Goal: Task Accomplishment & Management: Contribute content

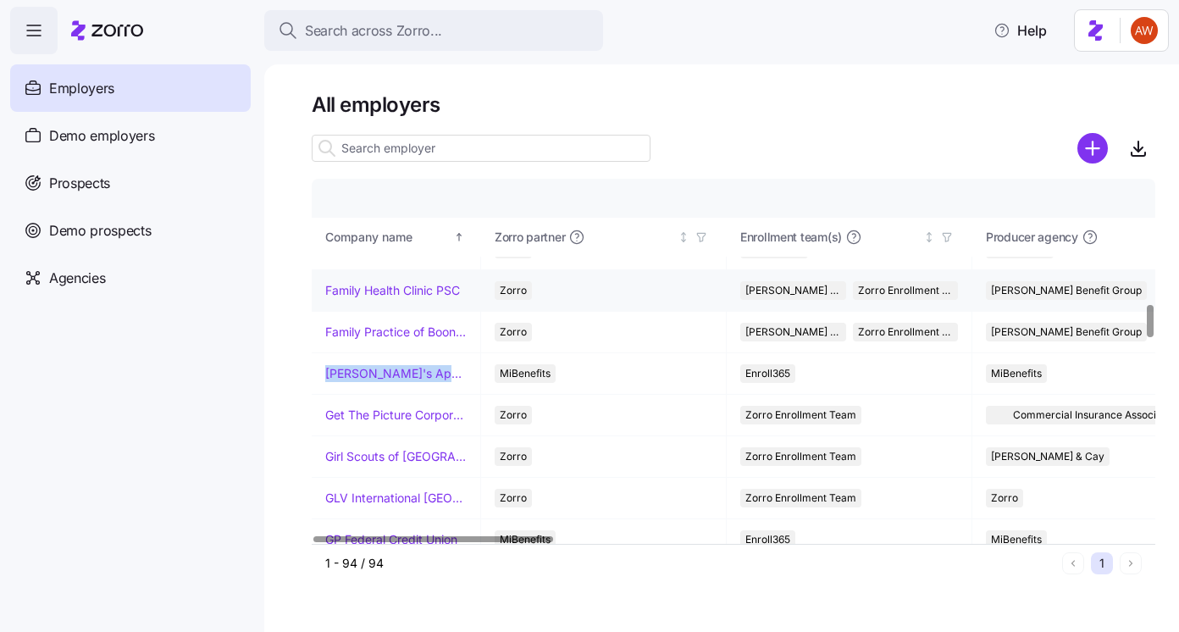
scroll to position [1399, 0]
click at [345, 286] on link "Family Health Clinic PSC" at bounding box center [392, 288] width 135 height 17
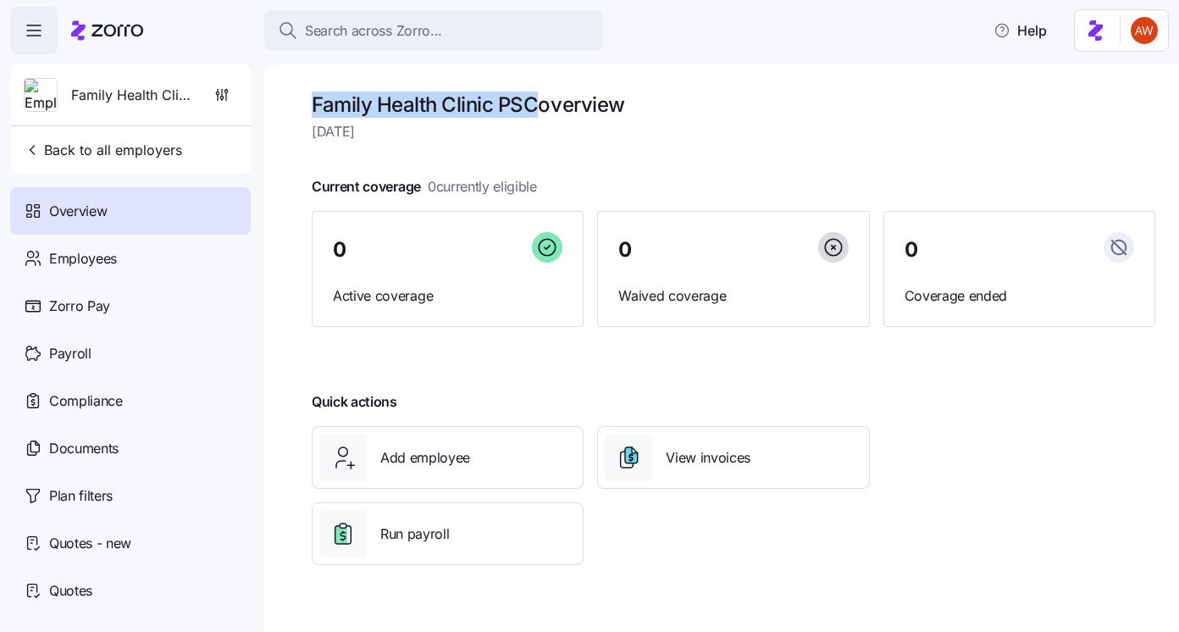
drag, startPoint x: 316, startPoint y: 105, endPoint x: 539, endPoint y: 101, distance: 222.7
click at [539, 101] on h1 "Family Health Clinic PSC overview" at bounding box center [733, 104] width 843 height 26
copy h1 "Family Health Clinic PSC"
drag, startPoint x: 313, startPoint y: 100, endPoint x: 537, endPoint y: 111, distance: 223.8
click at [537, 111] on h1 "Family Health Clinic PSC overview" at bounding box center [733, 104] width 843 height 26
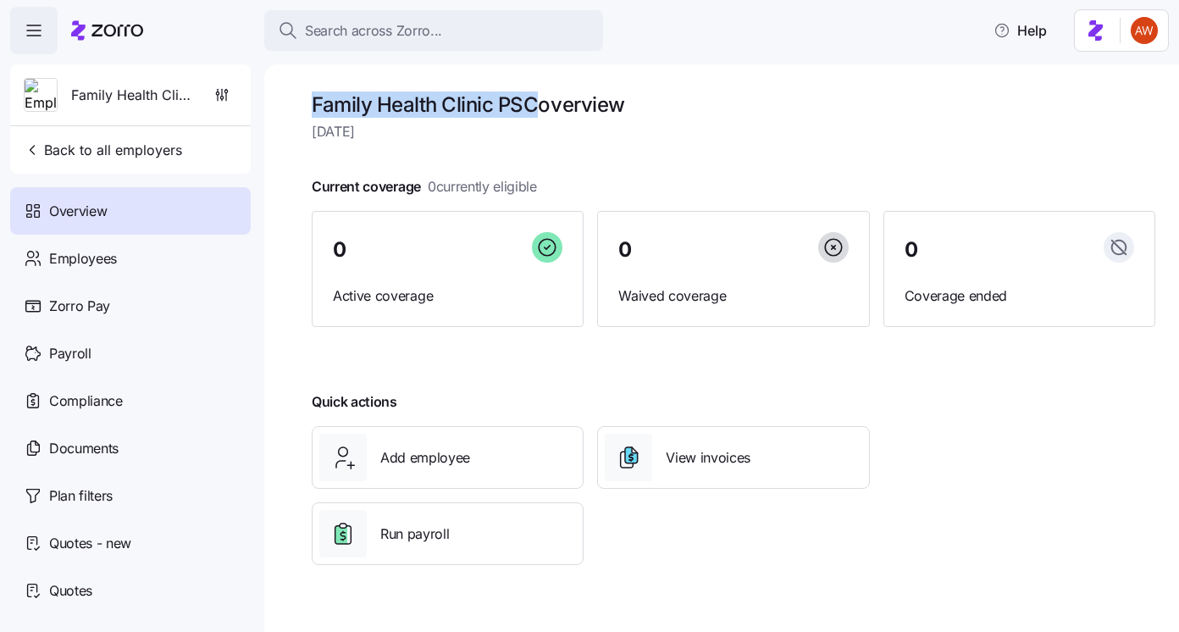
copy h1 "Family Health Clinic PSC"
click at [138, 446] on div "Documents" at bounding box center [130, 447] width 240 height 47
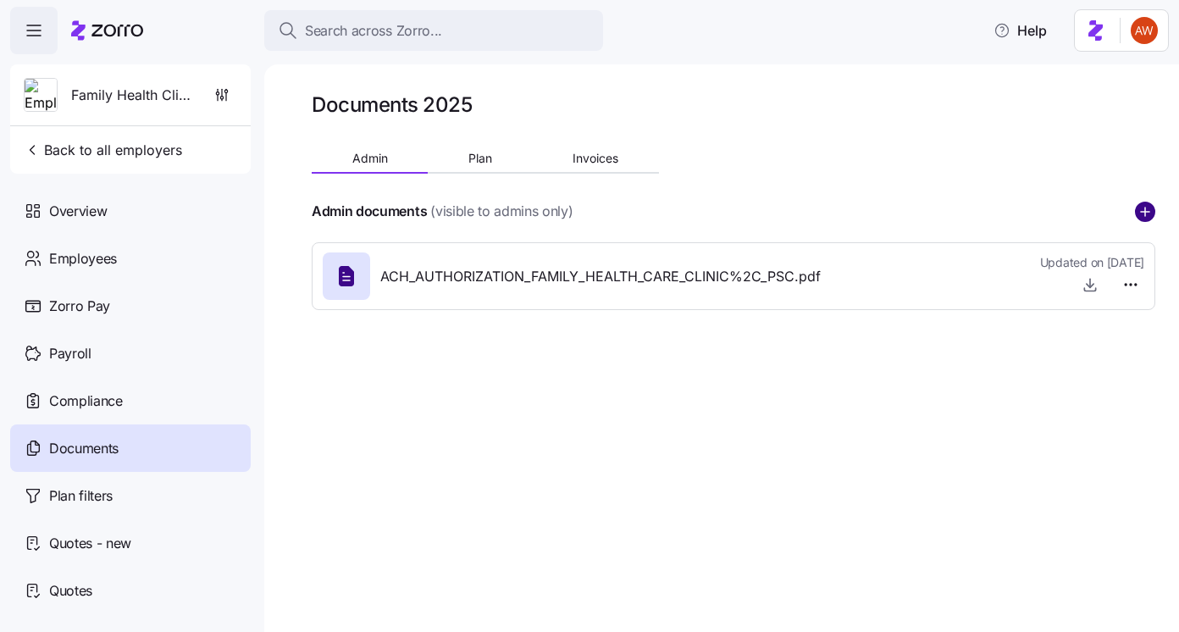
click at [1146, 213] on circle "add icon" at bounding box center [1144, 211] width 19 height 19
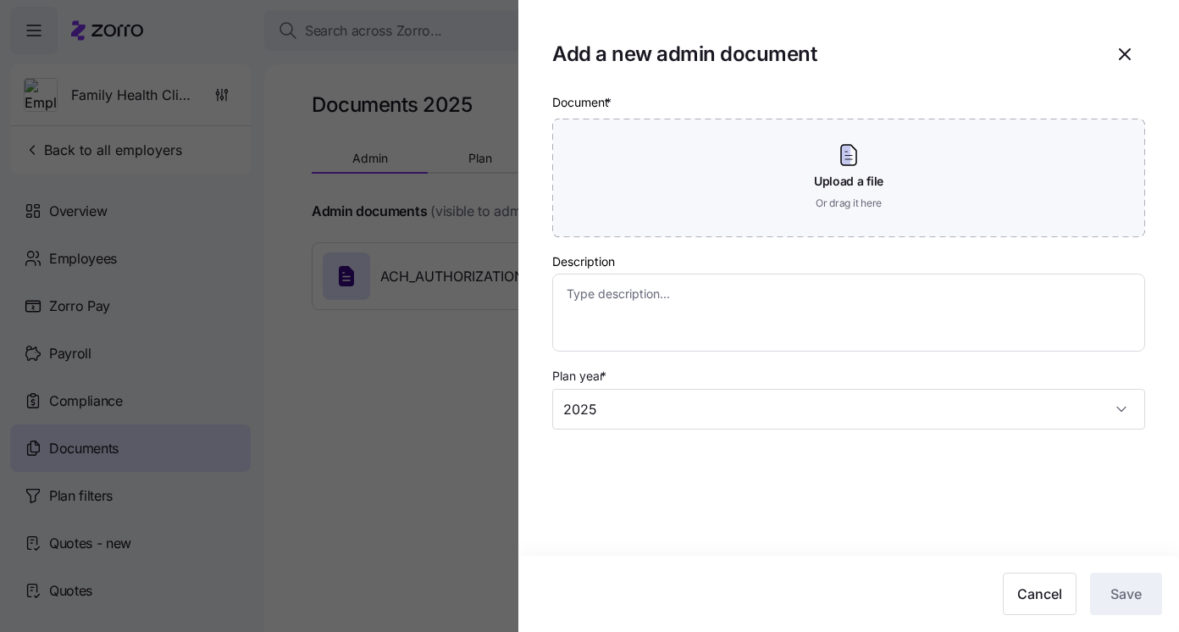
click at [511, 209] on div at bounding box center [589, 316] width 1179 height 632
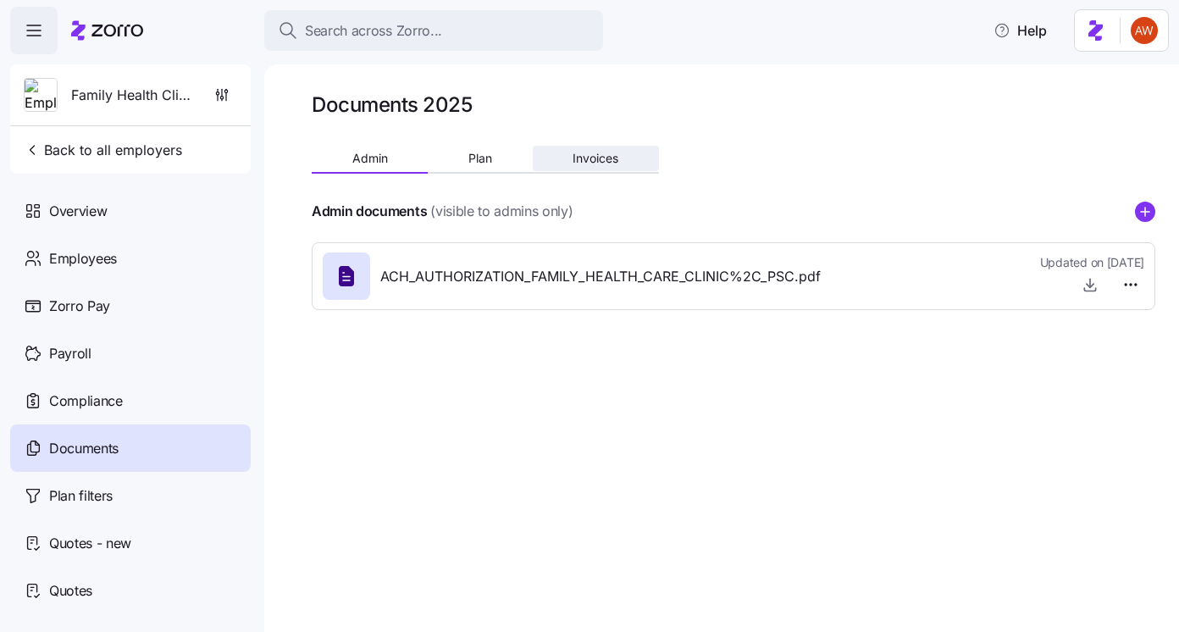
click at [576, 160] on span "Invoices" at bounding box center [595, 158] width 46 height 12
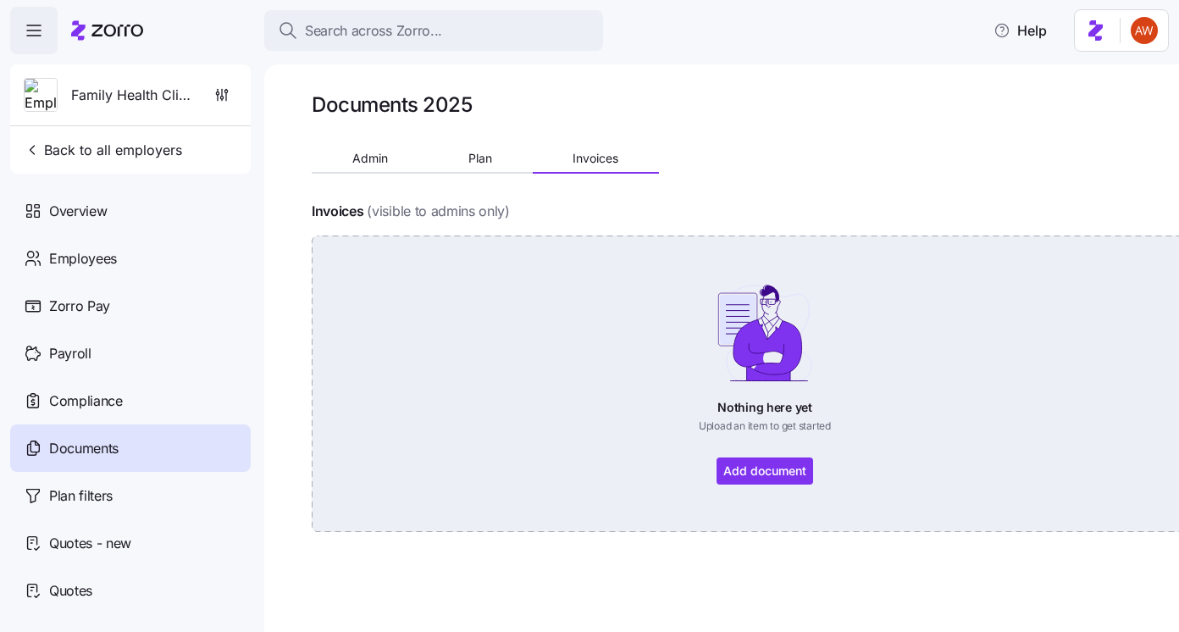
click at [769, 467] on div "Nothing here yet Upload an item to get started Add document" at bounding box center [764, 384] width 811 height 202
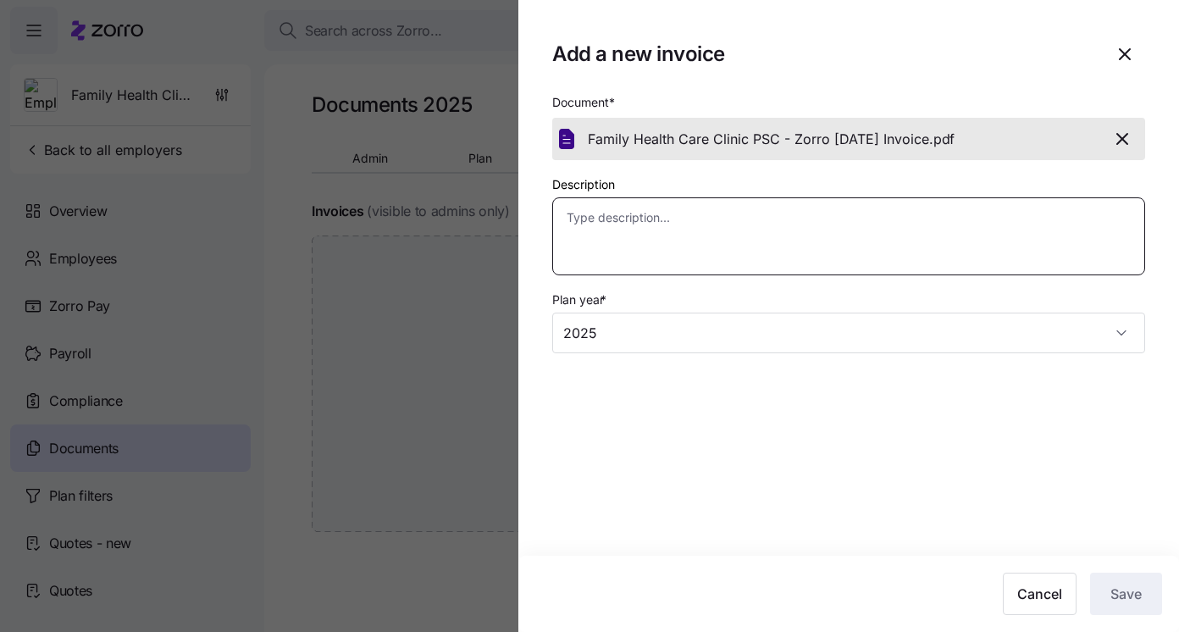
click at [812, 224] on textarea "Description" at bounding box center [848, 236] width 593 height 78
type textarea "x"
type textarea "S"
type textarea "x"
type textarea "Sep"
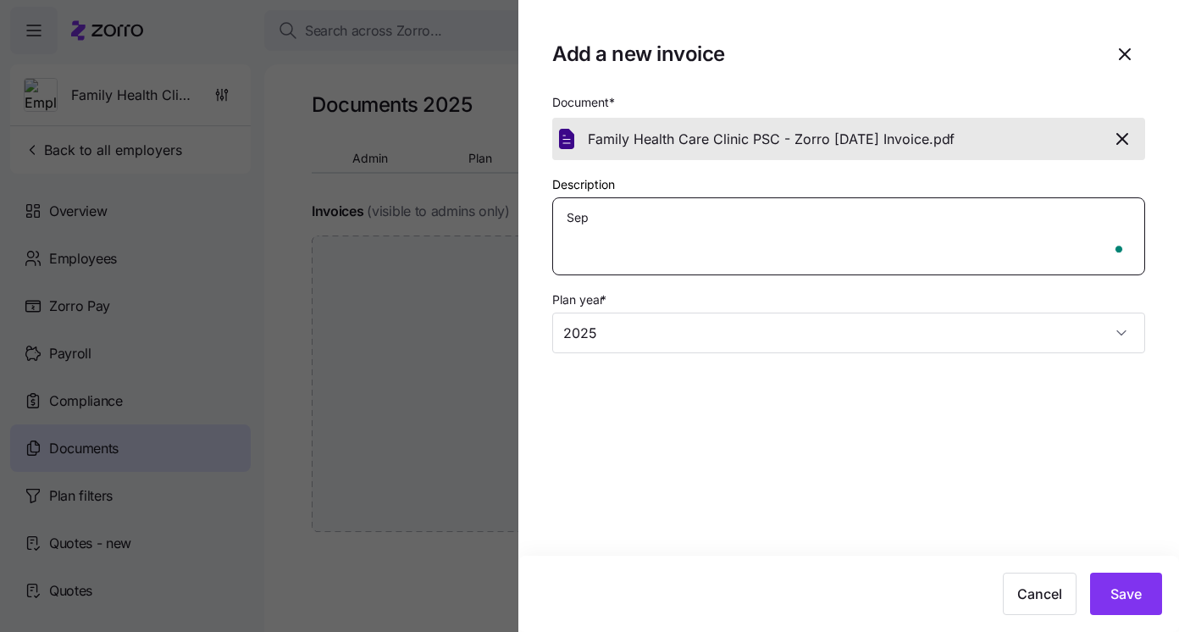
type textarea "x"
type textarea "Sept"
type textarea "x"
type textarea "Septe"
type textarea "x"
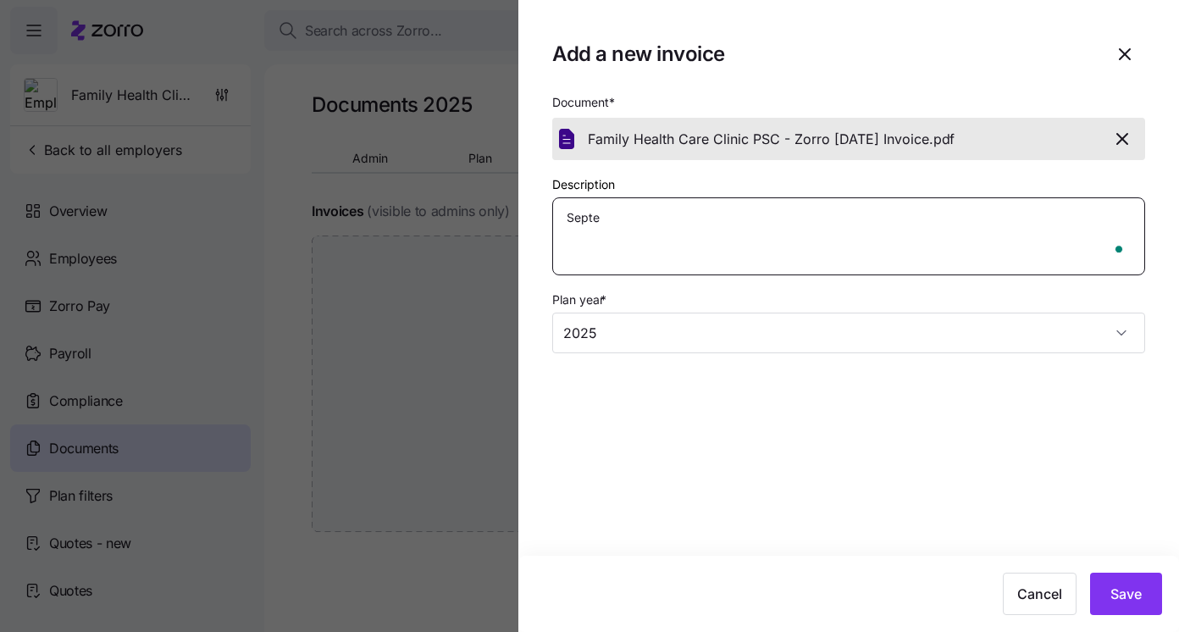
type textarea "Septem"
type textarea "x"
type textarea "Septemb"
type textarea "x"
type textarea "Septembe"
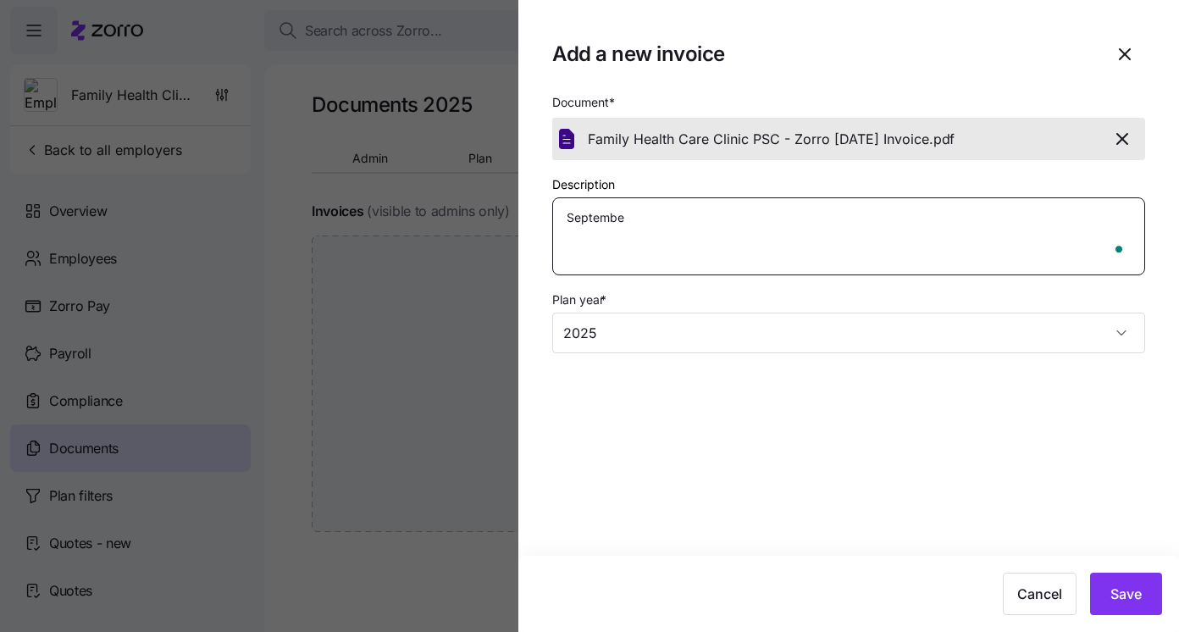
type textarea "x"
type textarea "September"
type textarea "x"
type textarea "September"
type textarea "x"
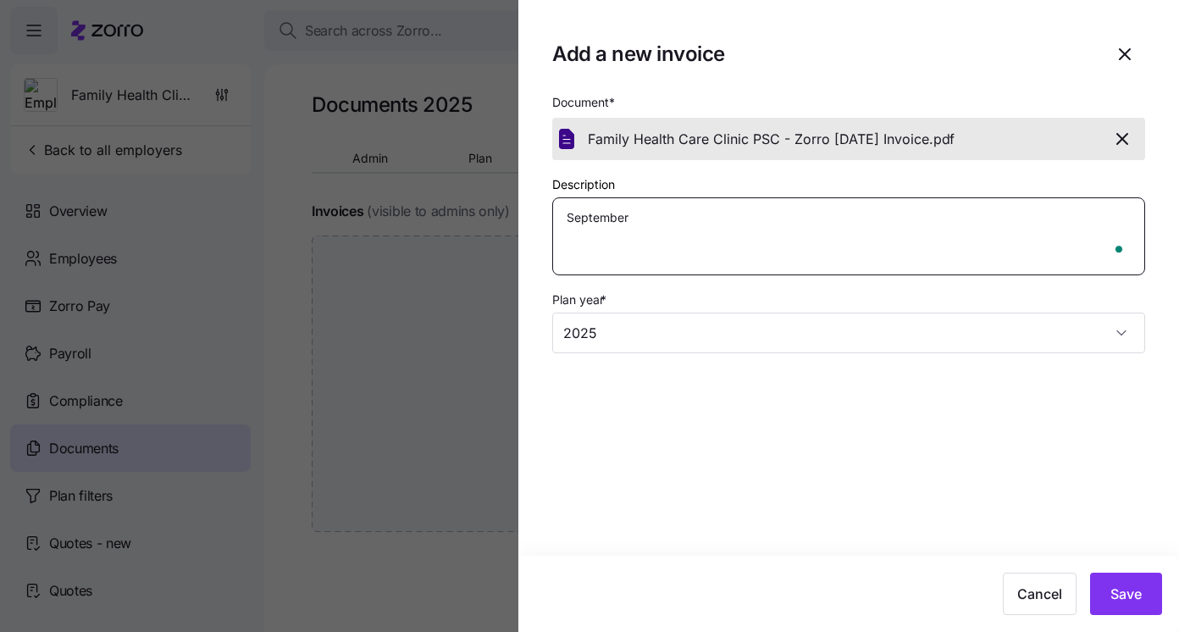
type textarea "September I"
type textarea "x"
type textarea "September In"
type textarea "x"
type textarea "September Inv"
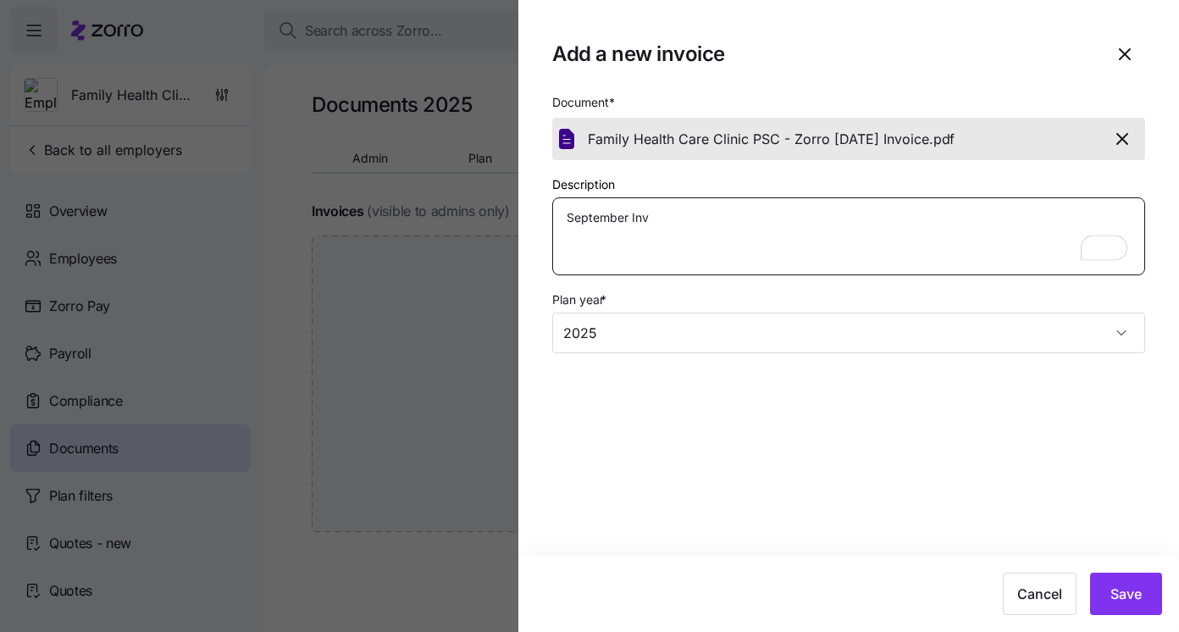
type textarea "x"
type textarea "September Invo"
type textarea "x"
type textarea "September Invoi"
type textarea "x"
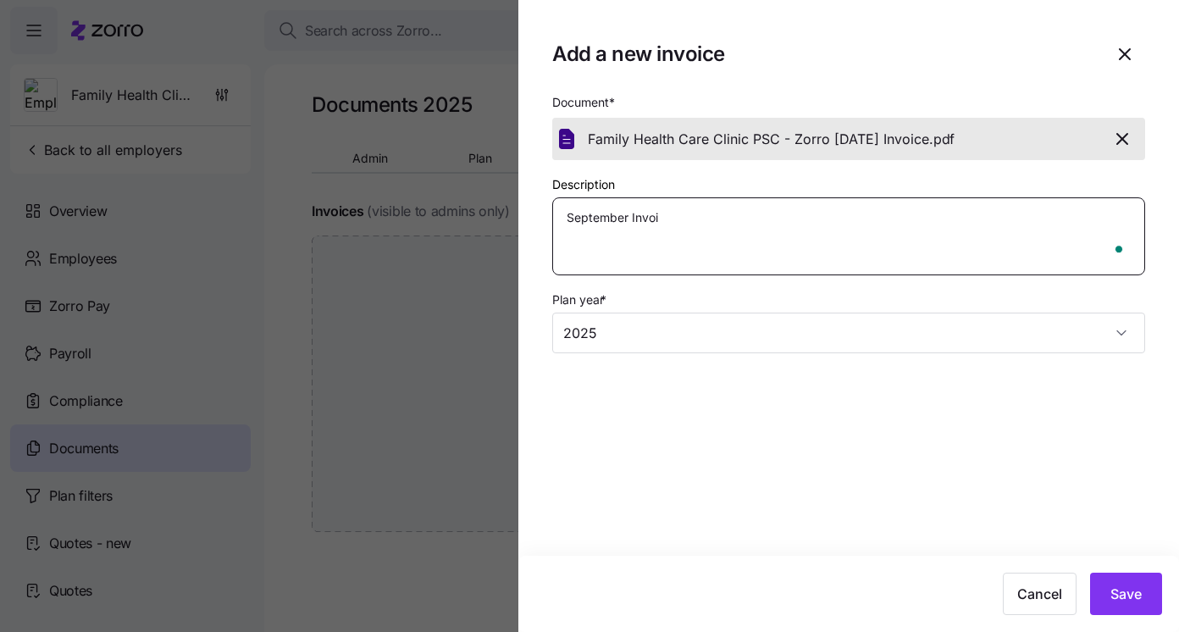
type textarea "September Invoic"
type textarea "x"
type textarea "September Invoice"
type textarea "x"
type textarea "September Invoice"
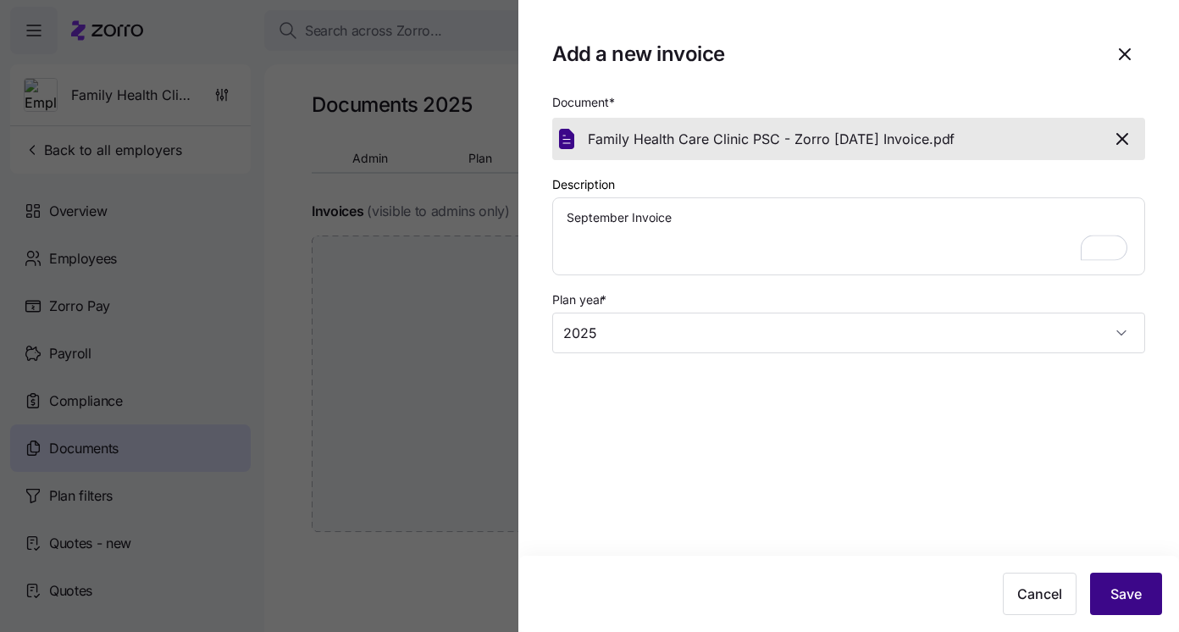
click at [1138, 596] on span "Save" at bounding box center [1125, 593] width 31 height 20
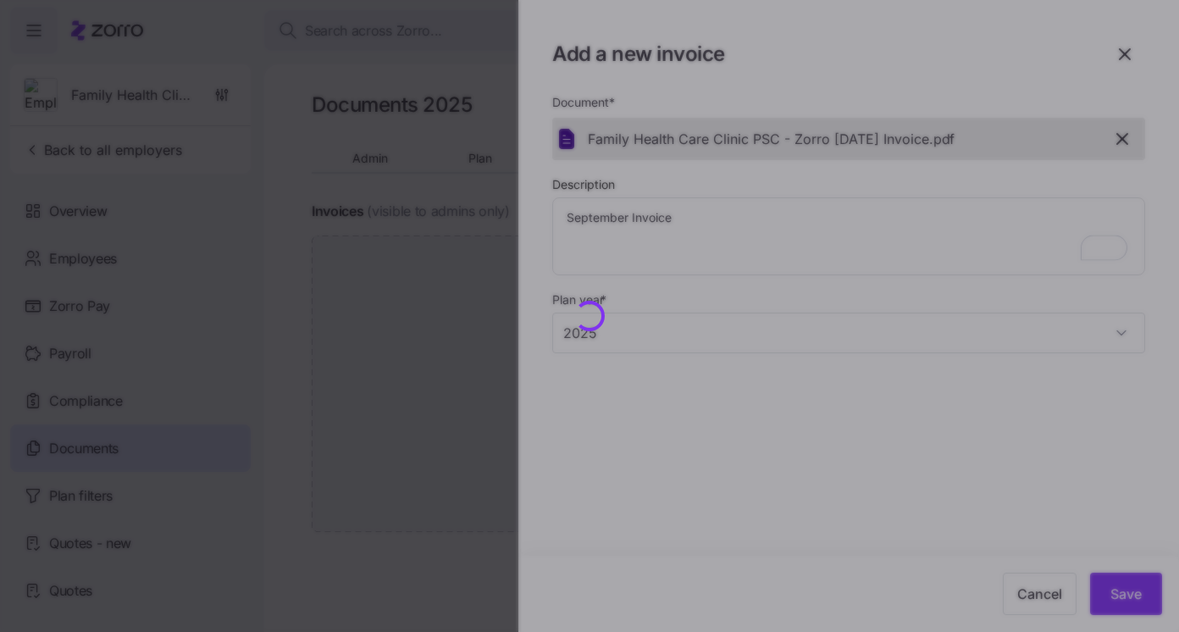
type textarea "x"
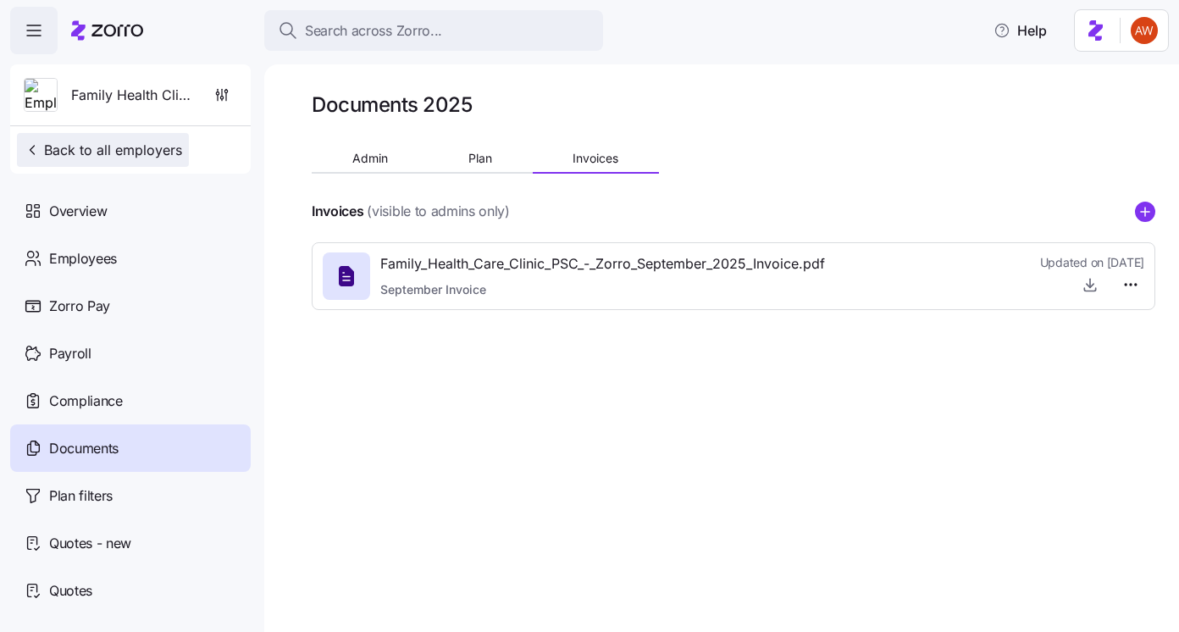
click at [165, 144] on span "Back to all employers" at bounding box center [103, 150] width 158 height 20
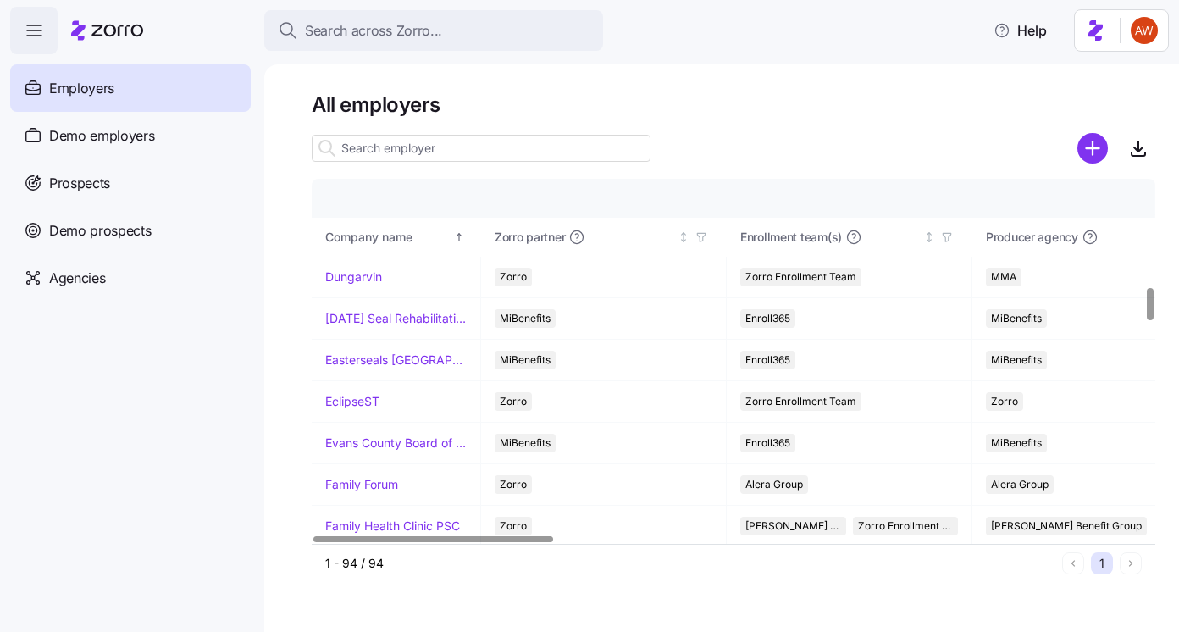
scroll to position [1257, 0]
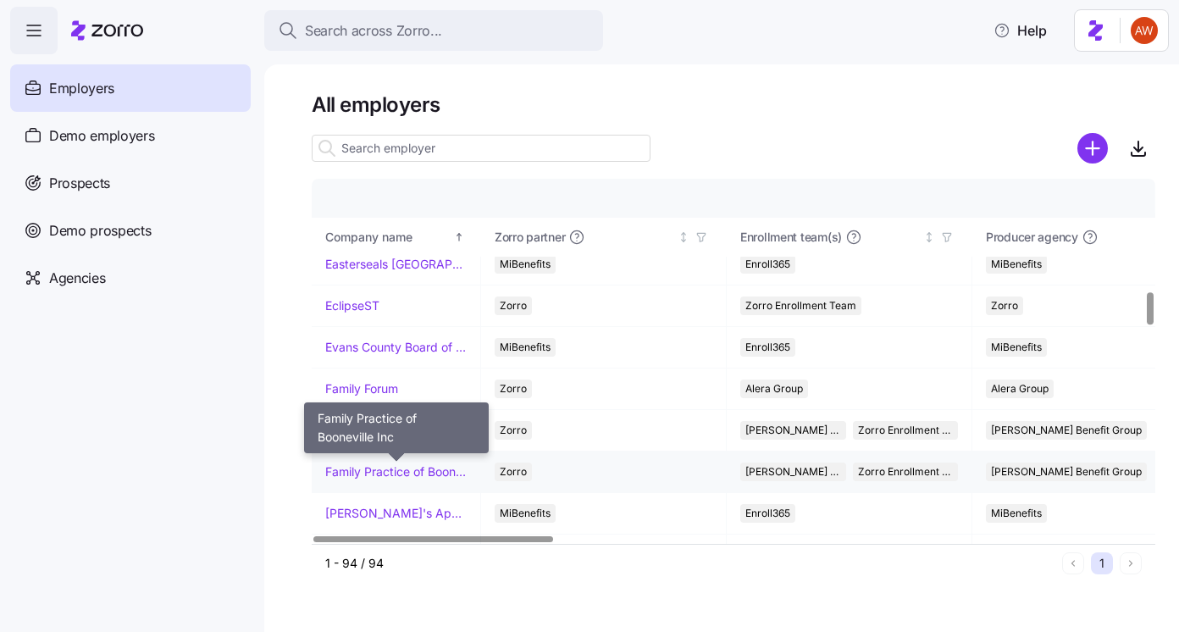
click at [379, 467] on link "Family Practice of Booneville Inc" at bounding box center [395, 471] width 141 height 17
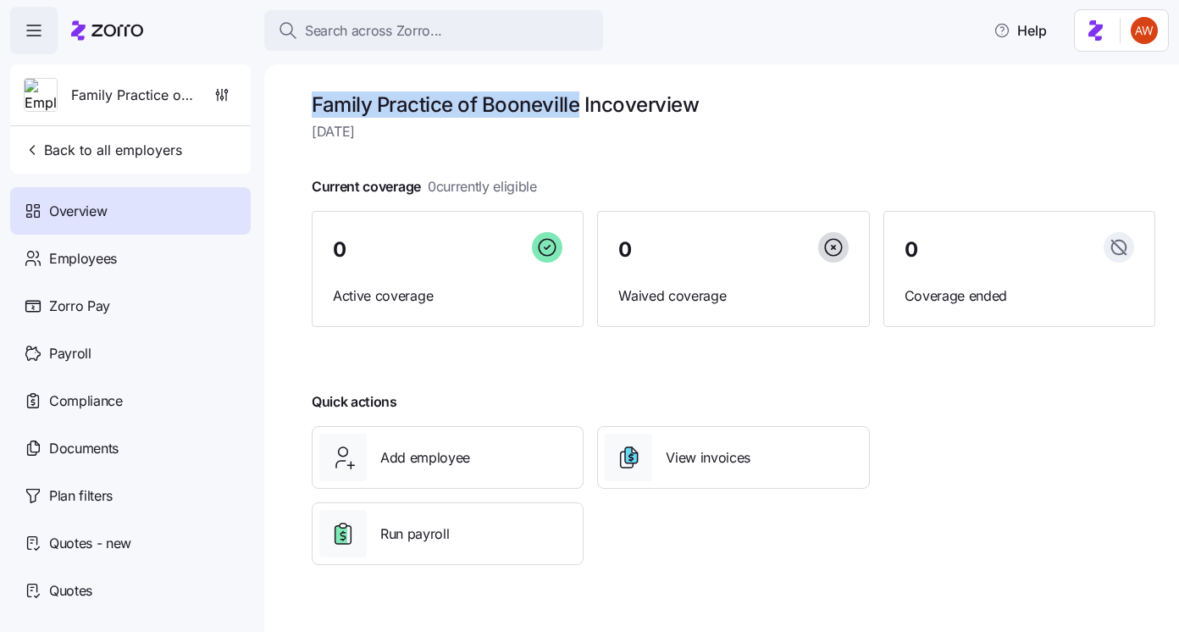
drag, startPoint x: 310, startPoint y: 97, endPoint x: 573, endPoint y: 106, distance: 263.5
click at [573, 106] on div "Family Practice of Booneville Inc overview Thursday, September 4 Current covera…" at bounding box center [721, 347] width 914 height 567
copy h1 "Family Practice of Boonevill"
click at [174, 447] on div "Documents" at bounding box center [130, 447] width 240 height 47
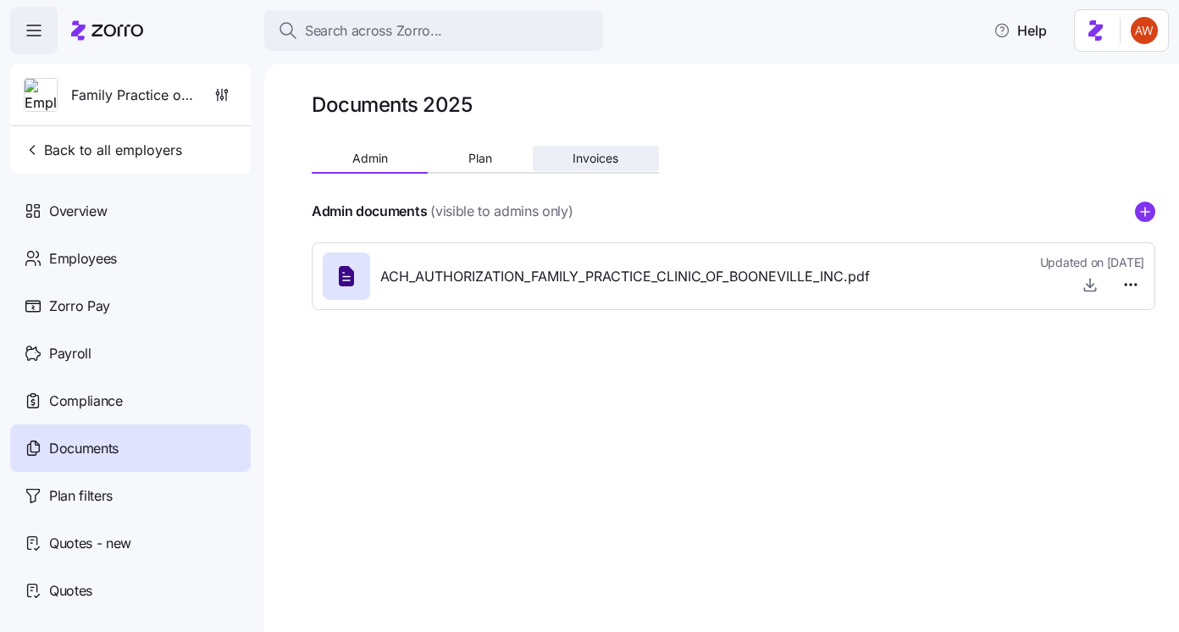
click at [576, 163] on span "Invoices" at bounding box center [595, 158] width 46 height 12
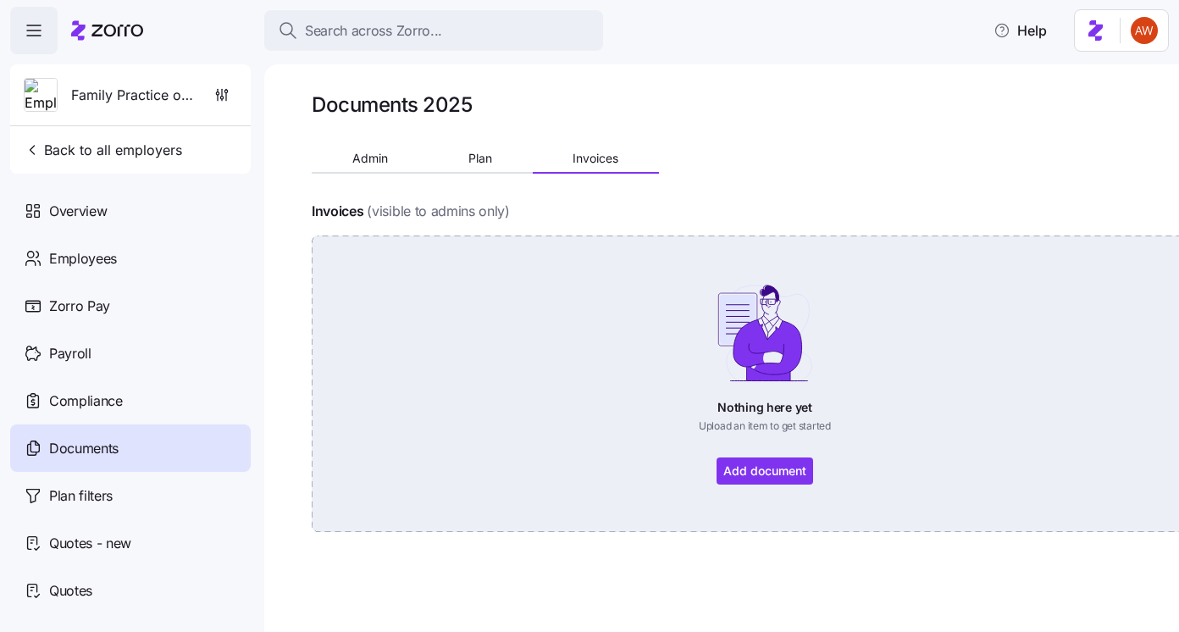
click at [723, 461] on div "Nothing here yet Upload an item to get started Add document" at bounding box center [764, 384] width 811 height 202
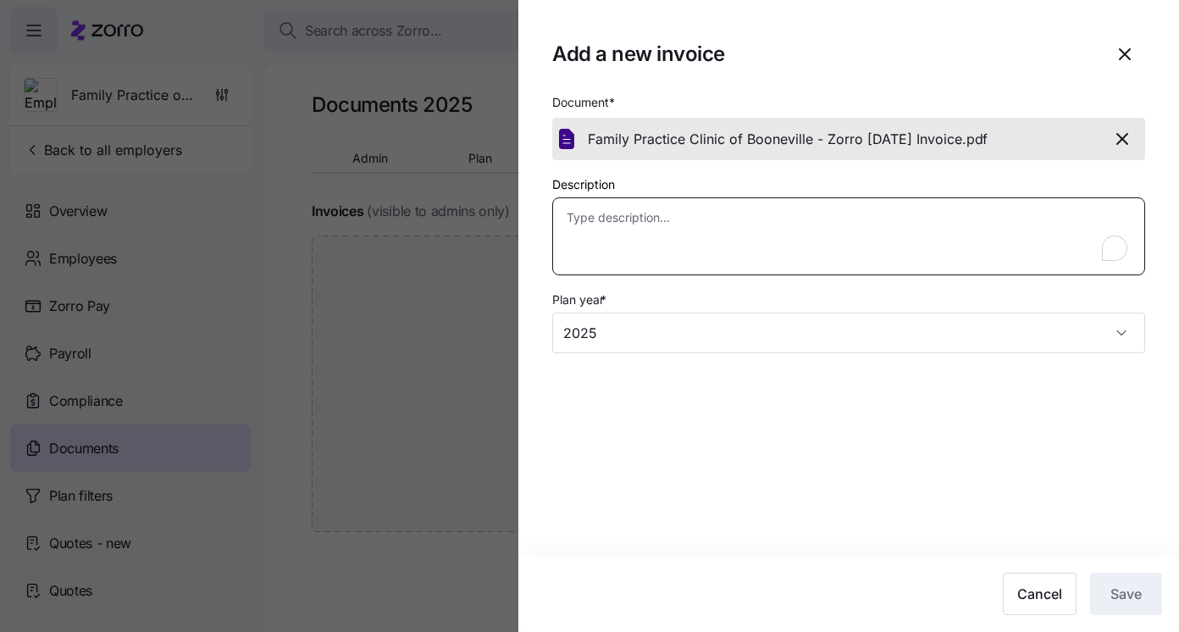
click at [850, 232] on textarea "Description" at bounding box center [848, 236] width 593 height 78
type textarea "x"
type textarea "S"
type textarea "x"
type textarea "Se"
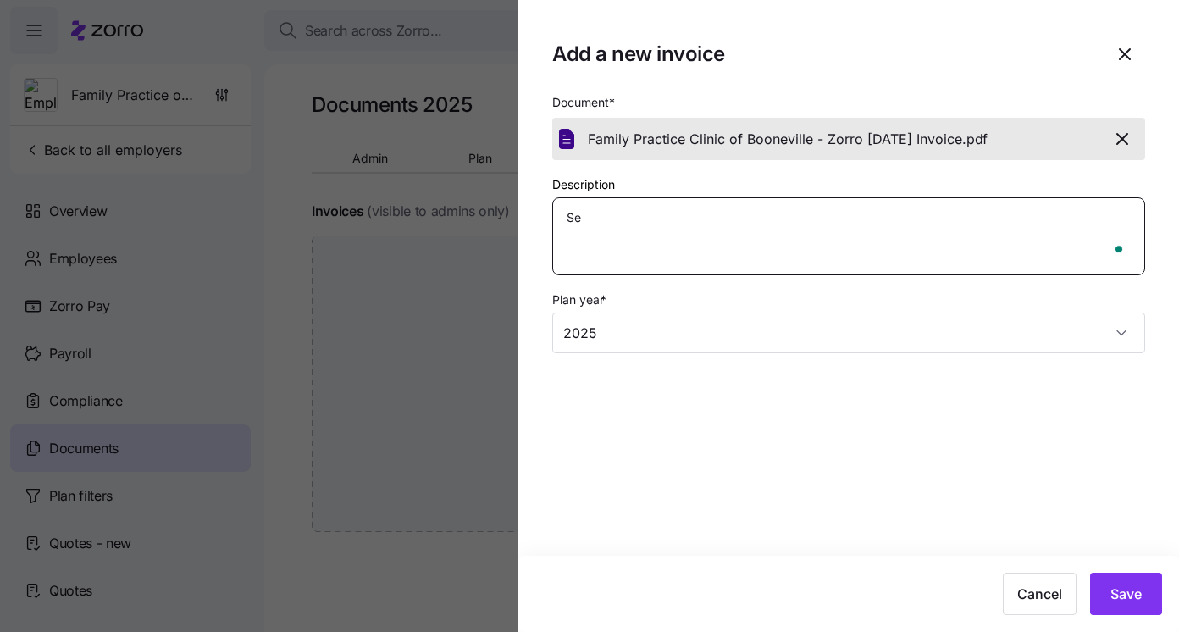
type textarea "x"
type textarea "Sep"
type textarea "x"
type textarea "Sept"
type textarea "x"
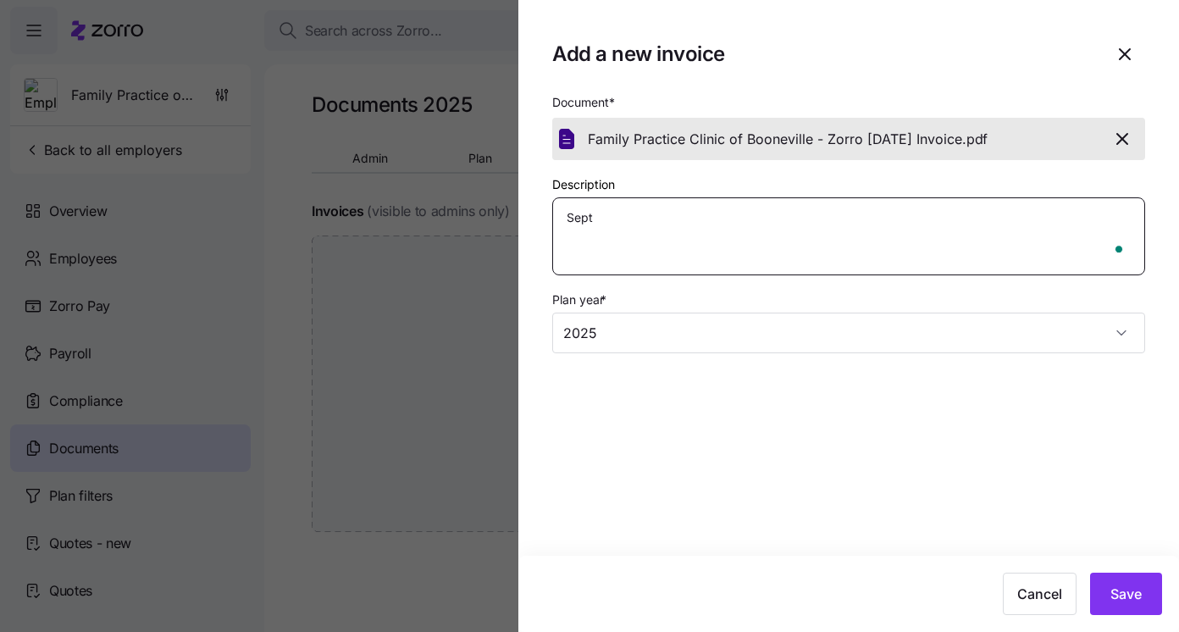
type textarea "Septe"
type textarea "x"
type textarea "Septem"
type textarea "x"
type textarea "Septemb"
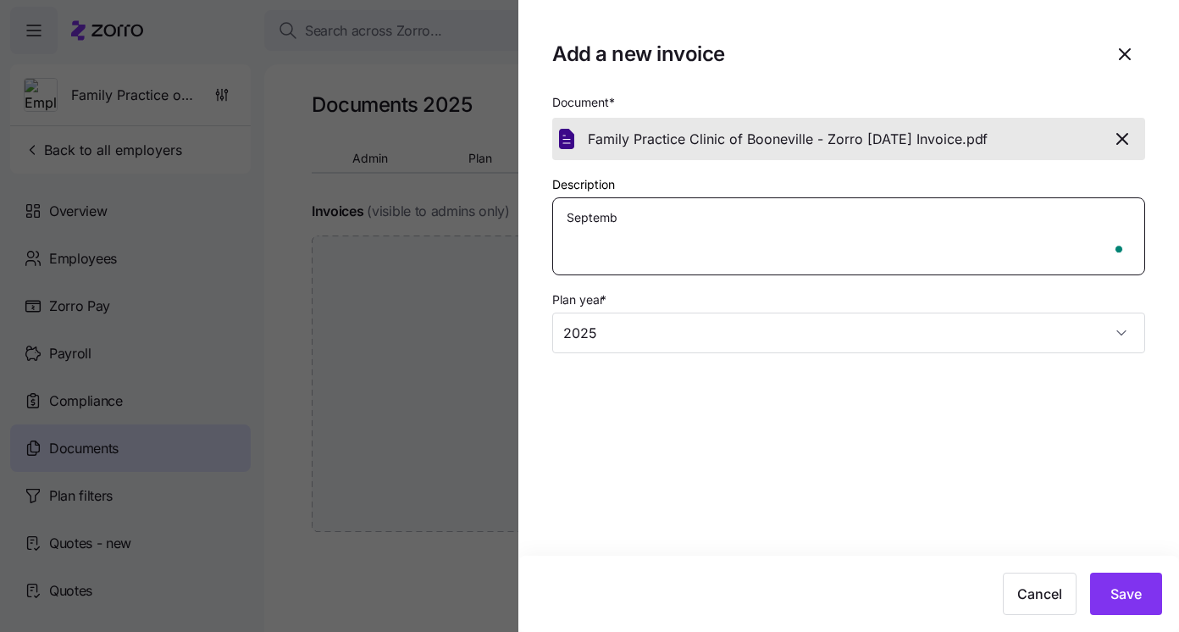
type textarea "x"
type textarea "Septembe"
type textarea "x"
type textarea "September"
type textarea "x"
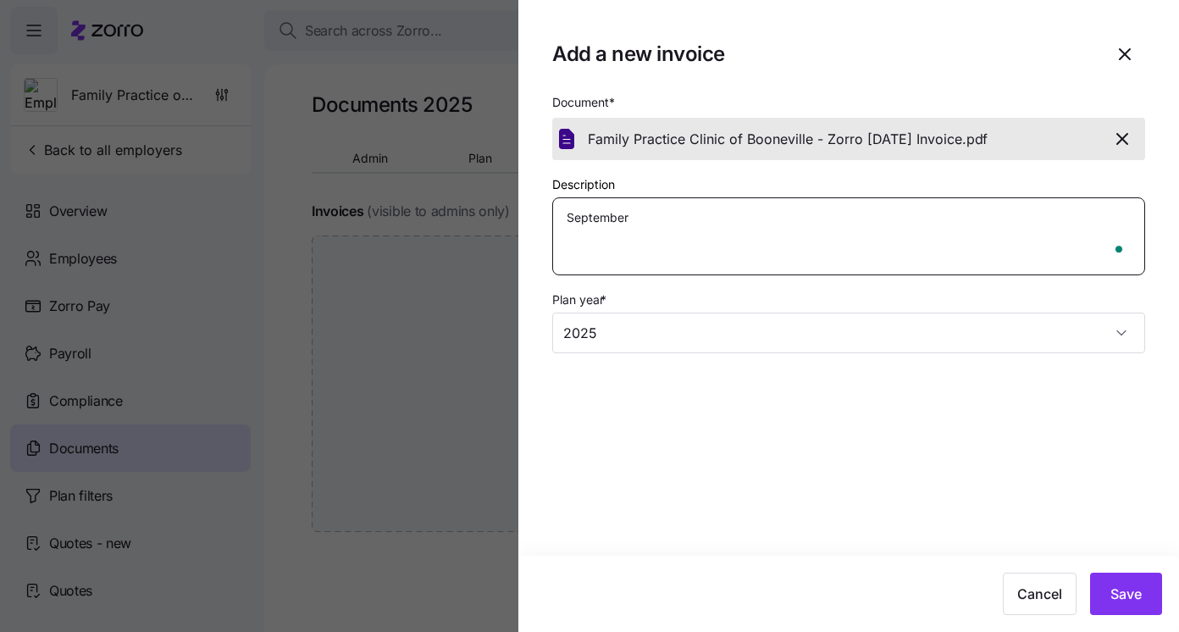
type textarea "September I"
type textarea "x"
type textarea "September In"
type textarea "x"
type textarea "September Inv"
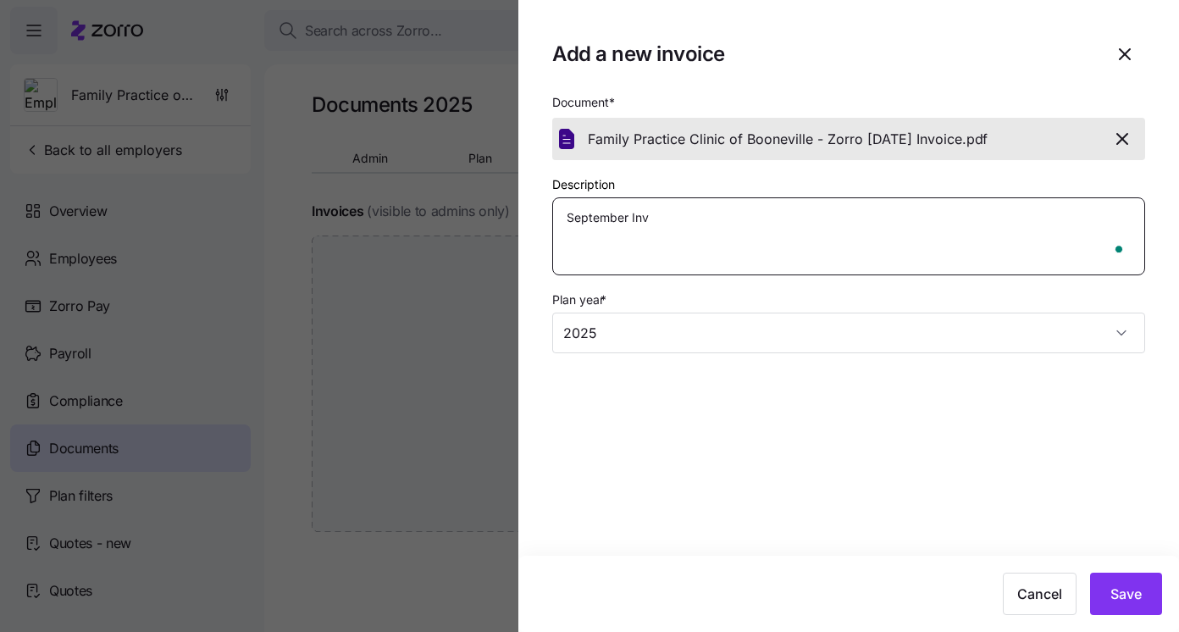
type textarea "x"
type textarea "September Invi"
type textarea "x"
type textarea "September Inv"
type textarea "x"
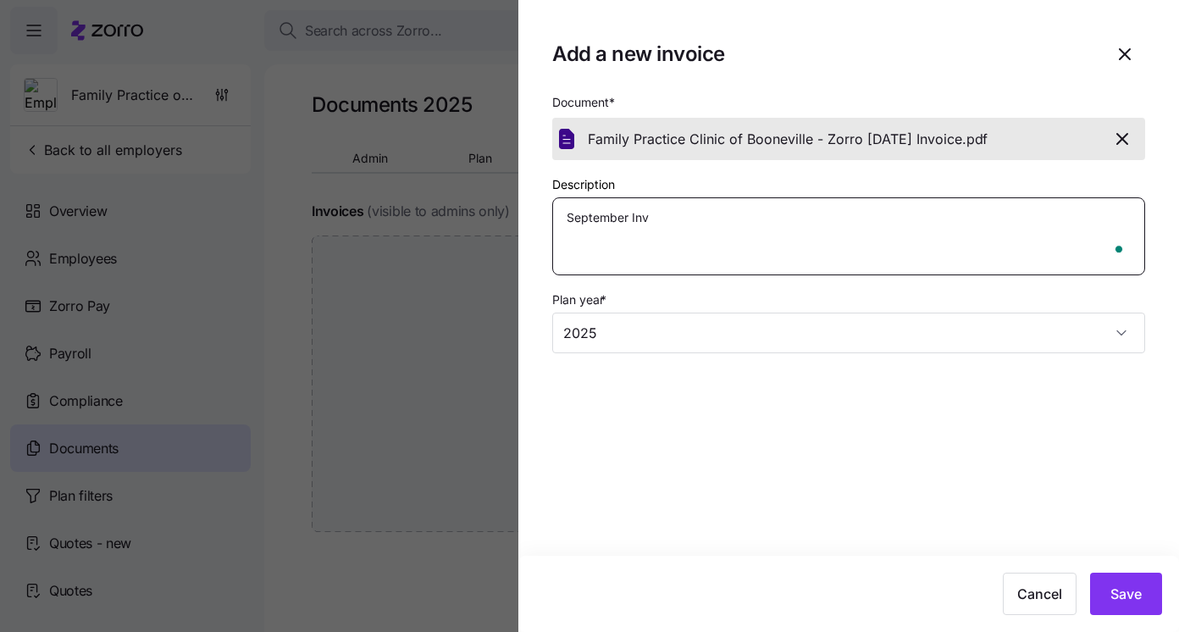
type textarea "September Invo"
type textarea "x"
type textarea "September Invoi"
type textarea "x"
type textarea "September Invoic"
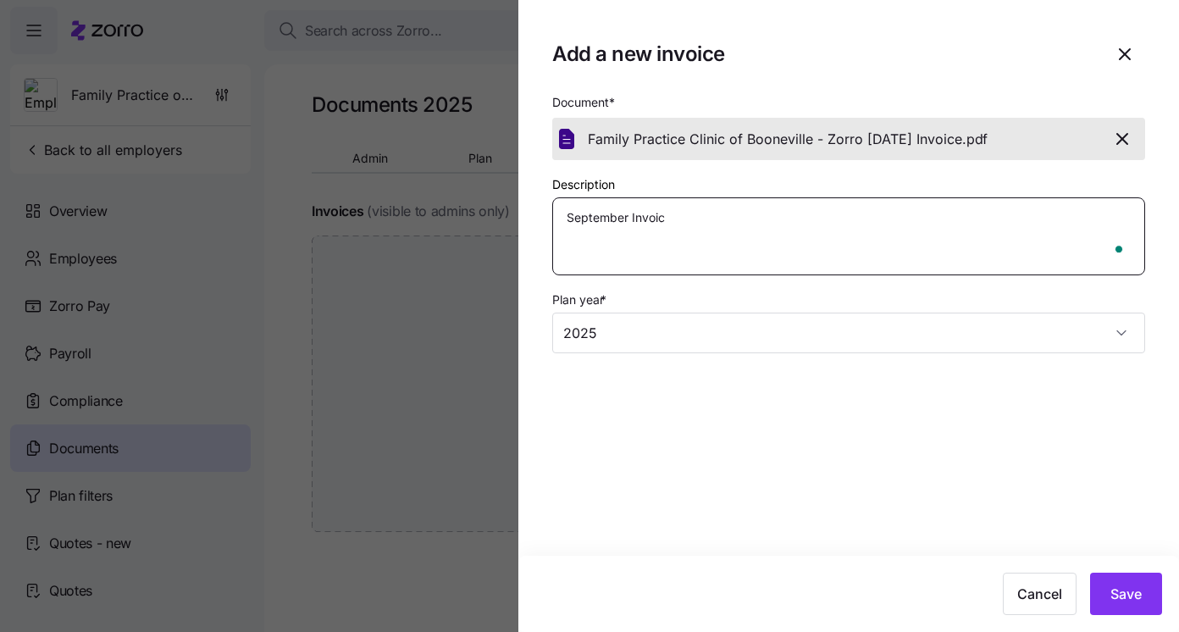
type textarea "x"
type textarea "September Invoice"
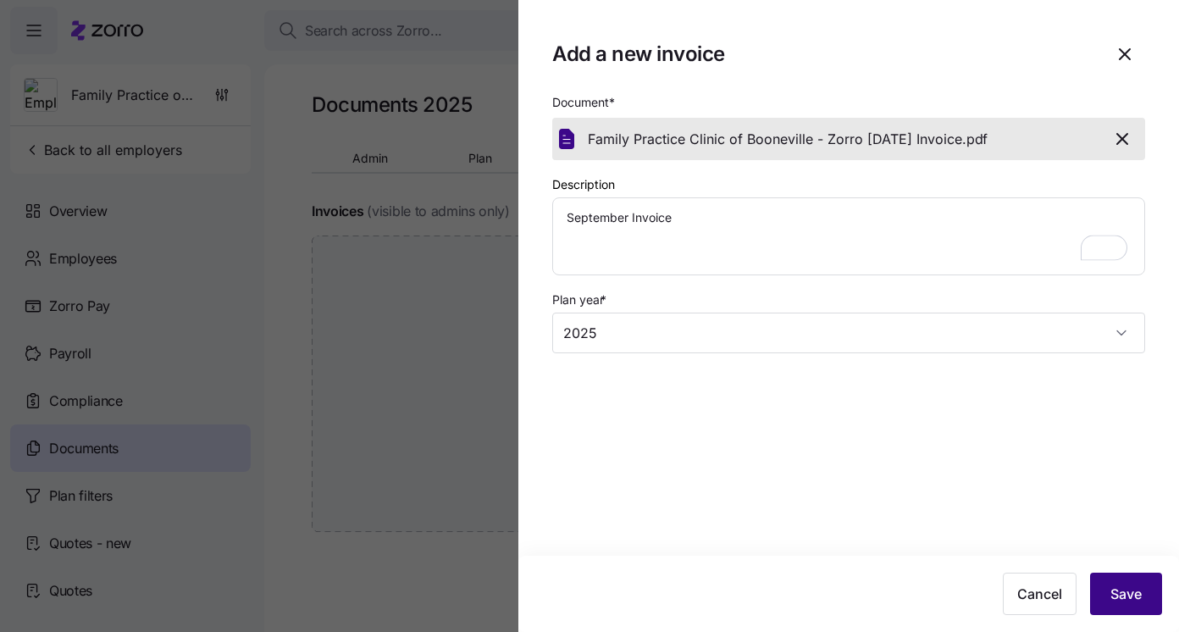
click at [1128, 600] on span "Save" at bounding box center [1125, 593] width 31 height 20
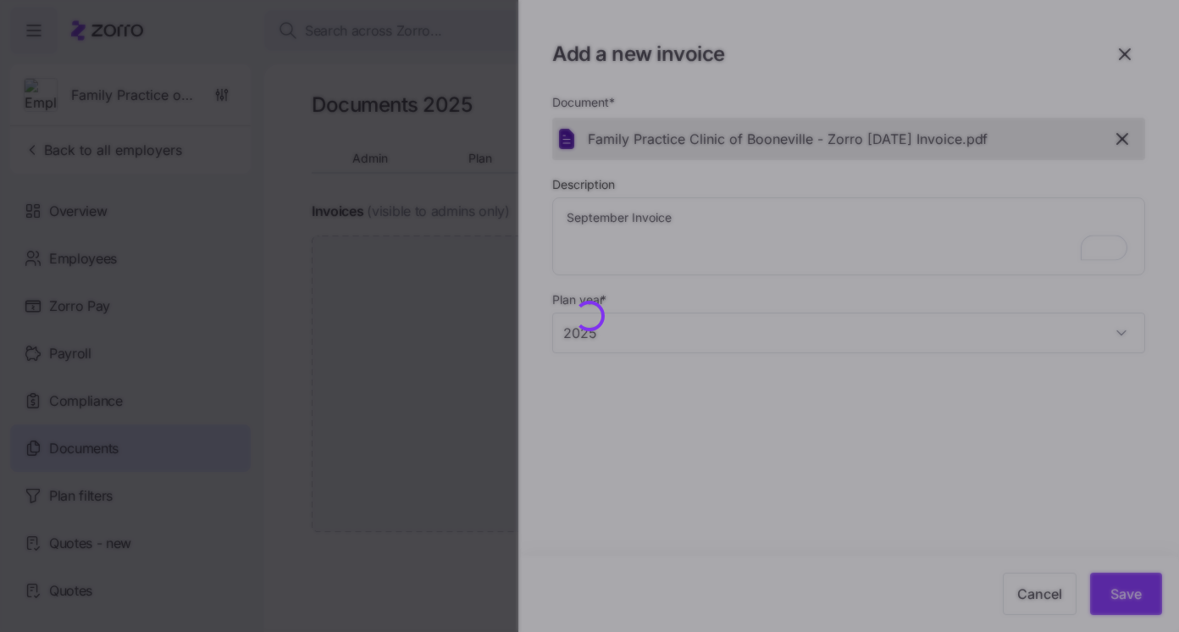
type textarea "x"
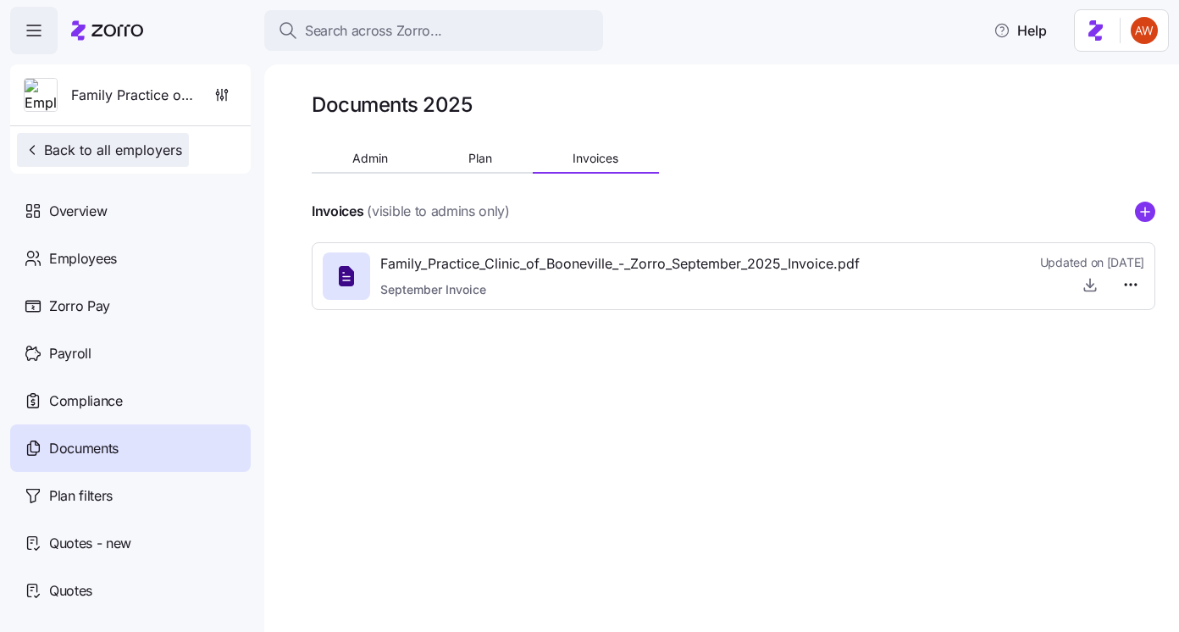
click at [138, 156] on span "Back to all employers" at bounding box center [103, 150] width 158 height 20
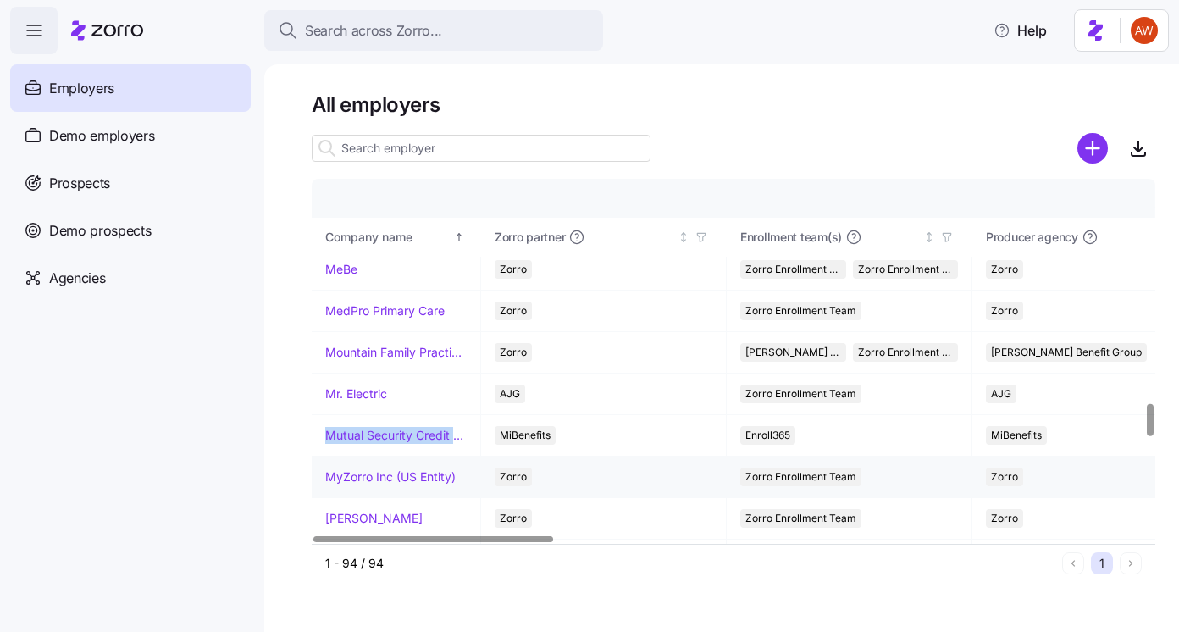
scroll to position [2485, 0]
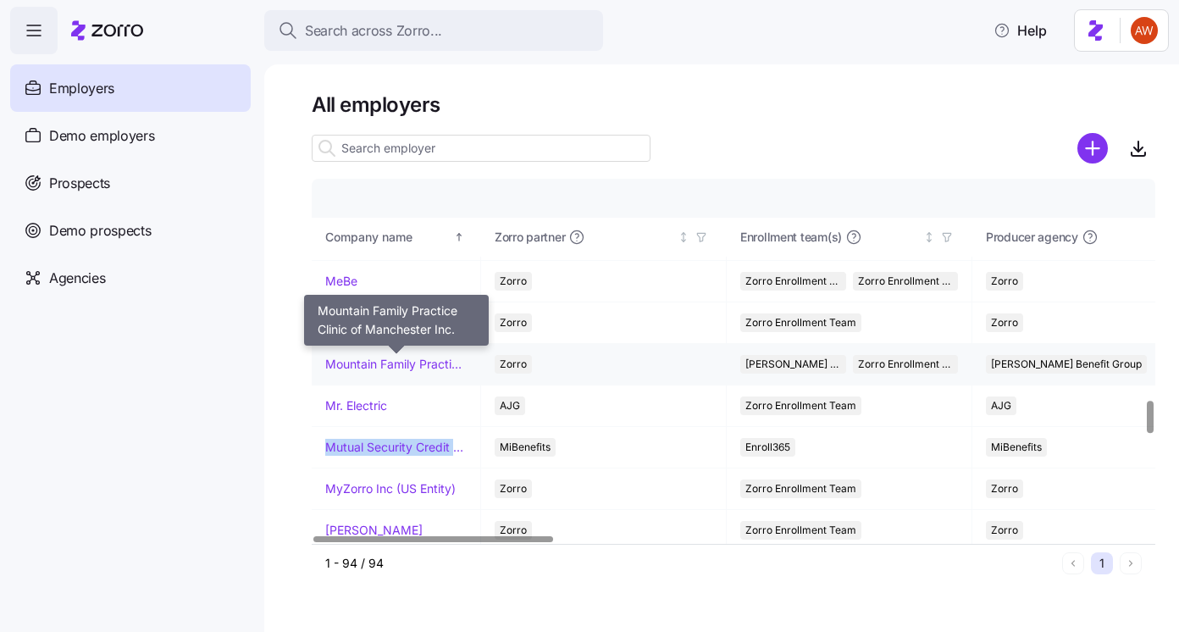
click at [378, 361] on link "Mountain Family Practice Clinic of Manchester Inc." at bounding box center [395, 364] width 141 height 17
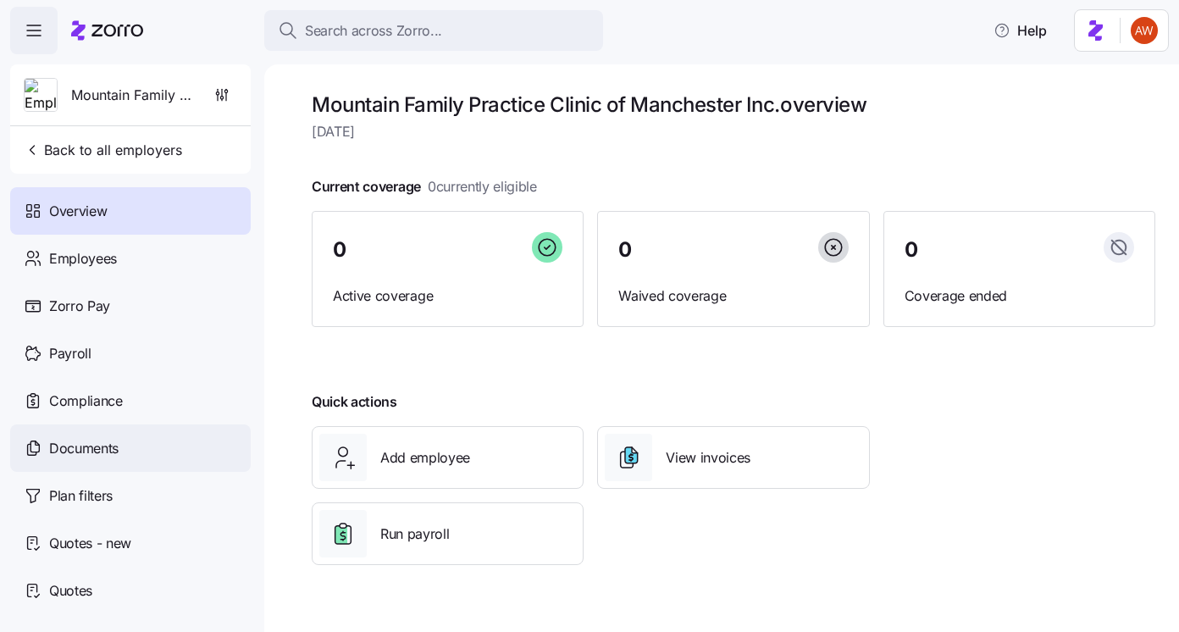
click at [138, 429] on div "Documents" at bounding box center [130, 447] width 240 height 47
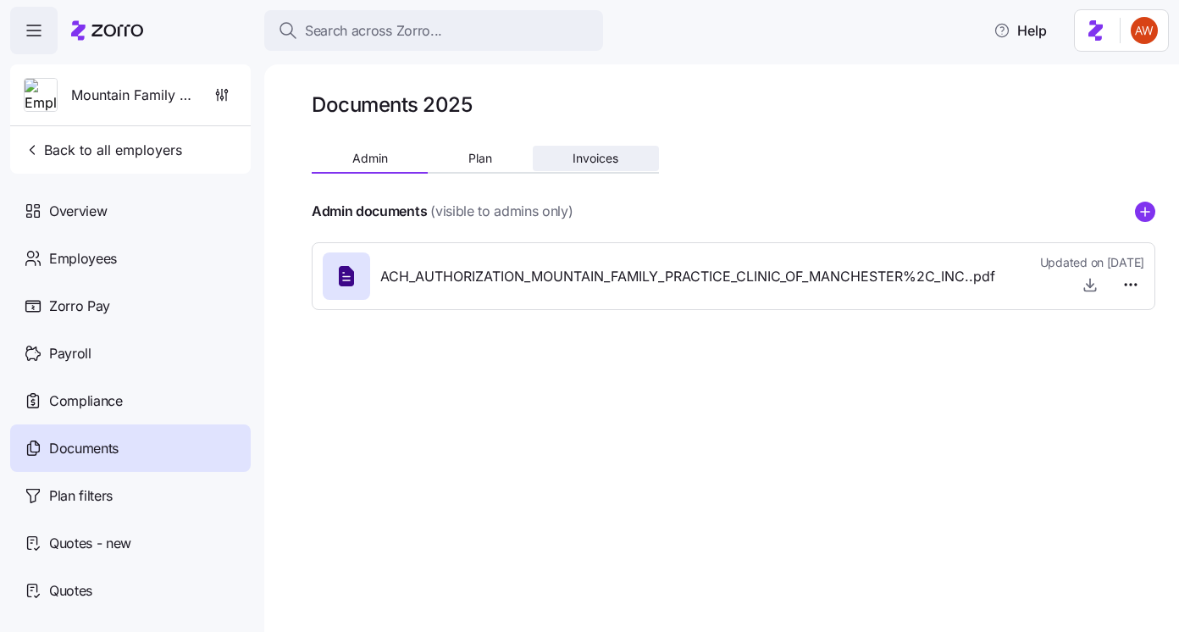
click at [627, 157] on button "Invoices" at bounding box center [596, 158] width 126 height 25
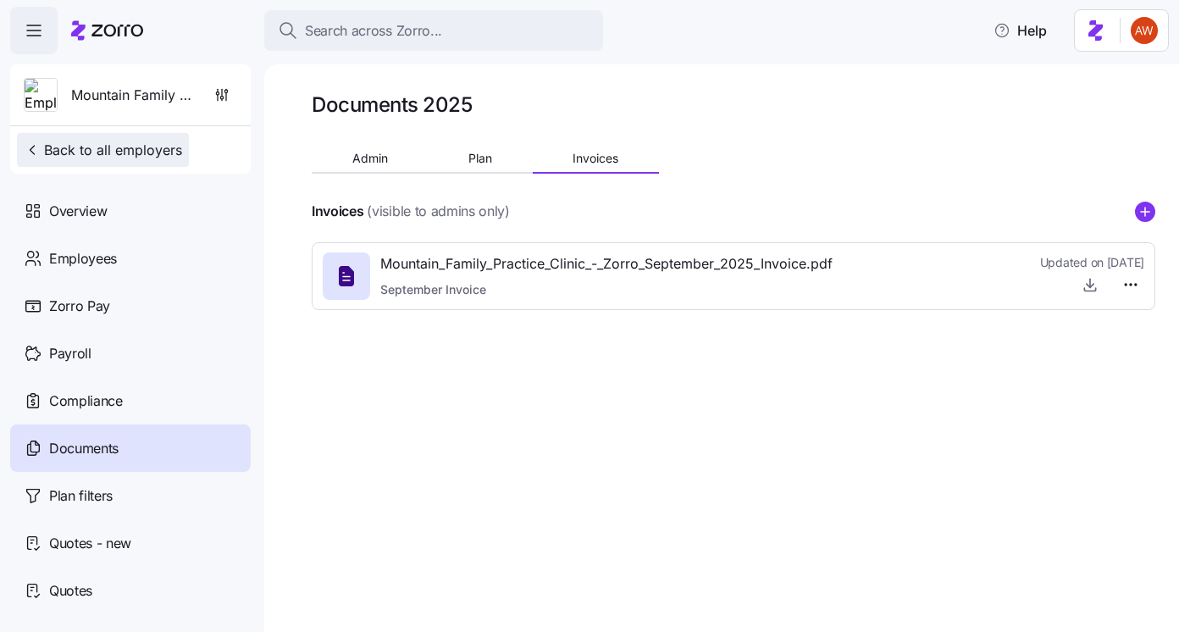
click at [167, 156] on span "Back to all employers" at bounding box center [103, 150] width 158 height 20
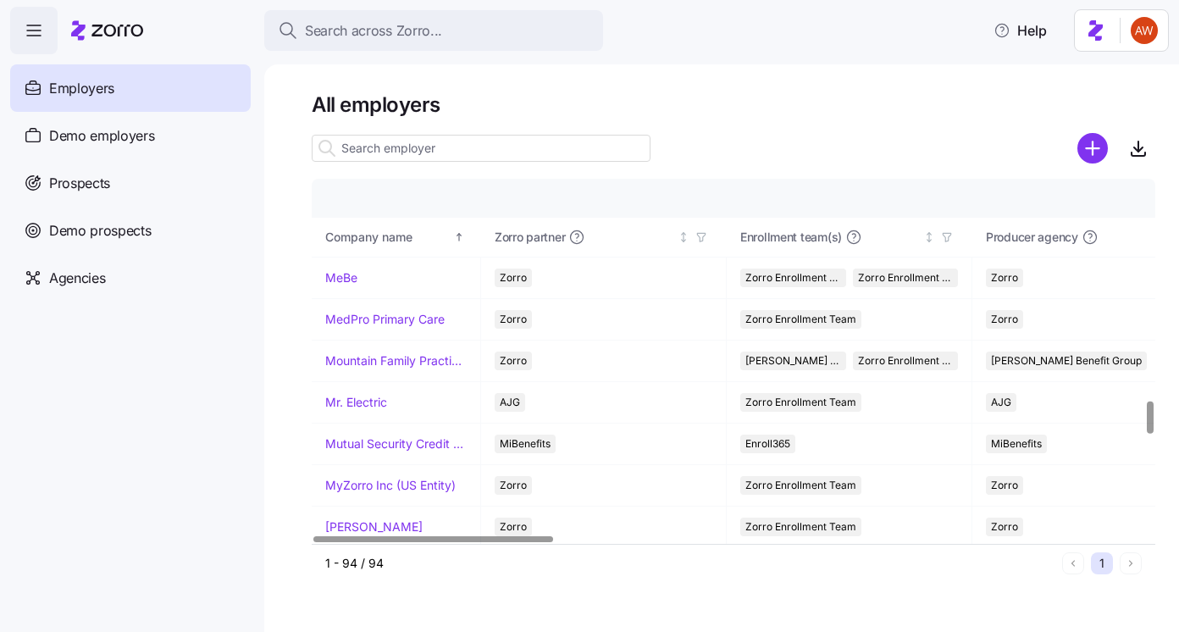
scroll to position [2488, 0]
click at [347, 276] on link "MeBe" at bounding box center [341, 278] width 32 height 17
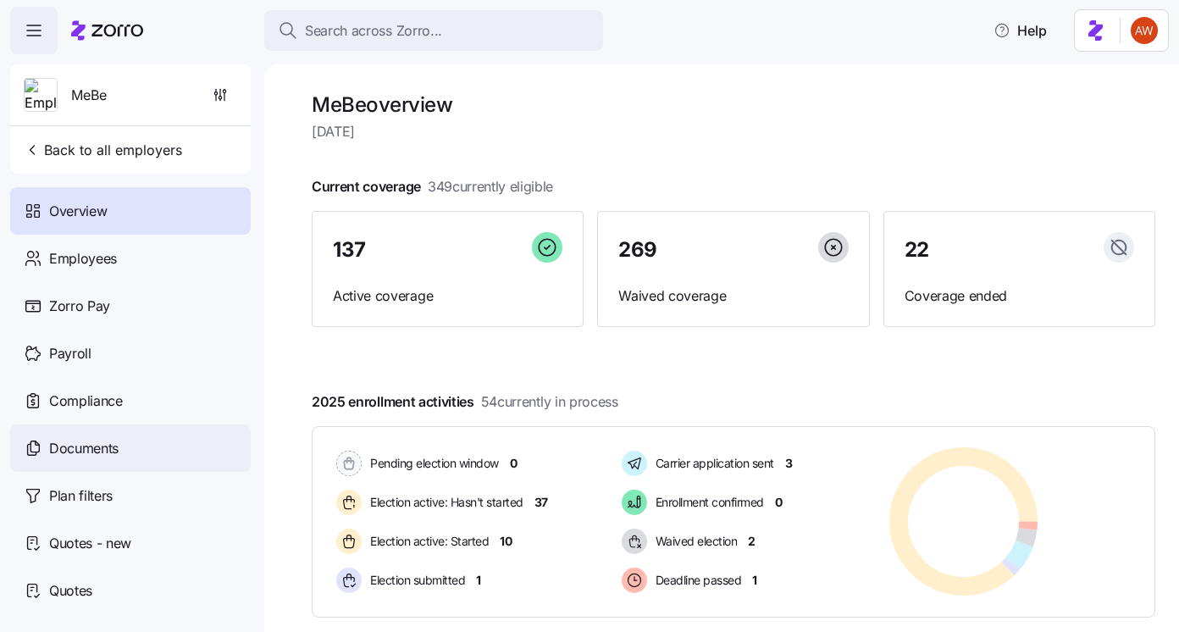
click at [180, 445] on div "Documents" at bounding box center [130, 447] width 240 height 47
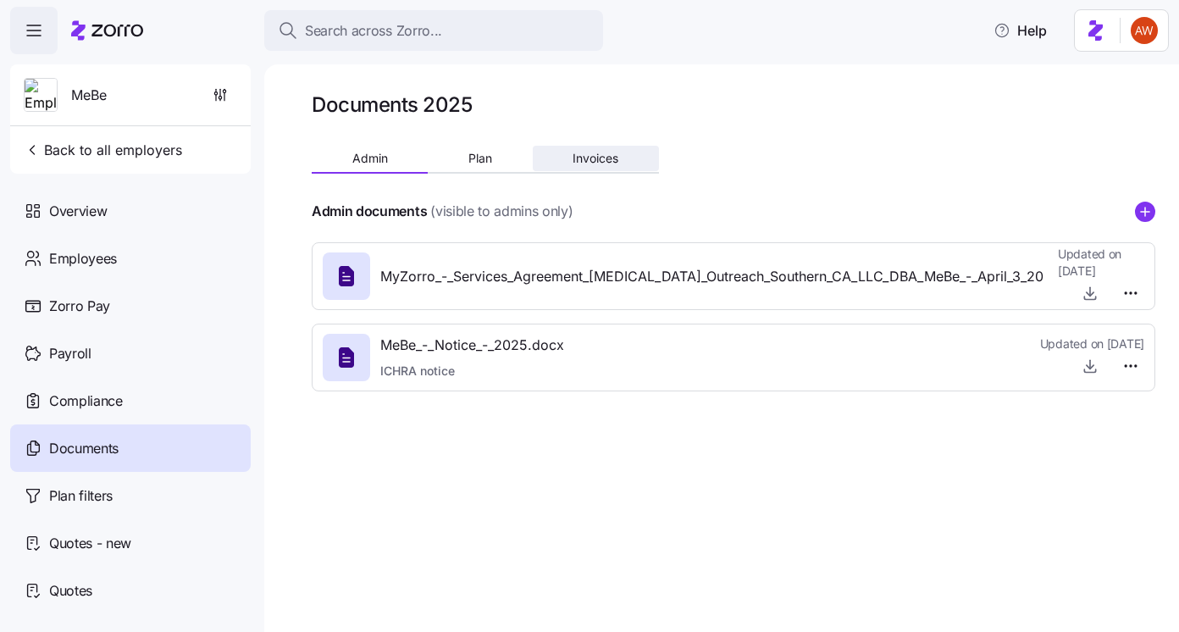
click at [574, 155] on span "Invoices" at bounding box center [595, 158] width 46 height 12
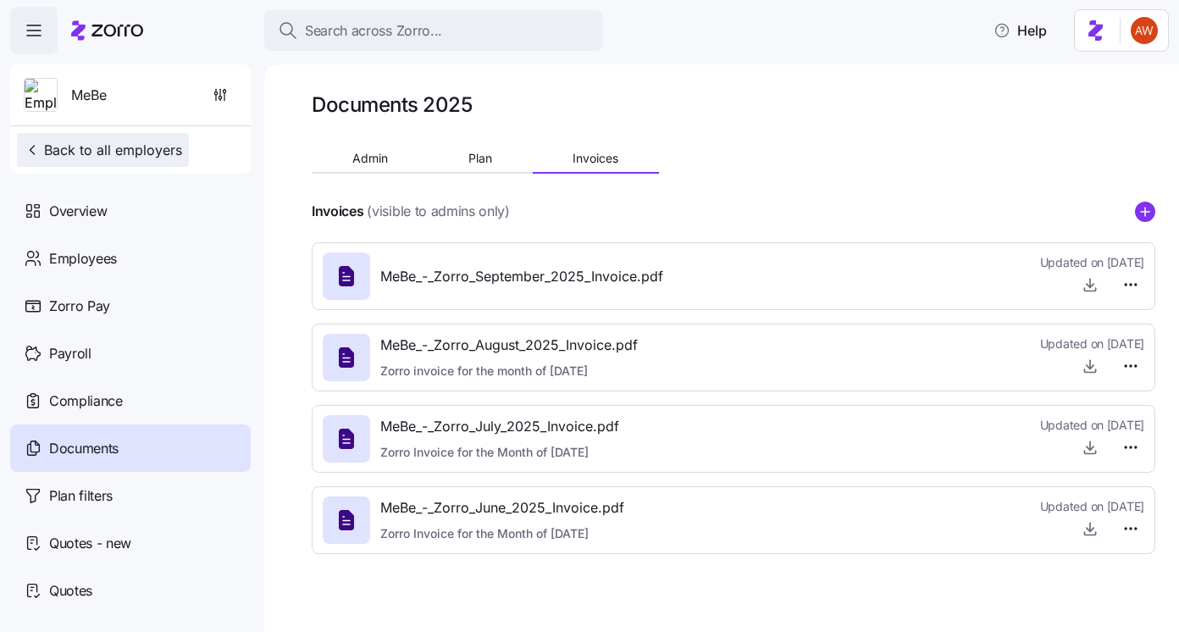
click at [131, 155] on span "Back to all employers" at bounding box center [103, 150] width 158 height 20
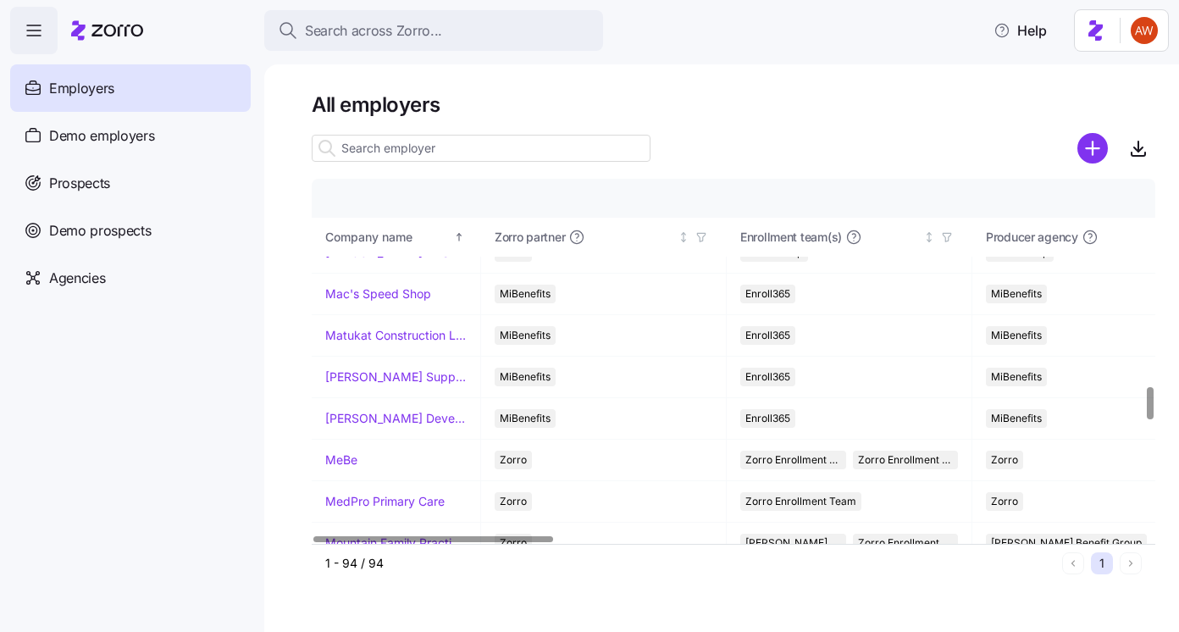
scroll to position [2338, 0]
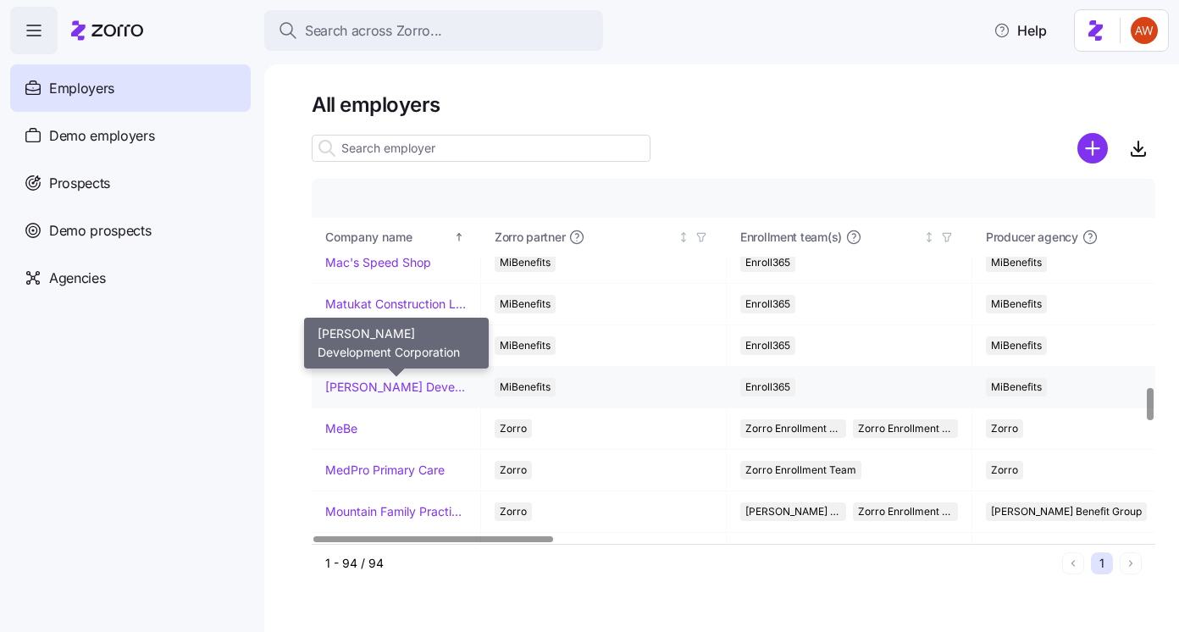
click at [412, 382] on link "McKnight Development Corporation" at bounding box center [395, 386] width 141 height 17
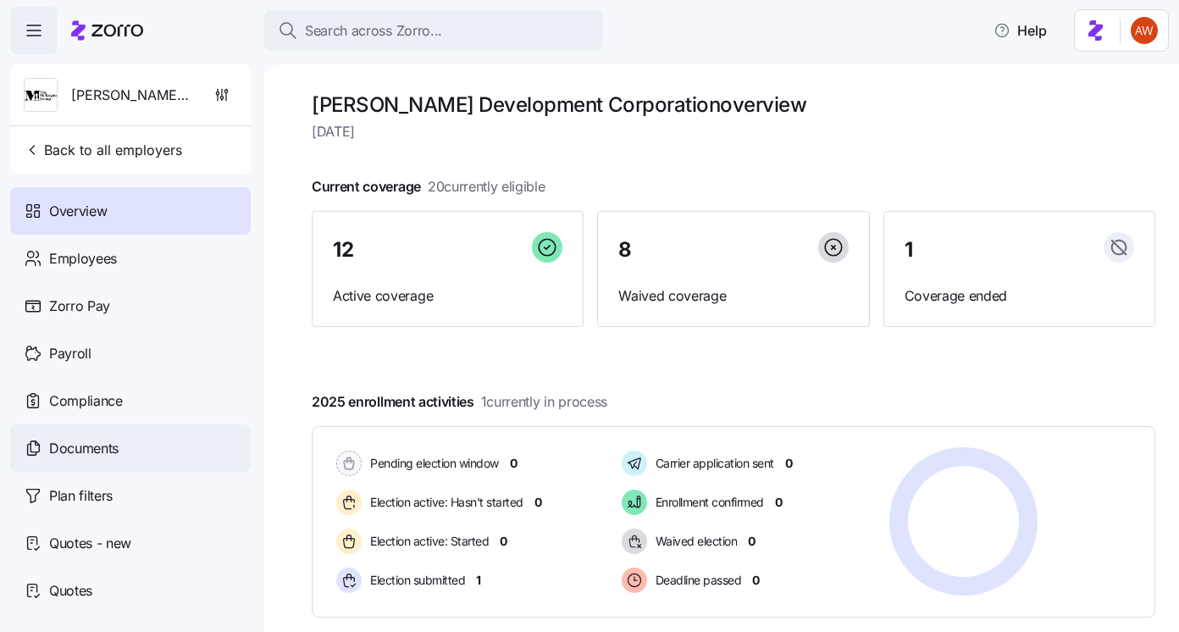
click at [144, 446] on div "Documents" at bounding box center [130, 447] width 240 height 47
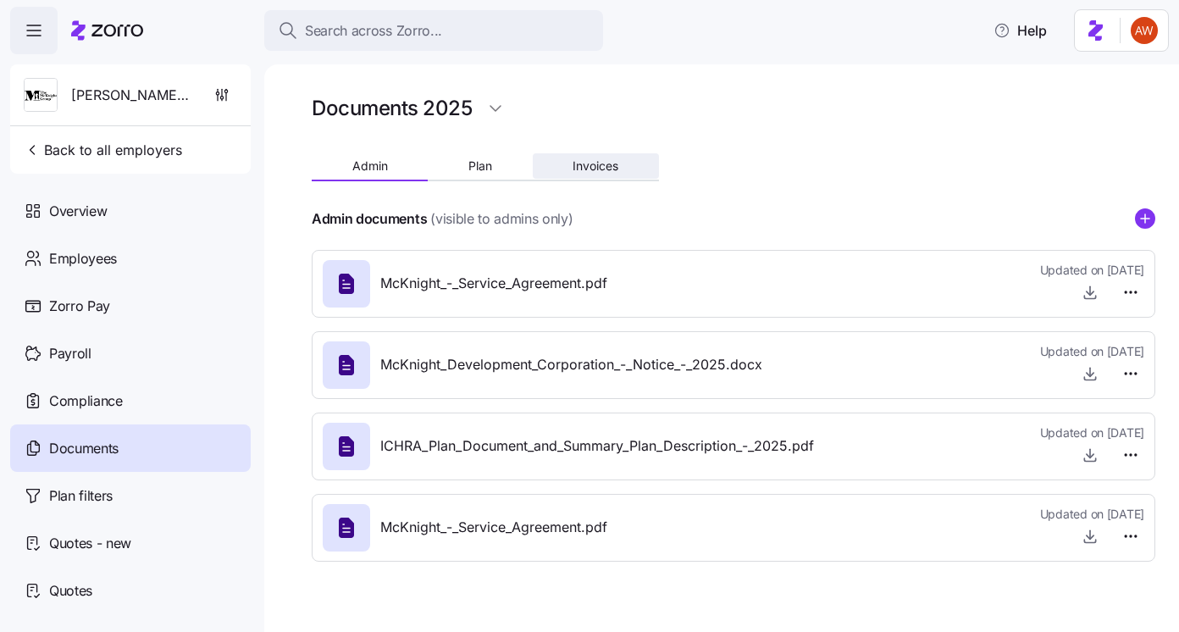
click at [613, 172] on span "Invoices" at bounding box center [595, 166] width 46 height 12
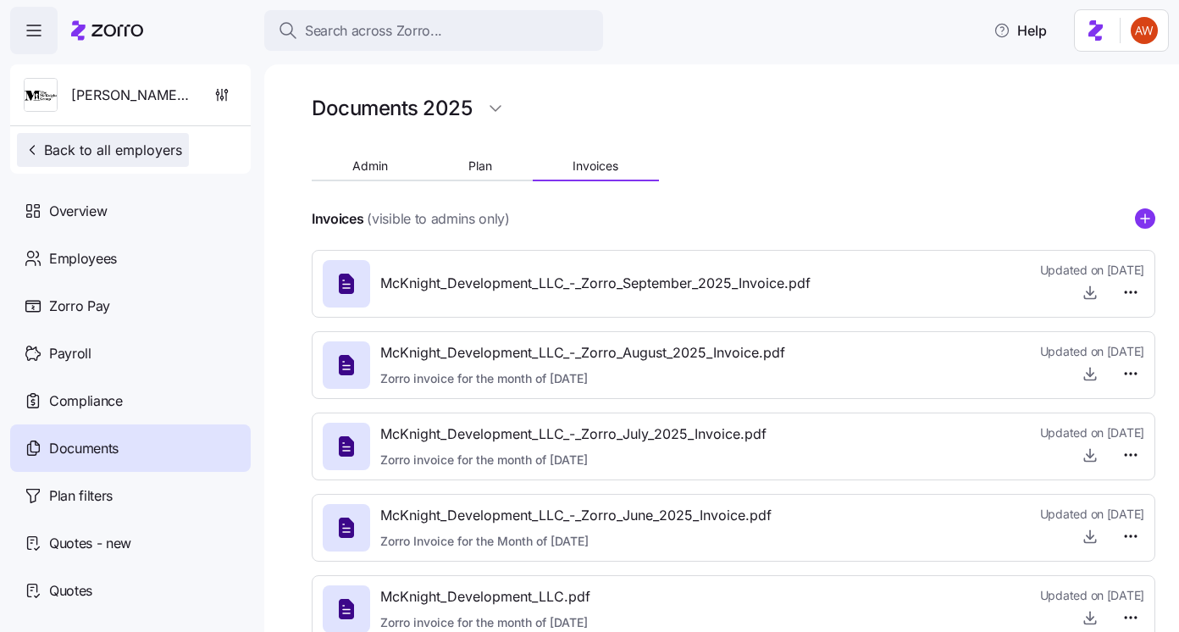
click at [104, 139] on button "Back to all employers" at bounding box center [103, 150] width 172 height 34
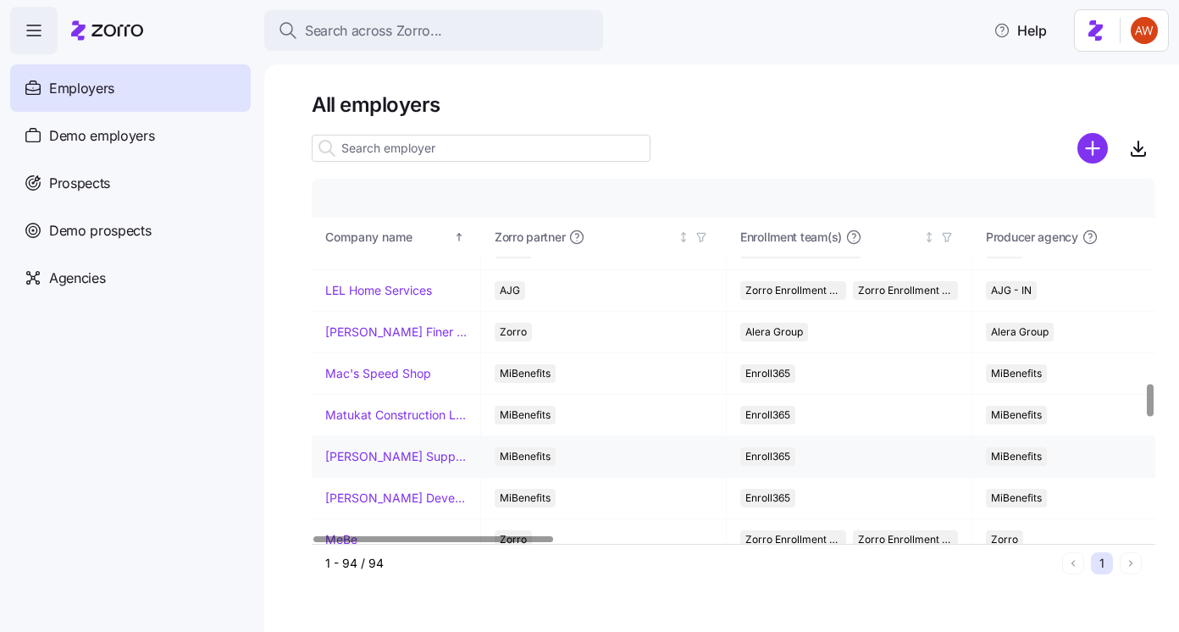
scroll to position [2297, 0]
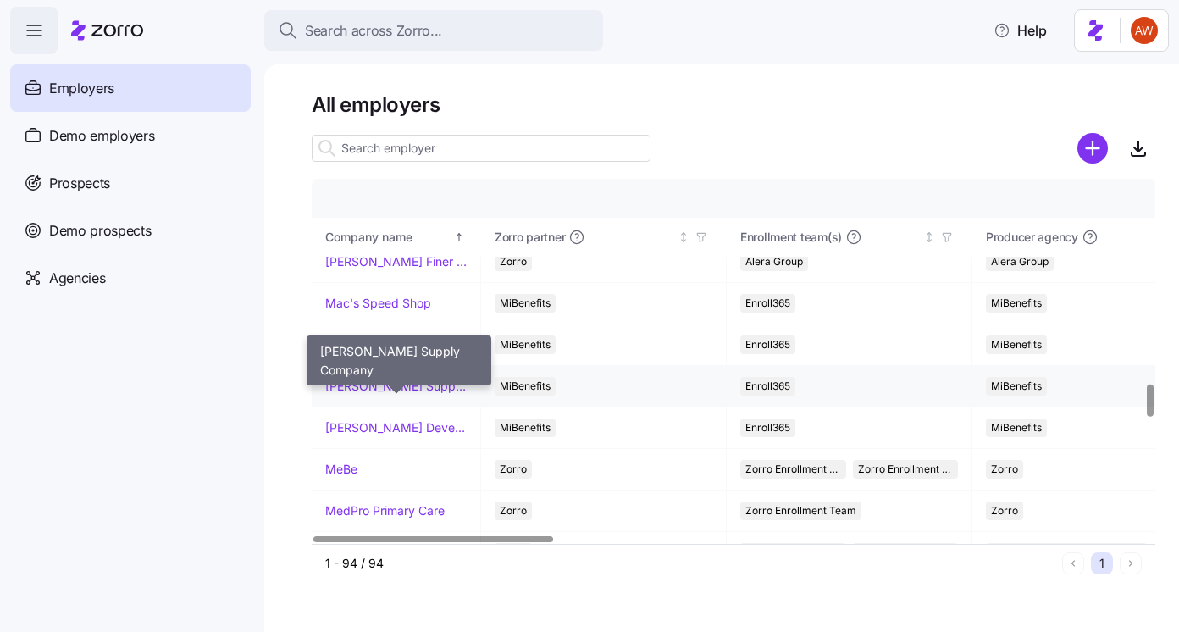
click at [395, 386] on link "McDaniel Supply Company" at bounding box center [395, 386] width 141 height 17
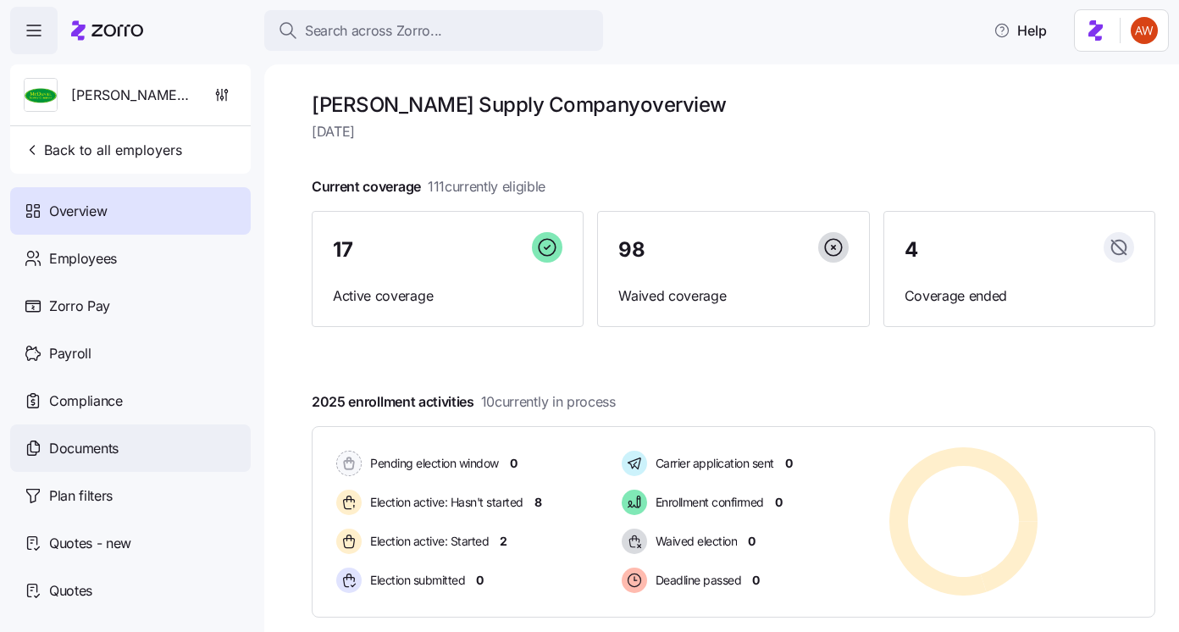
click at [137, 450] on div "Documents" at bounding box center [130, 447] width 240 height 47
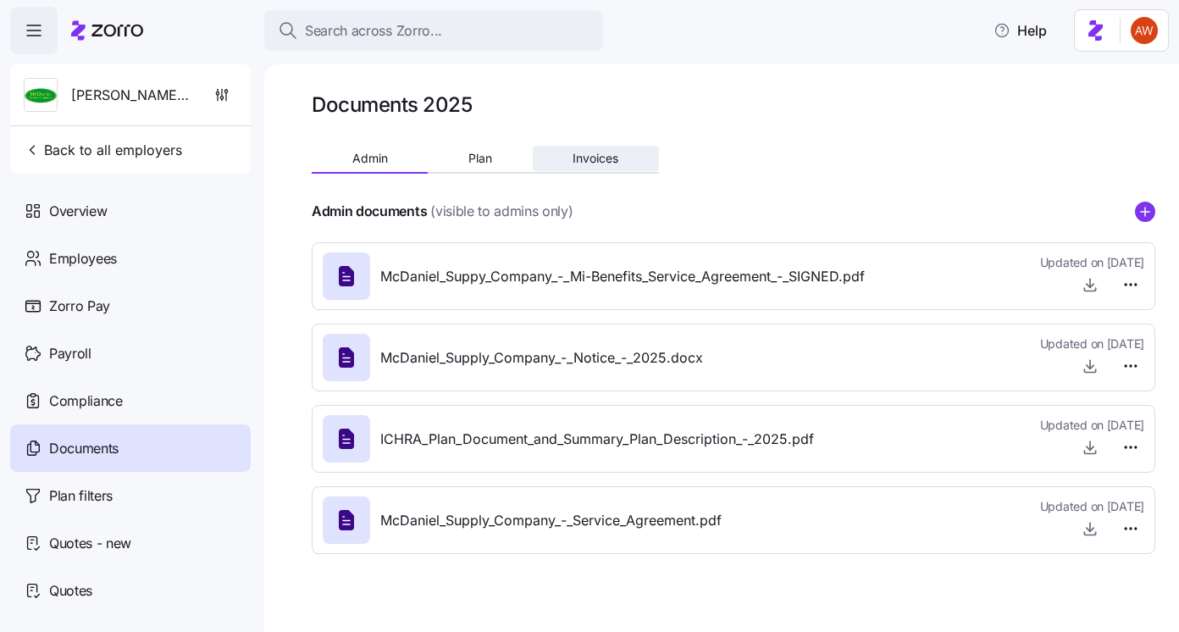
click at [571, 164] on button "Invoices" at bounding box center [596, 158] width 126 height 25
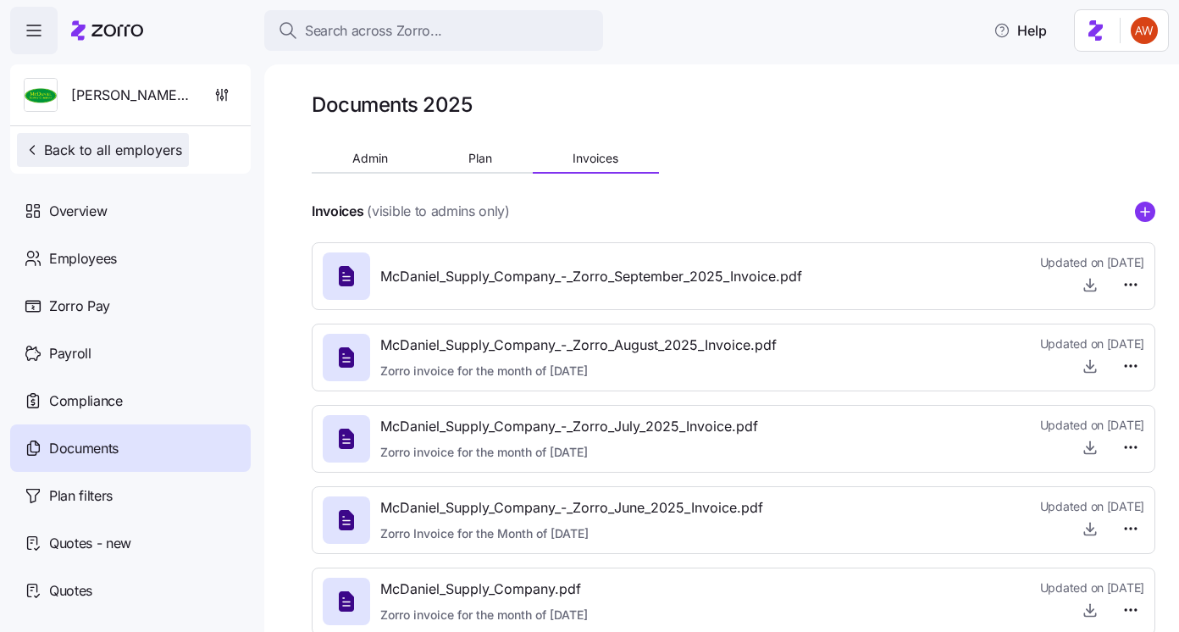
click at [87, 161] on button "Back to all employers" at bounding box center [103, 150] width 172 height 34
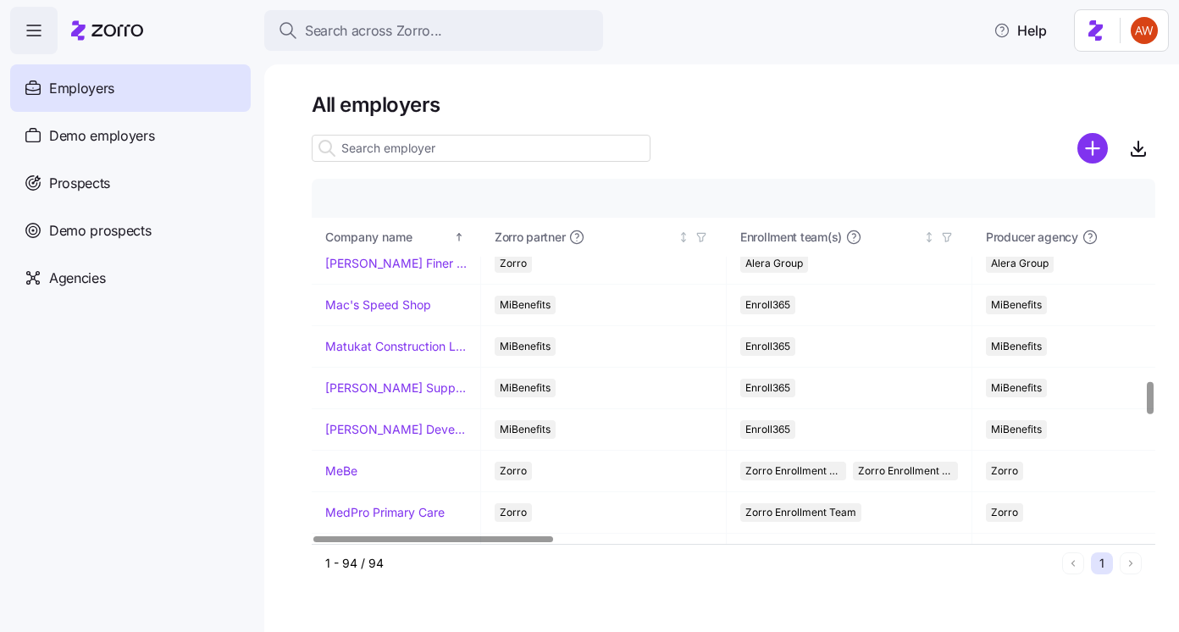
scroll to position [2336, 0]
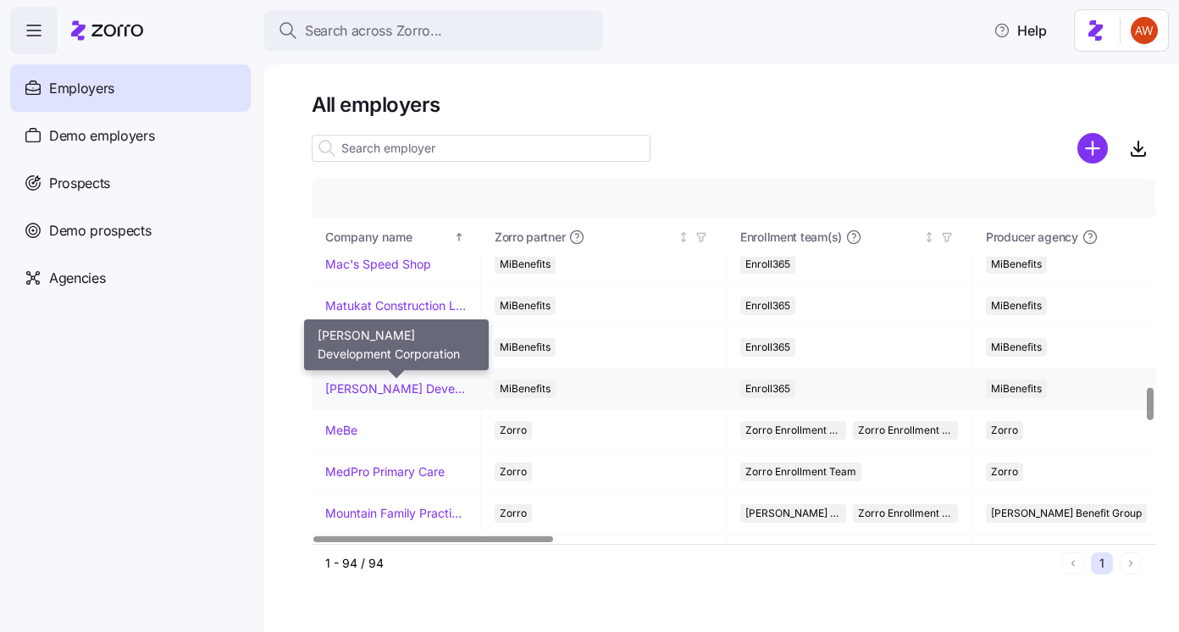
click at [394, 385] on link "McKnight Development Corporation" at bounding box center [395, 388] width 141 height 17
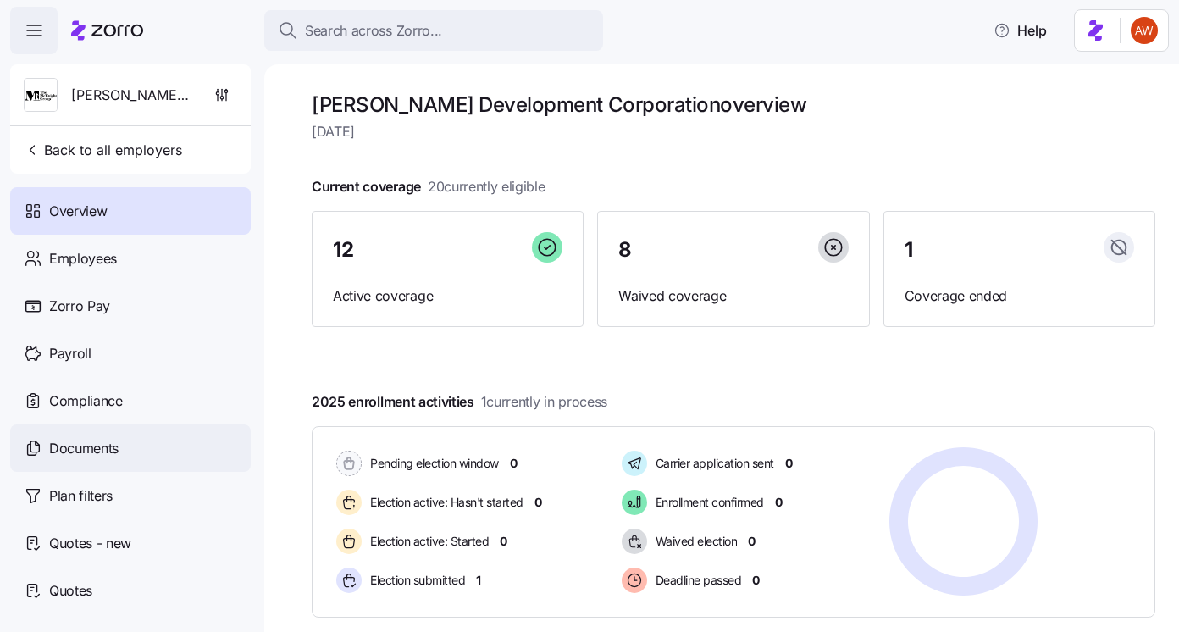
click at [114, 457] on span "Documents" at bounding box center [83, 448] width 69 height 21
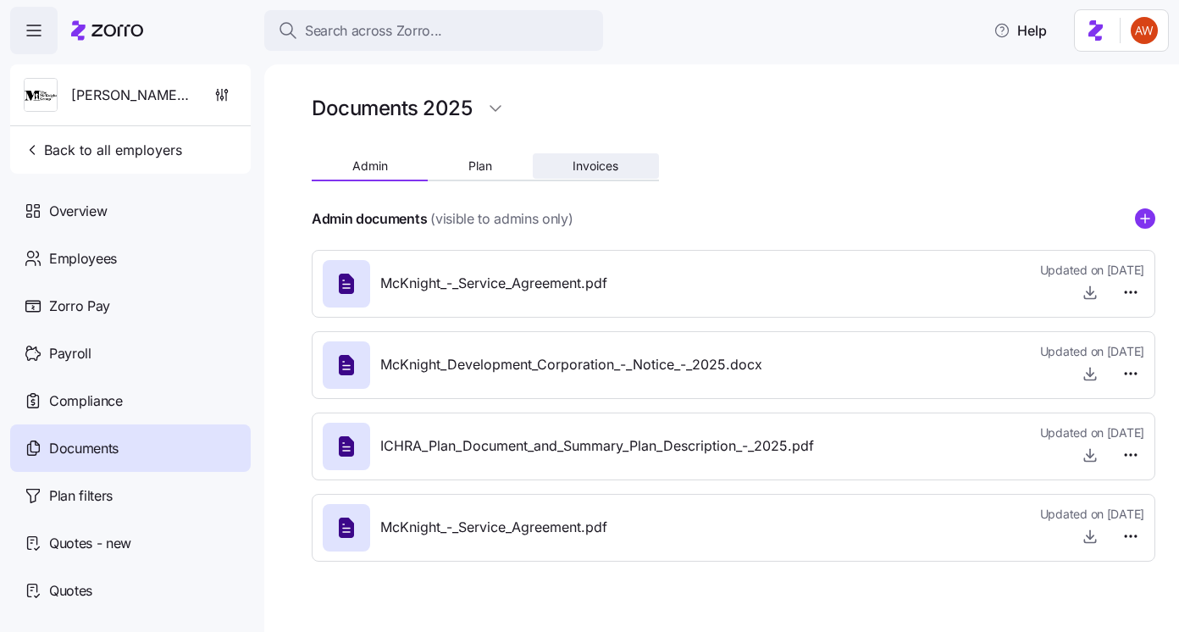
click at [594, 164] on span "Invoices" at bounding box center [595, 166] width 46 height 12
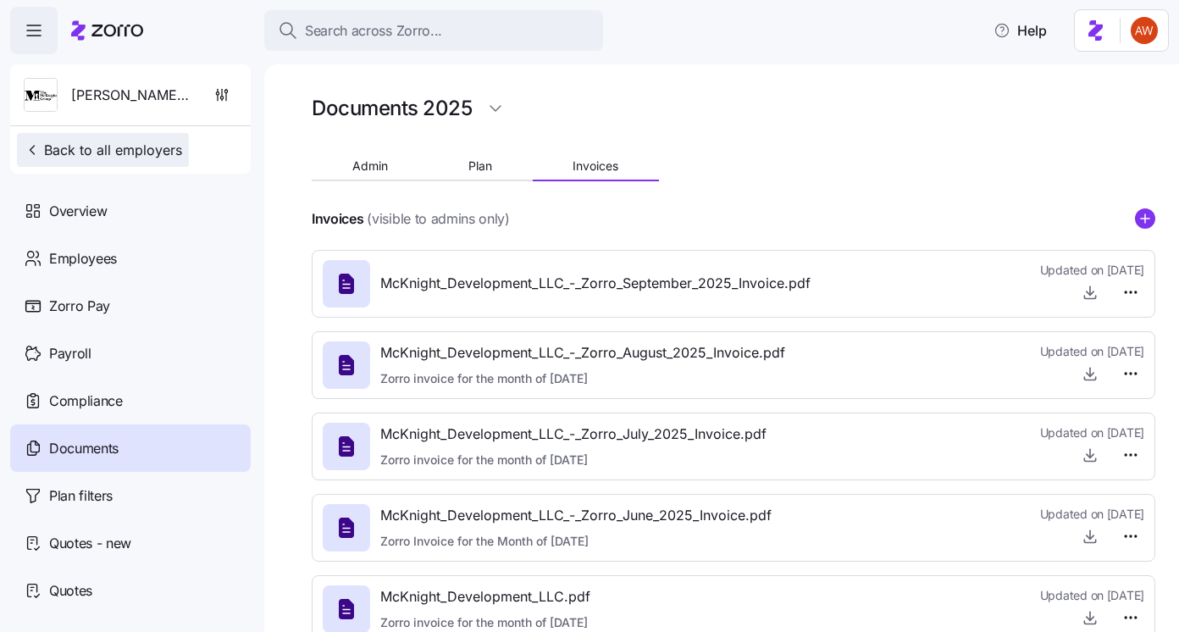
click at [121, 139] on button "Back to all employers" at bounding box center [103, 150] width 172 height 34
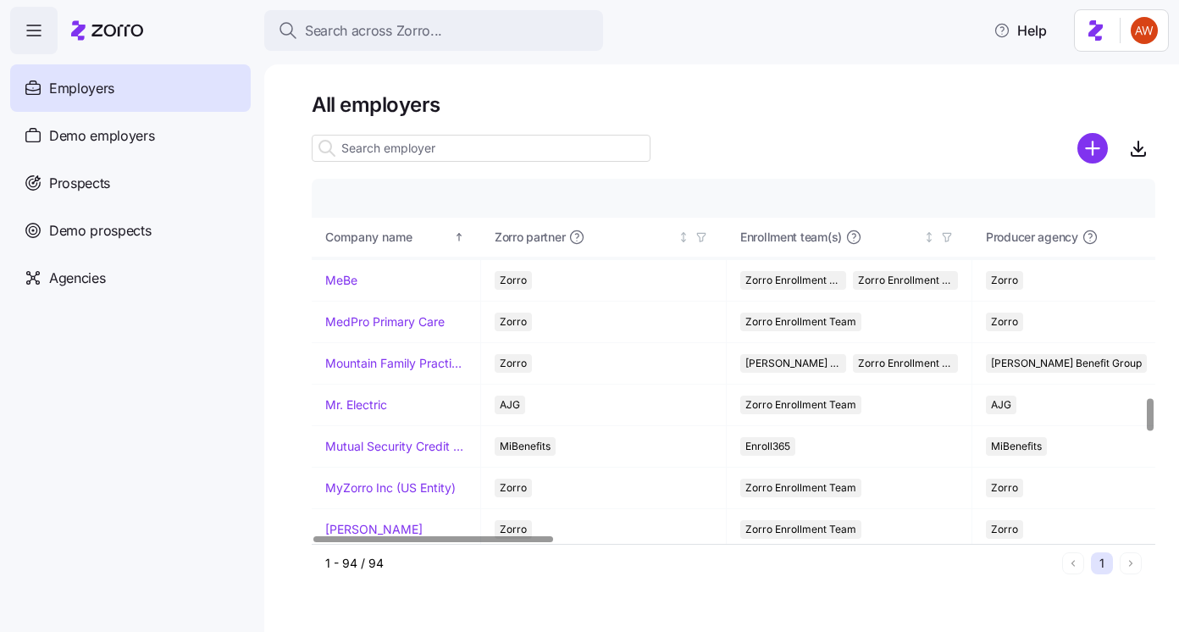
scroll to position [2510, 0]
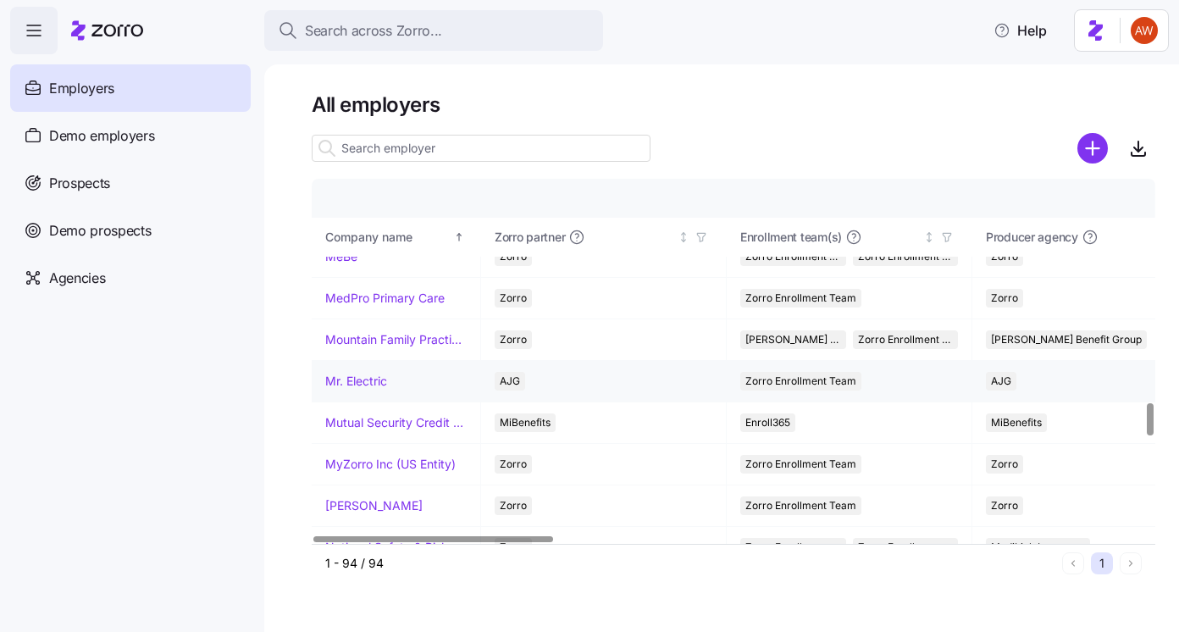
click at [373, 379] on link "Mr. Electric" at bounding box center [356, 381] width 62 height 17
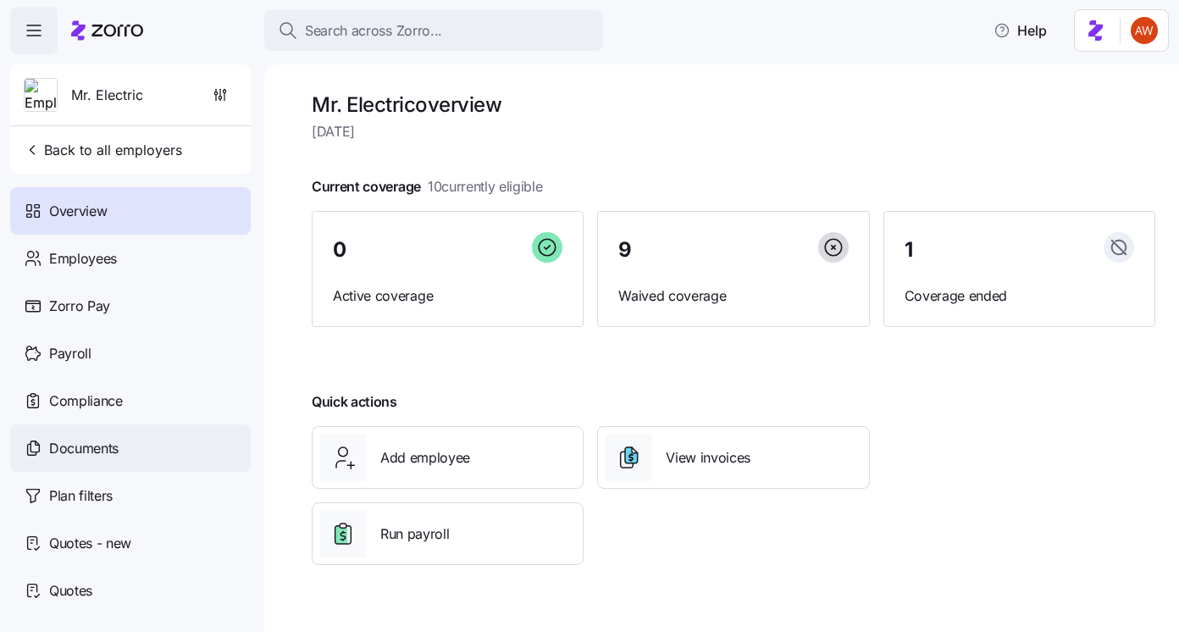
click at [130, 455] on div "Documents" at bounding box center [130, 447] width 240 height 47
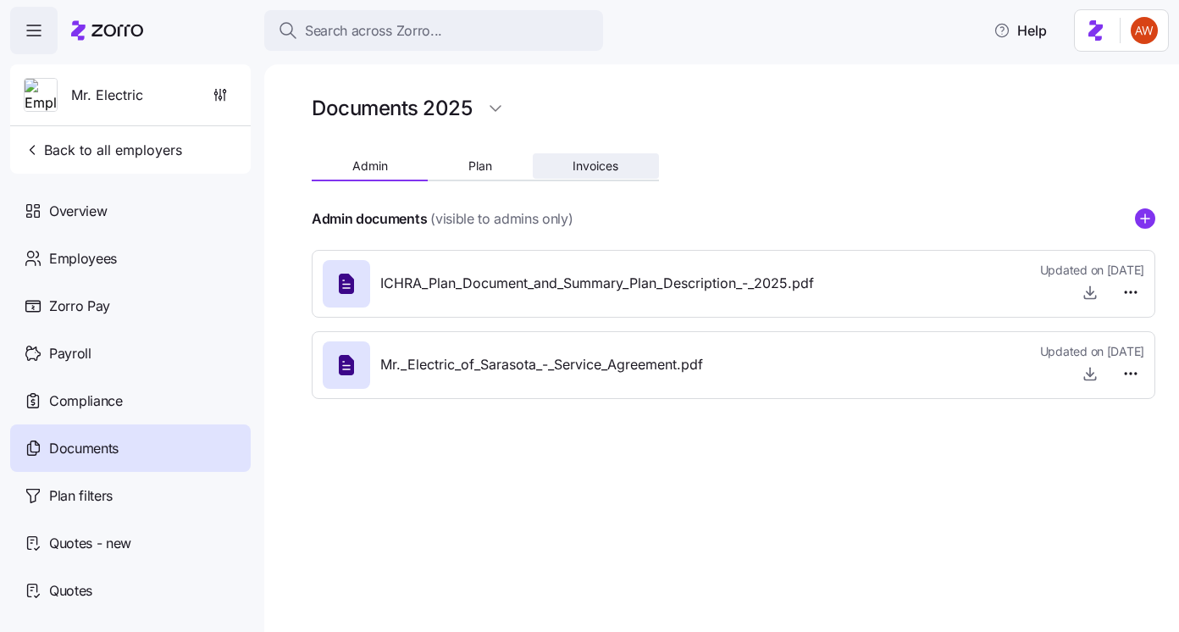
click at [626, 169] on button "Invoices" at bounding box center [596, 165] width 126 height 25
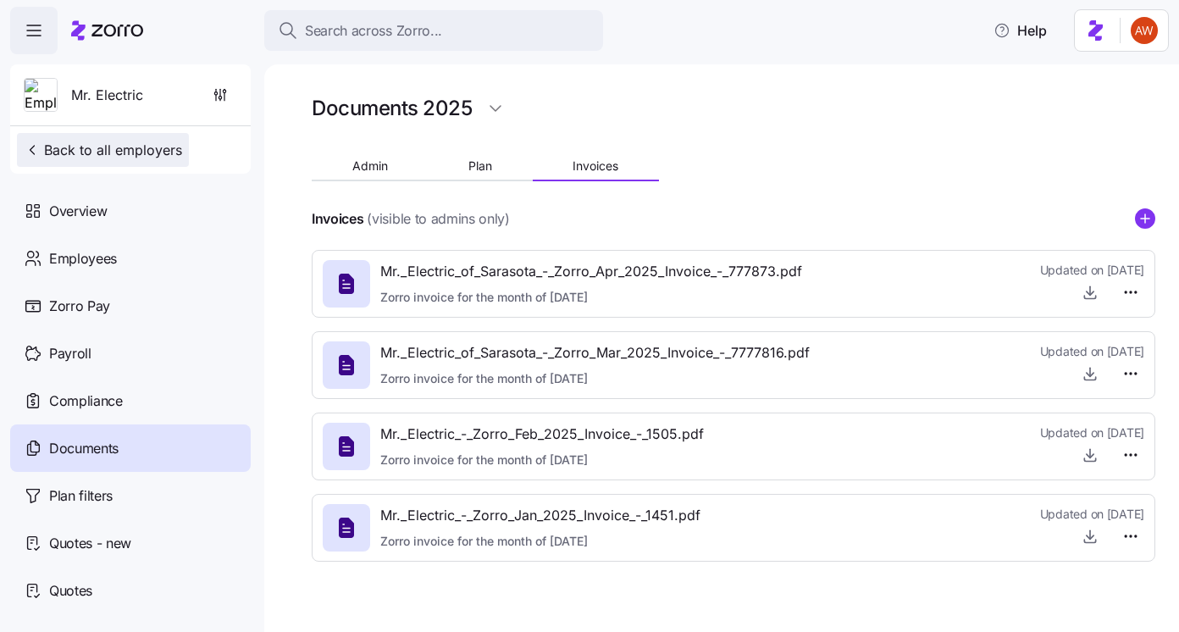
click at [111, 157] on span "Back to all employers" at bounding box center [103, 150] width 158 height 20
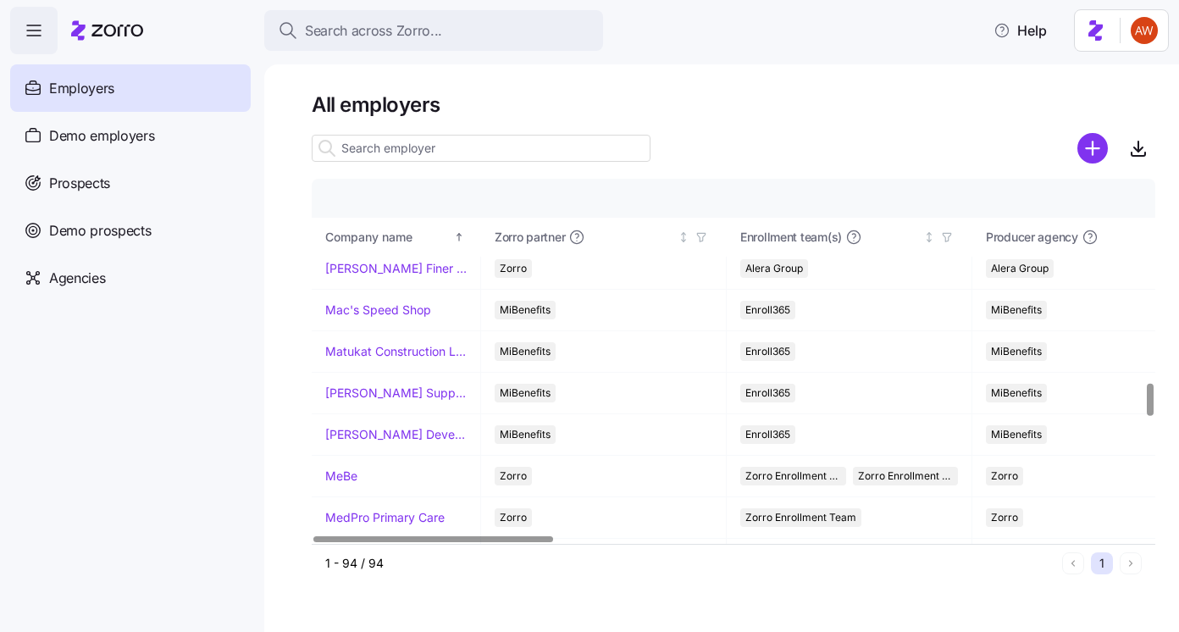
scroll to position [2293, 0]
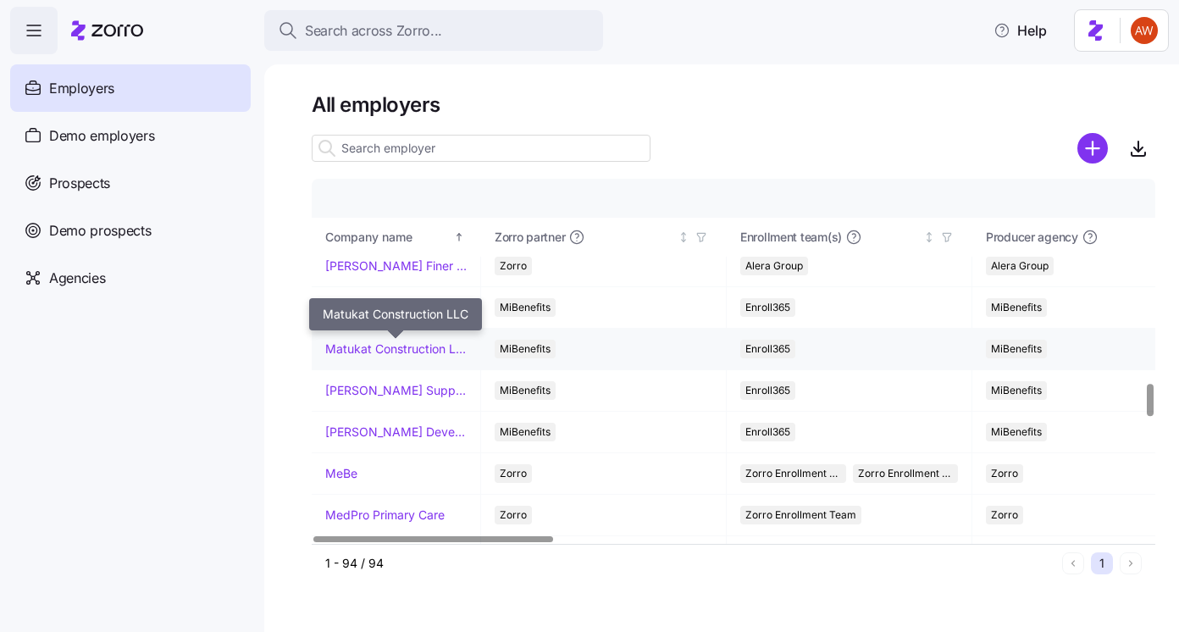
click at [431, 345] on link "Matukat Construction LLC" at bounding box center [395, 348] width 141 height 17
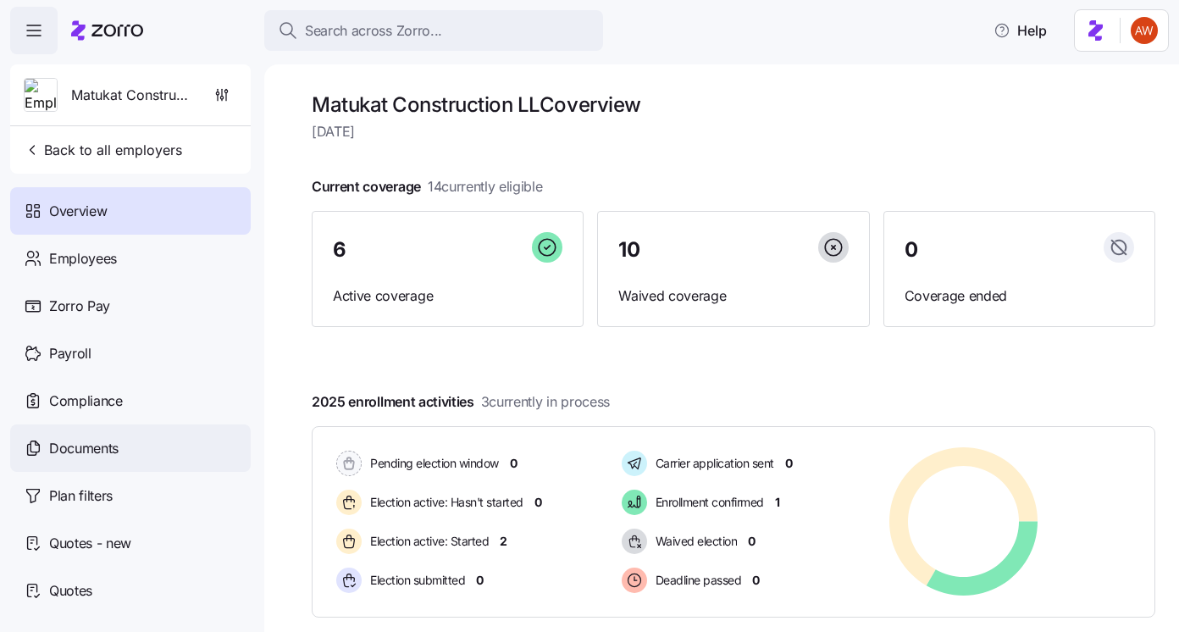
click at [123, 454] on div "Documents" at bounding box center [130, 447] width 240 height 47
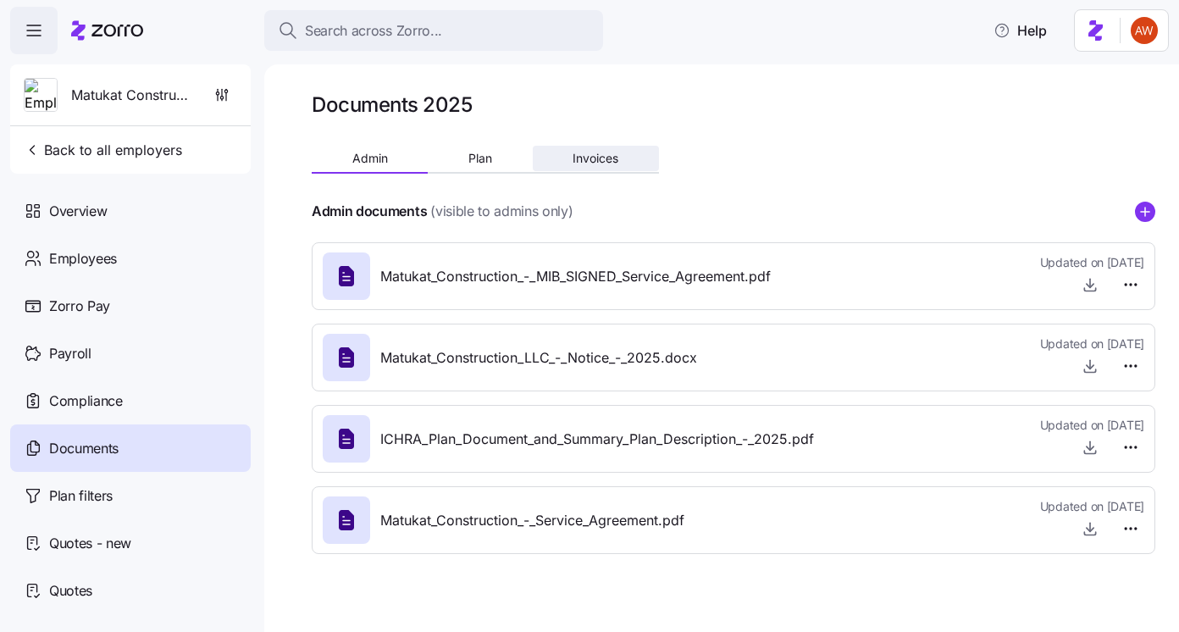
click at [586, 164] on span "Invoices" at bounding box center [595, 158] width 46 height 12
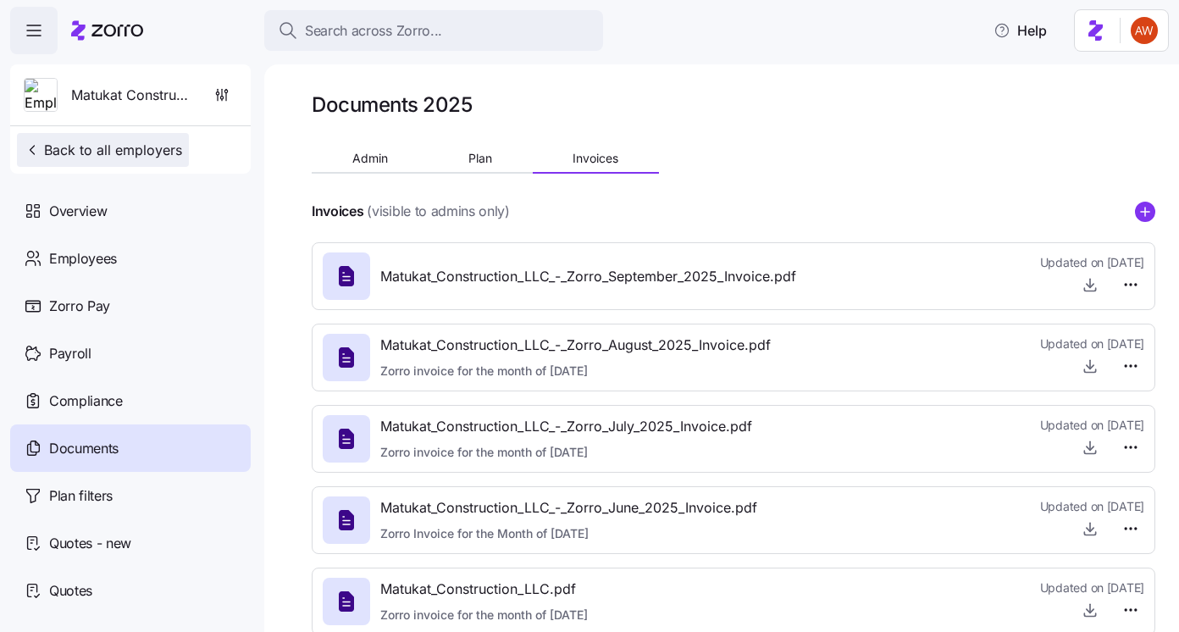
click at [149, 154] on span "Back to all employers" at bounding box center [103, 150] width 158 height 20
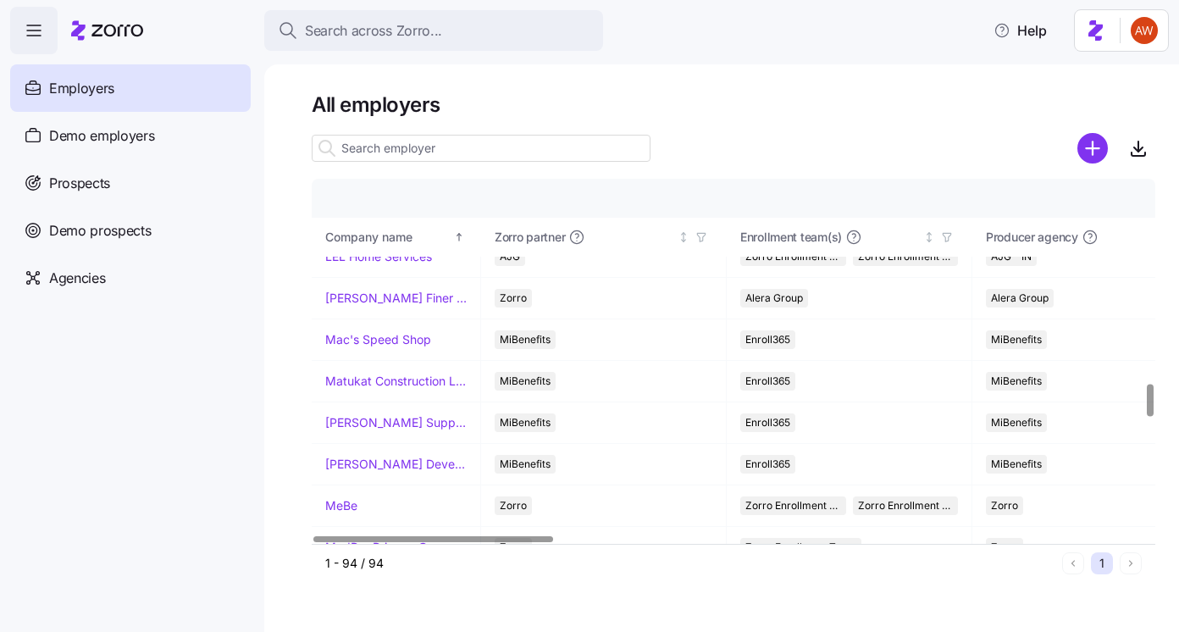
scroll to position [2295, 0]
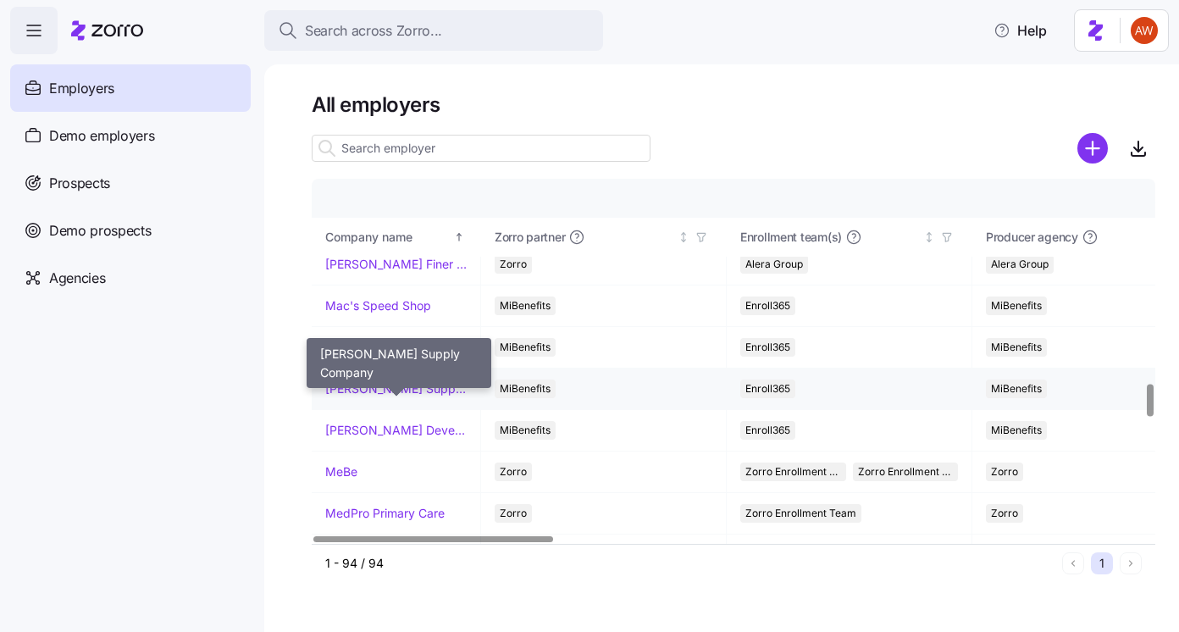
click at [397, 385] on link "McDaniel Supply Company" at bounding box center [395, 388] width 141 height 17
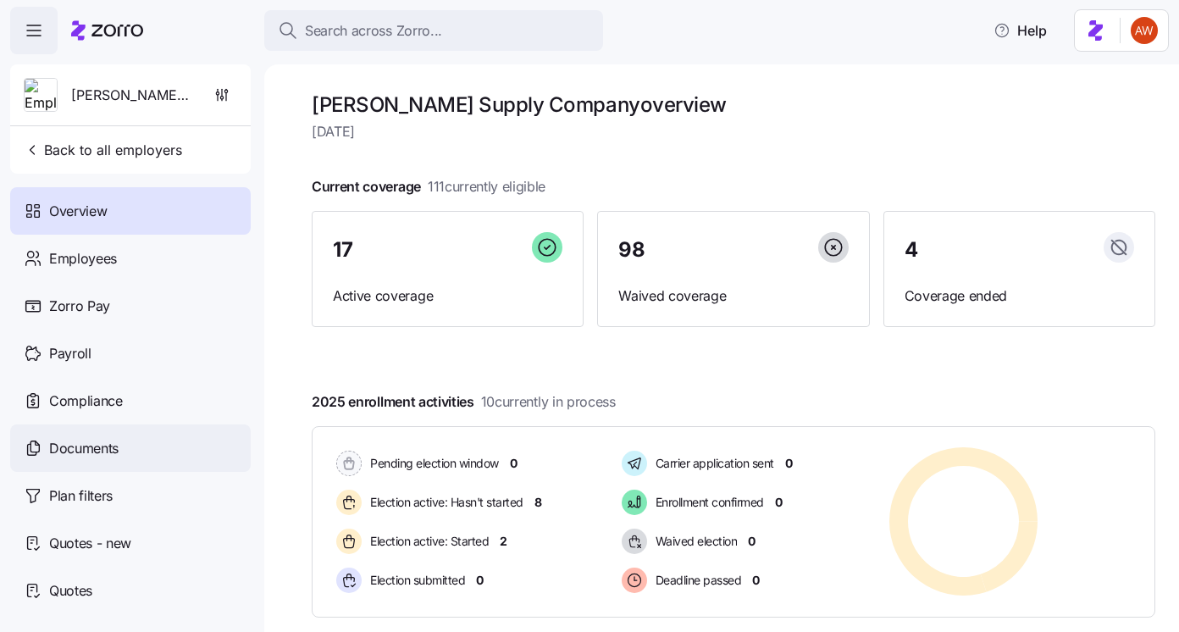
click at [143, 455] on div "Documents" at bounding box center [130, 447] width 240 height 47
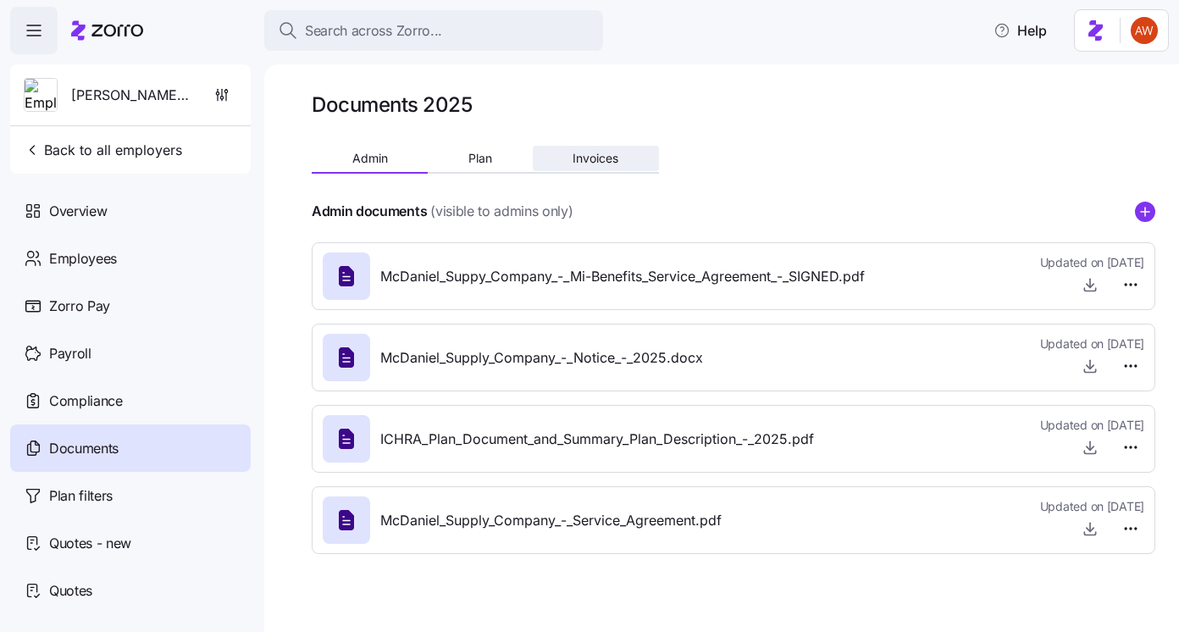
click at [598, 158] on span "Invoices" at bounding box center [595, 158] width 46 height 12
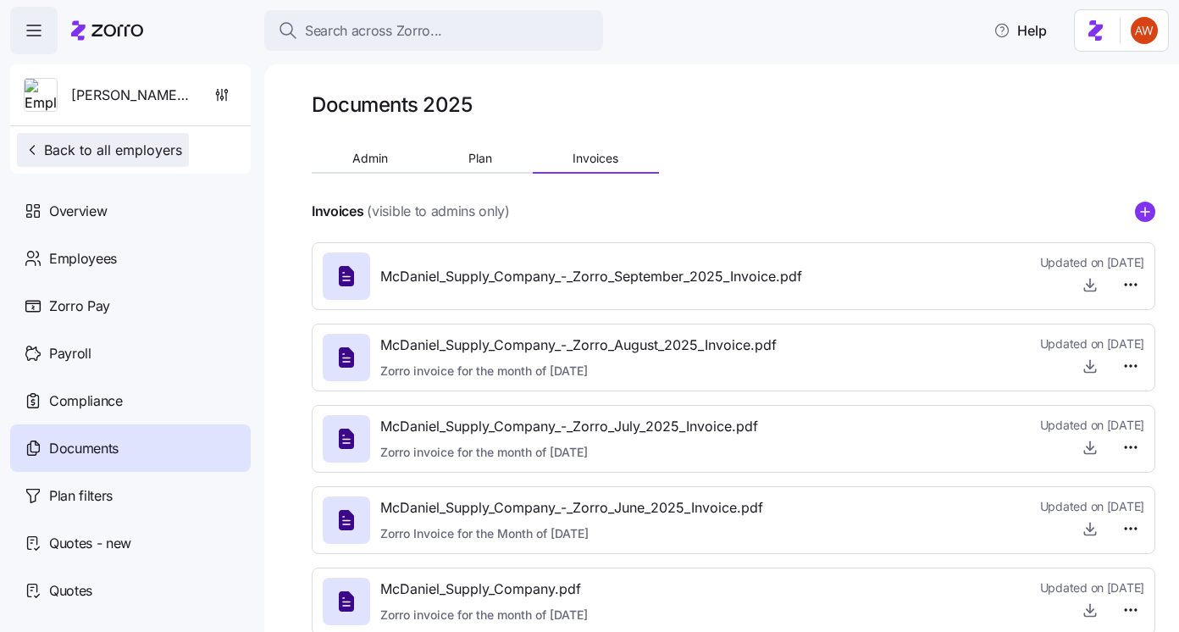
click at [148, 140] on span "Back to all employers" at bounding box center [103, 150] width 158 height 20
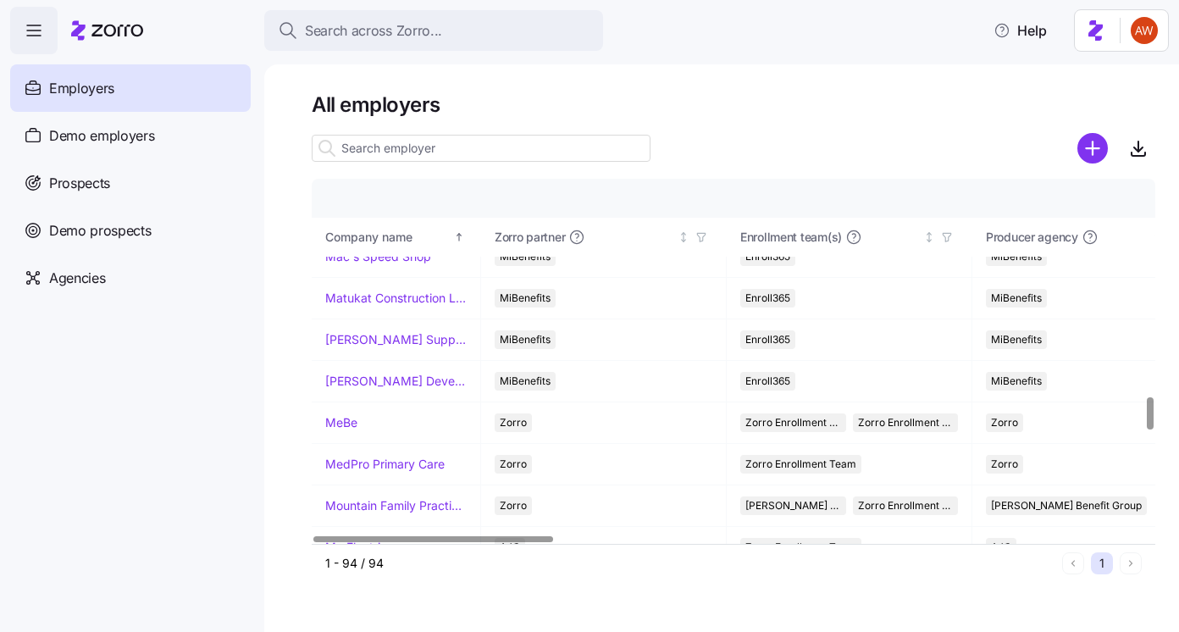
scroll to position [2118, 0]
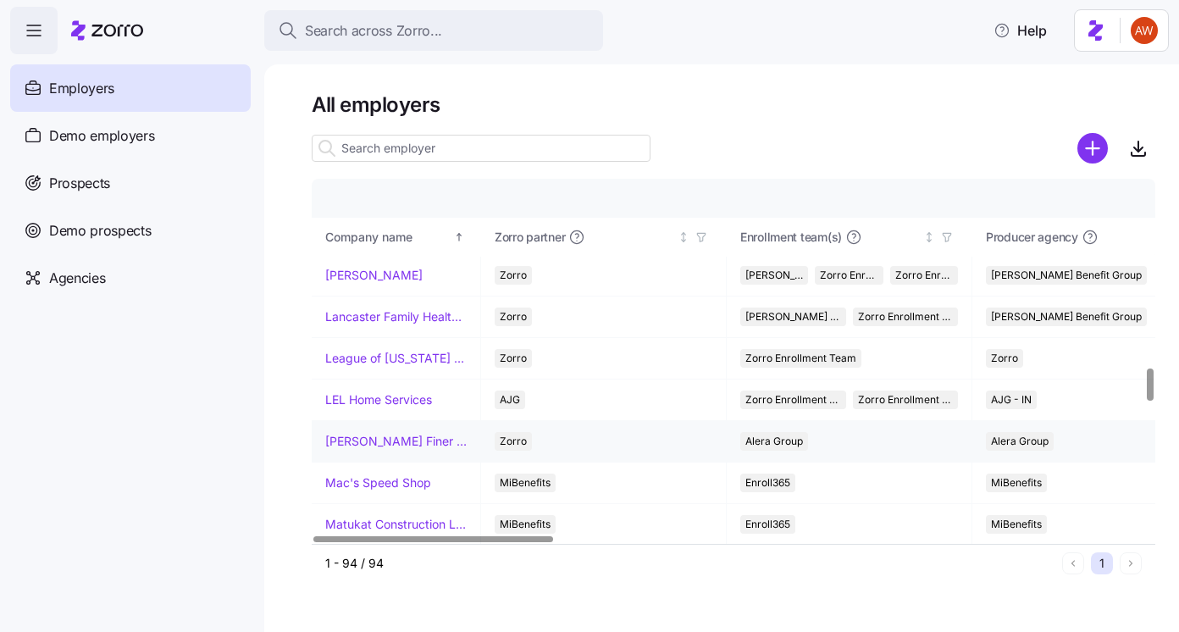
click at [408, 436] on link "Louie's Finer Meats" at bounding box center [395, 441] width 141 height 17
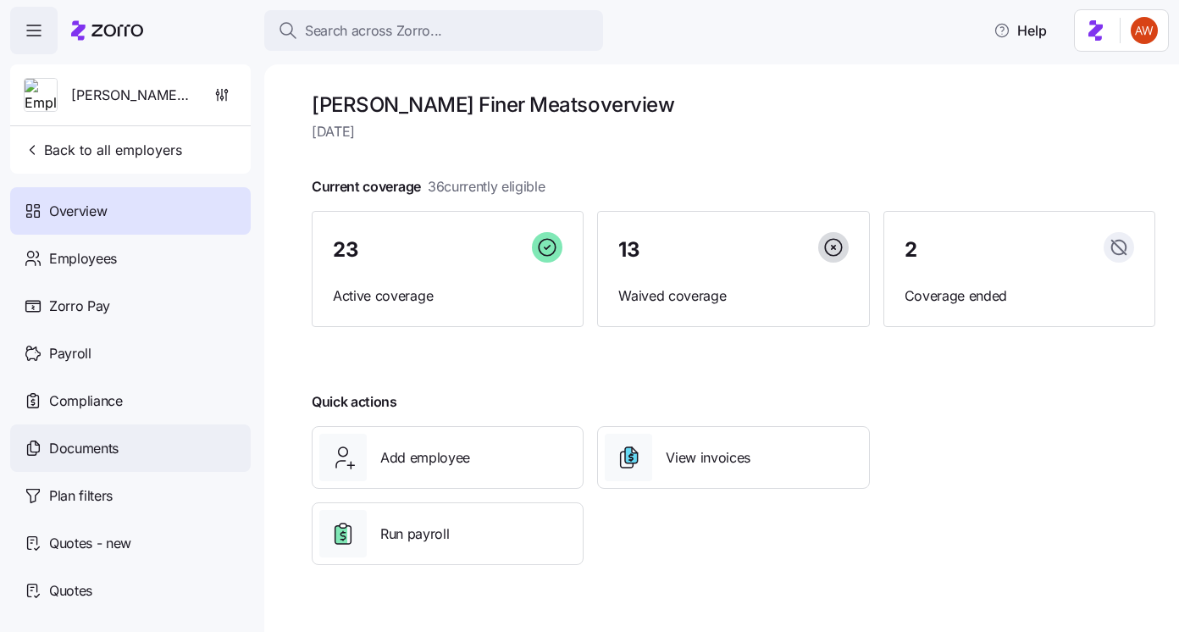
click at [78, 443] on span "Documents" at bounding box center [83, 448] width 69 height 21
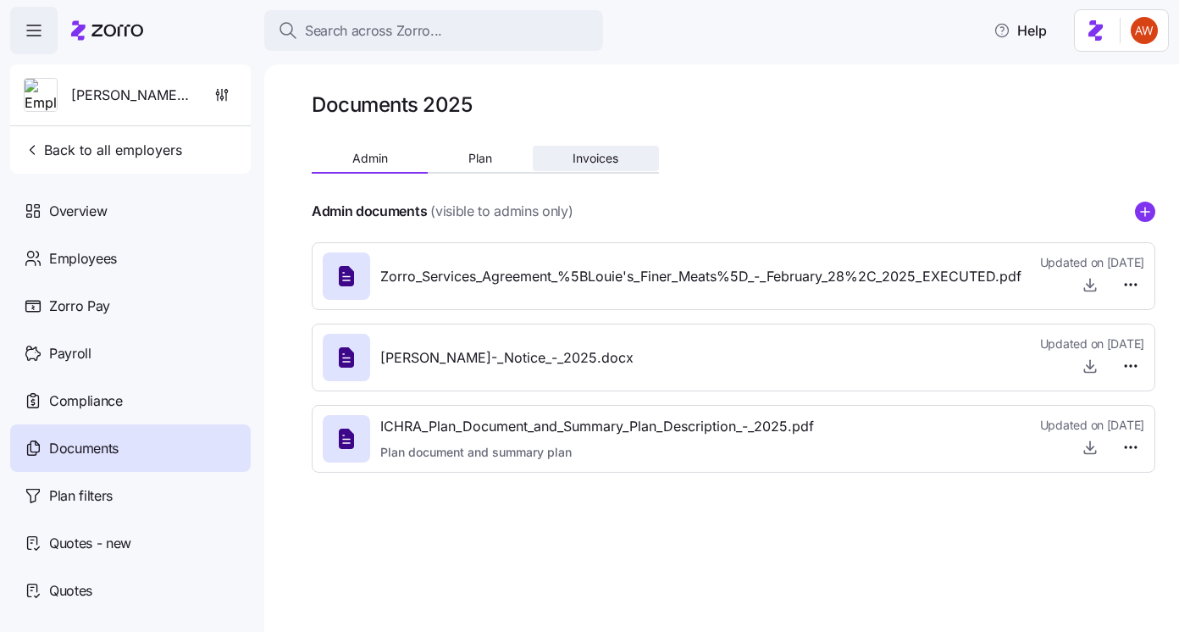
click at [591, 154] on span "Invoices" at bounding box center [595, 158] width 46 height 12
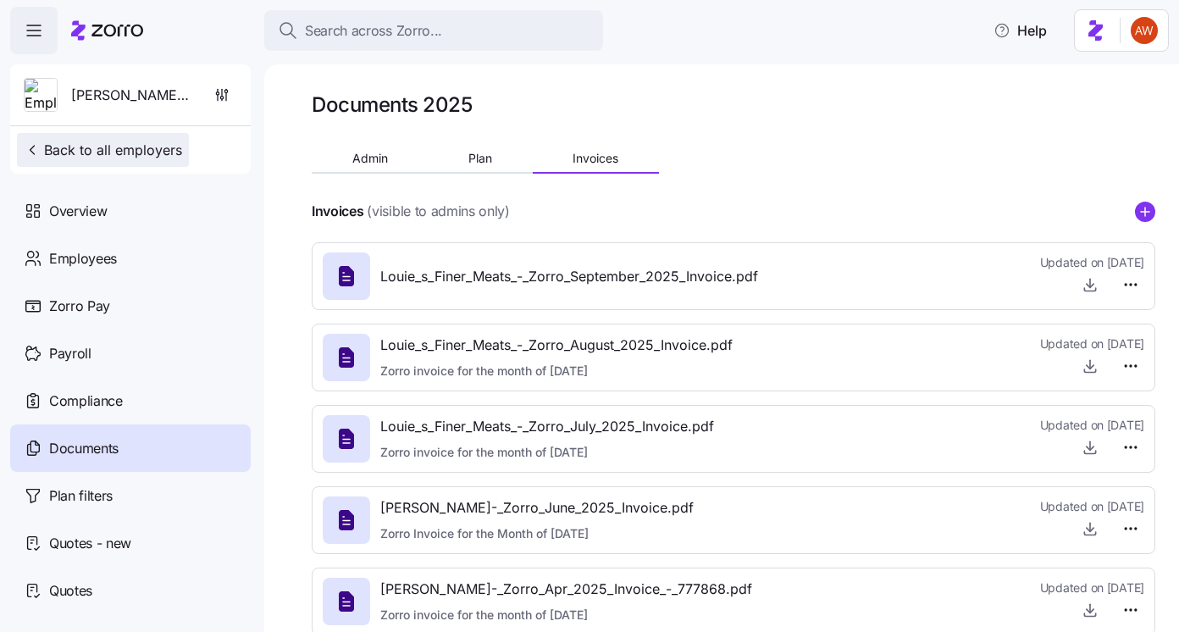
click at [158, 145] on span "Back to all employers" at bounding box center [103, 150] width 158 height 20
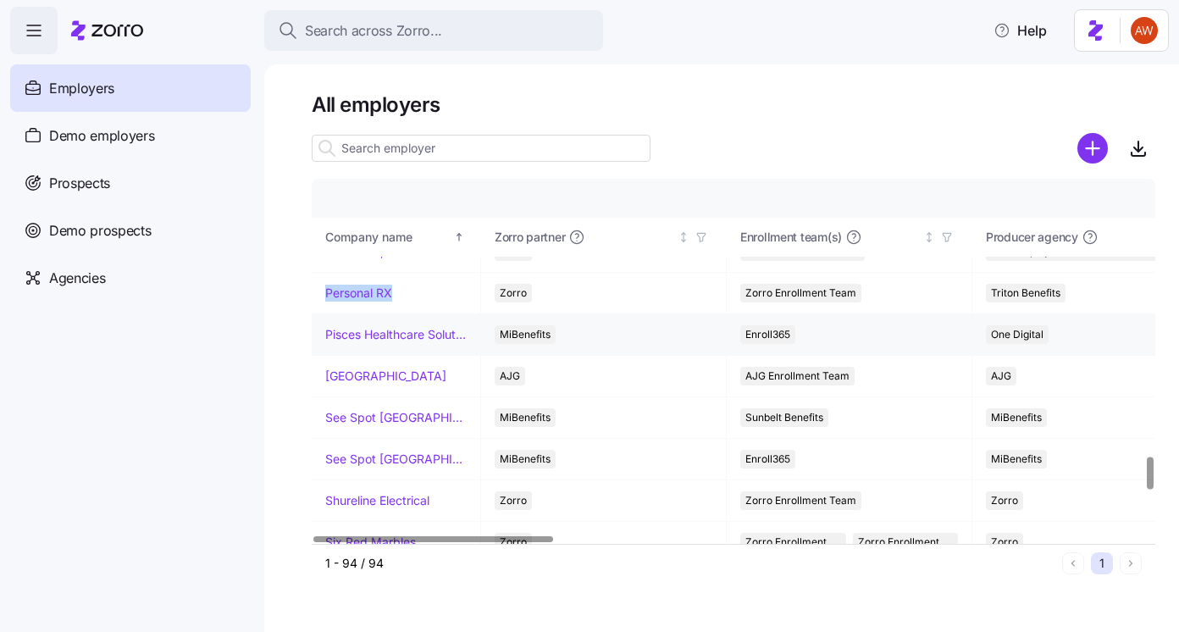
scroll to position [3149, 0]
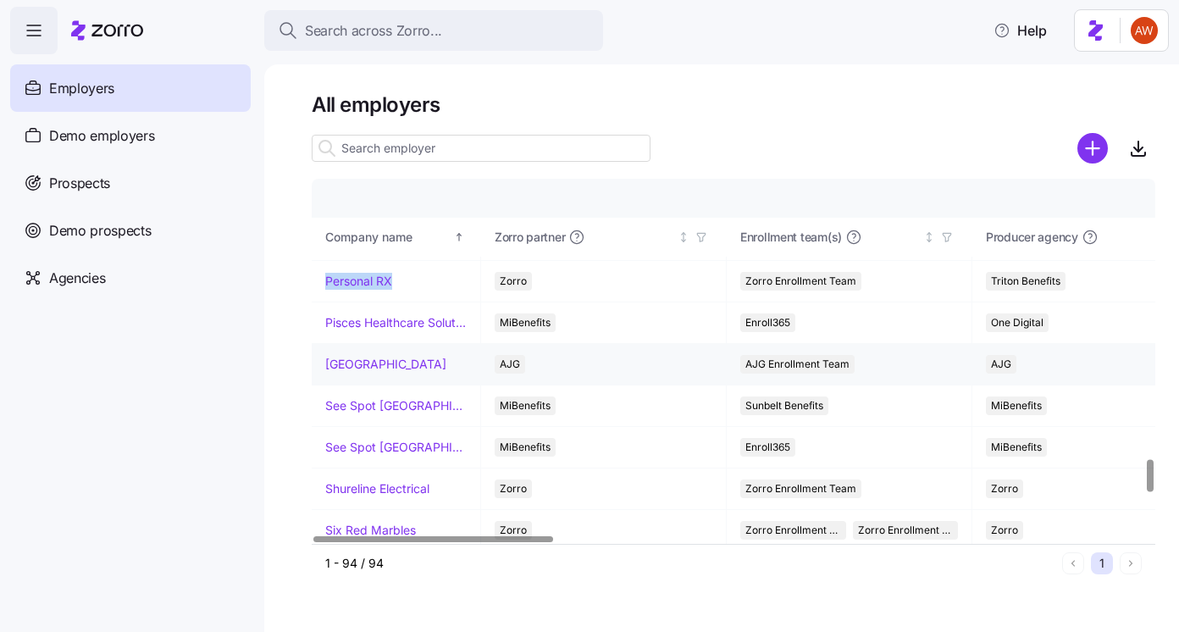
click at [379, 364] on link "Rush Memorial Hospital" at bounding box center [385, 364] width 121 height 17
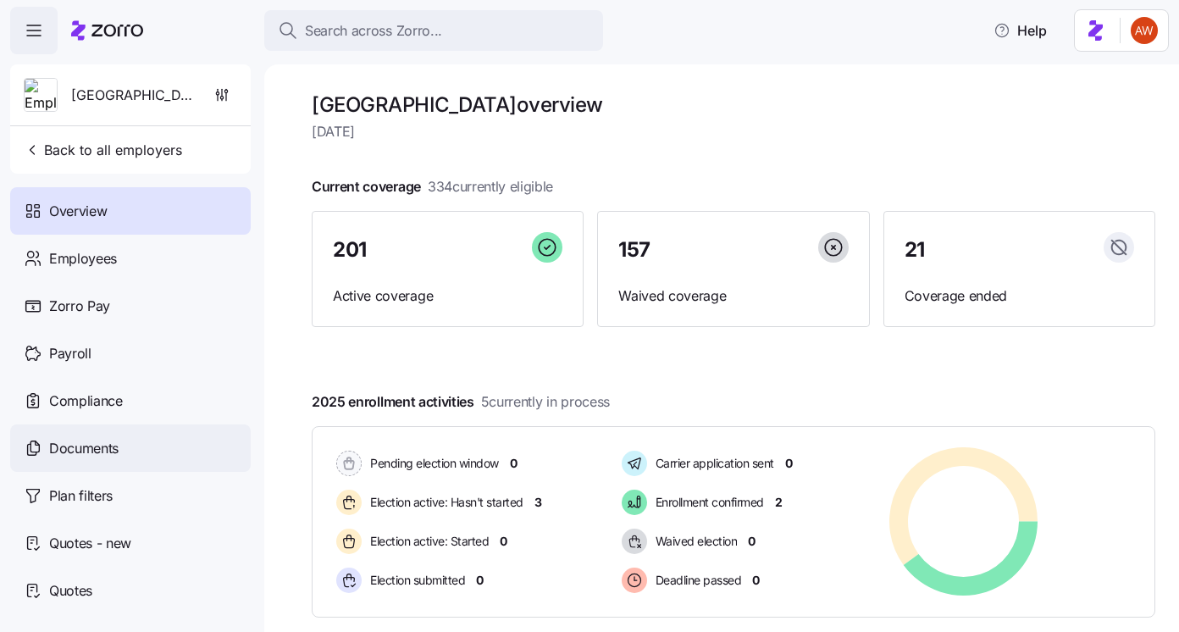
click at [137, 448] on div "Documents" at bounding box center [130, 447] width 240 height 47
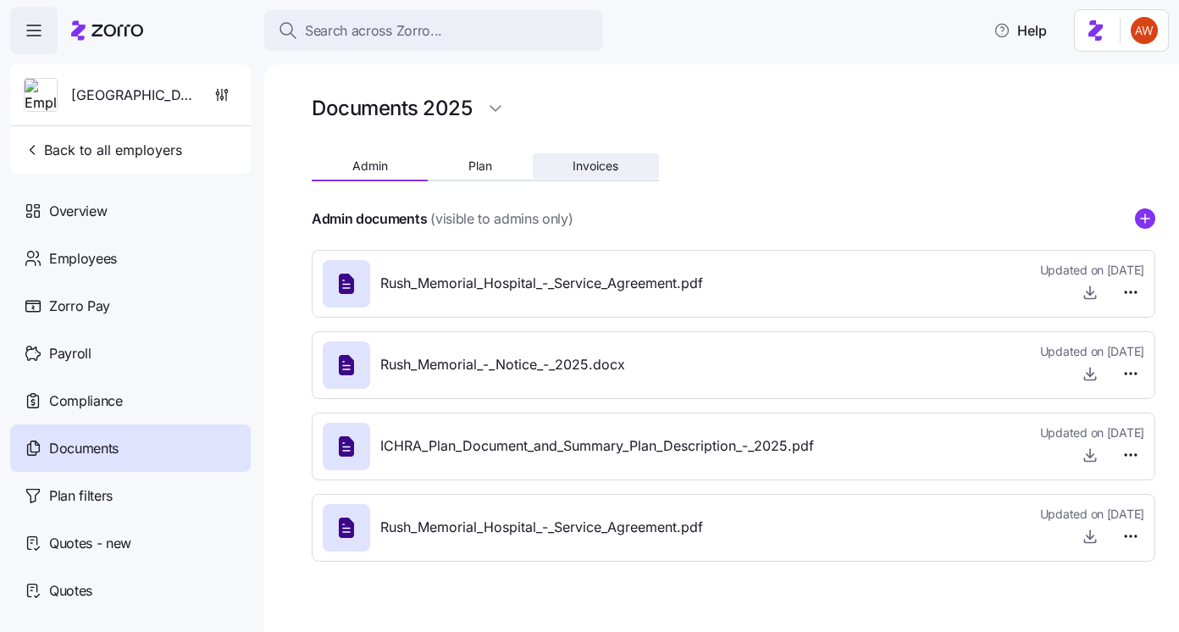
click at [585, 160] on span "Invoices" at bounding box center [595, 166] width 46 height 12
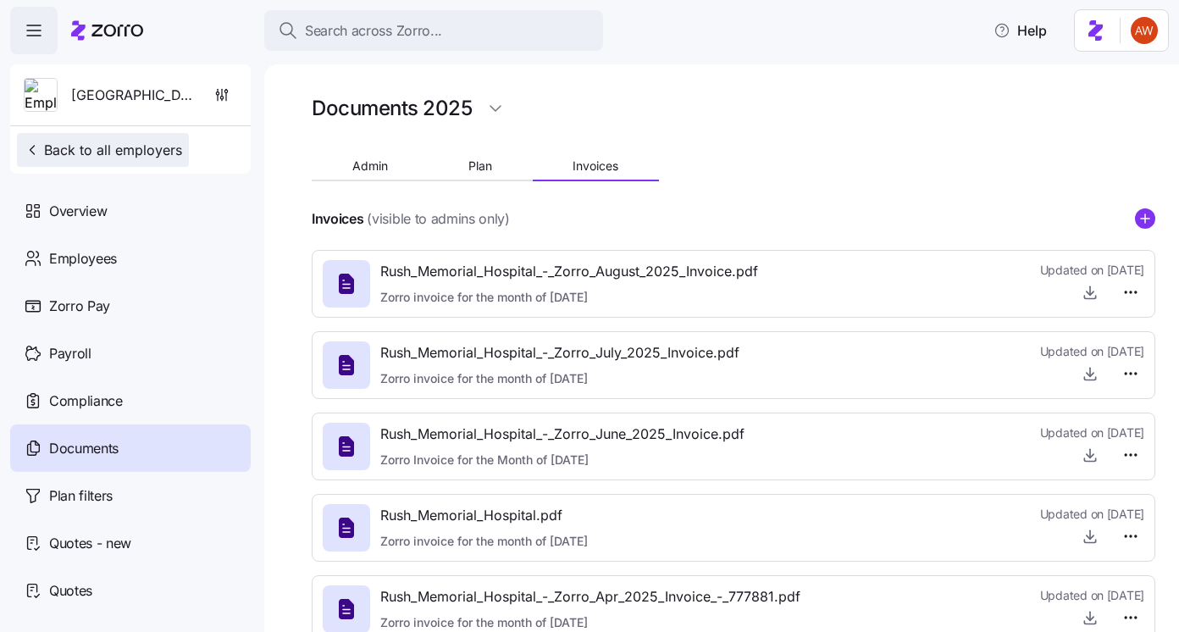
click at [119, 157] on span "Back to all employers" at bounding box center [103, 150] width 158 height 20
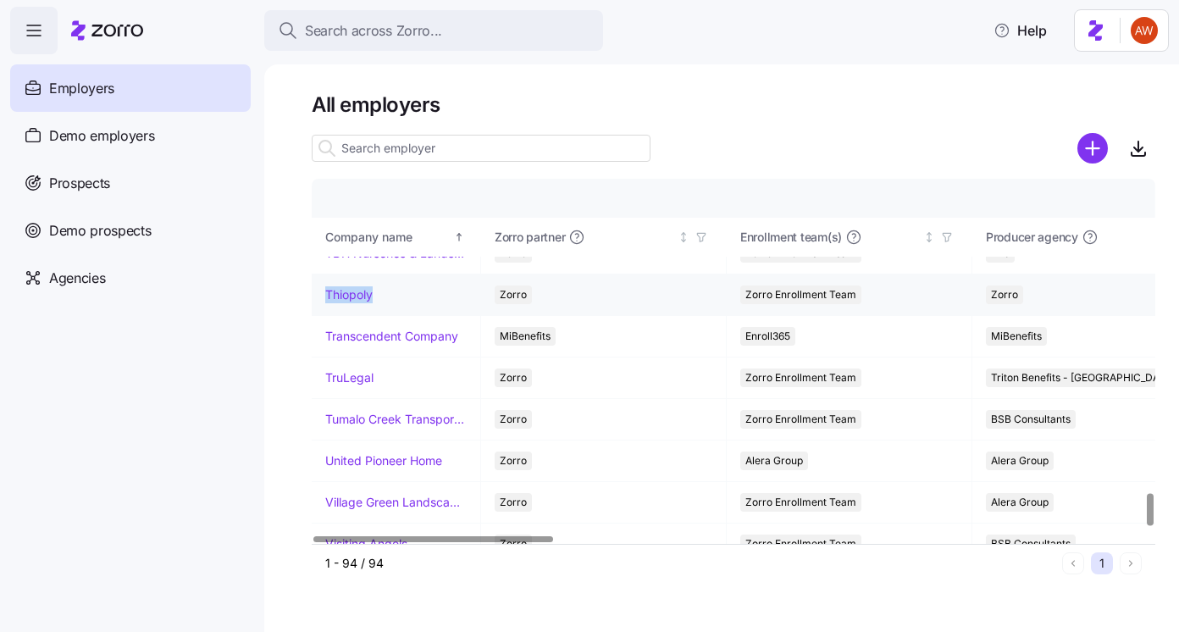
scroll to position [3533, 0]
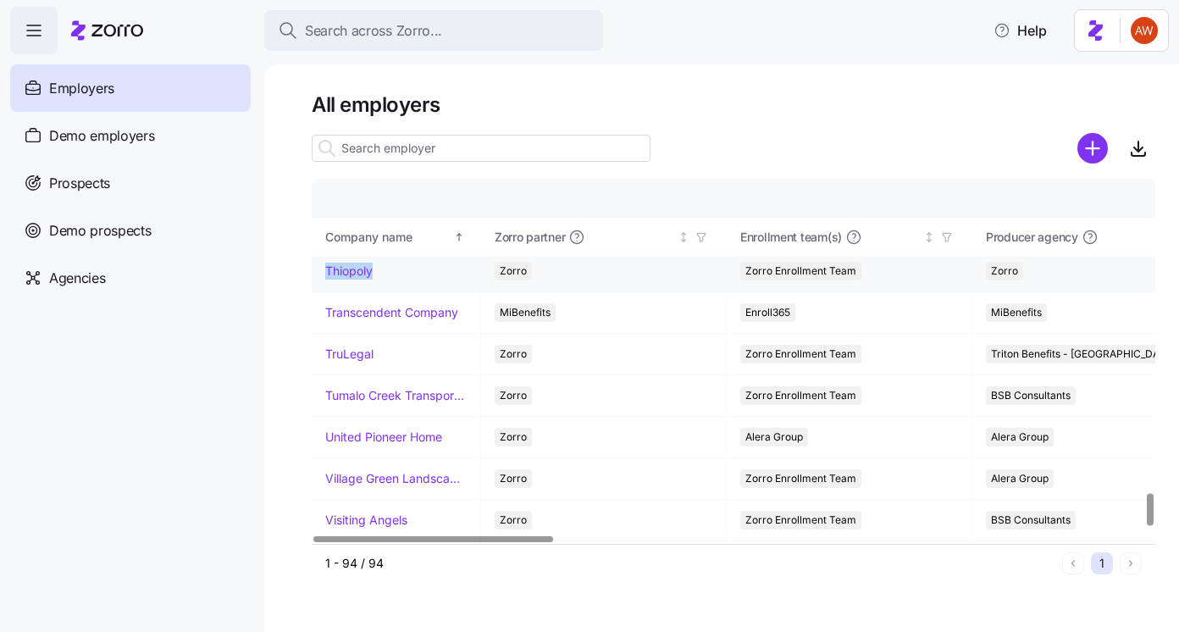
click at [338, 274] on link "Thiopoly" at bounding box center [348, 270] width 47 height 17
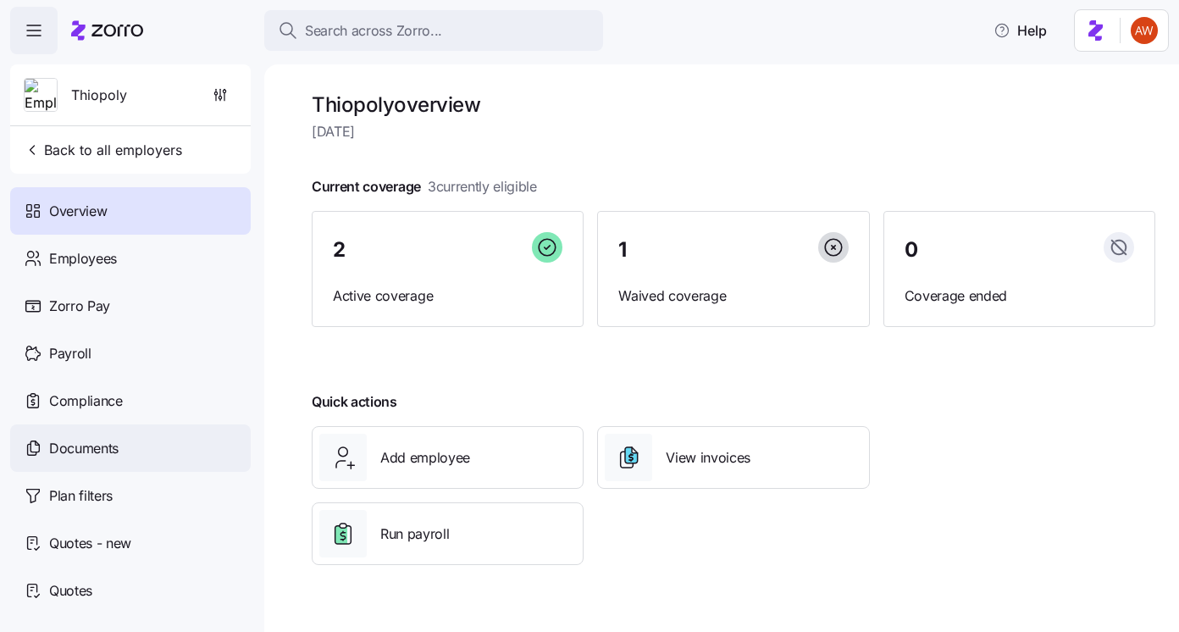
click at [129, 433] on div "Documents" at bounding box center [130, 447] width 240 height 47
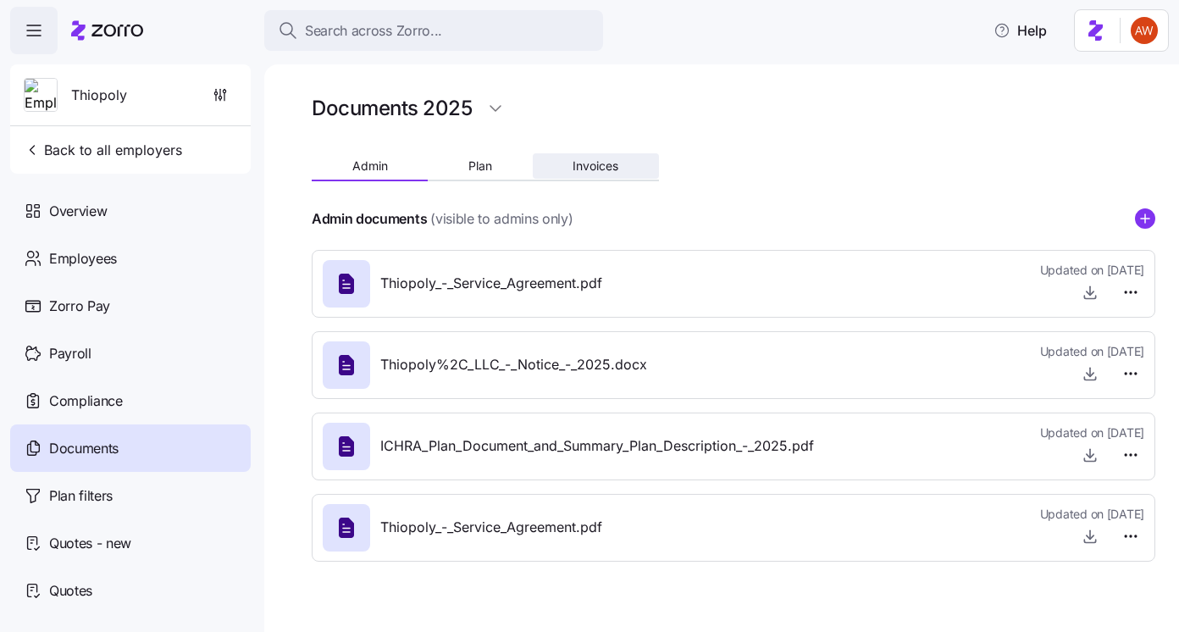
click at [572, 156] on button "Invoices" at bounding box center [596, 165] width 126 height 25
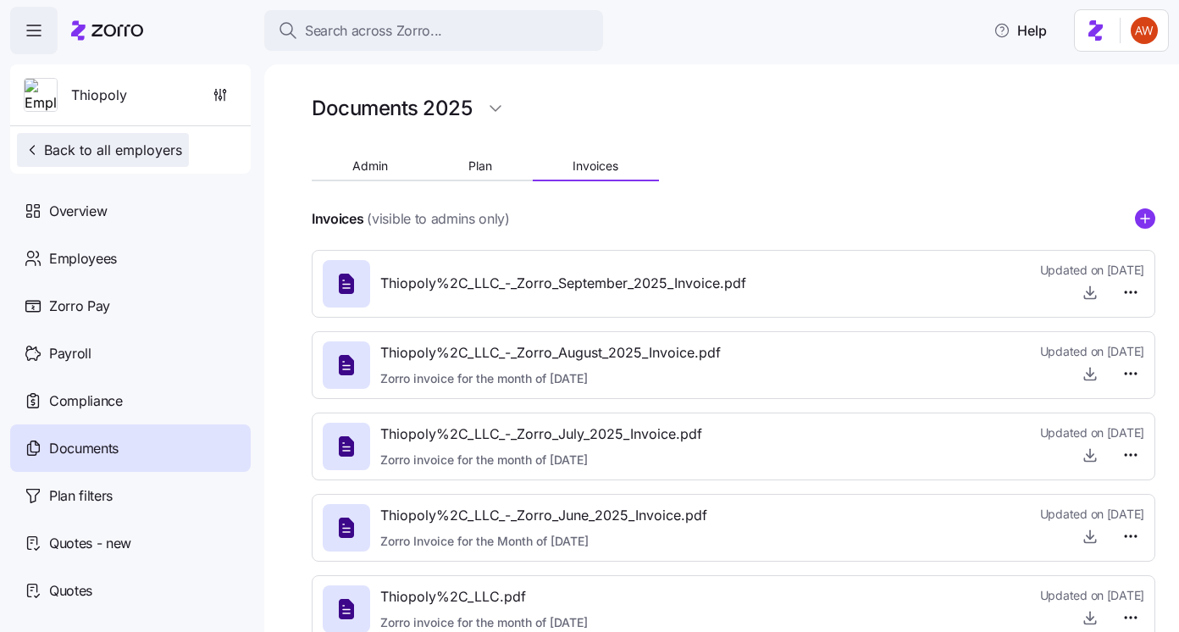
click at [162, 148] on span "Back to all employers" at bounding box center [103, 150] width 158 height 20
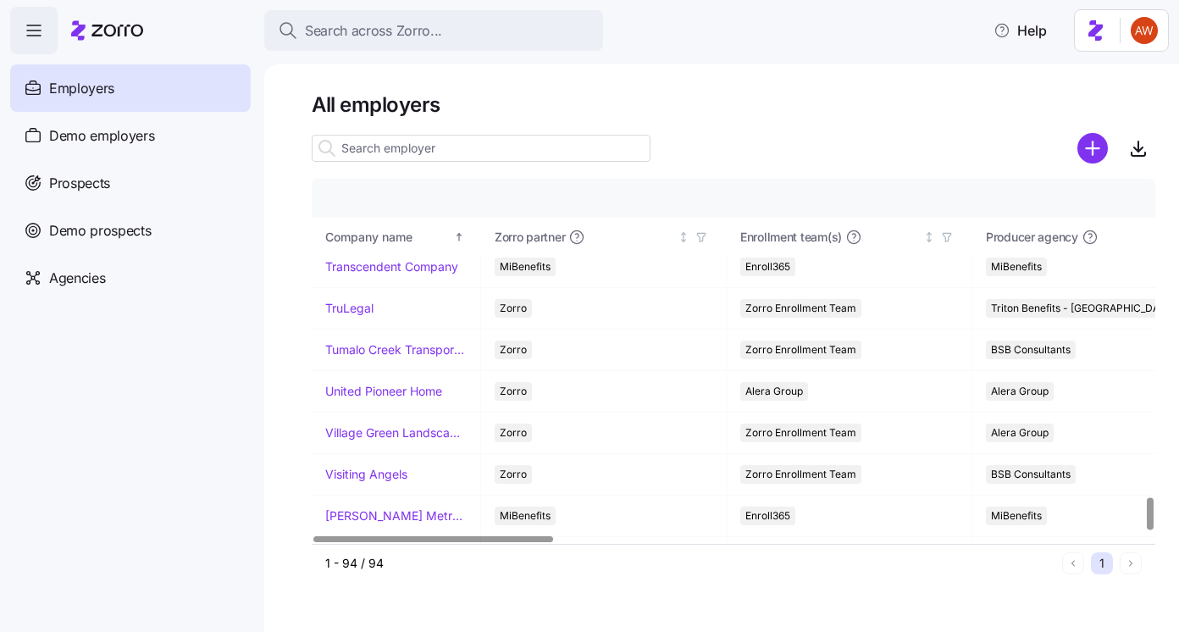
scroll to position [3611, 0]
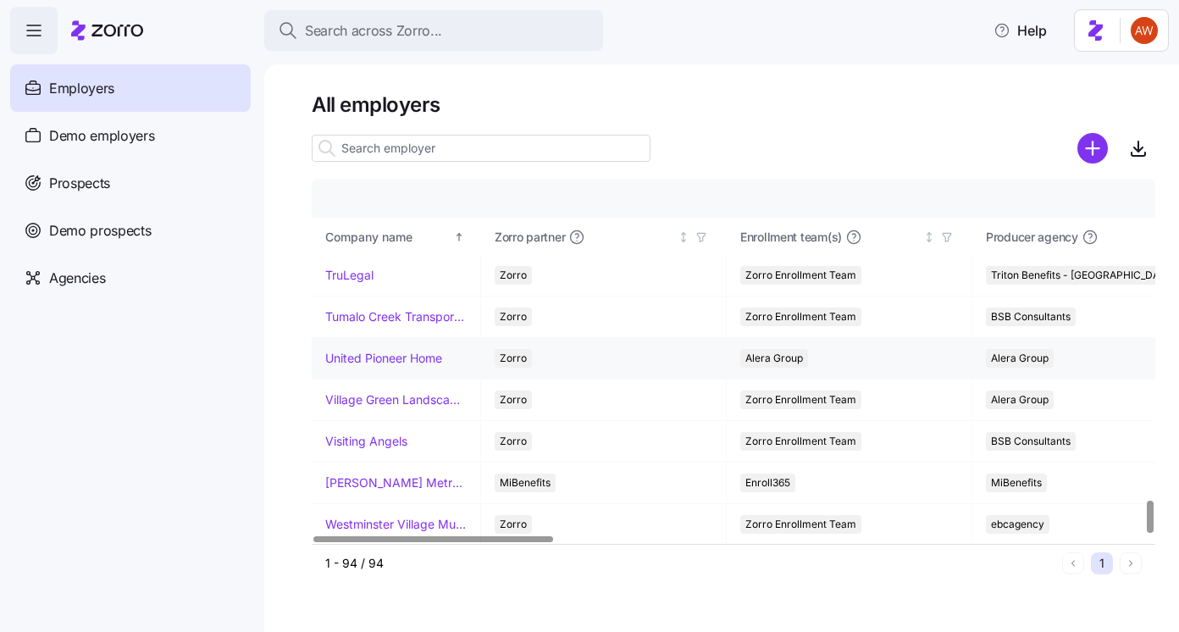
click at [412, 352] on link "United Pioneer Home" at bounding box center [383, 358] width 117 height 17
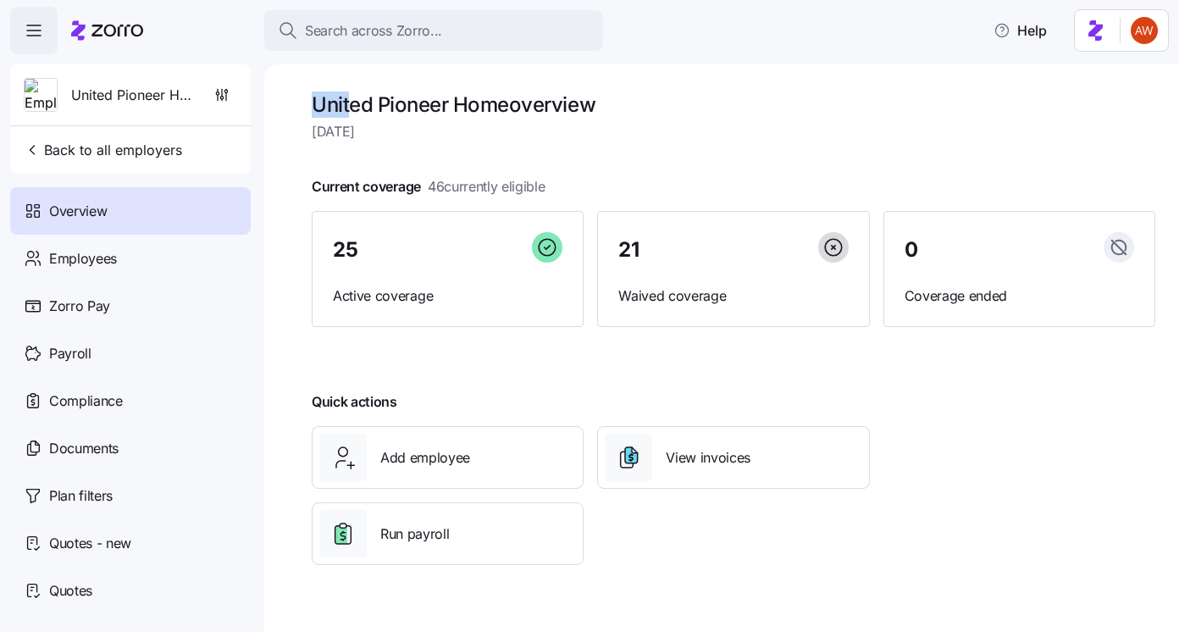
drag, startPoint x: 312, startPoint y: 101, endPoint x: 342, endPoint y: 97, distance: 30.7
click at [343, 98] on h1 "United Pioneer Home overview" at bounding box center [733, 104] width 843 height 26
click at [308, 102] on div "United Pioneer Home overview Thursday, September 4 Current coverage 46 currentl…" at bounding box center [721, 347] width 914 height 567
drag, startPoint x: 308, startPoint y: 102, endPoint x: 506, endPoint y: 105, distance: 198.2
click at [506, 105] on div "United Pioneer Home overview Thursday, September 4 Current coverage 46 currentl…" at bounding box center [721, 347] width 914 height 567
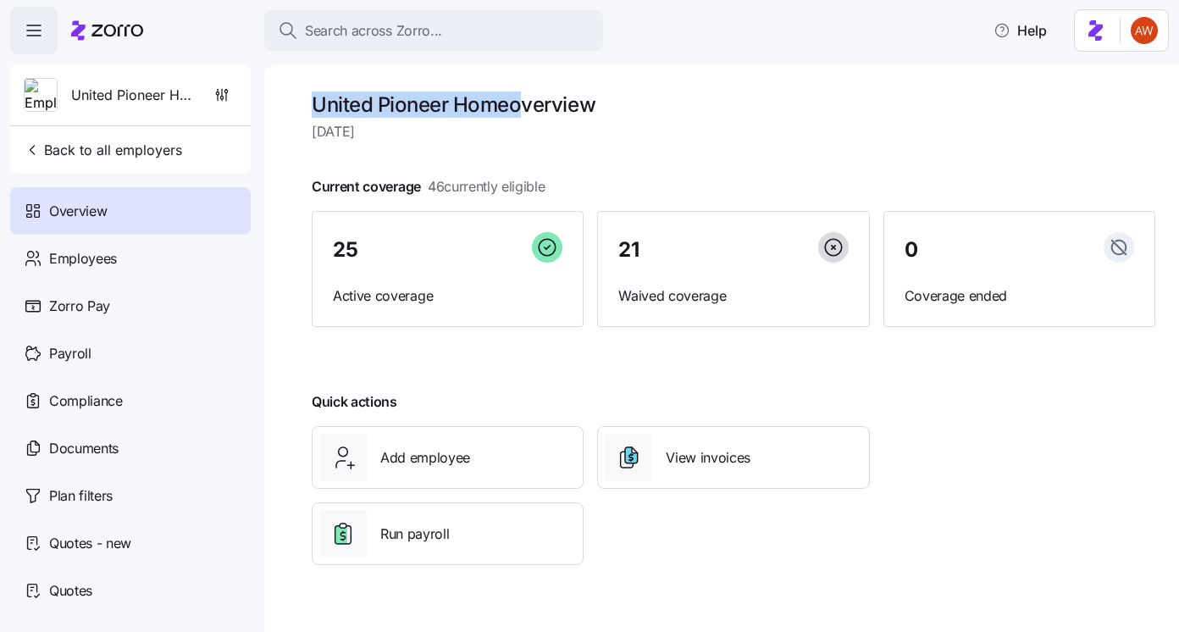
copy h1 "United Pioneer Home"
click at [174, 145] on span "Back to all employers" at bounding box center [103, 150] width 158 height 20
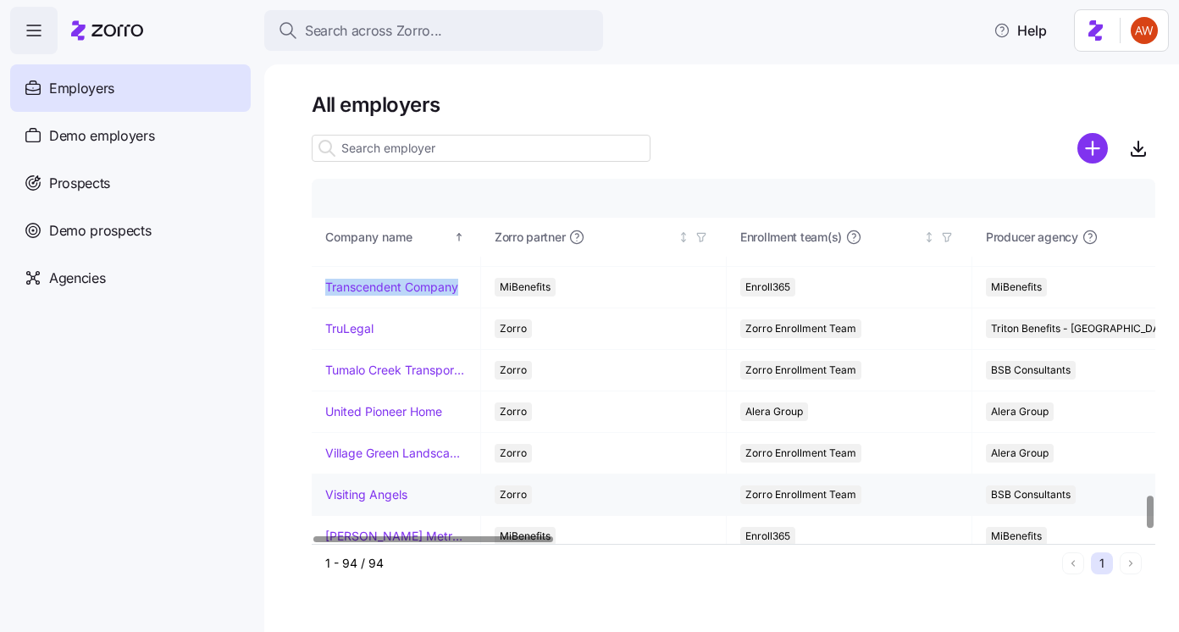
scroll to position [3611, 0]
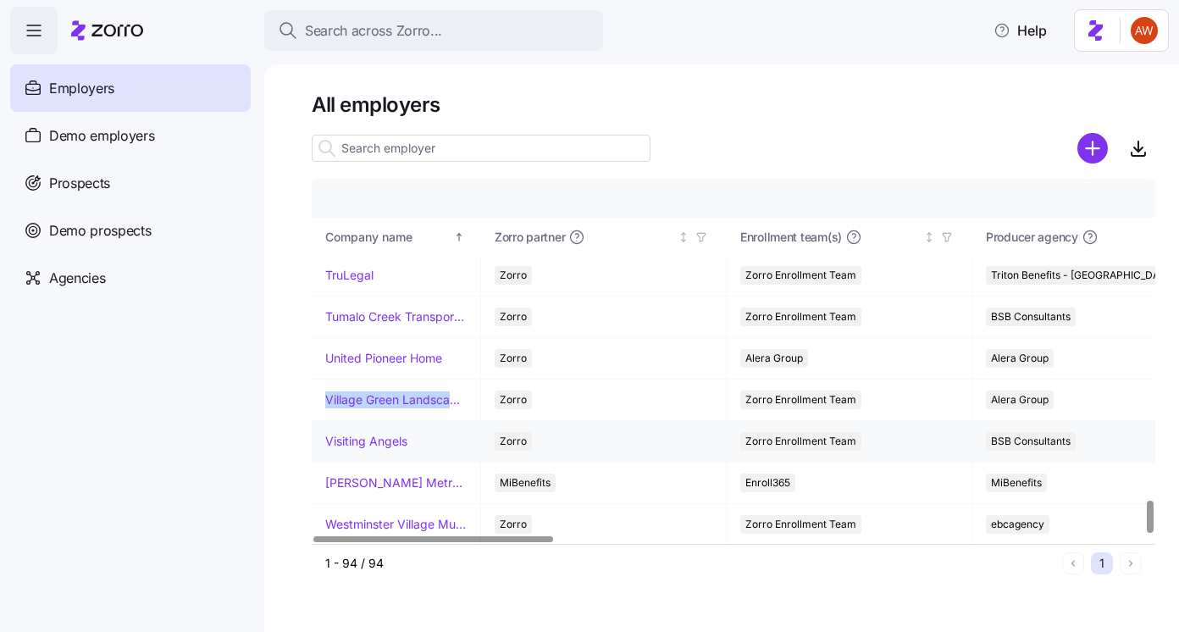
click at [382, 439] on link "Visiting Angels" at bounding box center [366, 441] width 82 height 17
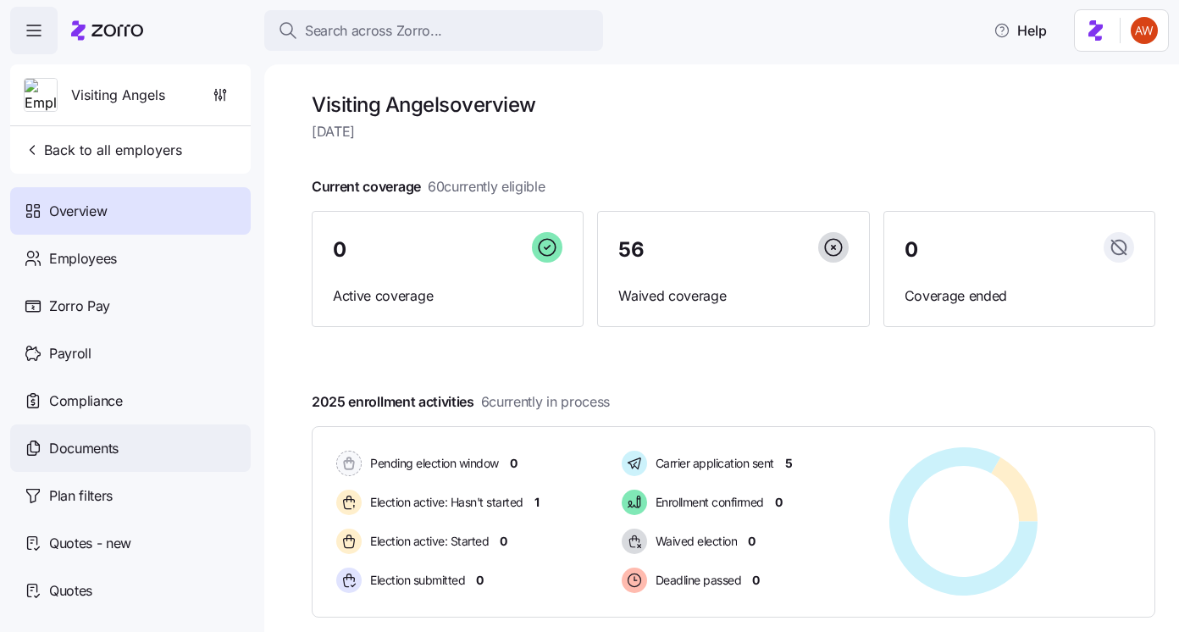
click at [161, 466] on div "Documents" at bounding box center [130, 447] width 240 height 47
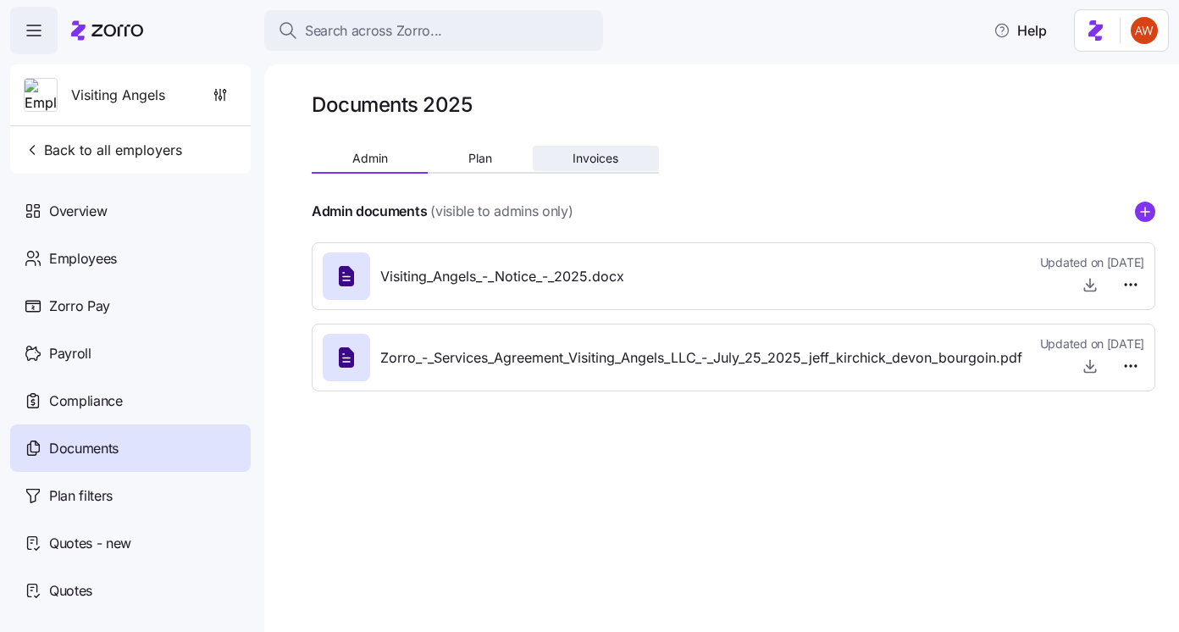
click at [625, 157] on button "Invoices" at bounding box center [596, 158] width 126 height 25
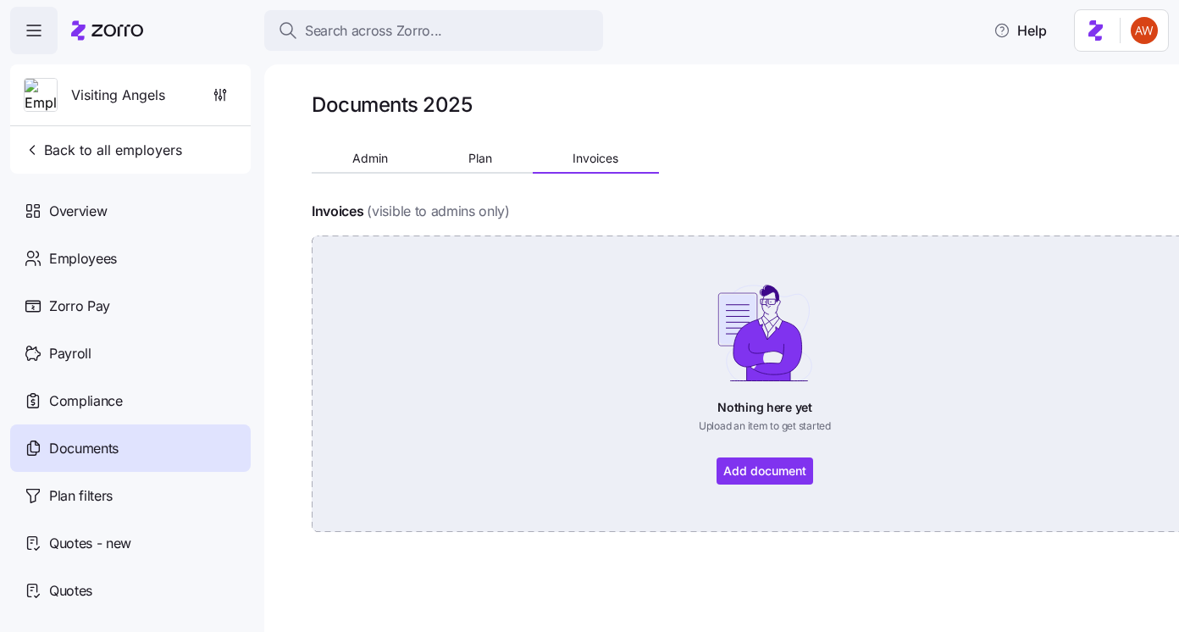
click at [771, 468] on div "Nothing here yet Upload an item to get started Add document" at bounding box center [764, 384] width 811 height 202
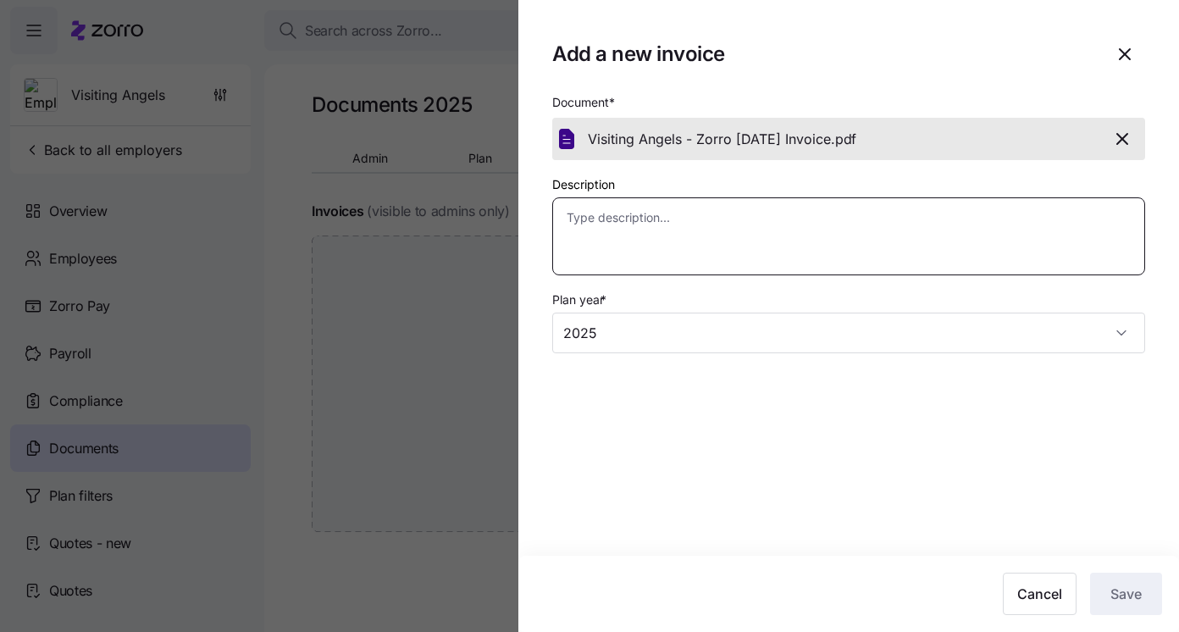
click at [851, 252] on textarea "Description" at bounding box center [848, 236] width 593 height 78
type textarea "x"
type textarea "S"
type textarea "x"
type textarea "Se"
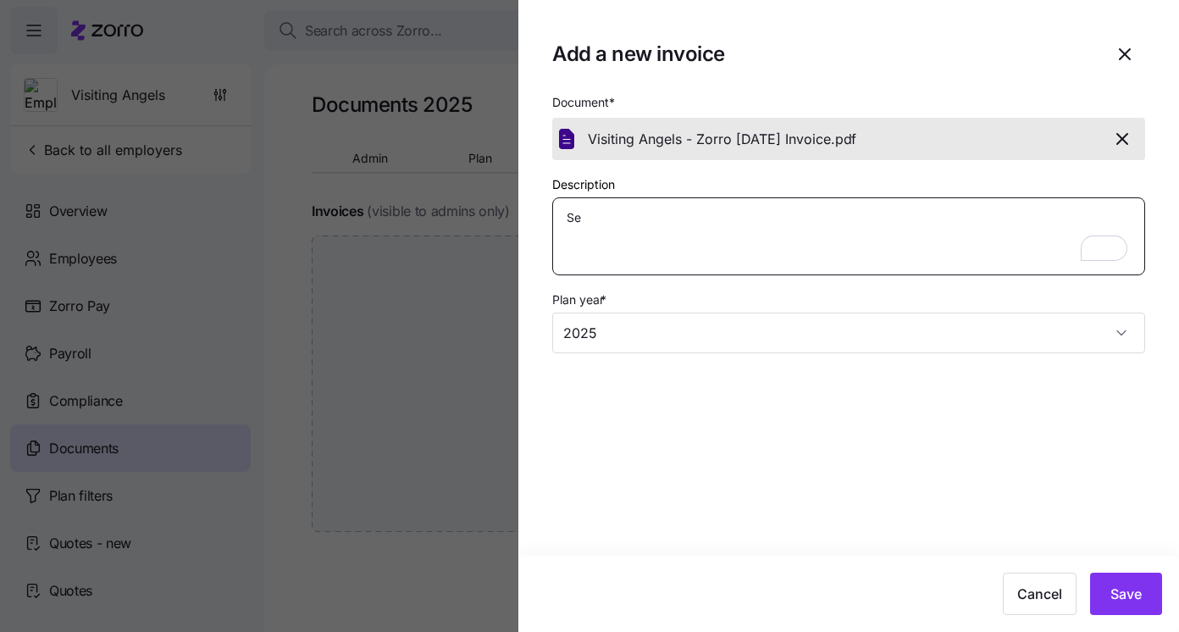
type textarea "x"
type textarea "Sep"
type textarea "x"
type textarea "Sept"
type textarea "x"
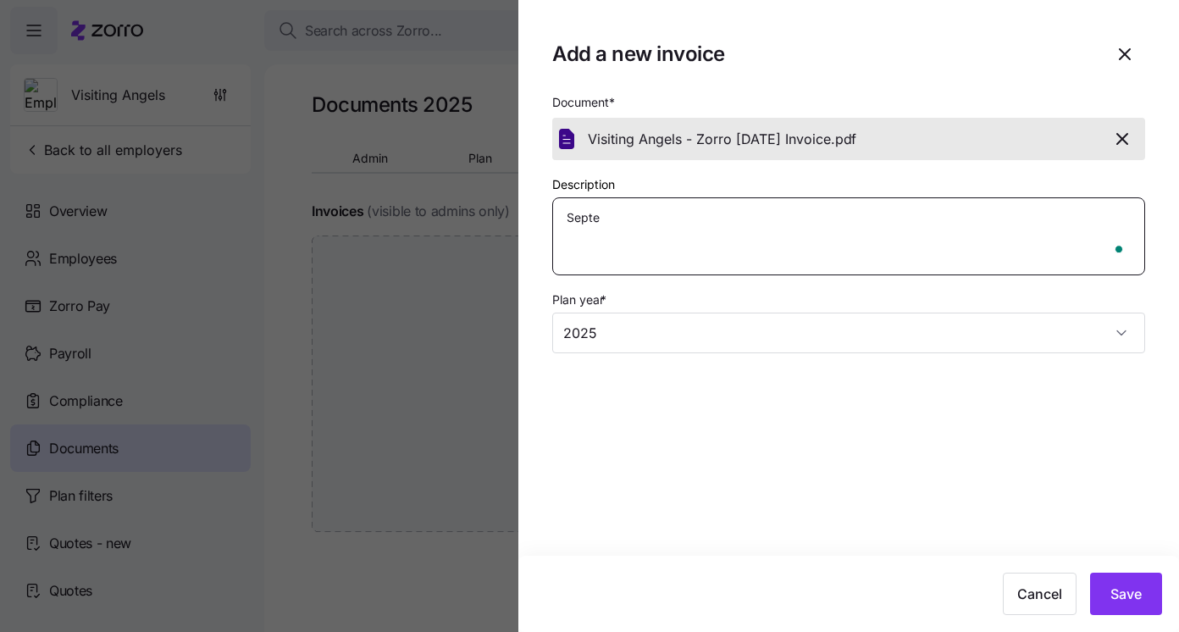
type textarea "Septem"
type textarea "x"
type textarea "Septemb"
type textarea "x"
type textarea "Septembe"
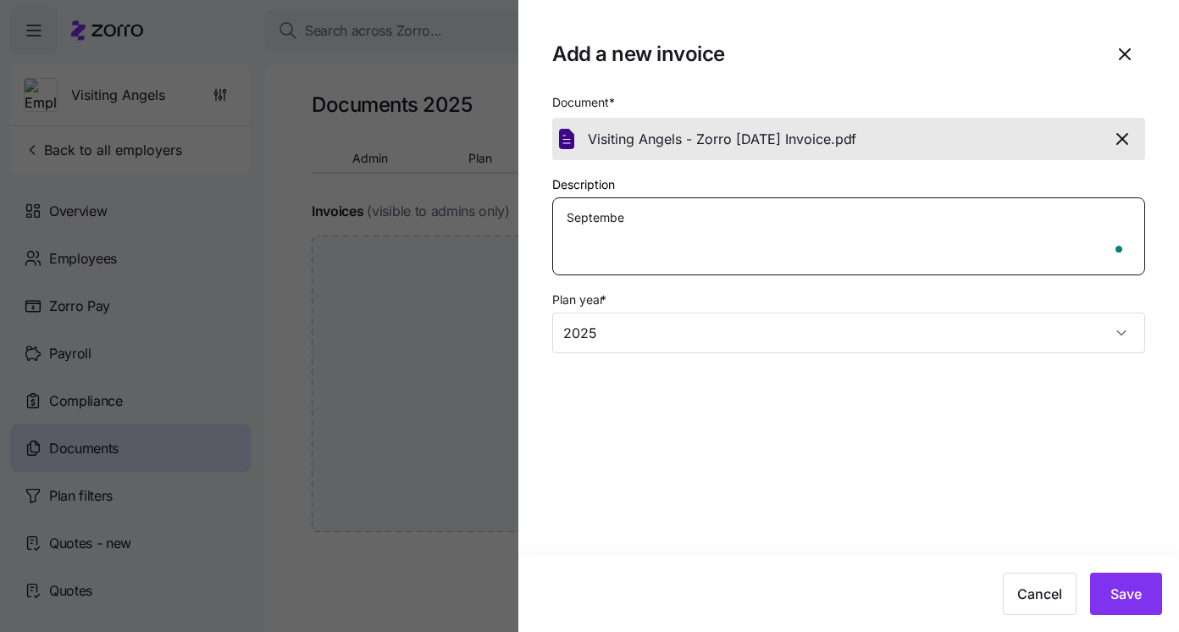
type textarea "x"
type textarea "September"
type textarea "x"
type textarea "September"
type textarea "x"
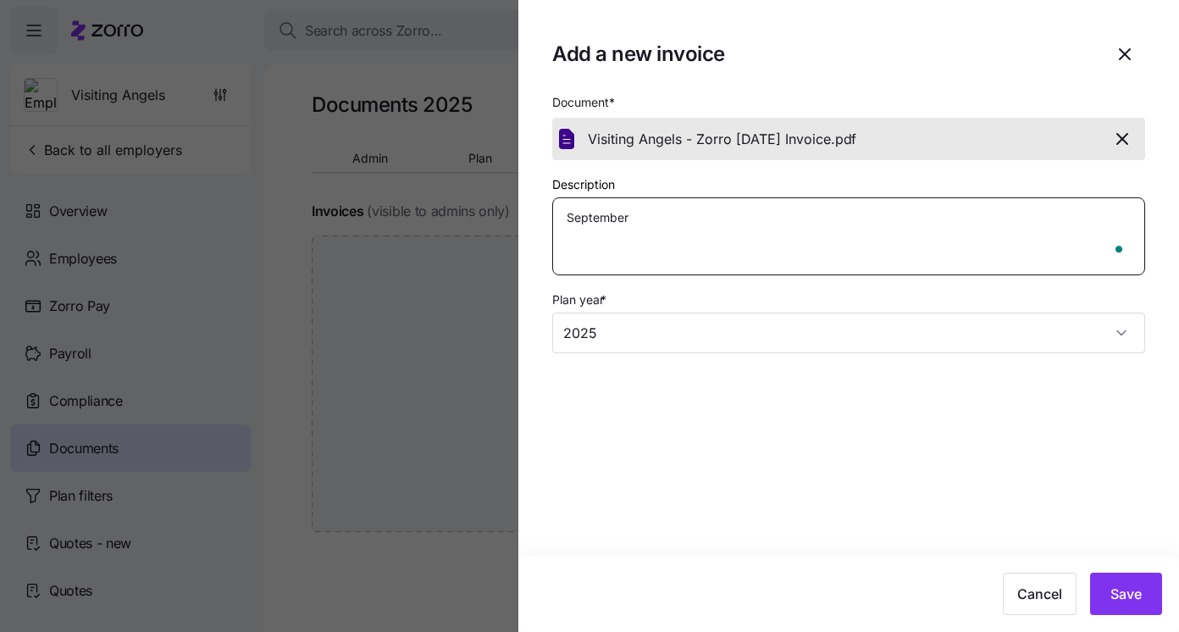
type textarea "September I"
type textarea "x"
type textarea "September In"
type textarea "x"
type textarea "September Inv"
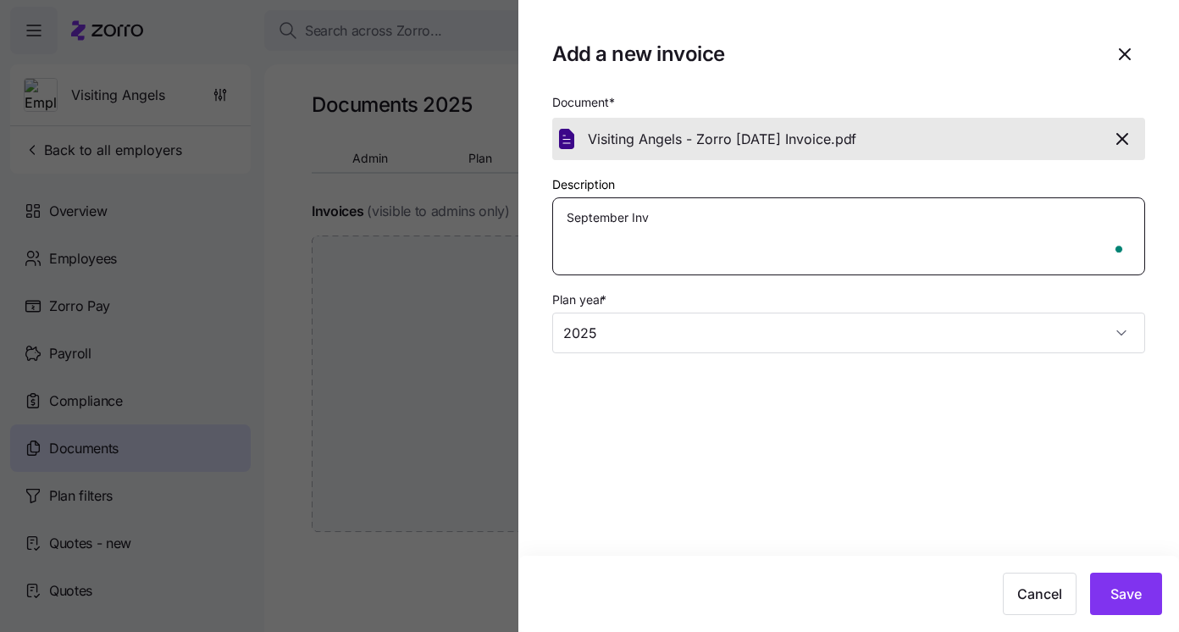
type textarea "x"
type textarea "September Invo"
type textarea "x"
type textarea "September Invoi"
type textarea "x"
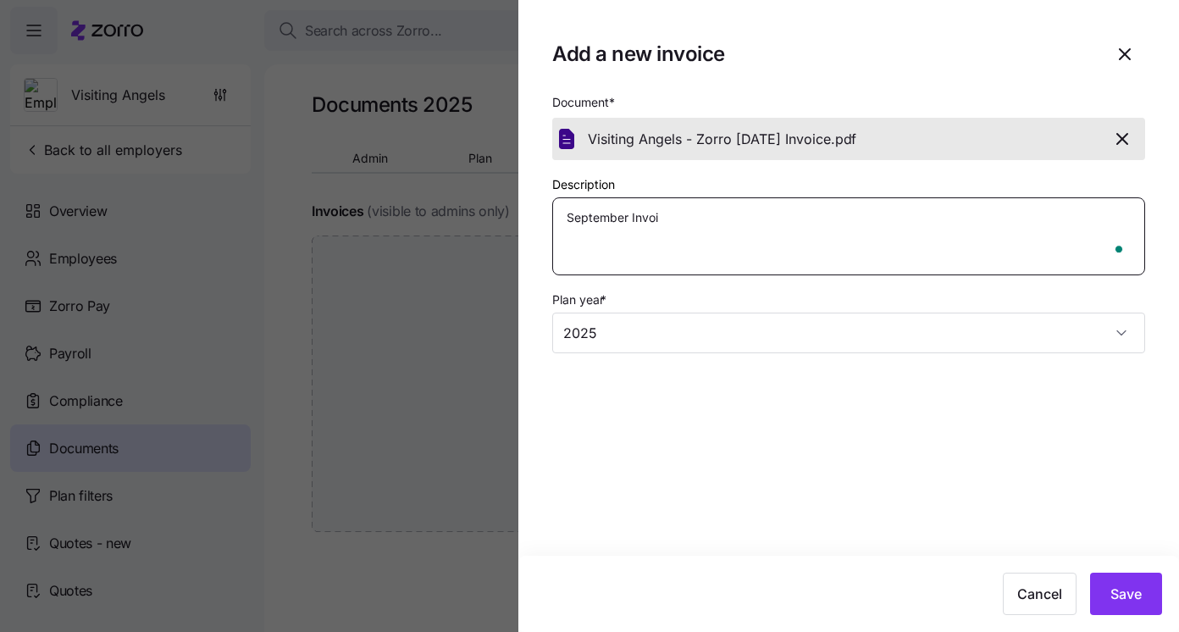
type textarea "September Invoic"
type textarea "x"
type textarea "September Invoice"
type textarea "x"
type textarea "September Invoice"
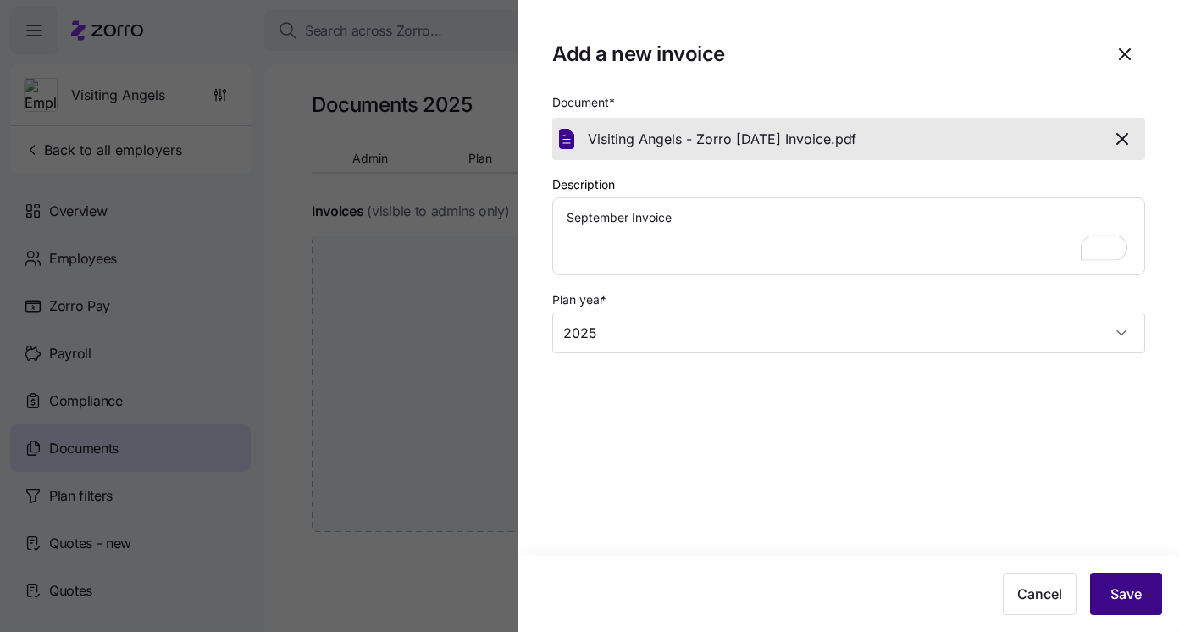
click at [1144, 594] on button "Save" at bounding box center [1126, 593] width 72 height 42
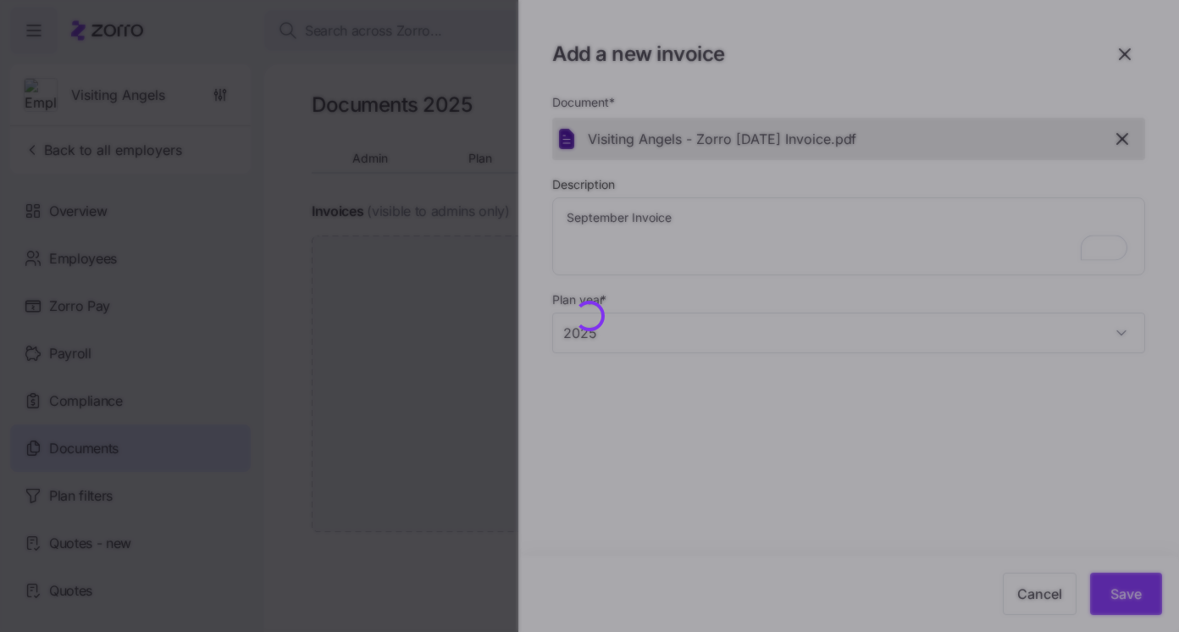
type textarea "x"
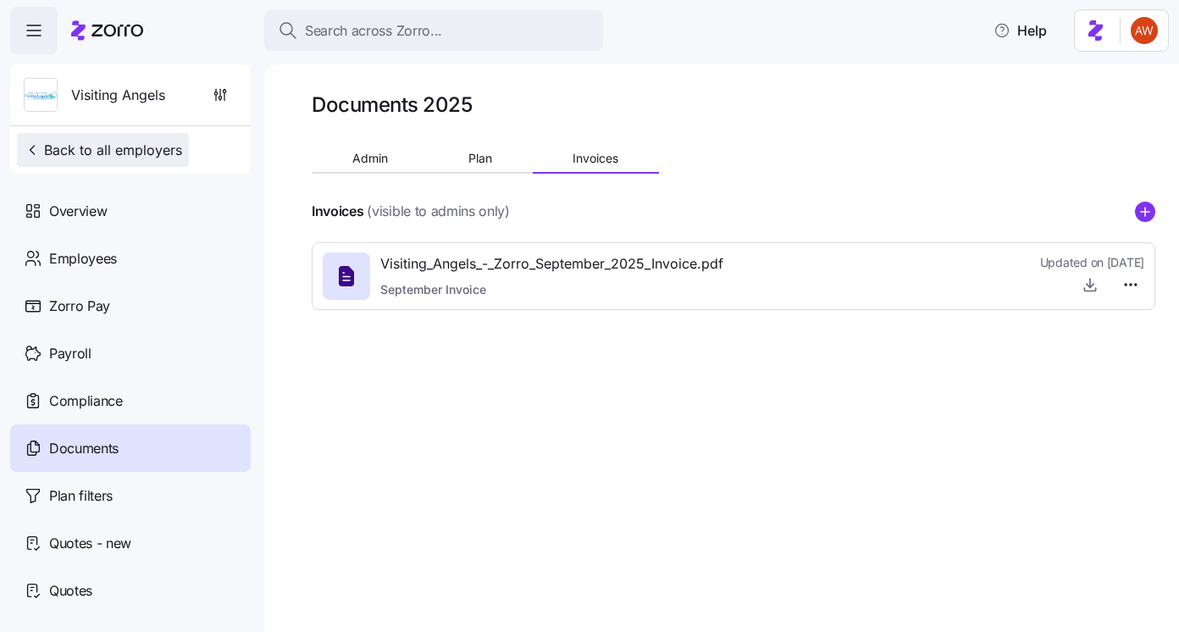
click at [174, 159] on span "Back to all employers" at bounding box center [103, 150] width 158 height 20
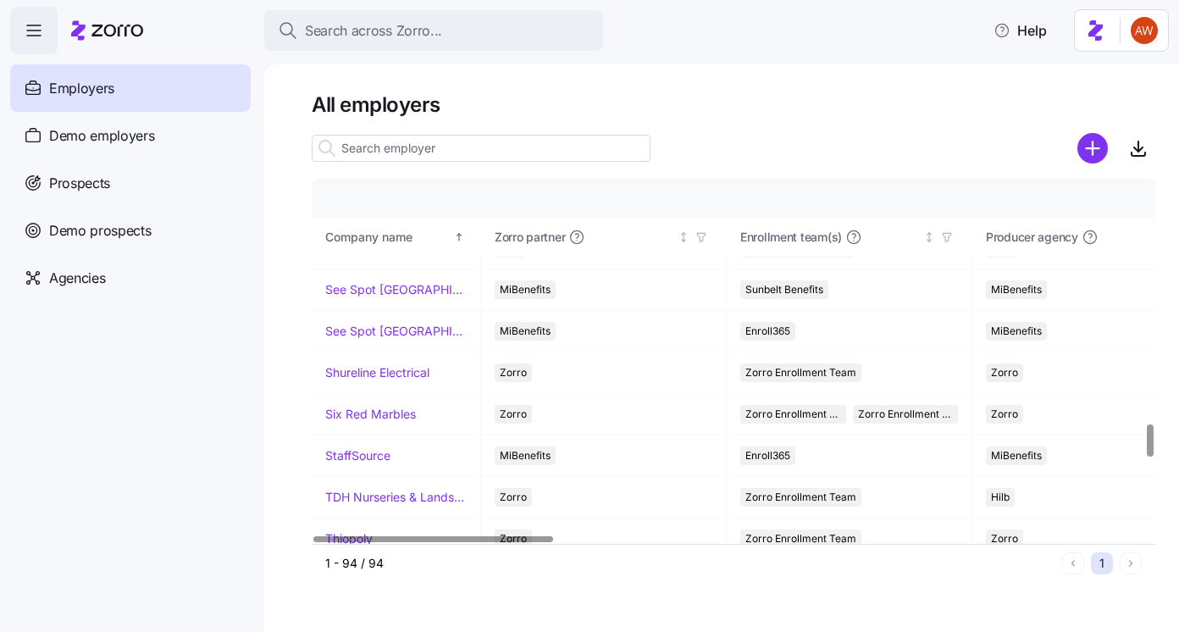
scroll to position [3611, 0]
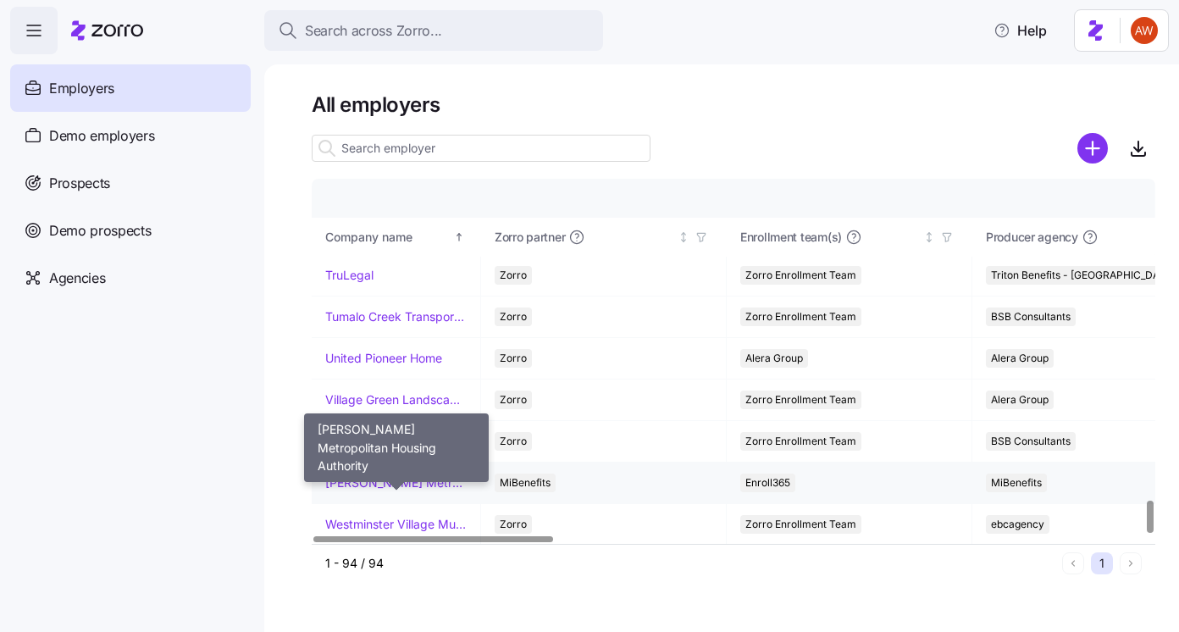
click at [360, 483] on link "Warren Metropolitan Housing Authority" at bounding box center [395, 482] width 141 height 17
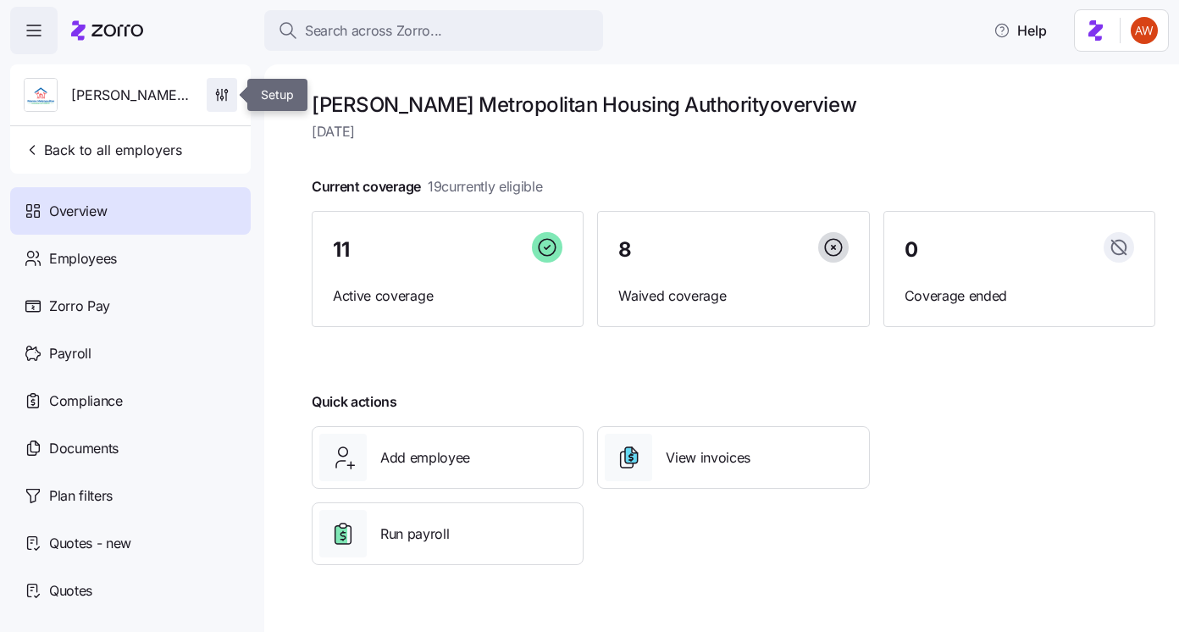
click at [233, 96] on span "button" at bounding box center [221, 95] width 29 height 32
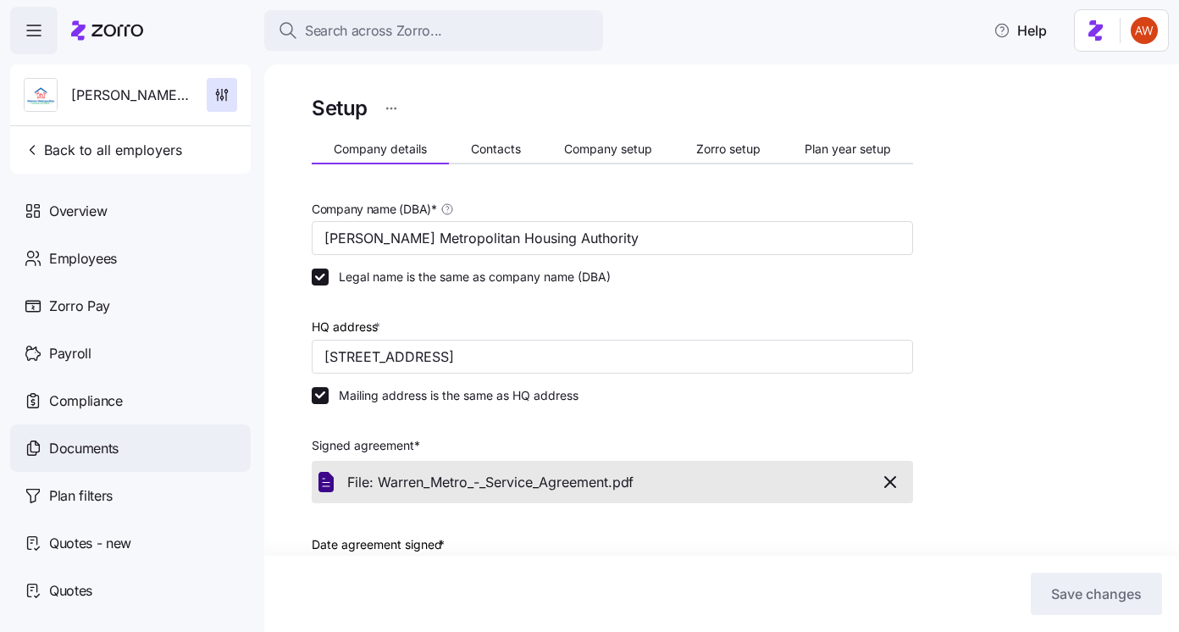
click at [137, 456] on div "Documents" at bounding box center [130, 447] width 240 height 47
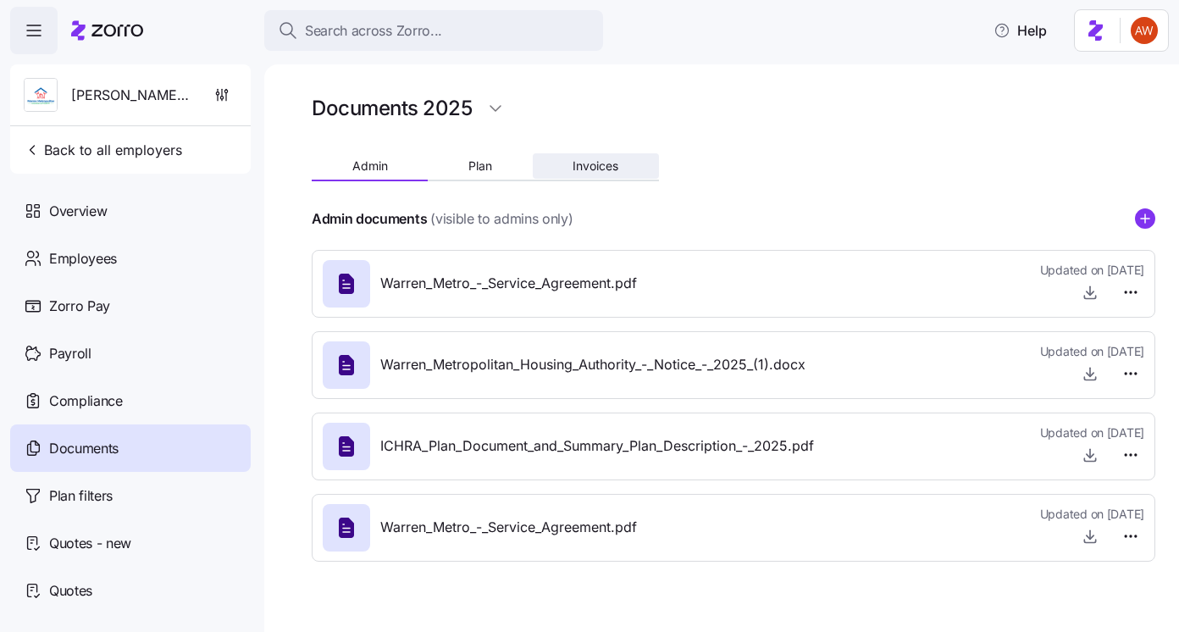
click at [608, 169] on span "Invoices" at bounding box center [595, 166] width 46 height 12
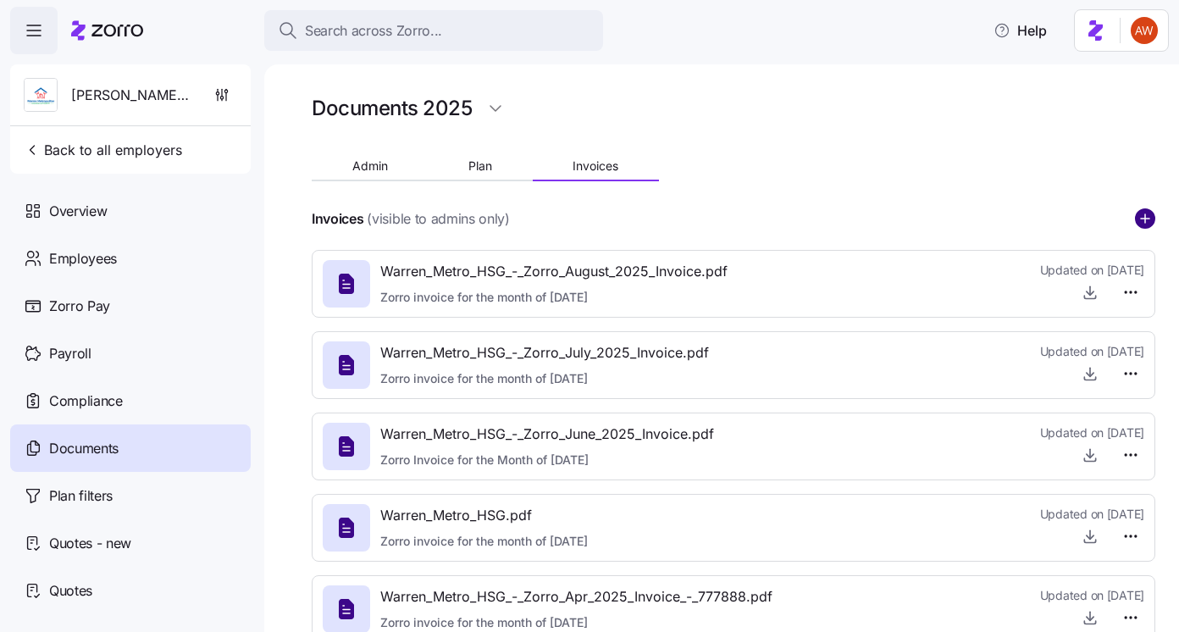
click at [1146, 222] on circle "add icon" at bounding box center [1144, 218] width 19 height 19
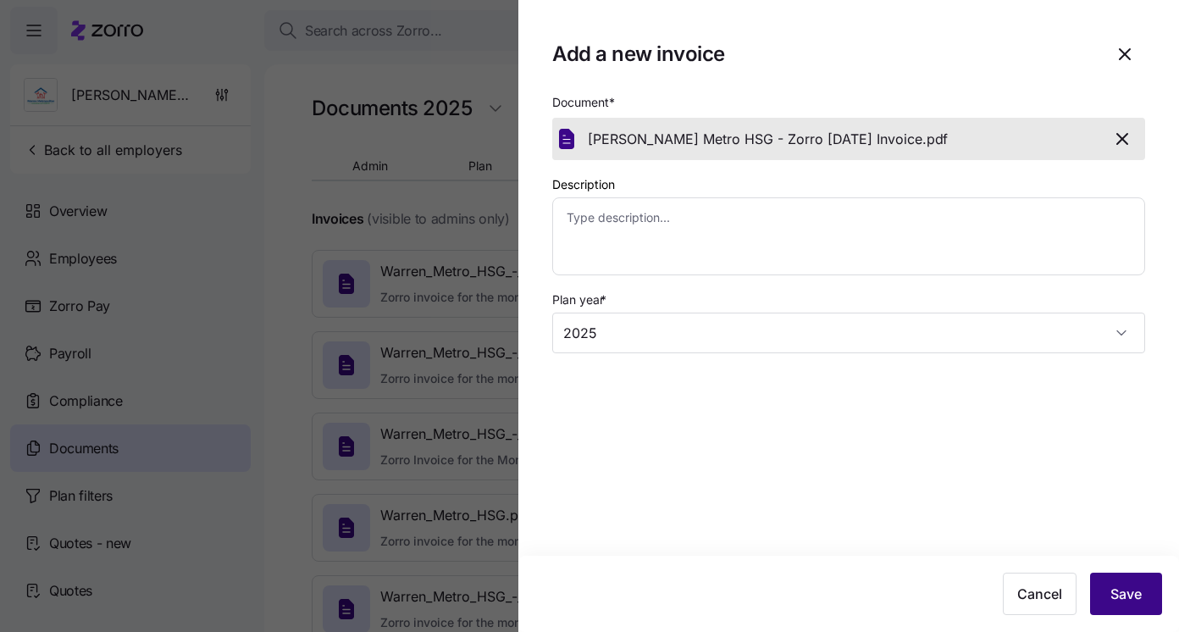
click at [1113, 586] on span "Save" at bounding box center [1125, 593] width 31 height 20
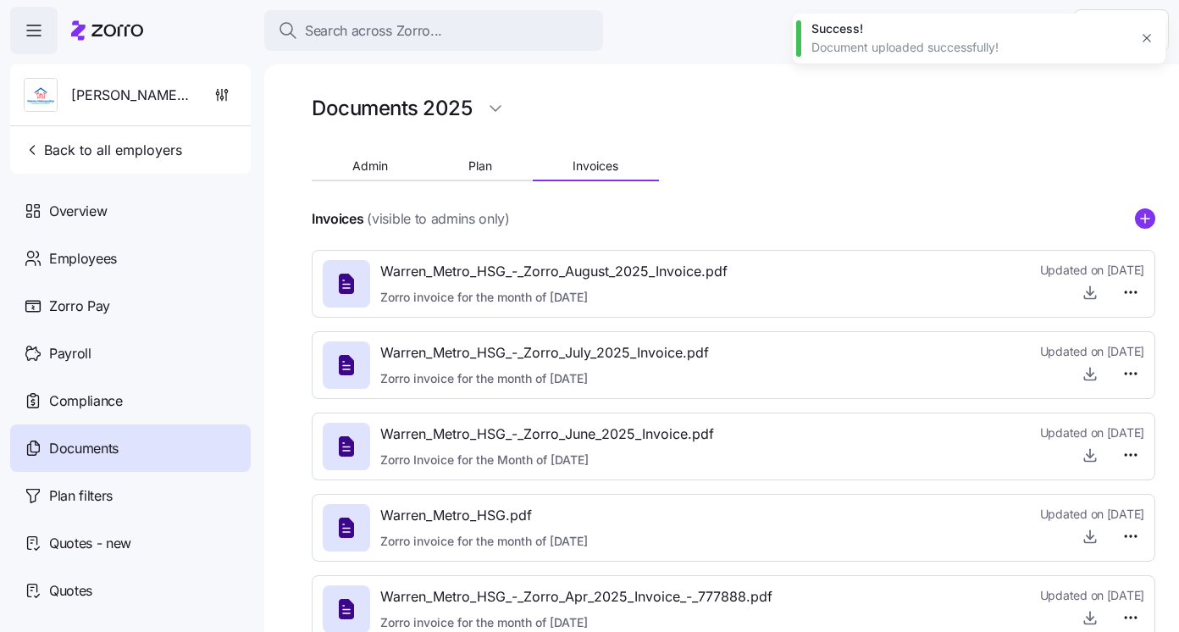
type textarea "x"
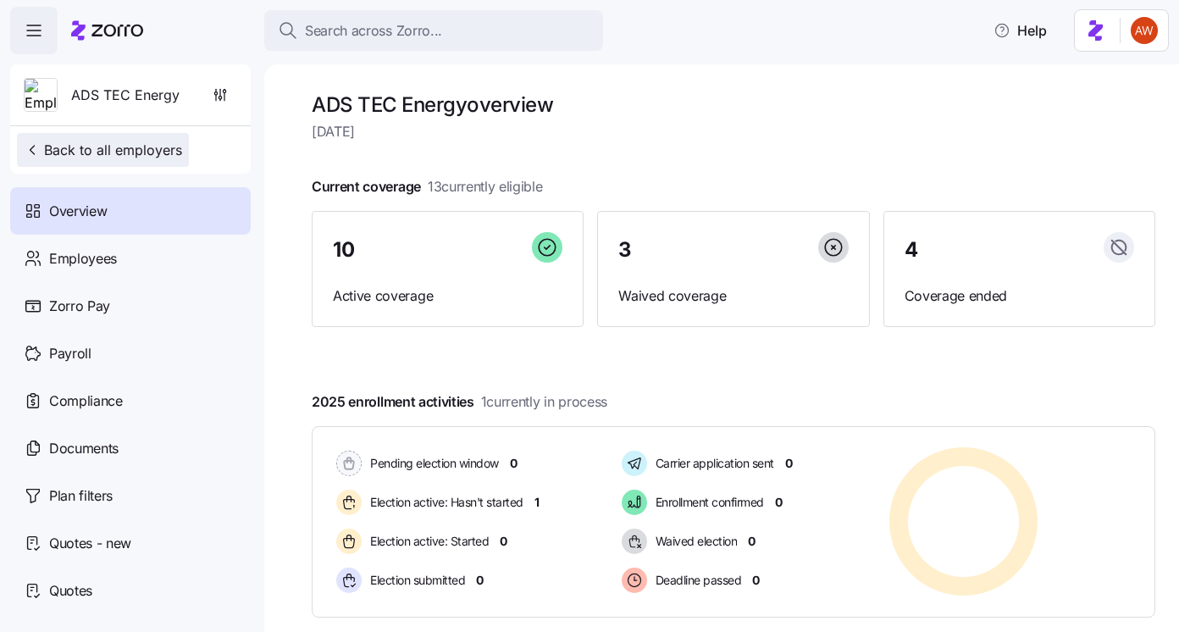
click at [150, 152] on span "Back to all employers" at bounding box center [103, 150] width 158 height 20
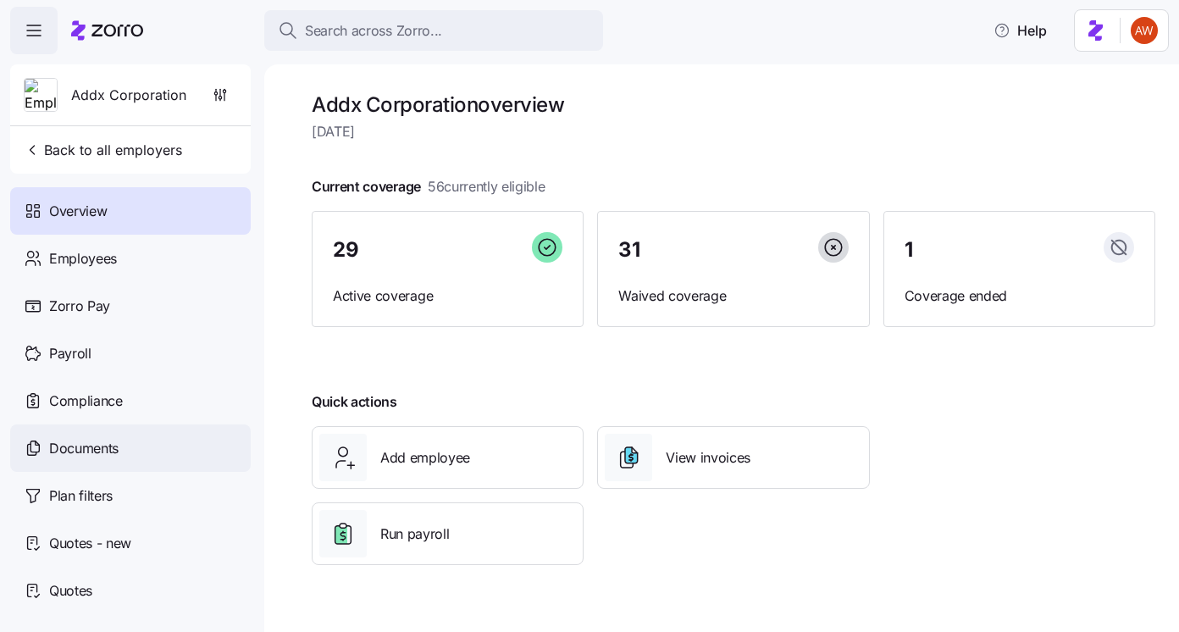
click at [169, 439] on div "Documents" at bounding box center [130, 447] width 240 height 47
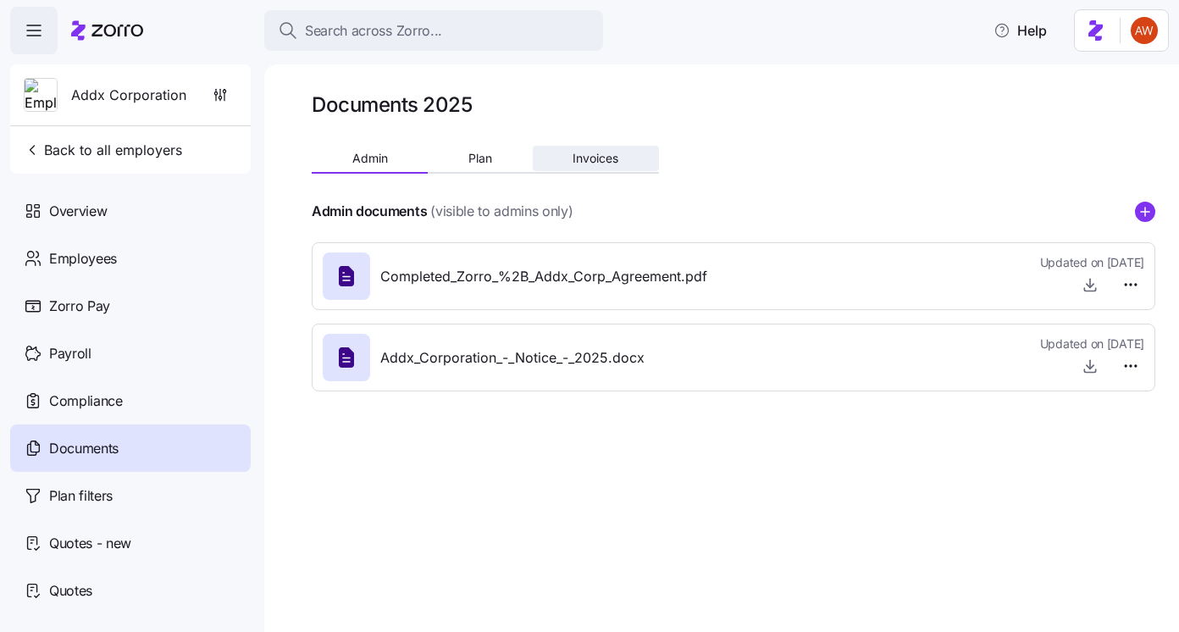
click at [589, 157] on span "Invoices" at bounding box center [595, 158] width 46 height 12
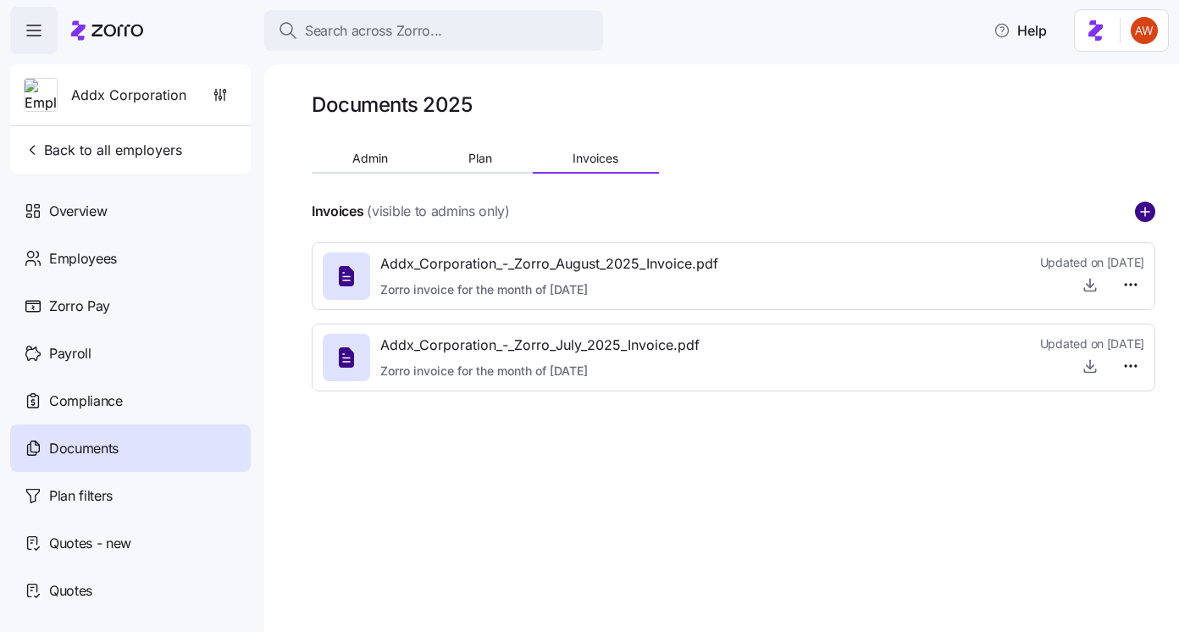
click at [1136, 213] on circle "add icon" at bounding box center [1144, 211] width 19 height 19
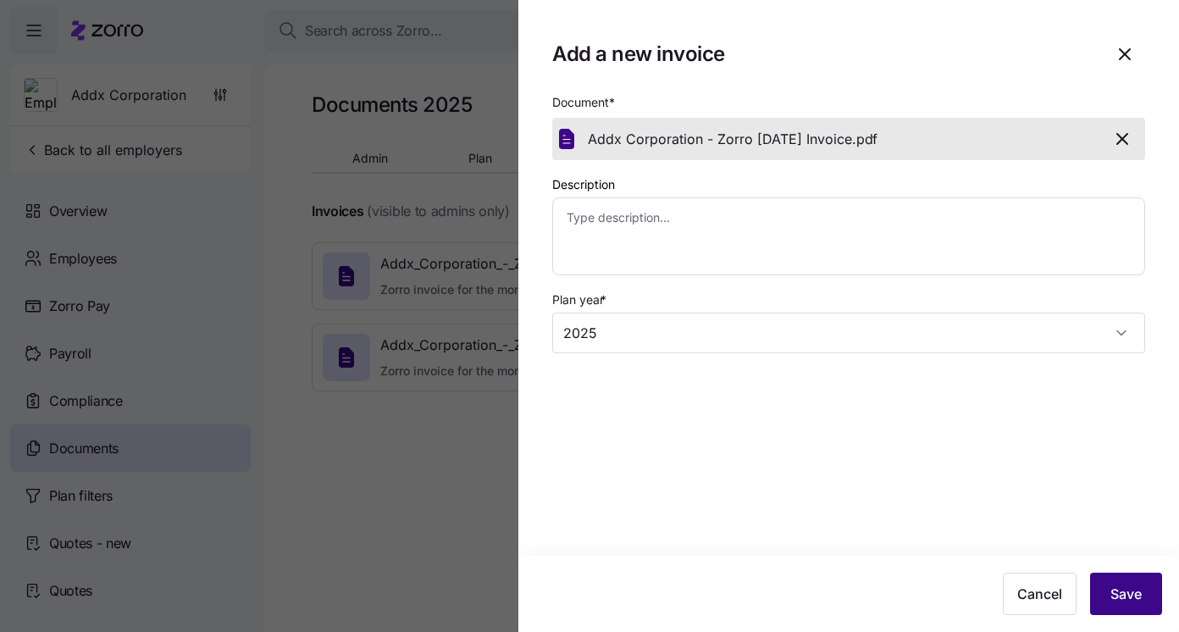
click at [1130, 600] on span "Save" at bounding box center [1125, 593] width 31 height 20
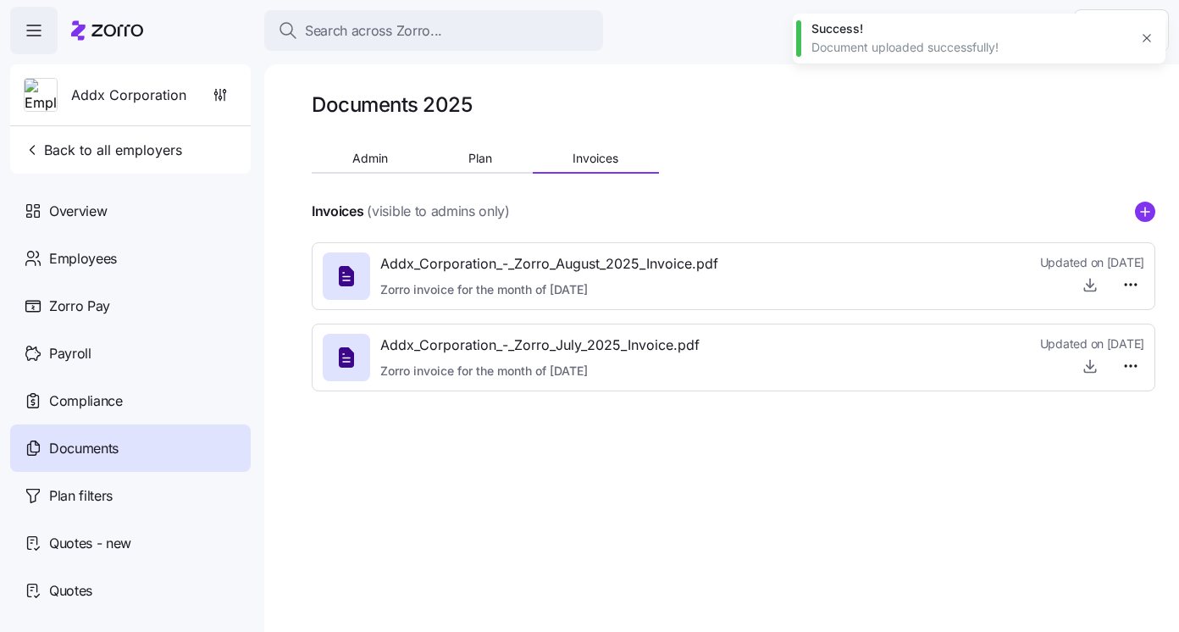
type textarea "x"
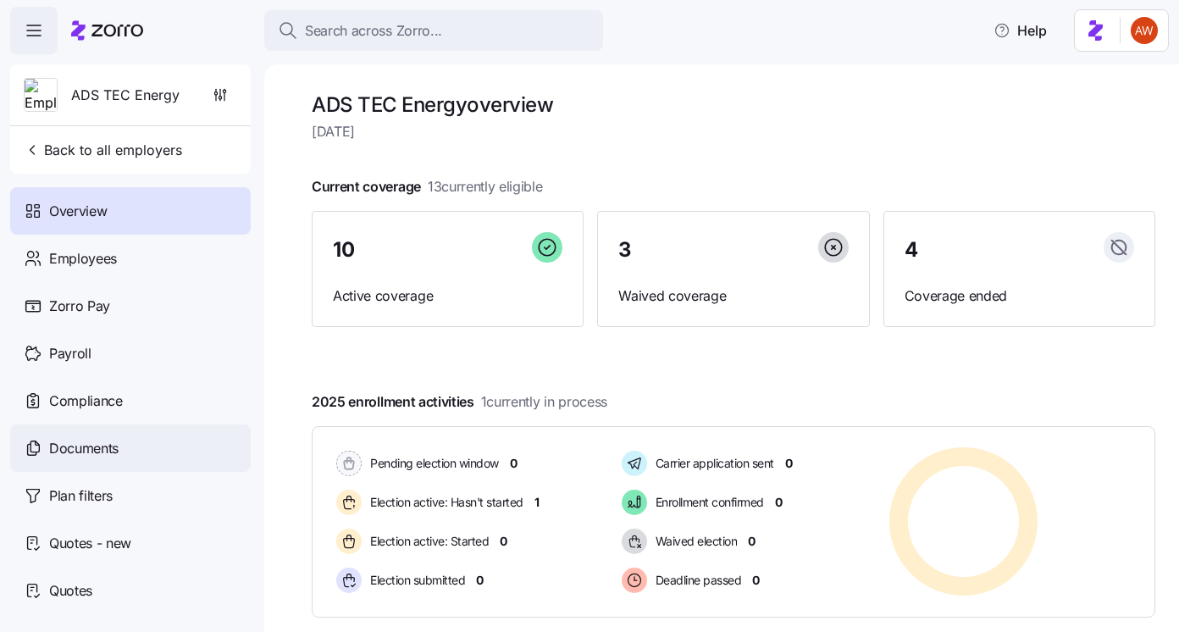
click at [119, 433] on div "Documents" at bounding box center [130, 447] width 240 height 47
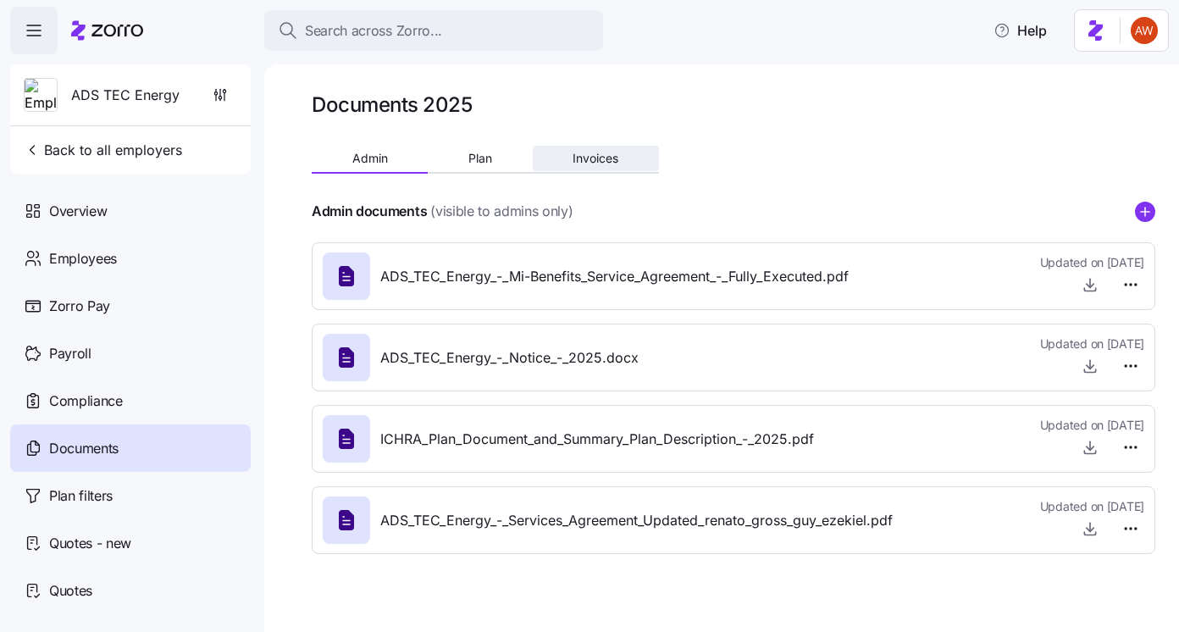
click at [620, 156] on button "Invoices" at bounding box center [596, 158] width 126 height 25
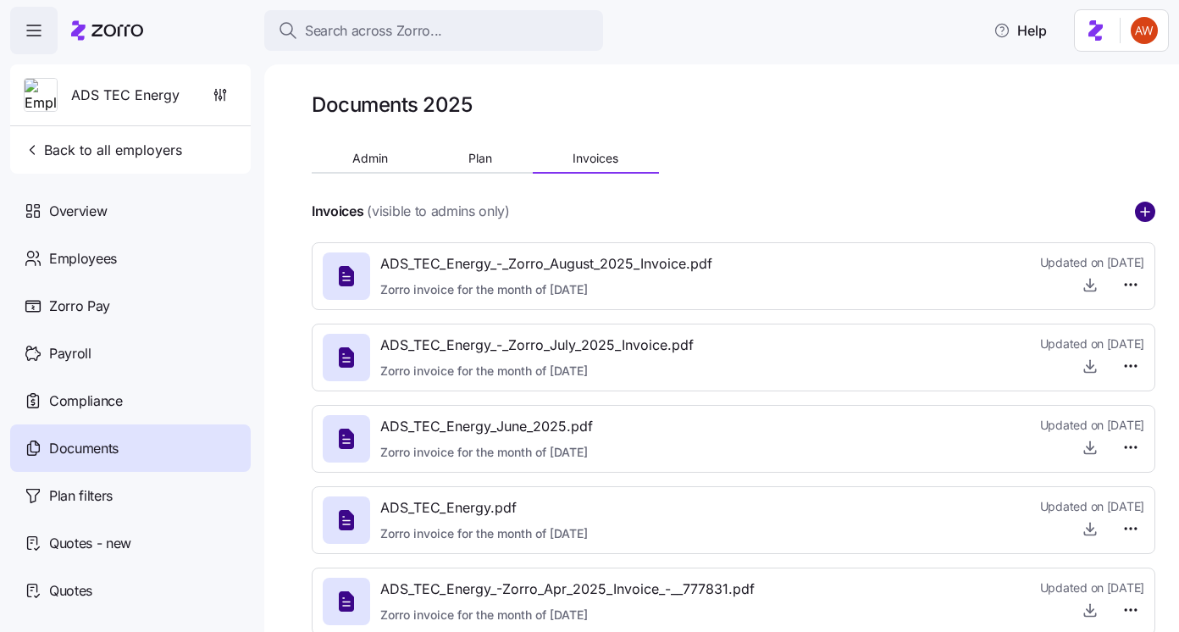
click at [1140, 218] on circle "add icon" at bounding box center [1144, 211] width 19 height 19
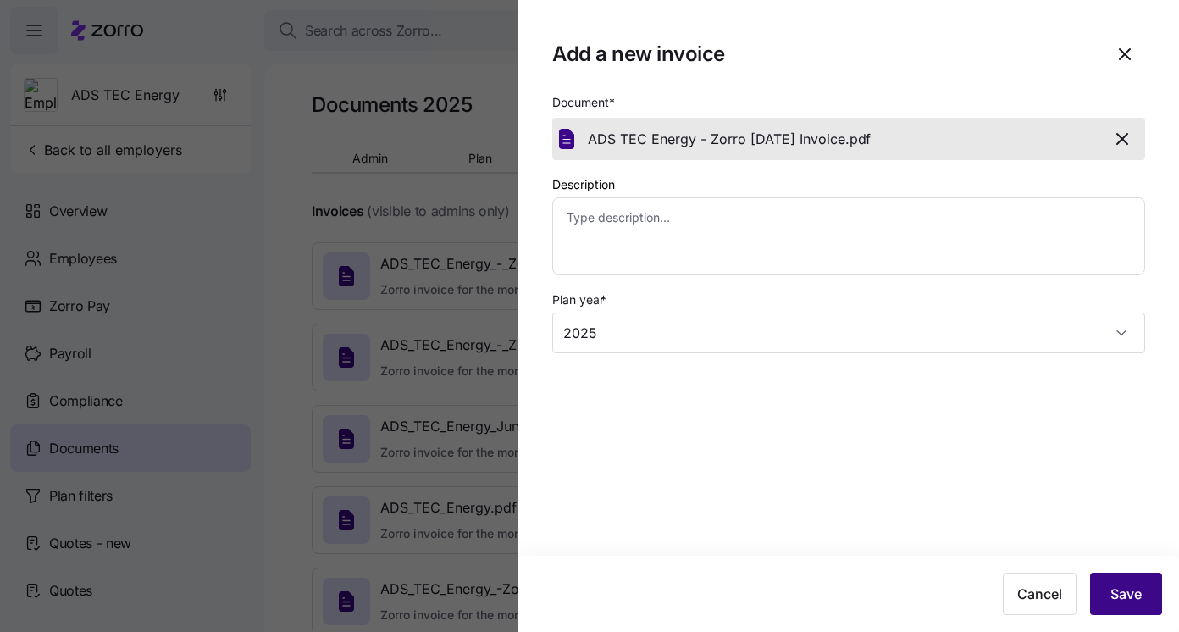
click at [1116, 594] on span "Save" at bounding box center [1125, 593] width 31 height 20
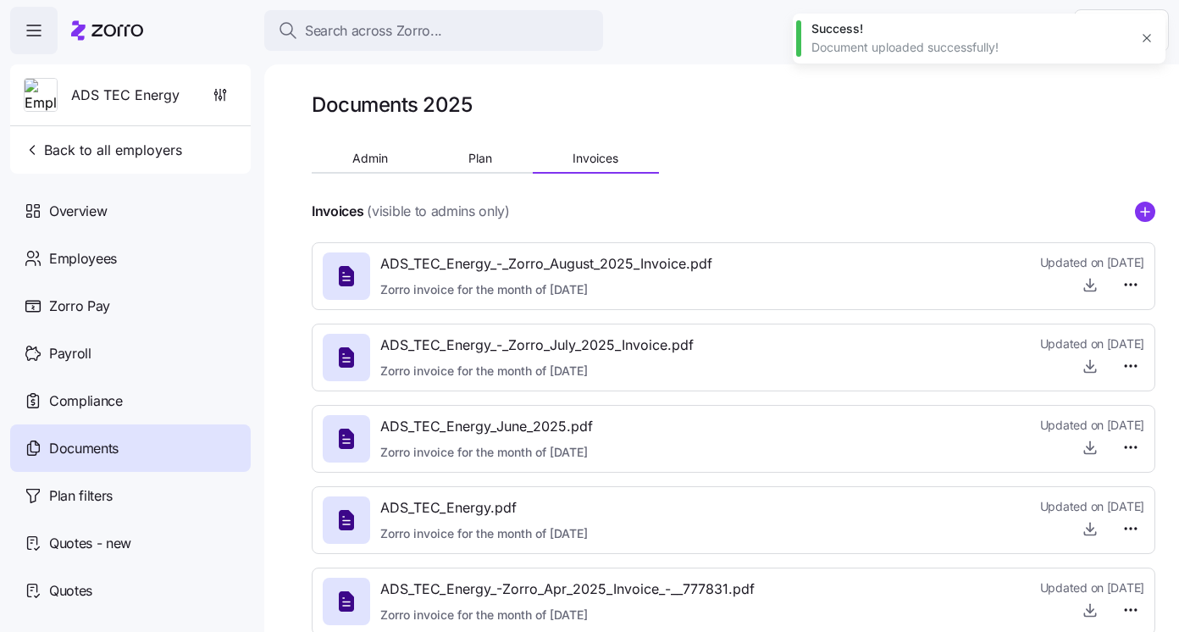
type textarea "x"
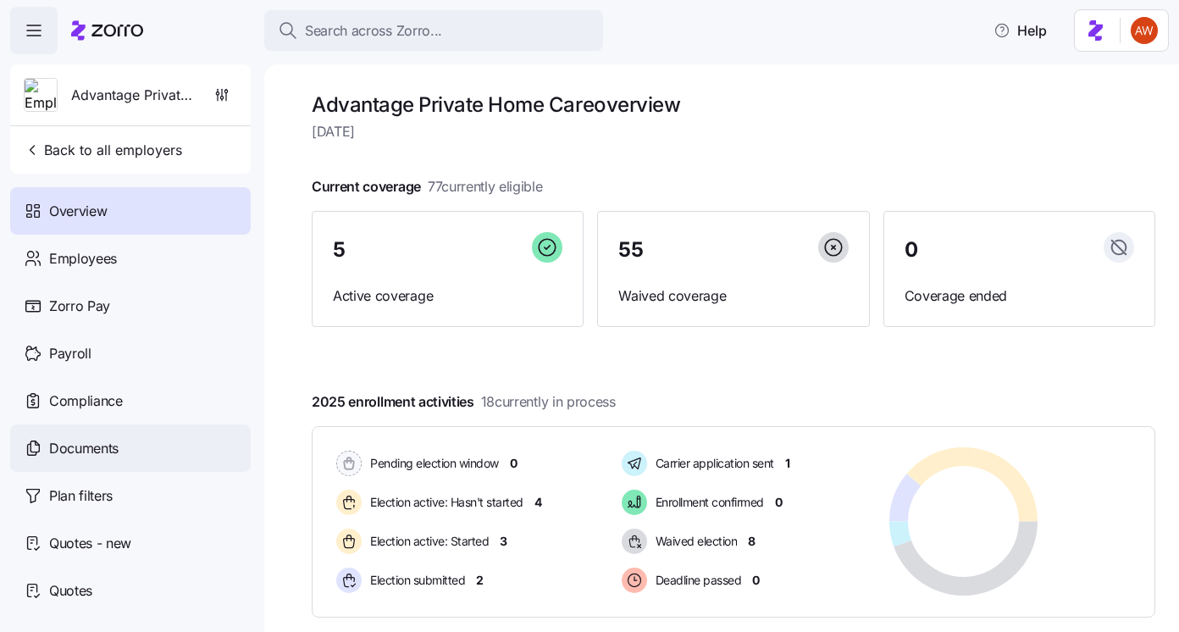
click at [156, 465] on div "Documents" at bounding box center [130, 447] width 240 height 47
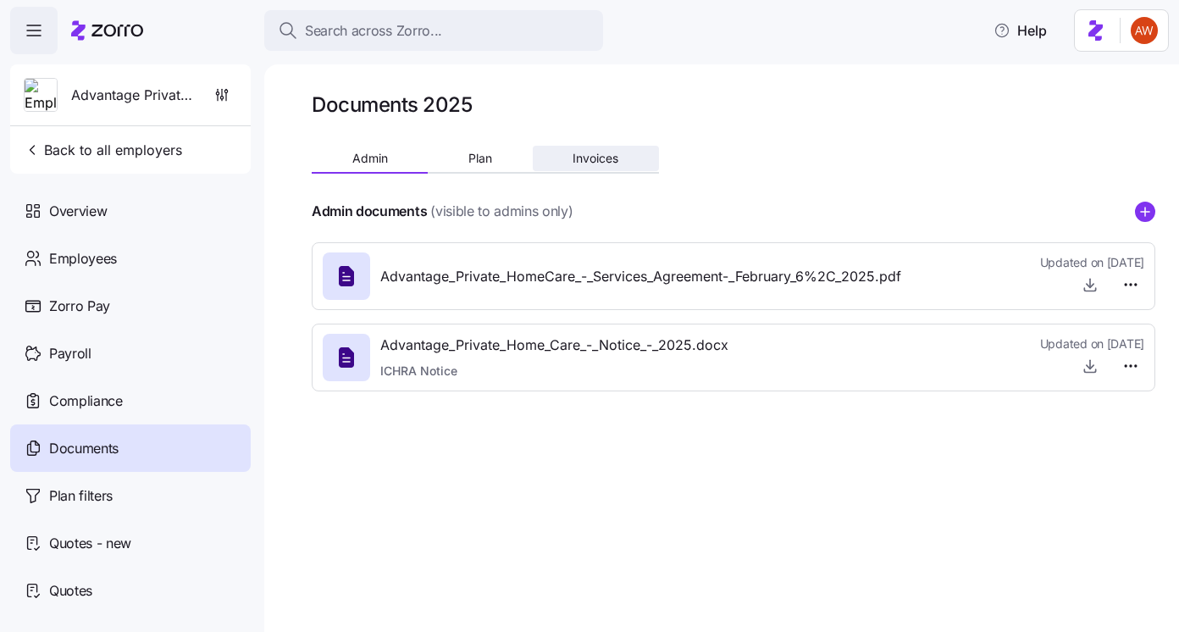
click at [592, 159] on span "Invoices" at bounding box center [595, 158] width 46 height 12
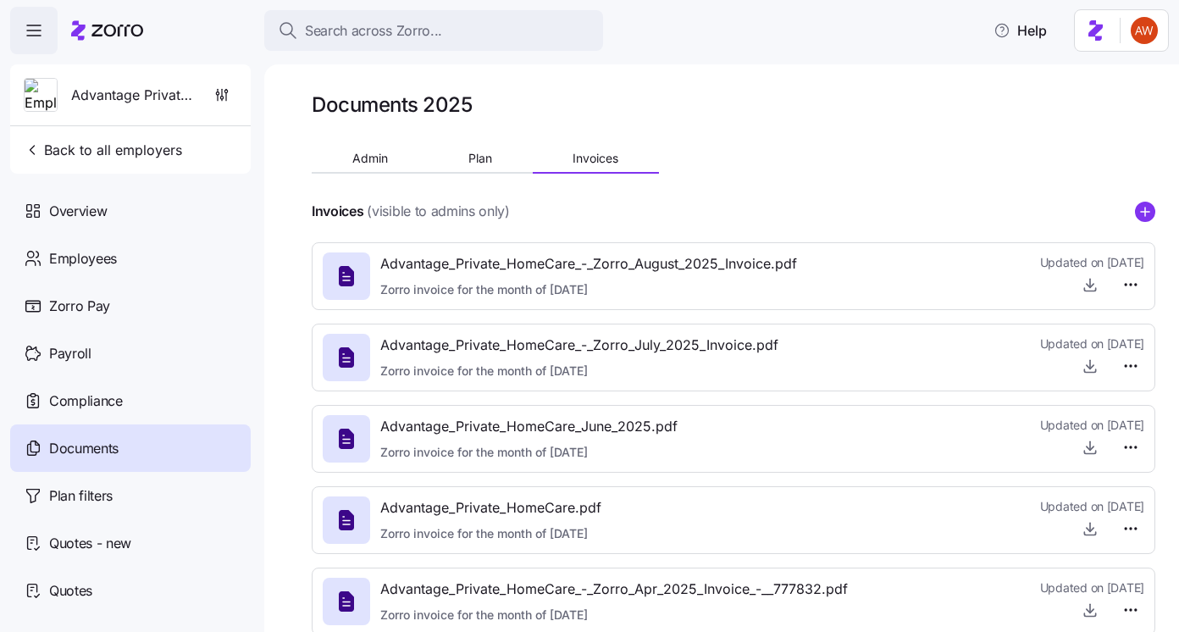
click at [1155, 213] on div "Documents 2025 Admin Plan Invoices Invoices (visible to admins only) Advantage_…" at bounding box center [721, 347] width 914 height 567
click at [1145, 208] on icon "add icon" at bounding box center [1145, 211] width 0 height 8
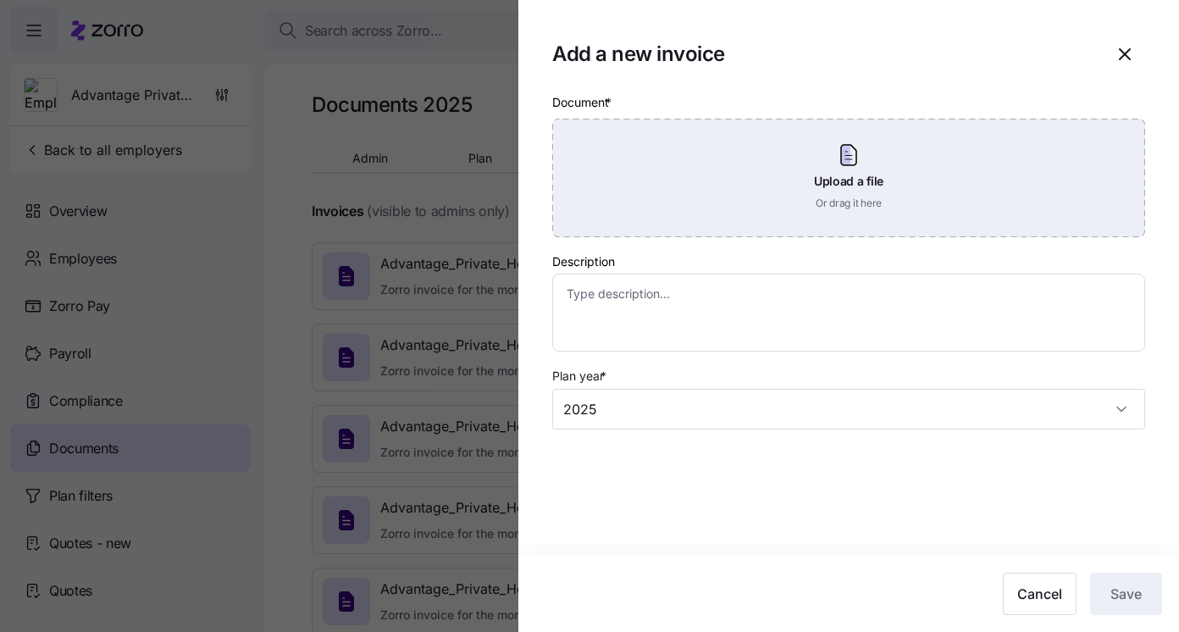
click at [736, 226] on div "Upload a file Or drag it here" at bounding box center [848, 178] width 593 height 119
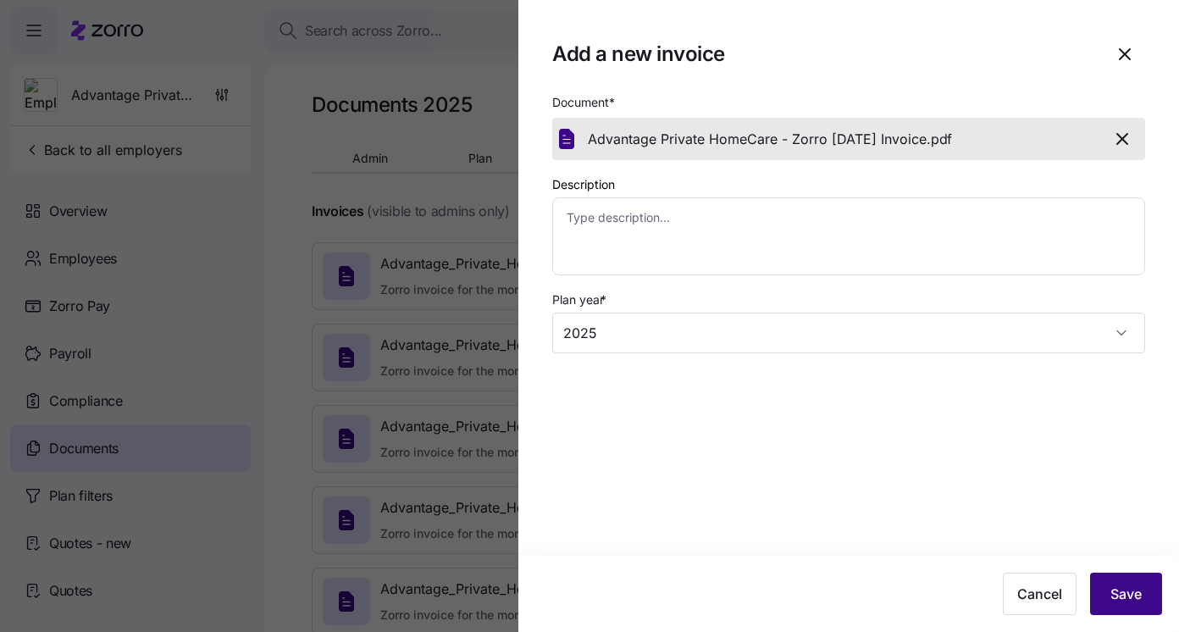
click at [1115, 601] on span "Save" at bounding box center [1125, 593] width 31 height 20
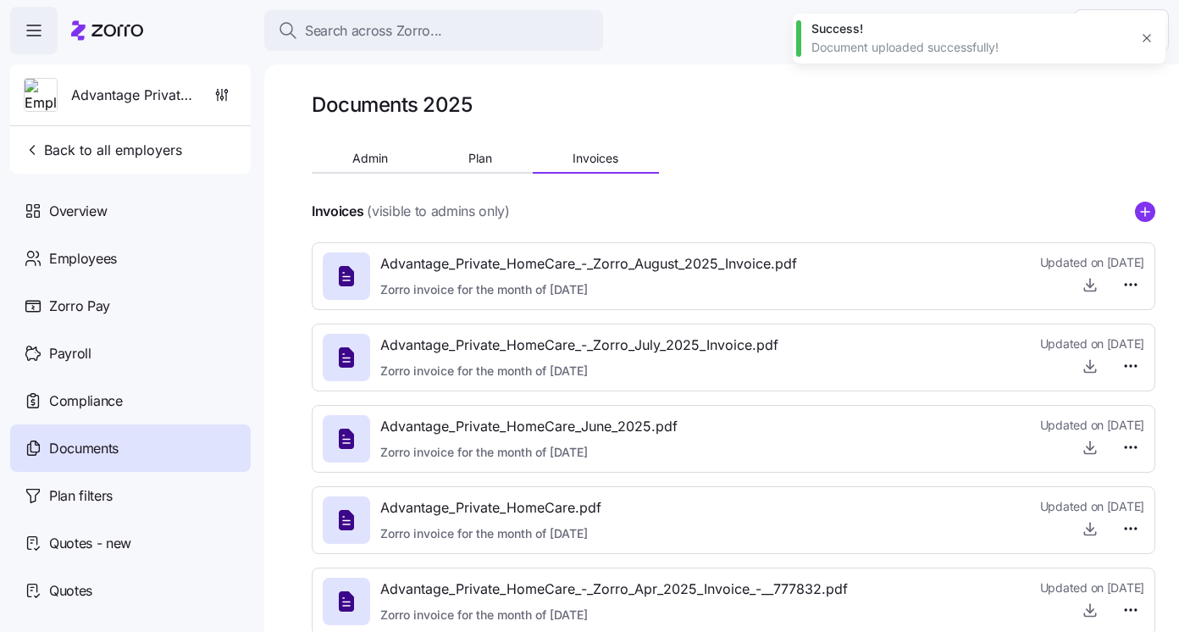
type textarea "x"
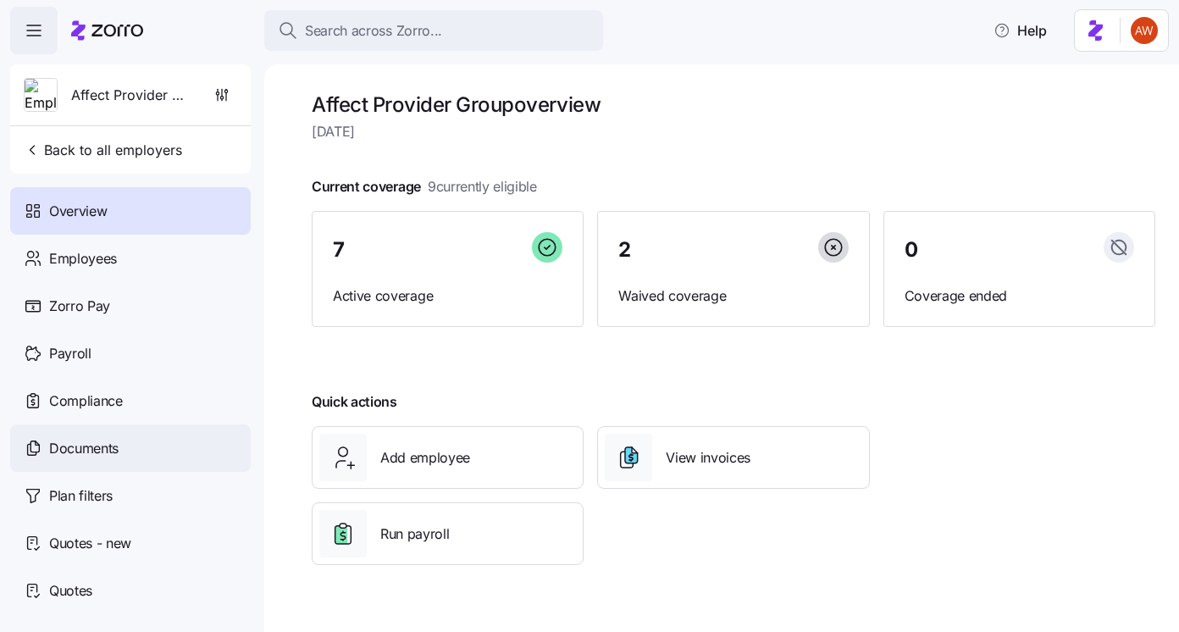
click at [180, 448] on div "Documents" at bounding box center [130, 447] width 240 height 47
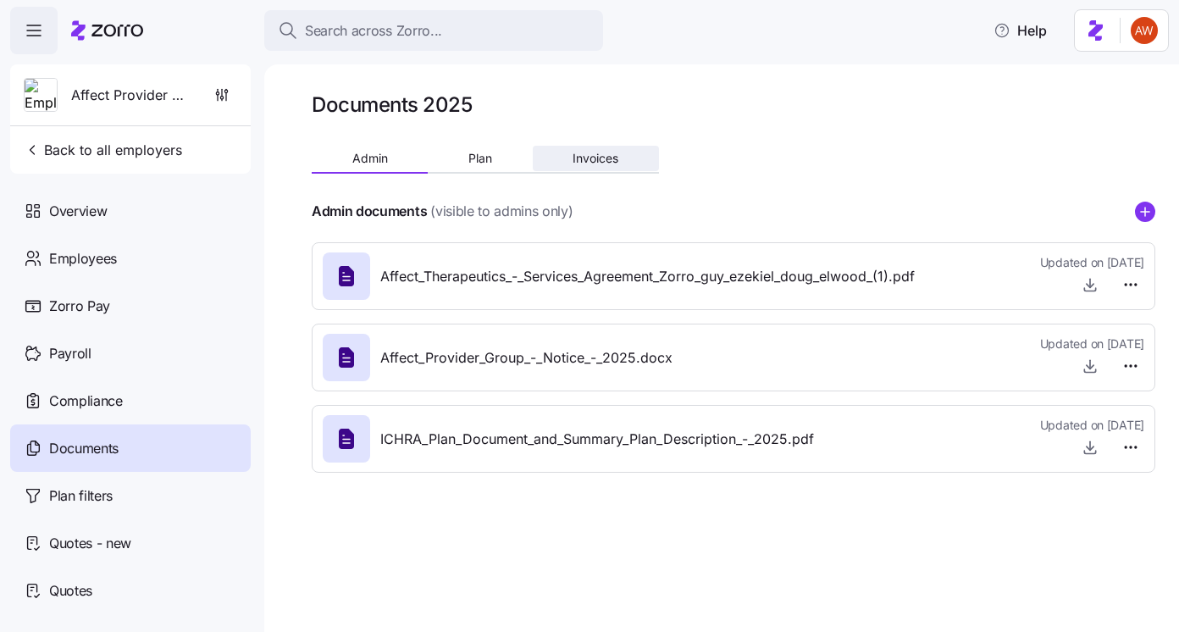
click at [614, 158] on span "Invoices" at bounding box center [595, 158] width 46 height 12
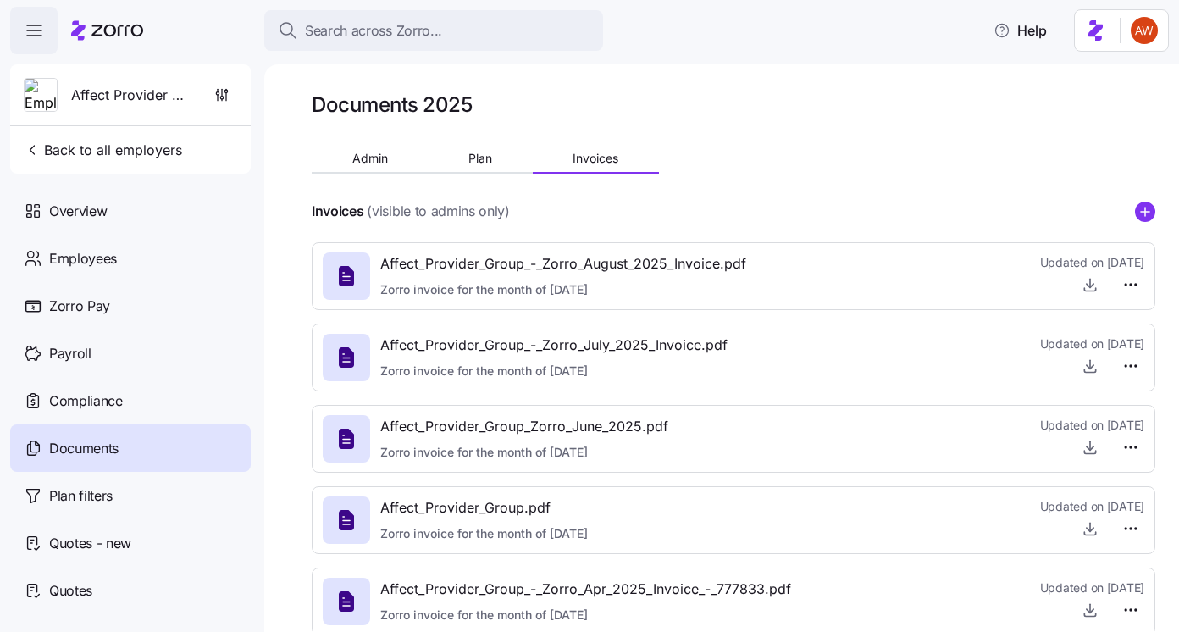
click at [1141, 212] on icon "add icon" at bounding box center [1145, 212] width 8 height 0
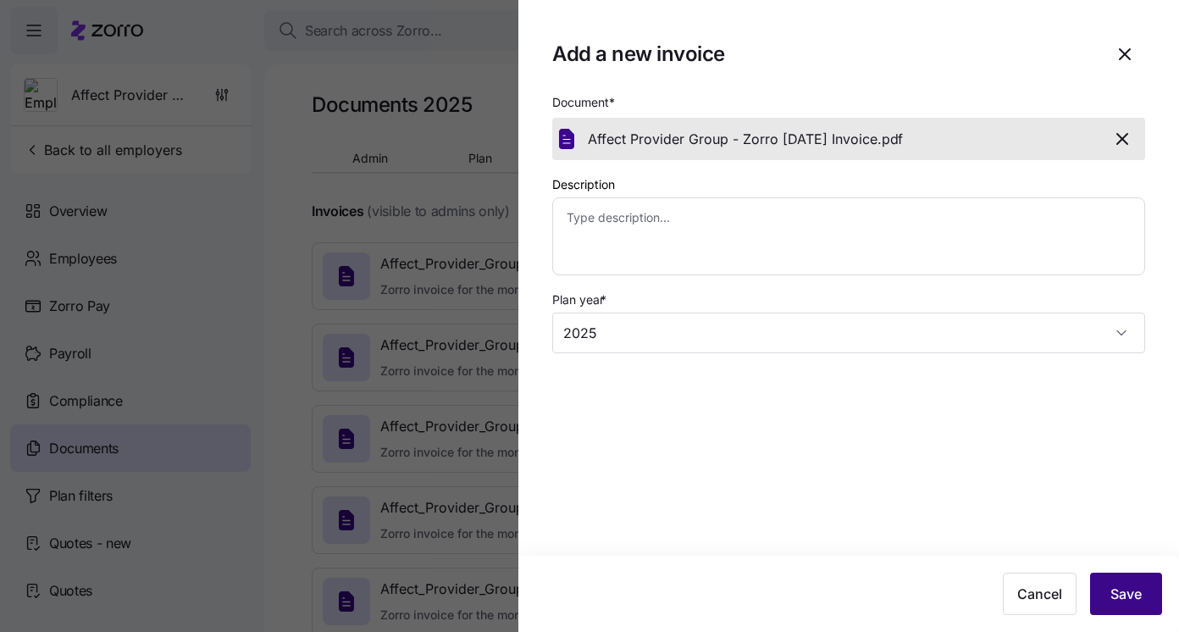
click at [1130, 604] on button "Save" at bounding box center [1126, 593] width 72 height 42
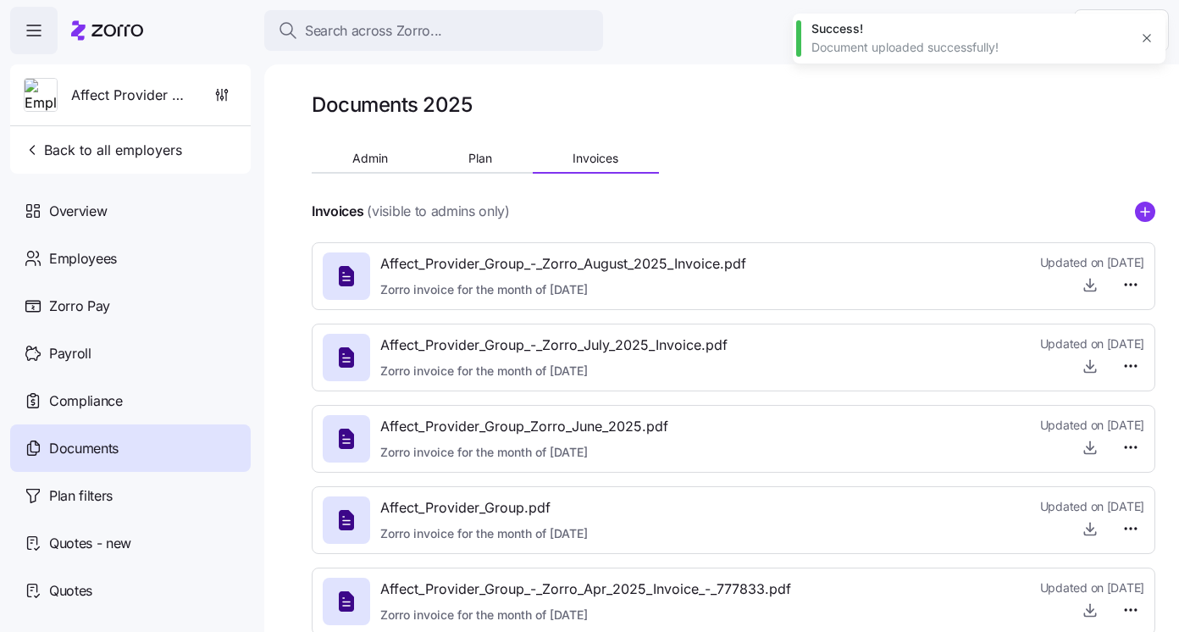
type textarea "x"
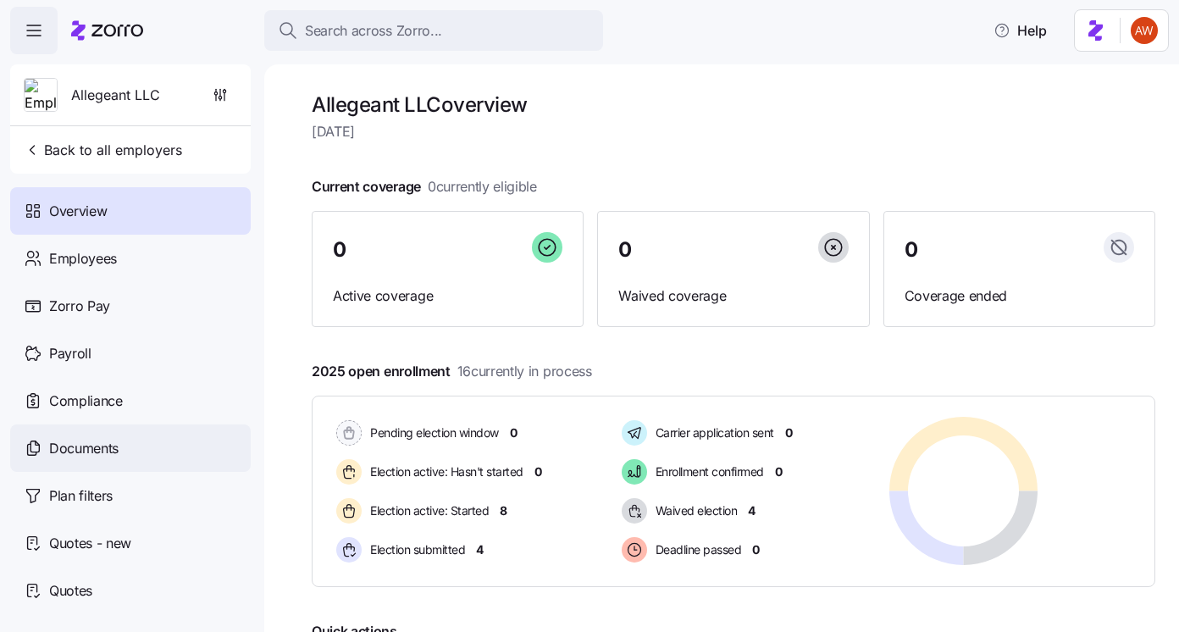
click at [140, 453] on div "Documents" at bounding box center [130, 447] width 240 height 47
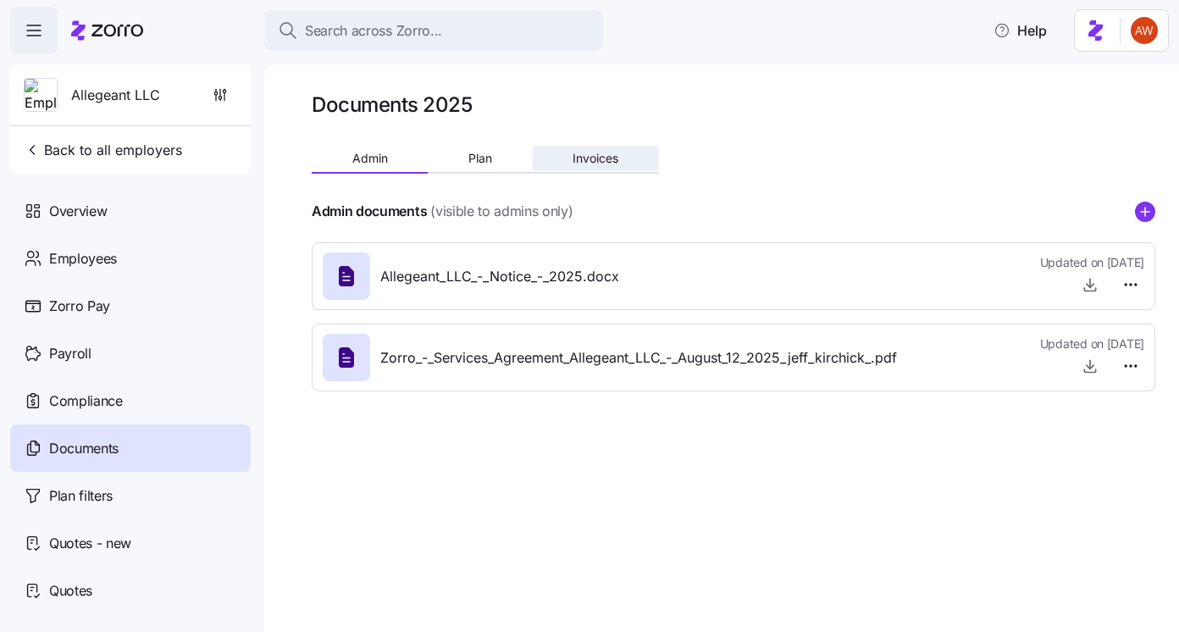
click at [583, 168] on button "Invoices" at bounding box center [596, 158] width 126 height 25
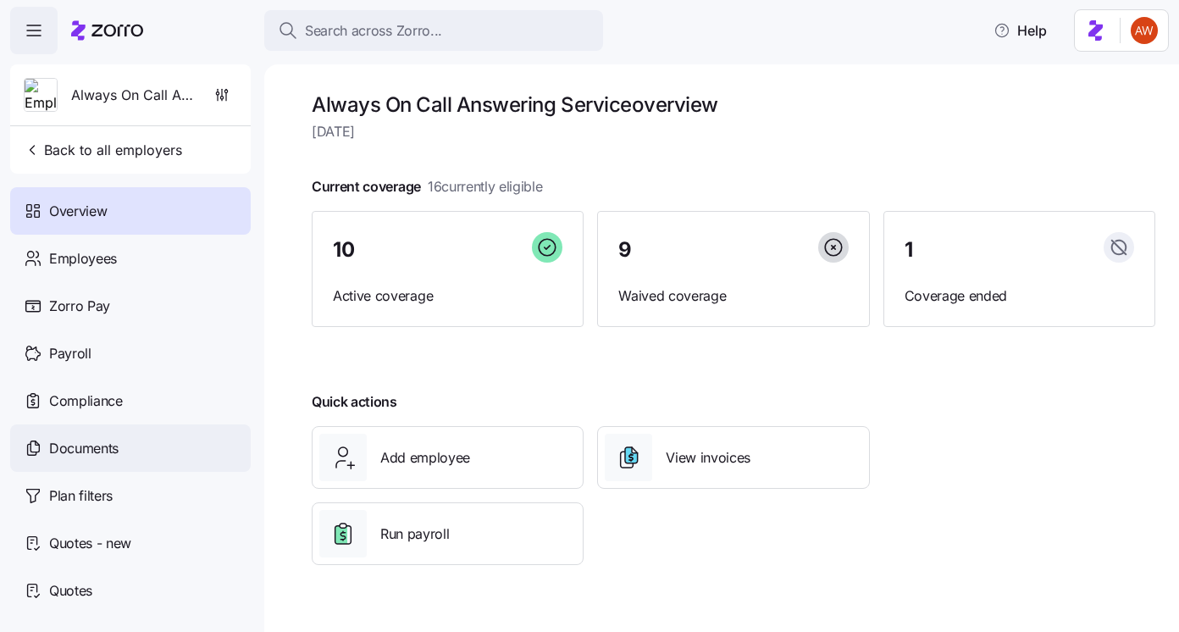
click at [118, 449] on span "Documents" at bounding box center [83, 448] width 69 height 21
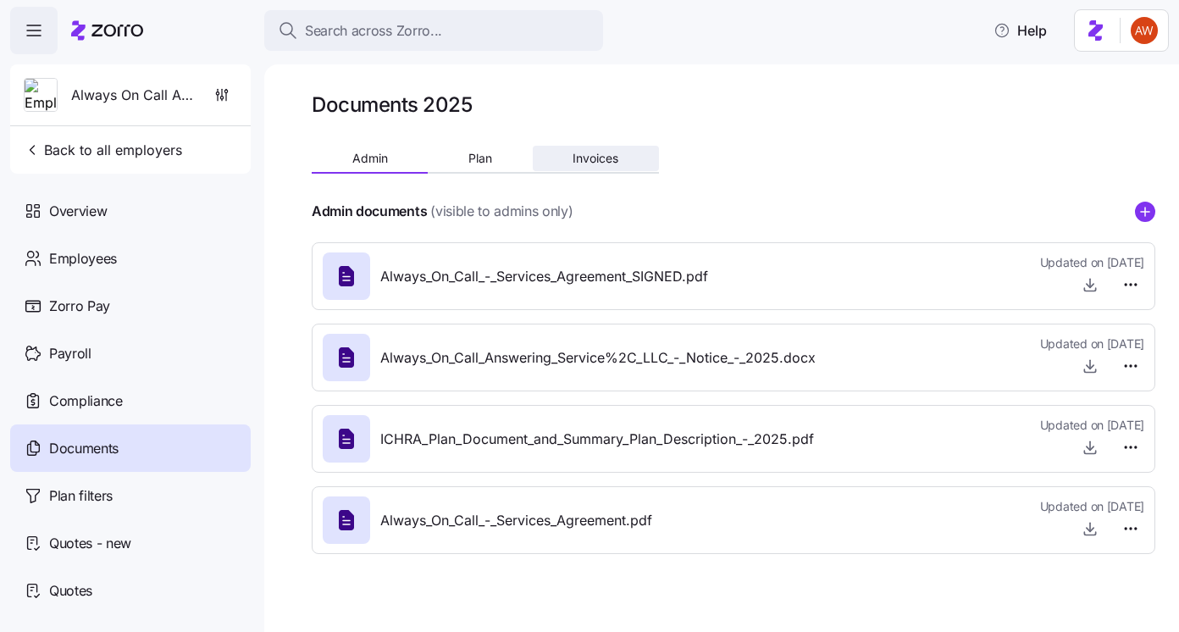
click at [609, 161] on span "Invoices" at bounding box center [595, 158] width 46 height 12
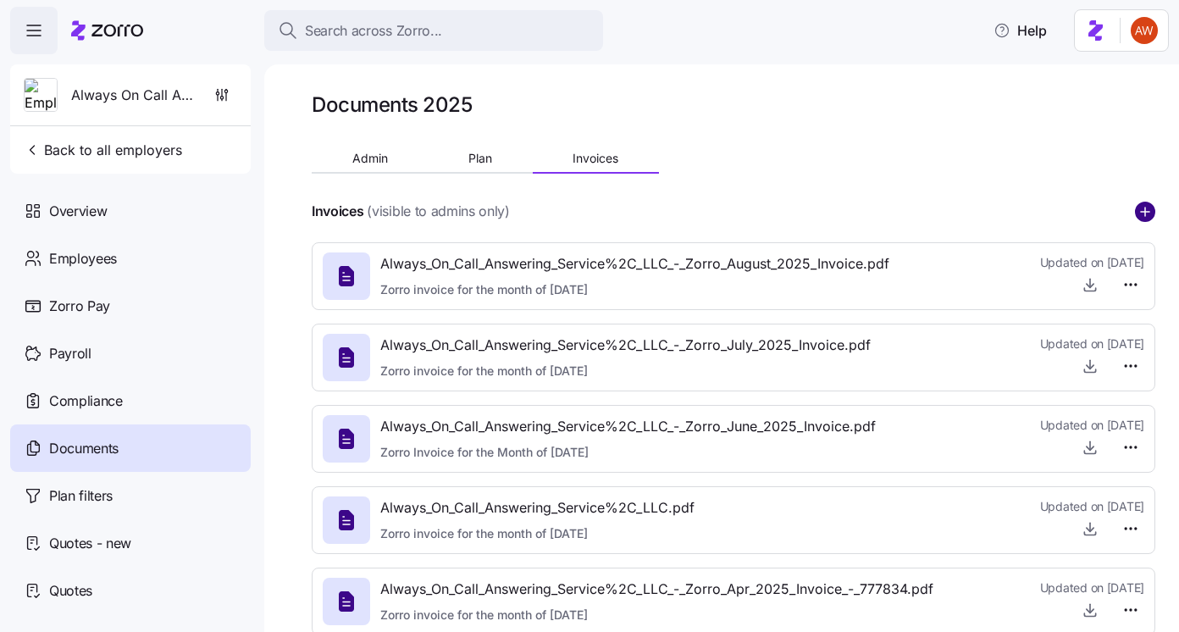
click at [1141, 210] on circle "add icon" at bounding box center [1144, 211] width 19 height 19
click at [1141, 210] on body "Search across Zorro... Help Always On Call Answering Service Back to all employ…" at bounding box center [589, 311] width 1179 height 622
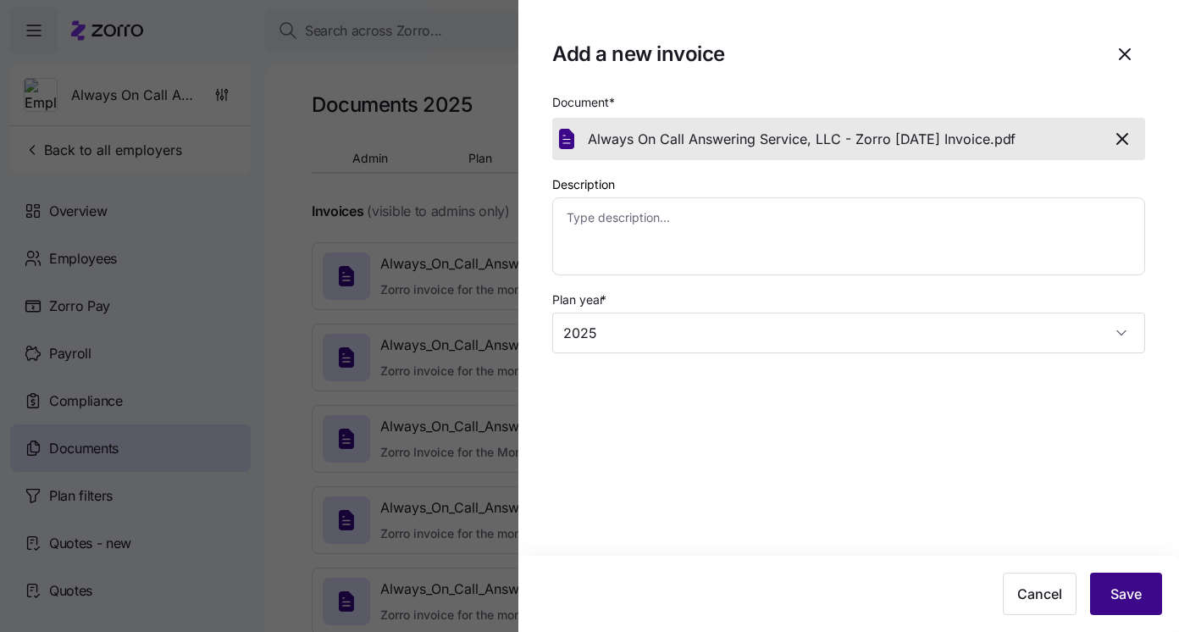
click at [1119, 599] on span "Save" at bounding box center [1125, 593] width 31 height 20
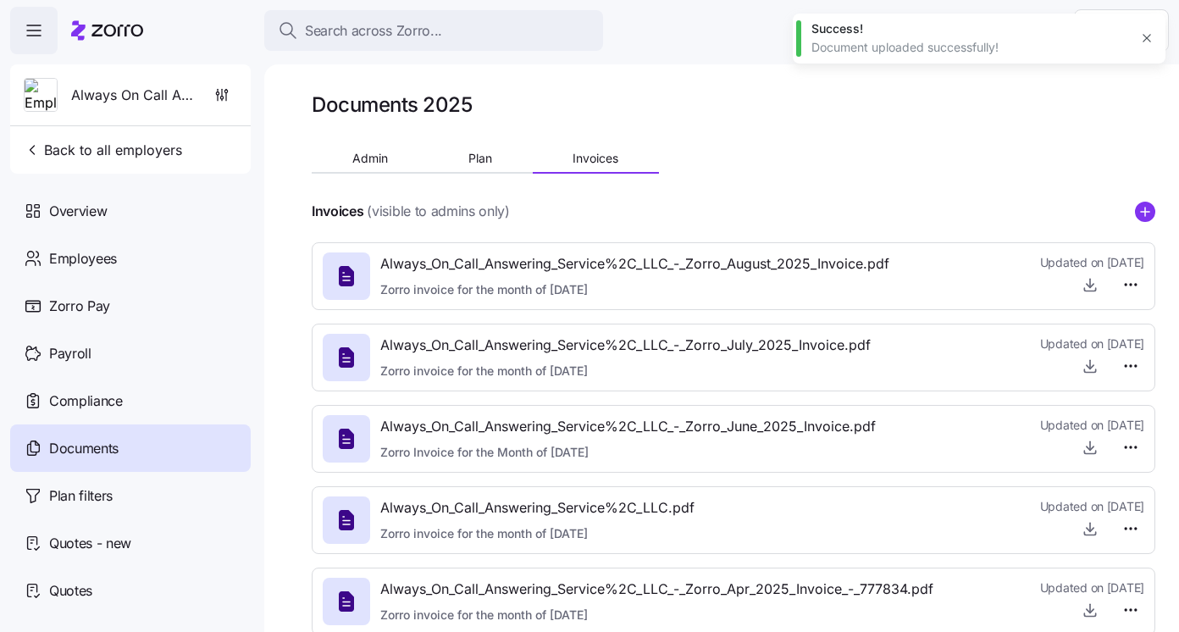
type textarea "x"
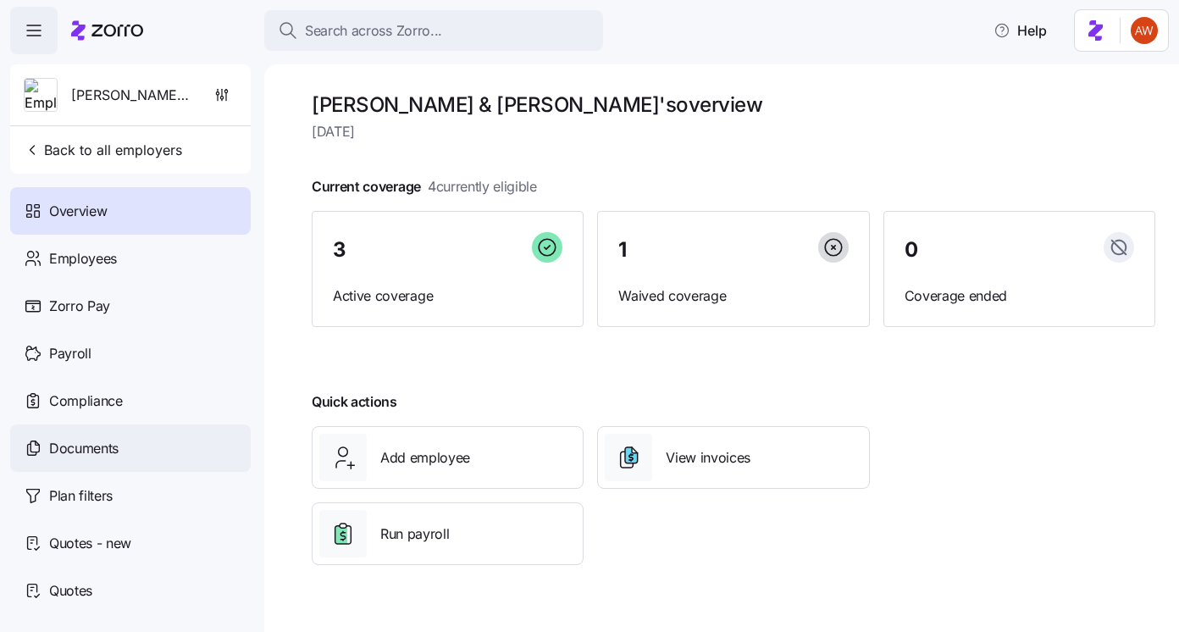
click at [144, 441] on div "Documents" at bounding box center [130, 447] width 240 height 47
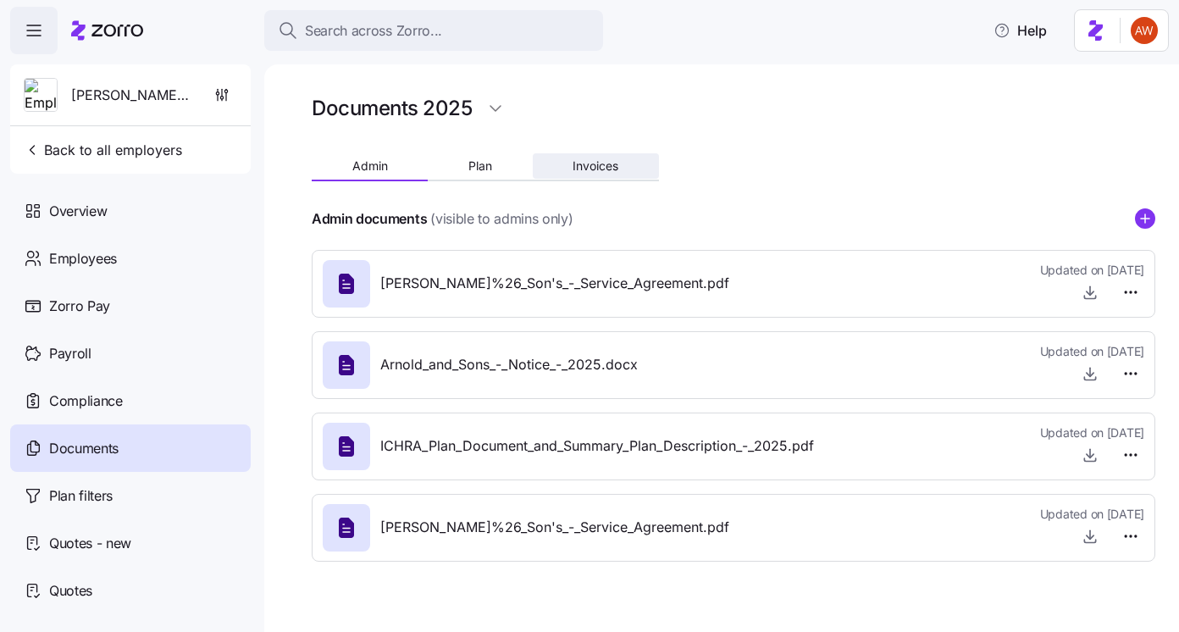
click at [615, 166] on span "Invoices" at bounding box center [595, 166] width 46 height 12
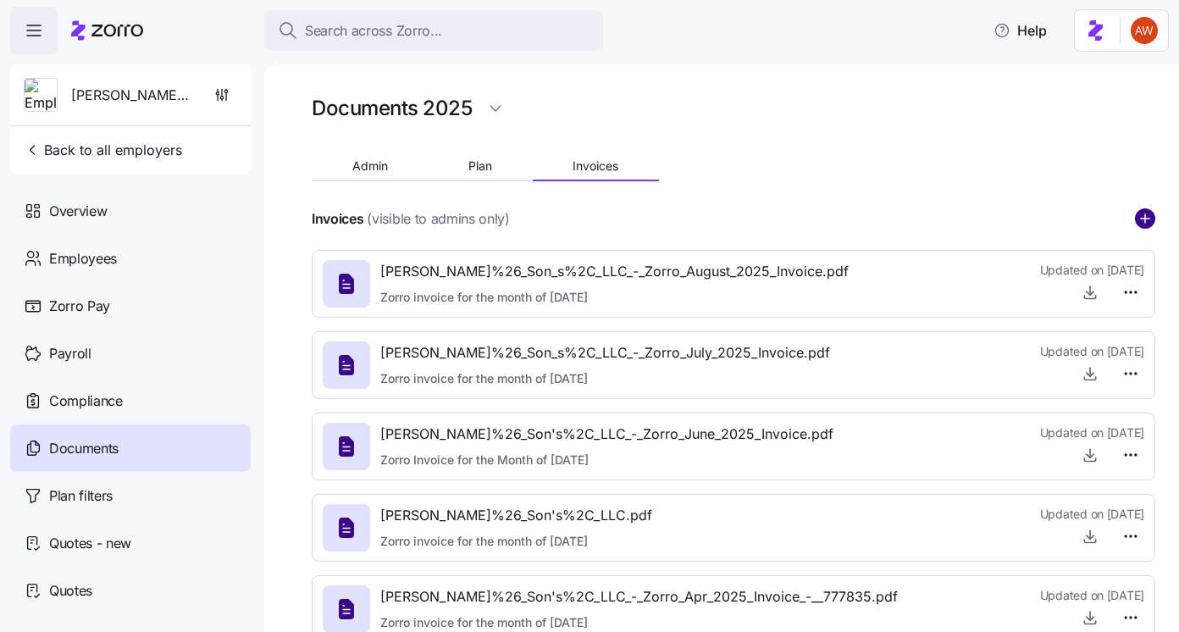
click at [1143, 214] on circle "add icon" at bounding box center [1144, 218] width 19 height 19
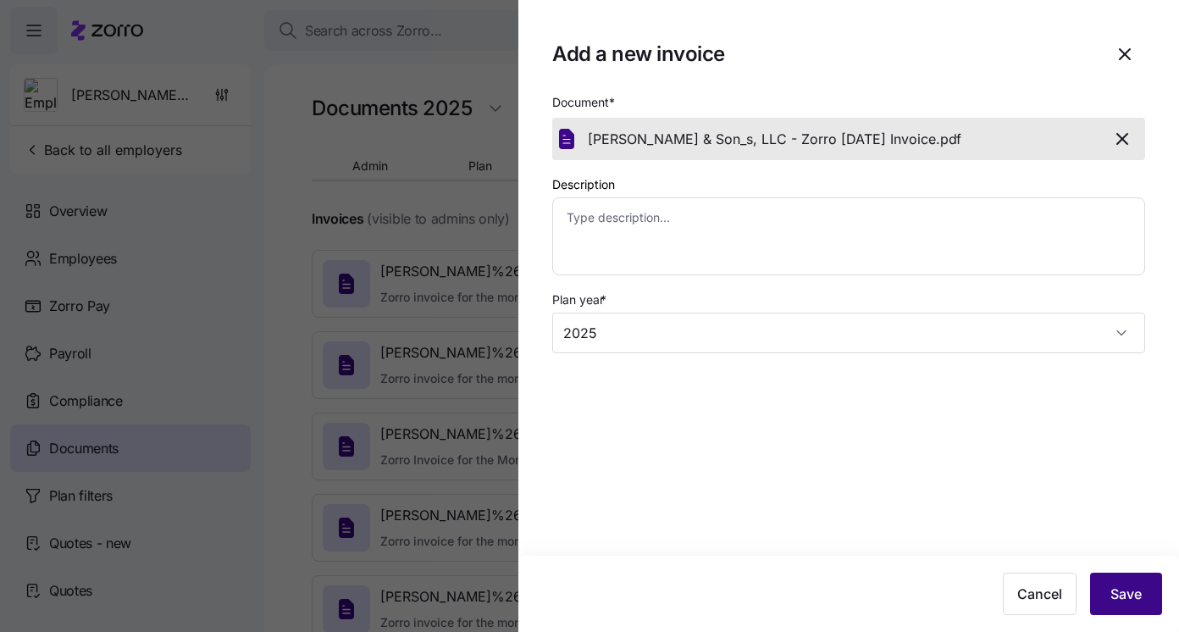
click at [1130, 592] on span "Save" at bounding box center [1125, 593] width 31 height 20
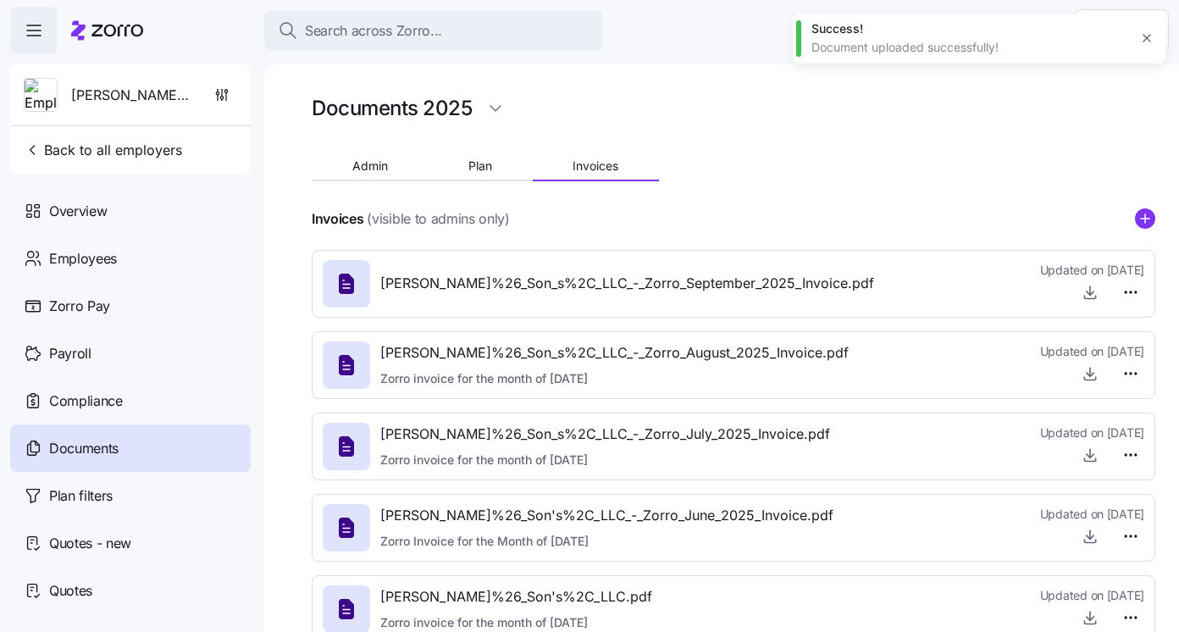
type textarea "x"
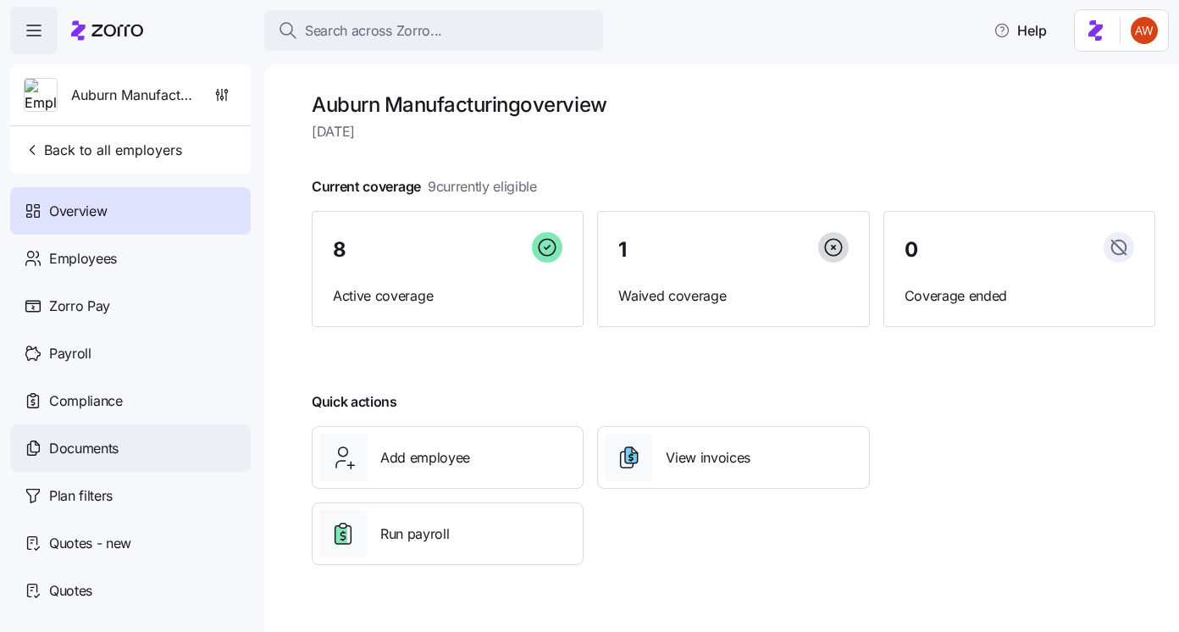
click at [150, 459] on div "Documents" at bounding box center [130, 447] width 240 height 47
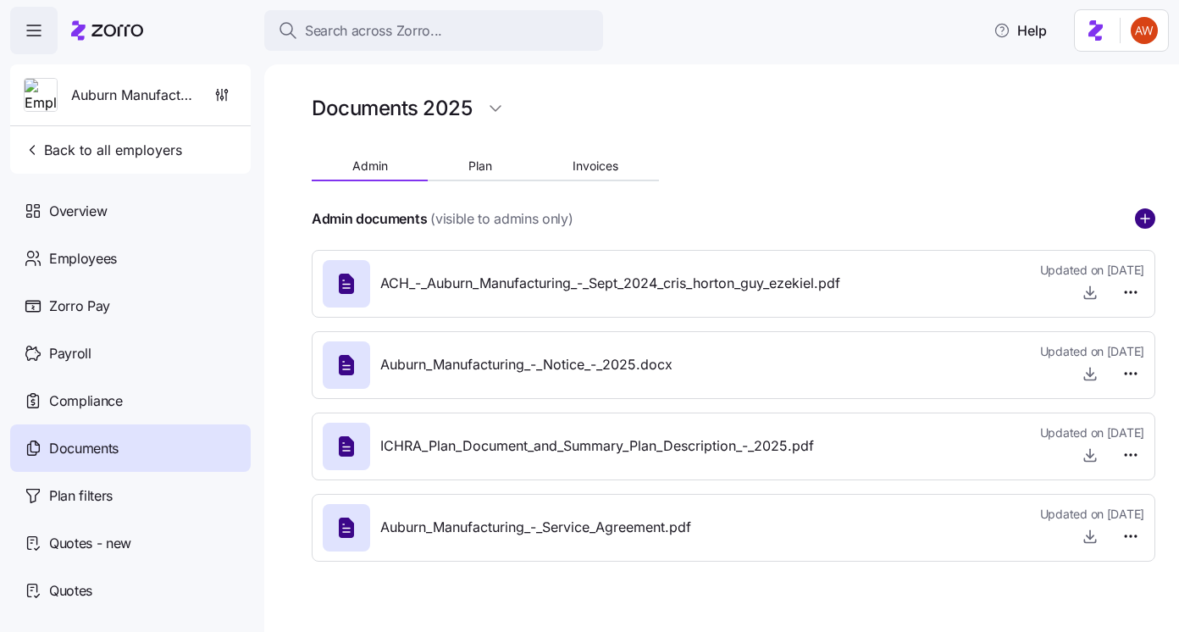
click at [1142, 223] on circle "add icon" at bounding box center [1144, 218] width 19 height 19
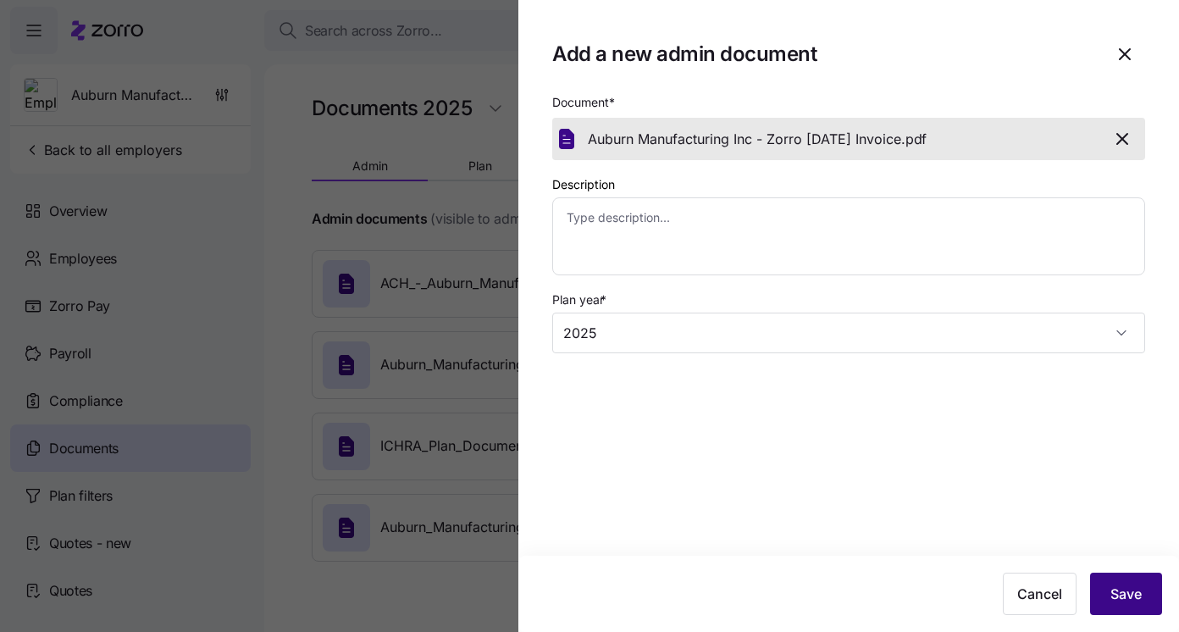
click at [1141, 595] on span "Save" at bounding box center [1125, 593] width 31 height 20
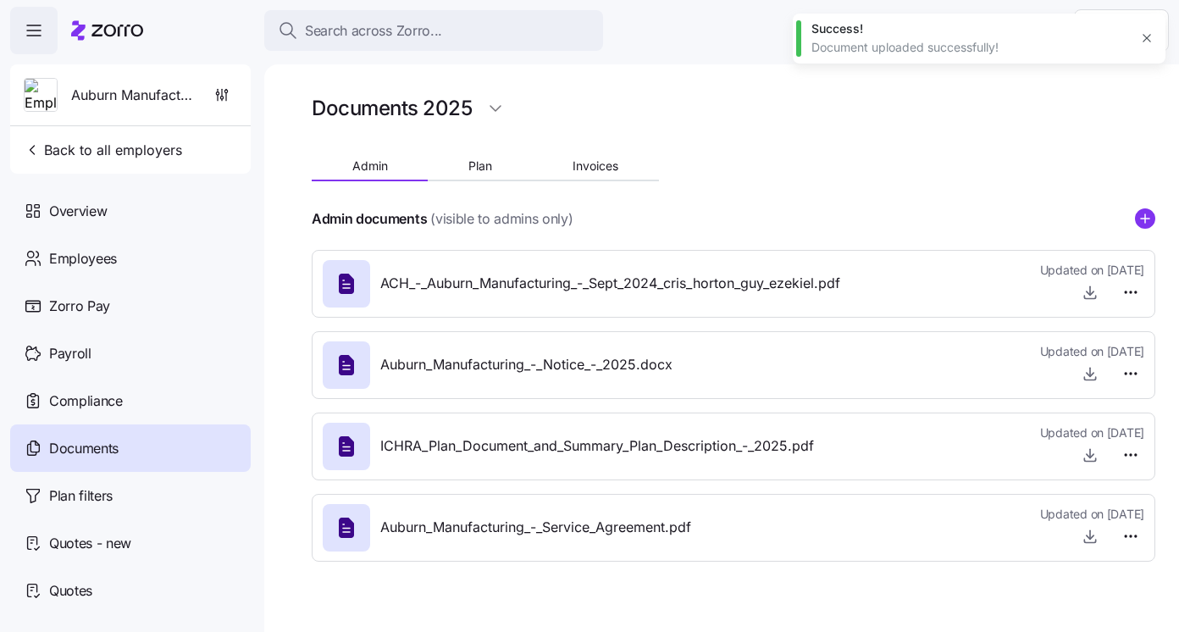
type textarea "x"
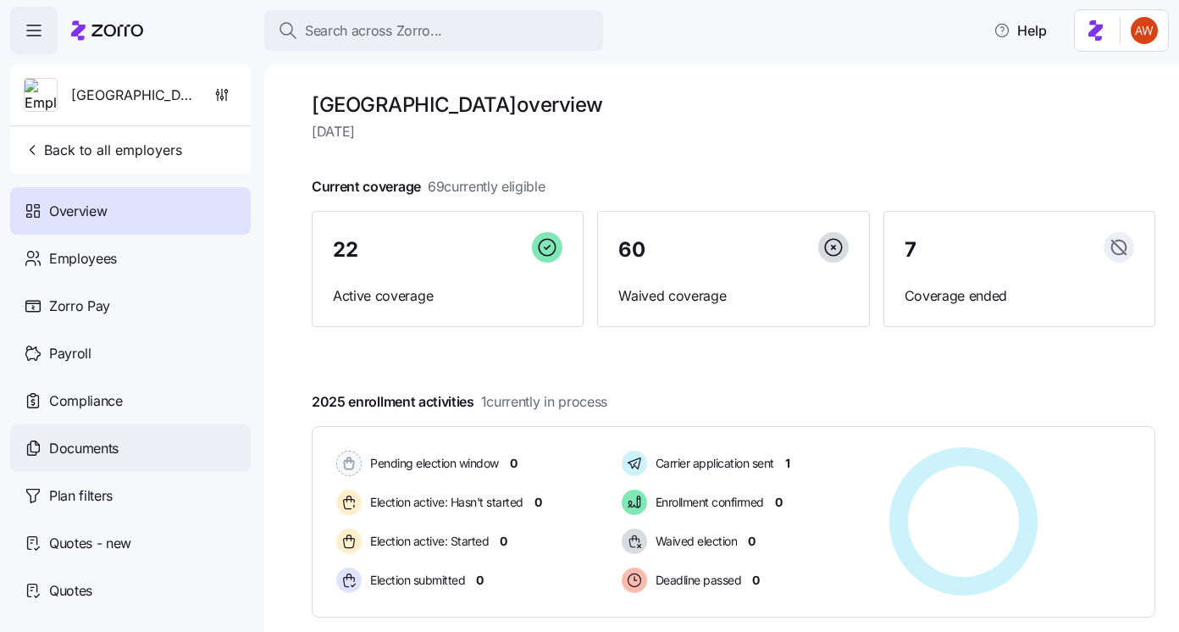
click at [169, 442] on div "Documents" at bounding box center [130, 447] width 240 height 47
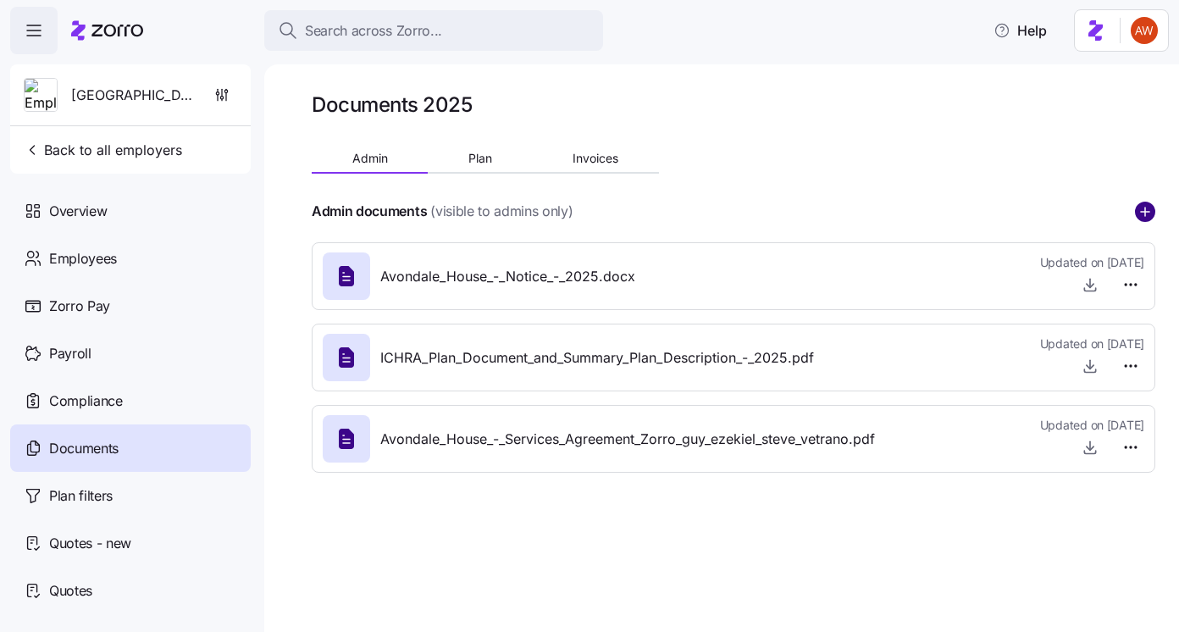
click at [1142, 214] on circle "add icon" at bounding box center [1144, 211] width 19 height 19
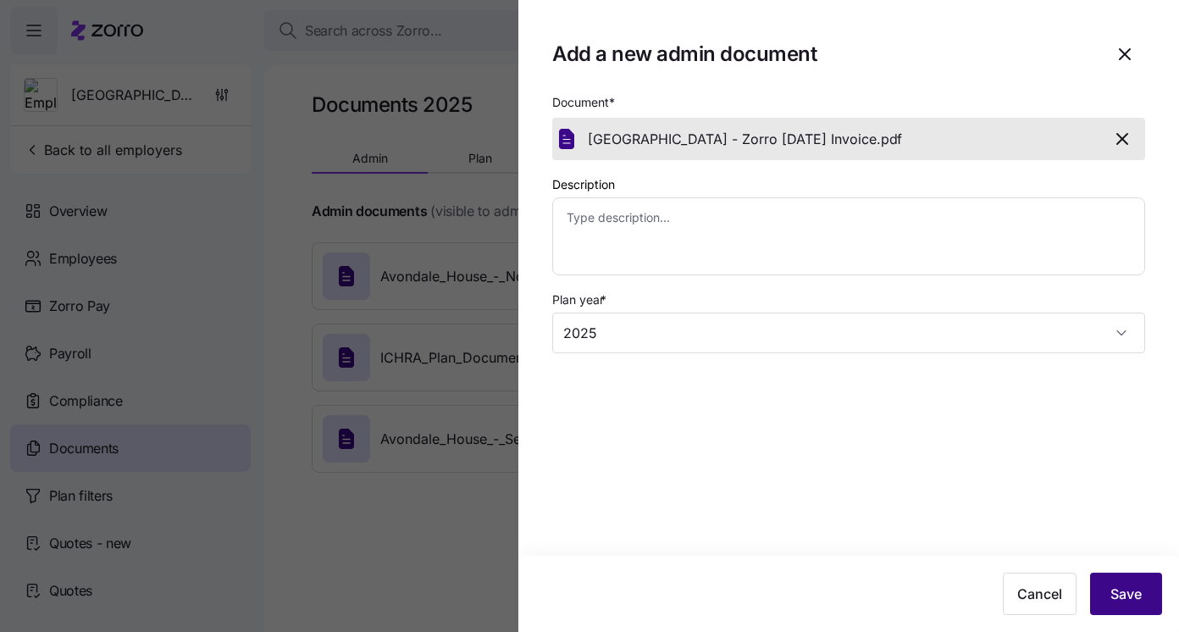
click at [1153, 591] on button "Save" at bounding box center [1126, 593] width 72 height 42
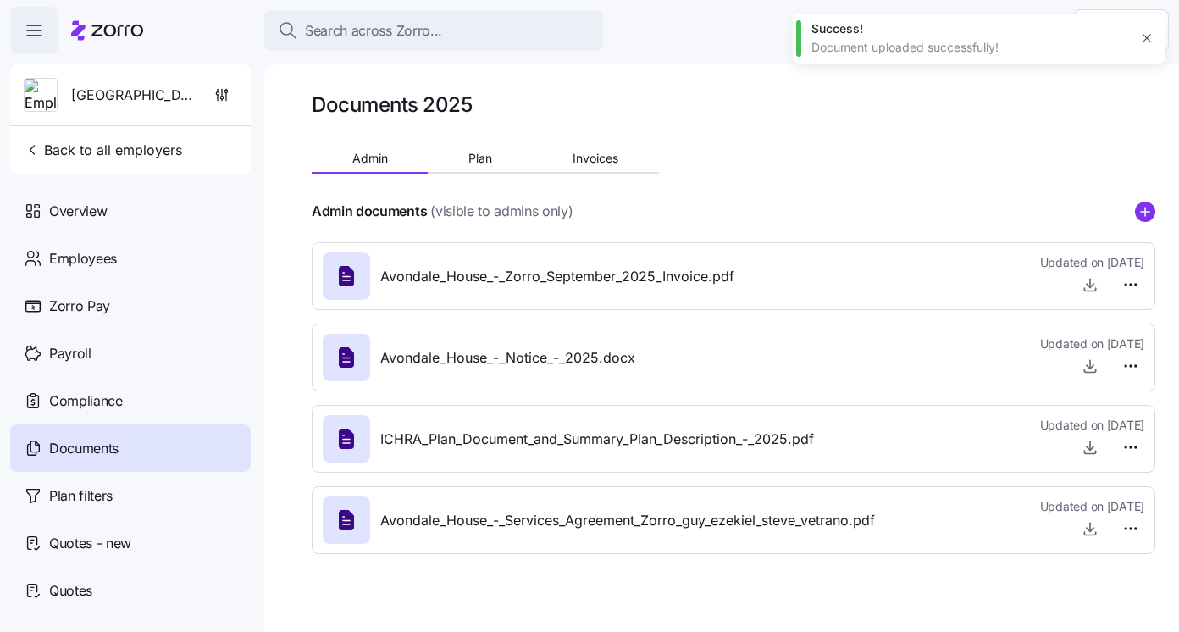
type textarea "x"
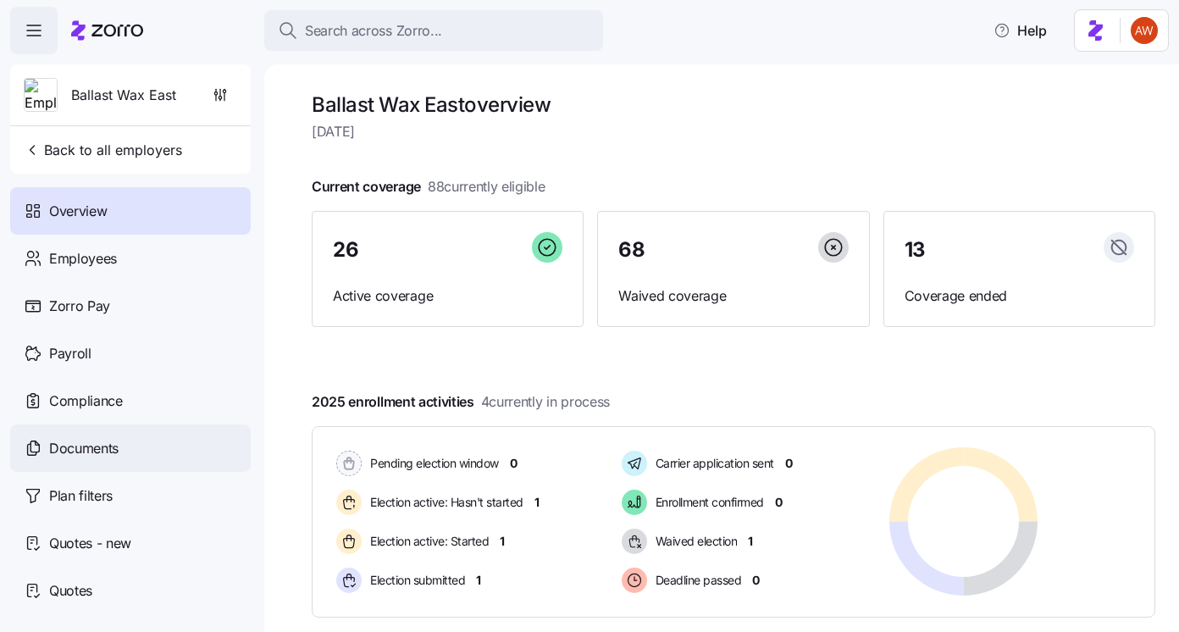
click at [141, 450] on div "Documents" at bounding box center [130, 447] width 240 height 47
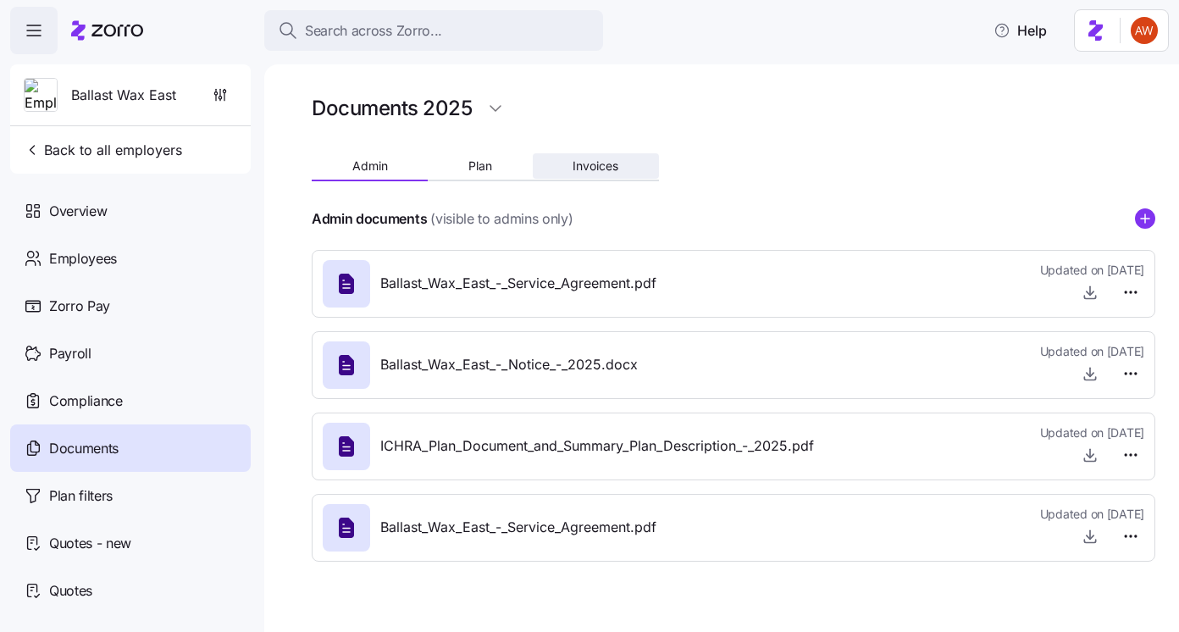
click at [588, 160] on span "Invoices" at bounding box center [595, 166] width 46 height 12
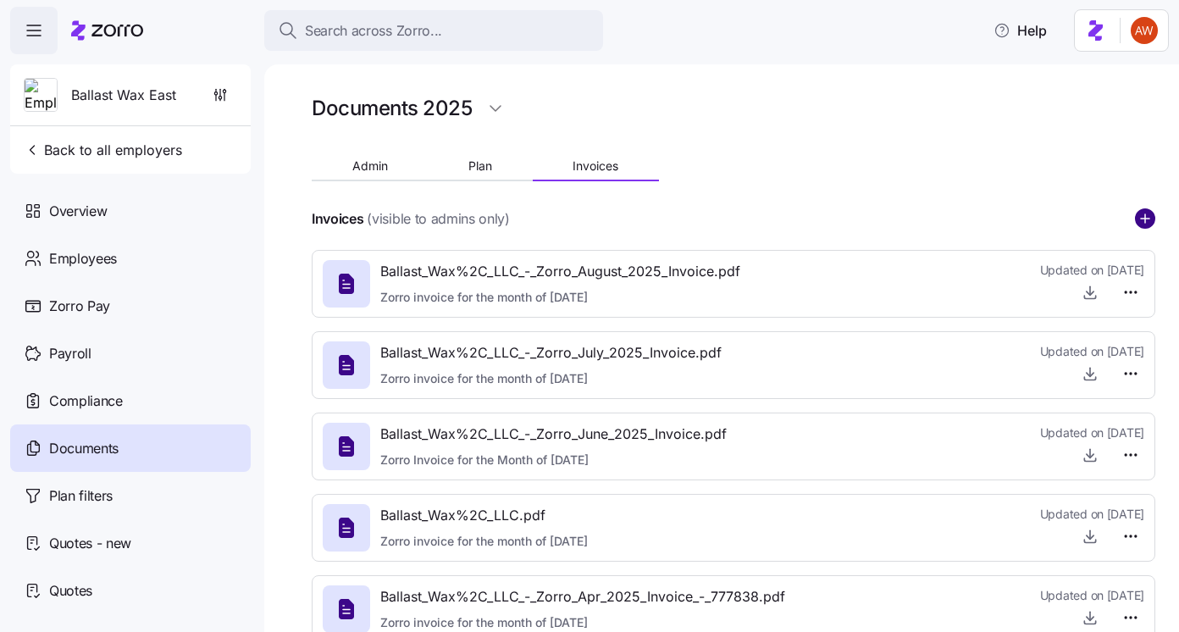
click at [1149, 214] on circle "add icon" at bounding box center [1144, 218] width 19 height 19
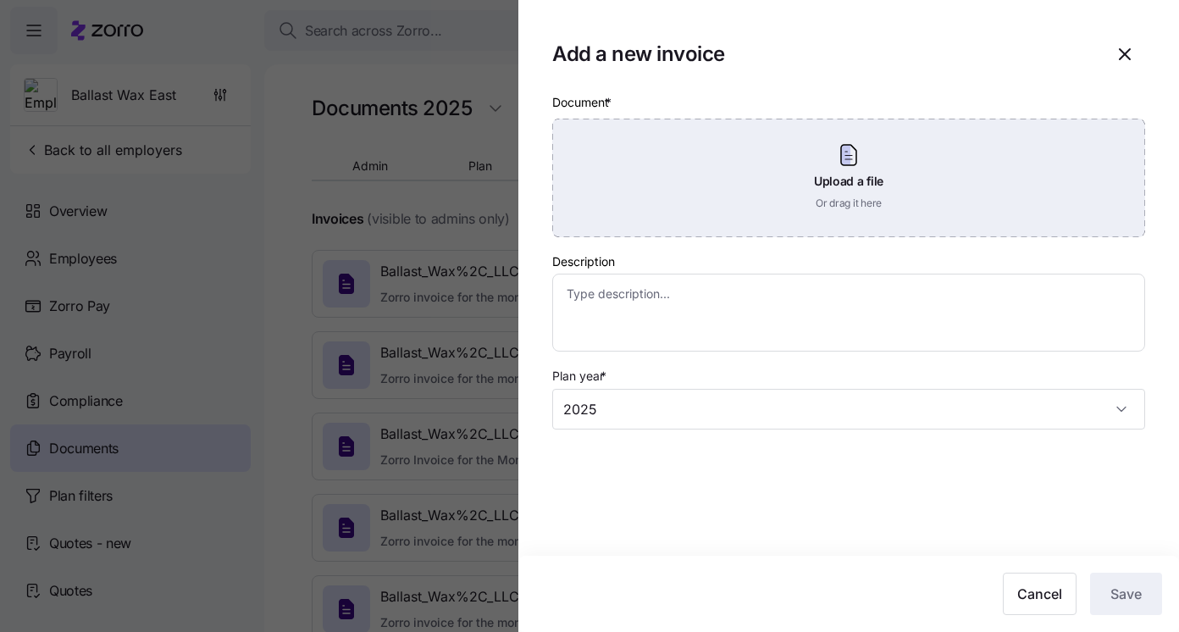
click at [730, 214] on div "Upload a file Or drag it here" at bounding box center [848, 178] width 593 height 119
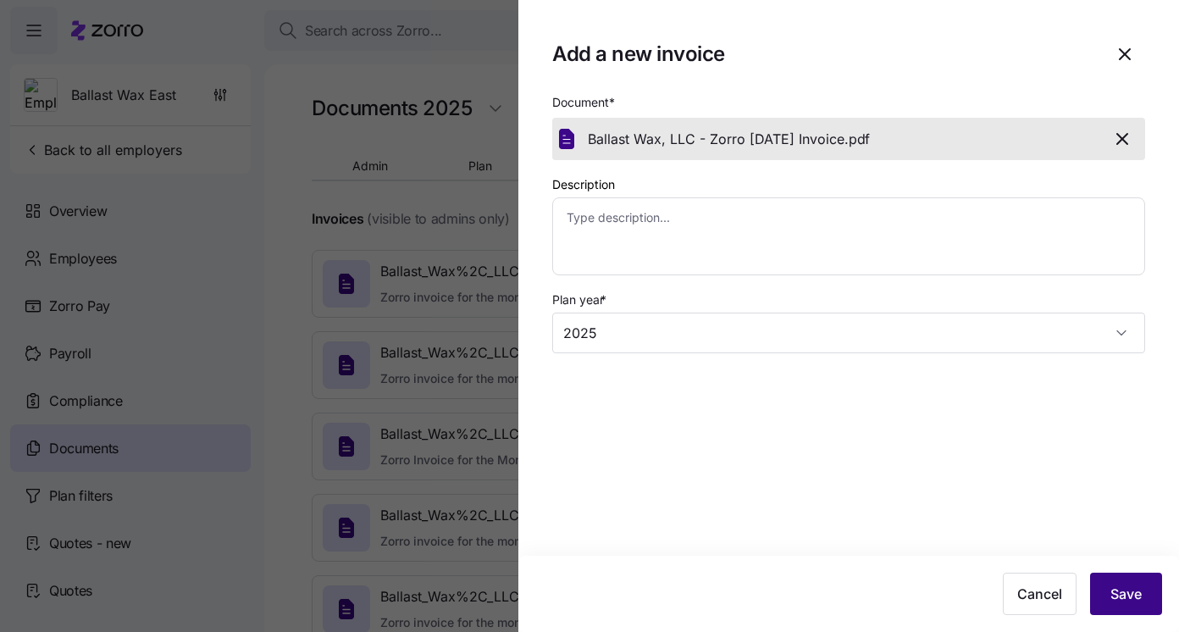
click at [1128, 603] on span "Save" at bounding box center [1125, 593] width 31 height 20
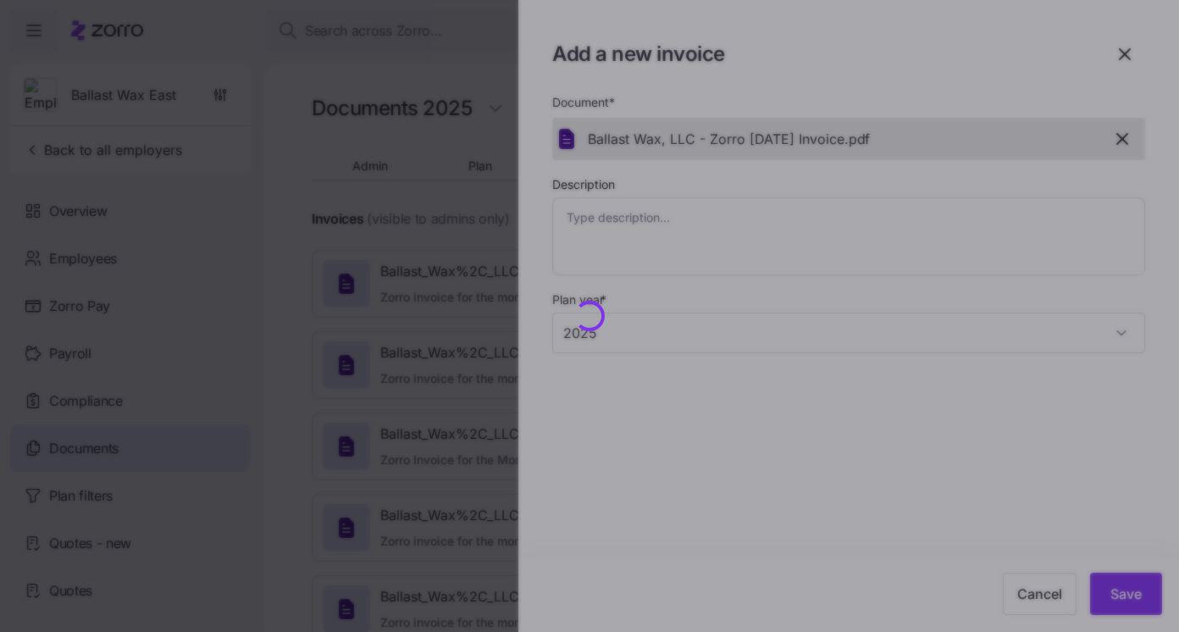
type textarea "x"
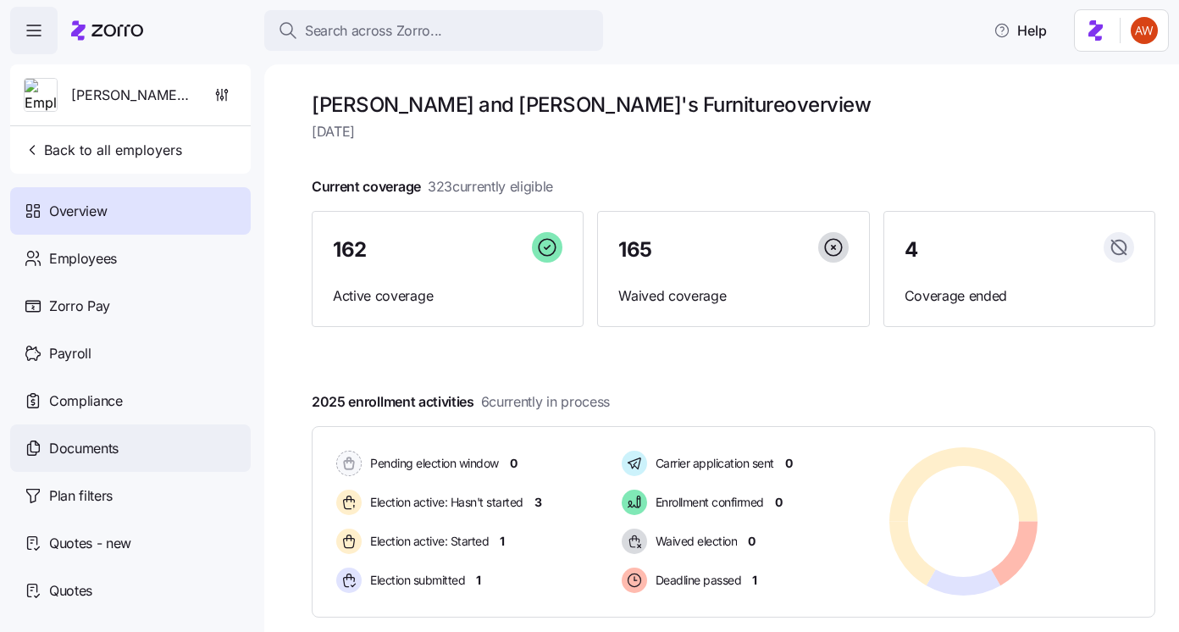
click at [120, 443] on div "Documents" at bounding box center [130, 447] width 240 height 47
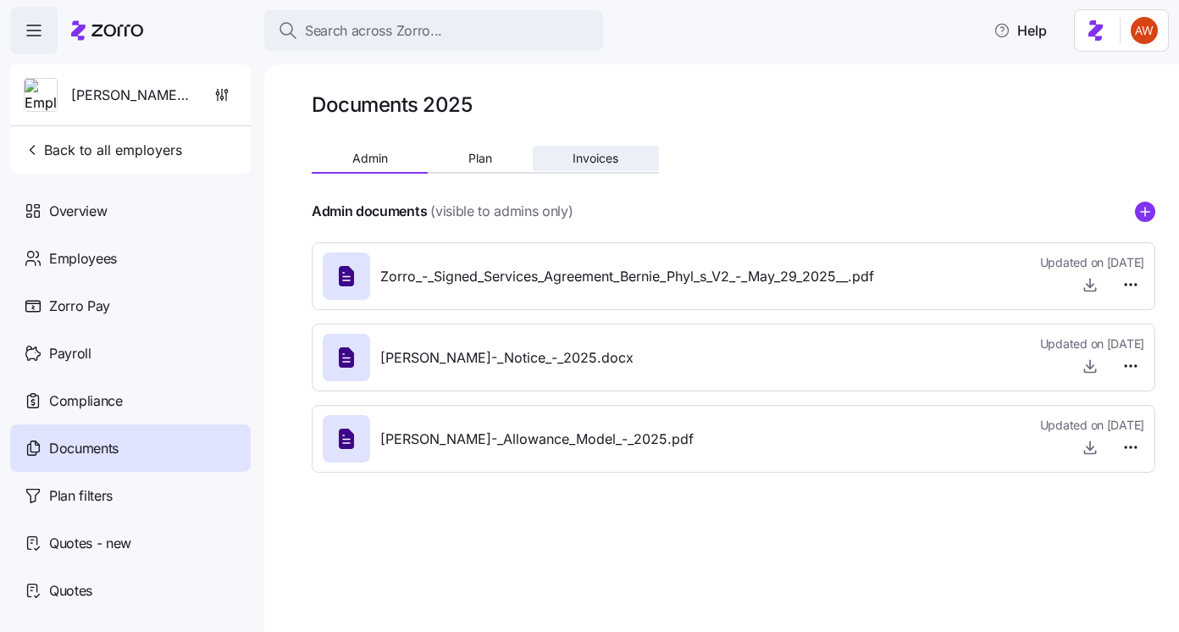
click at [611, 160] on span "Invoices" at bounding box center [595, 158] width 46 height 12
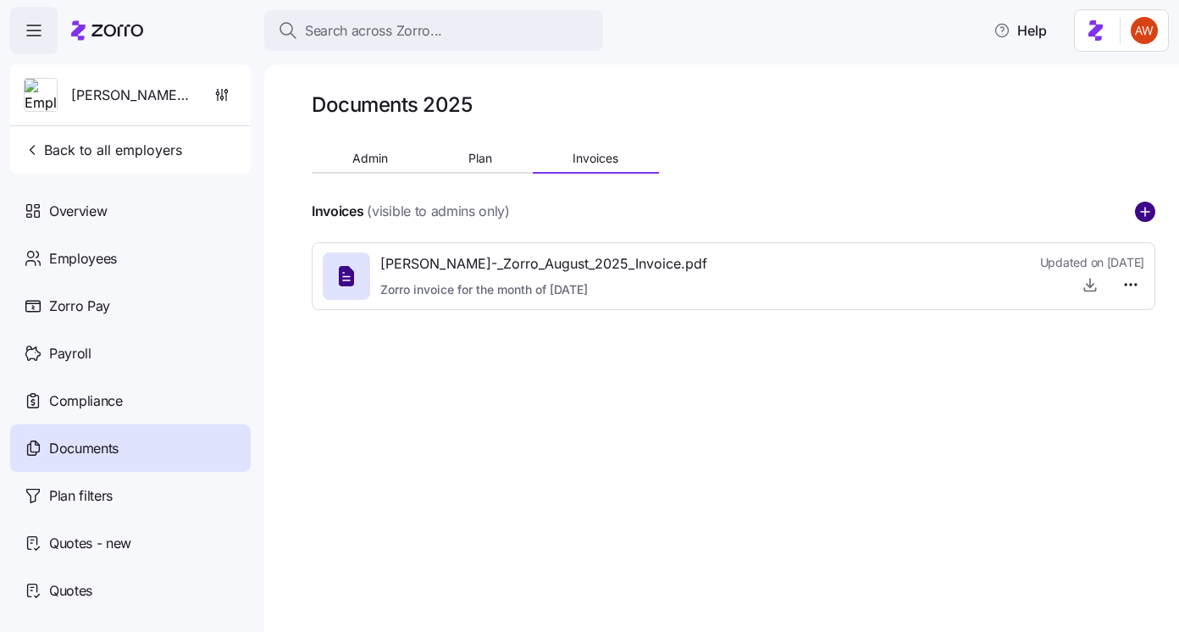
click at [1140, 208] on circle "add icon" at bounding box center [1144, 211] width 19 height 19
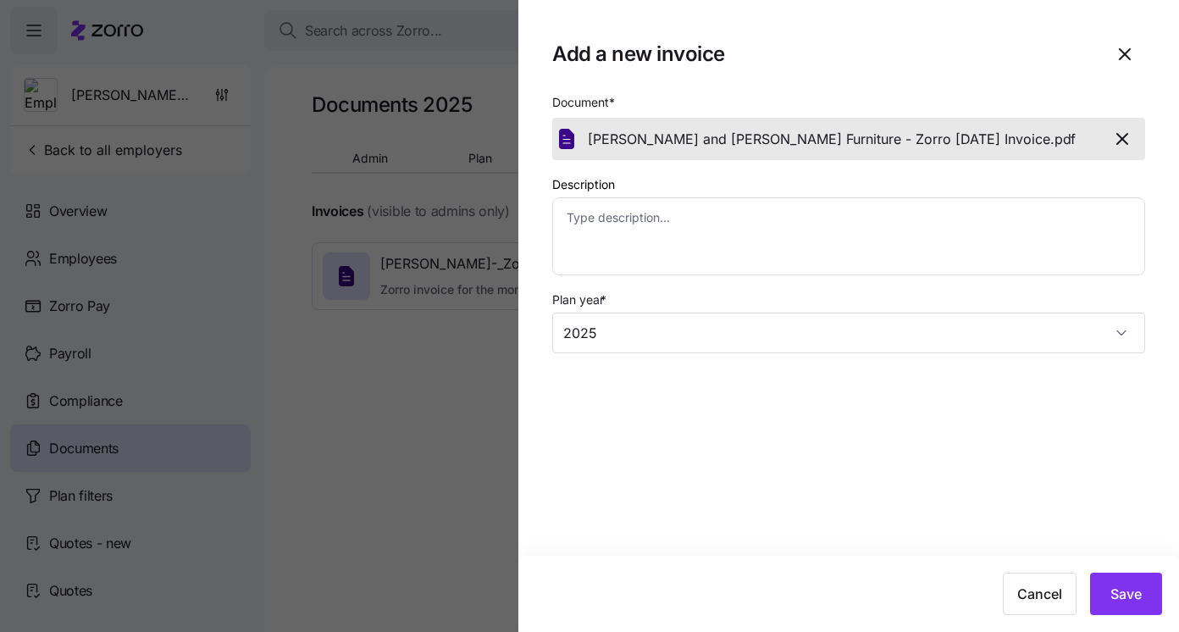
click at [1138, 616] on div "Cancel Save" at bounding box center [848, 593] width 660 height 76
click at [1125, 595] on span "Save" at bounding box center [1125, 593] width 31 height 20
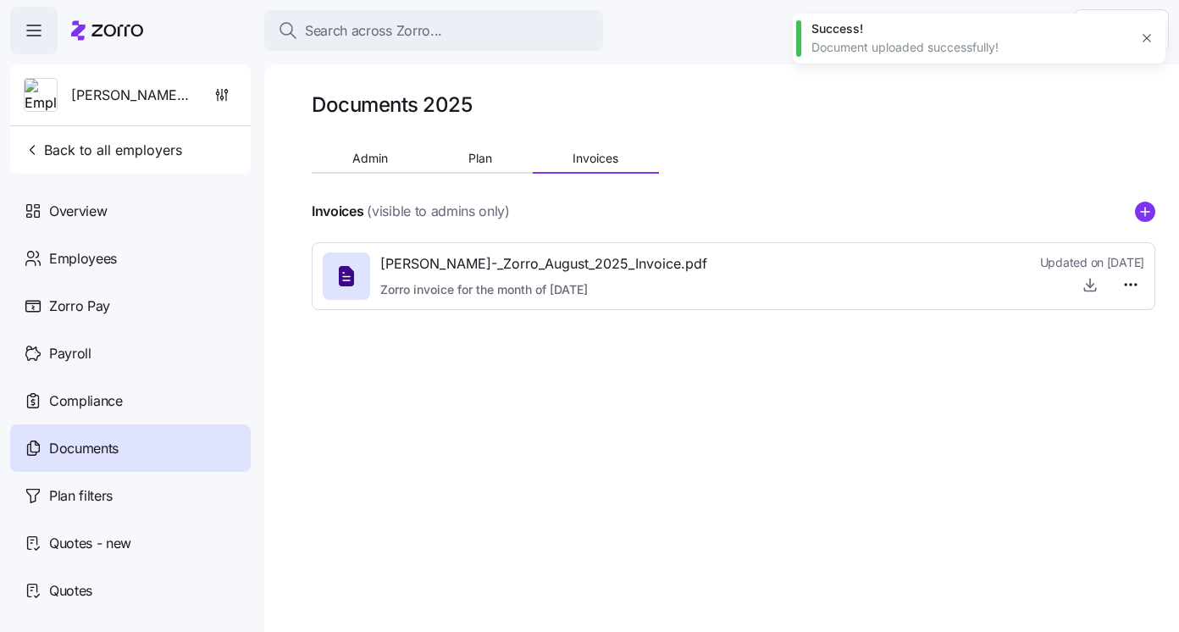
type textarea "x"
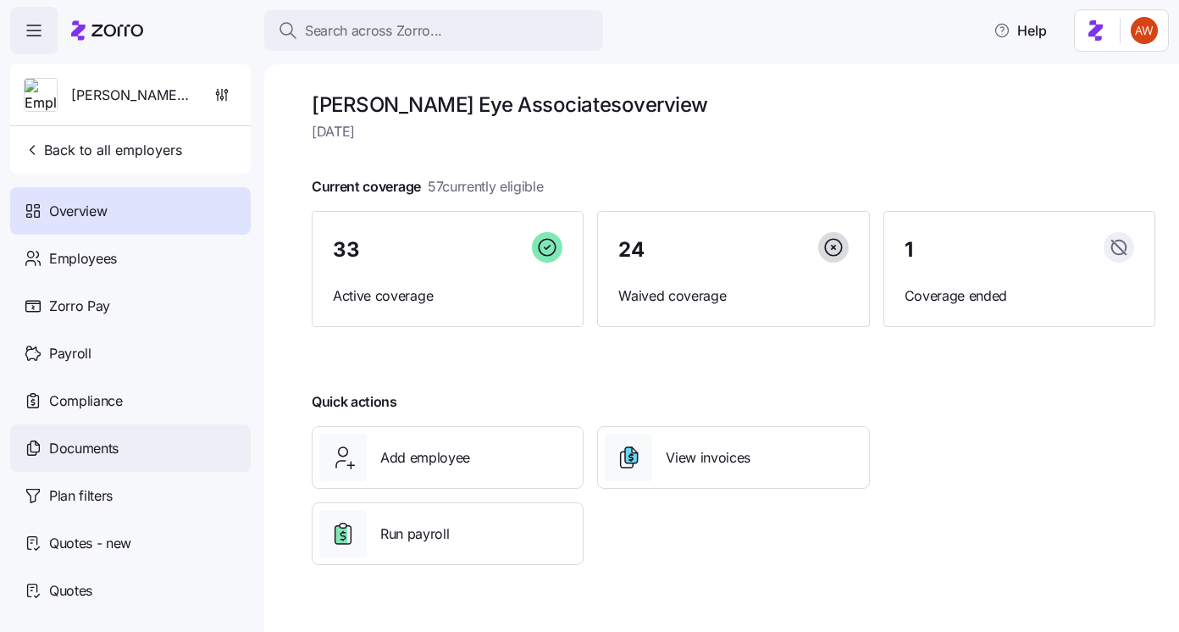
click at [119, 450] on span "Documents" at bounding box center [83, 448] width 69 height 21
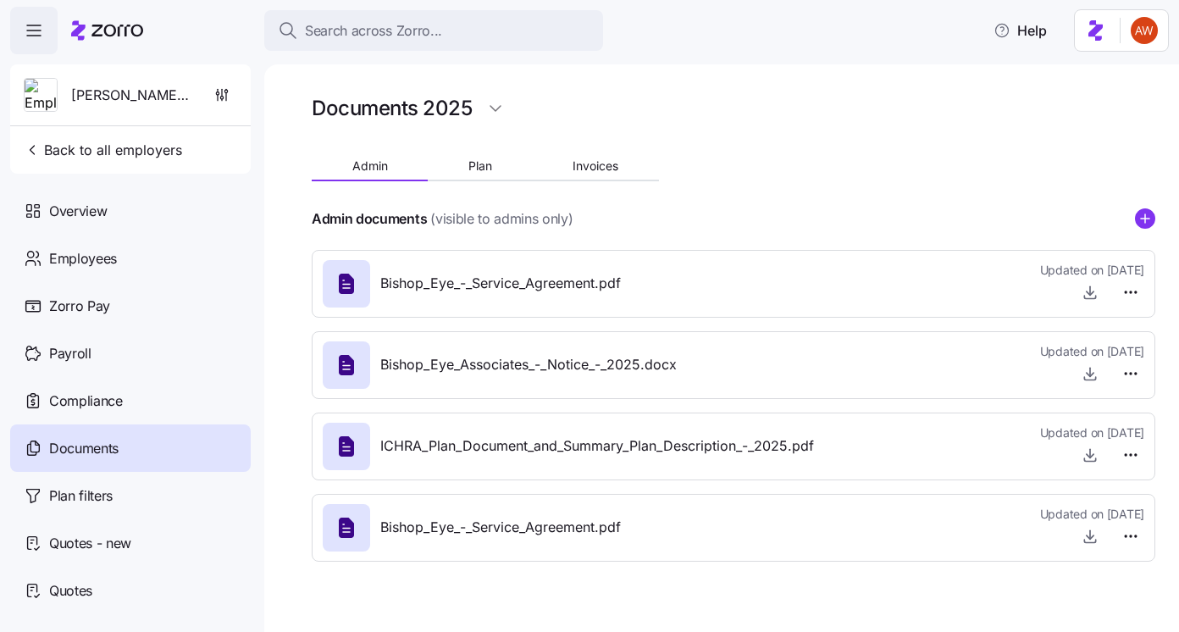
click at [609, 152] on div "Documents 2025 Admin Plan Invoices Admin documents (visible to admins only) Bis…" at bounding box center [733, 332] width 843 height 483
click at [614, 163] on span "Invoices" at bounding box center [595, 166] width 46 height 12
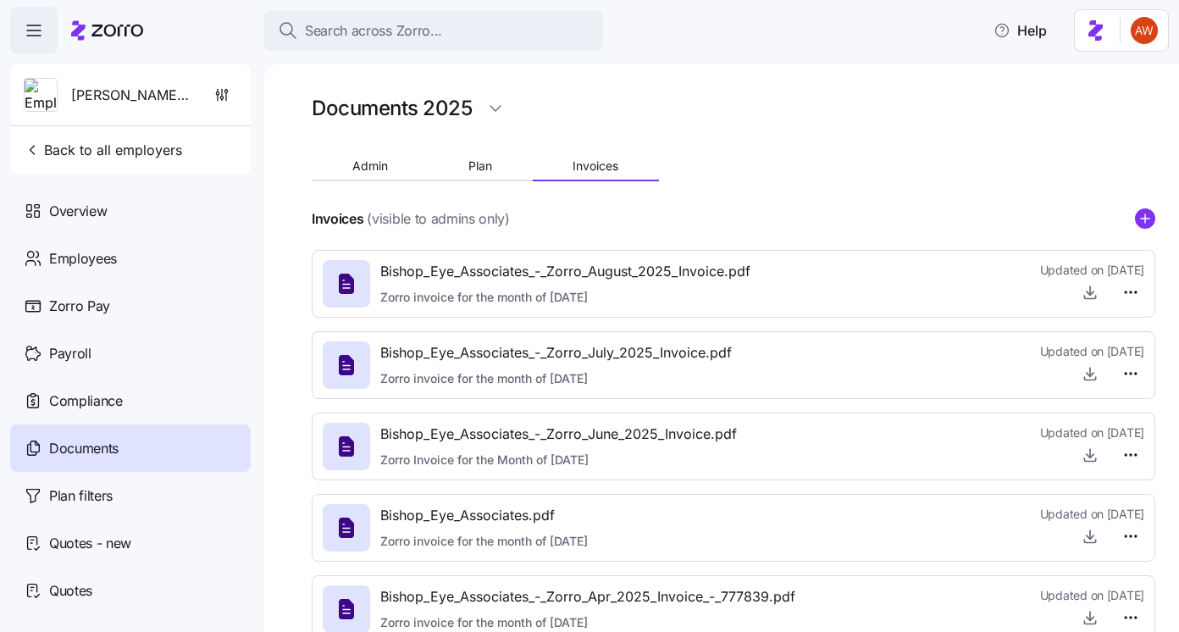
click at [1146, 229] on div at bounding box center [733, 239] width 843 height 20
click at [1146, 221] on circle "add icon" at bounding box center [1144, 218] width 19 height 19
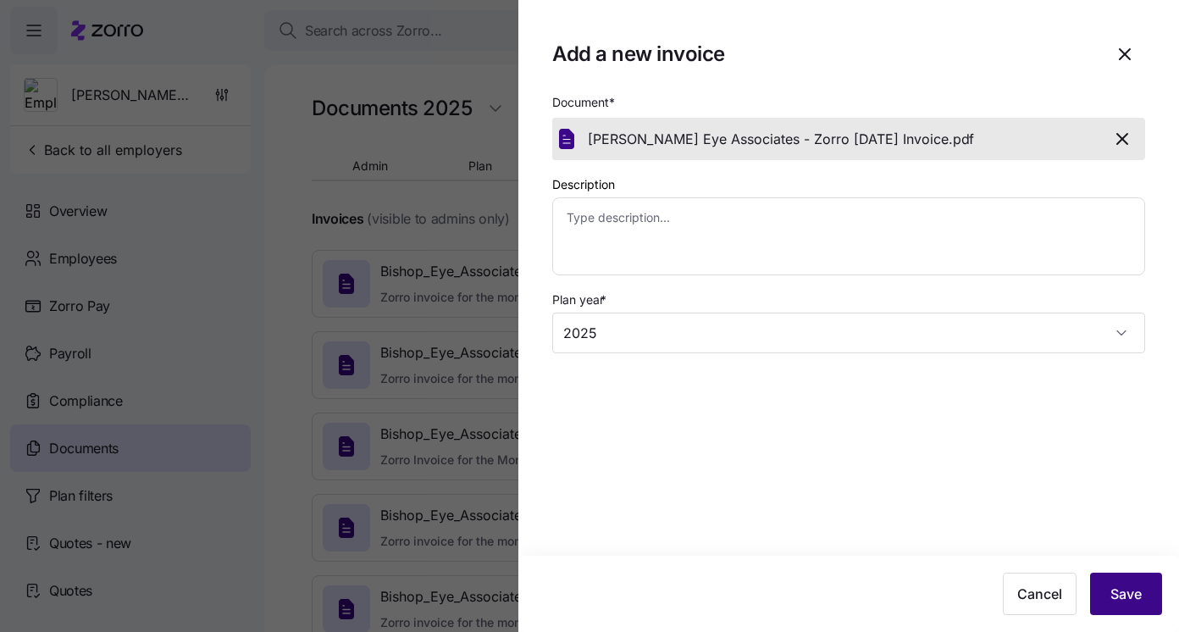
click at [1128, 604] on button "Save" at bounding box center [1126, 593] width 72 height 42
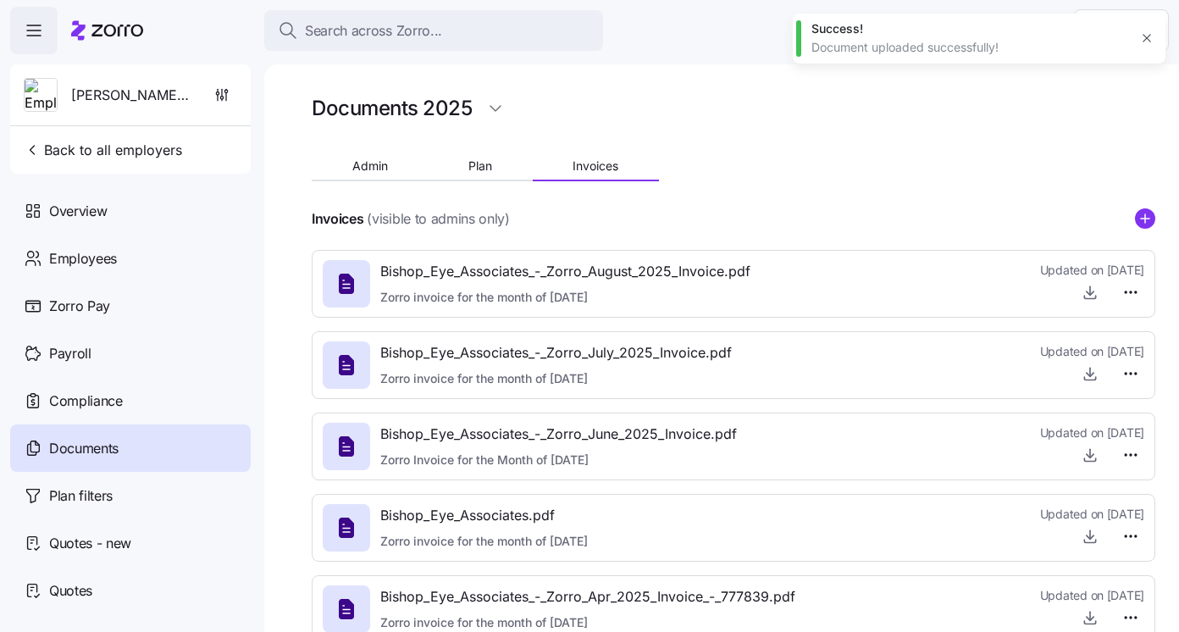
type textarea "x"
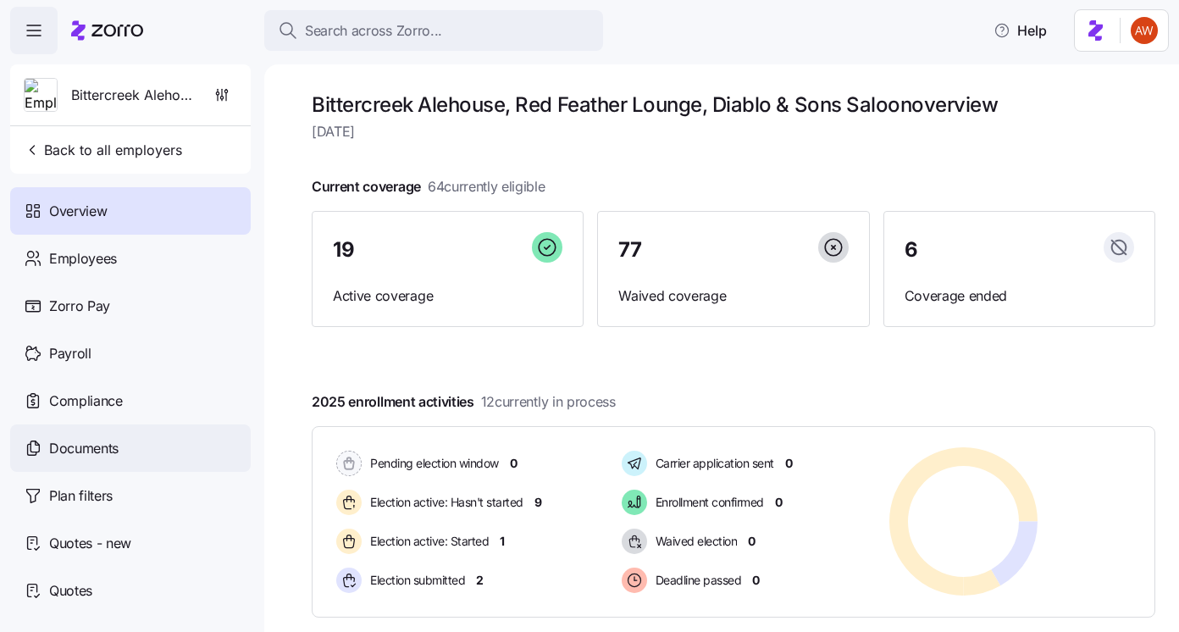
click at [141, 441] on div "Documents" at bounding box center [130, 447] width 240 height 47
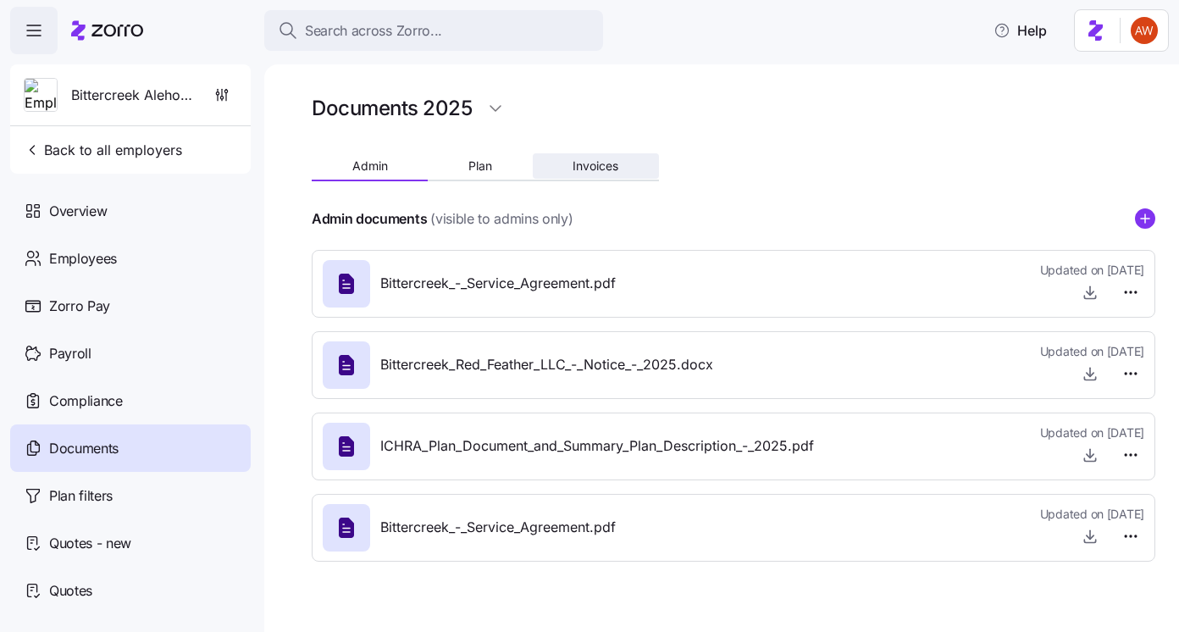
click at [597, 172] on span "Invoices" at bounding box center [595, 166] width 46 height 12
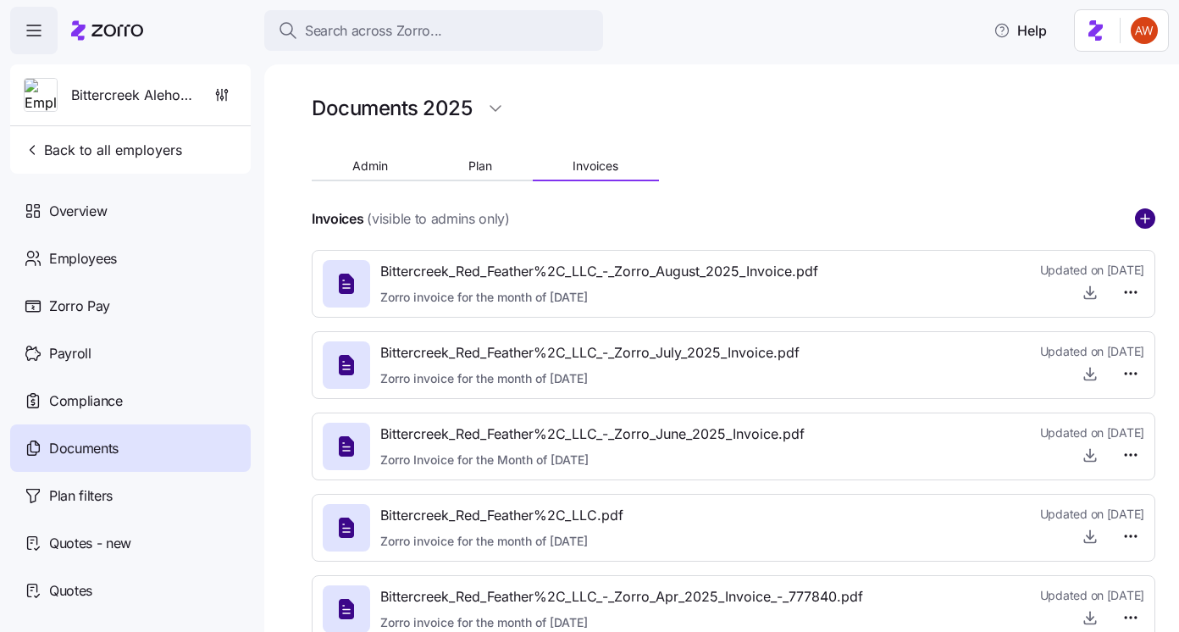
click at [1153, 213] on icon "add icon" at bounding box center [1145, 218] width 20 height 20
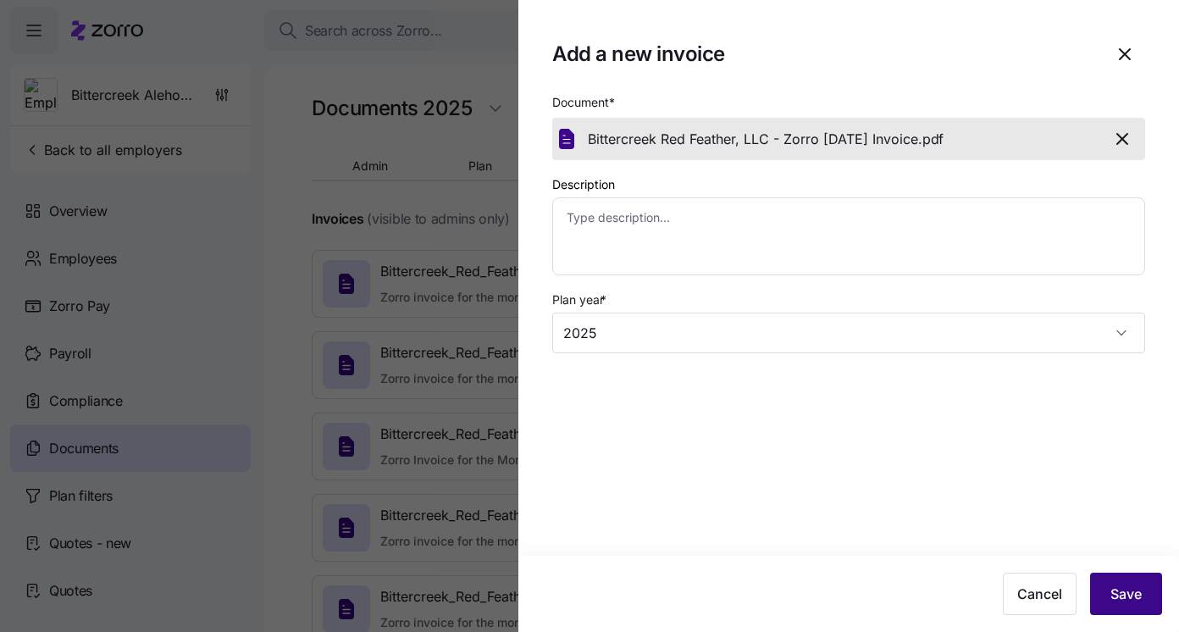
click at [1115, 588] on span "Save" at bounding box center [1125, 593] width 31 height 20
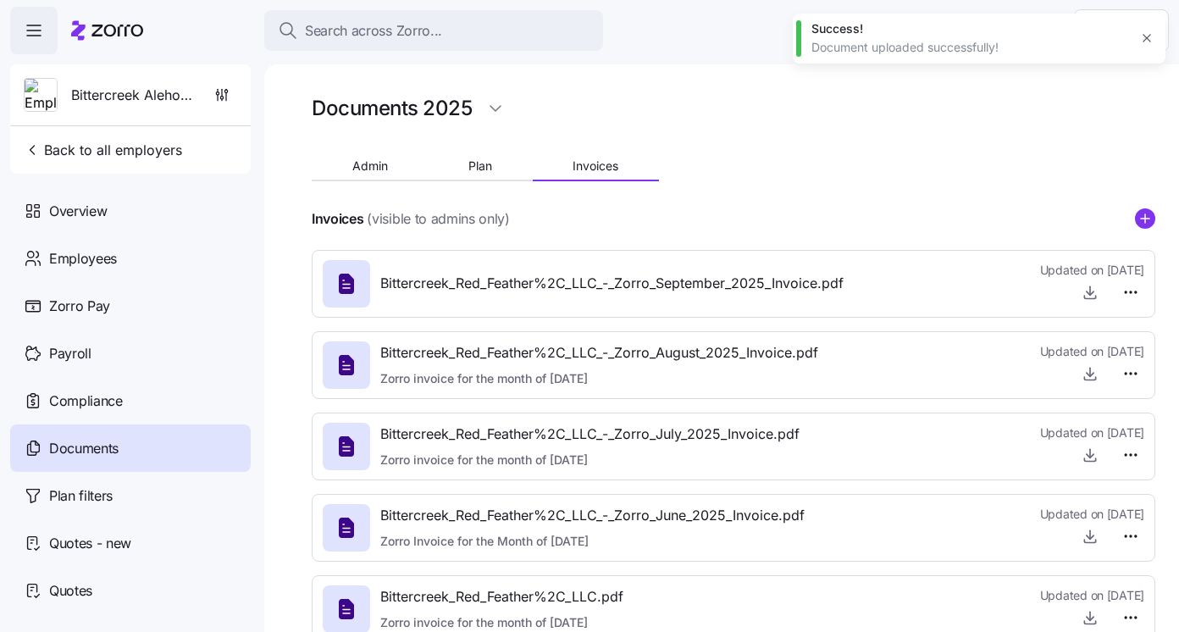
type textarea "x"
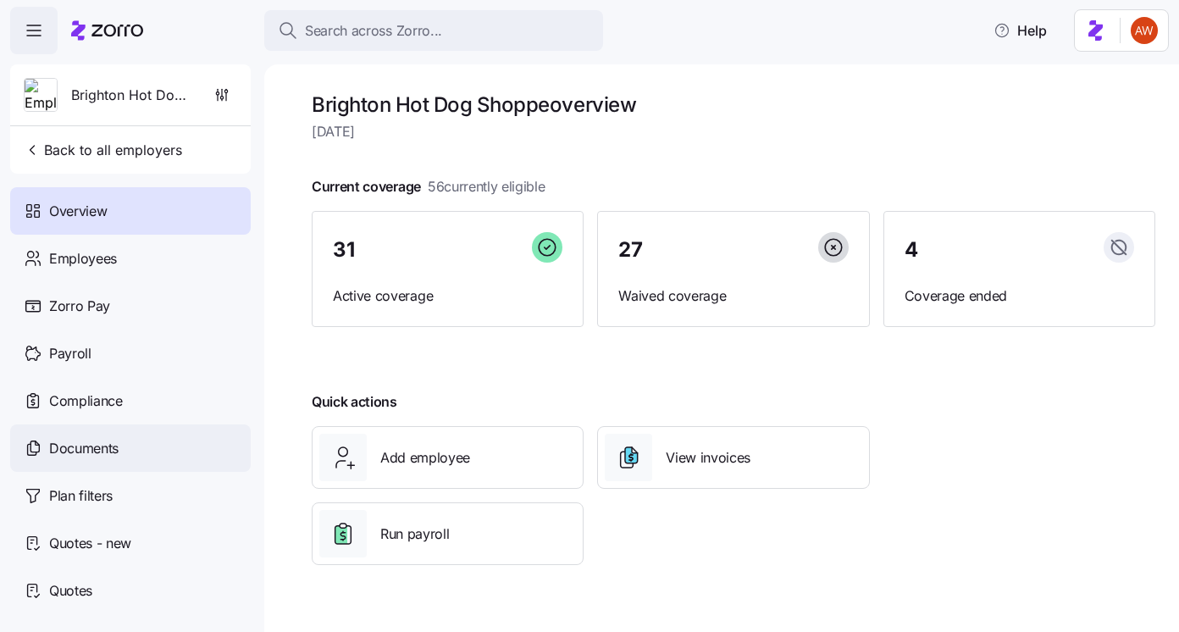
click at [128, 452] on div "Documents" at bounding box center [130, 447] width 240 height 47
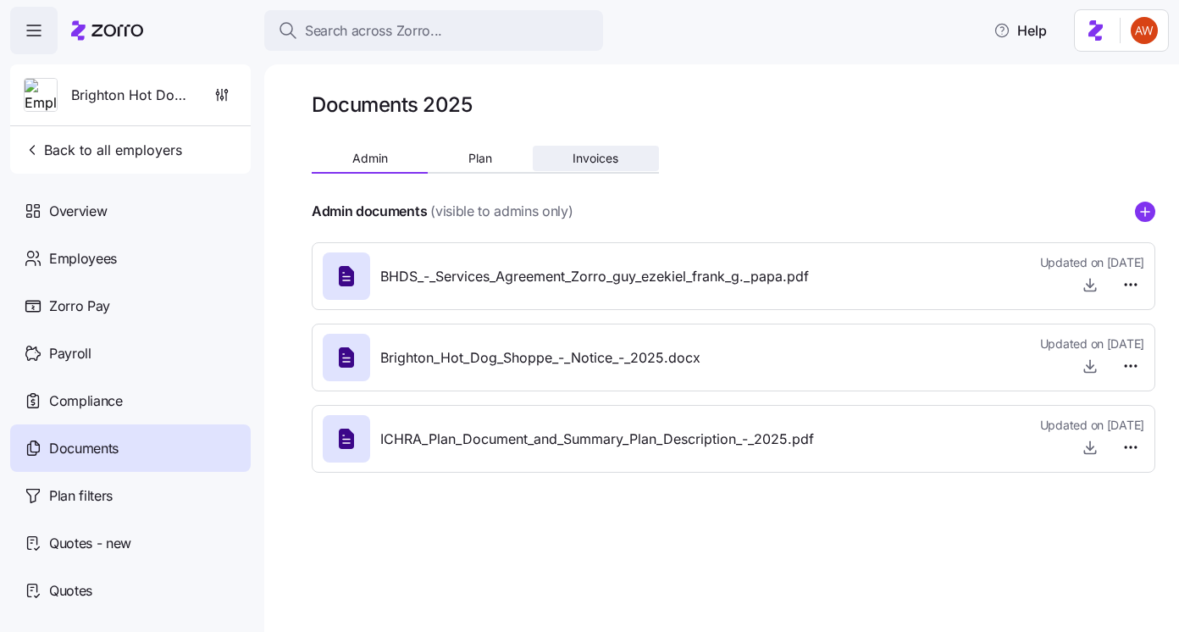
click at [592, 158] on span "Invoices" at bounding box center [595, 158] width 46 height 12
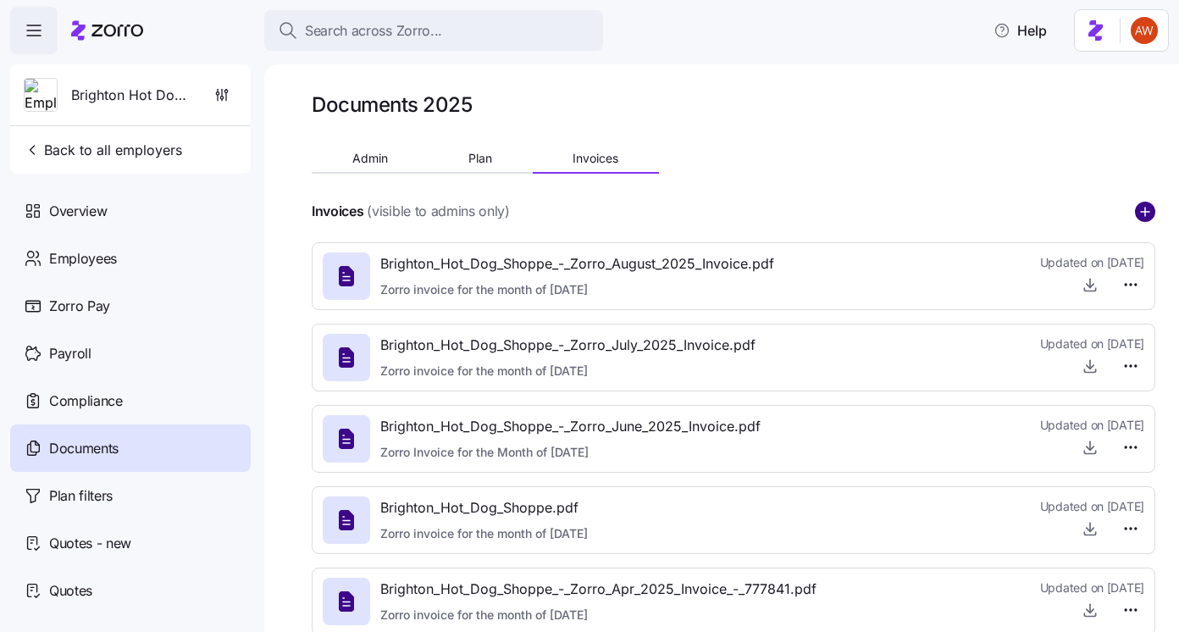
click at [1141, 208] on circle "add icon" at bounding box center [1144, 211] width 19 height 19
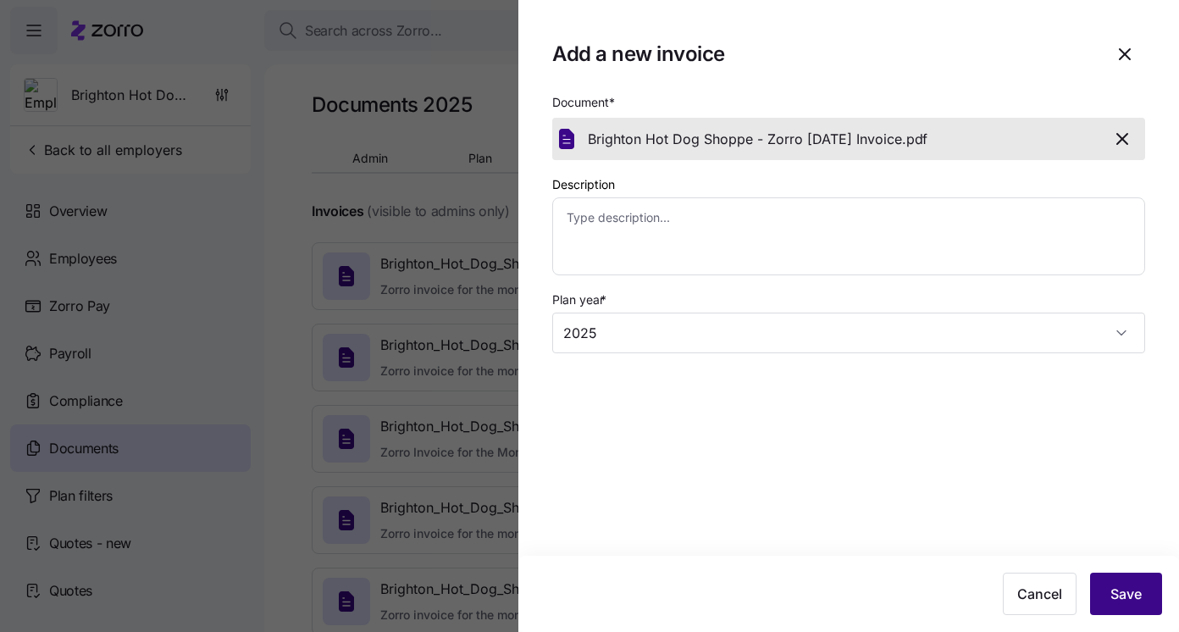
click at [1141, 594] on button "Save" at bounding box center [1126, 593] width 72 height 42
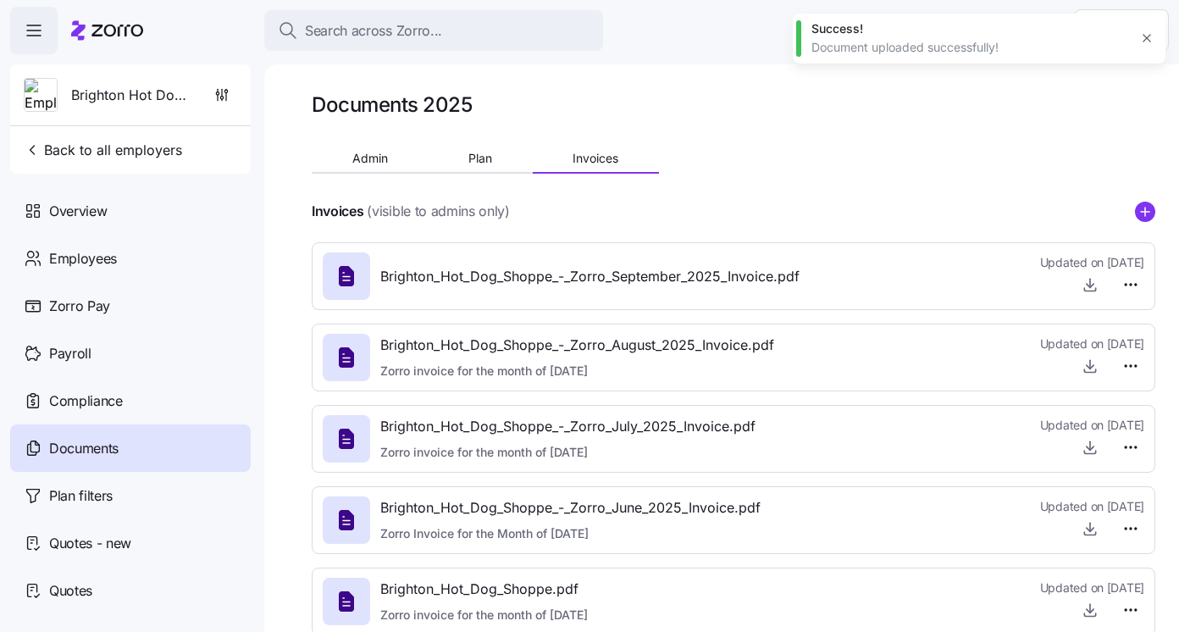
type textarea "x"
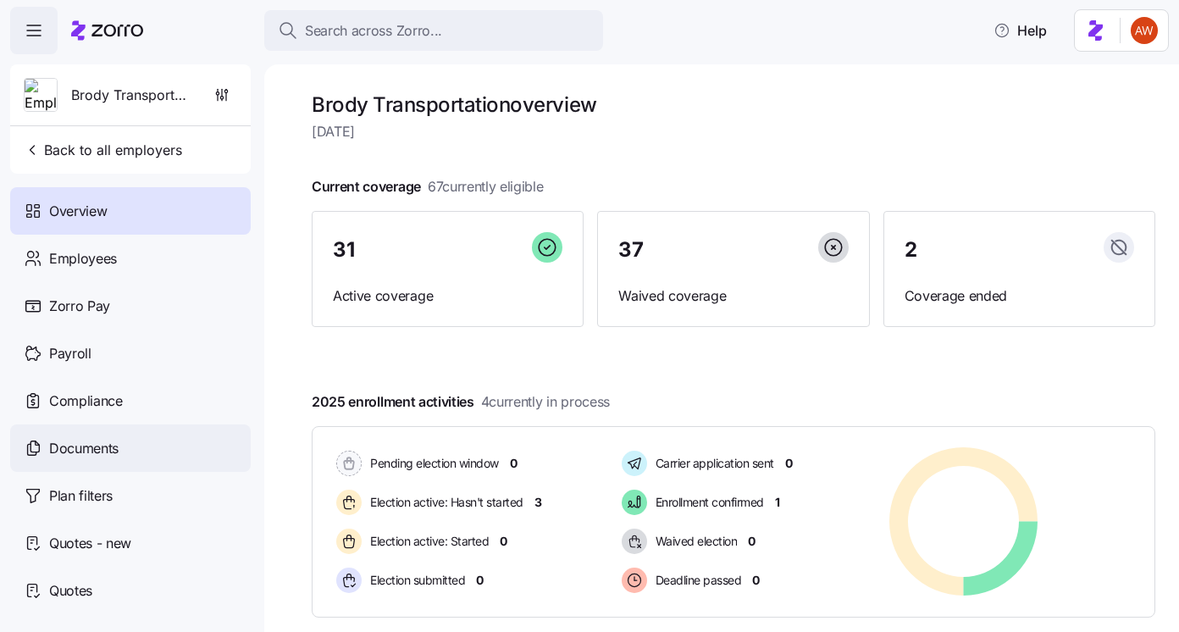
click at [131, 450] on div "Documents" at bounding box center [130, 447] width 240 height 47
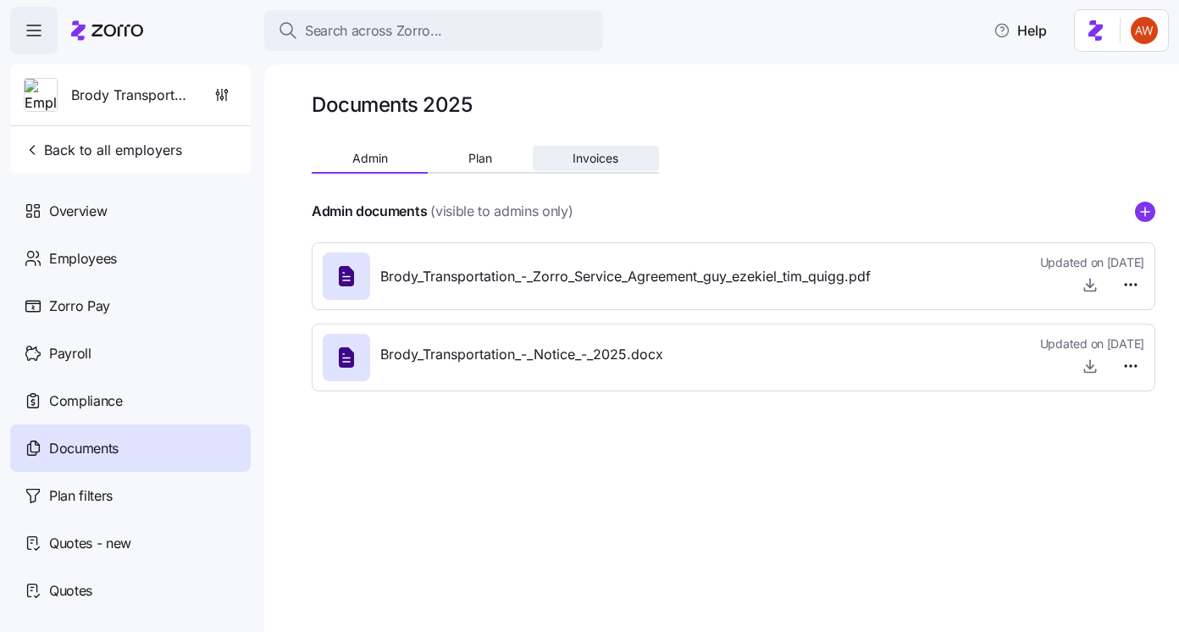
click at [616, 158] on span "Invoices" at bounding box center [595, 158] width 46 height 12
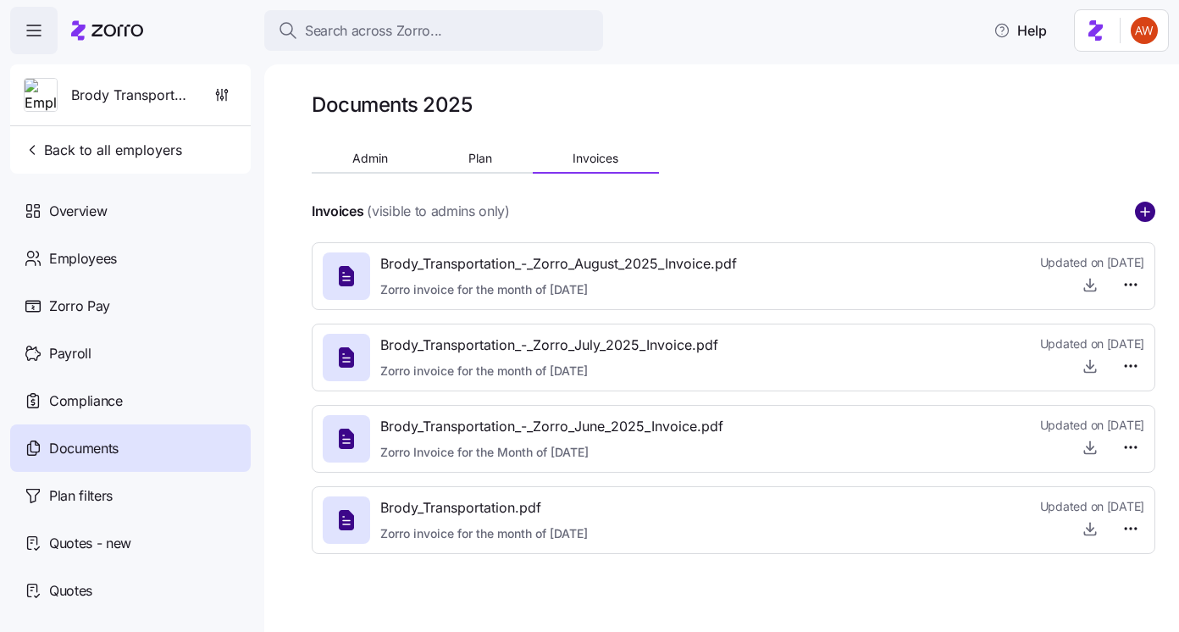
click at [1145, 217] on circle "add icon" at bounding box center [1144, 211] width 19 height 19
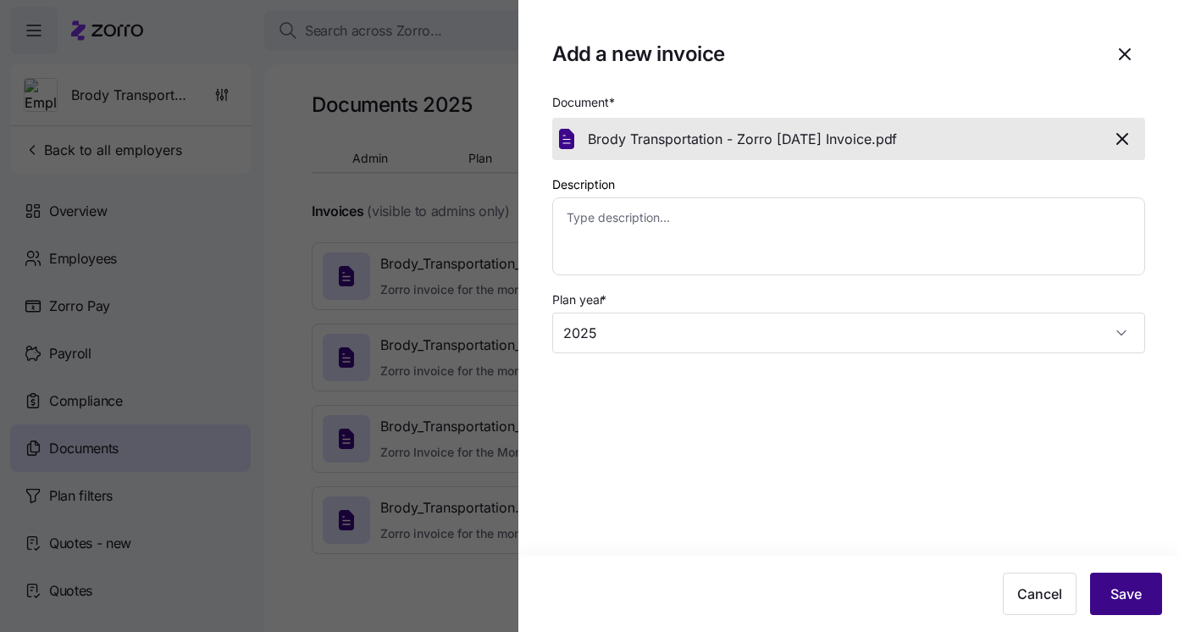
click at [1110, 583] on button "Save" at bounding box center [1126, 593] width 72 height 42
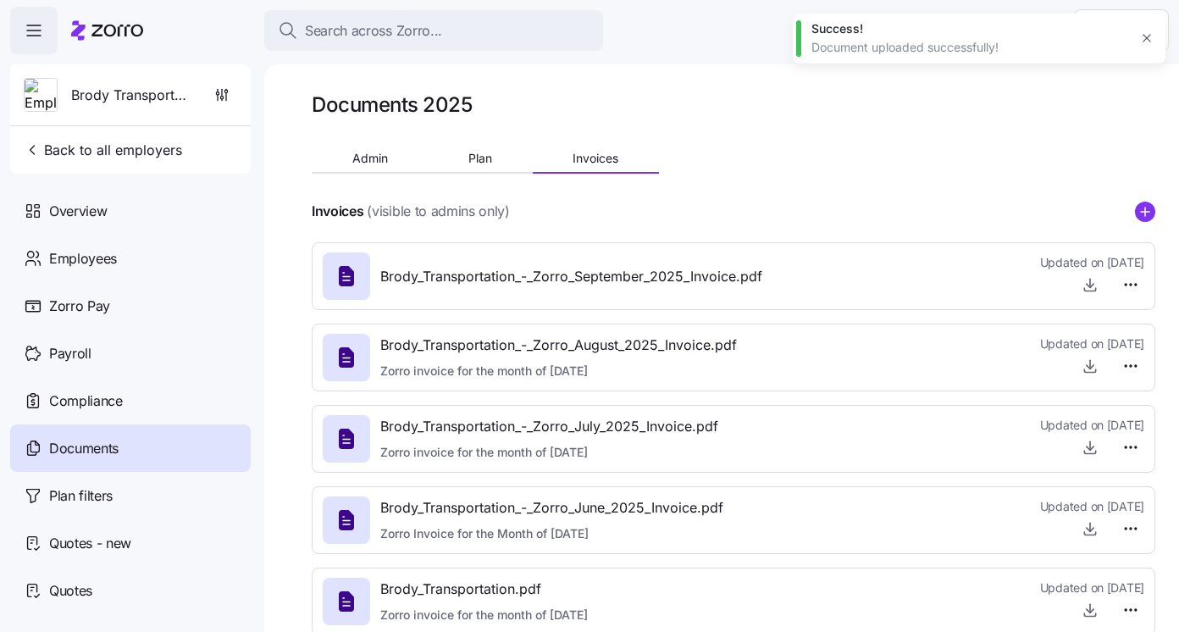
type textarea "x"
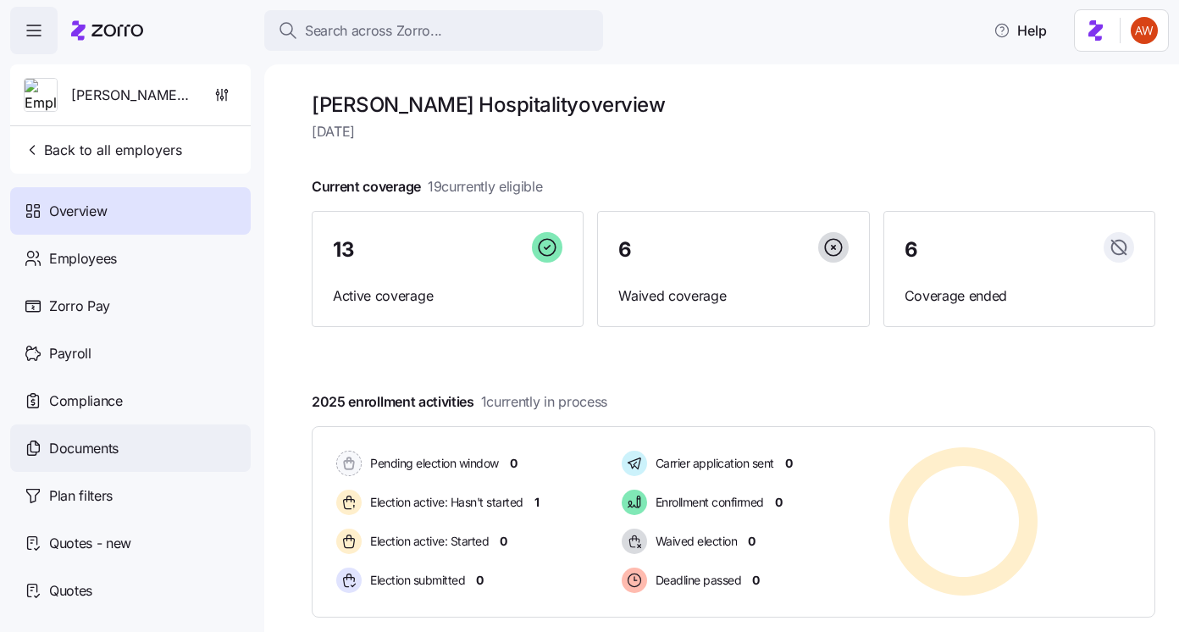
click at [139, 462] on div "Documents" at bounding box center [130, 447] width 240 height 47
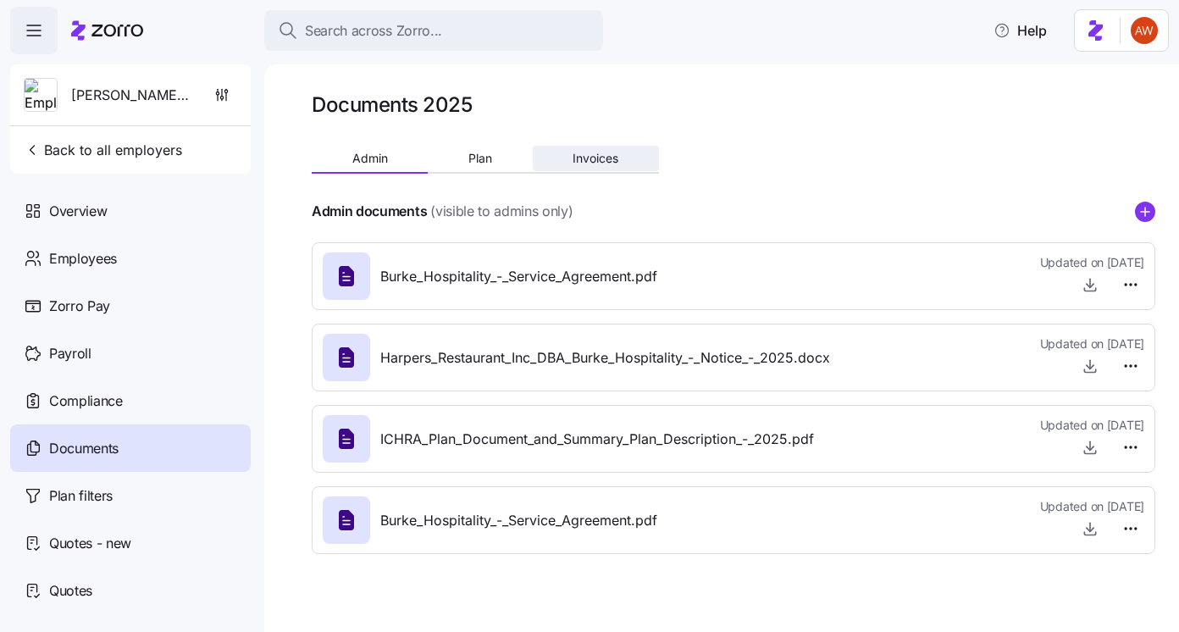
click at [619, 150] on button "Invoices" at bounding box center [596, 158] width 126 height 25
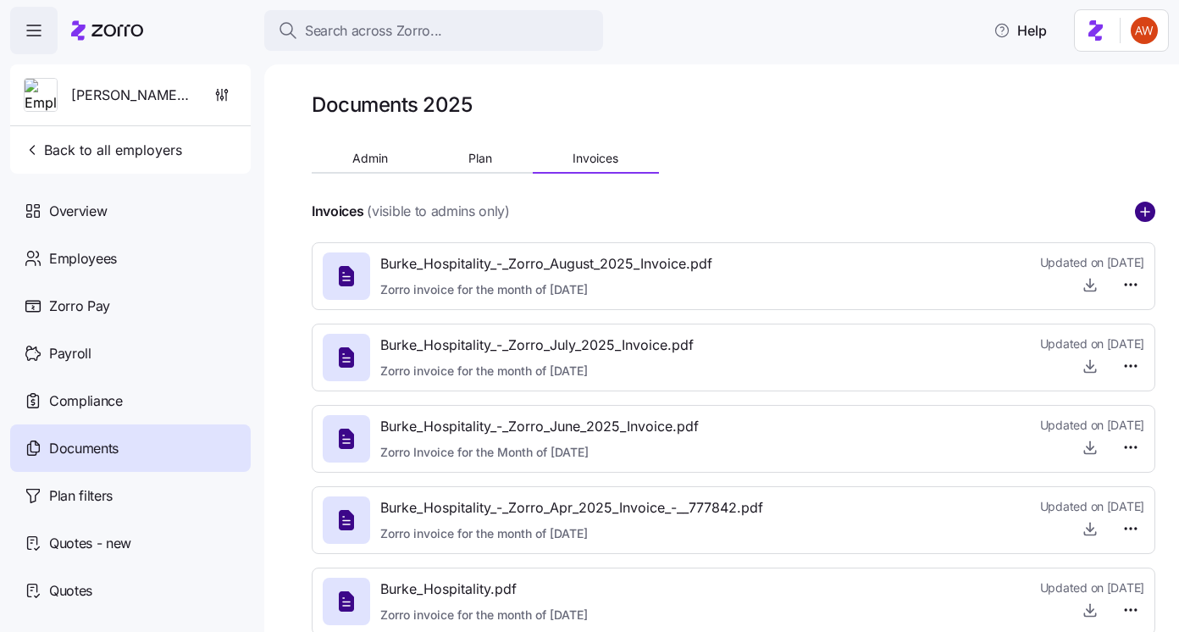
click at [1135, 215] on circle "add icon" at bounding box center [1144, 211] width 19 height 19
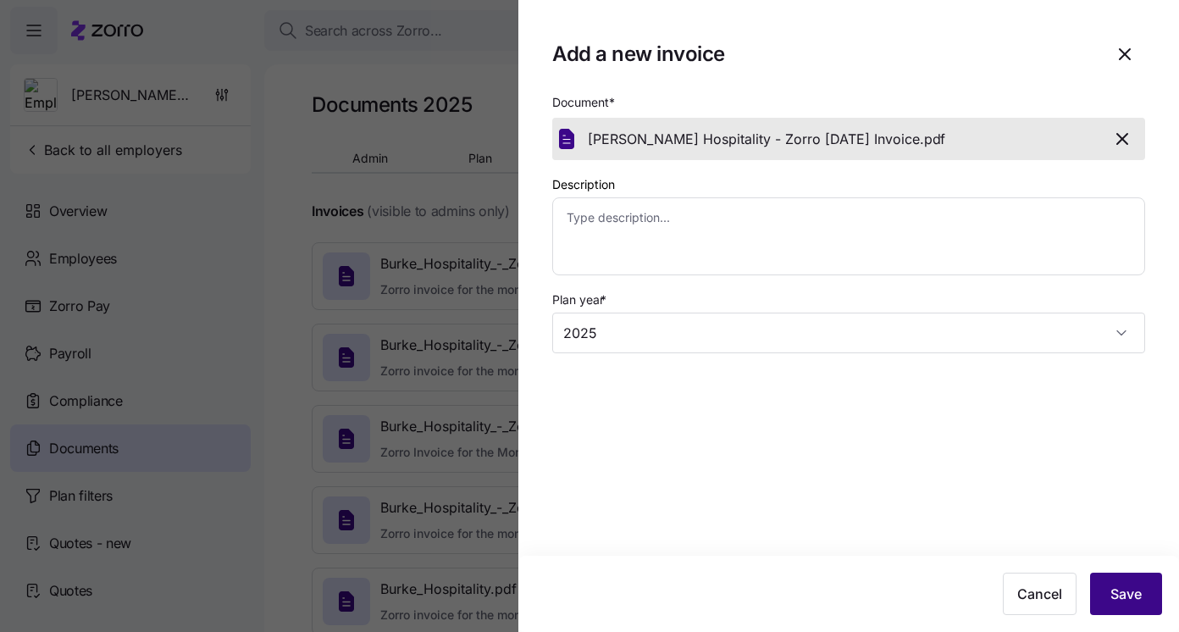
click at [1143, 606] on button "Save" at bounding box center [1126, 593] width 72 height 42
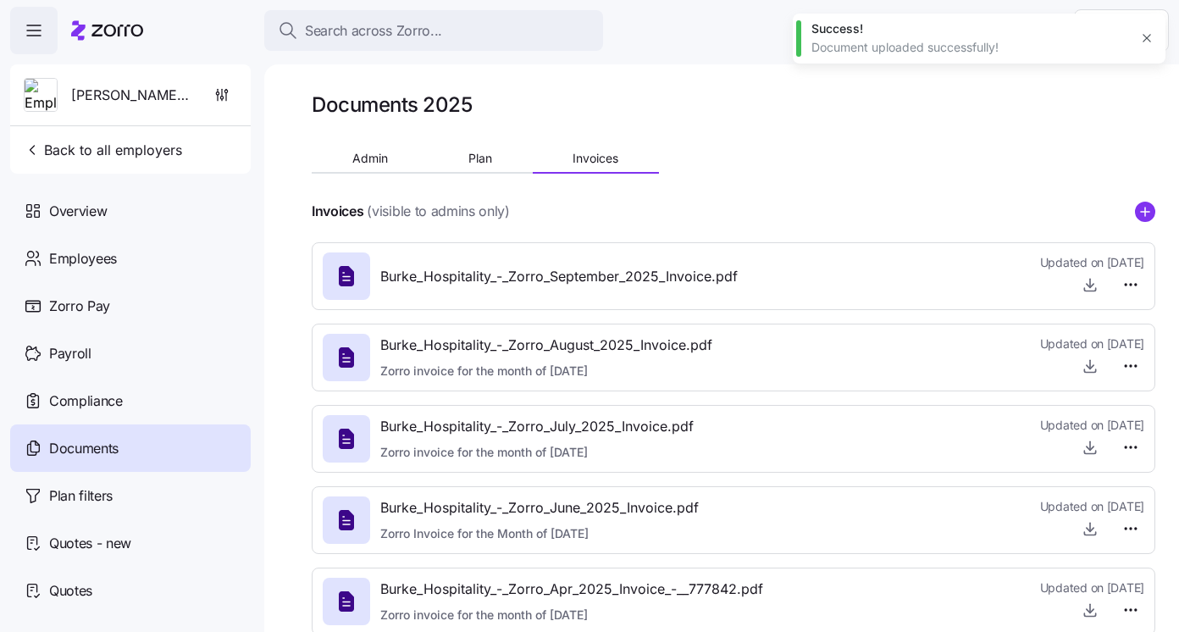
type textarea "x"
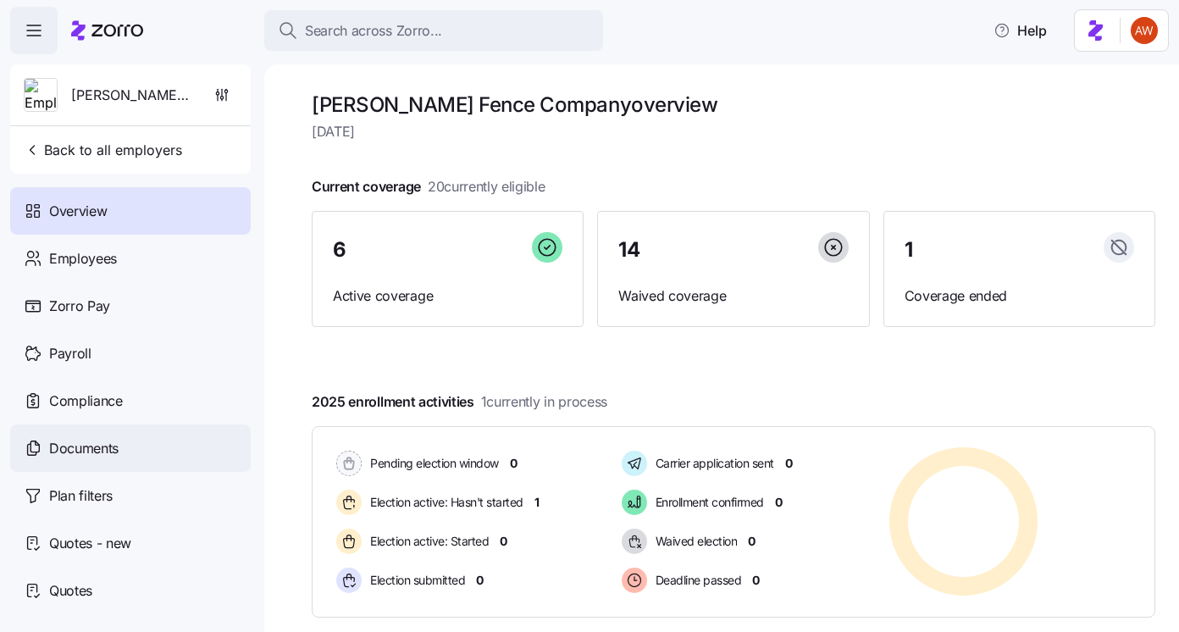
click at [140, 447] on div "Documents" at bounding box center [130, 447] width 240 height 47
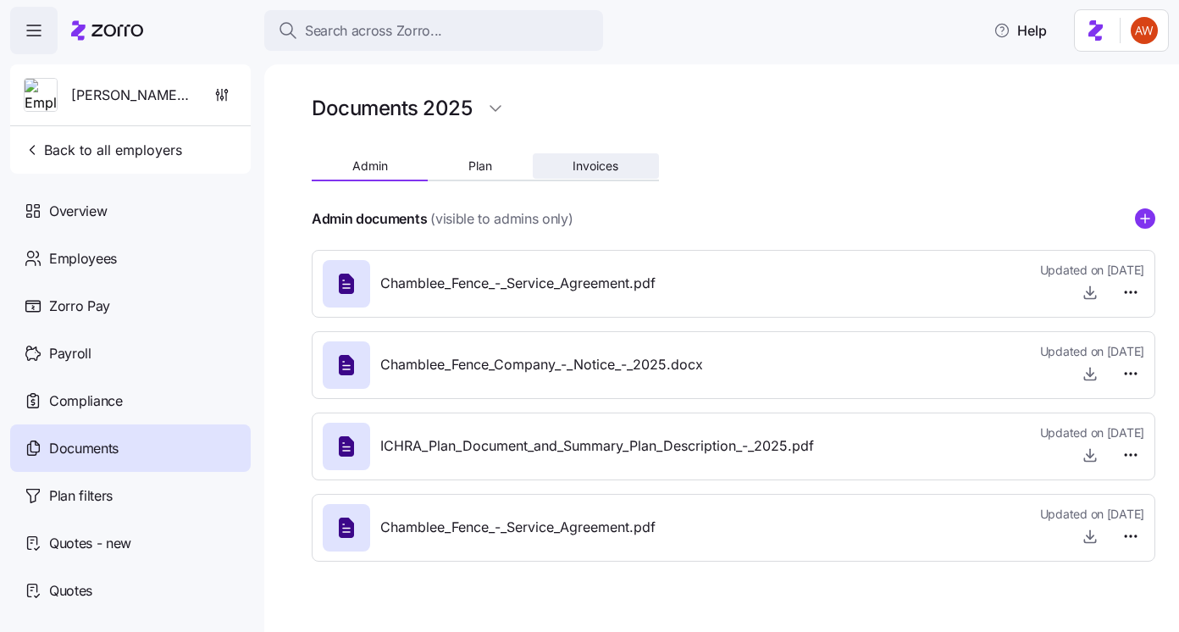
click at [590, 163] on span "Invoices" at bounding box center [595, 166] width 46 height 12
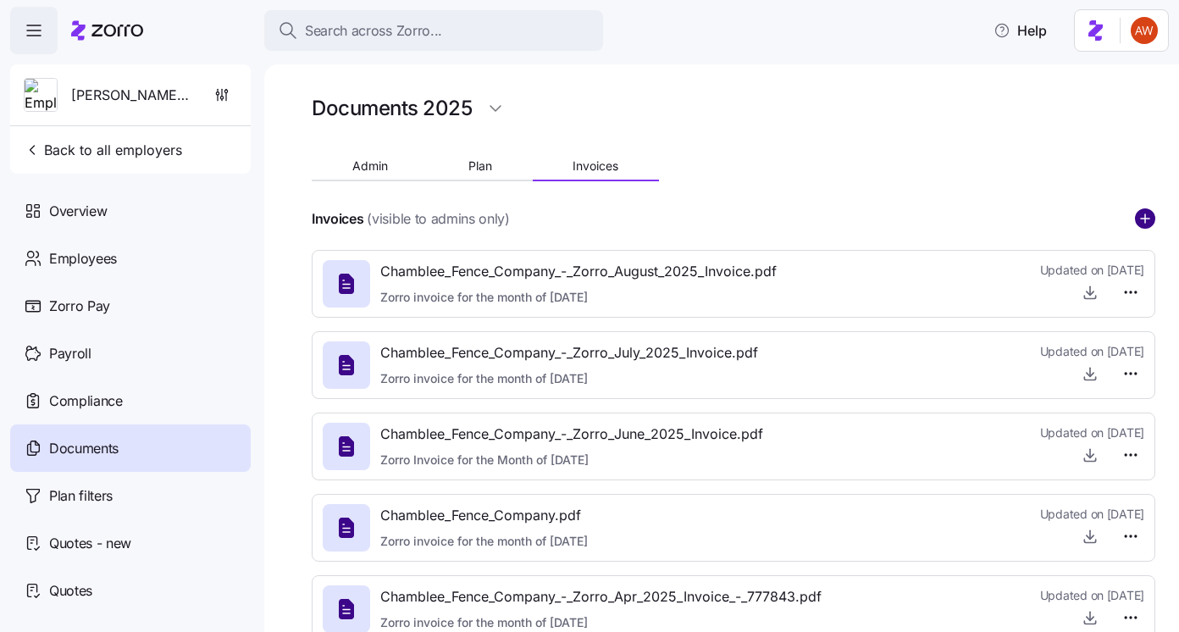
click at [1146, 217] on circle "add icon" at bounding box center [1144, 218] width 19 height 19
click at [1146, 217] on body "Search across Zorro... Help Chamblee Fence Company Back to all employers Overvi…" at bounding box center [589, 311] width 1179 height 622
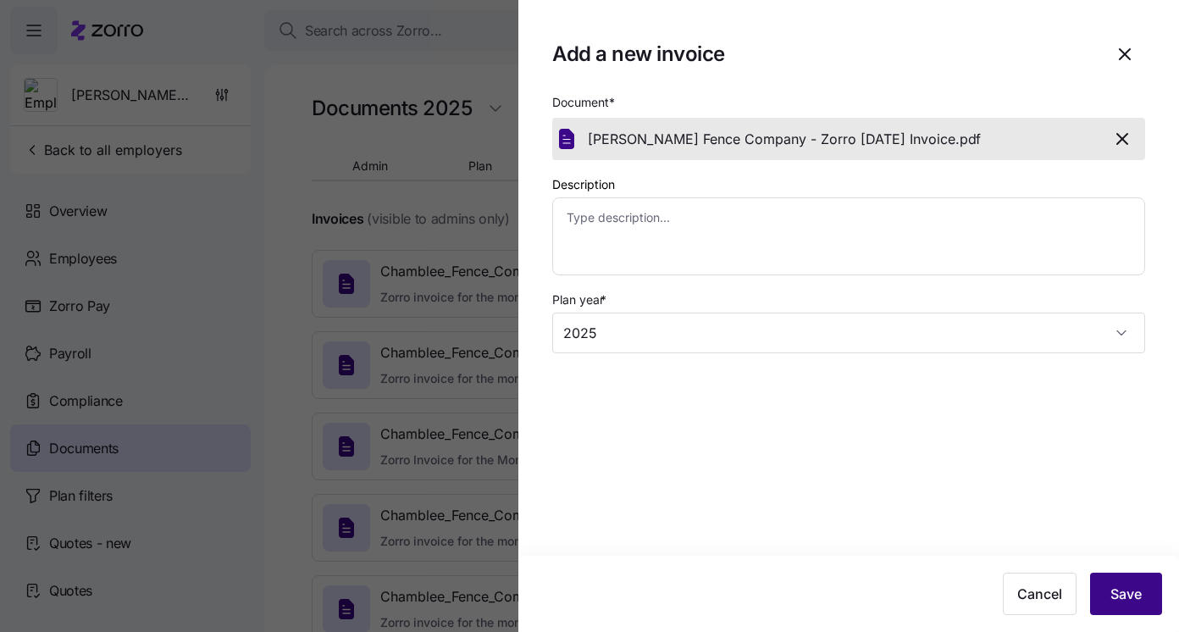
click at [1134, 600] on span "Save" at bounding box center [1125, 593] width 31 height 20
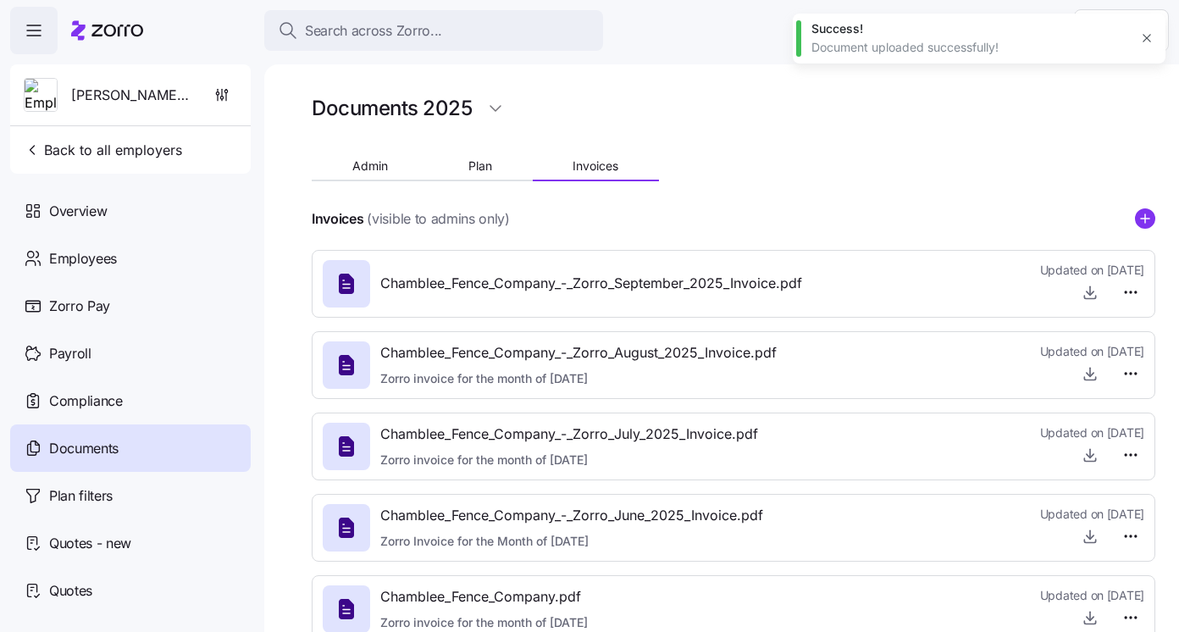
type textarea "x"
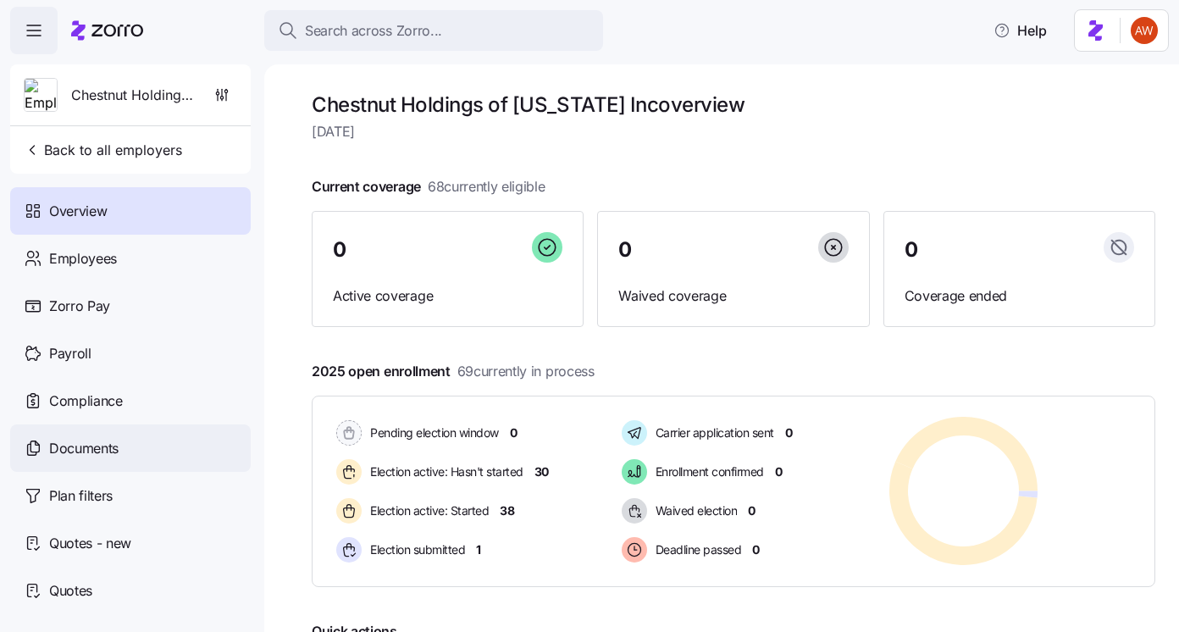
click at [148, 449] on div "Documents" at bounding box center [130, 447] width 240 height 47
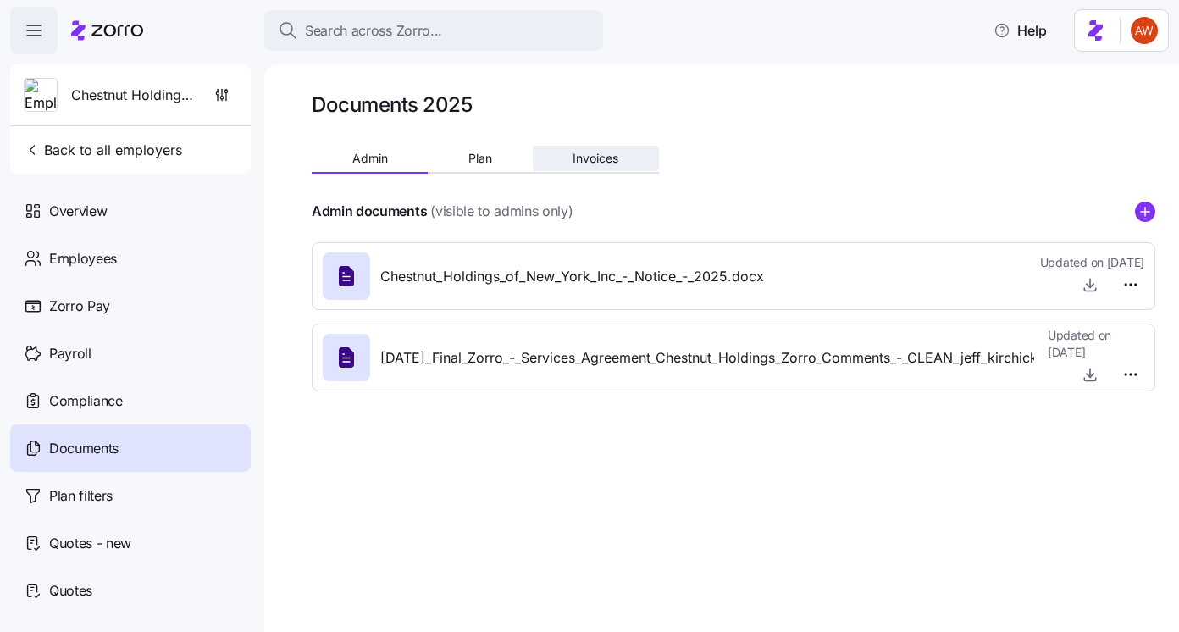
click at [595, 157] on span "Invoices" at bounding box center [595, 158] width 46 height 12
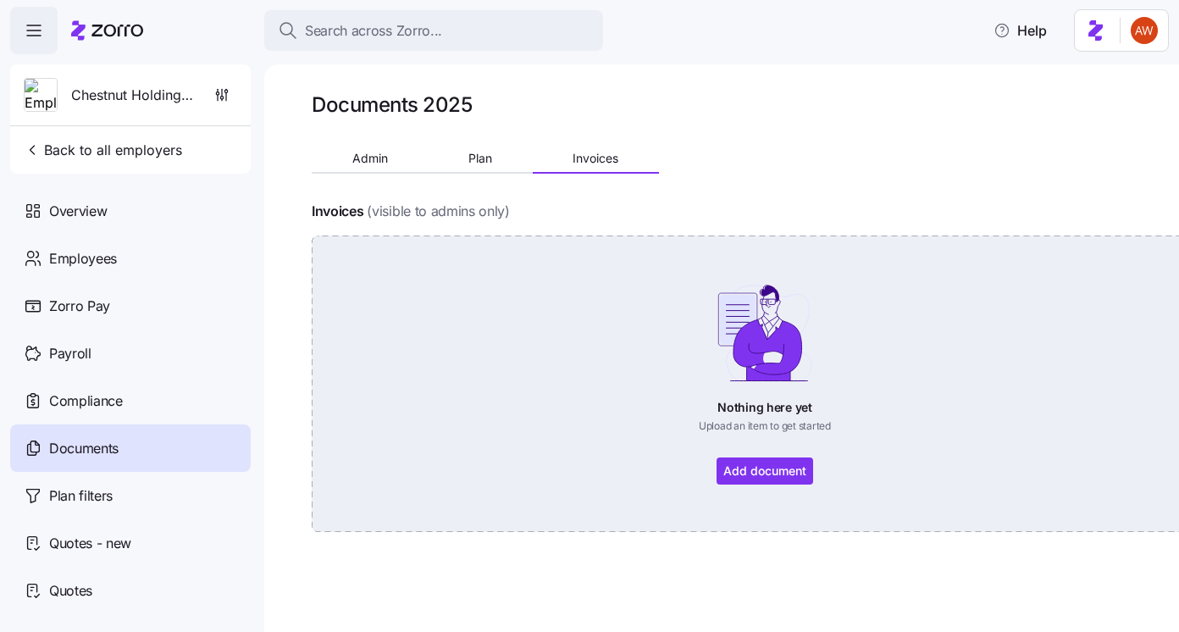
click at [743, 470] on div "Nothing here yet Upload an item to get started Add document" at bounding box center [764, 384] width 811 height 202
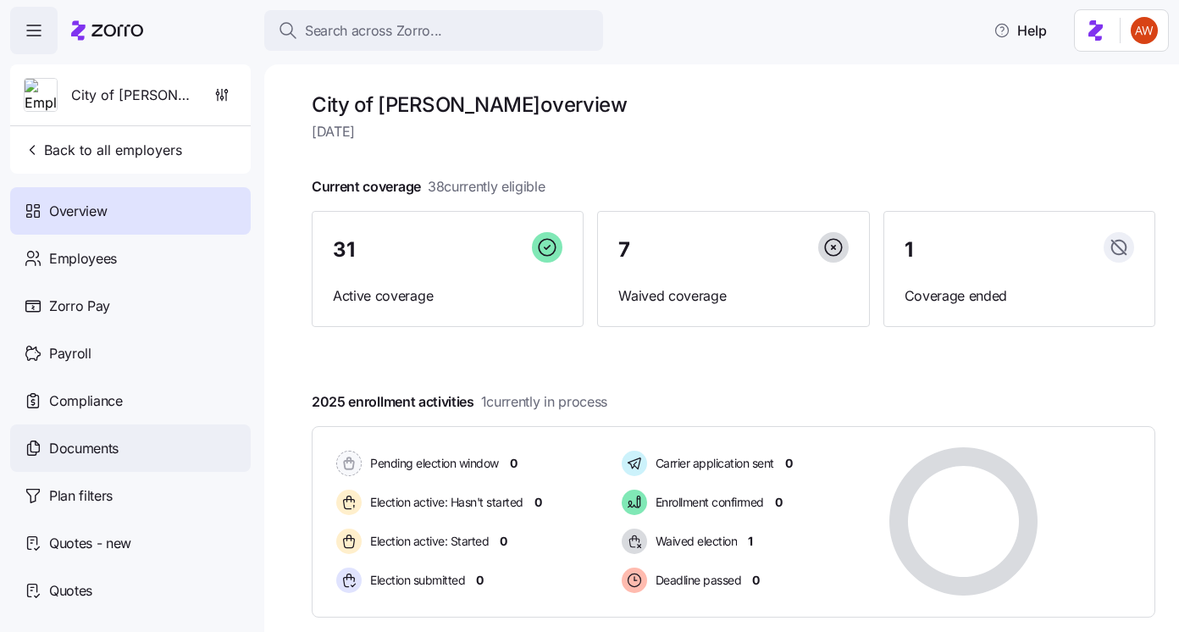
click at [119, 439] on span "Documents" at bounding box center [83, 448] width 69 height 21
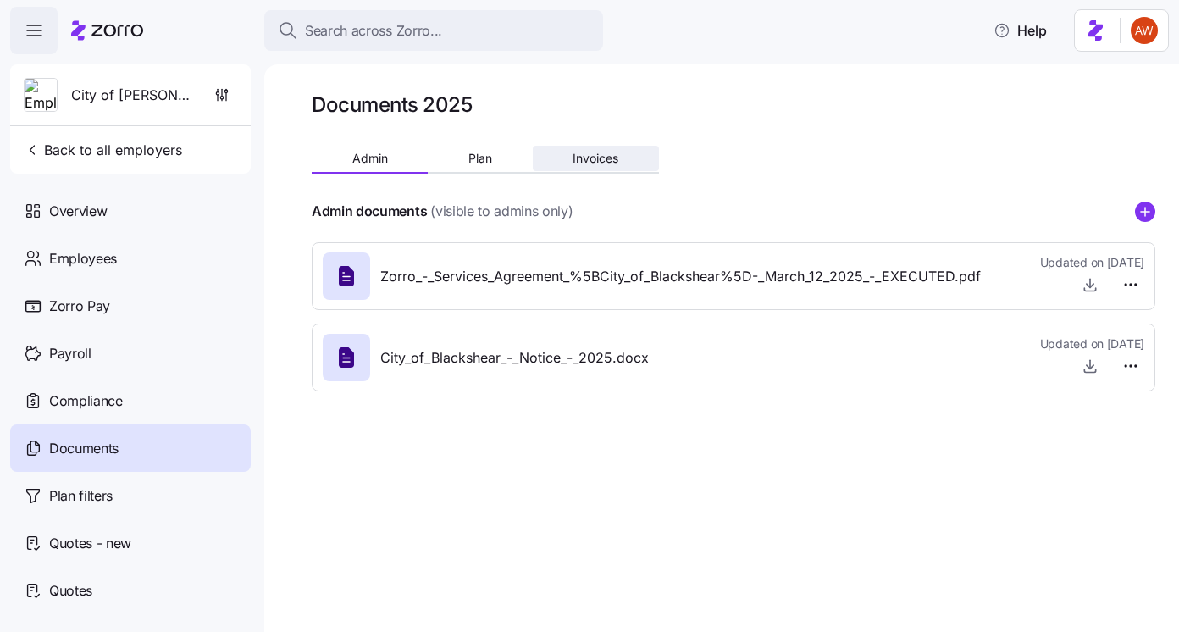
click at [623, 153] on button "Invoices" at bounding box center [596, 158] width 126 height 25
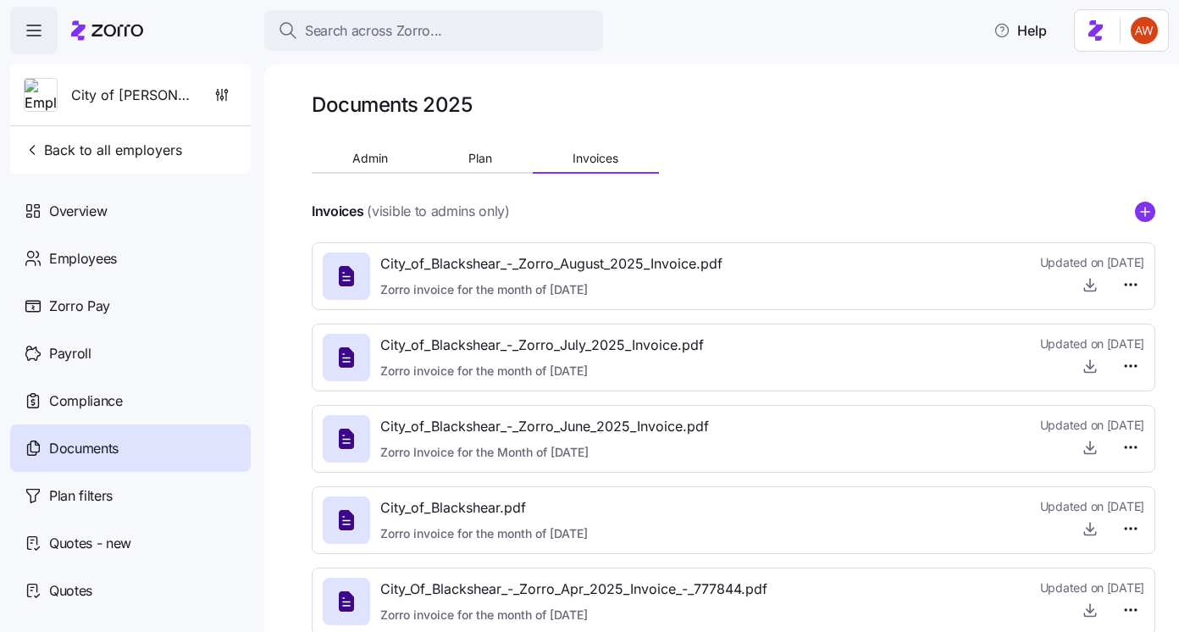
click at [1137, 224] on div at bounding box center [733, 232] width 843 height 20
click at [1140, 220] on icon "add icon" at bounding box center [1145, 212] width 20 height 20
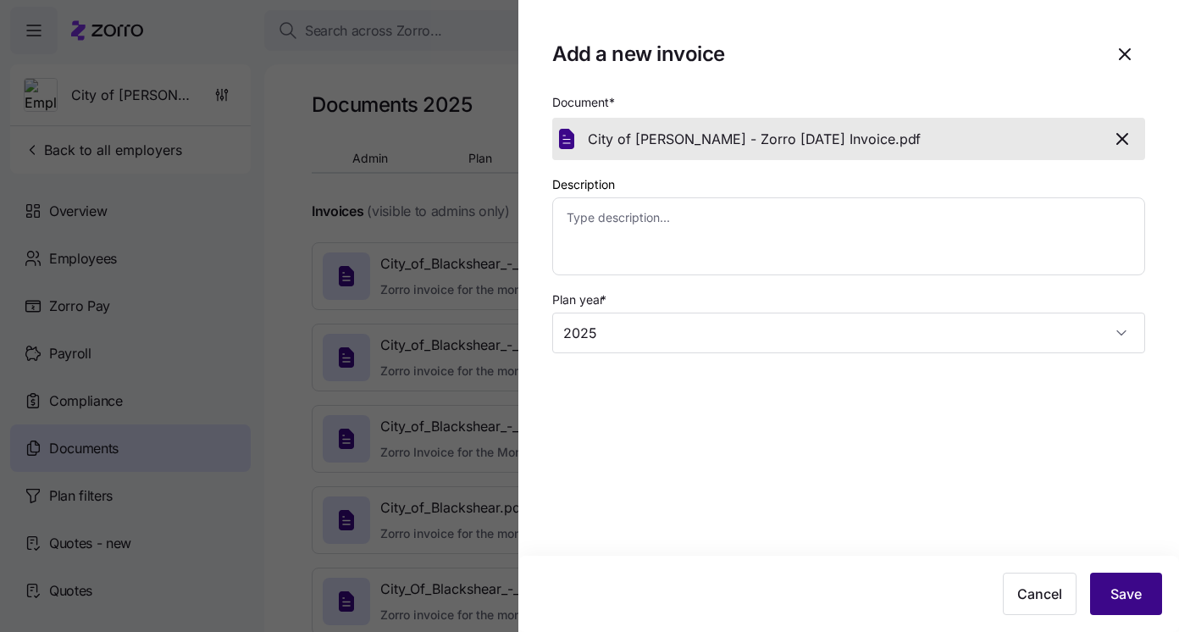
click at [1143, 604] on button "Save" at bounding box center [1126, 593] width 72 height 42
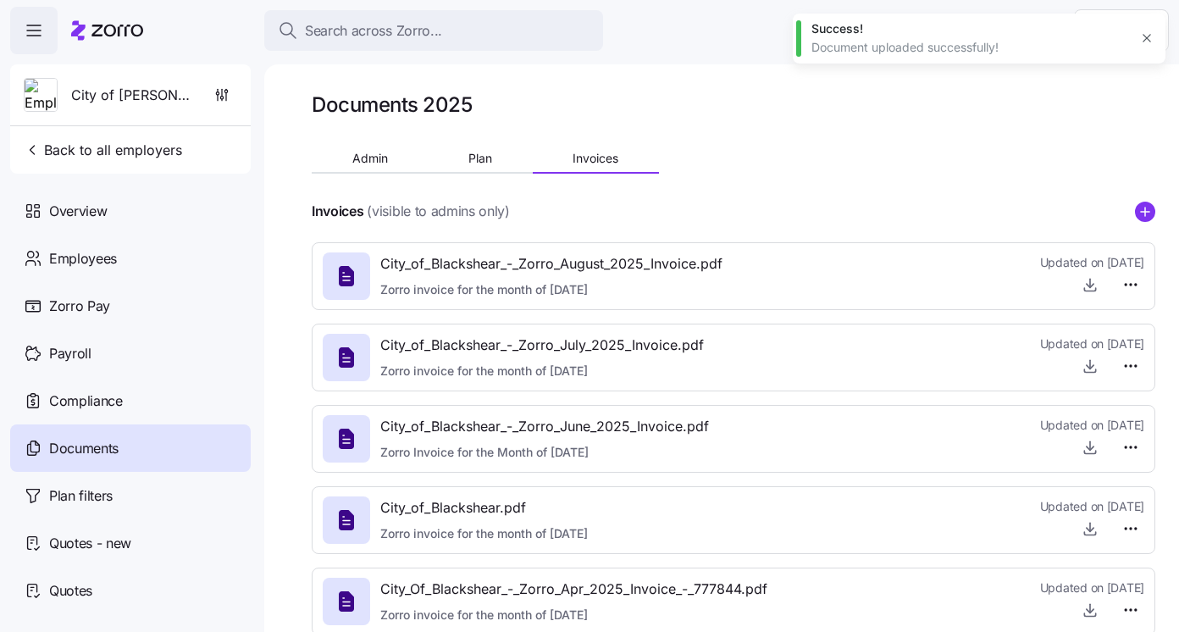
type textarea "x"
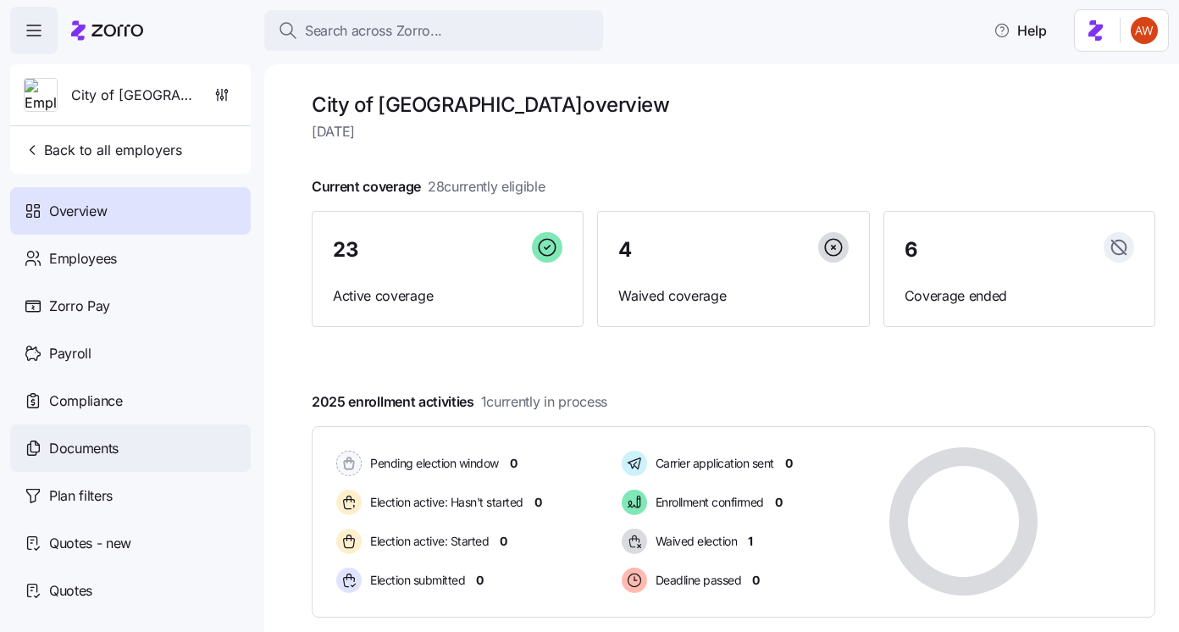
click at [169, 465] on div "Documents" at bounding box center [130, 447] width 240 height 47
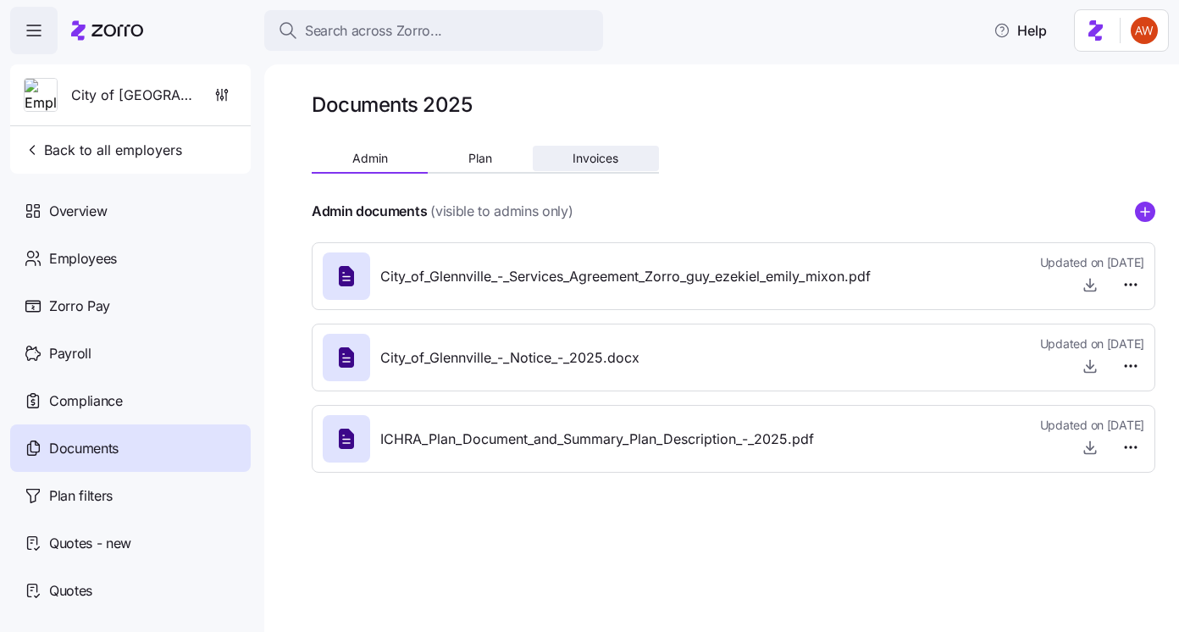
click at [583, 152] on span "Invoices" at bounding box center [595, 158] width 46 height 12
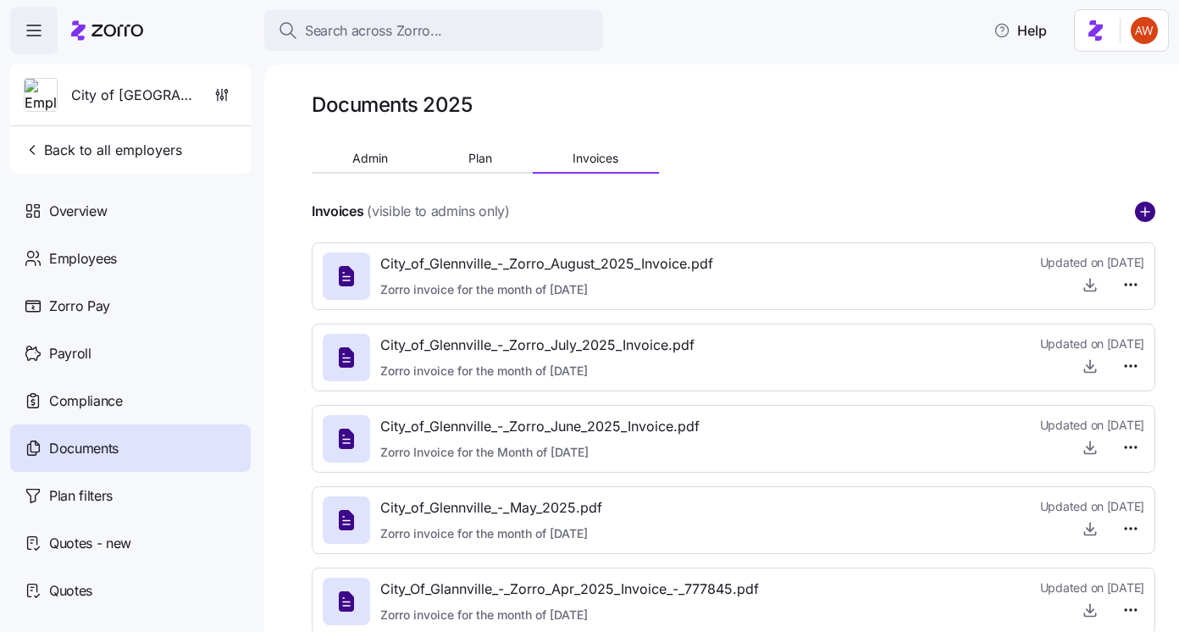
click at [1141, 218] on circle "add icon" at bounding box center [1144, 211] width 19 height 19
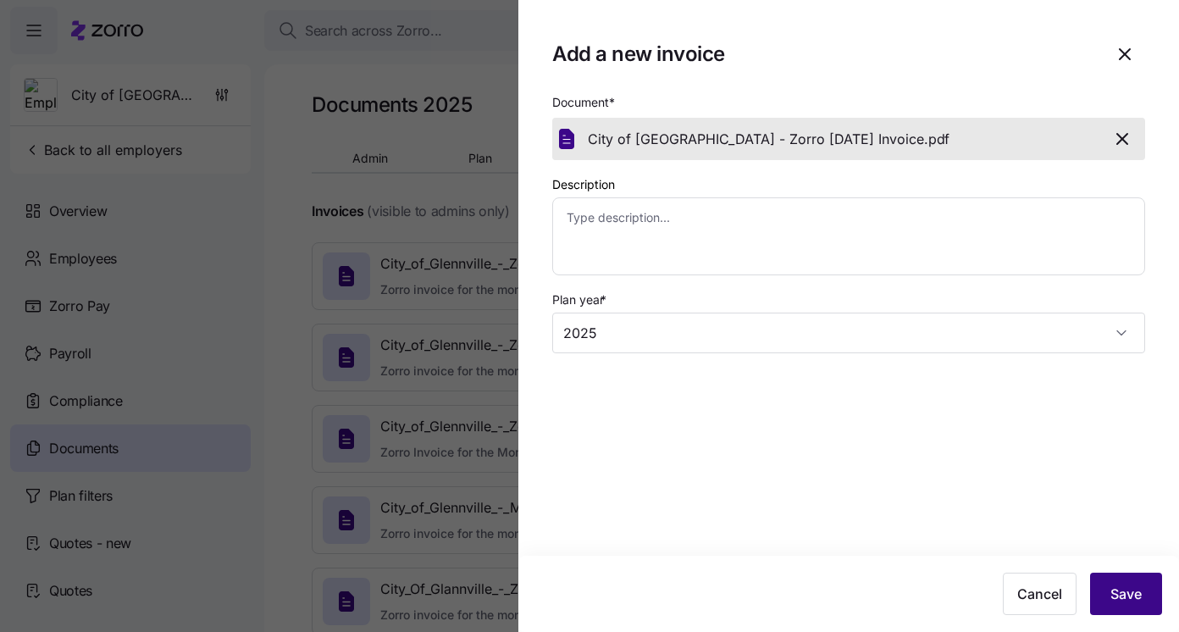
click at [1130, 595] on span "Save" at bounding box center [1125, 593] width 31 height 20
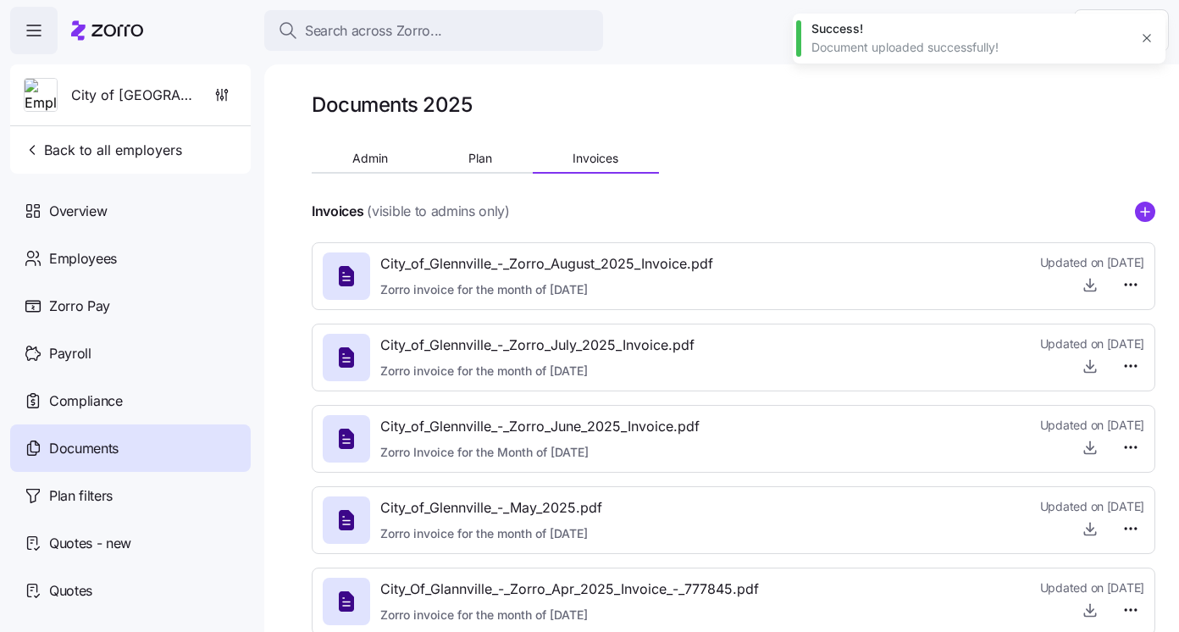
type textarea "x"
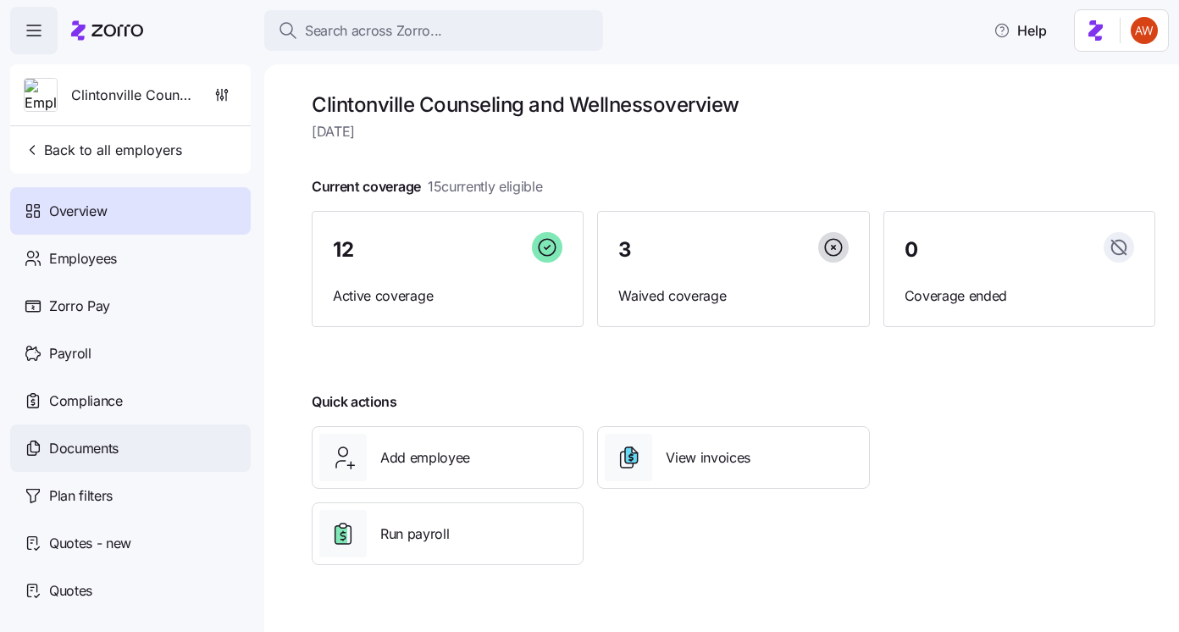
click at [185, 435] on div "Documents" at bounding box center [130, 447] width 240 height 47
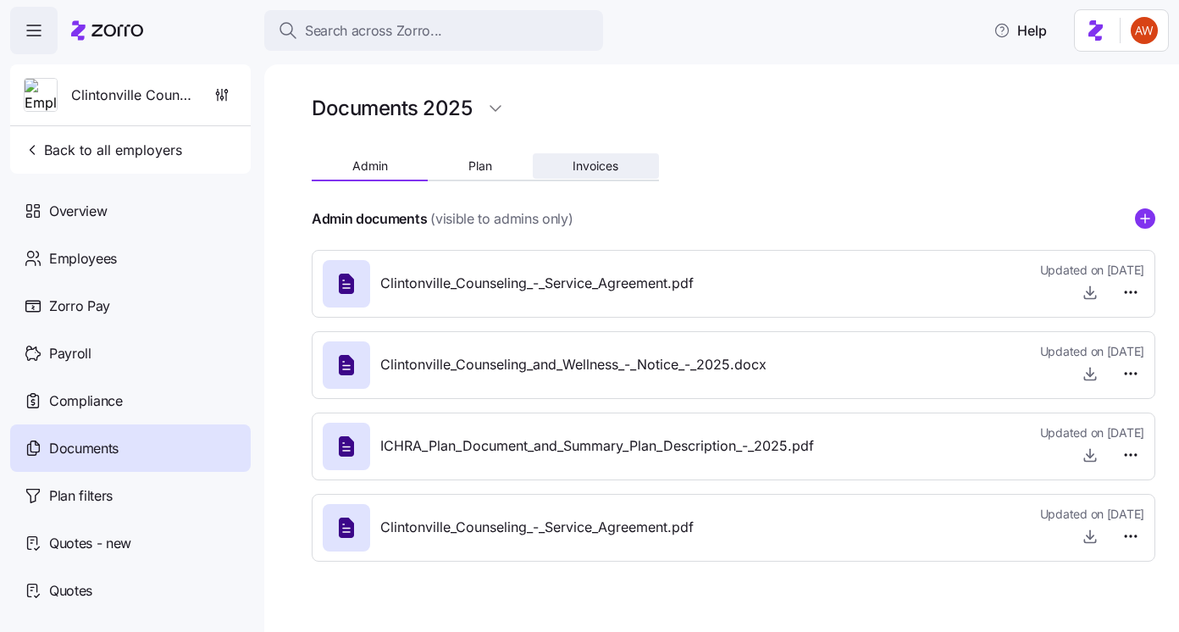
click at [599, 167] on span "Invoices" at bounding box center [595, 166] width 46 height 12
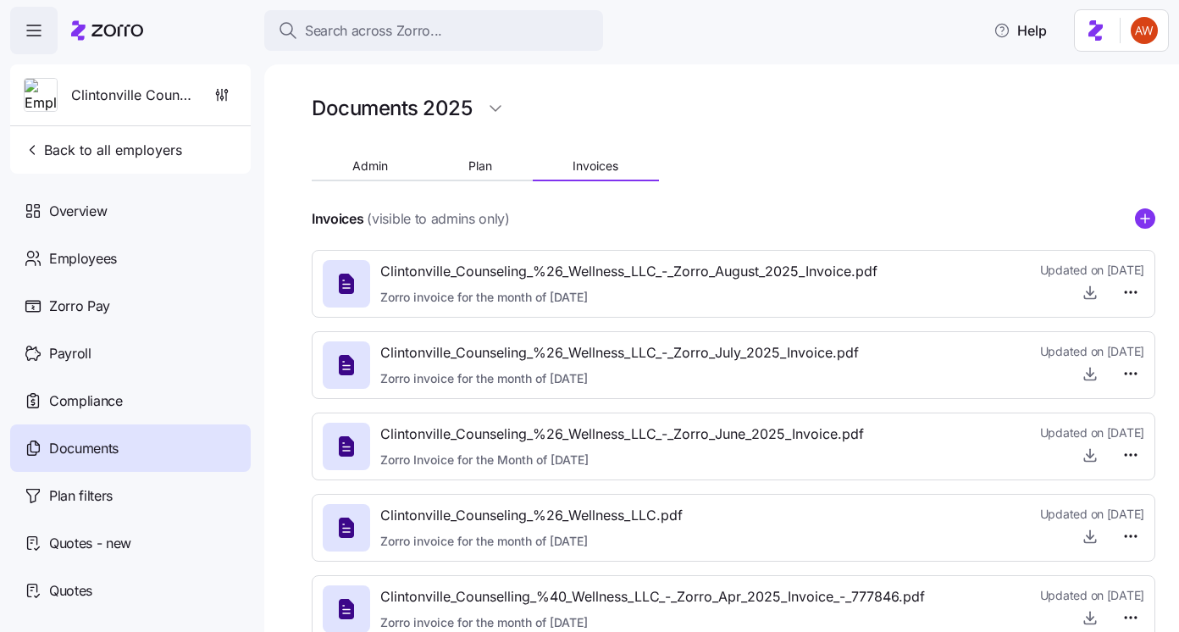
click at [1154, 225] on icon "add icon" at bounding box center [1145, 218] width 20 height 20
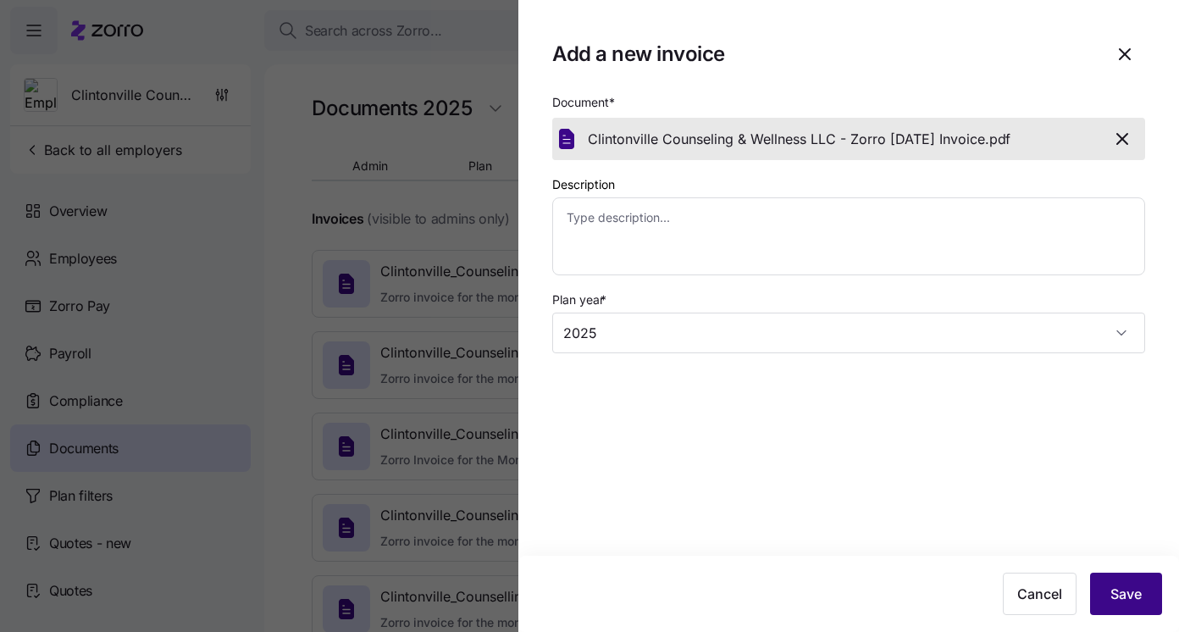
click at [1114, 589] on span "Save" at bounding box center [1125, 593] width 31 height 20
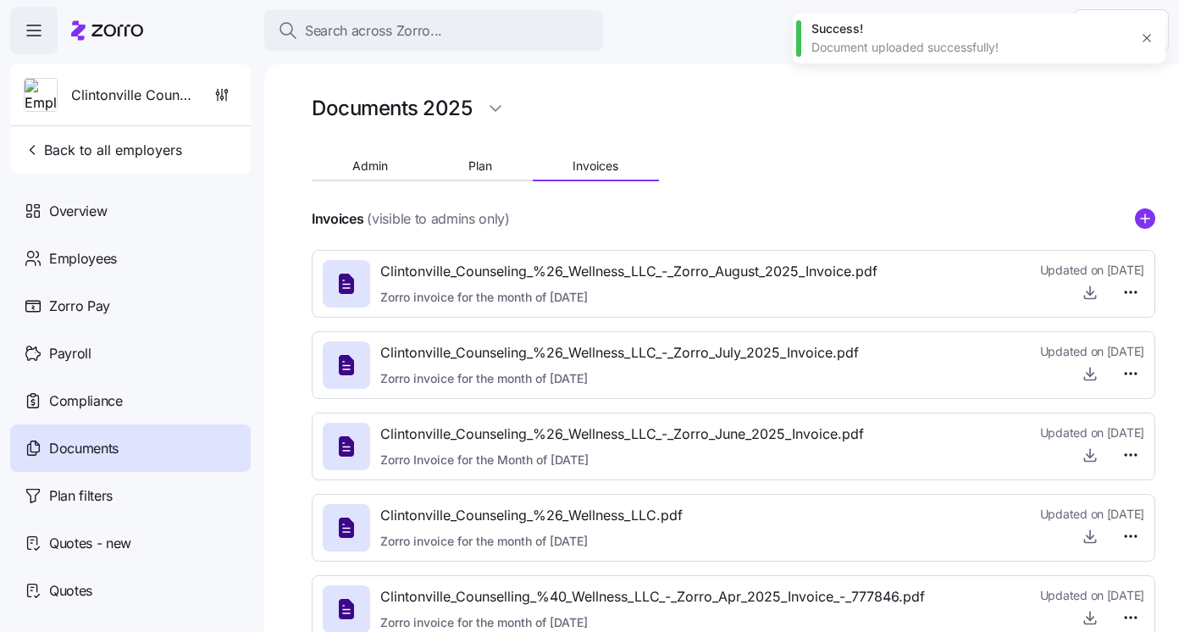
type textarea "x"
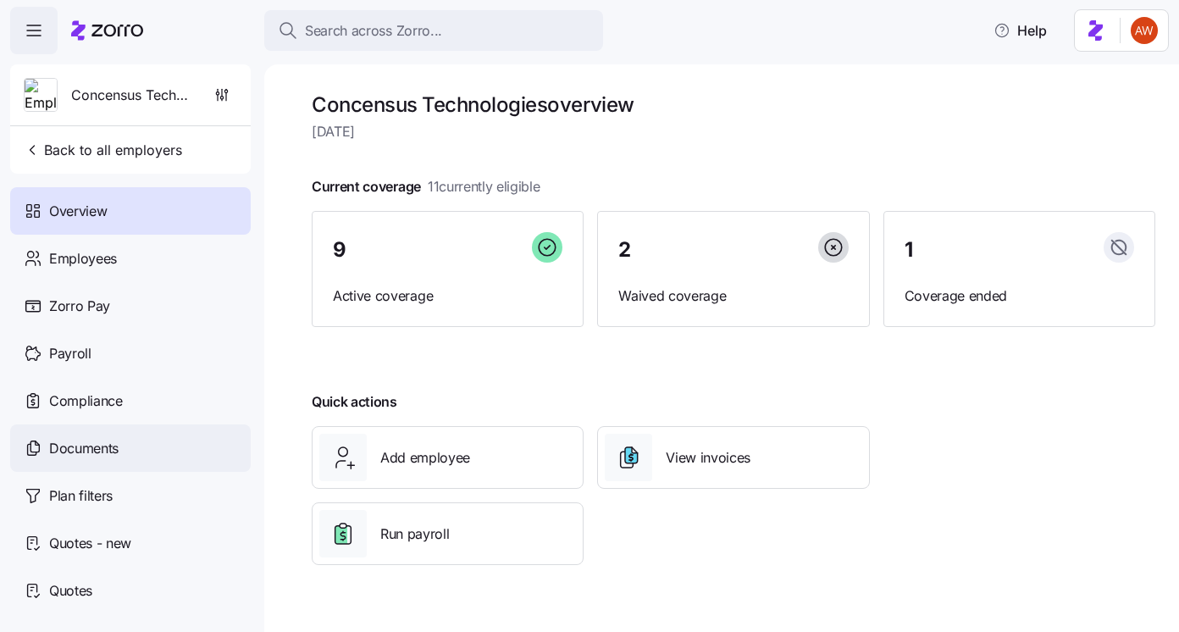
click at [196, 452] on div "Documents" at bounding box center [130, 447] width 240 height 47
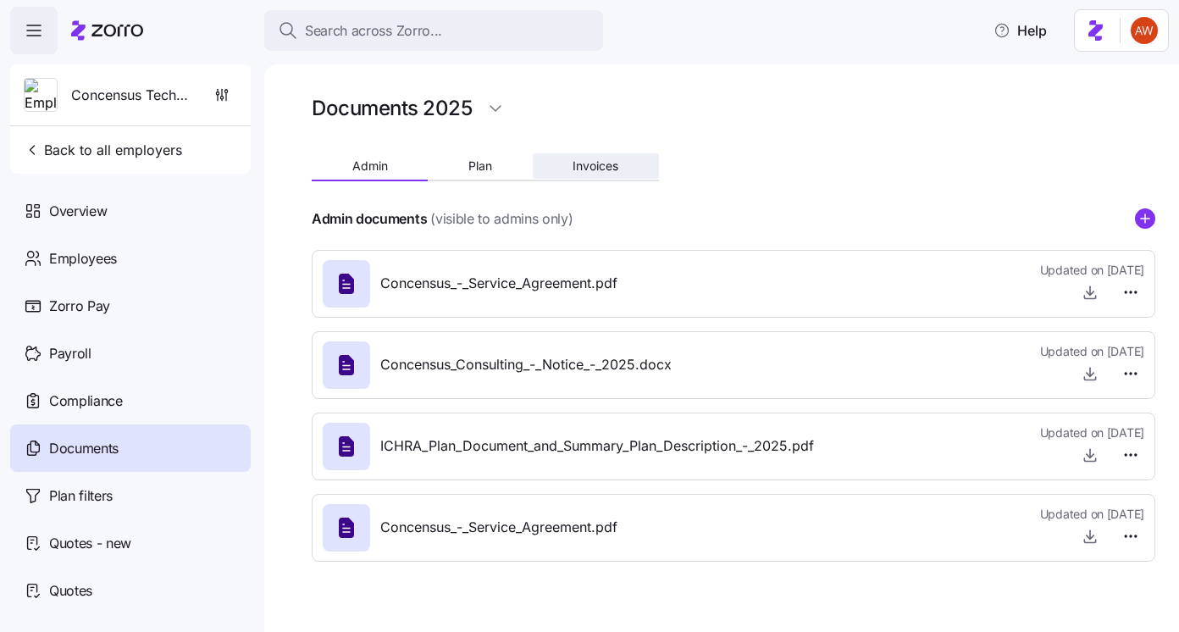
click at [594, 160] on span "Invoices" at bounding box center [595, 166] width 46 height 12
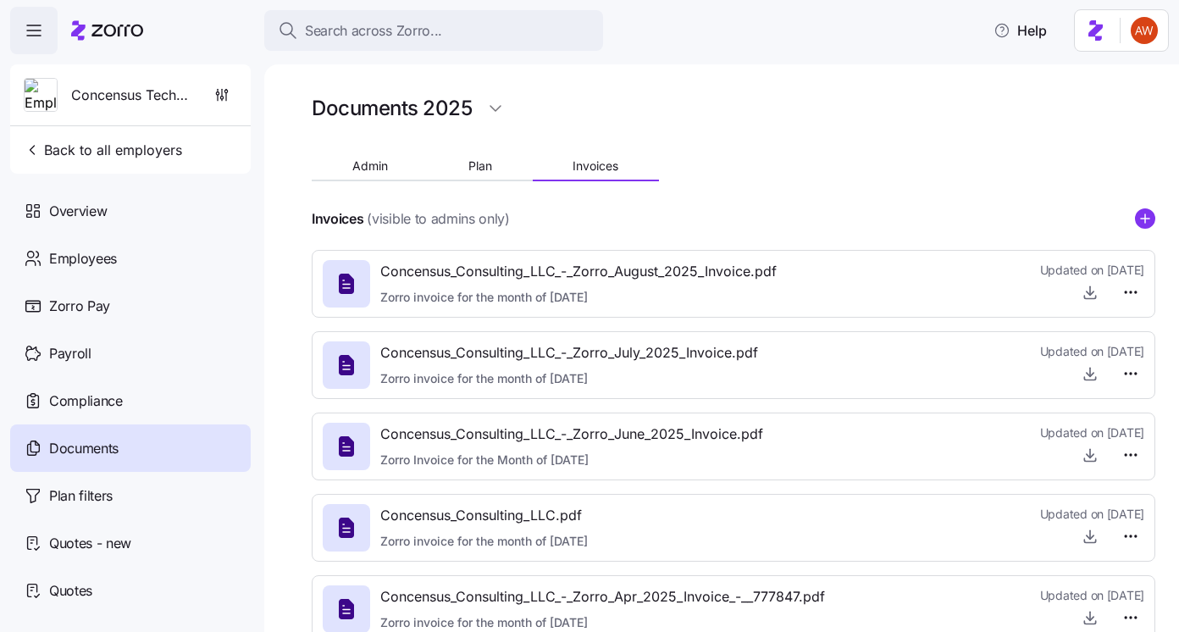
click at [1133, 221] on div "Invoices (visible to admins only)" at bounding box center [733, 218] width 843 height 21
click at [1135, 223] on icon "add icon" at bounding box center [1145, 218] width 20 height 20
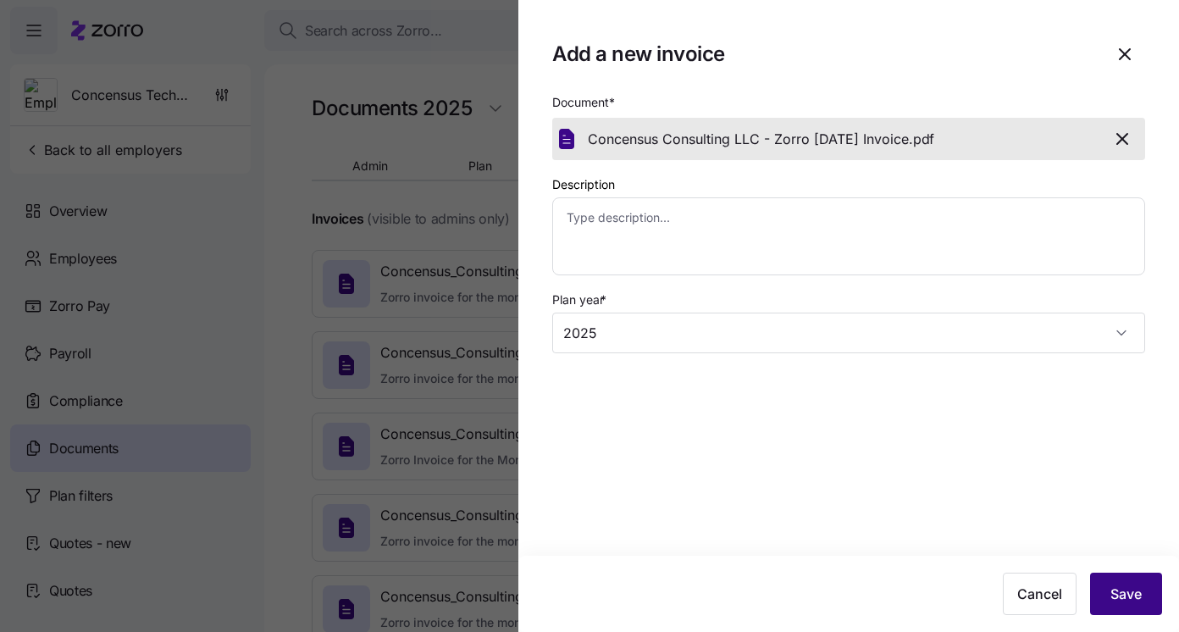
click at [1144, 592] on button "Save" at bounding box center [1126, 593] width 72 height 42
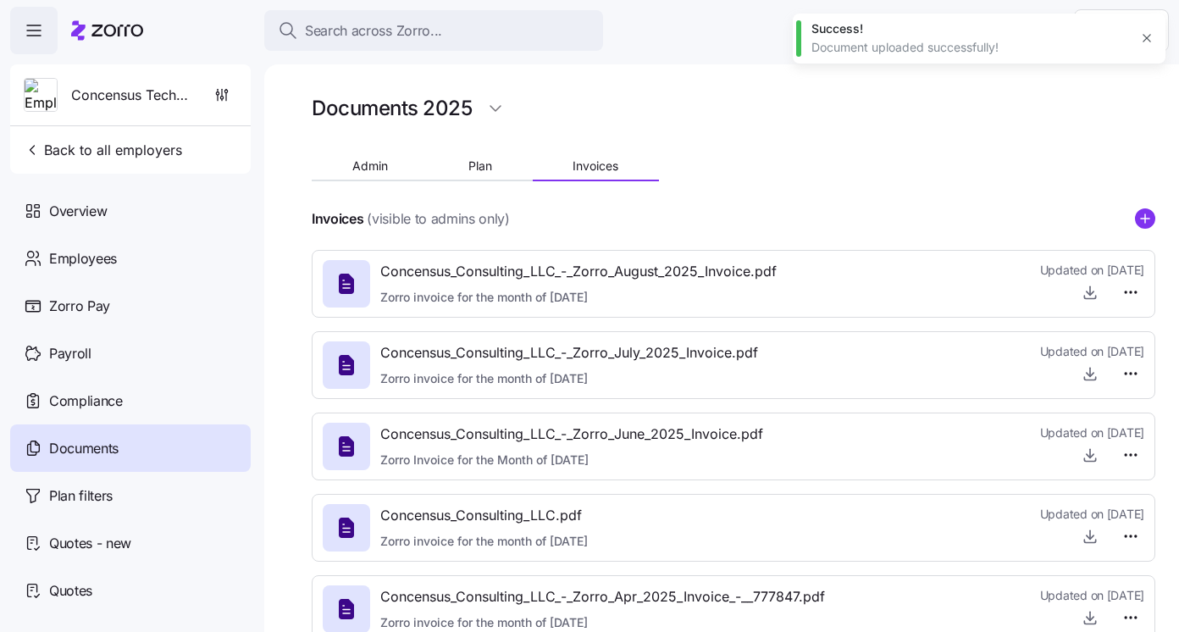
type textarea "x"
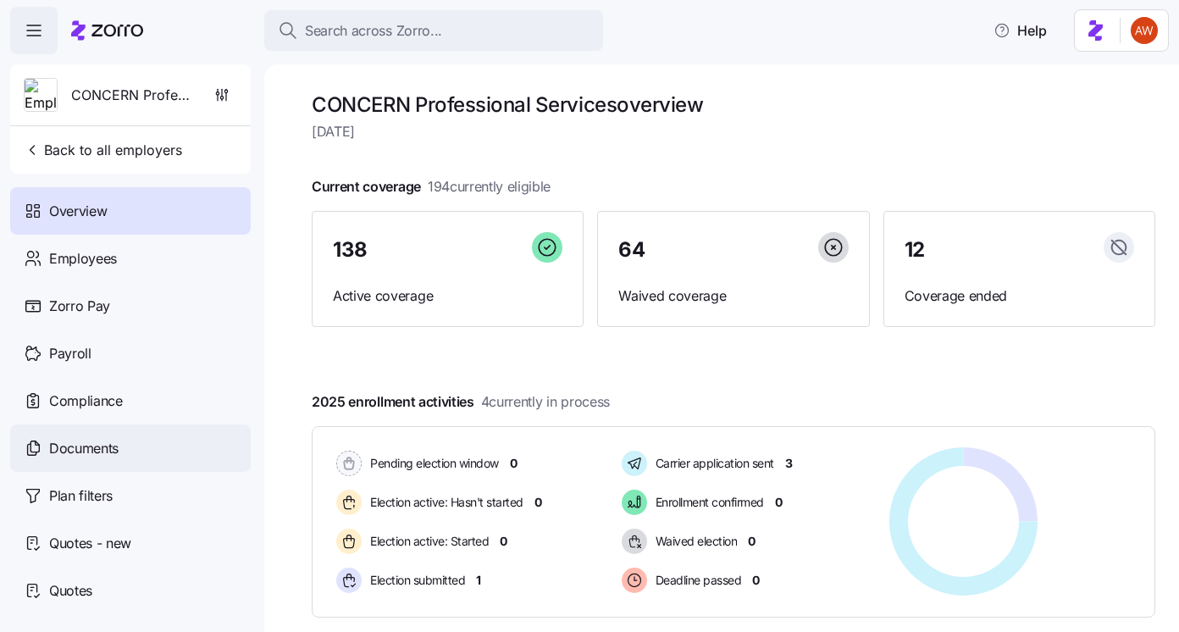
click at [161, 451] on div "Documents" at bounding box center [130, 447] width 240 height 47
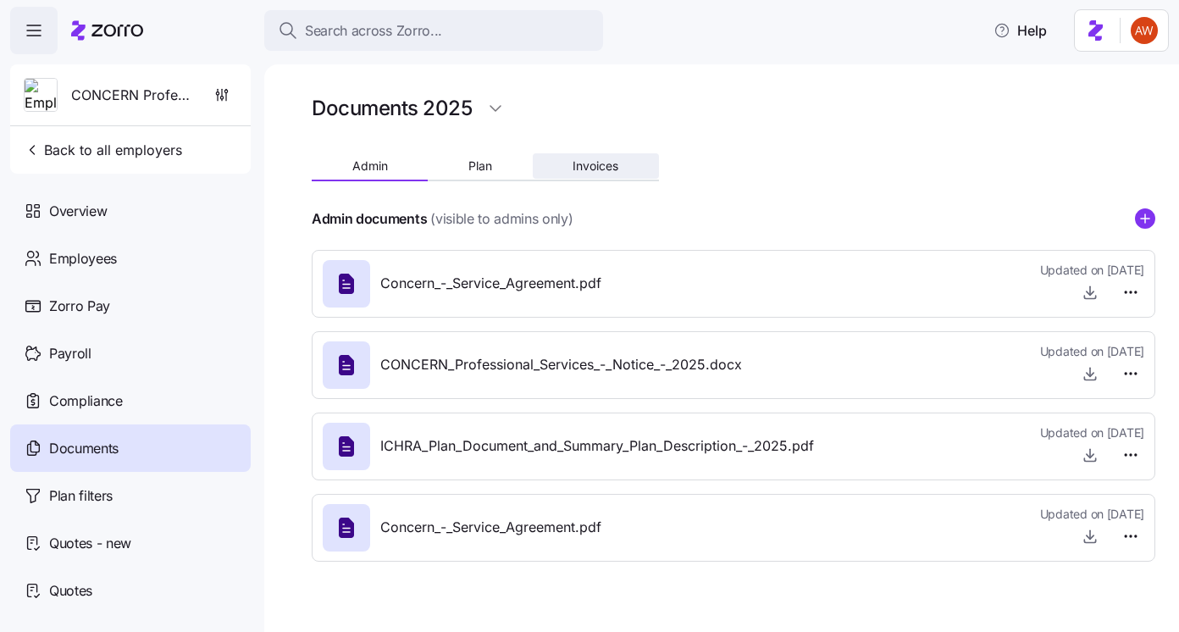
click at [643, 157] on button "Invoices" at bounding box center [596, 165] width 126 height 25
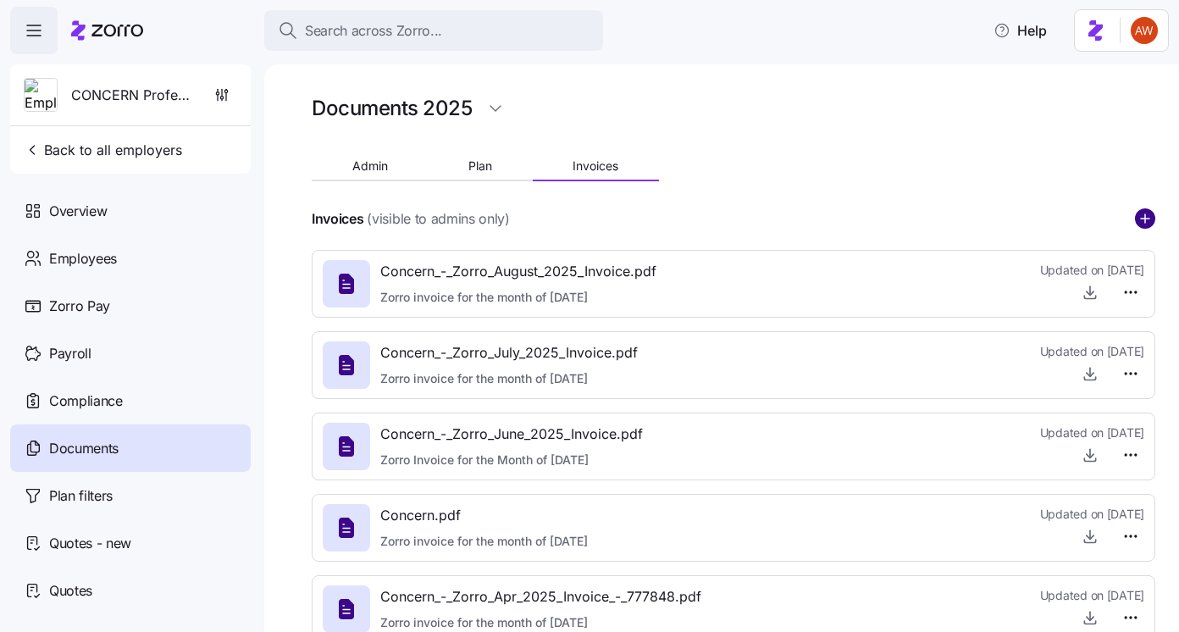
click at [1148, 221] on circle "add icon" at bounding box center [1144, 218] width 19 height 19
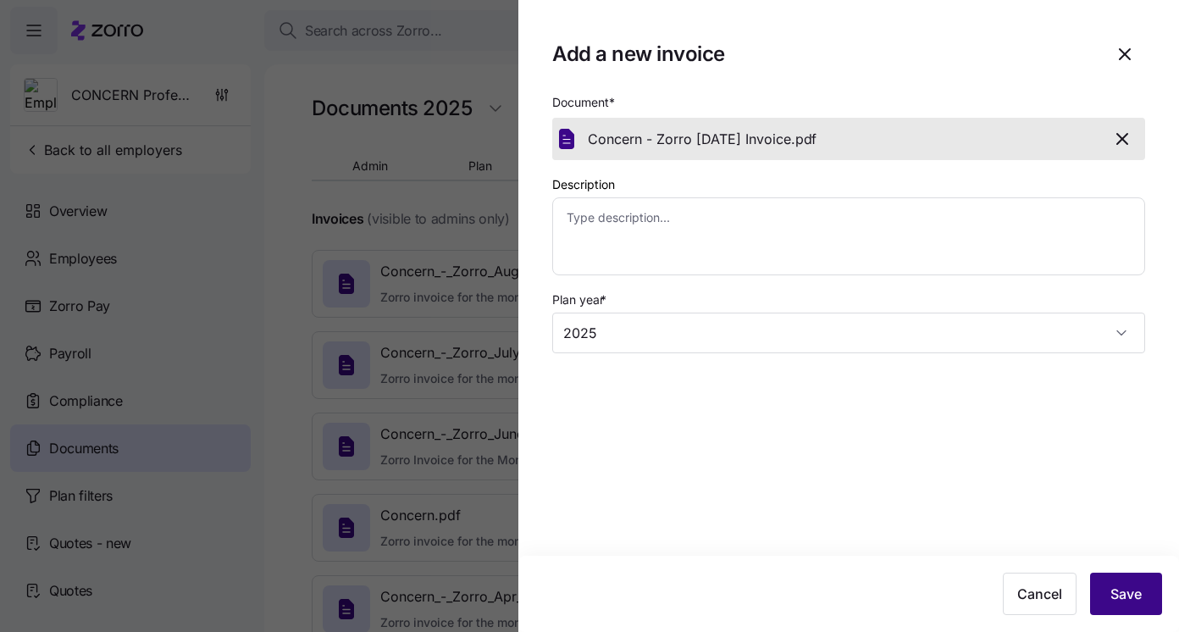
click at [1124, 602] on span "Save" at bounding box center [1125, 593] width 31 height 20
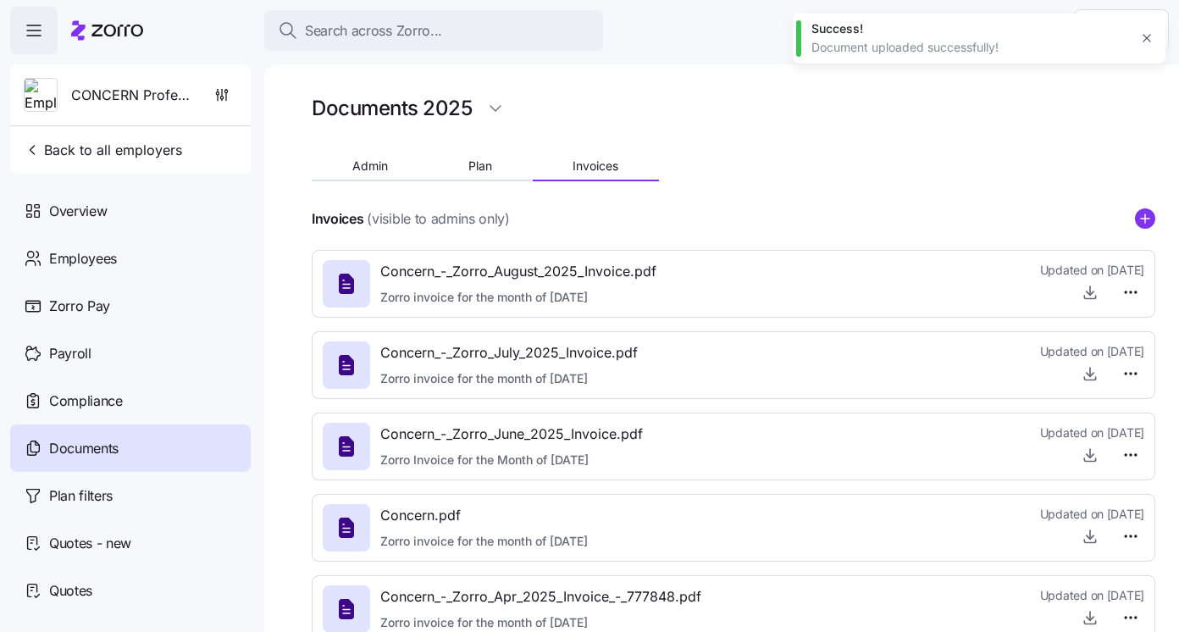
type textarea "x"
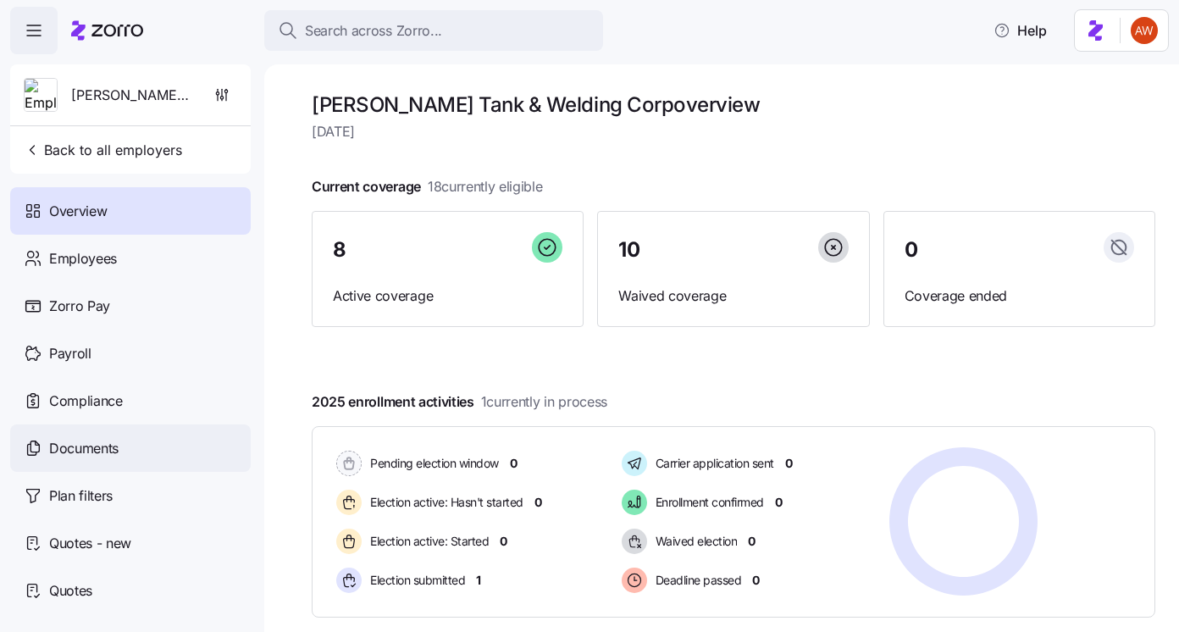
click at [146, 450] on div "Documents" at bounding box center [130, 447] width 240 height 47
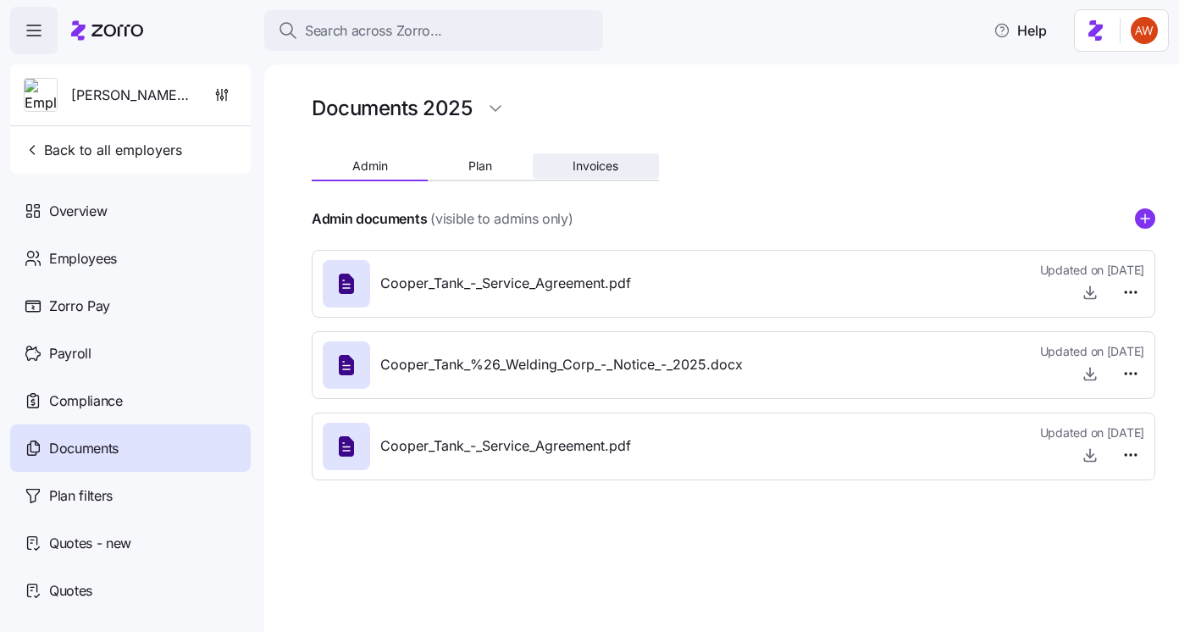
click at [608, 153] on button "Invoices" at bounding box center [596, 165] width 126 height 25
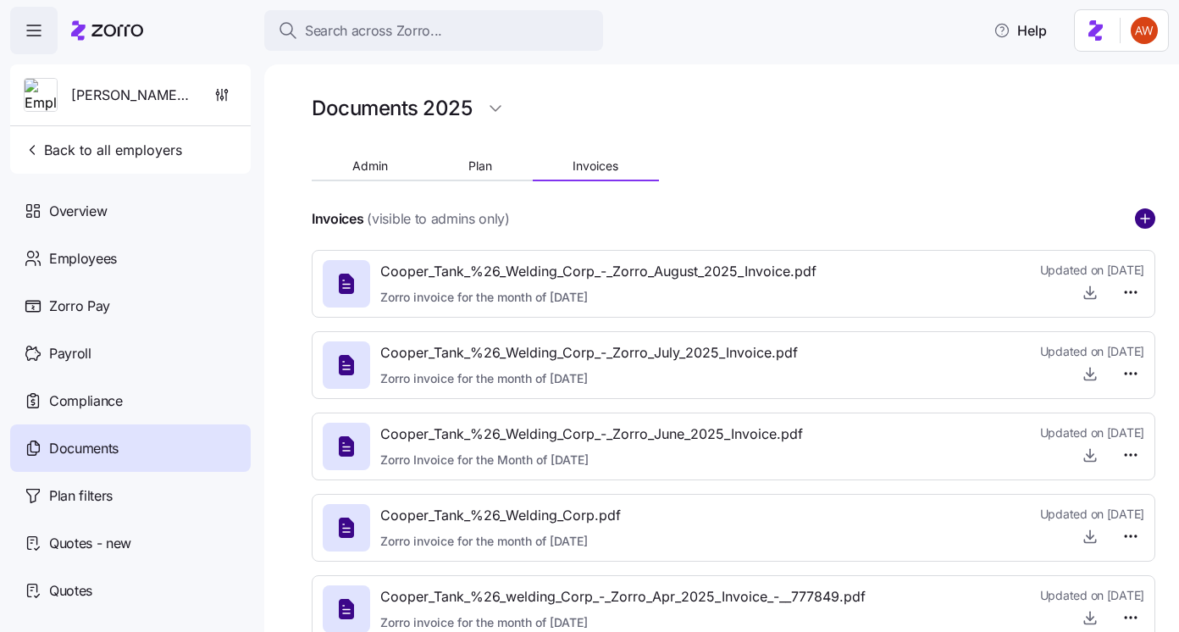
click at [1143, 220] on circle "add icon" at bounding box center [1144, 218] width 19 height 19
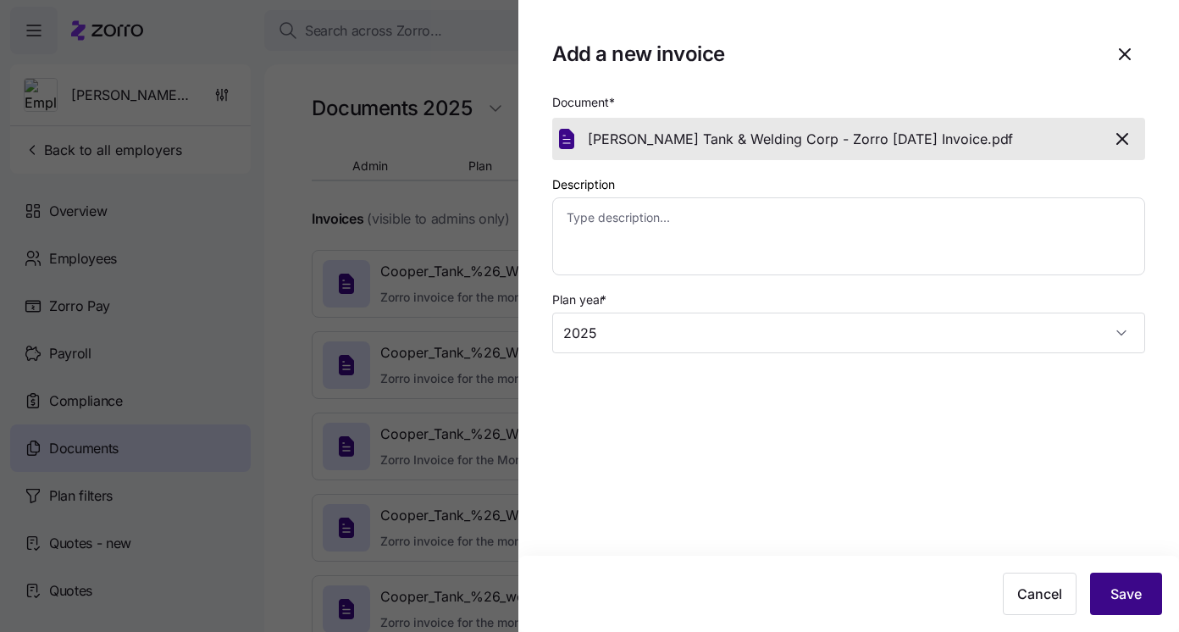
click at [1133, 601] on span "Save" at bounding box center [1125, 593] width 31 height 20
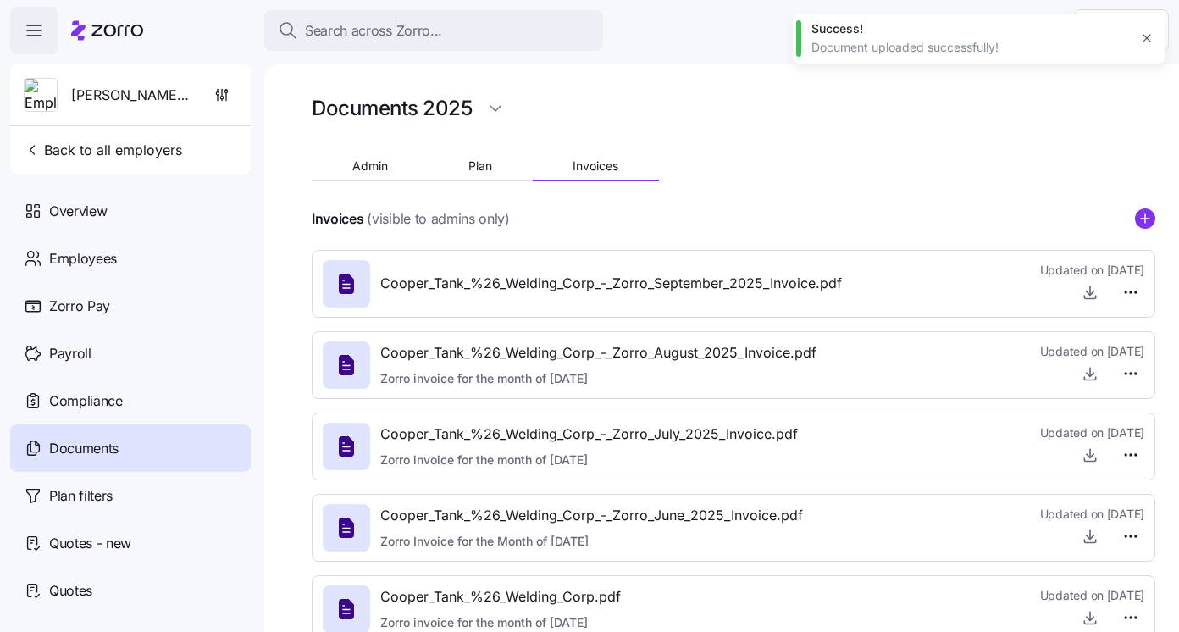
type textarea "x"
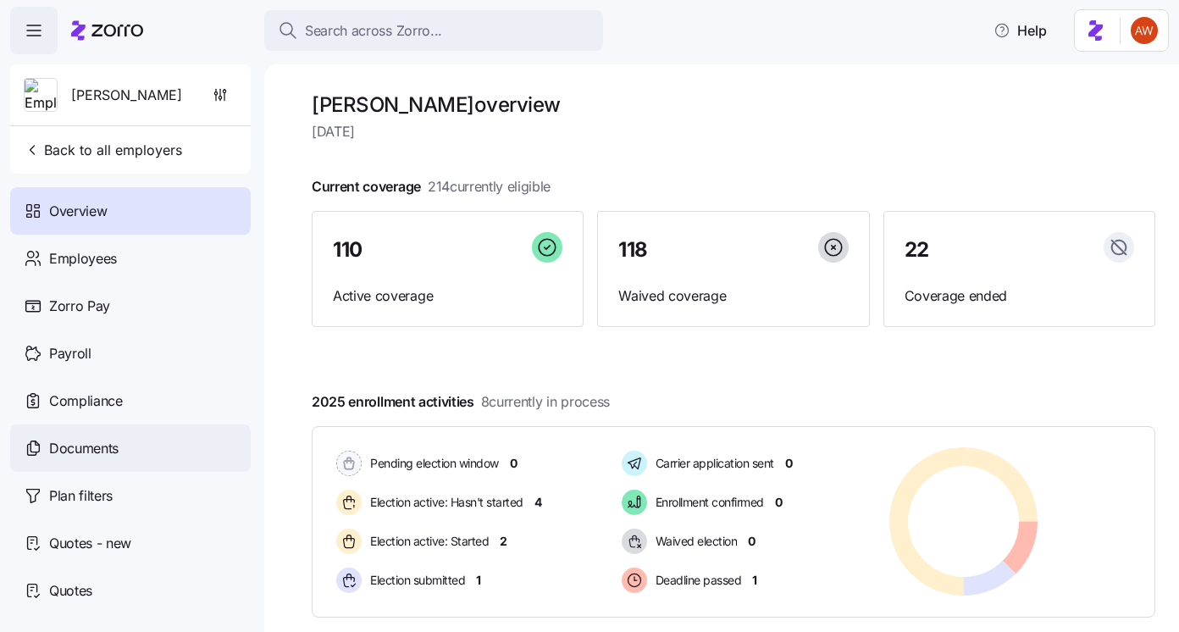
click at [151, 456] on div "Documents" at bounding box center [130, 447] width 240 height 47
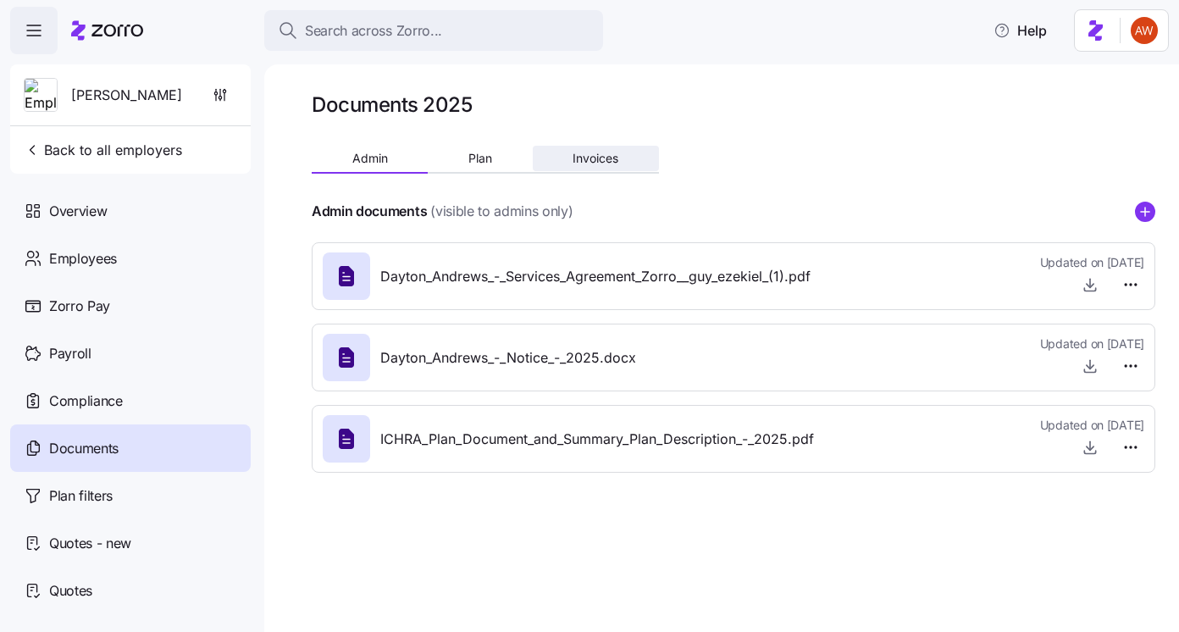
click at [582, 165] on button "Invoices" at bounding box center [596, 158] width 126 height 25
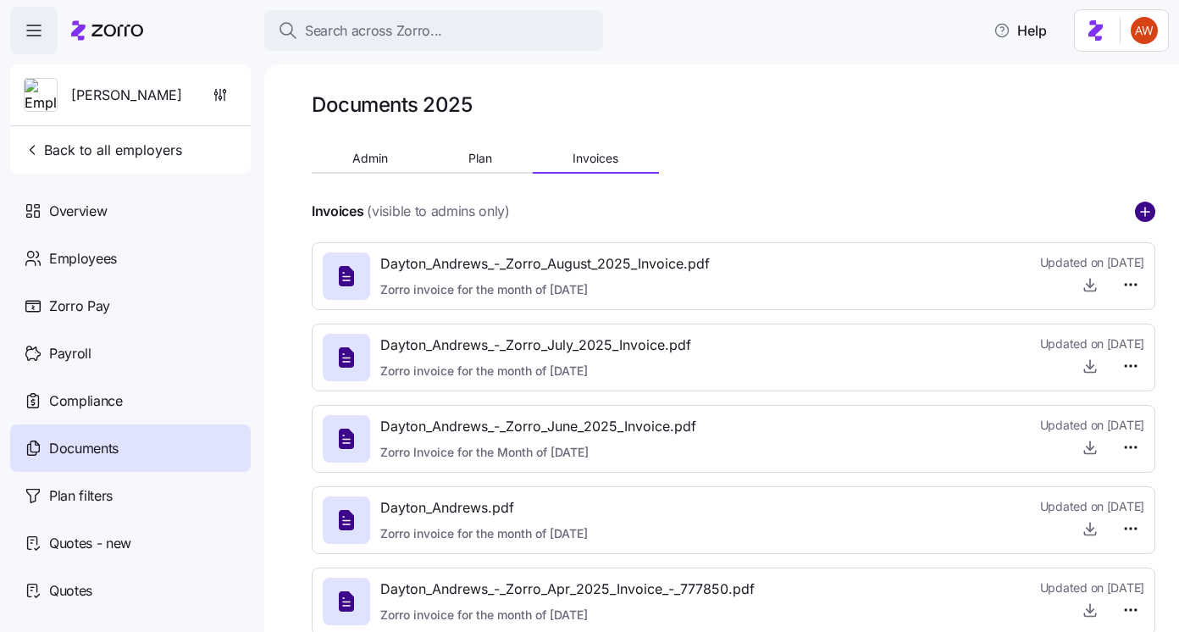
click at [1141, 217] on circle "add icon" at bounding box center [1144, 211] width 19 height 19
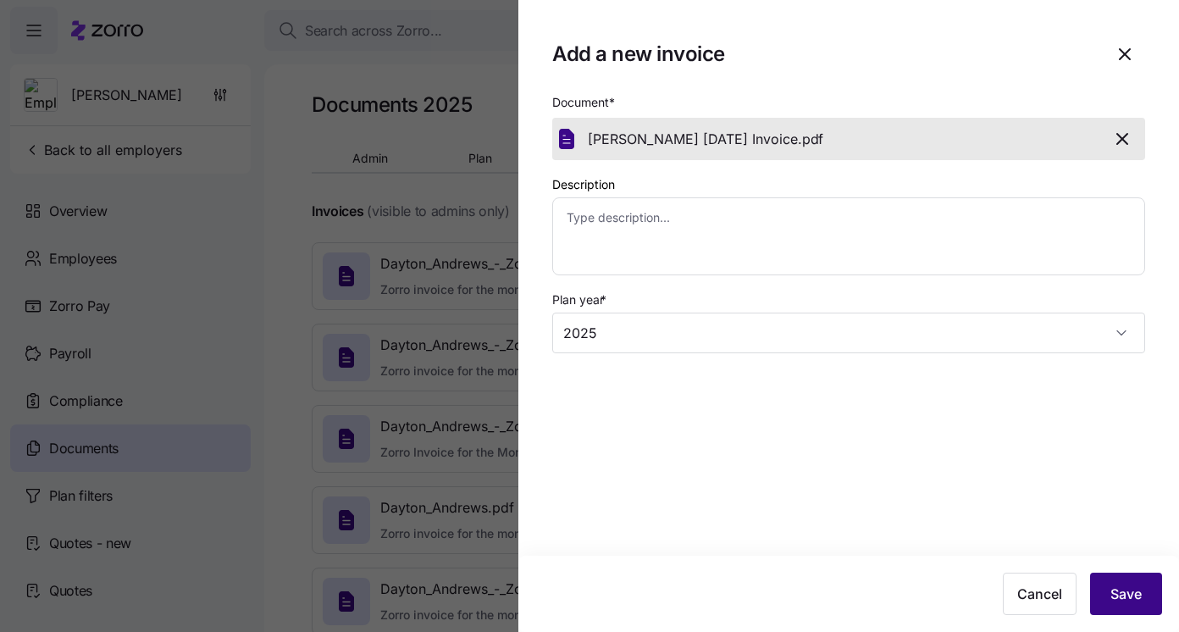
click at [1128, 592] on span "Save" at bounding box center [1125, 593] width 31 height 20
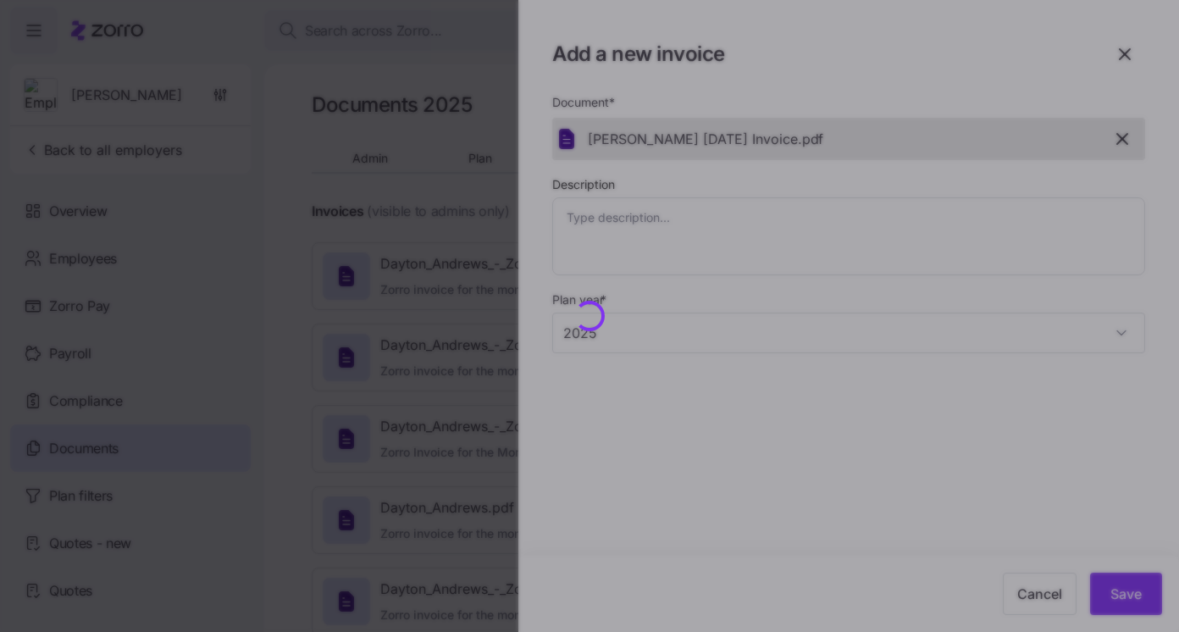
type textarea "x"
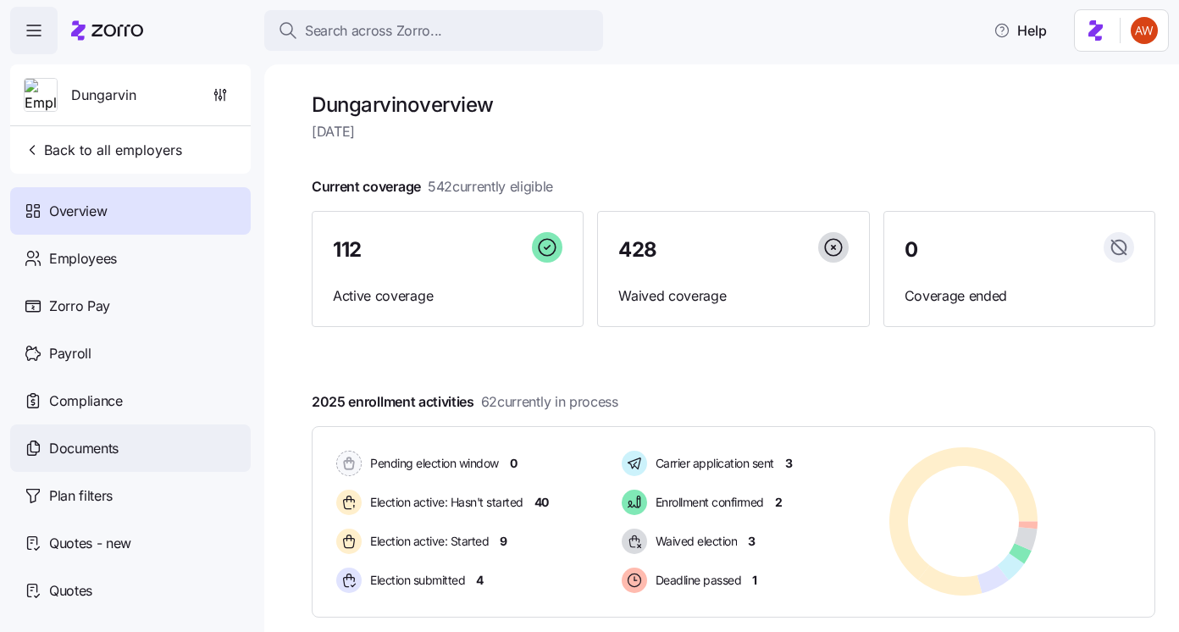
click at [176, 449] on div "Documents" at bounding box center [130, 447] width 240 height 47
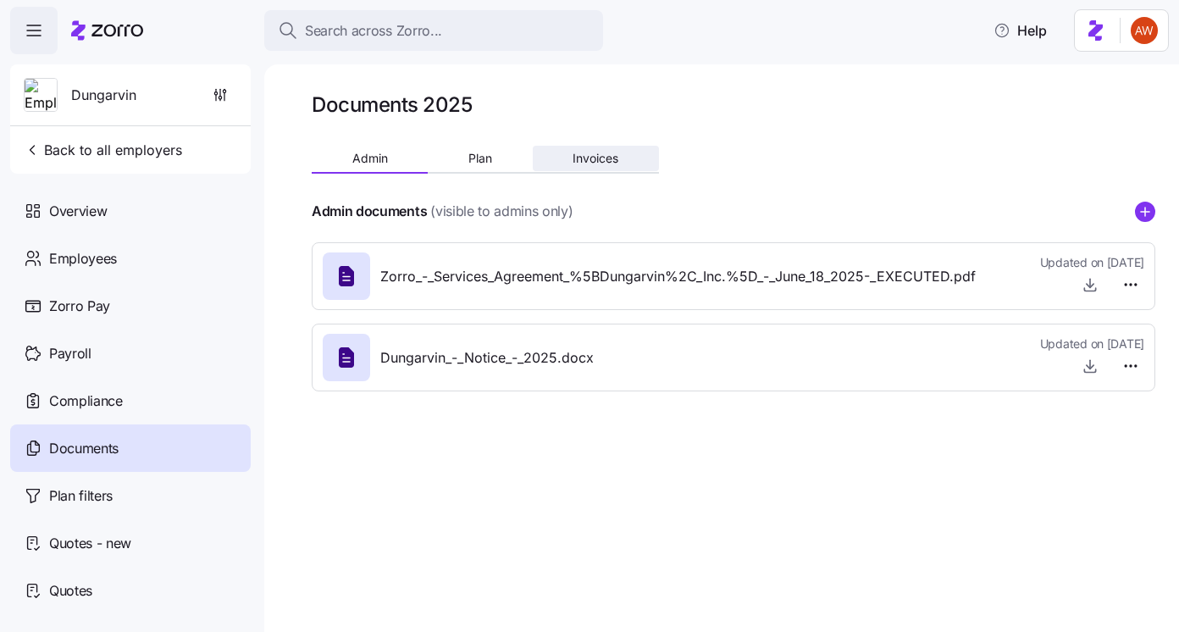
click at [621, 161] on button "Invoices" at bounding box center [596, 158] width 126 height 25
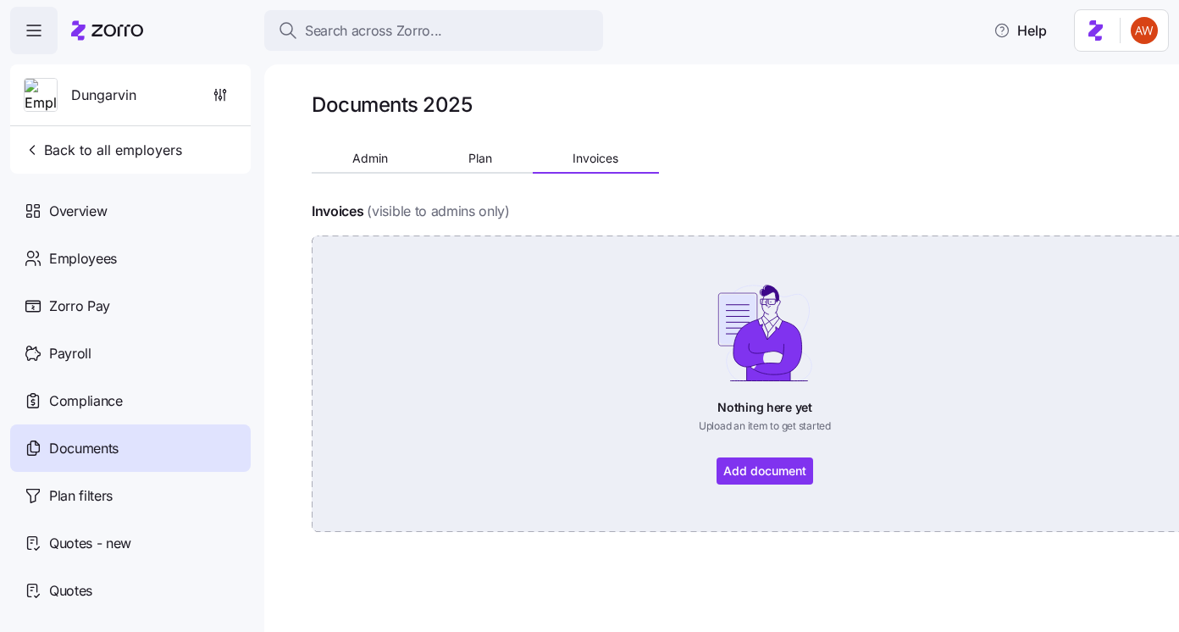
click at [760, 472] on div "Nothing here yet Upload an item to get started Add document" at bounding box center [764, 384] width 811 height 202
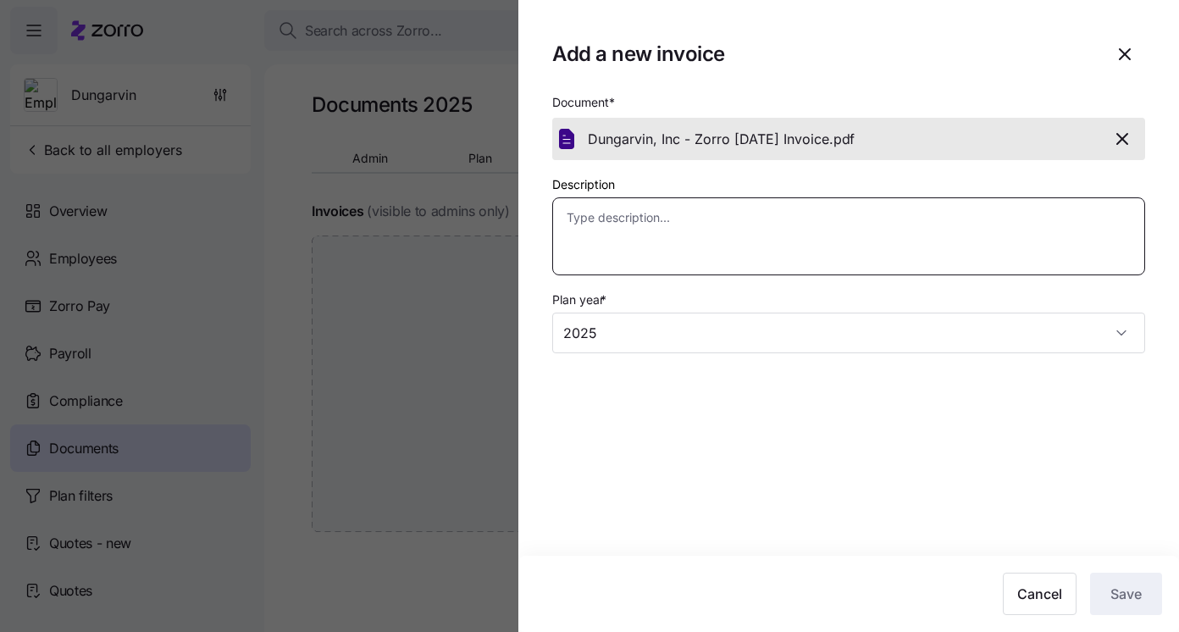
click at [830, 234] on textarea "Description" at bounding box center [848, 236] width 593 height 78
type textarea "x"
type textarea "S"
type textarea "x"
type textarea "Se"
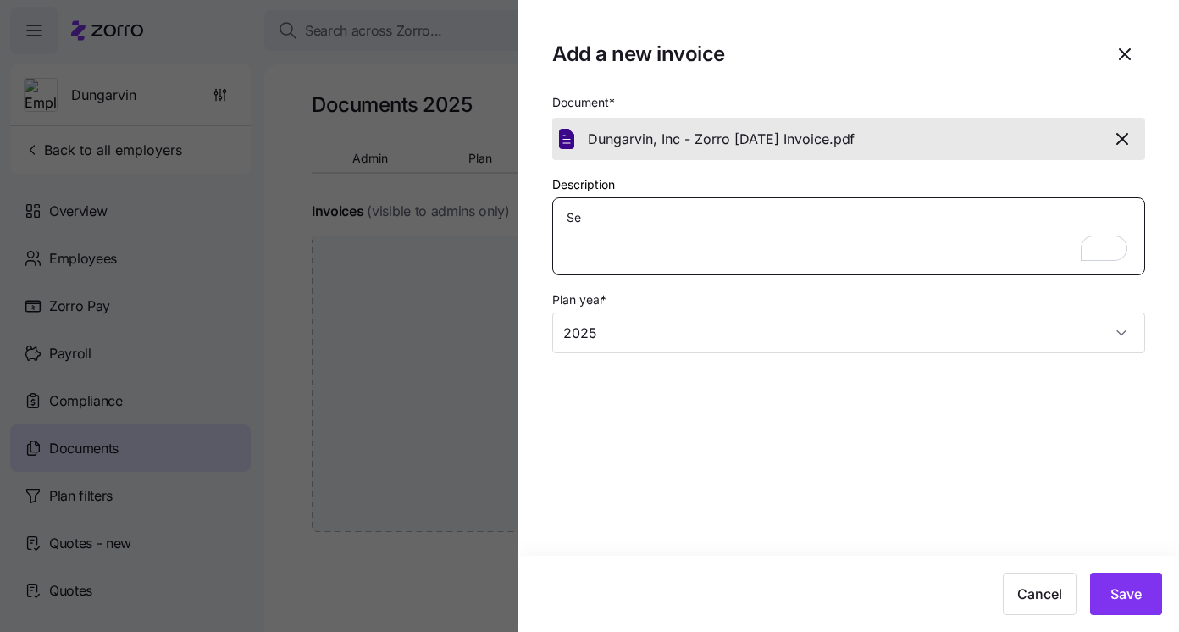
type textarea "x"
type textarea "Sep"
type textarea "x"
type textarea "Sept"
type textarea "x"
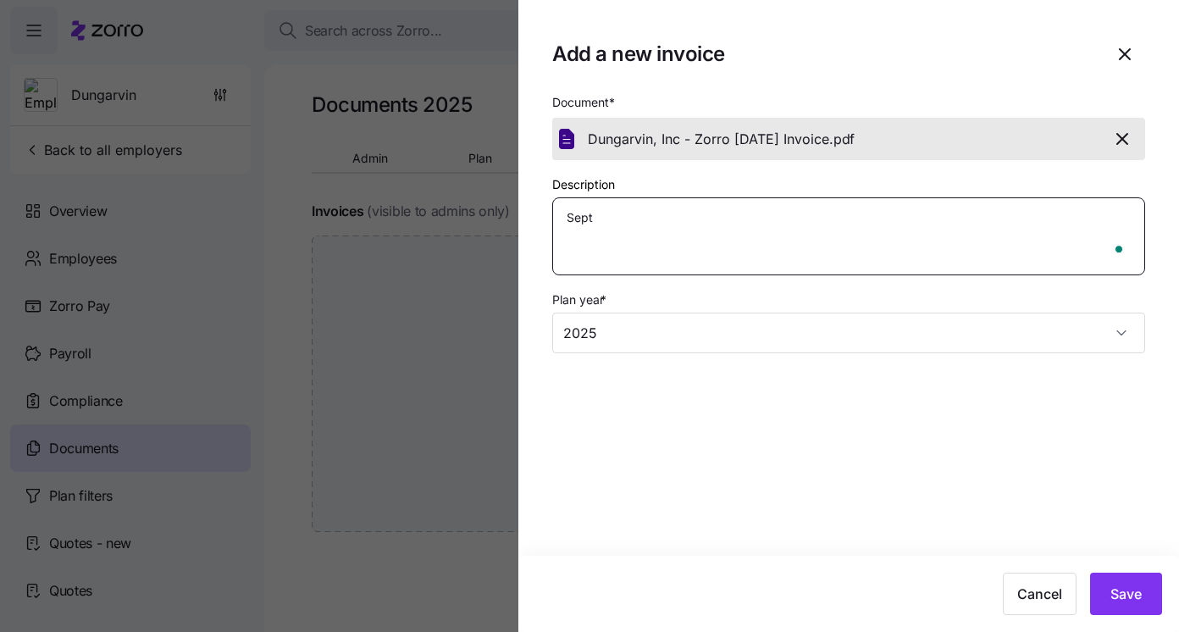
type textarea "Septe"
type textarea "x"
type textarea "Septem"
type textarea "x"
type textarea "Septemb"
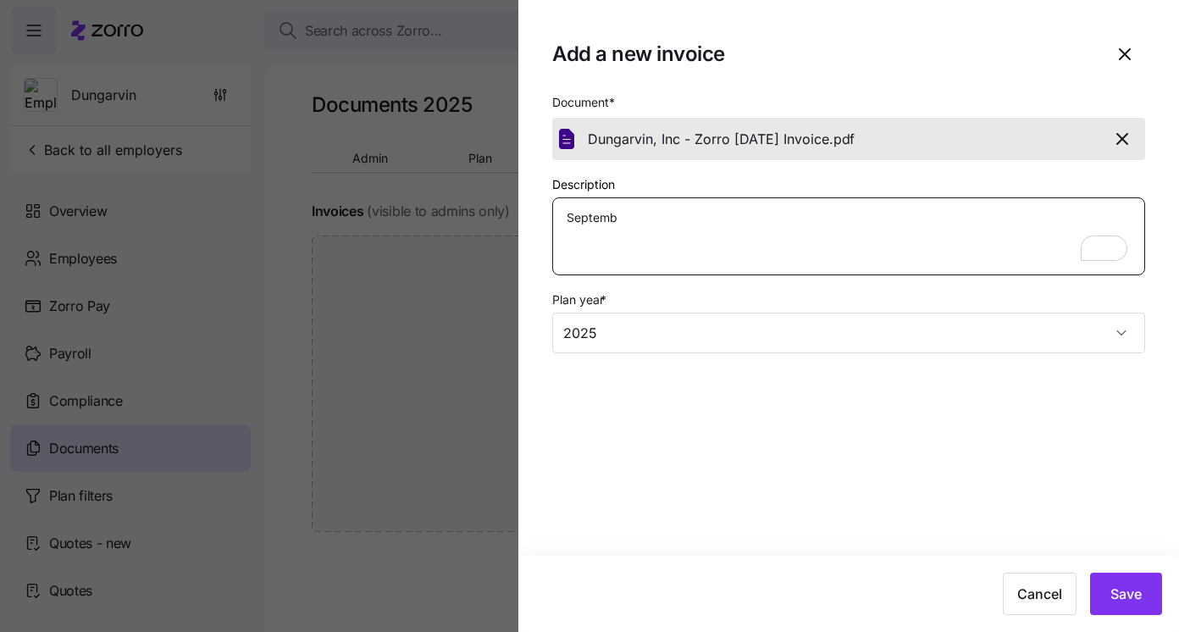
type textarea "x"
type textarea "Septembe"
type textarea "x"
type textarea "September"
type textarea "x"
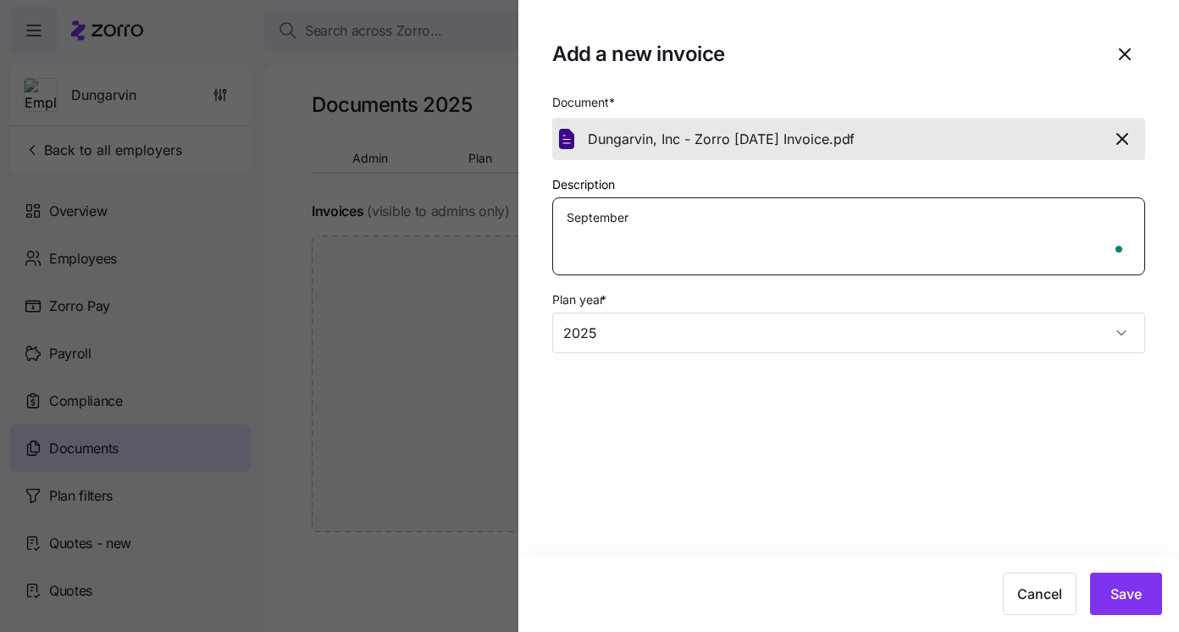
type textarea "September"
type textarea "x"
type textarea "September I"
type textarea "x"
type textarea "September In"
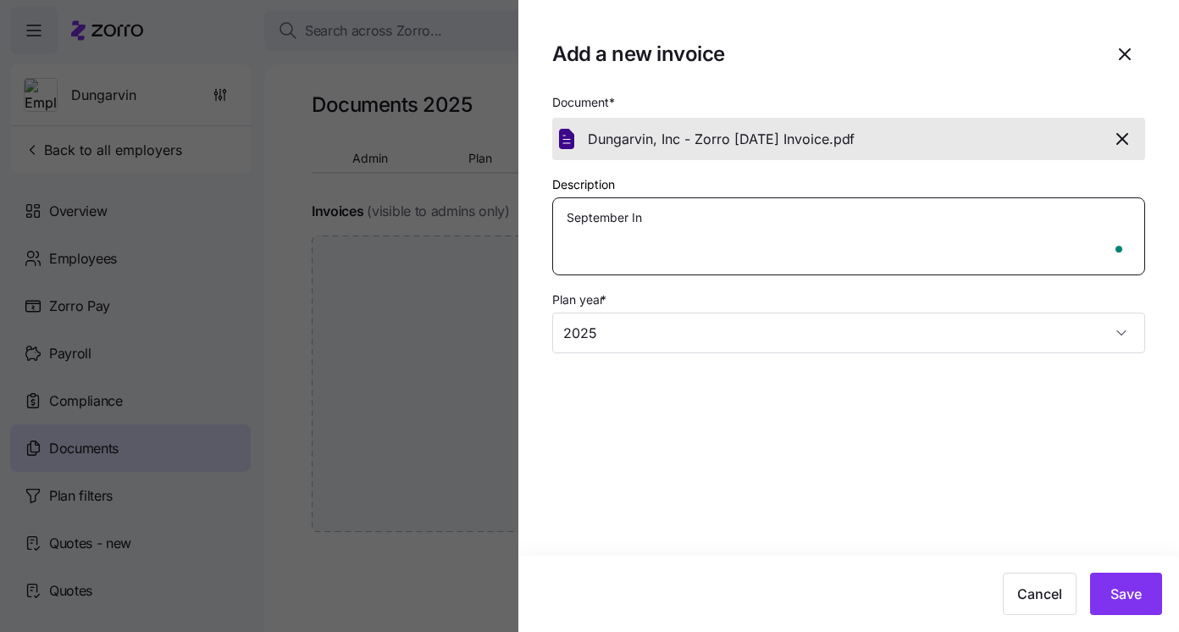
type textarea "x"
type textarea "September Inv"
type textarea "x"
type textarea "September Invo"
type textarea "x"
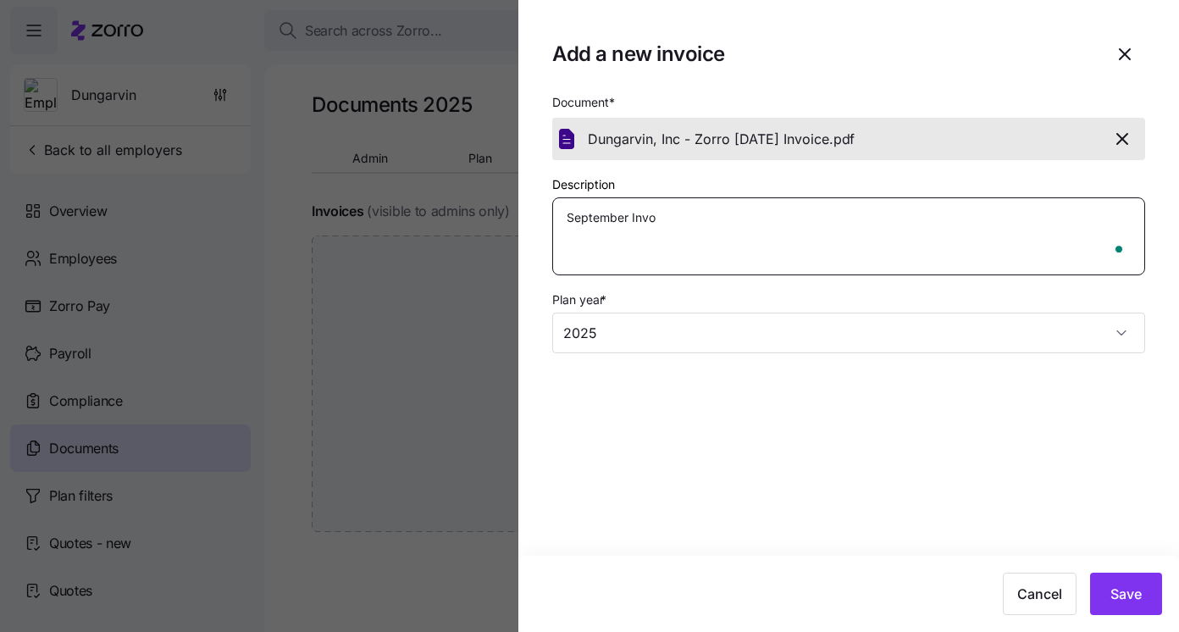
type textarea "September Invoi"
type textarea "x"
type textarea "September Invoide"
type textarea "x"
type textarea "September Invoid"
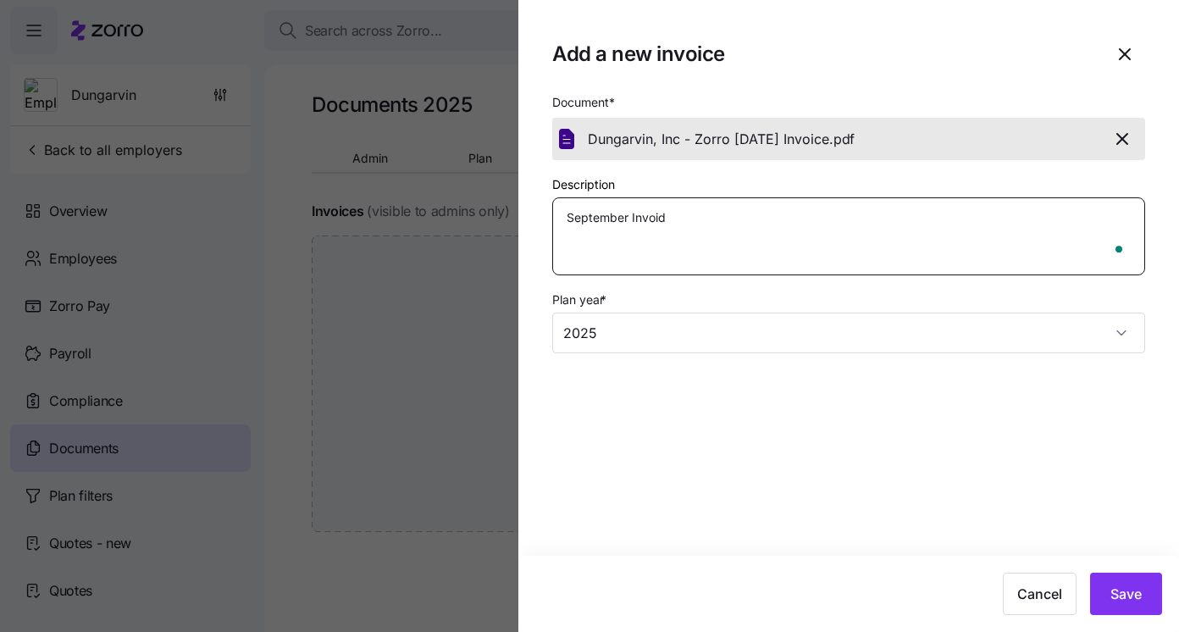
type textarea "x"
type textarea "September Invoi"
type textarea "x"
type textarea "September Invoic"
type textarea "x"
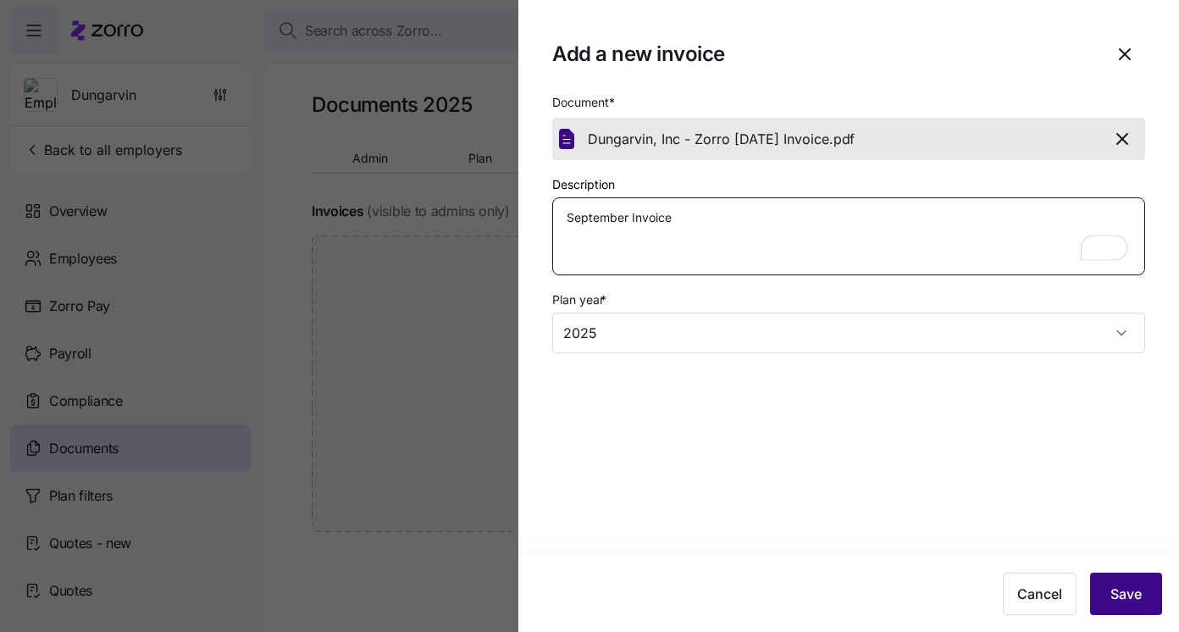
type textarea "September Invoice"
click at [1112, 586] on span "Save" at bounding box center [1125, 593] width 31 height 20
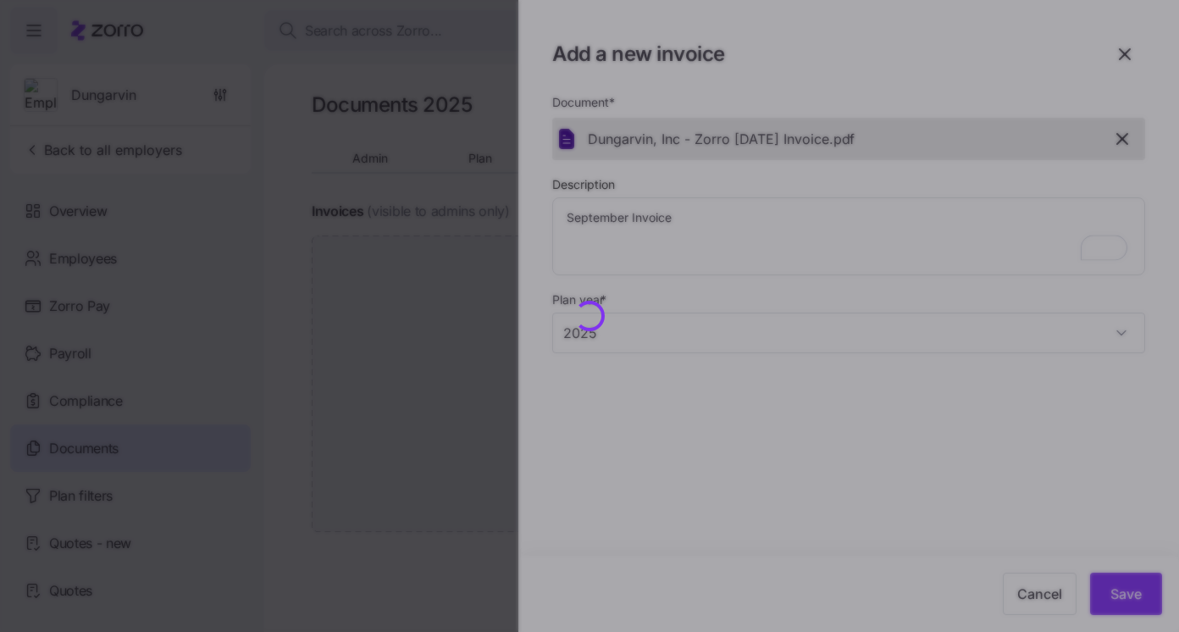
type textarea "x"
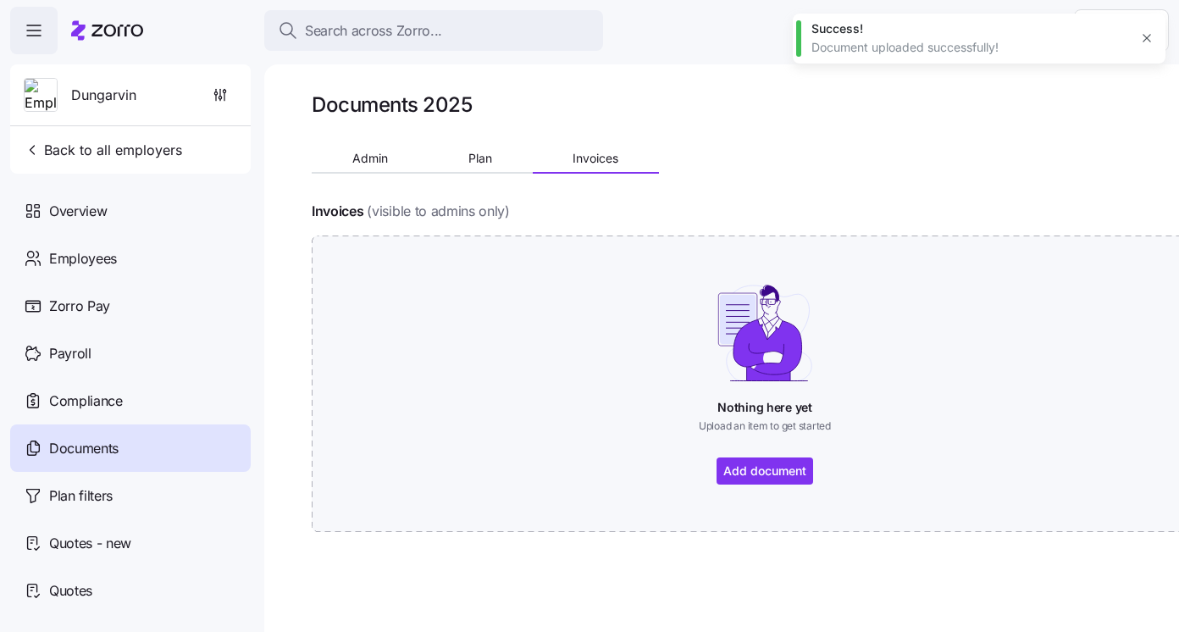
type textarea "x"
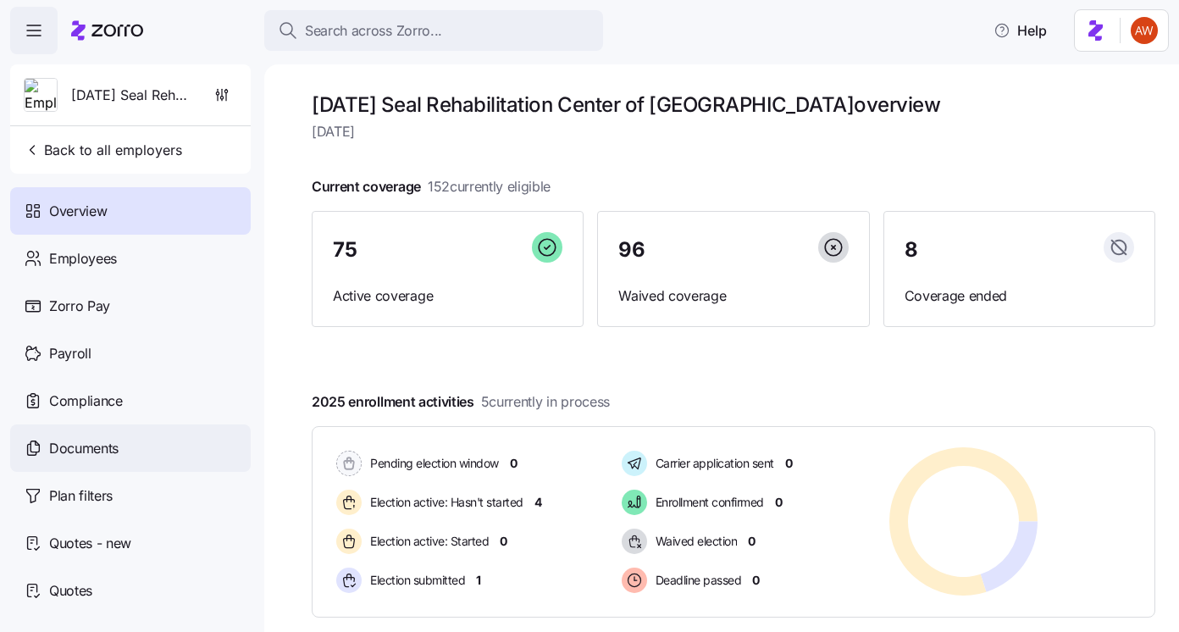
click at [177, 455] on div "Documents" at bounding box center [130, 447] width 240 height 47
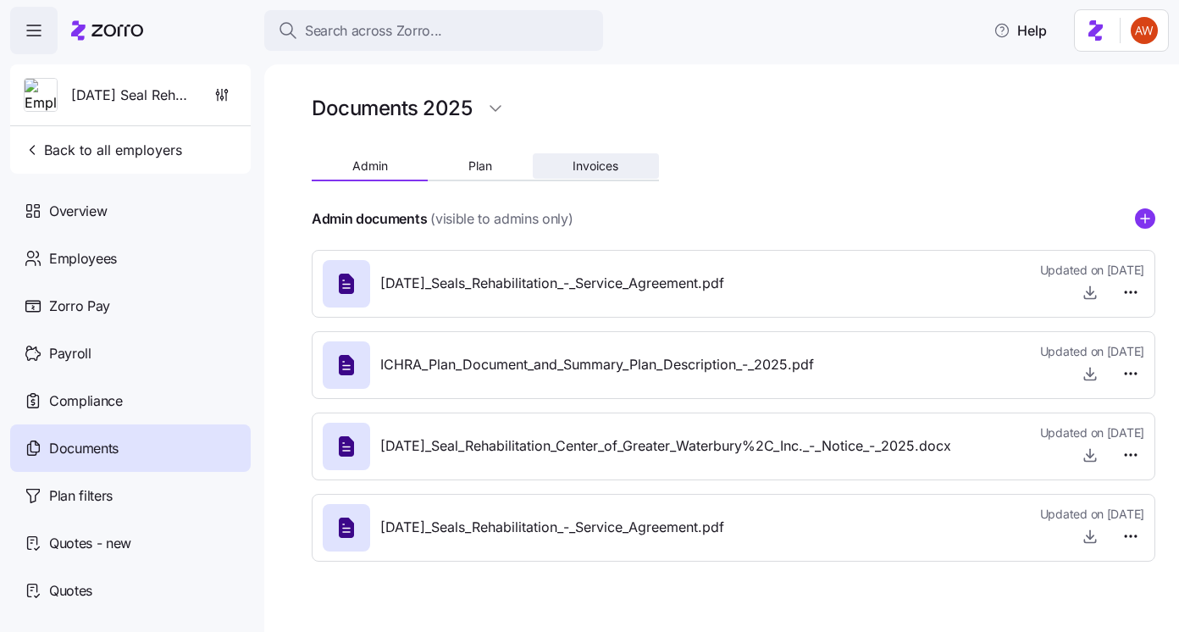
click at [595, 174] on button "Invoices" at bounding box center [596, 165] width 126 height 25
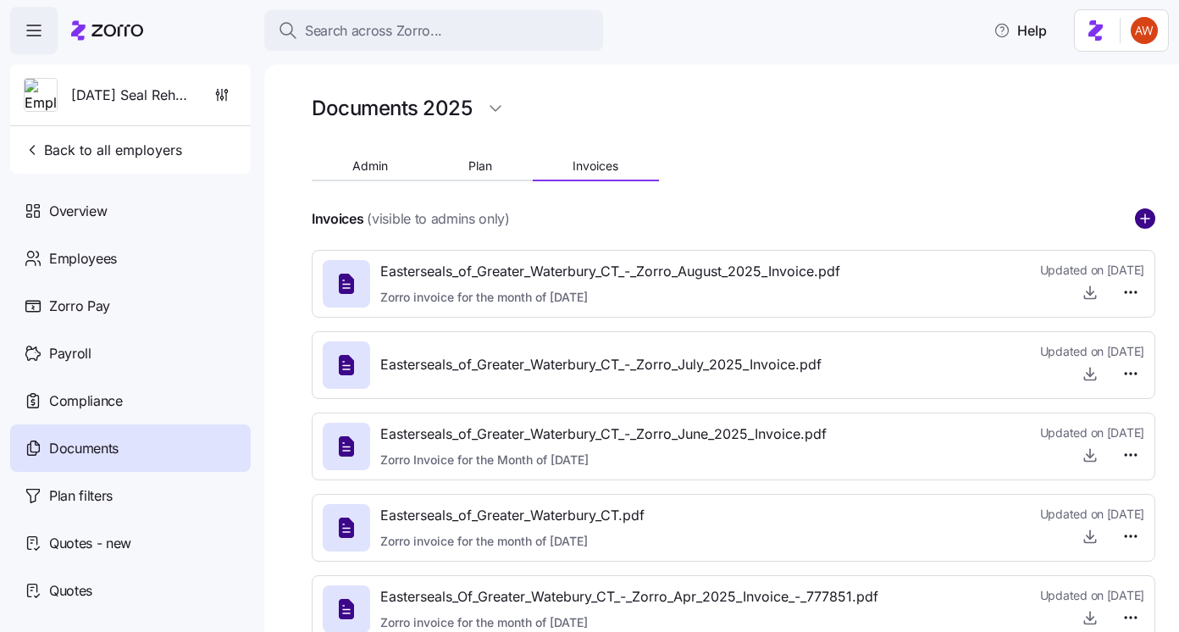
click at [1142, 224] on circle "add icon" at bounding box center [1144, 218] width 19 height 19
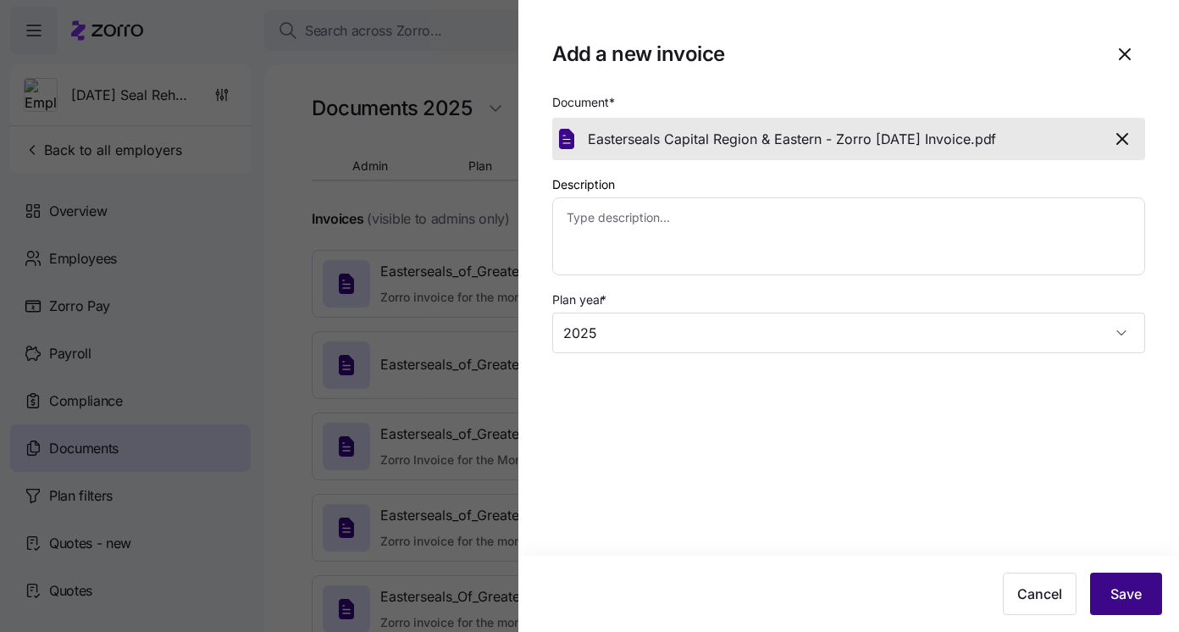
click at [1113, 581] on button "Save" at bounding box center [1126, 593] width 72 height 42
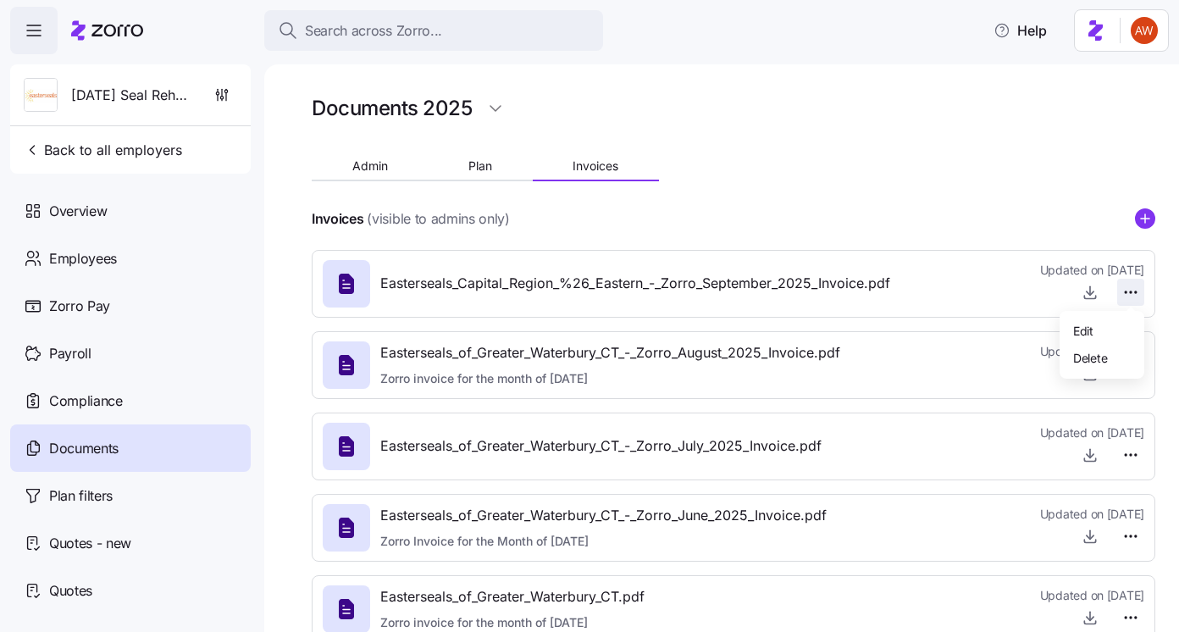
click at [1130, 294] on html "Search across Zorro... Help Easter Seal Rehabilitation Center of Greater Waterb…" at bounding box center [589, 311] width 1179 height 622
click at [1086, 362] on span "Delete" at bounding box center [1090, 357] width 34 height 17
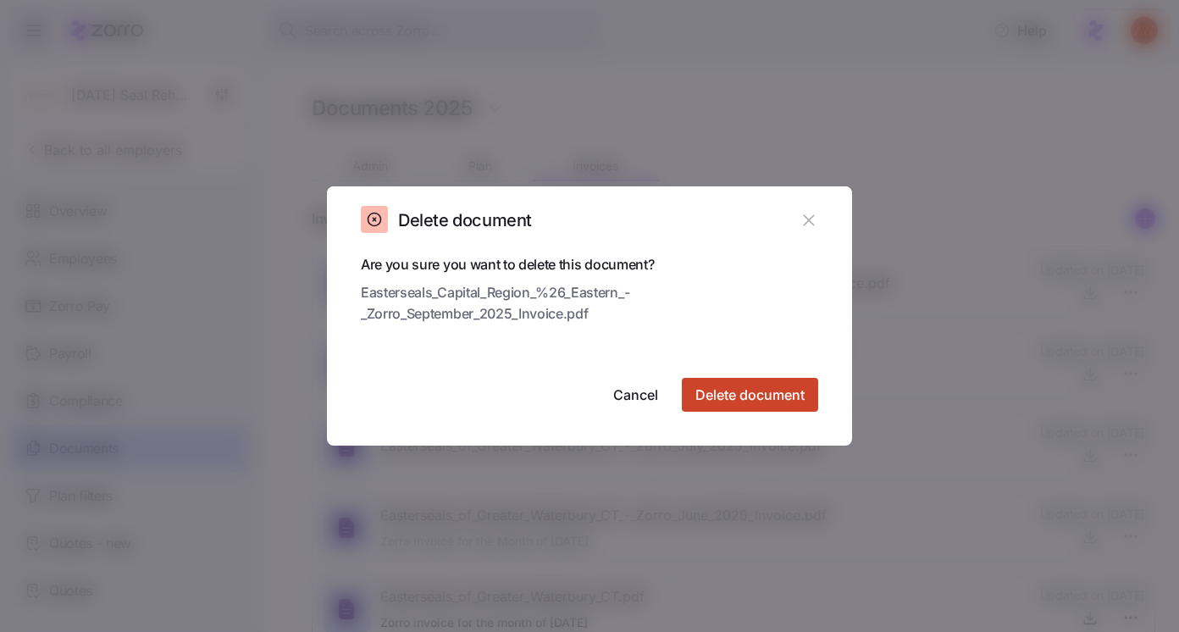
click at [798, 390] on span "Delete document" at bounding box center [749, 394] width 109 height 20
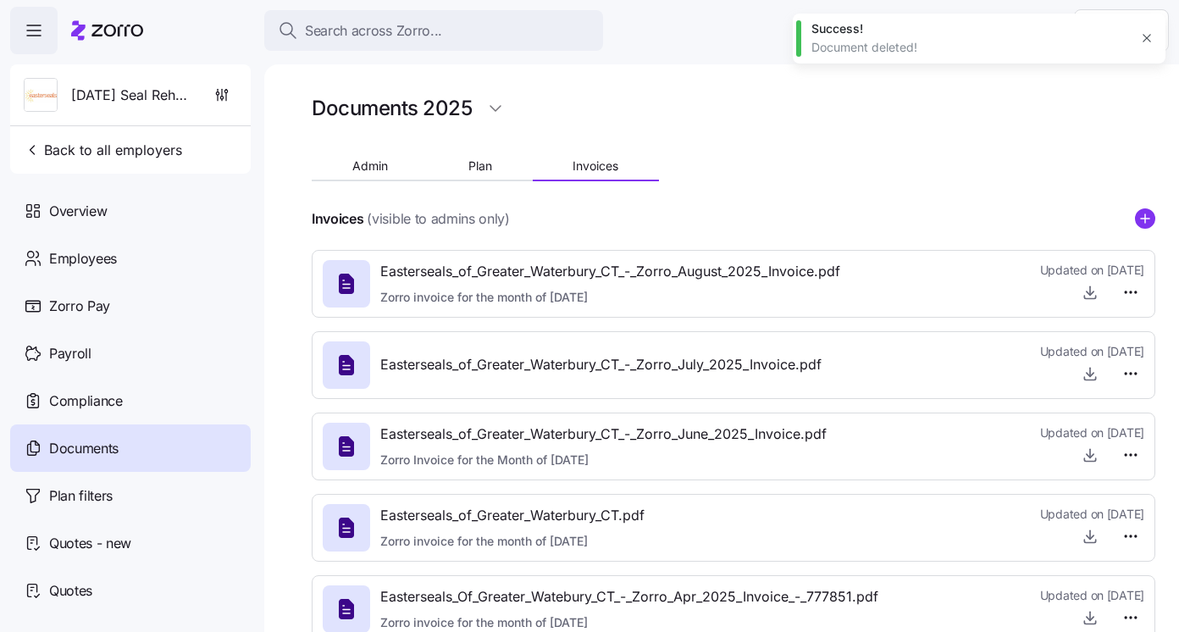
click at [1145, 223] on icon "add icon" at bounding box center [1145, 218] width 0 height 8
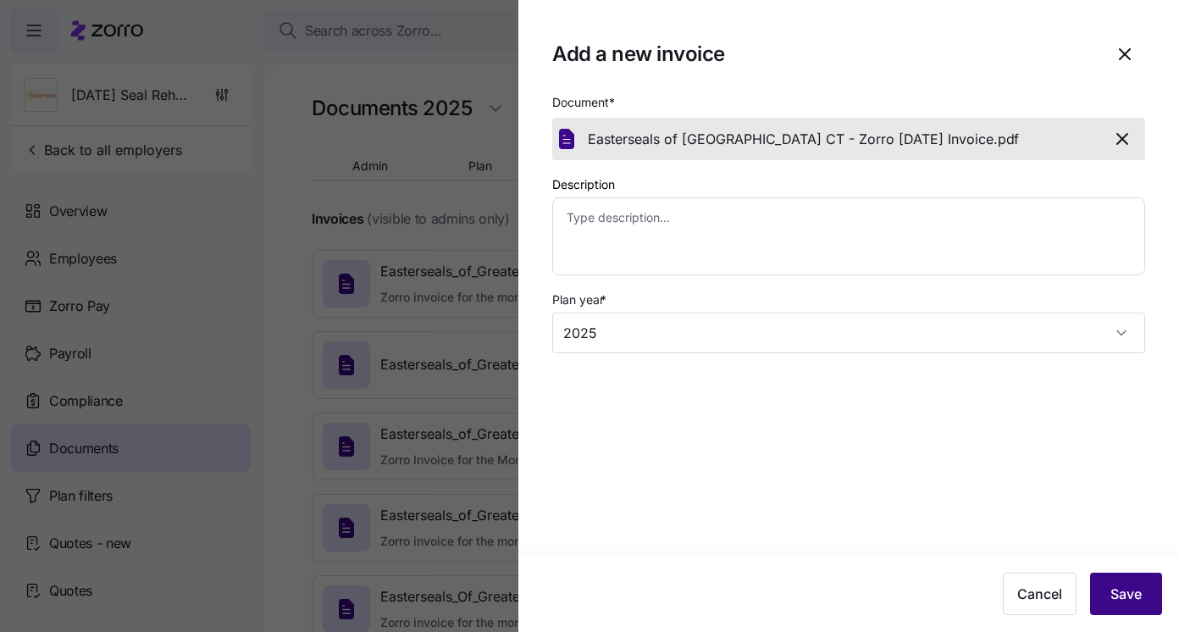
click at [1136, 596] on span "Save" at bounding box center [1125, 593] width 31 height 20
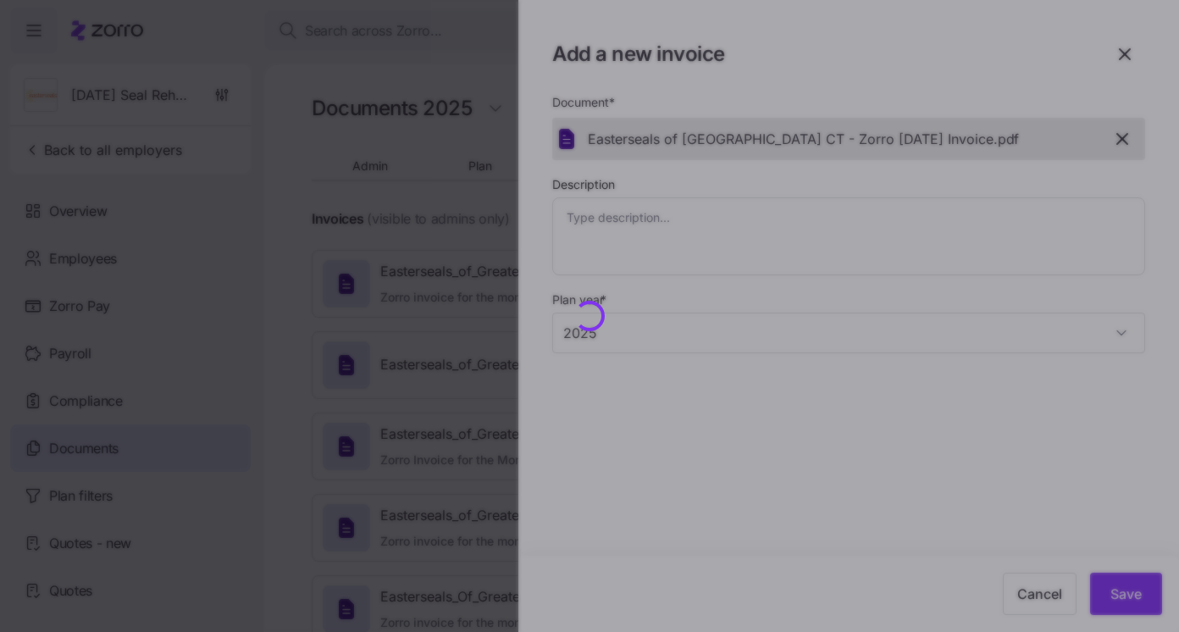
type textarea "x"
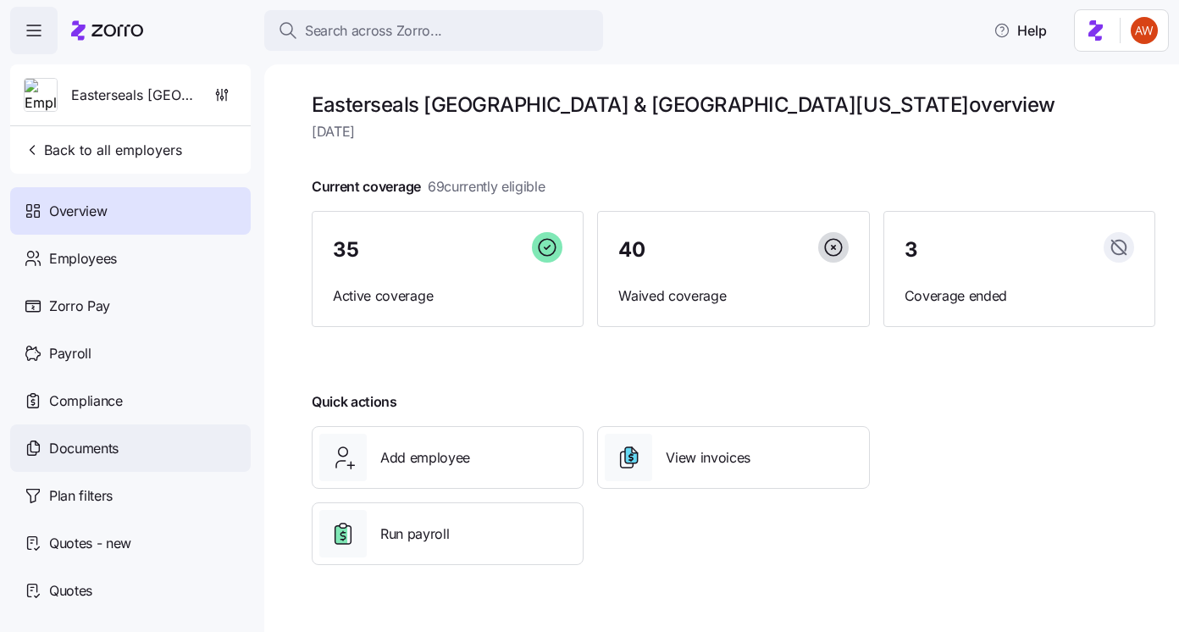
click at [149, 440] on div "Documents" at bounding box center [130, 447] width 240 height 47
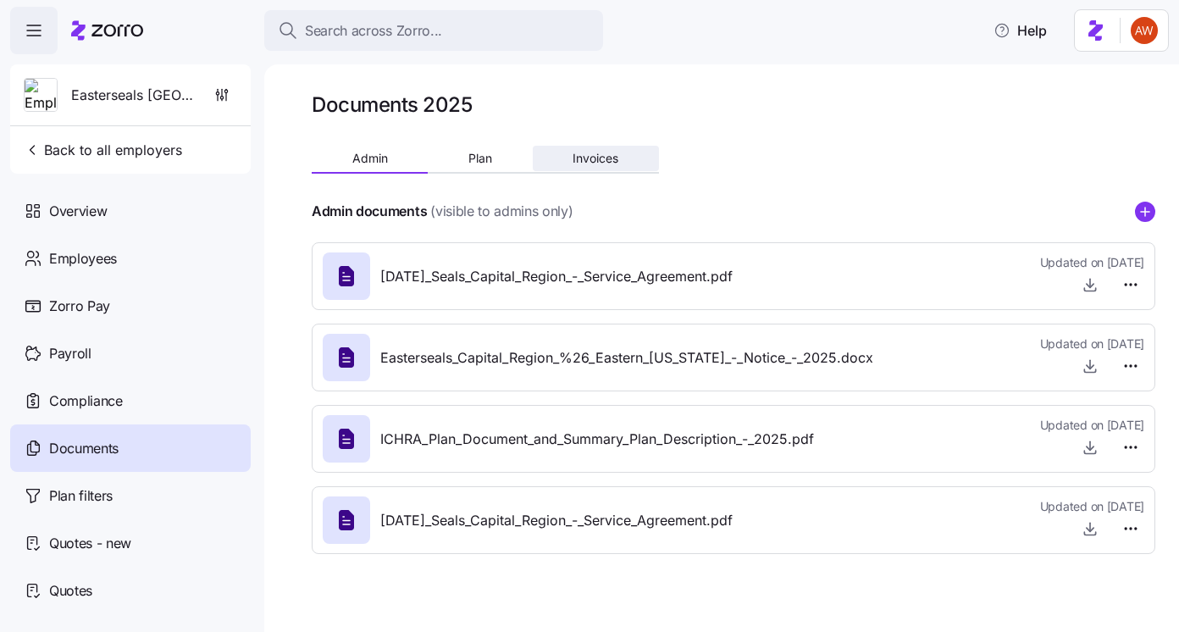
click at [603, 155] on span "Invoices" at bounding box center [595, 158] width 46 height 12
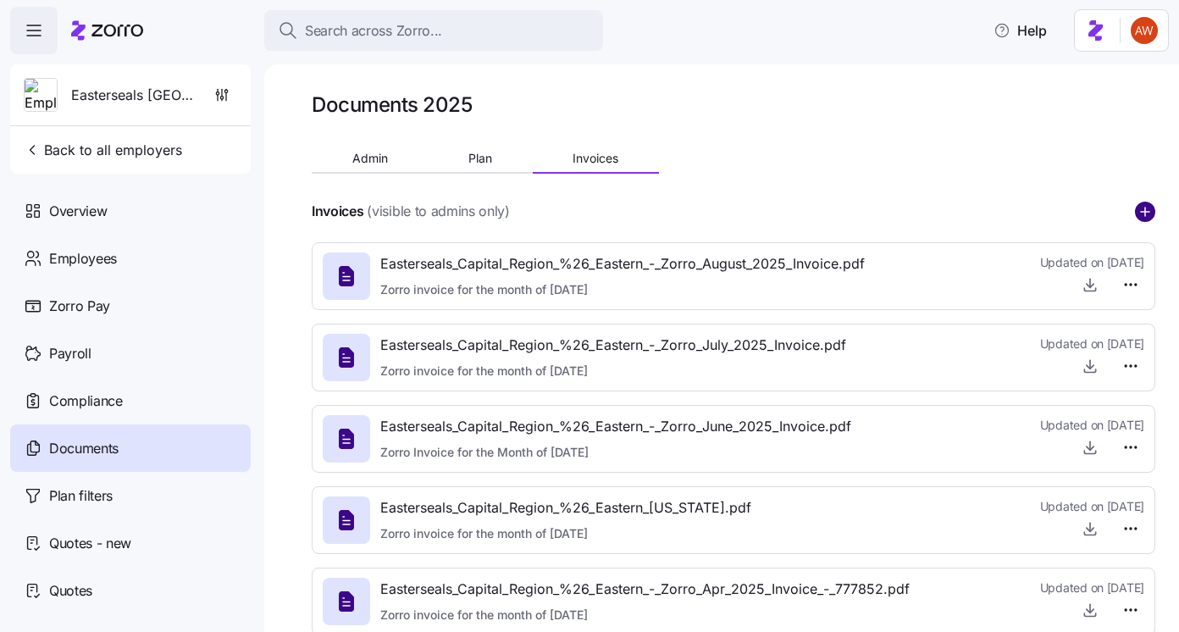
click at [1144, 209] on circle "add icon" at bounding box center [1144, 211] width 19 height 19
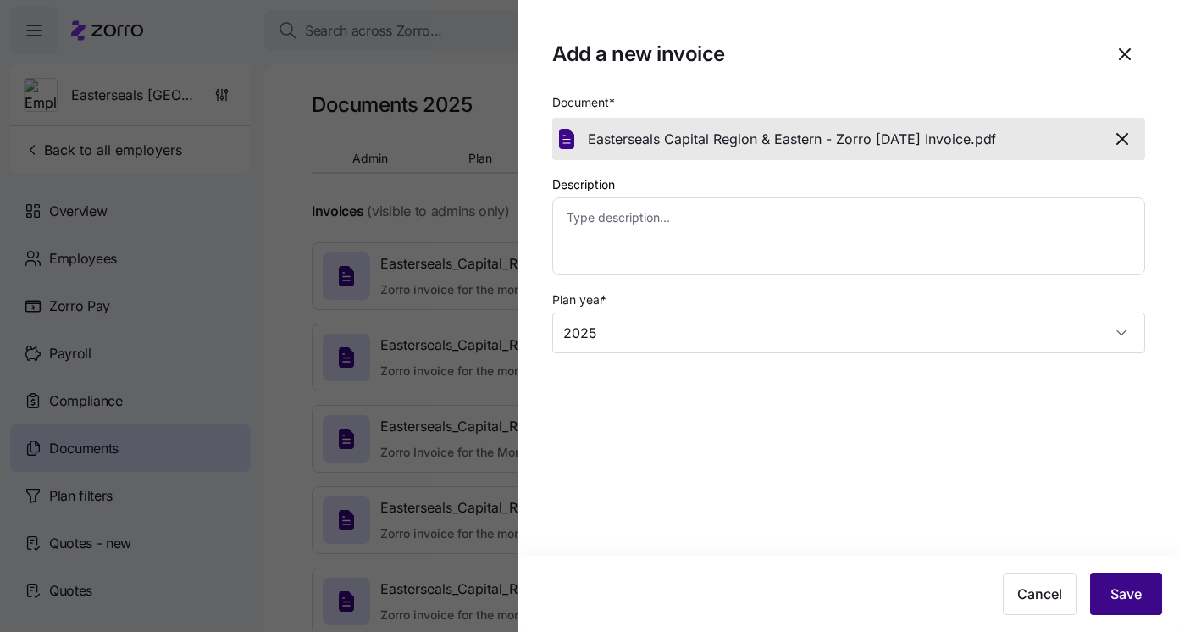
click at [1152, 604] on button "Save" at bounding box center [1126, 593] width 72 height 42
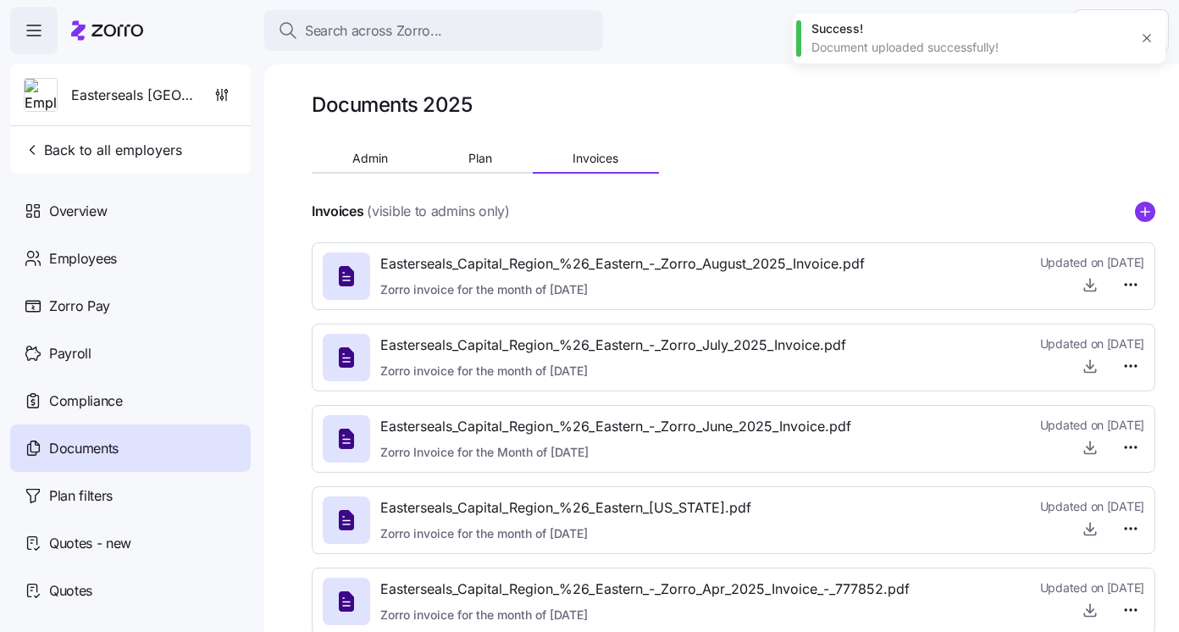
type textarea "x"
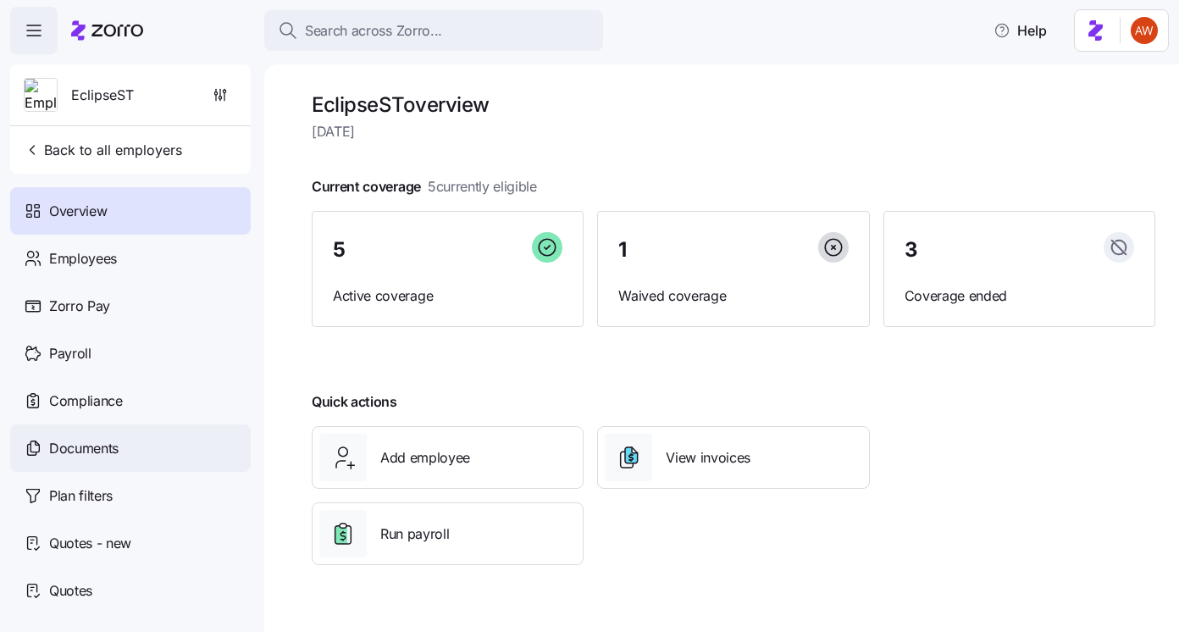
click at [202, 456] on div "Documents" at bounding box center [130, 447] width 240 height 47
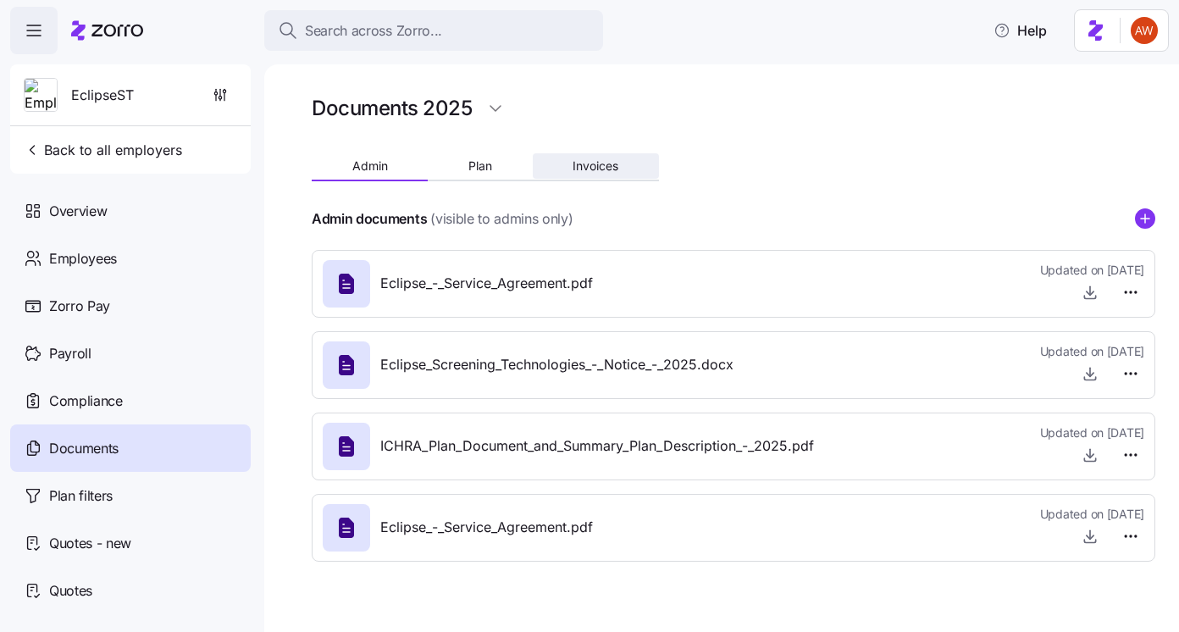
click at [619, 166] on button "Invoices" at bounding box center [596, 165] width 126 height 25
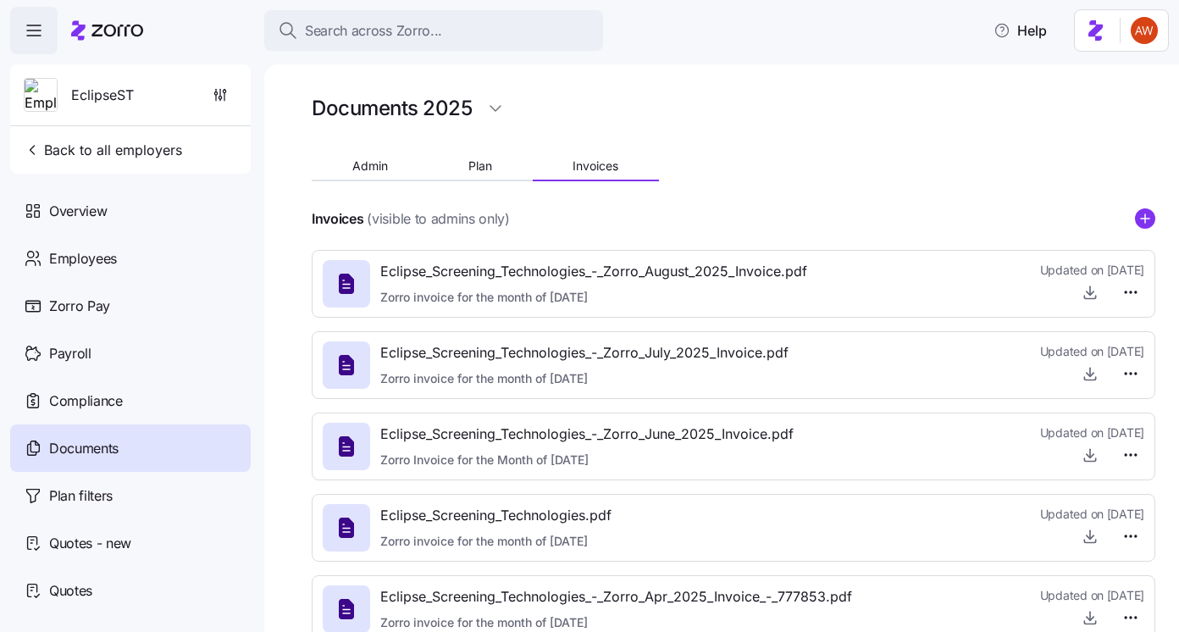
click at [1145, 218] on icon "add icon" at bounding box center [1145, 218] width 8 height 0
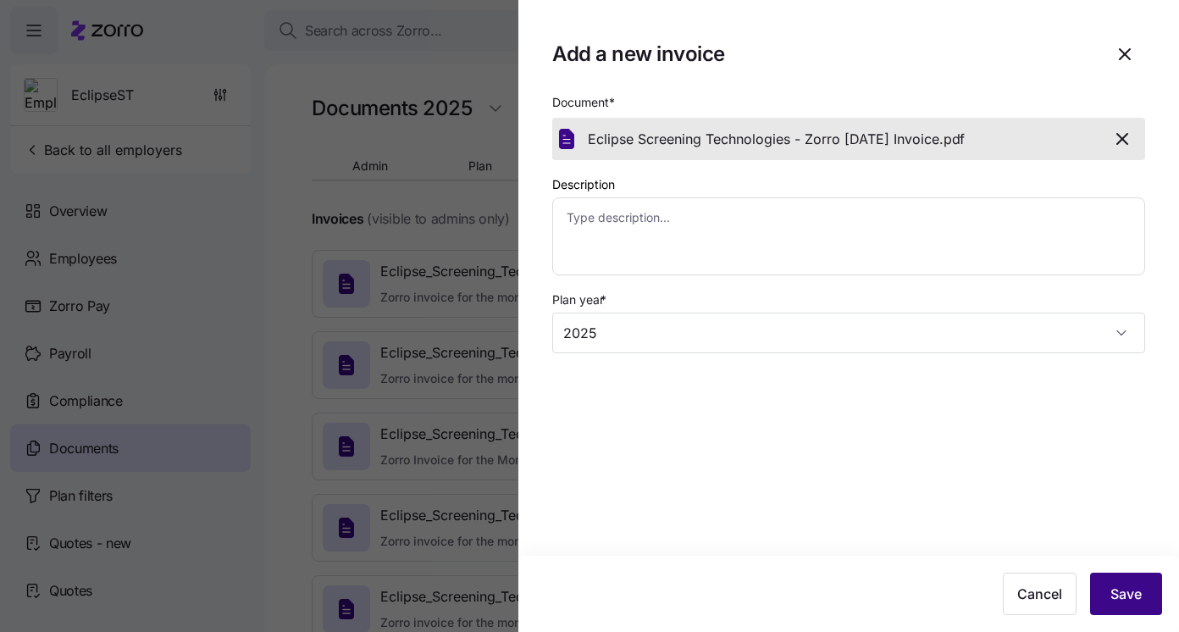
click at [1124, 584] on span "Save" at bounding box center [1125, 593] width 31 height 20
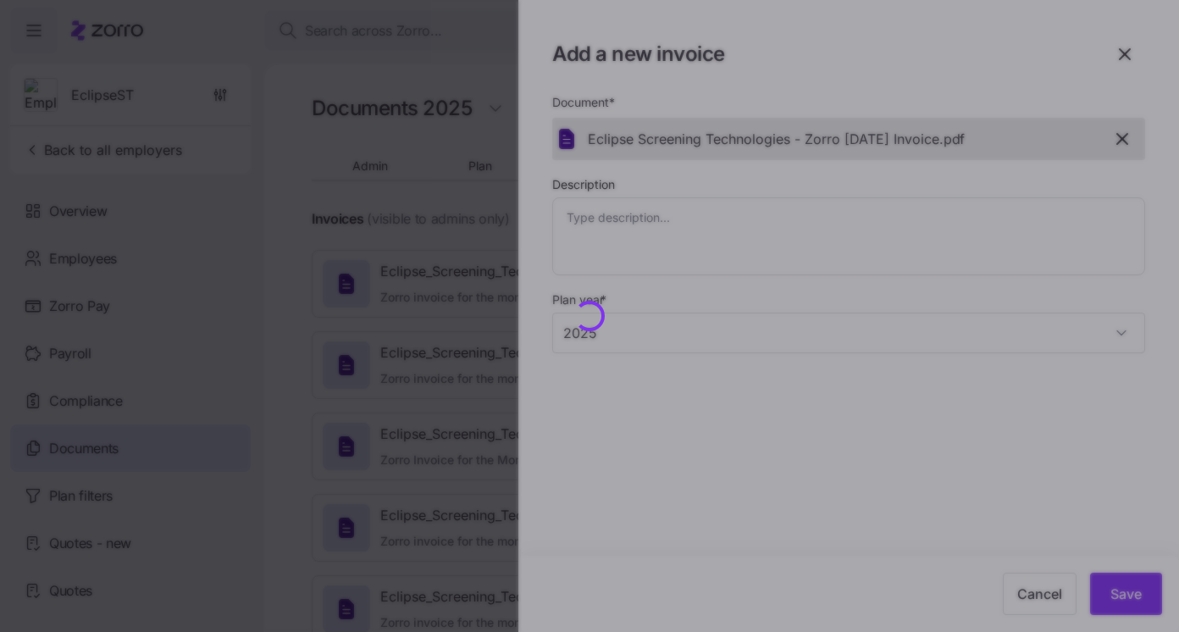
type textarea "x"
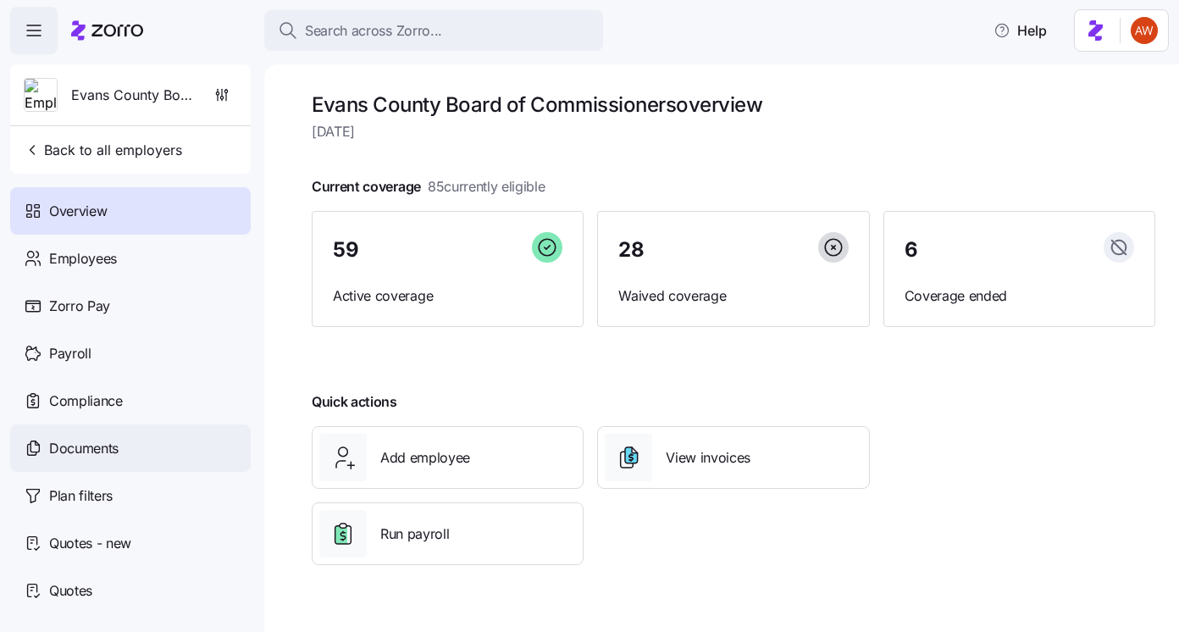
click at [182, 449] on div "Documents" at bounding box center [130, 447] width 240 height 47
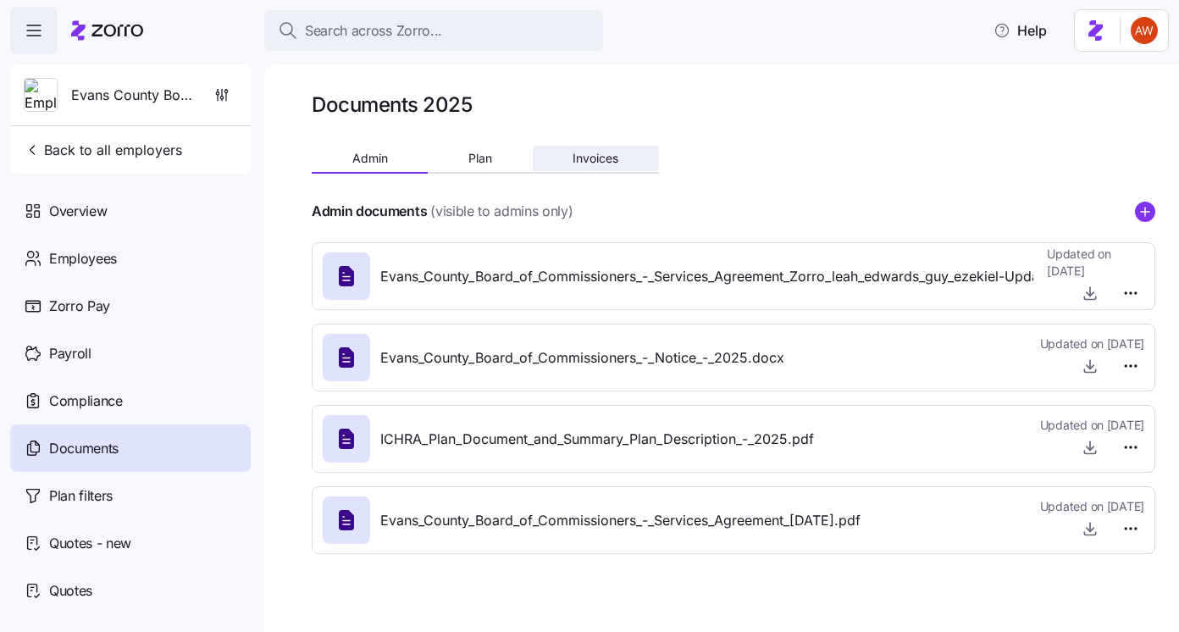
click at [605, 160] on span "Invoices" at bounding box center [595, 158] width 46 height 12
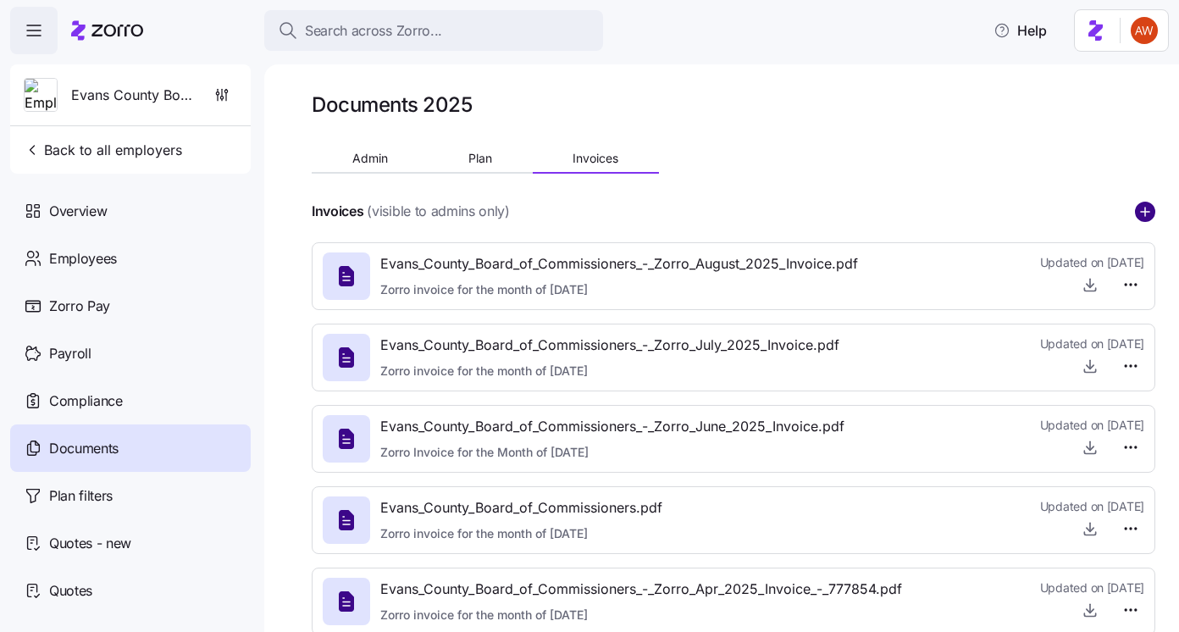
click at [1142, 210] on circle "add icon" at bounding box center [1144, 211] width 19 height 19
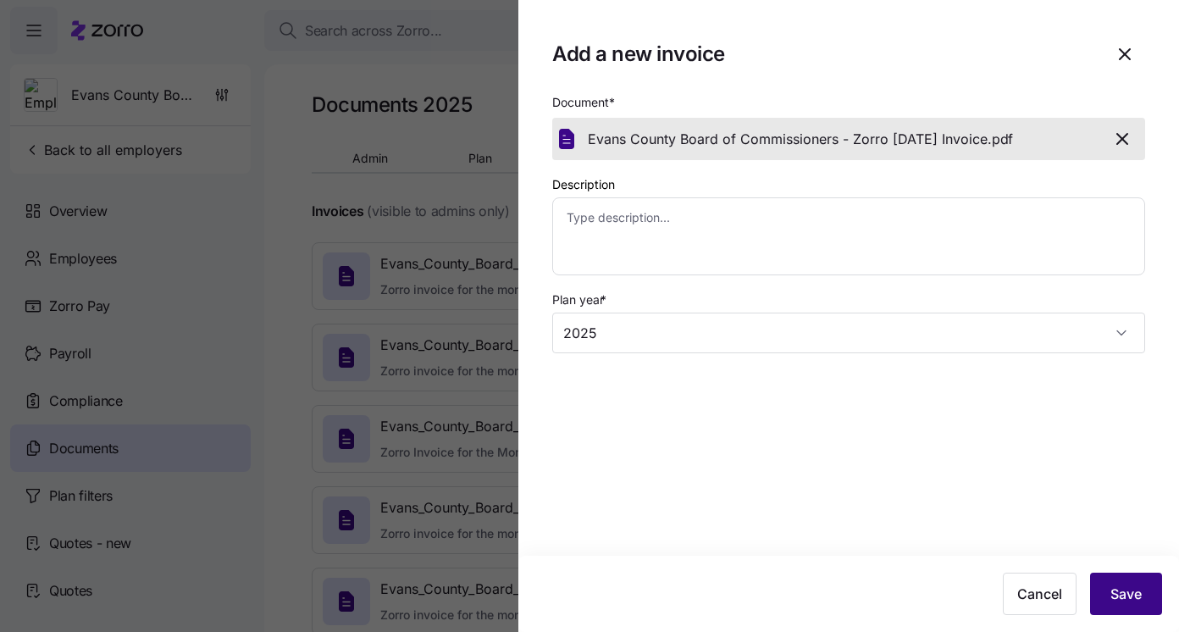
click at [1122, 584] on span "Save" at bounding box center [1125, 593] width 31 height 20
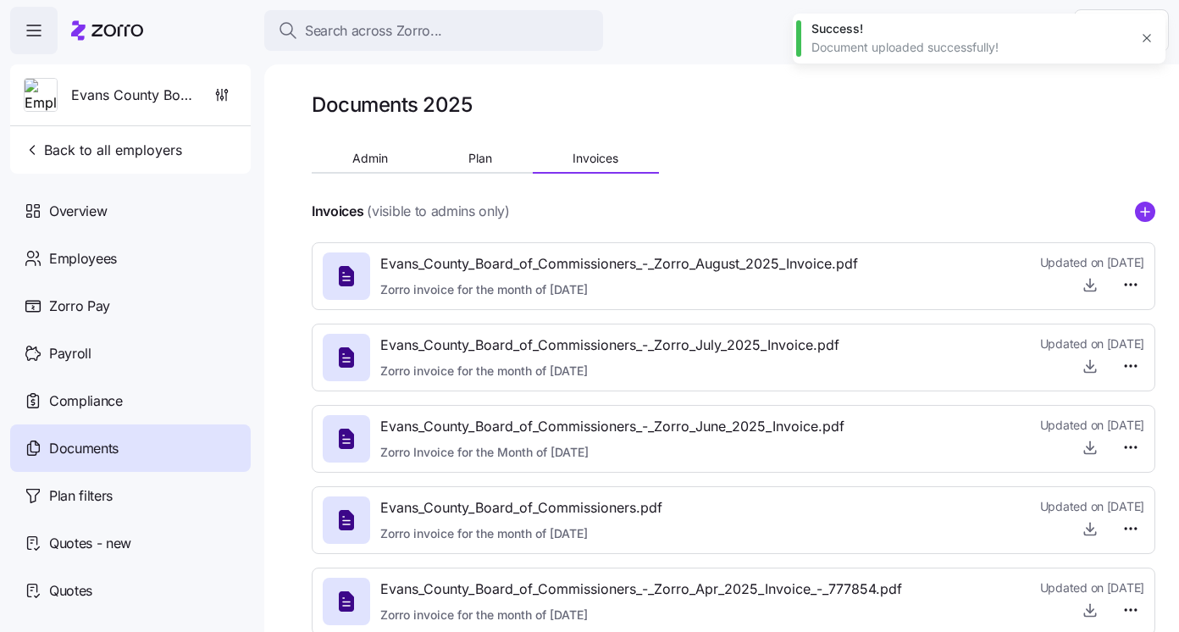
type textarea "x"
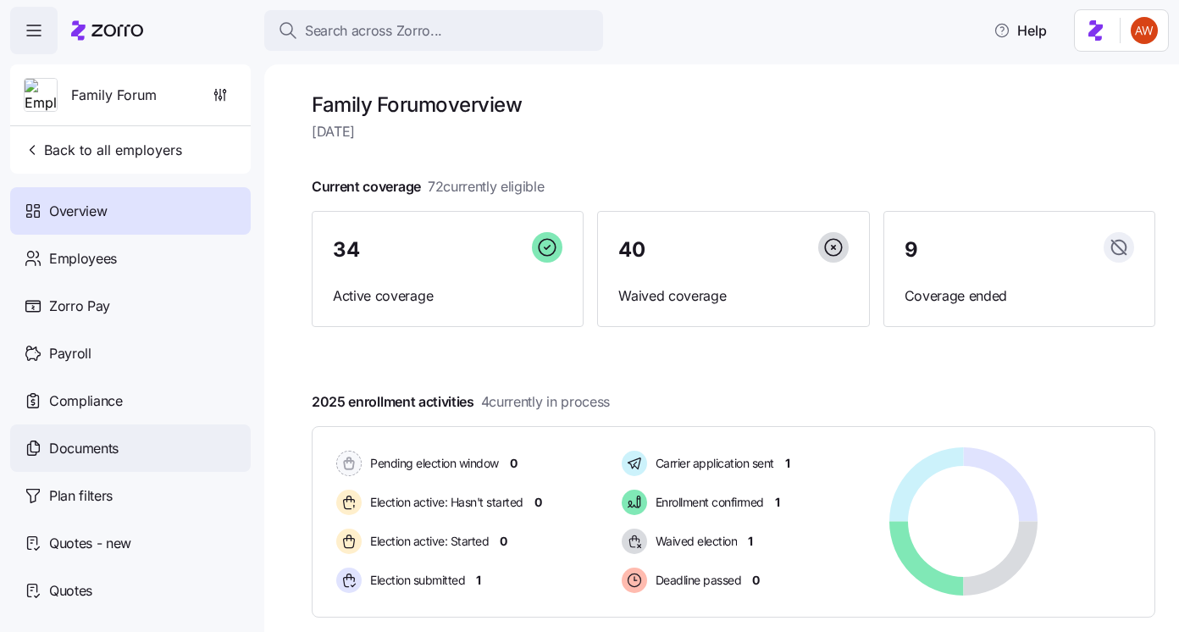
click at [169, 461] on div "Documents" at bounding box center [130, 447] width 240 height 47
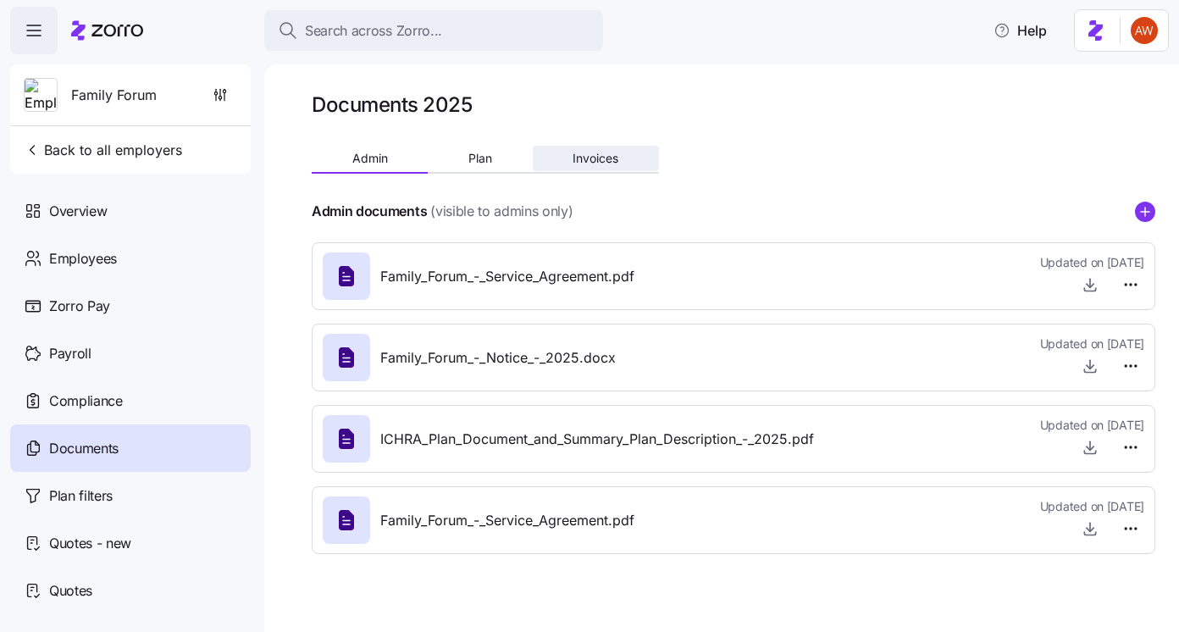
click at [596, 165] on button "Invoices" at bounding box center [596, 158] width 126 height 25
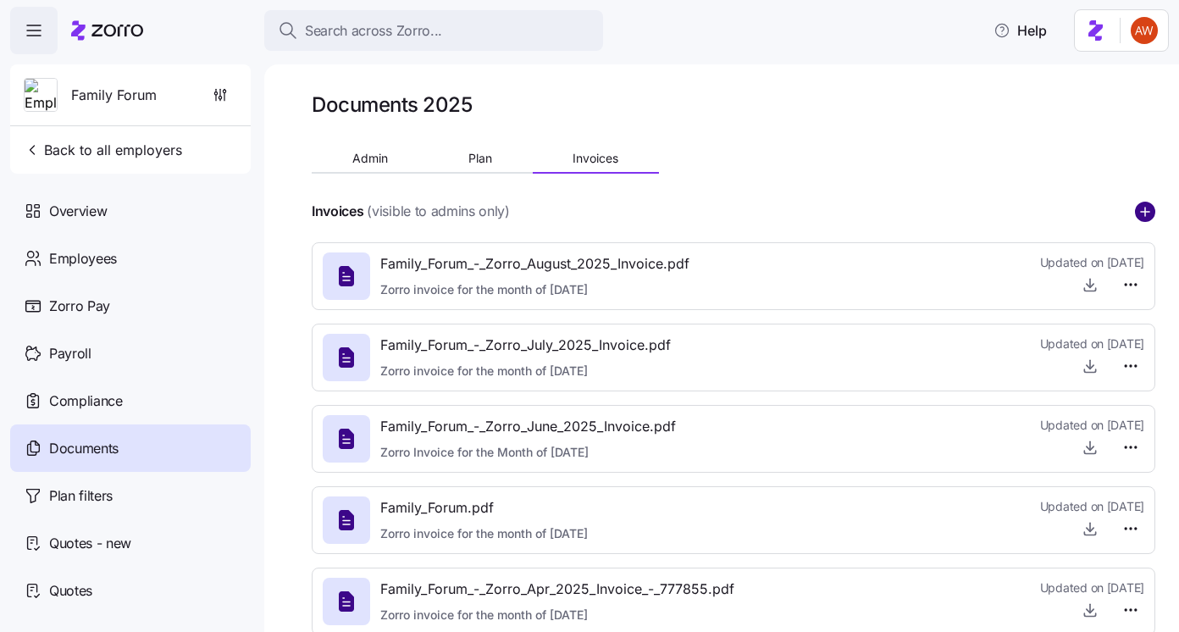
click at [1140, 219] on circle "add icon" at bounding box center [1144, 211] width 19 height 19
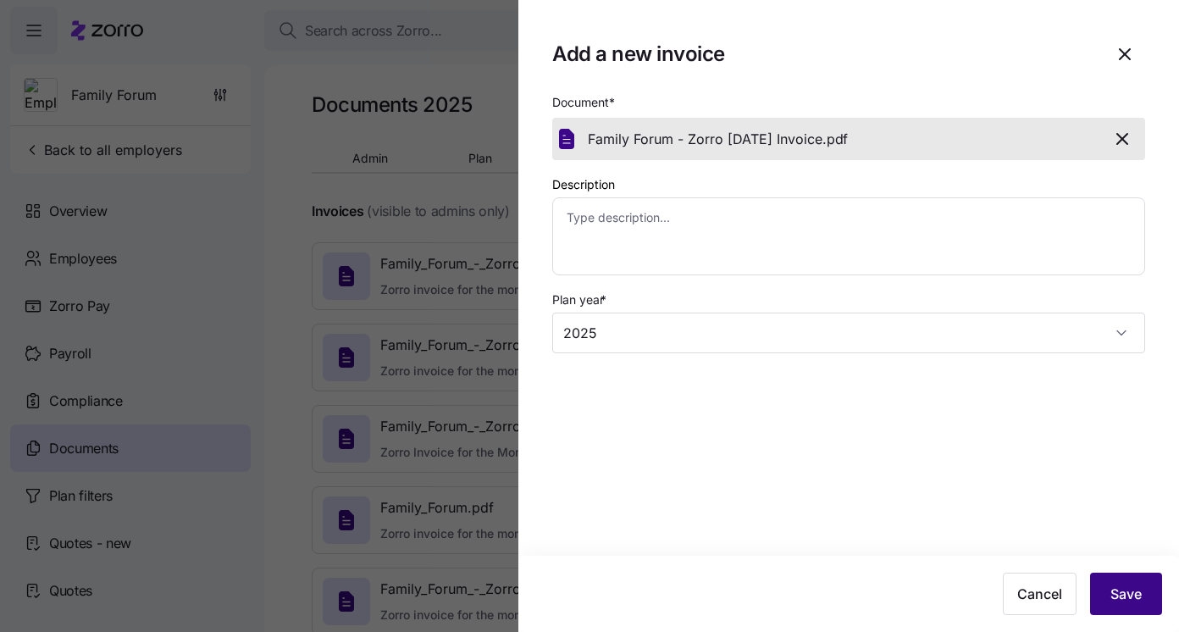
click at [1130, 596] on span "Save" at bounding box center [1125, 593] width 31 height 20
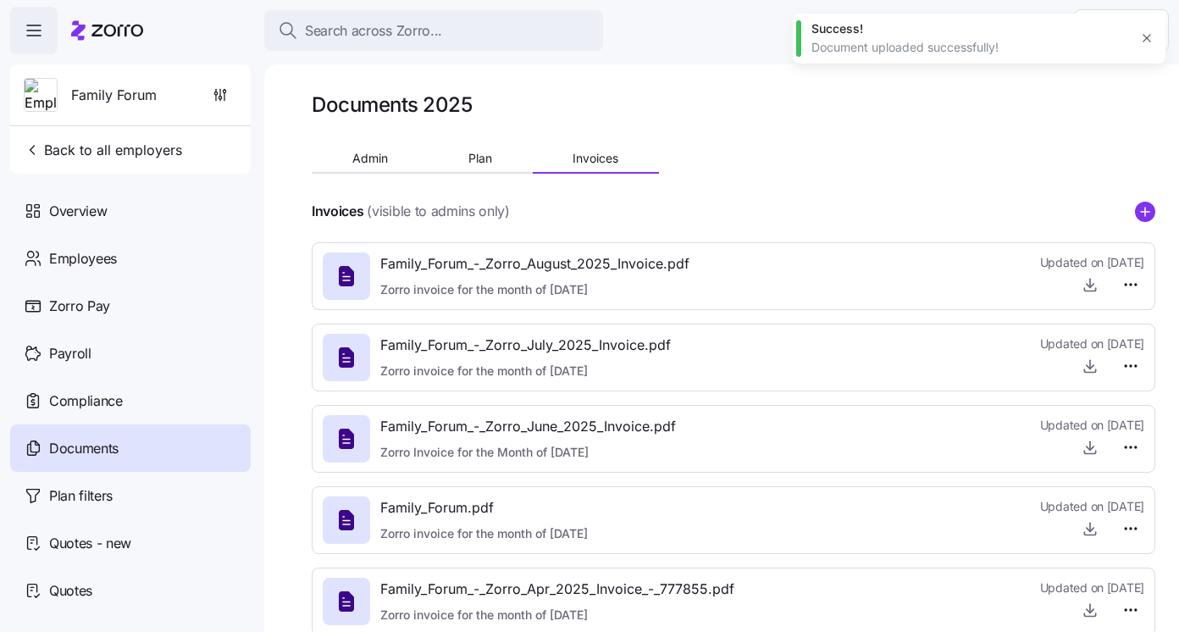
type textarea "x"
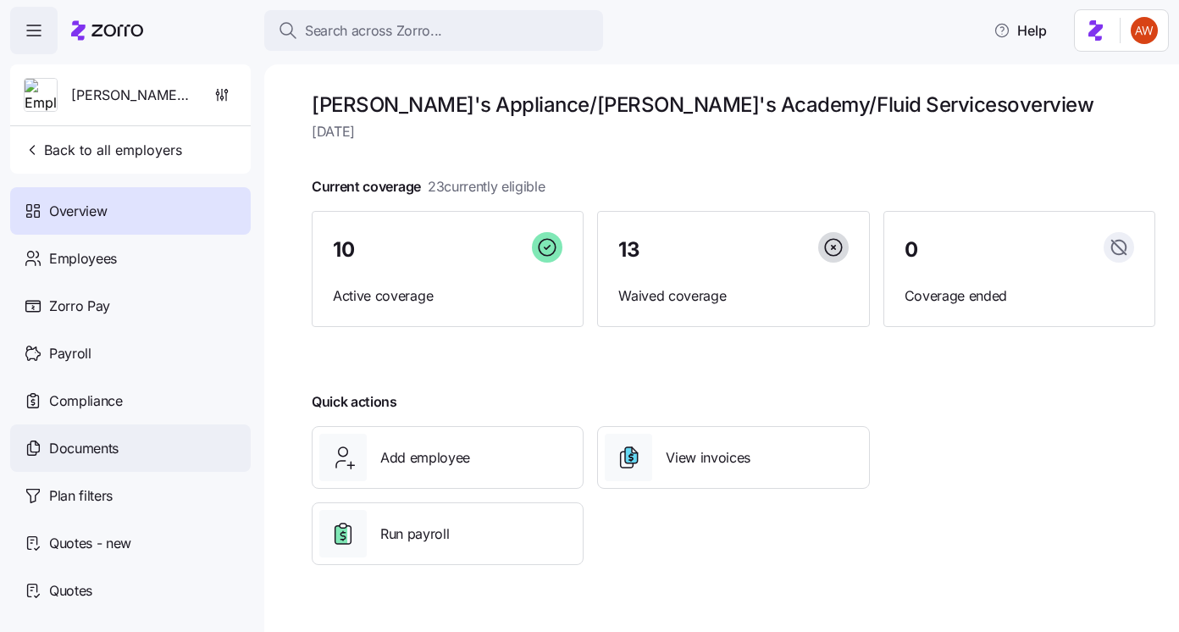
click at [179, 450] on div "Documents" at bounding box center [130, 447] width 240 height 47
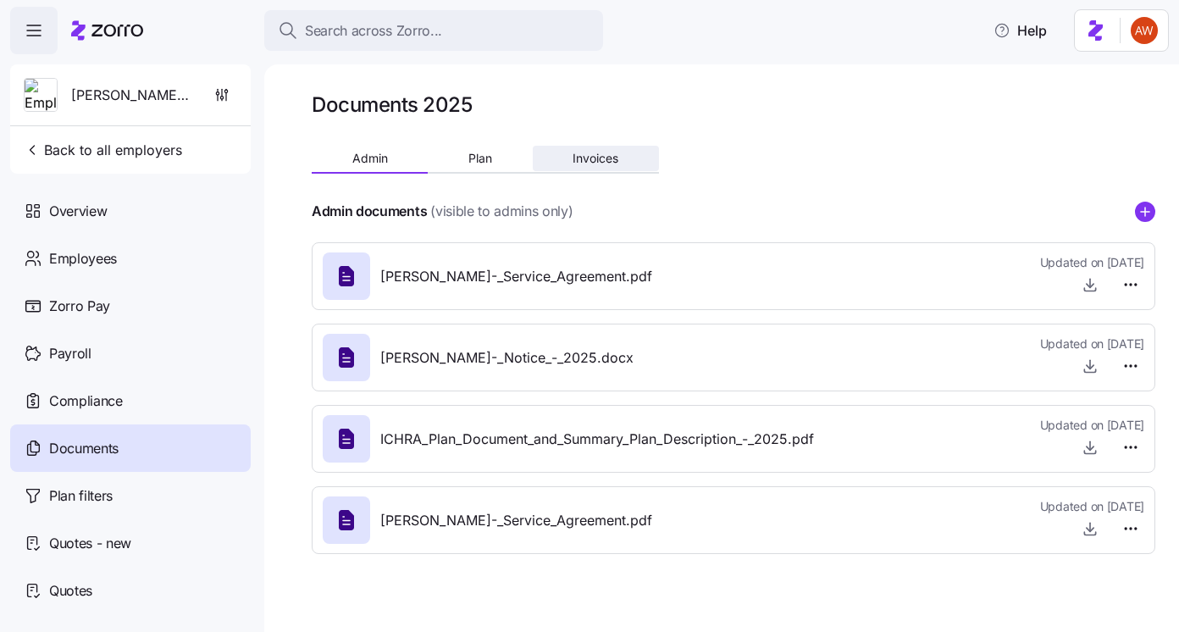
click at [578, 153] on span "Invoices" at bounding box center [595, 158] width 46 height 12
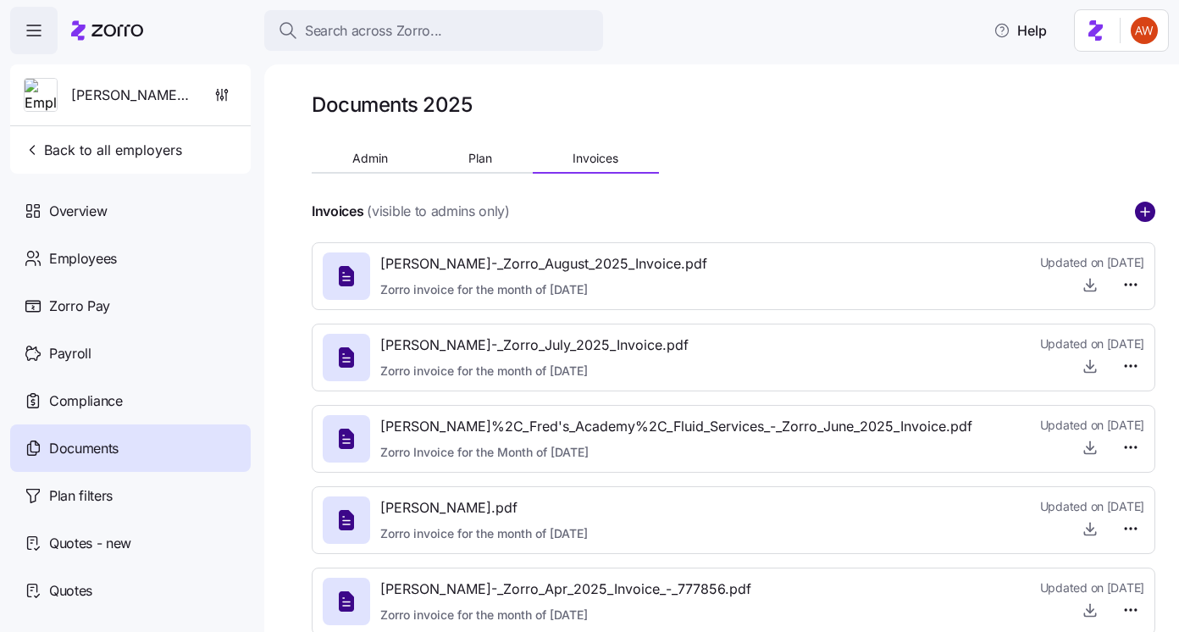
click at [1150, 207] on circle "add icon" at bounding box center [1144, 211] width 19 height 19
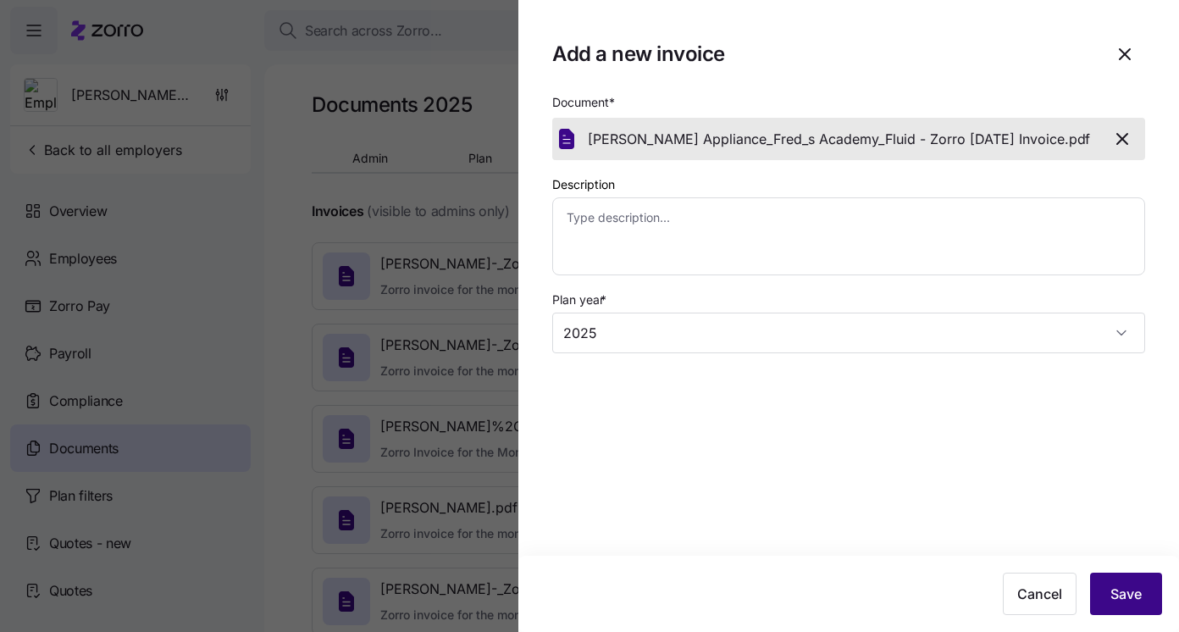
click at [1130, 593] on span "Save" at bounding box center [1125, 593] width 31 height 20
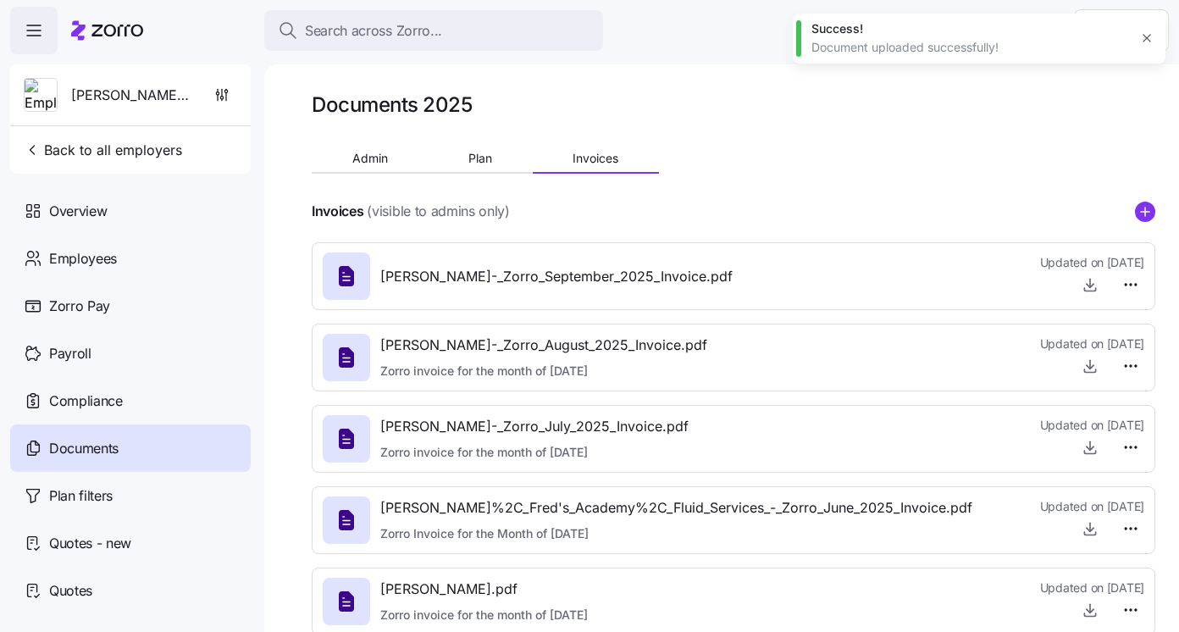
type textarea "x"
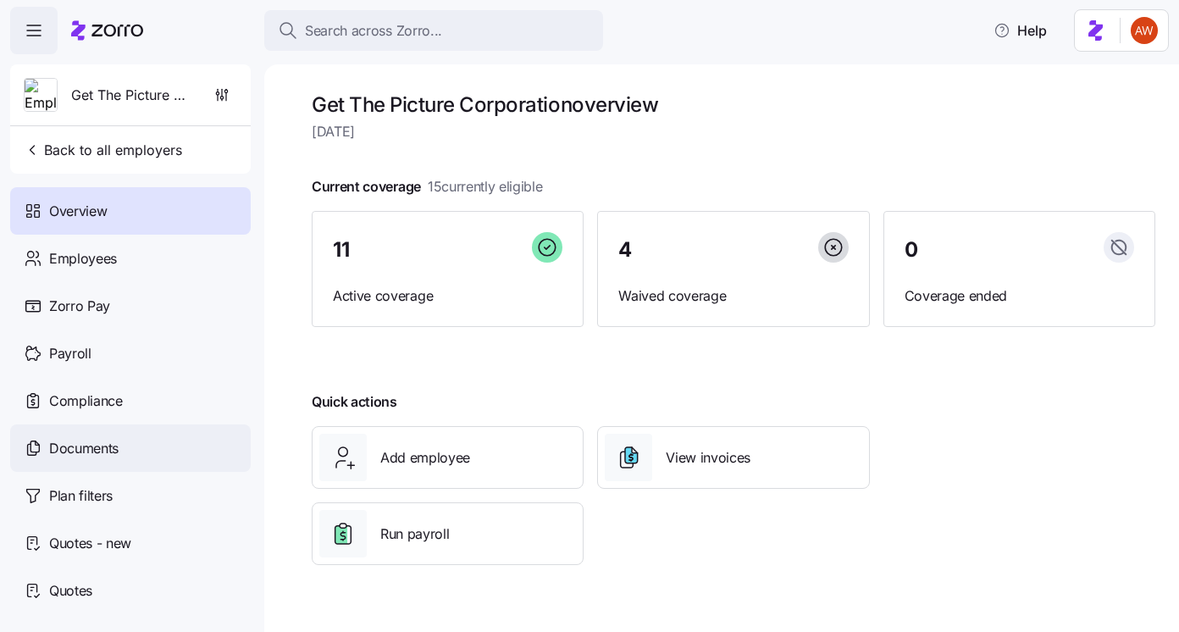
click at [185, 444] on div "Documents" at bounding box center [130, 447] width 240 height 47
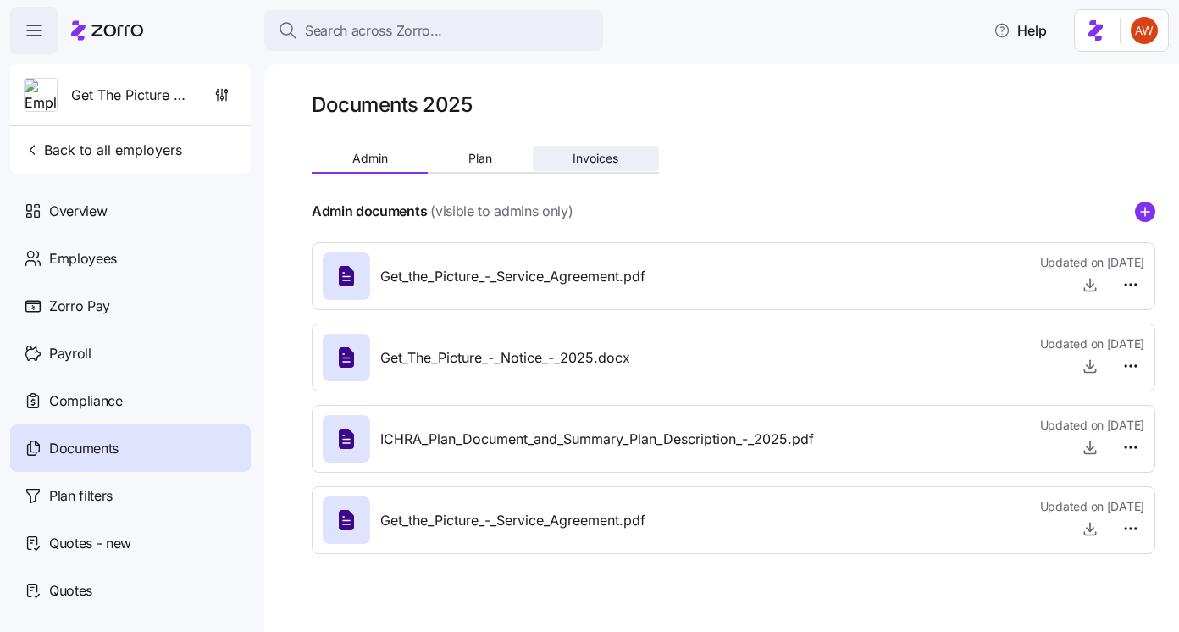
click at [595, 146] on button "Invoices" at bounding box center [596, 158] width 126 height 25
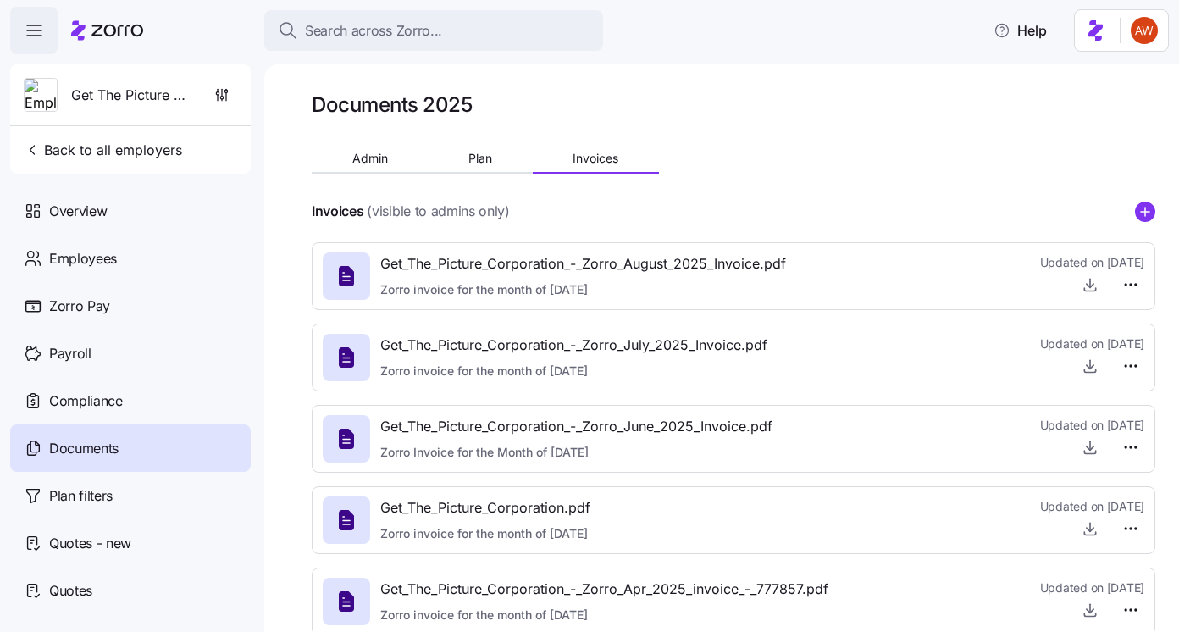
click at [1134, 218] on div "Invoices (visible to admins only)" at bounding box center [733, 211] width 843 height 21
click at [1139, 208] on circle "add icon" at bounding box center [1144, 211] width 19 height 19
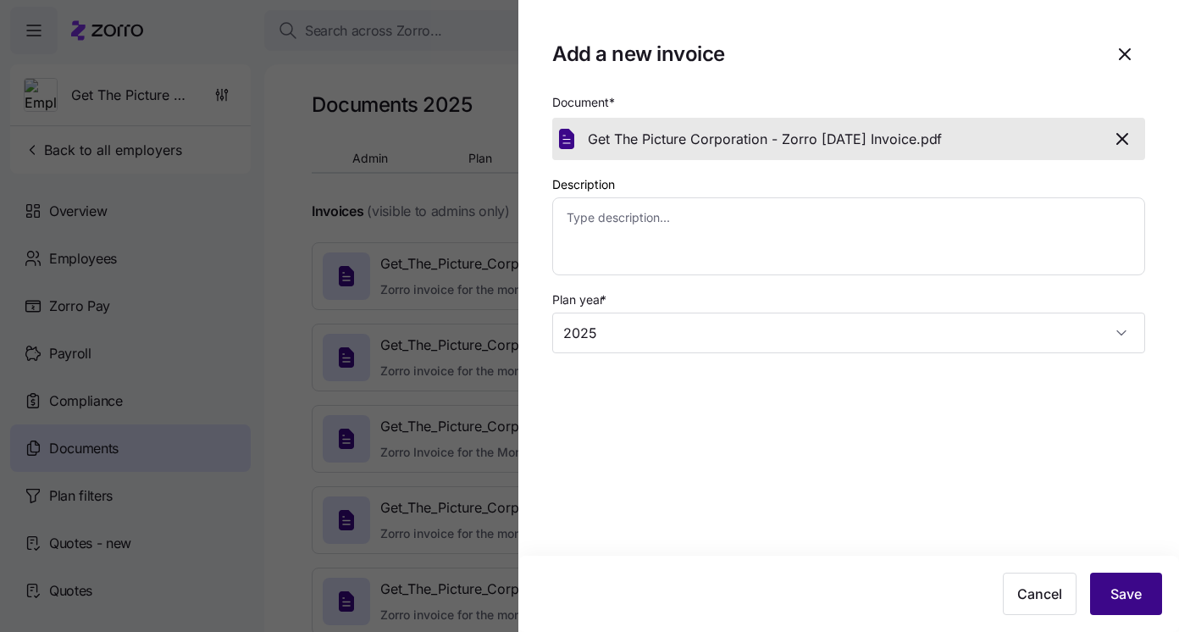
click at [1135, 594] on span "Save" at bounding box center [1125, 593] width 31 height 20
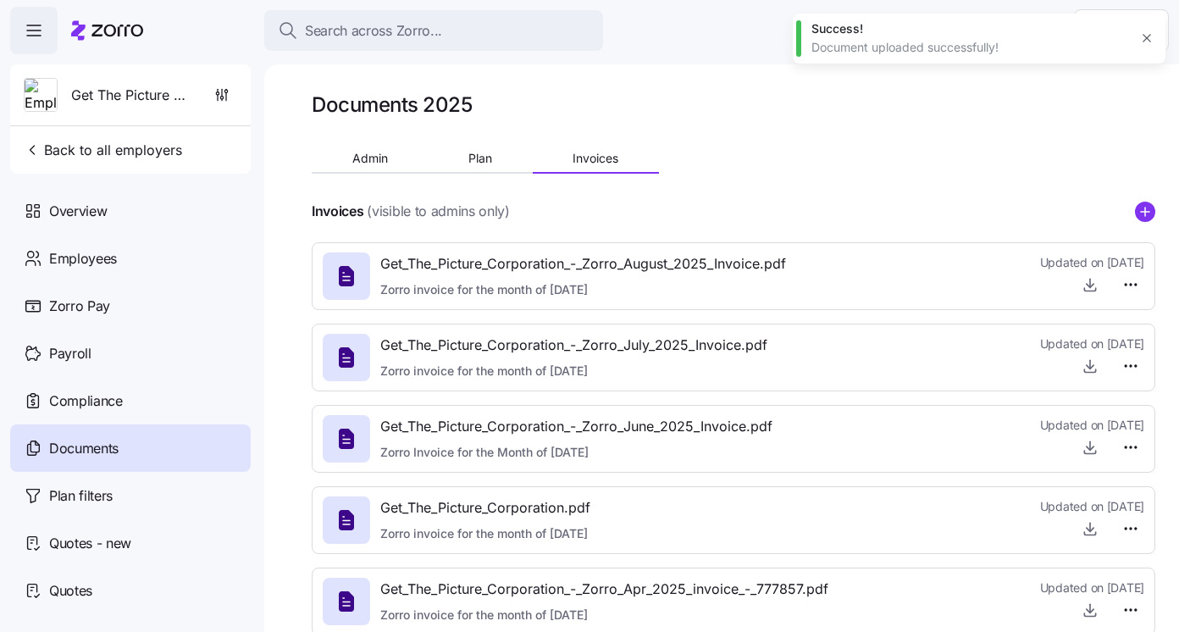
type textarea "x"
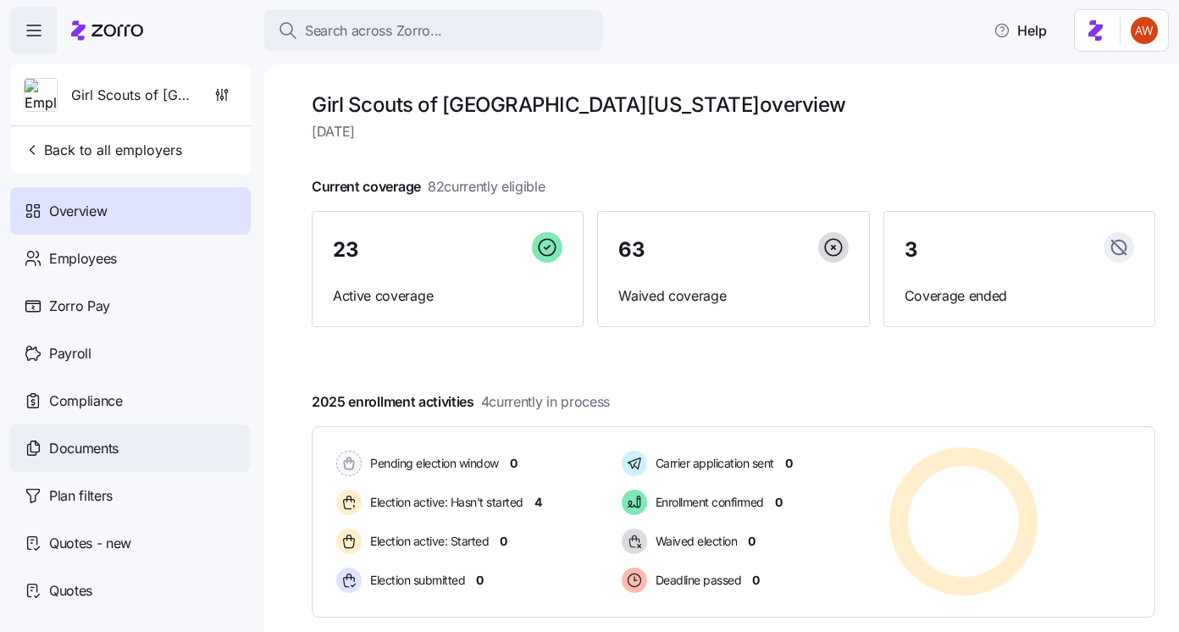
click at [158, 443] on div "Documents" at bounding box center [130, 447] width 240 height 47
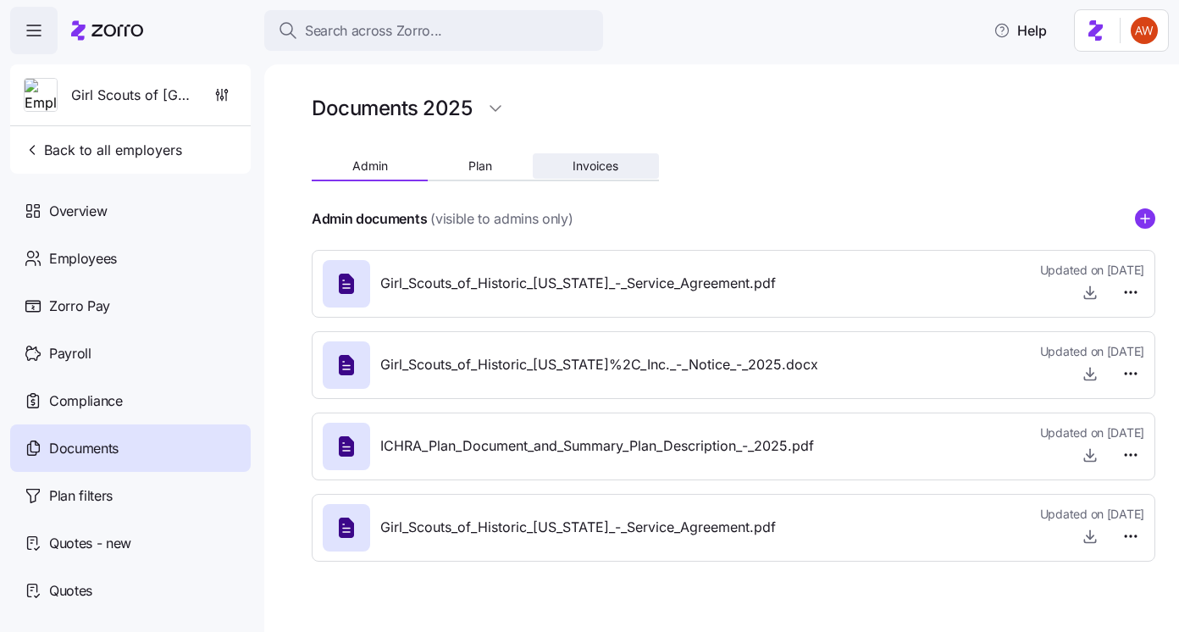
click at [581, 161] on span "Invoices" at bounding box center [595, 166] width 46 height 12
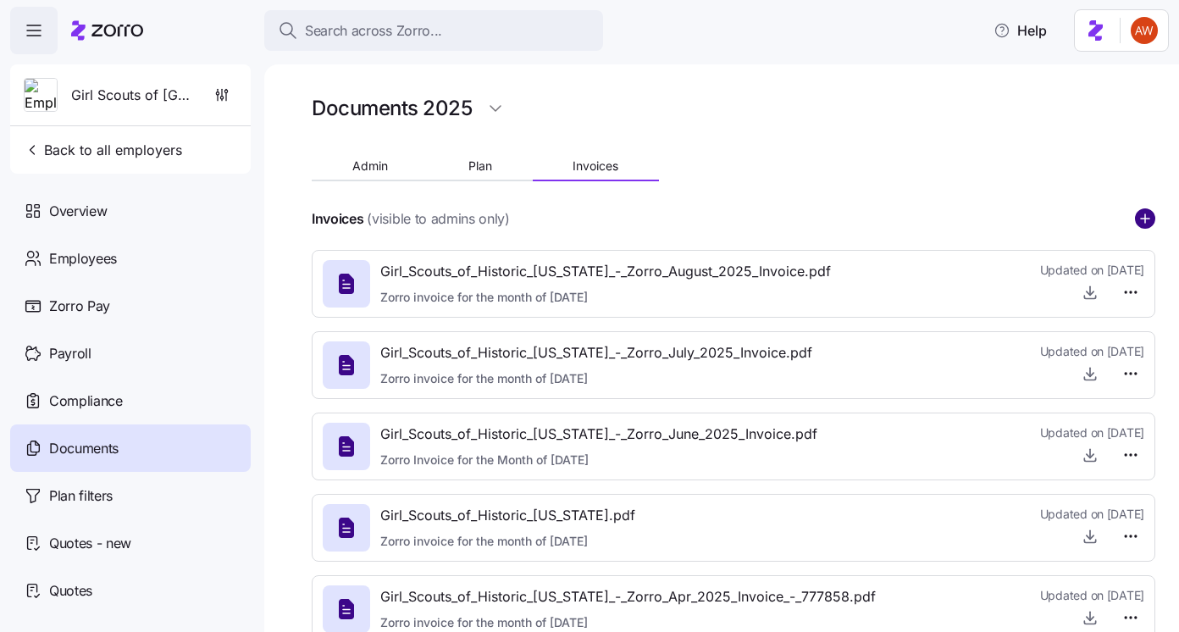
click at [1145, 223] on icon "add icon" at bounding box center [1145, 218] width 20 height 20
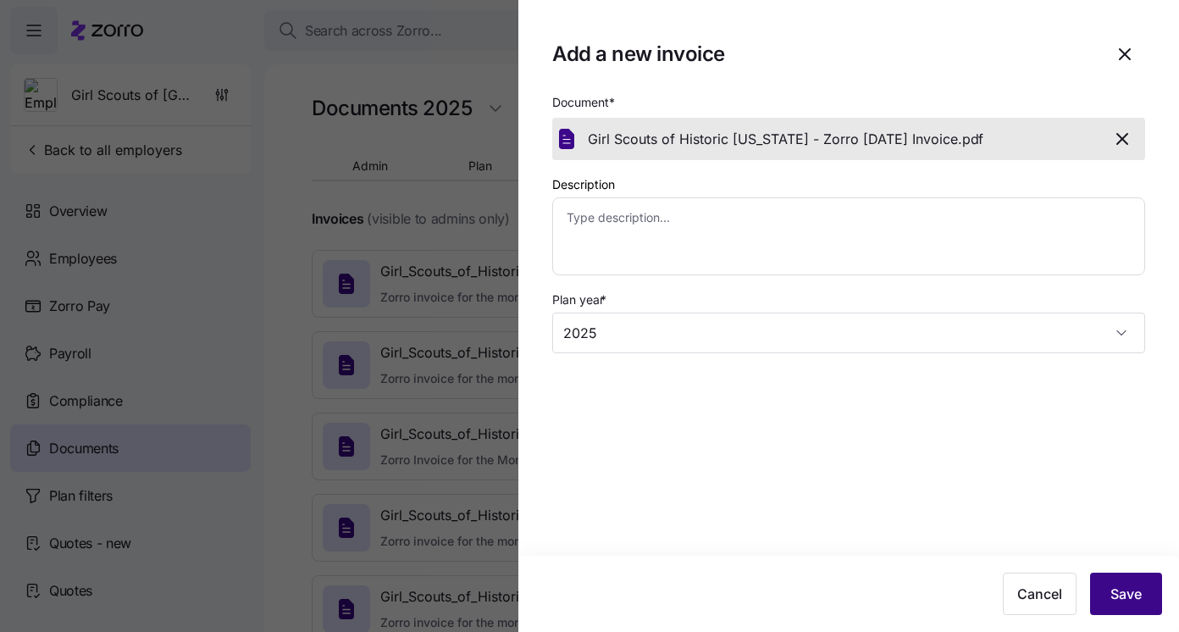
click at [1127, 586] on span "Save" at bounding box center [1125, 593] width 31 height 20
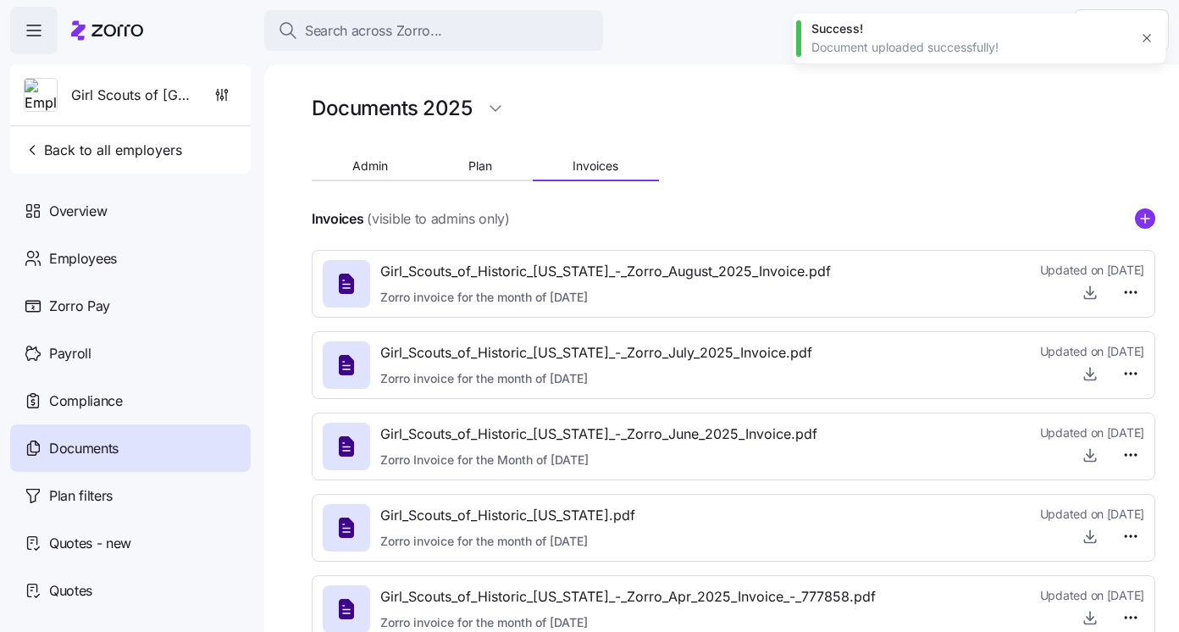
type textarea "x"
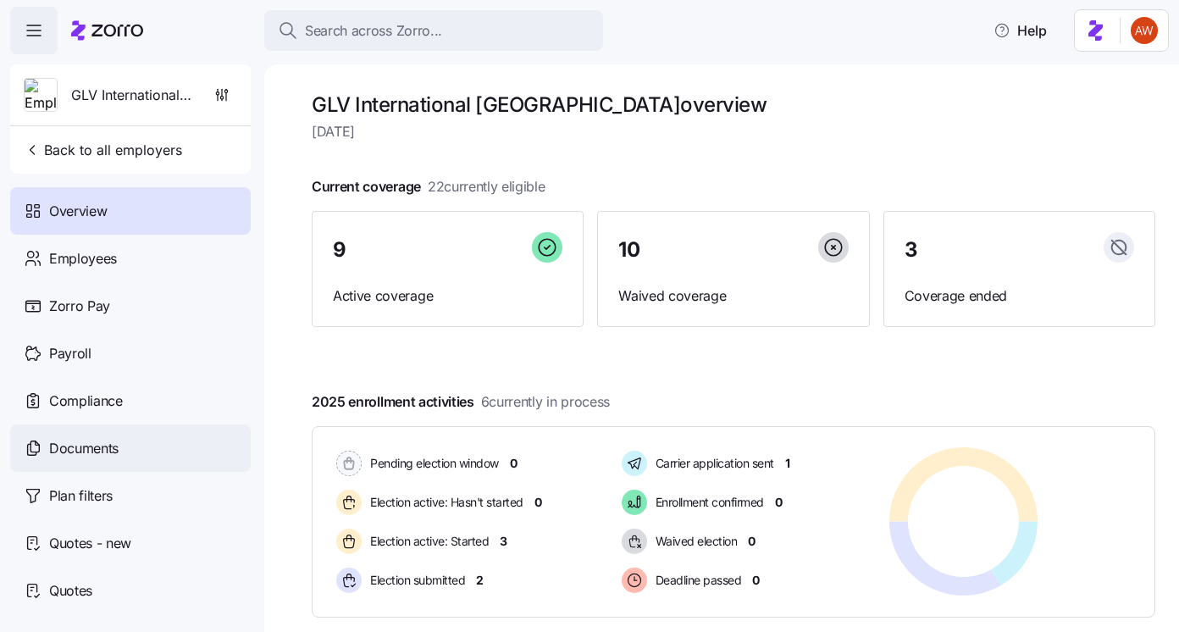
click at [166, 437] on div "Documents" at bounding box center [130, 447] width 240 height 47
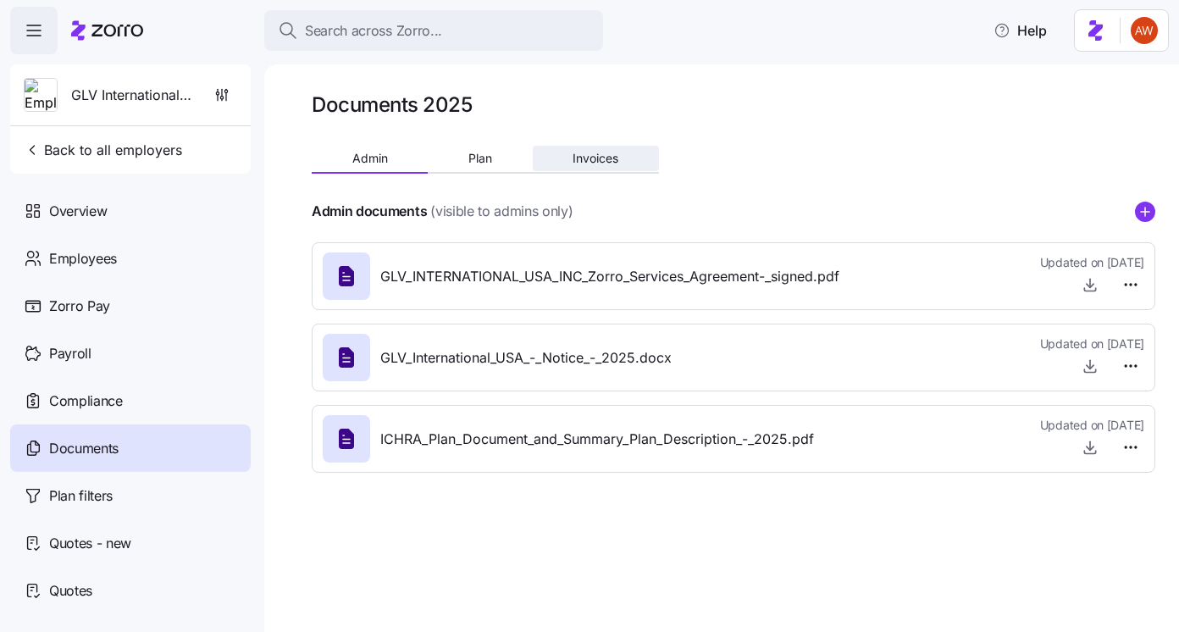
click at [602, 164] on span "Invoices" at bounding box center [595, 158] width 46 height 12
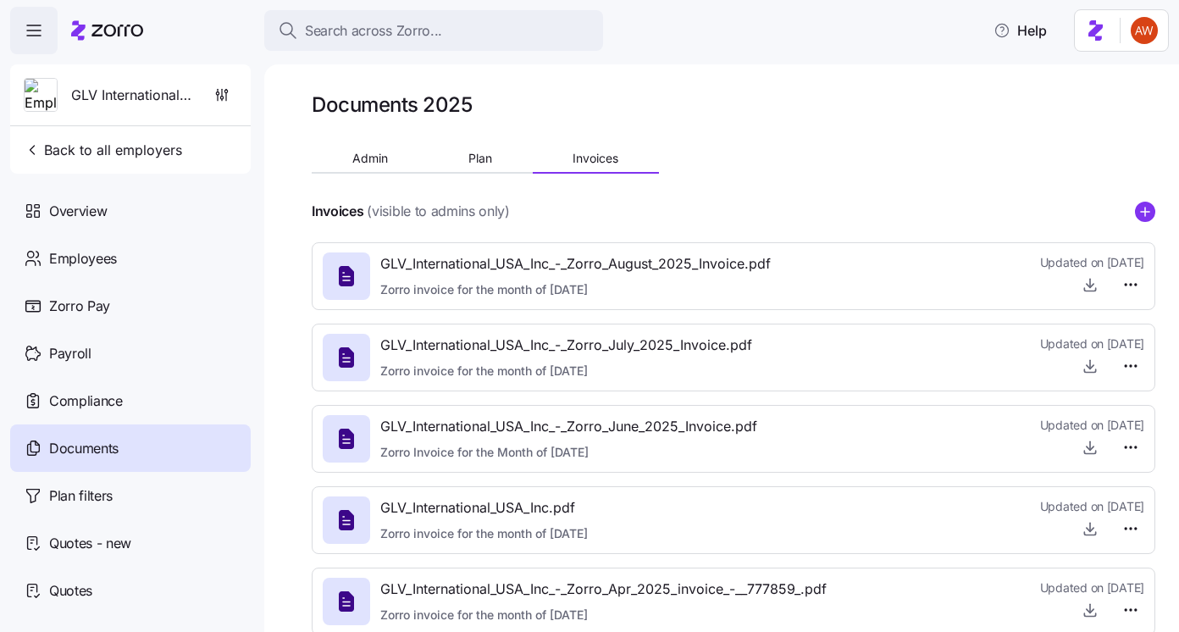
click at [1145, 215] on icon "add icon" at bounding box center [1145, 211] width 0 height 8
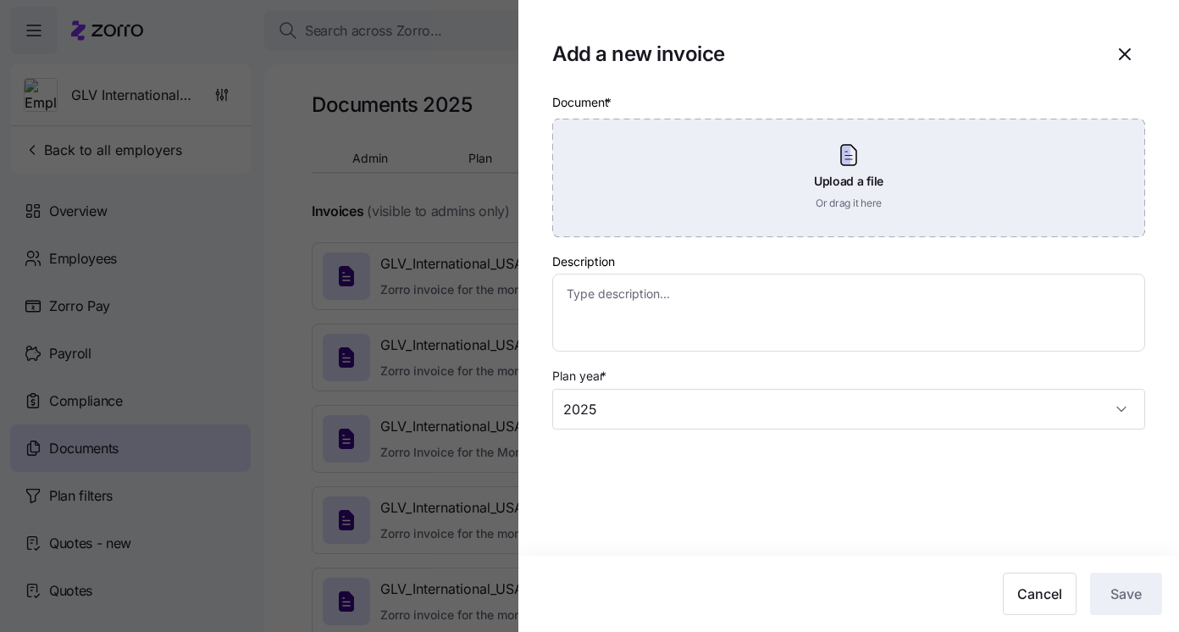
click at [981, 155] on div "Upload a file Or drag it here" at bounding box center [848, 178] width 593 height 119
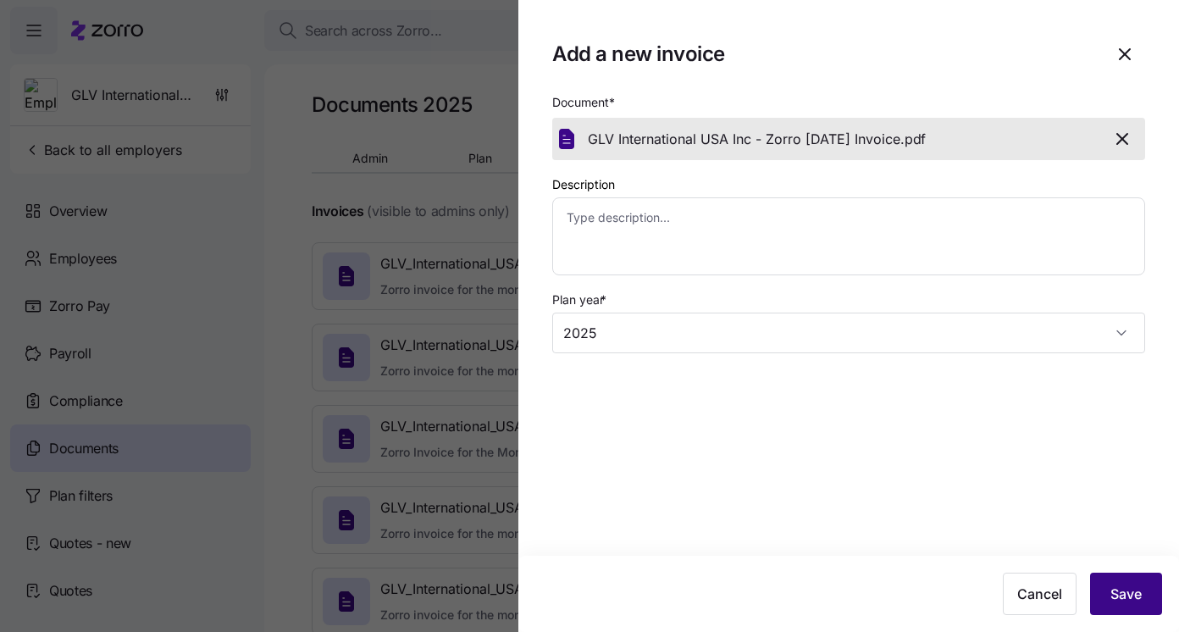
click at [1142, 596] on button "Save" at bounding box center [1126, 593] width 72 height 42
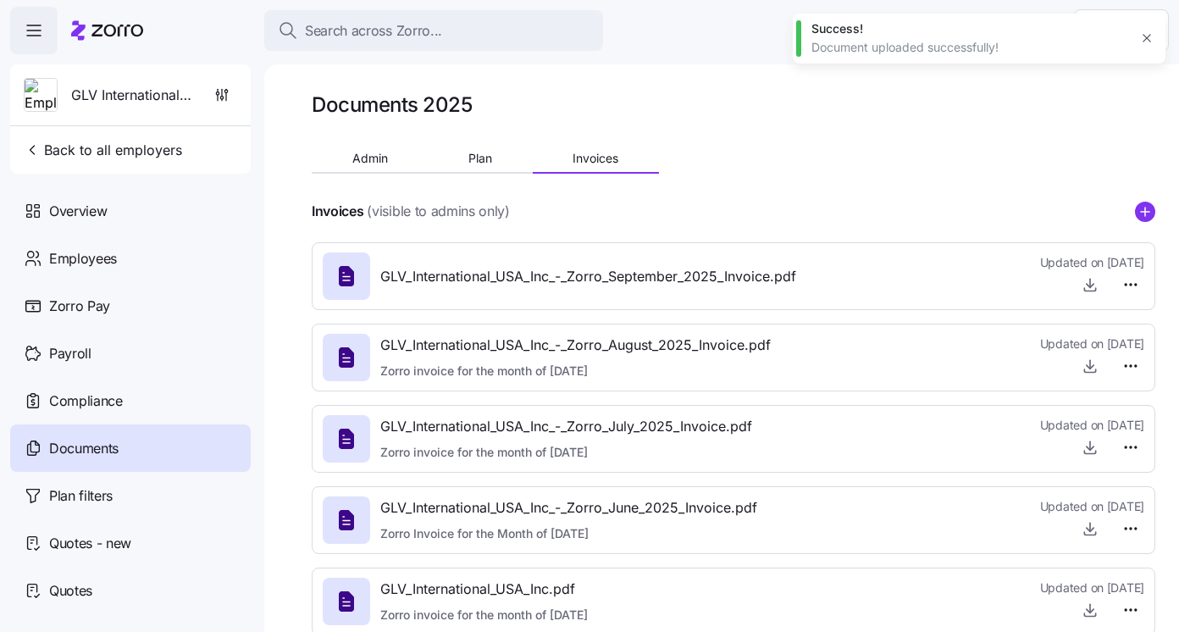
type textarea "x"
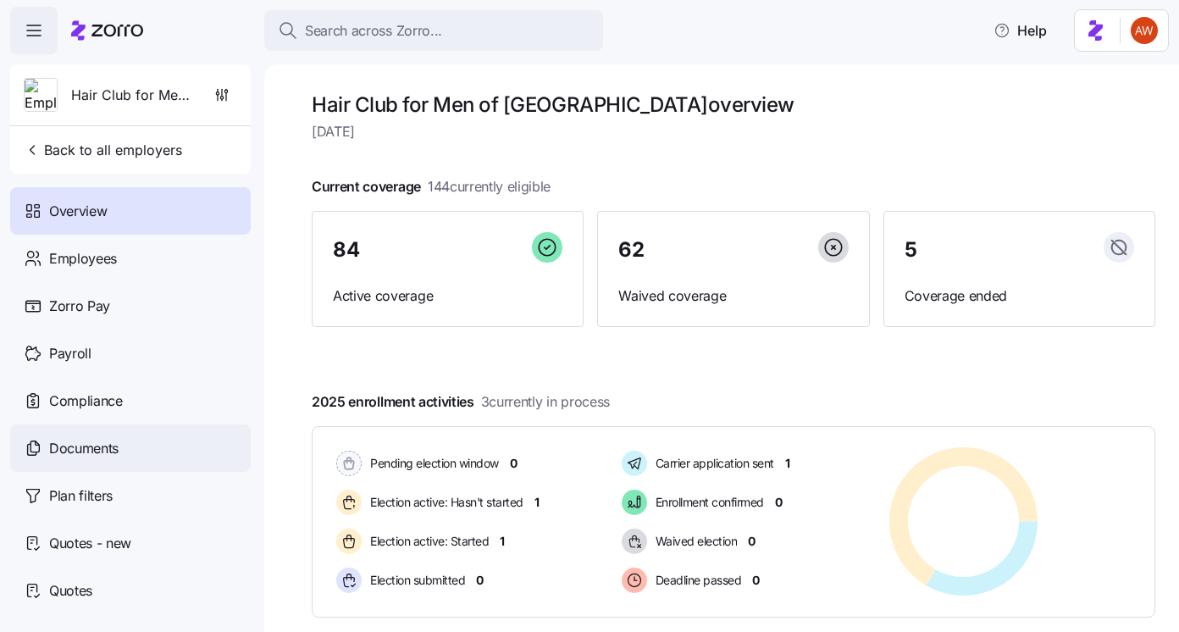
click at [110, 450] on span "Documents" at bounding box center [83, 448] width 69 height 21
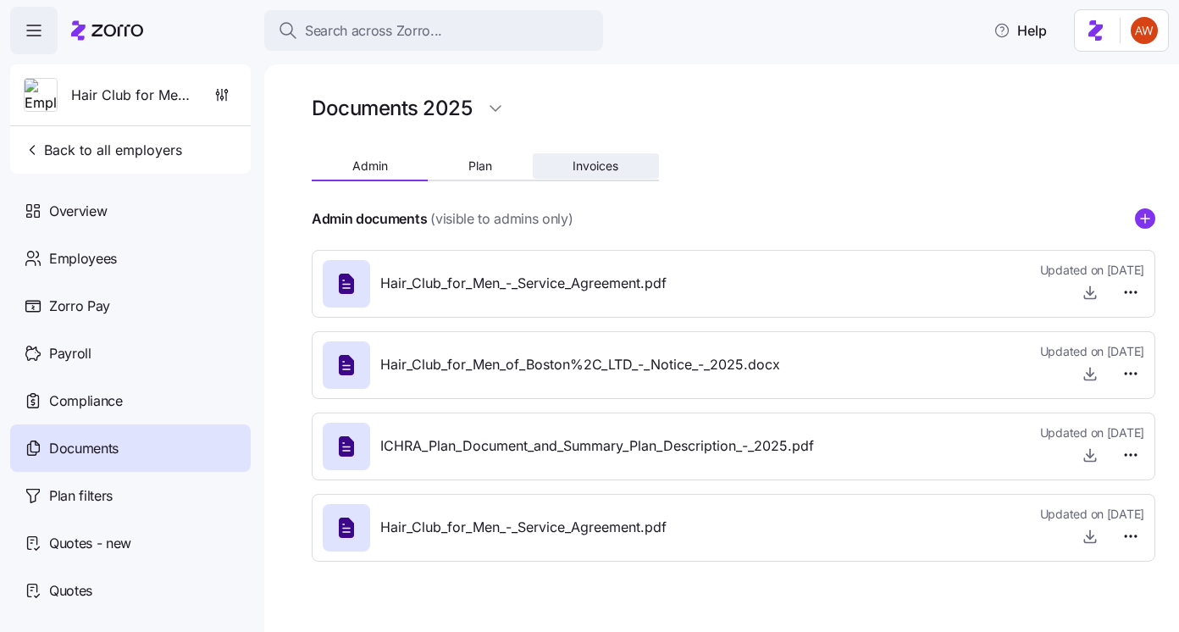
click at [605, 166] on span "Invoices" at bounding box center [595, 166] width 46 height 12
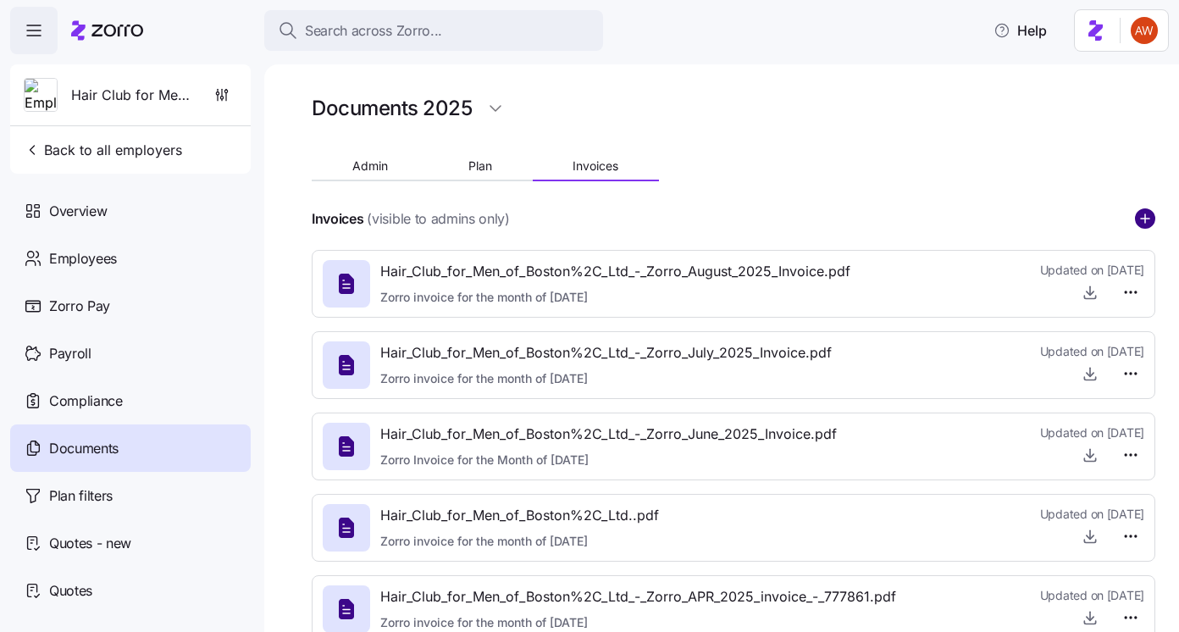
click at [1139, 219] on circle "add icon" at bounding box center [1144, 218] width 19 height 19
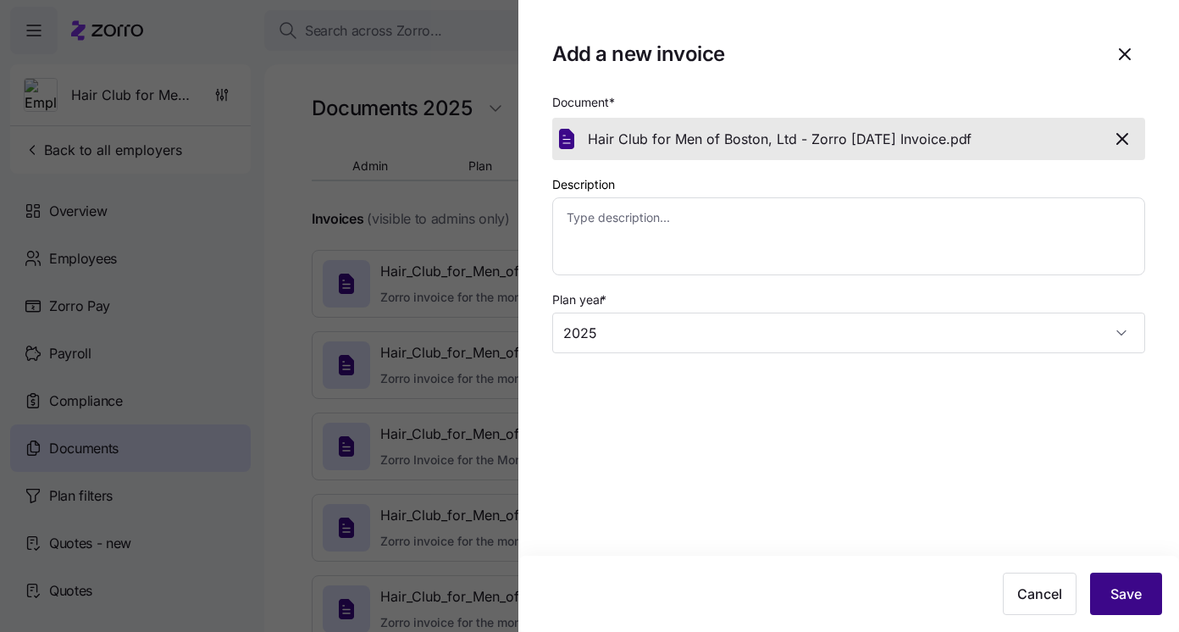
click at [1118, 594] on span "Save" at bounding box center [1125, 593] width 31 height 20
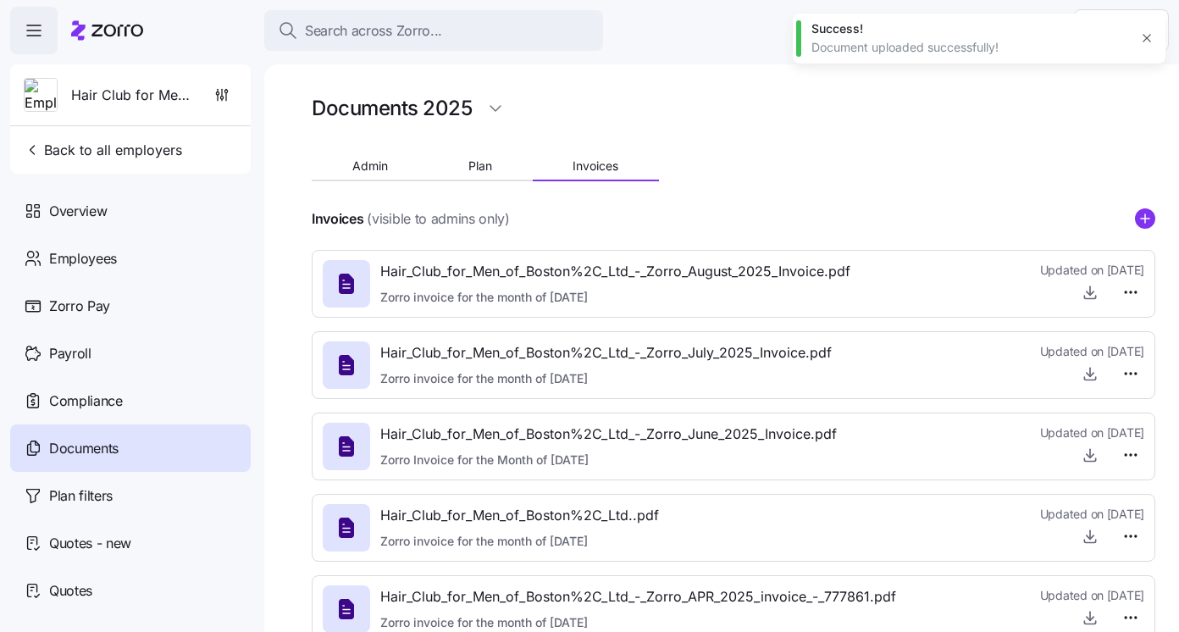
type textarea "x"
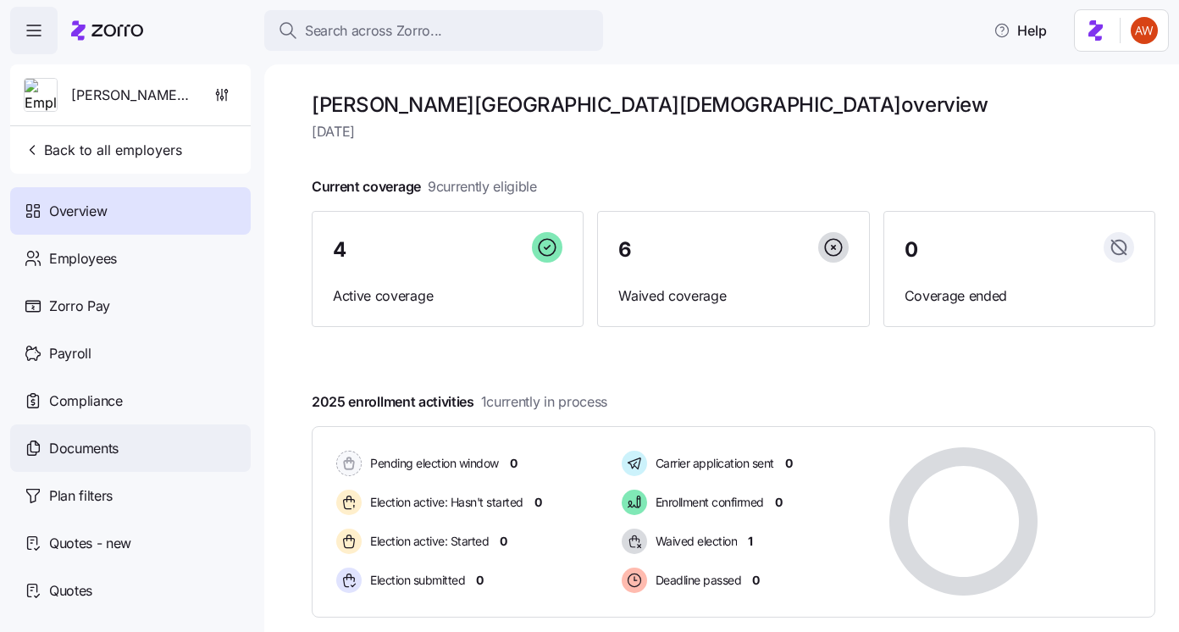
click at [113, 450] on span "Documents" at bounding box center [83, 448] width 69 height 21
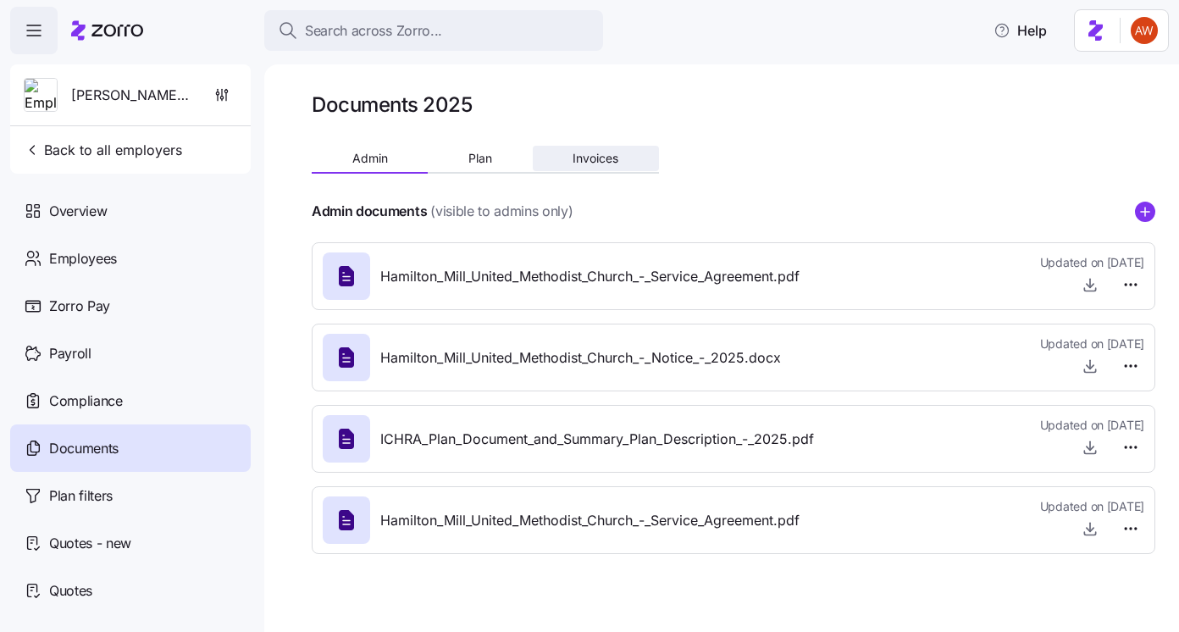
click at [614, 163] on span "Invoices" at bounding box center [595, 158] width 46 height 12
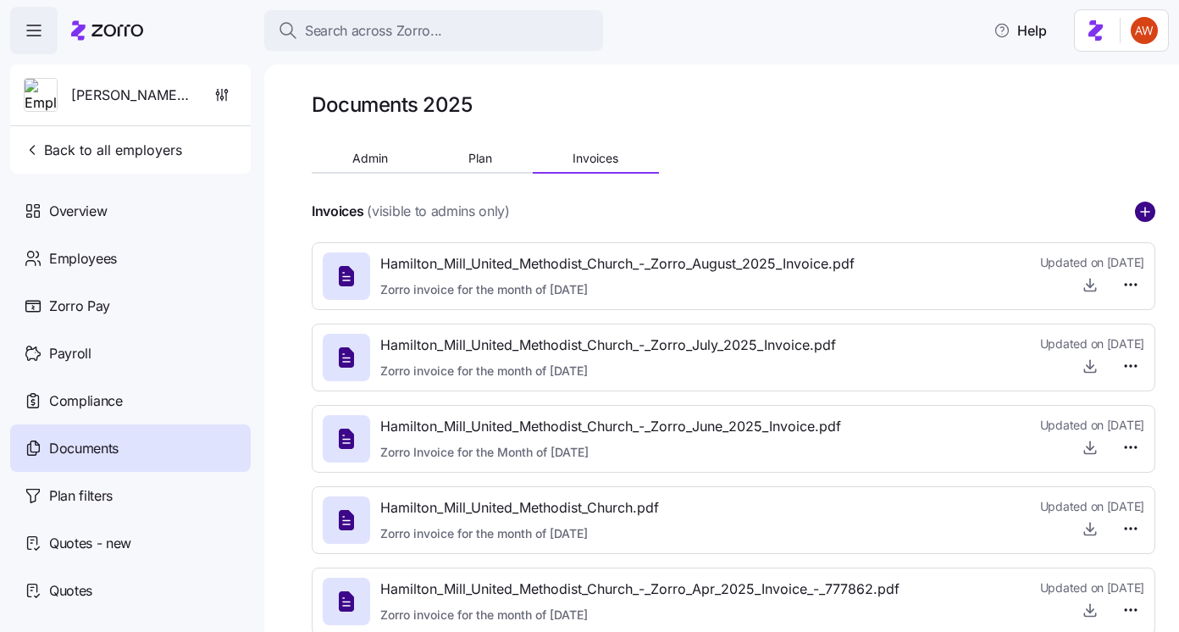
click at [1145, 208] on circle "add icon" at bounding box center [1144, 211] width 19 height 19
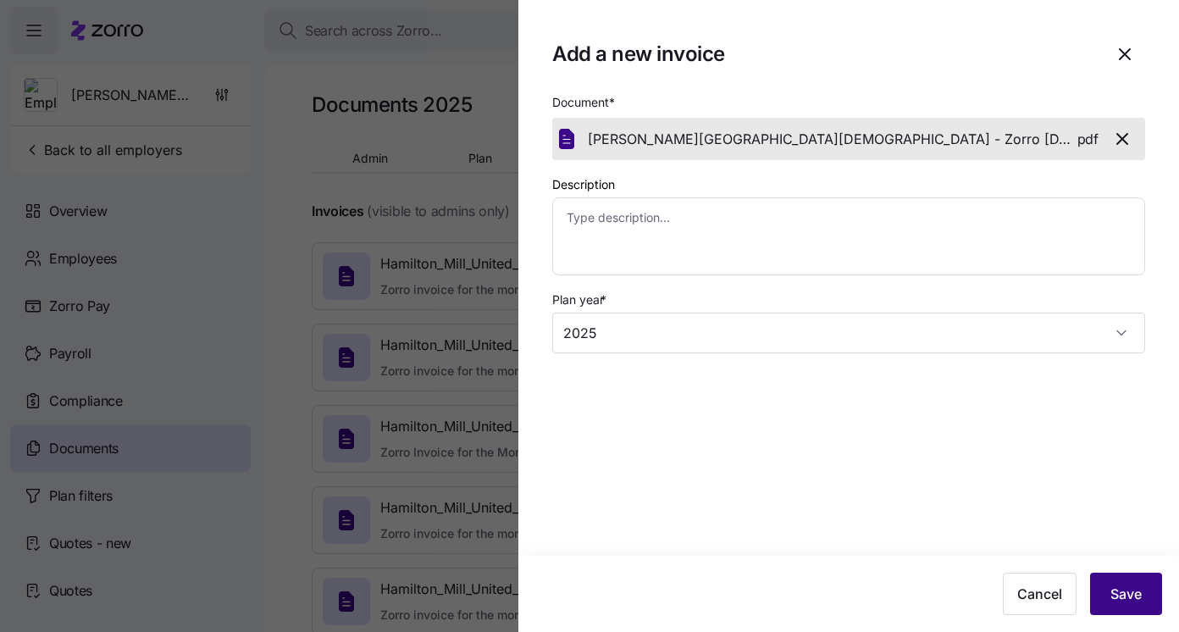
click at [1124, 580] on button "Save" at bounding box center [1126, 593] width 72 height 42
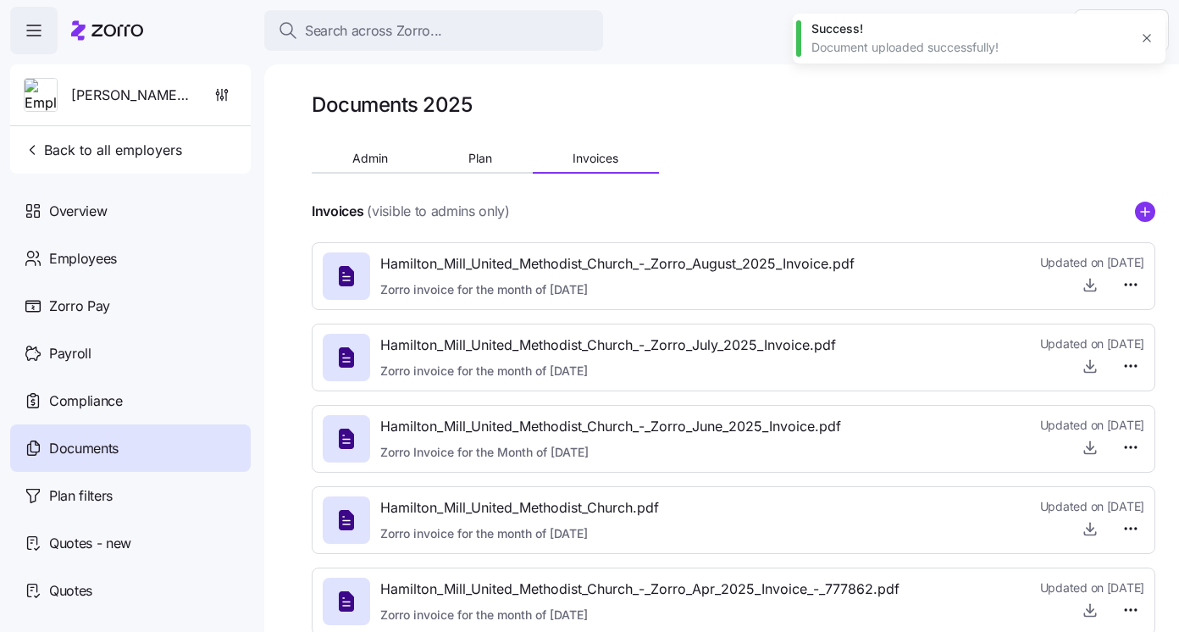
type textarea "x"
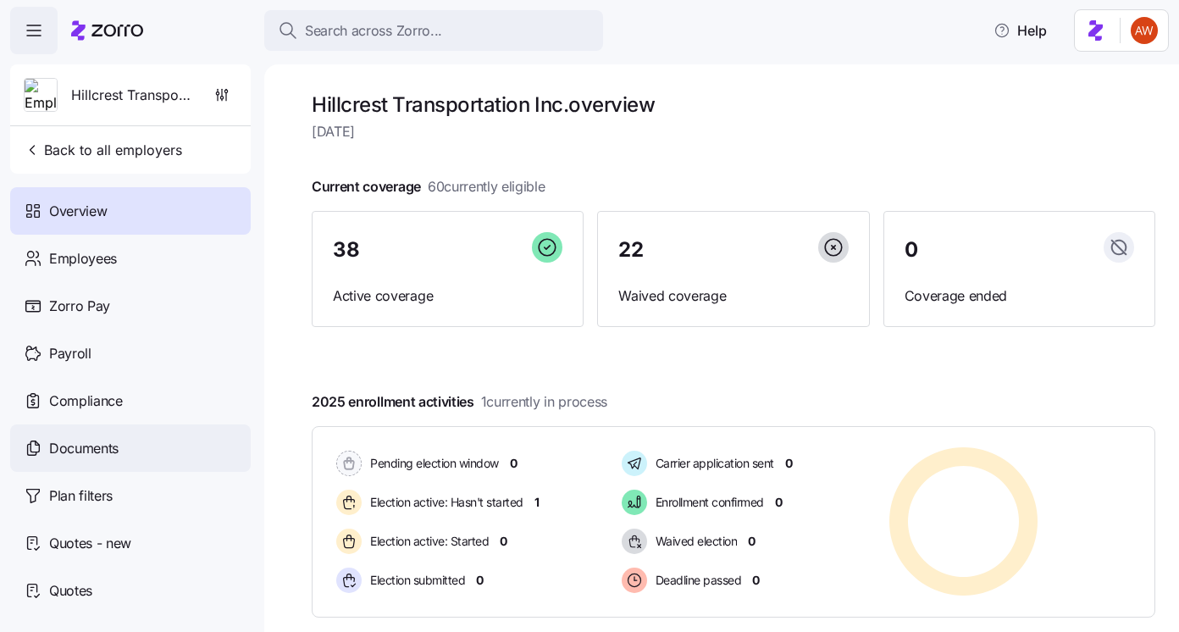
click at [132, 454] on div "Documents" at bounding box center [130, 447] width 240 height 47
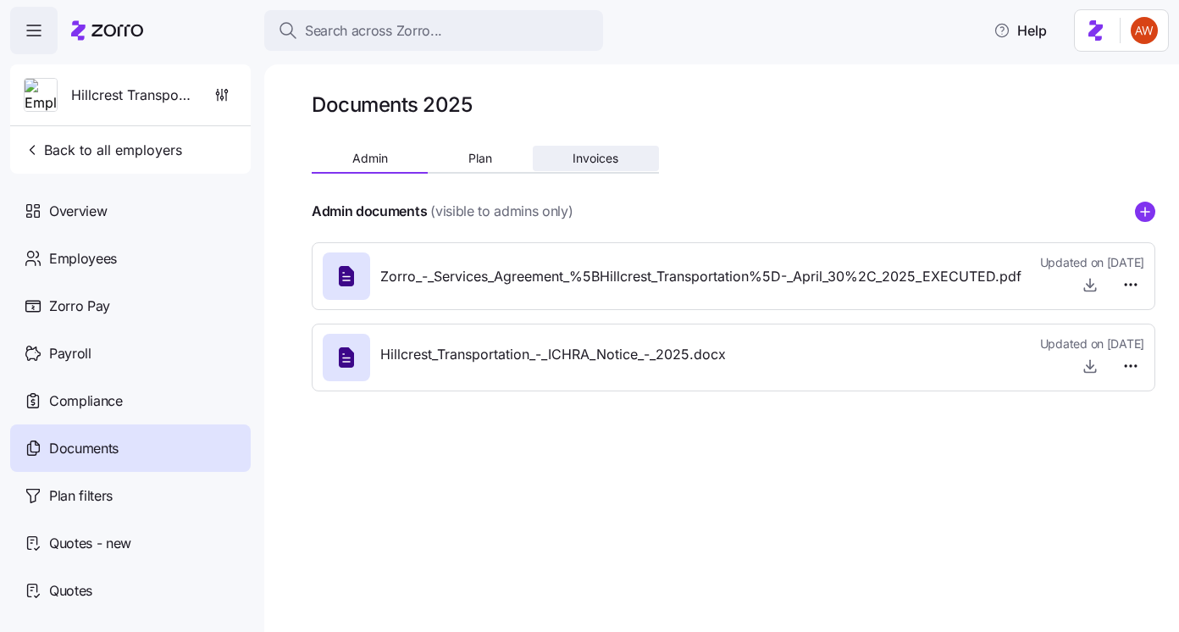
click at [593, 163] on span "Invoices" at bounding box center [595, 158] width 46 height 12
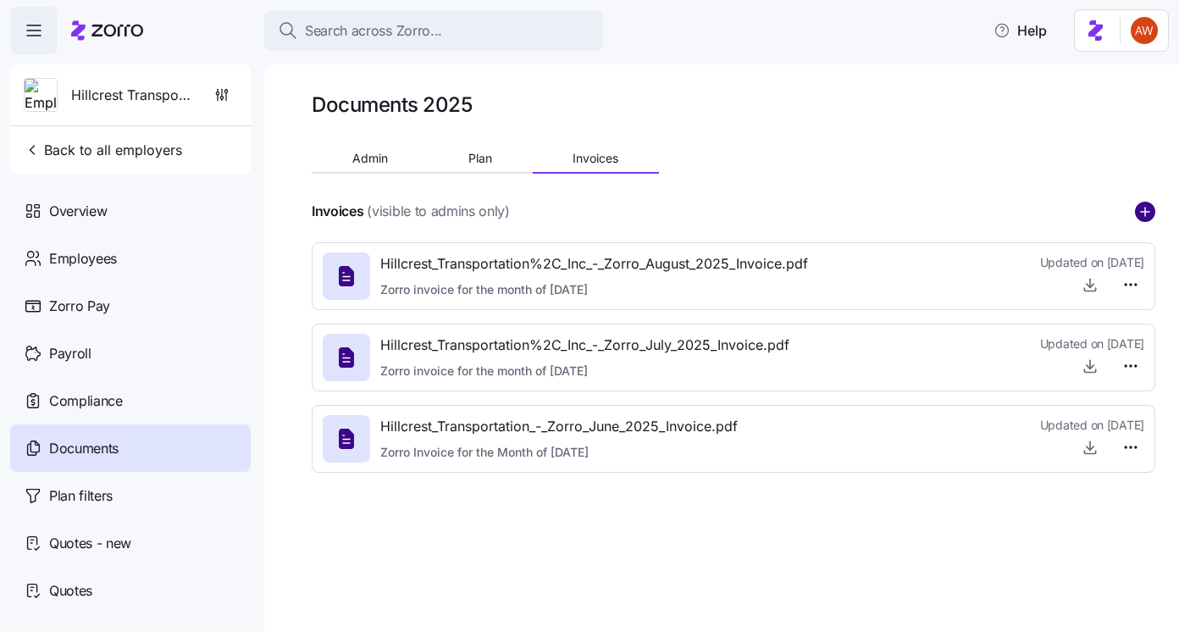
click at [1145, 213] on circle "add icon" at bounding box center [1144, 211] width 19 height 19
click at [1145, 213] on body "Search across Zorro... Help Hillcrest Transportation Inc. Back to all employers…" at bounding box center [589, 311] width 1179 height 622
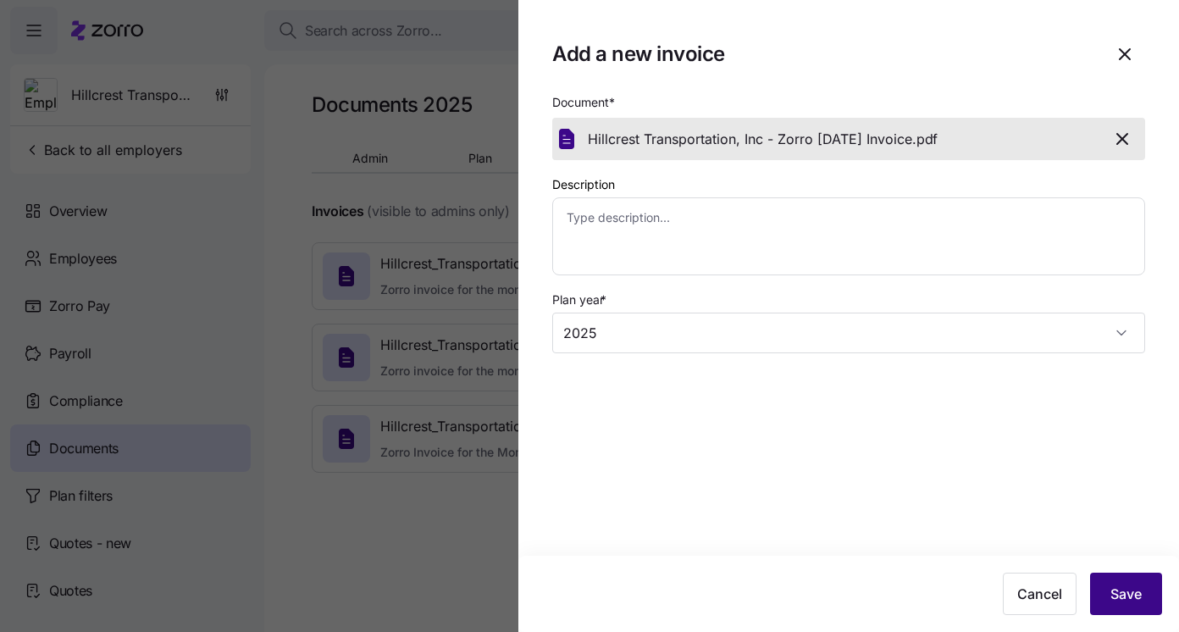
click at [1126, 583] on button "Save" at bounding box center [1126, 593] width 72 height 42
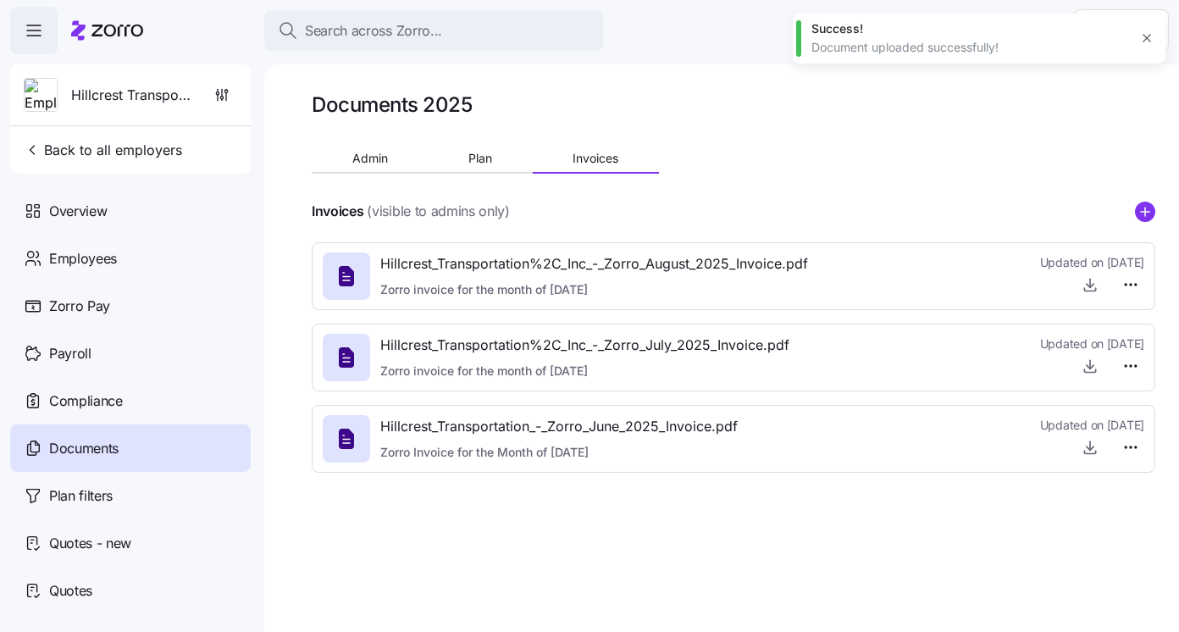
type textarea "x"
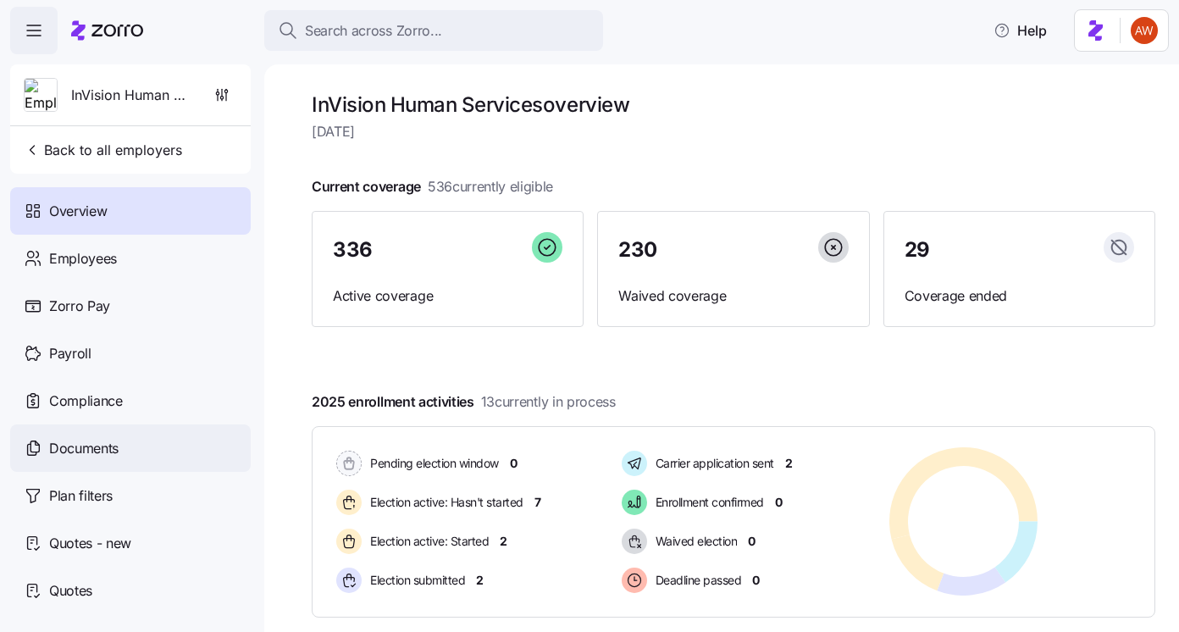
click at [143, 447] on div "Documents" at bounding box center [130, 447] width 240 height 47
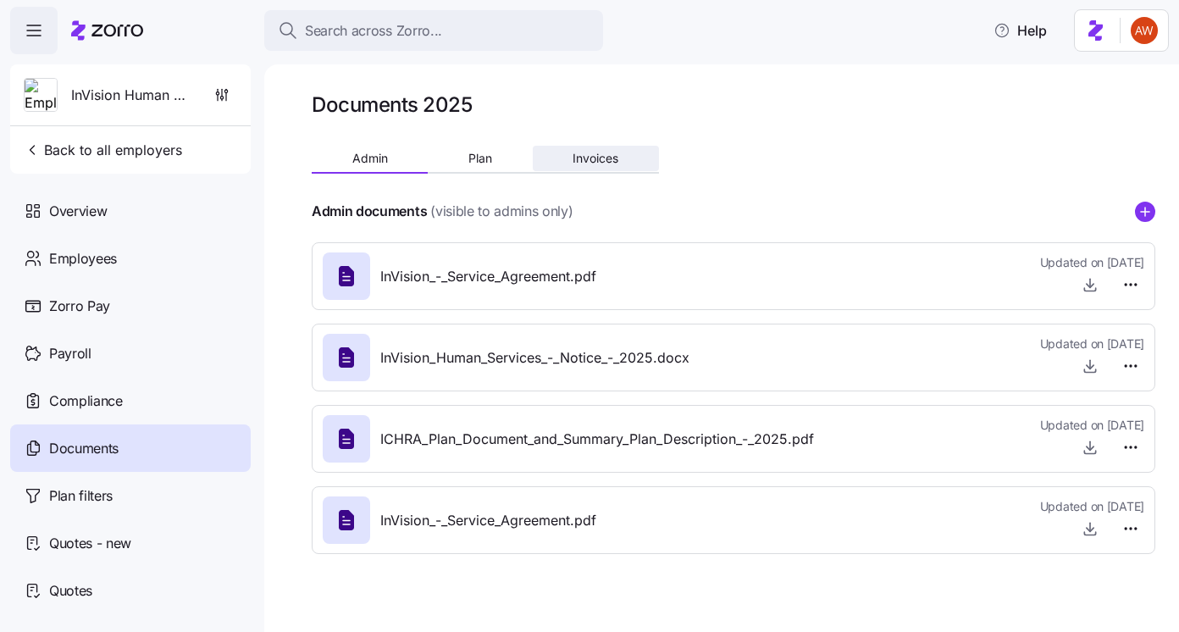
click at [595, 155] on span "Invoices" at bounding box center [595, 158] width 46 height 12
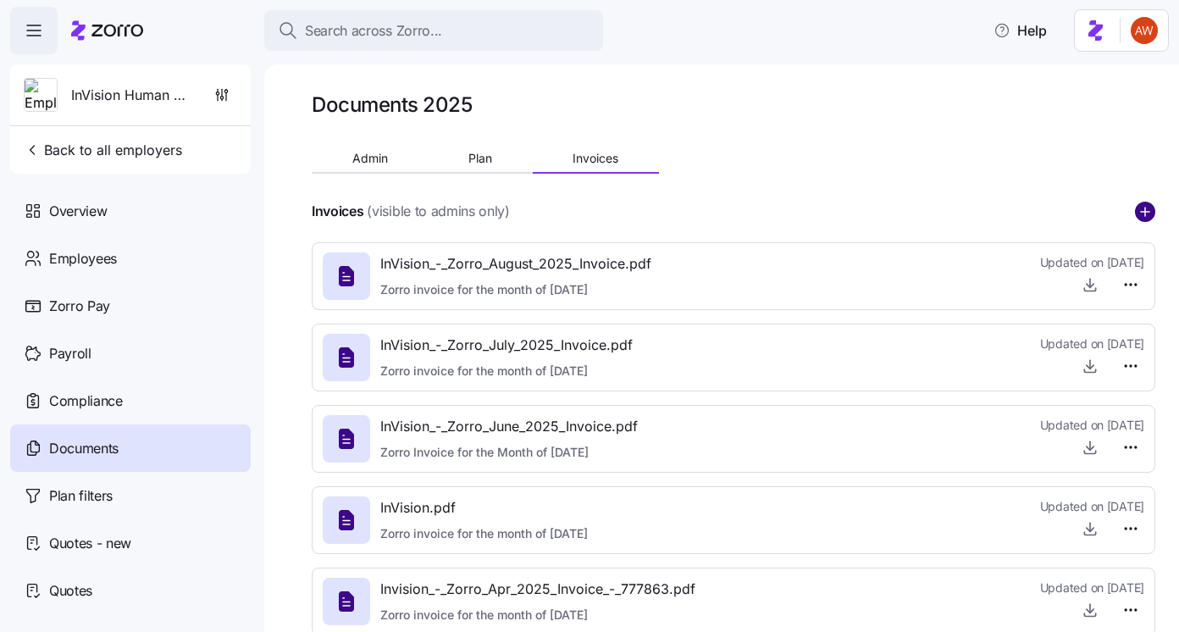
click at [1151, 204] on circle "add icon" at bounding box center [1144, 211] width 19 height 19
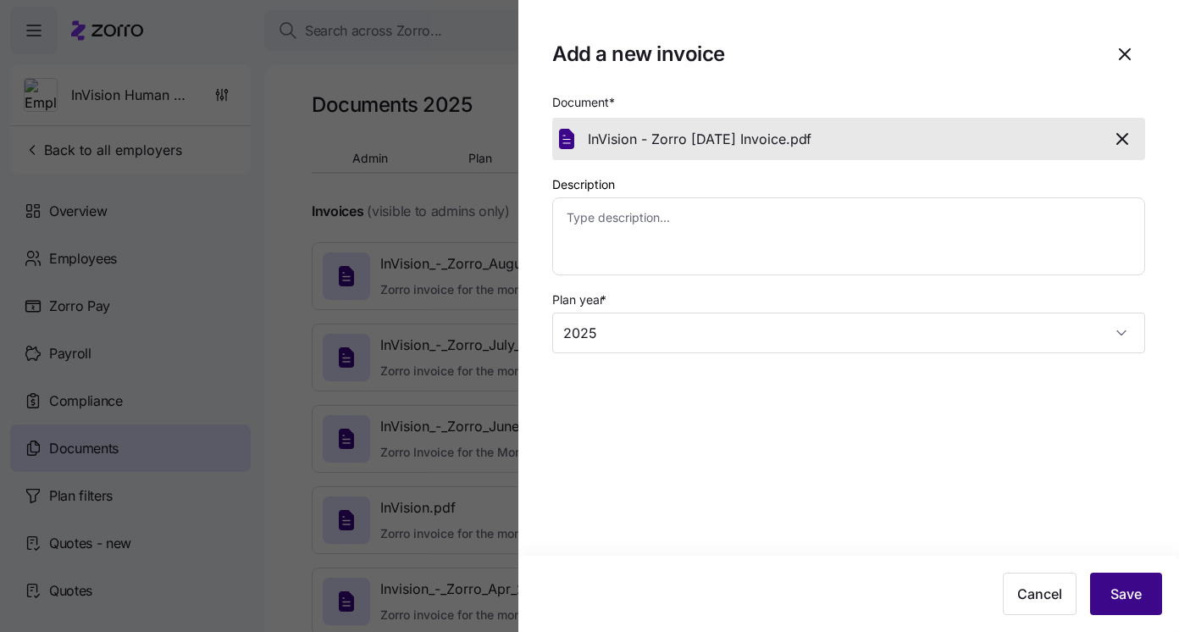
click at [1138, 585] on span "Save" at bounding box center [1125, 593] width 31 height 20
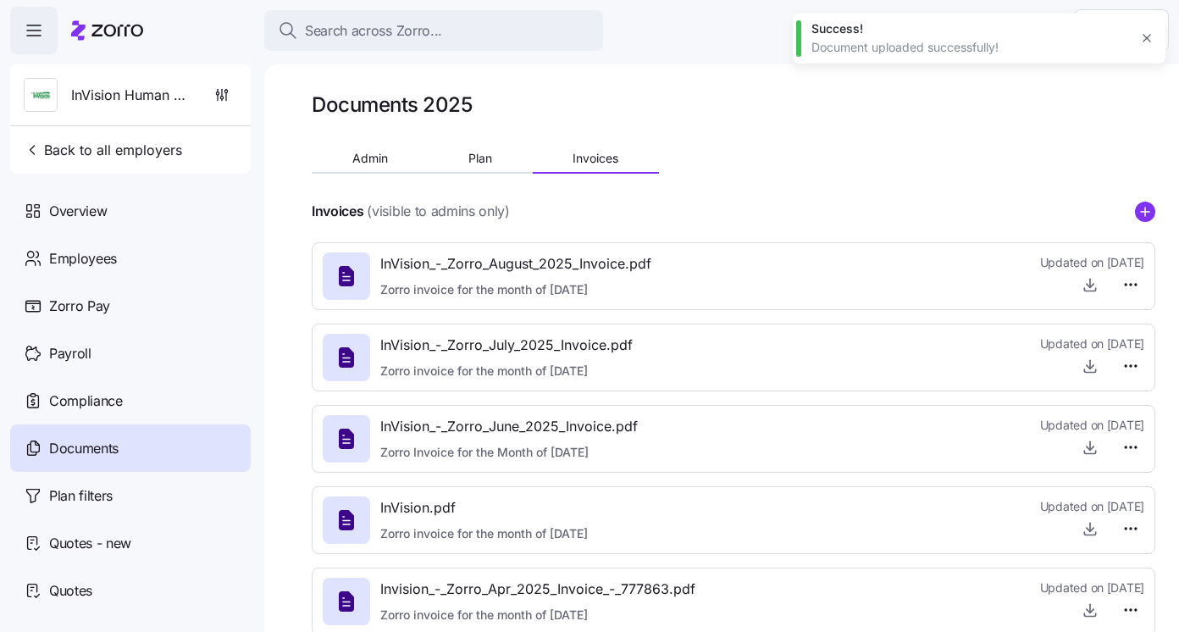
type textarea "x"
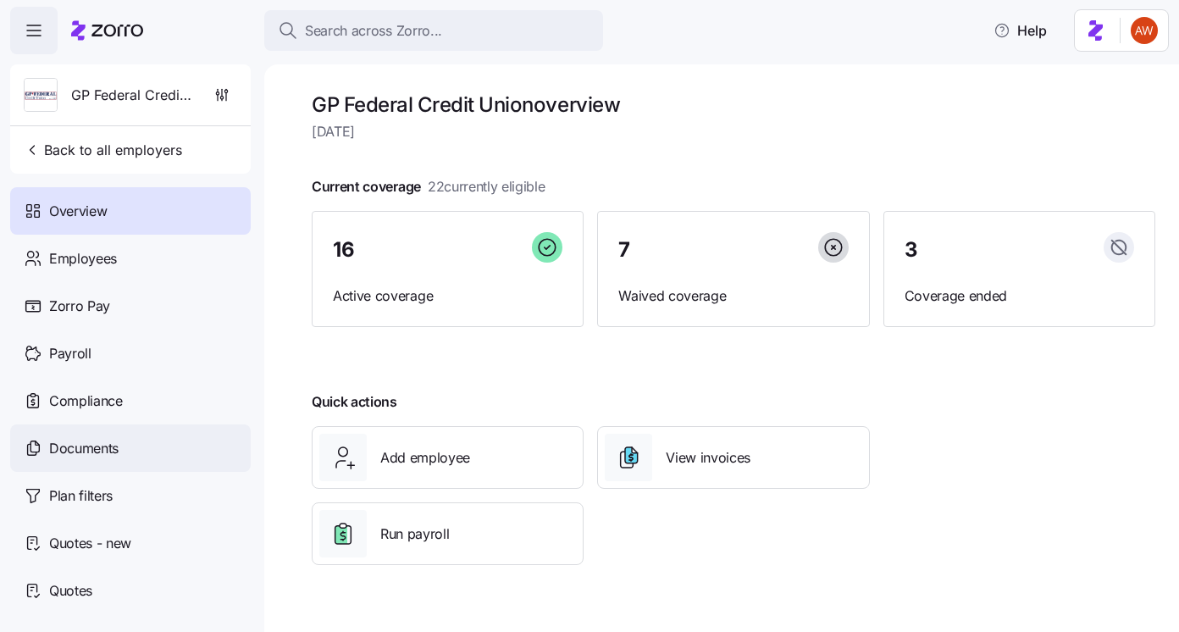
click at [177, 458] on div "Documents" at bounding box center [130, 447] width 240 height 47
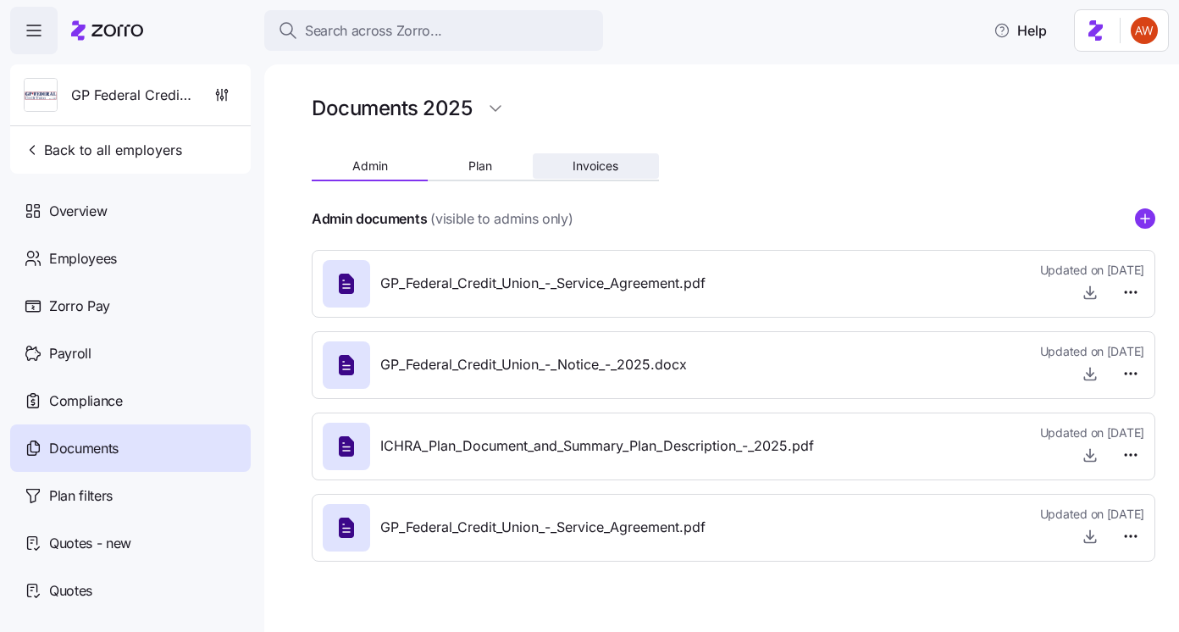
click at [610, 165] on span "Invoices" at bounding box center [595, 166] width 46 height 12
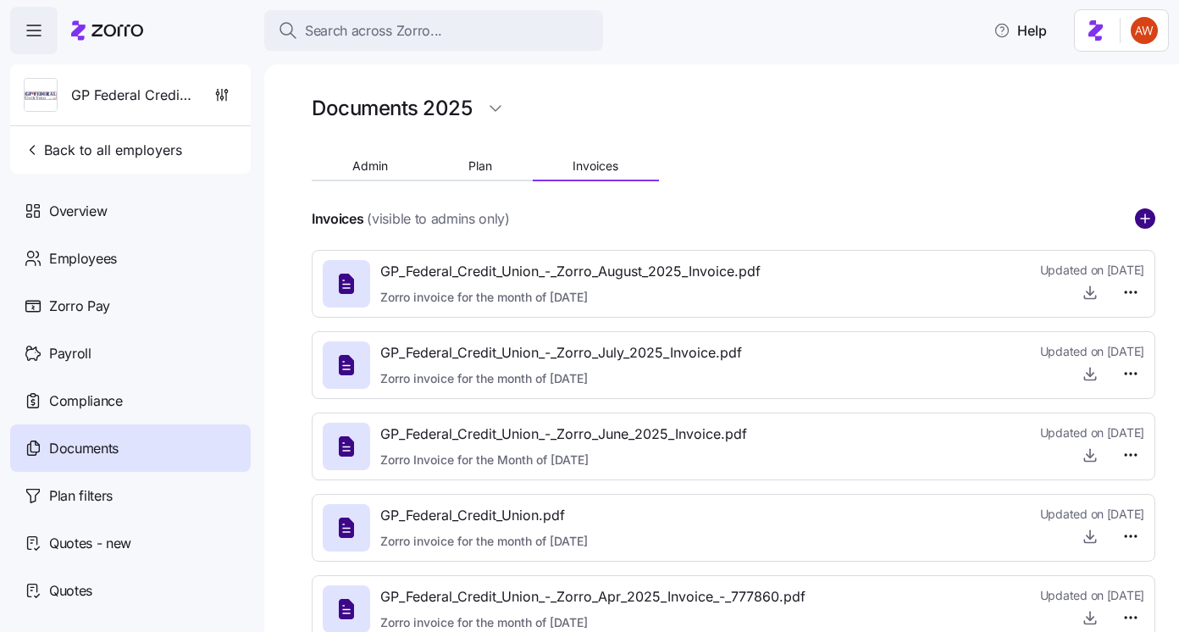
click at [1143, 217] on circle "add icon" at bounding box center [1144, 218] width 19 height 19
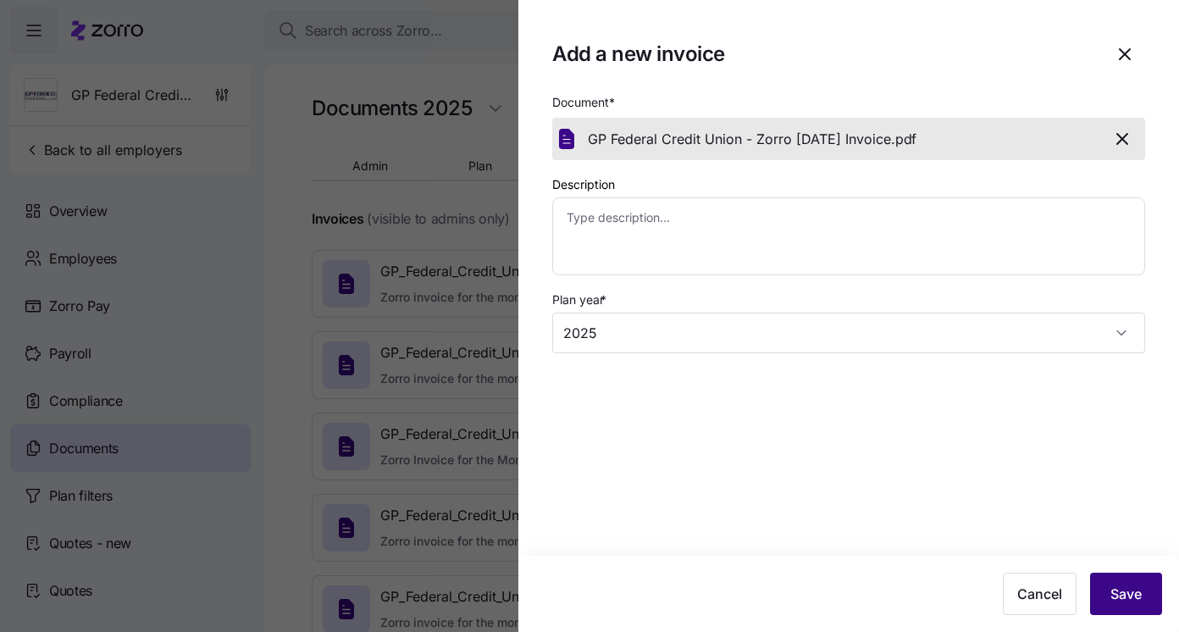
click at [1142, 582] on button "Save" at bounding box center [1126, 593] width 72 height 42
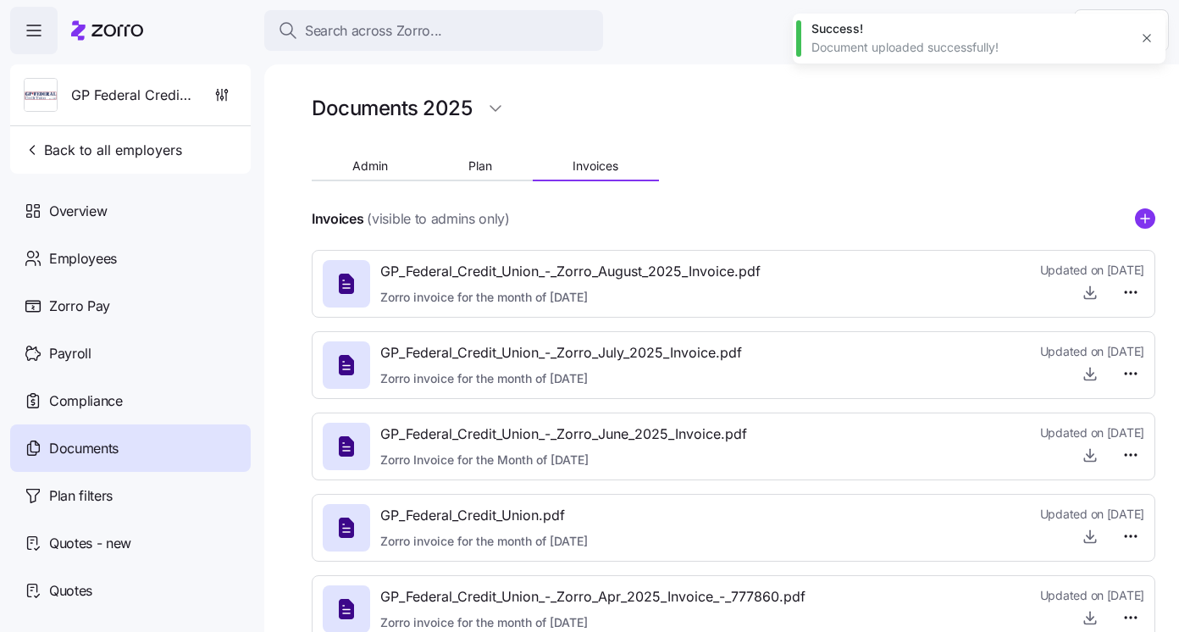
type textarea "x"
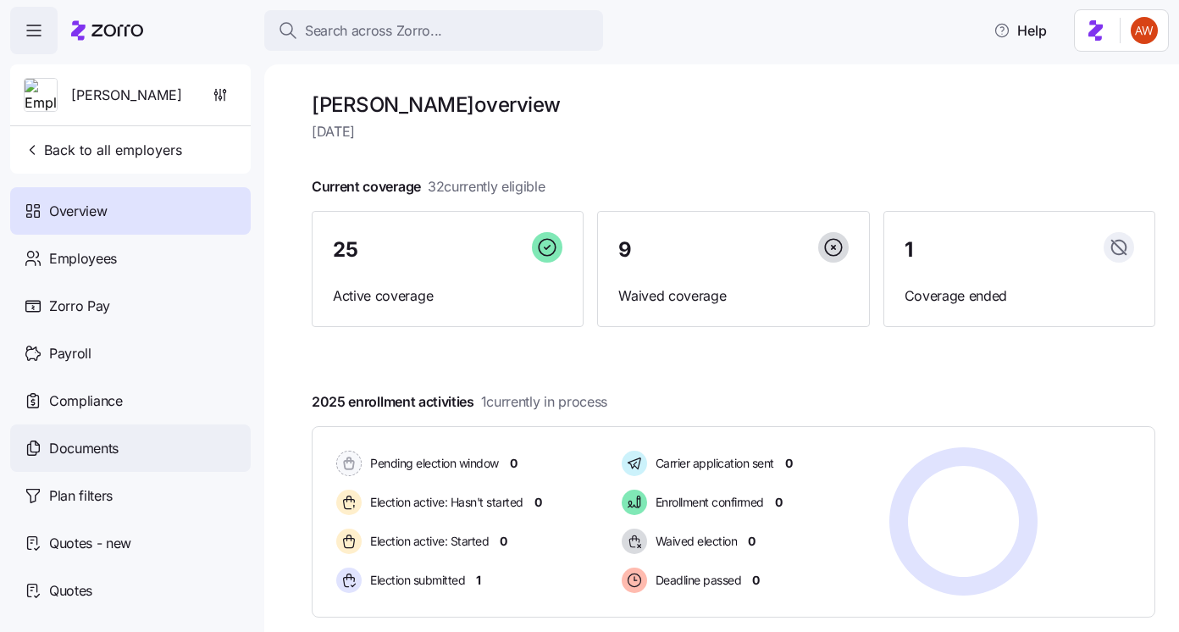
click at [93, 447] on span "Documents" at bounding box center [83, 448] width 69 height 21
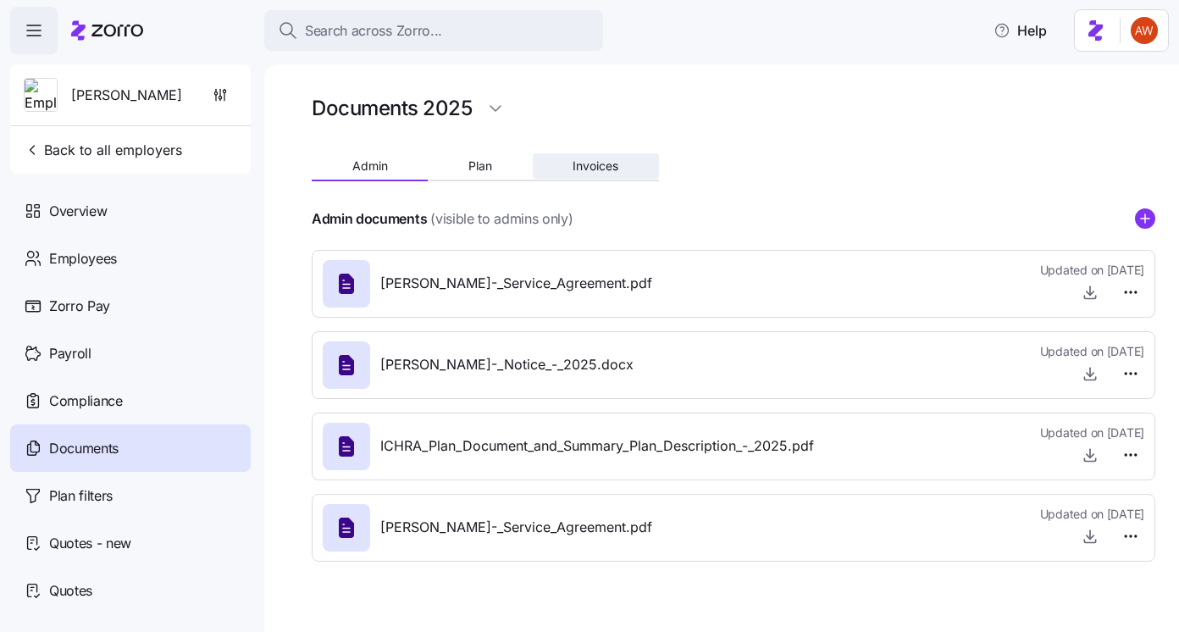
click at [588, 163] on span "Invoices" at bounding box center [595, 166] width 46 height 12
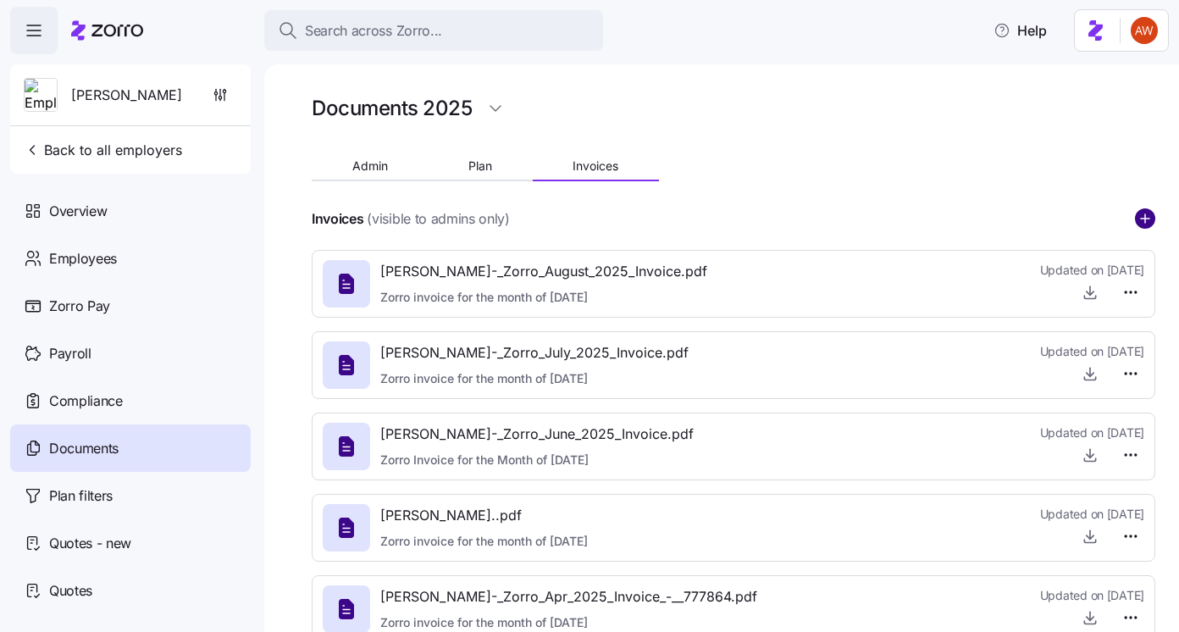
click at [1152, 222] on circle "add icon" at bounding box center [1144, 218] width 19 height 19
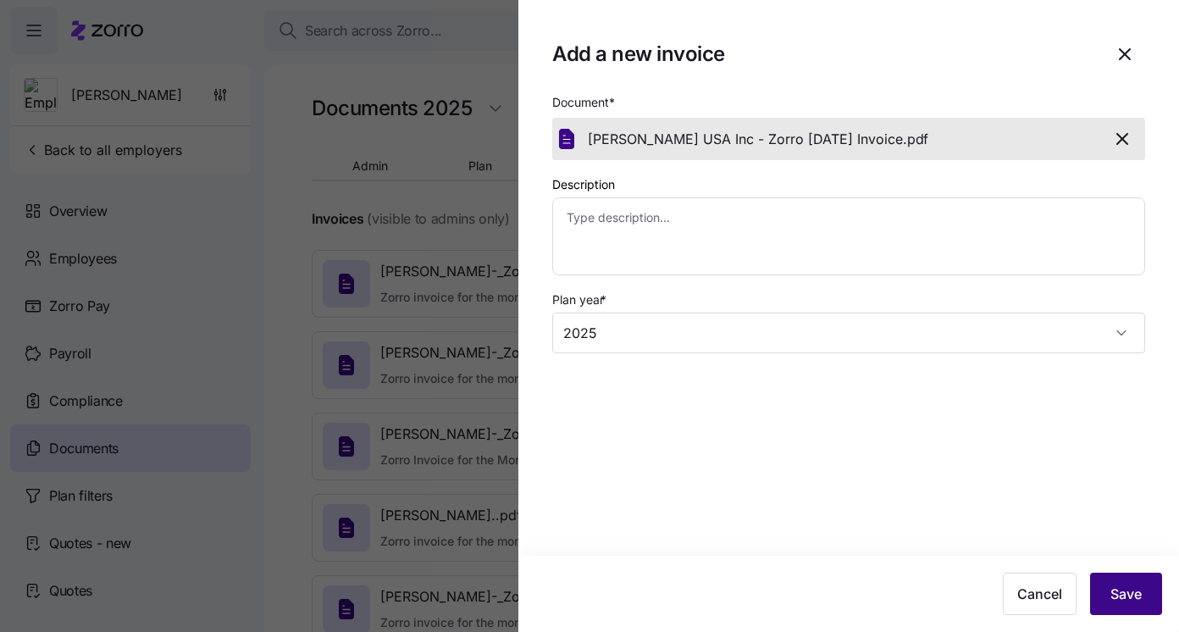
click at [1122, 588] on span "Save" at bounding box center [1125, 593] width 31 height 20
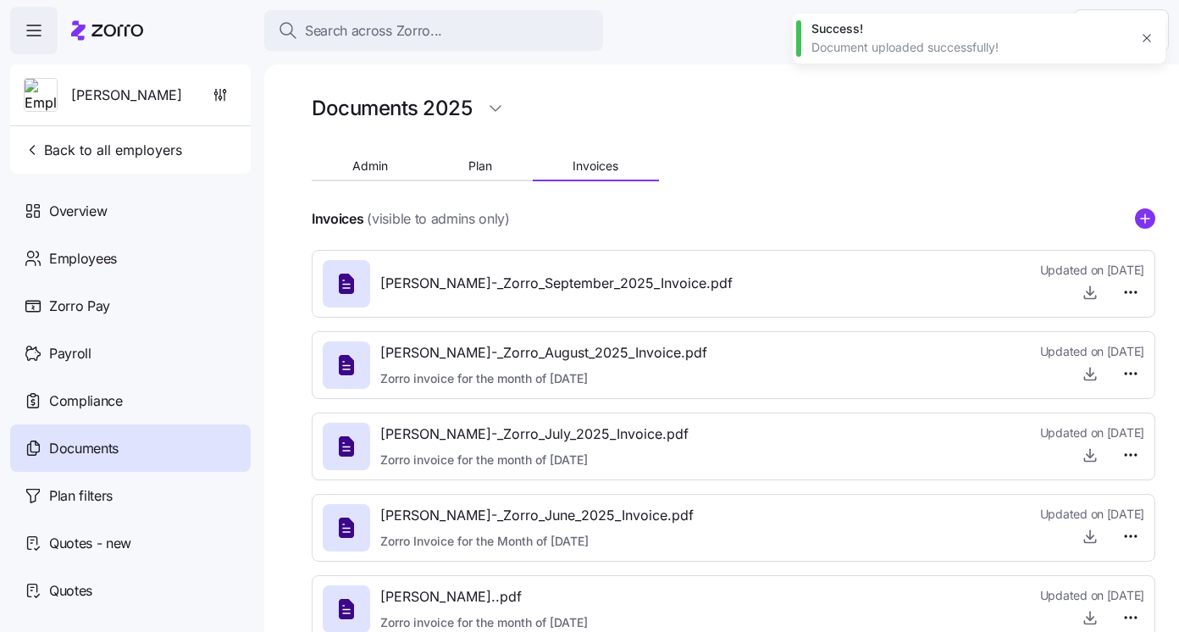
type textarea "x"
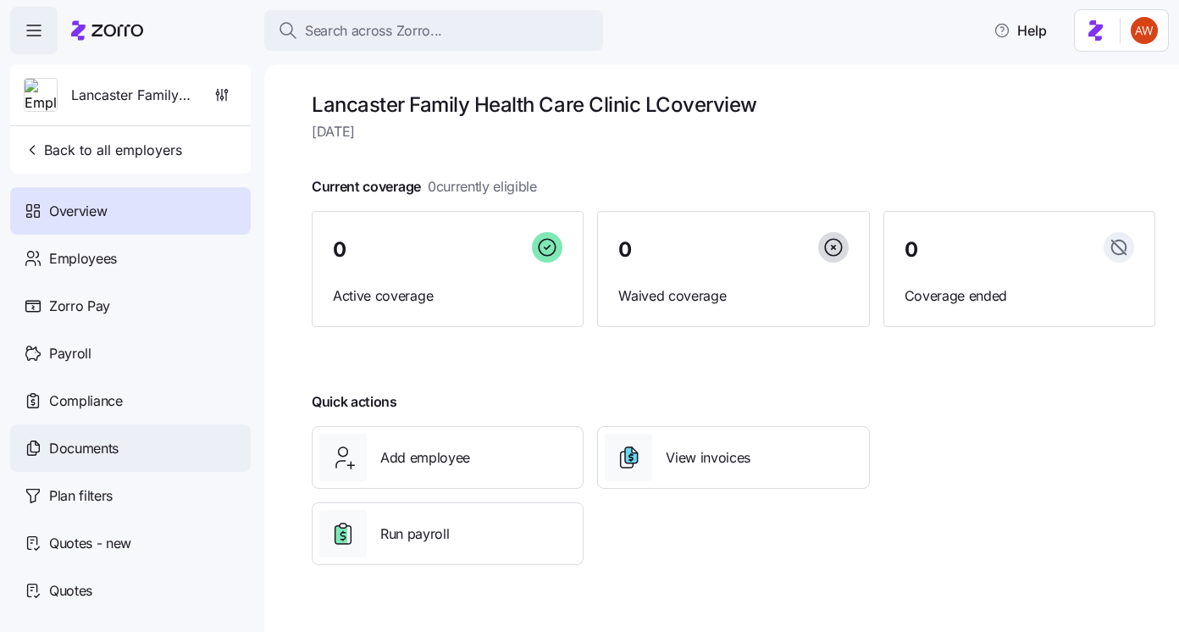
click at [171, 433] on div "Documents" at bounding box center [130, 447] width 240 height 47
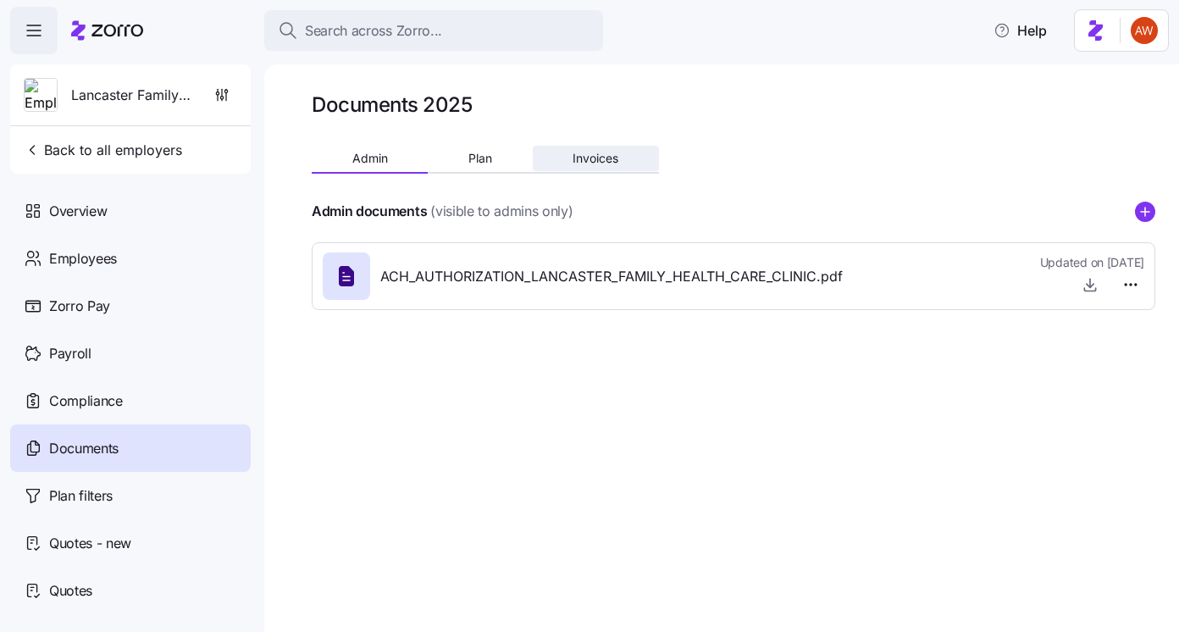
click at [605, 152] on span "Invoices" at bounding box center [595, 158] width 46 height 12
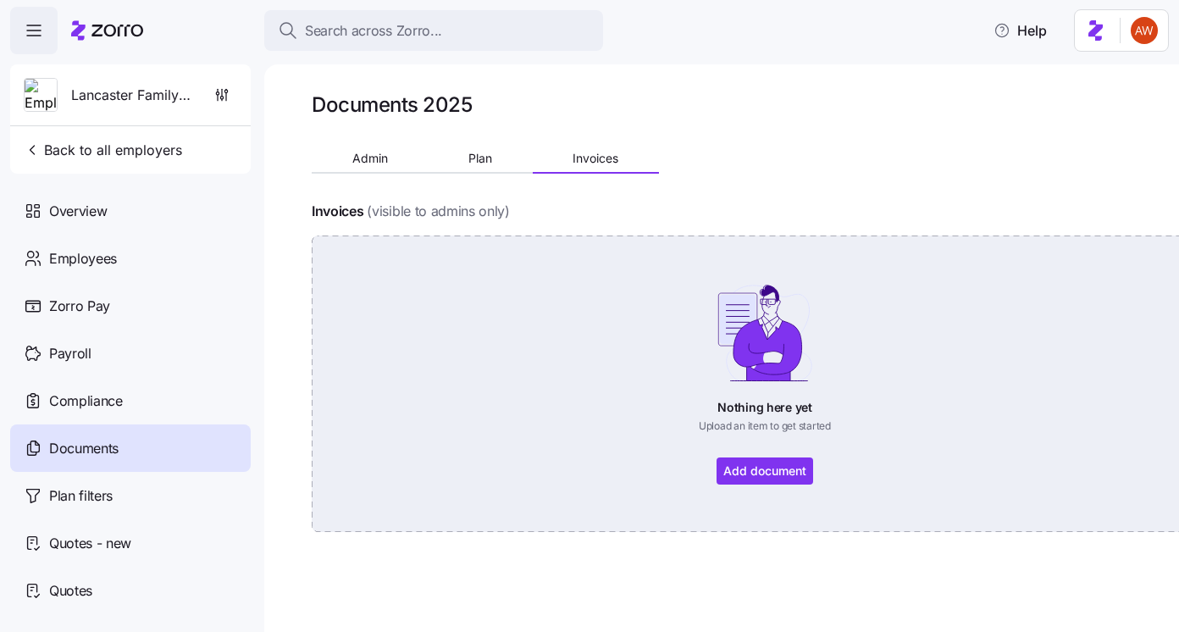
click at [784, 467] on div "Nothing here yet Upload an item to get started Add document" at bounding box center [764, 384] width 811 height 202
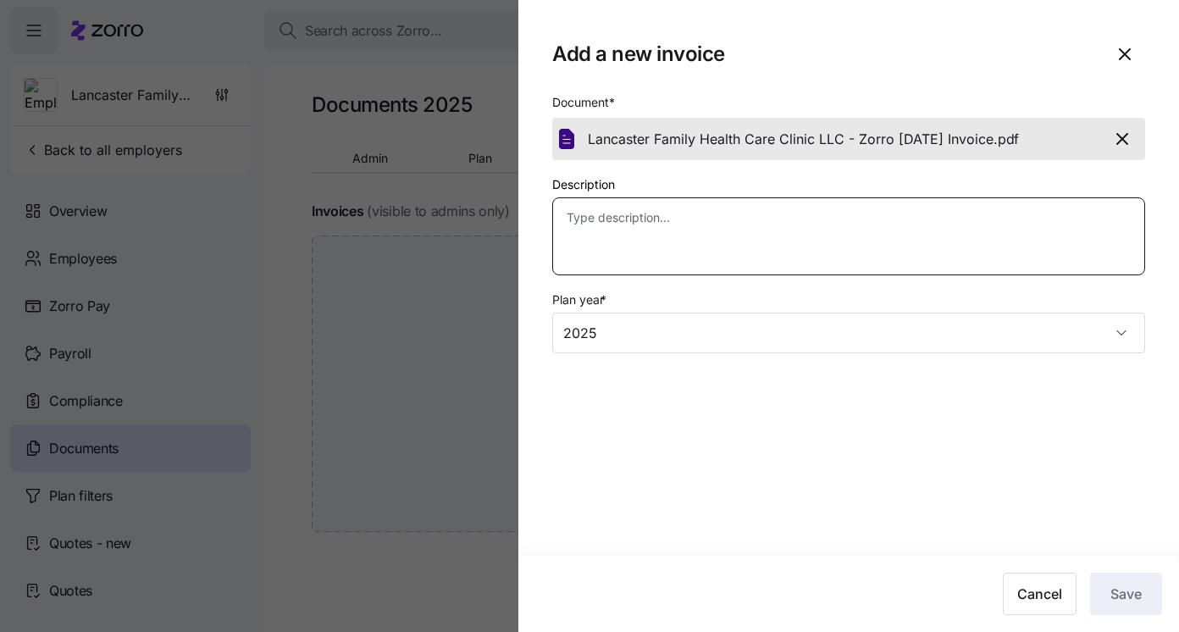
click at [792, 216] on textarea "Description" at bounding box center [848, 236] width 593 height 78
type textarea "x"
type textarea "S"
type textarea "x"
type textarea "Se"
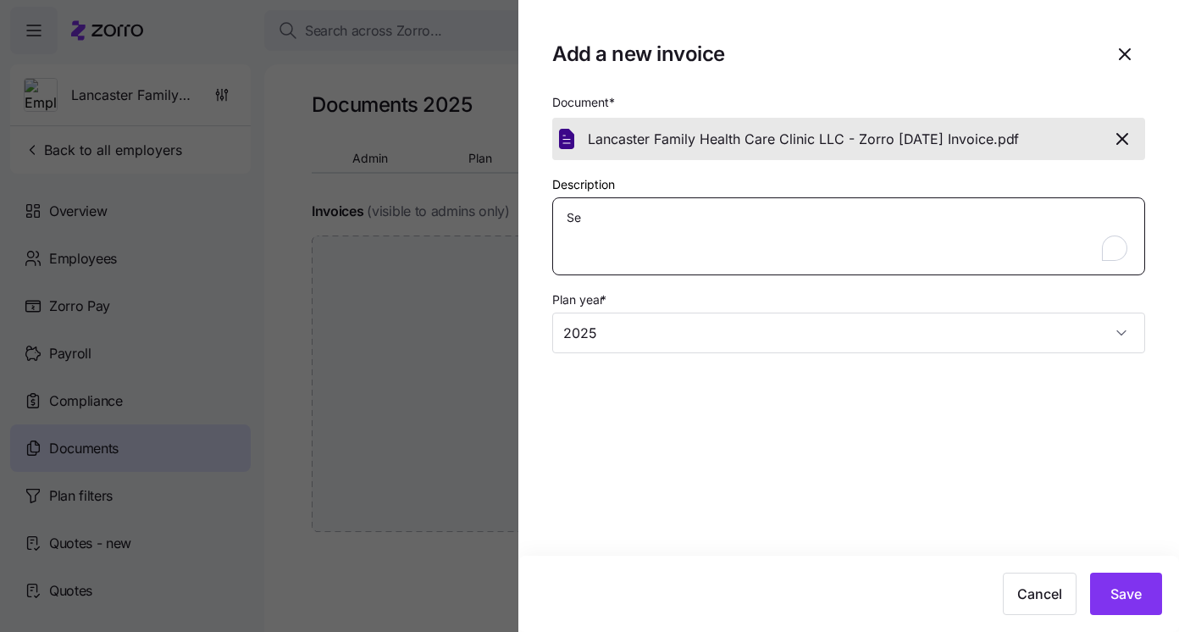
type textarea "x"
type textarea "Sep"
type textarea "x"
type textarea "Sept"
type textarea "x"
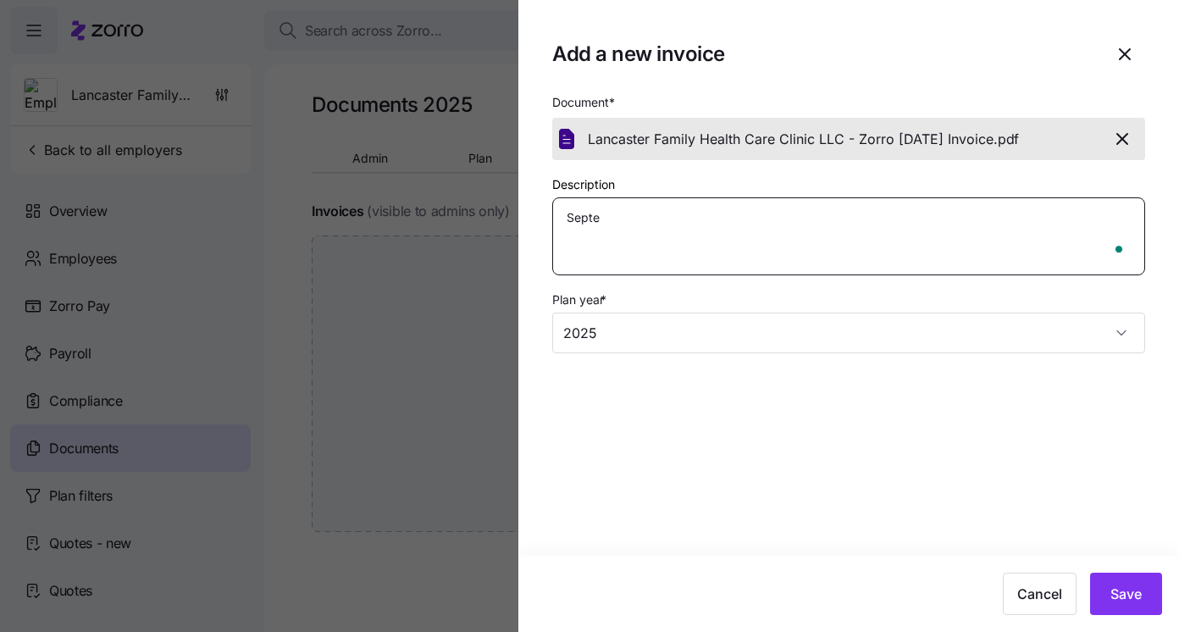
type textarea "Septem"
type textarea "x"
type textarea "Septemb"
type textarea "x"
type textarea "Septembe"
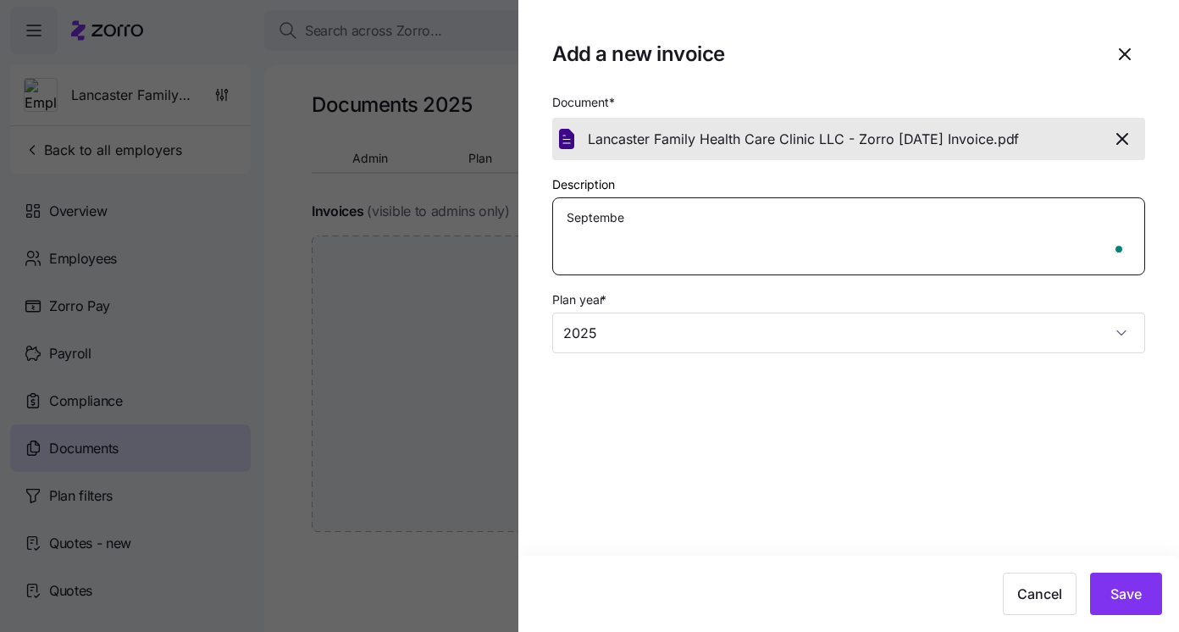
type textarea "x"
type textarea "September"
type textarea "x"
type textarea "September"
type textarea "x"
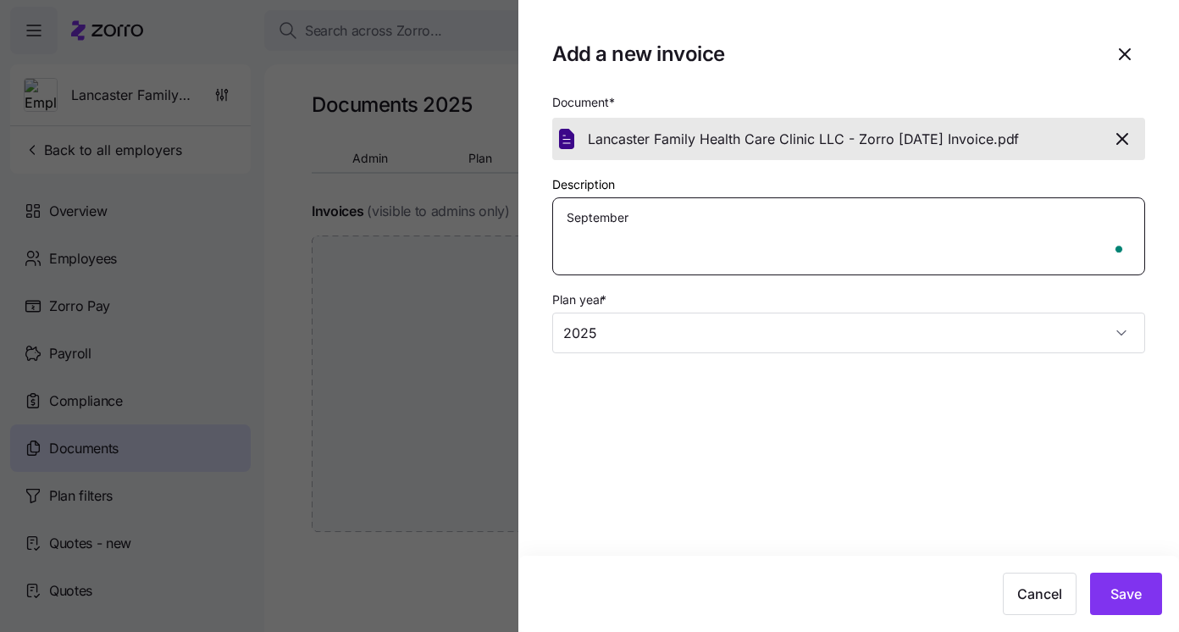
type textarea "September I"
type textarea "x"
type textarea "September In"
type textarea "x"
type textarea "September Inv"
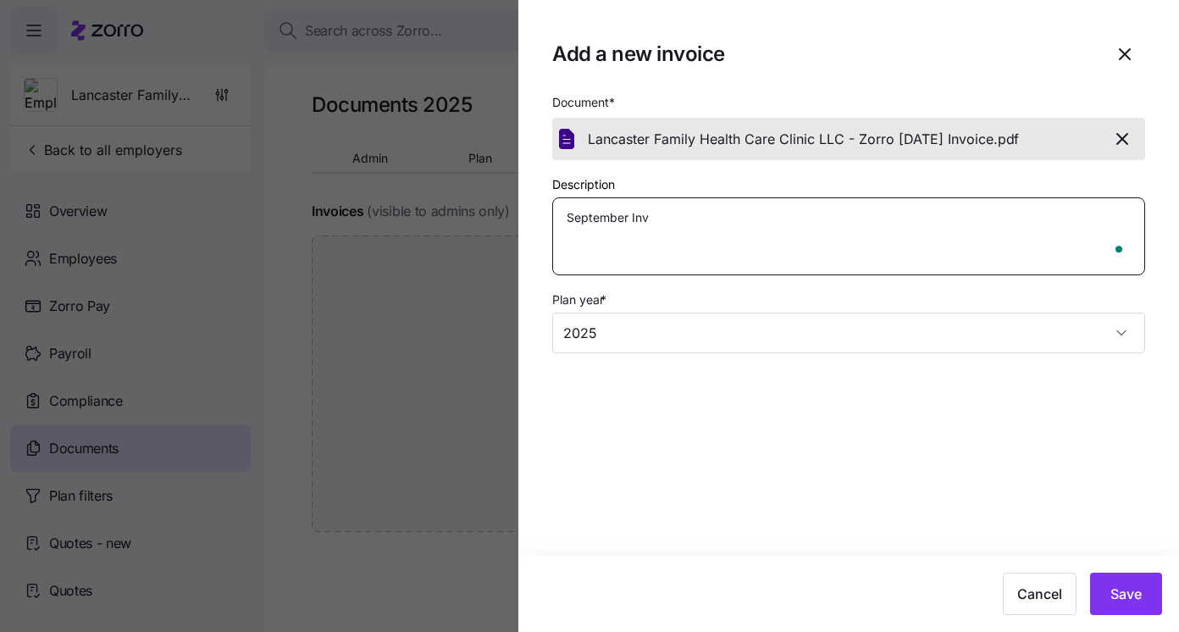
type textarea "x"
type textarea "September Invo"
type textarea "x"
type textarea "September Invoi"
type textarea "x"
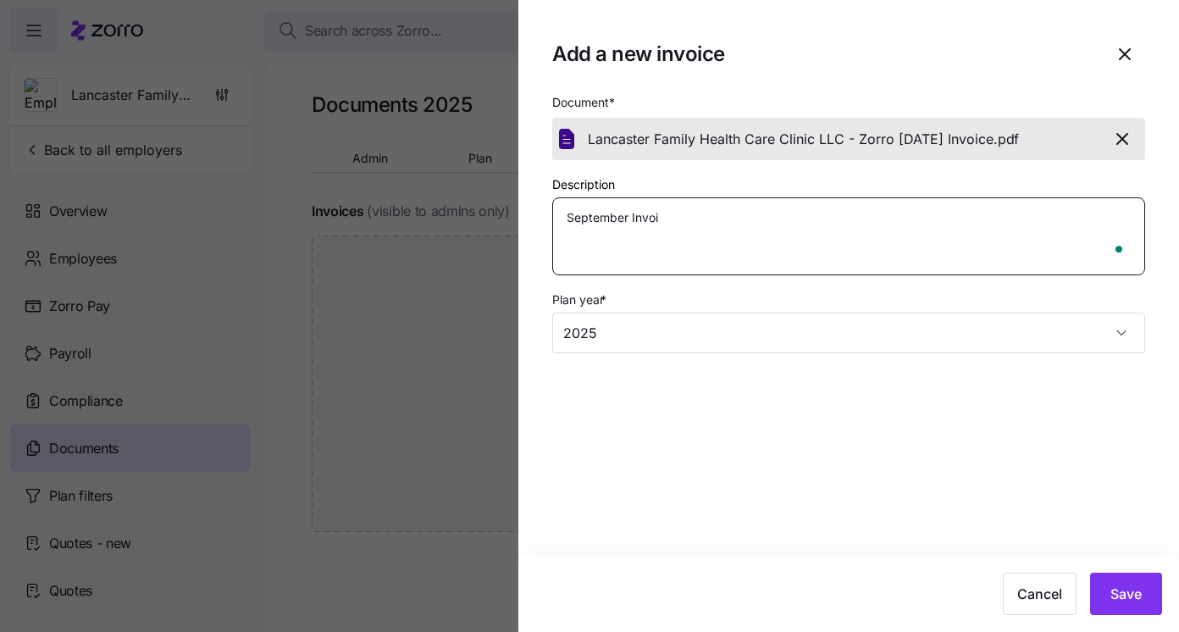
type textarea "September Invoic"
type textarea "x"
type textarea "September Invoice"
type textarea "x"
type textarea "September Invoice"
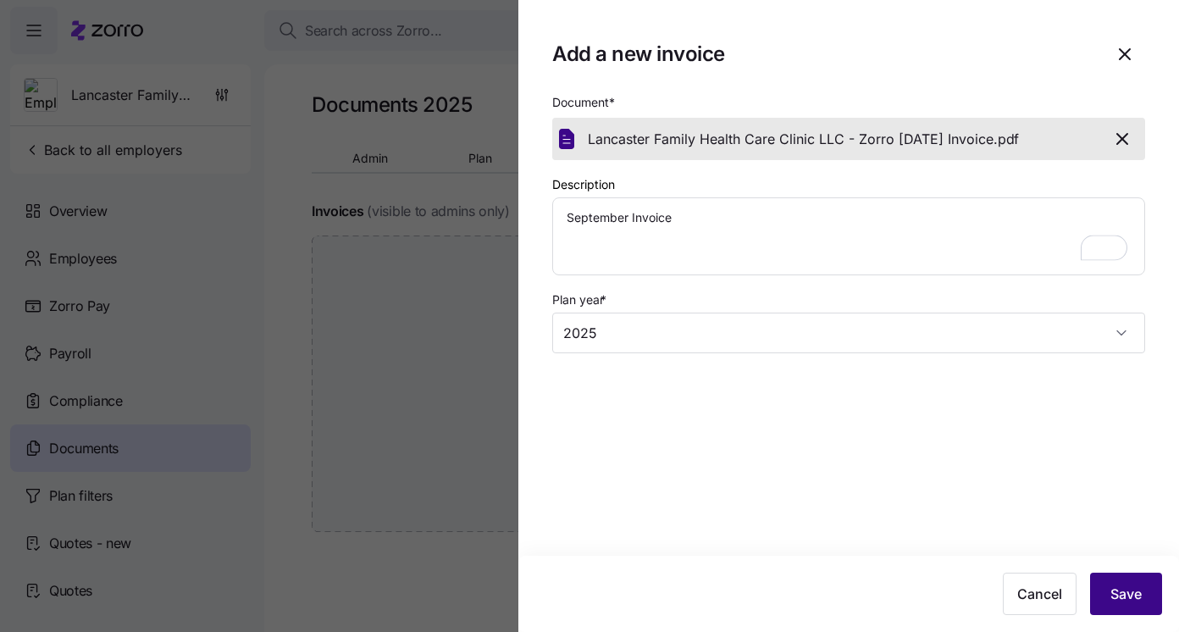
click at [1125, 590] on span "Save" at bounding box center [1125, 593] width 31 height 20
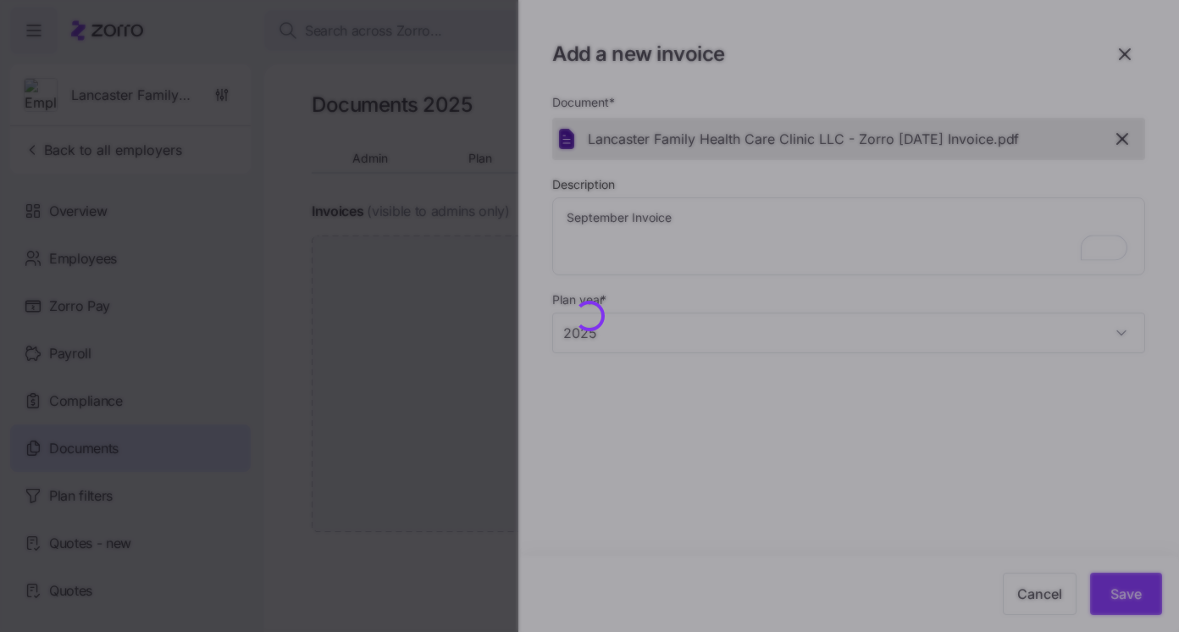
type textarea "x"
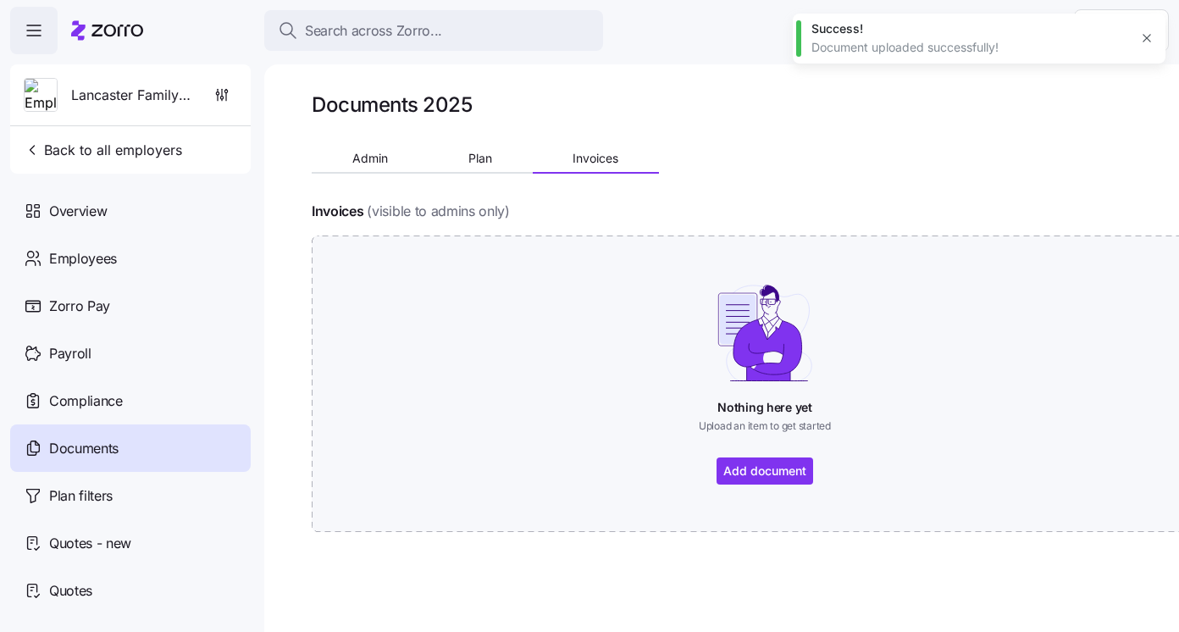
type textarea "x"
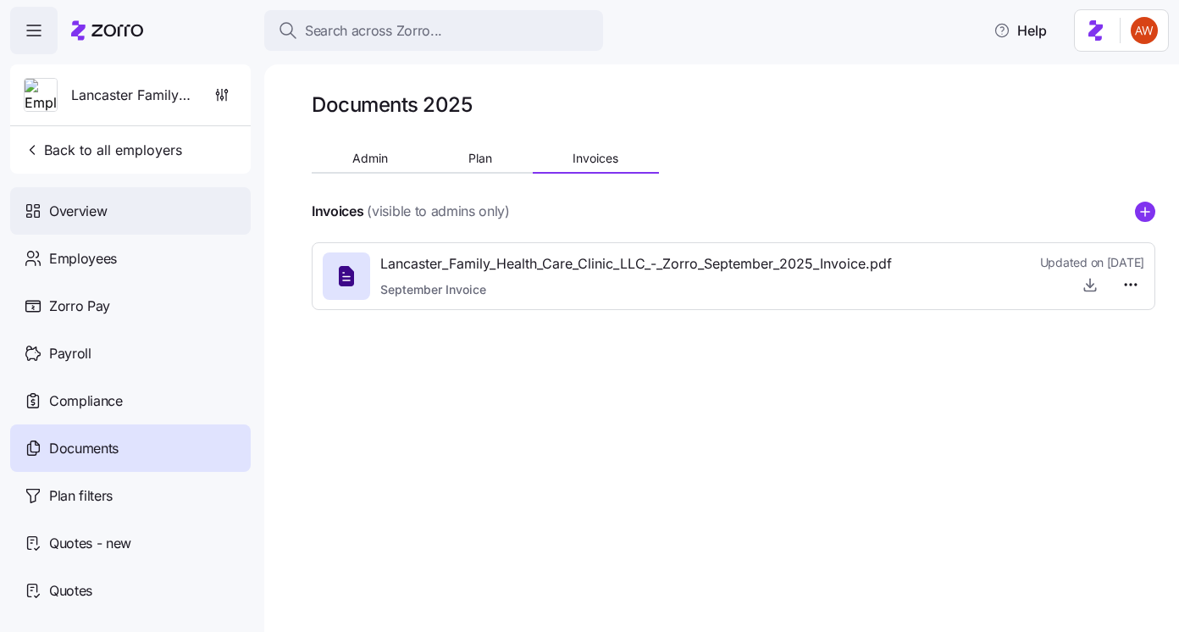
click at [119, 219] on div "Overview" at bounding box center [130, 210] width 240 height 47
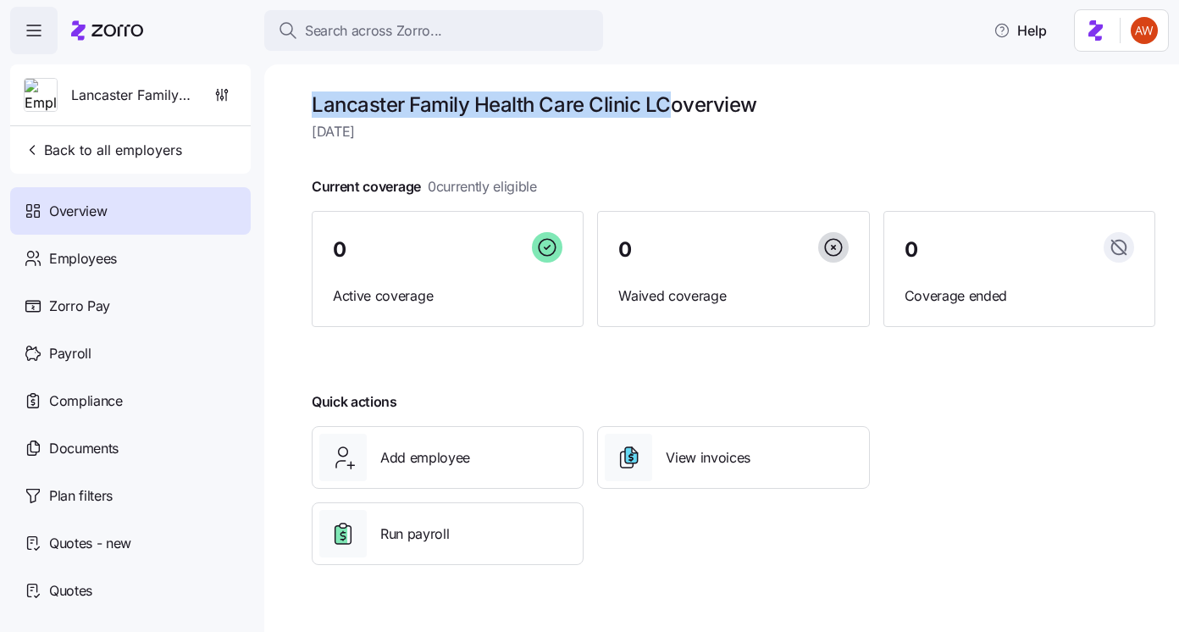
drag, startPoint x: 290, startPoint y: 101, endPoint x: 673, endPoint y: 106, distance: 382.8
click at [673, 106] on div "Lancaster Family Health Care Clinic LC overview [DATE] Current coverage 0 curre…" at bounding box center [721, 347] width 914 height 567
copy h1 "Lancaster Family Health Care Clinic LC"
click at [327, 97] on h1 "Lancaster Family Health Care Clinic LC overview" at bounding box center [733, 104] width 843 height 26
drag, startPoint x: 310, startPoint y: 99, endPoint x: 666, endPoint y: 101, distance: 356.5
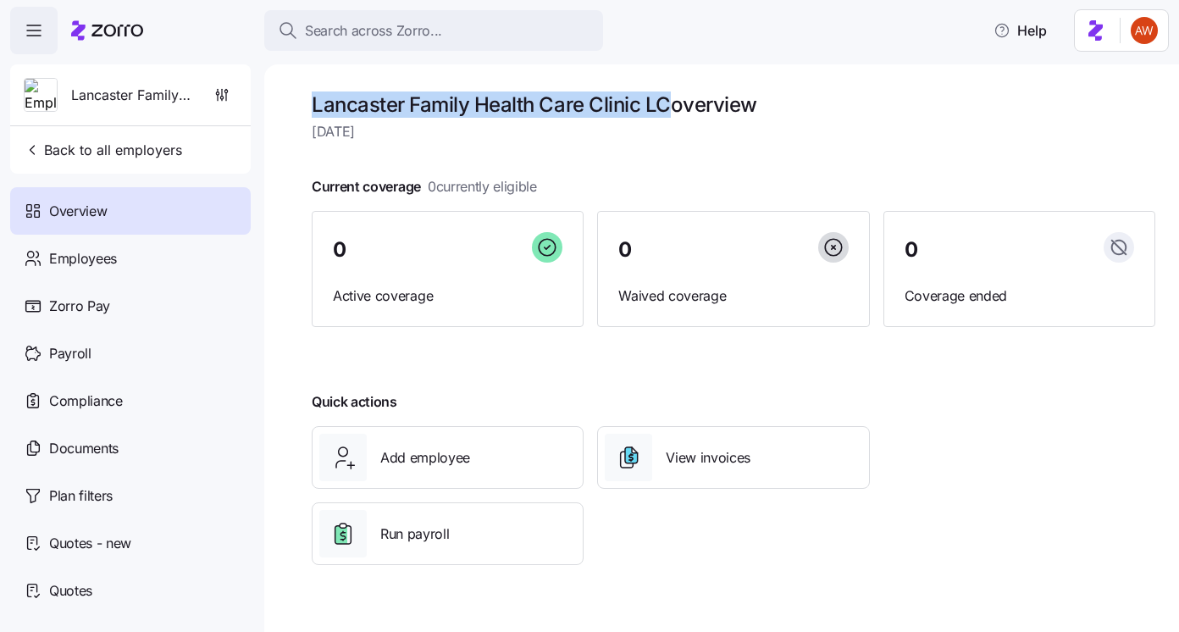
click at [666, 101] on div "Lancaster Family Health Care Clinic LC overview [DATE] Current coverage 0 curre…" at bounding box center [721, 347] width 914 height 567
copy h1 "Lancaster Family Health Care Clinic LC"
click at [117, 452] on span "Documents" at bounding box center [83, 448] width 69 height 21
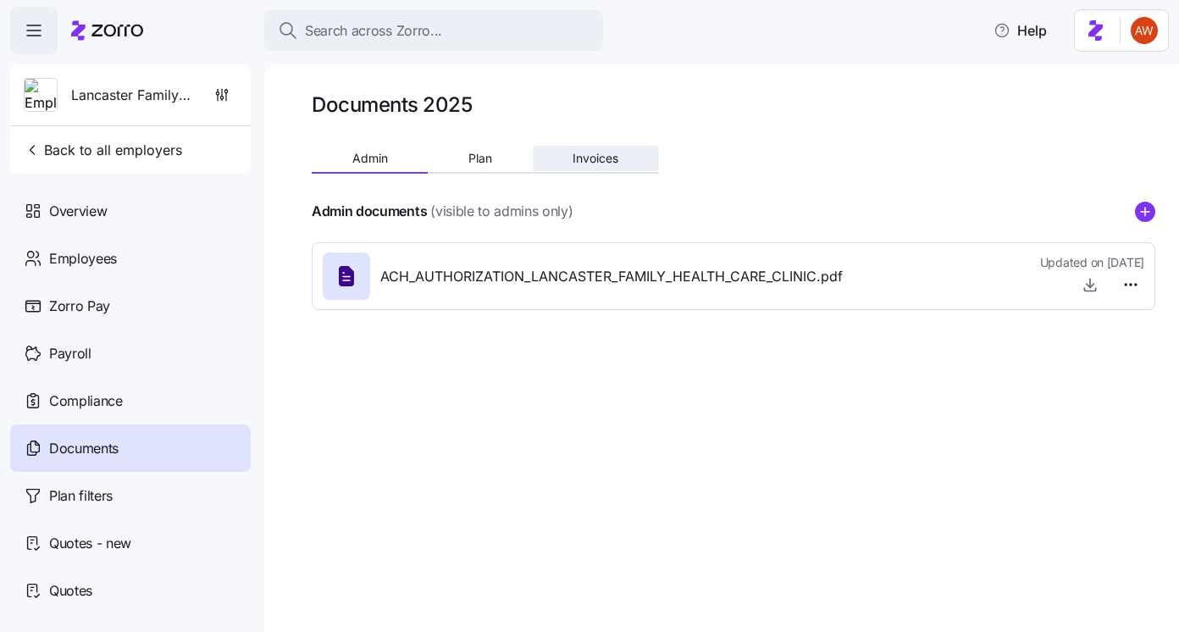
click at [626, 160] on button "Invoices" at bounding box center [596, 158] width 126 height 25
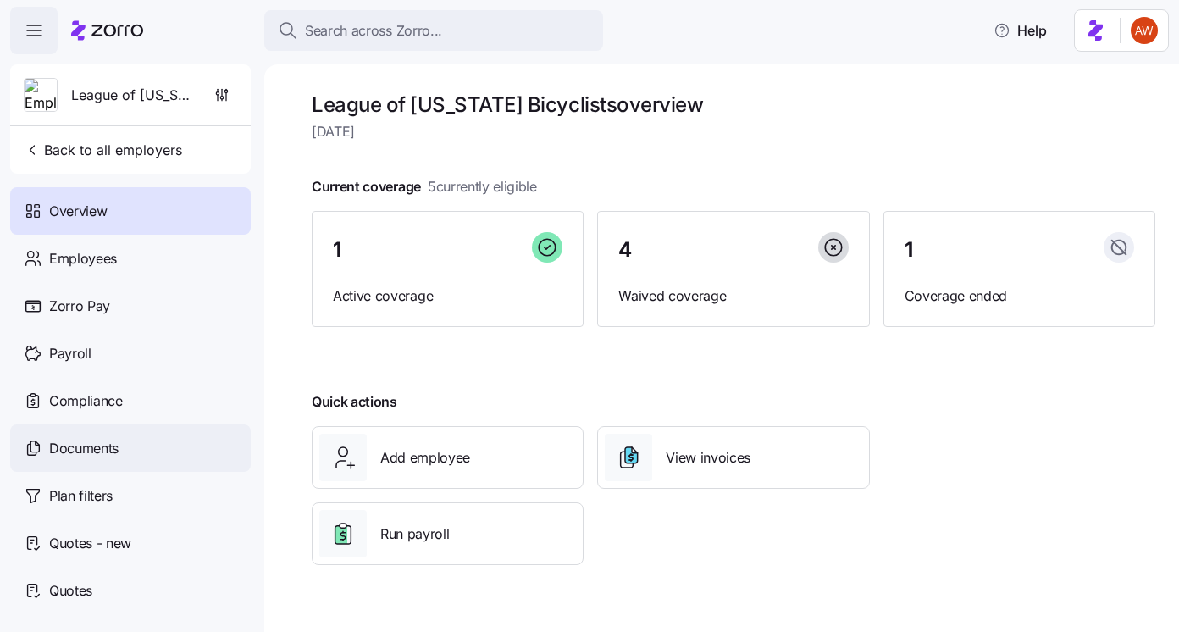
click at [190, 447] on div "Documents" at bounding box center [130, 447] width 240 height 47
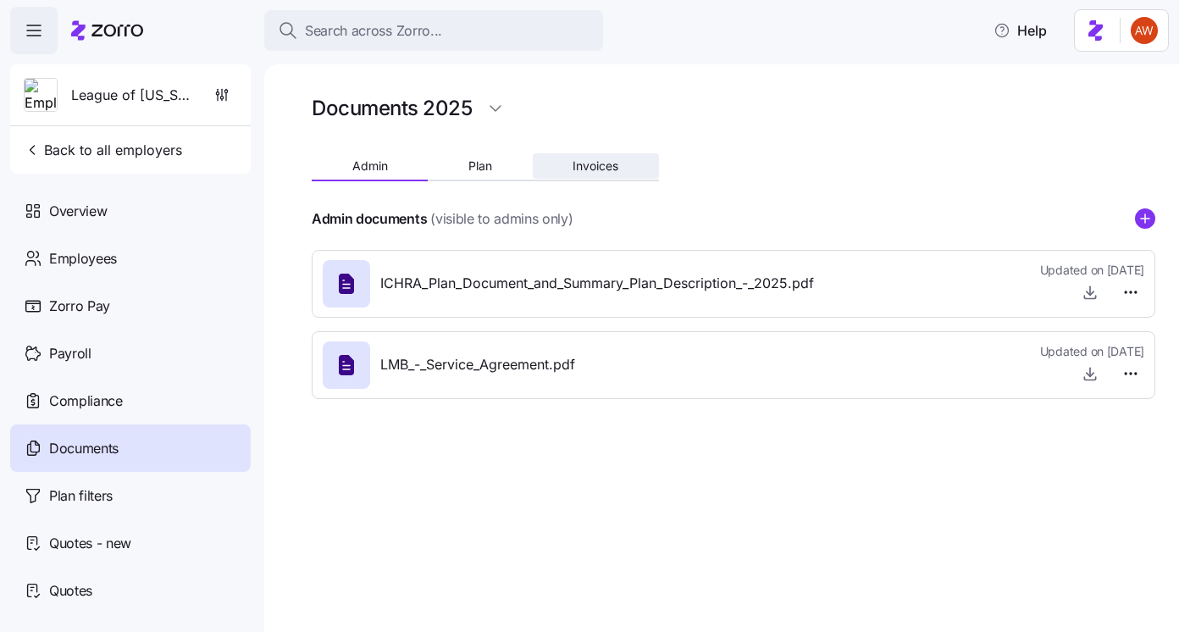
click at [624, 175] on button "Invoices" at bounding box center [596, 165] width 126 height 25
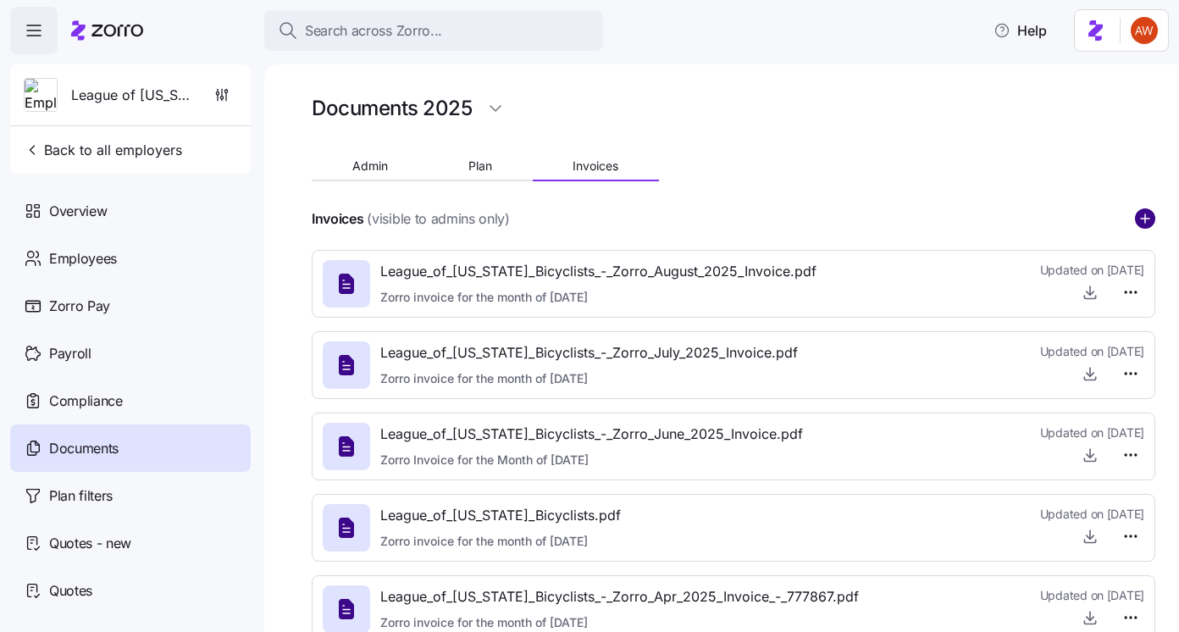
click at [1146, 217] on circle "add icon" at bounding box center [1144, 218] width 19 height 19
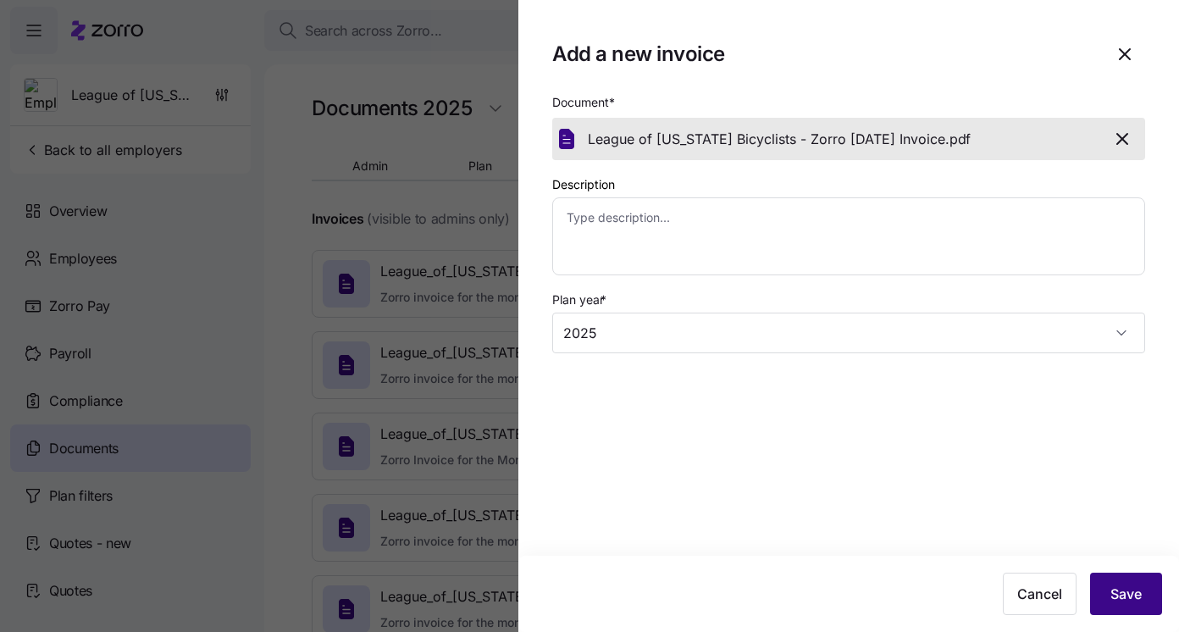
click at [1141, 591] on span "Save" at bounding box center [1125, 593] width 31 height 20
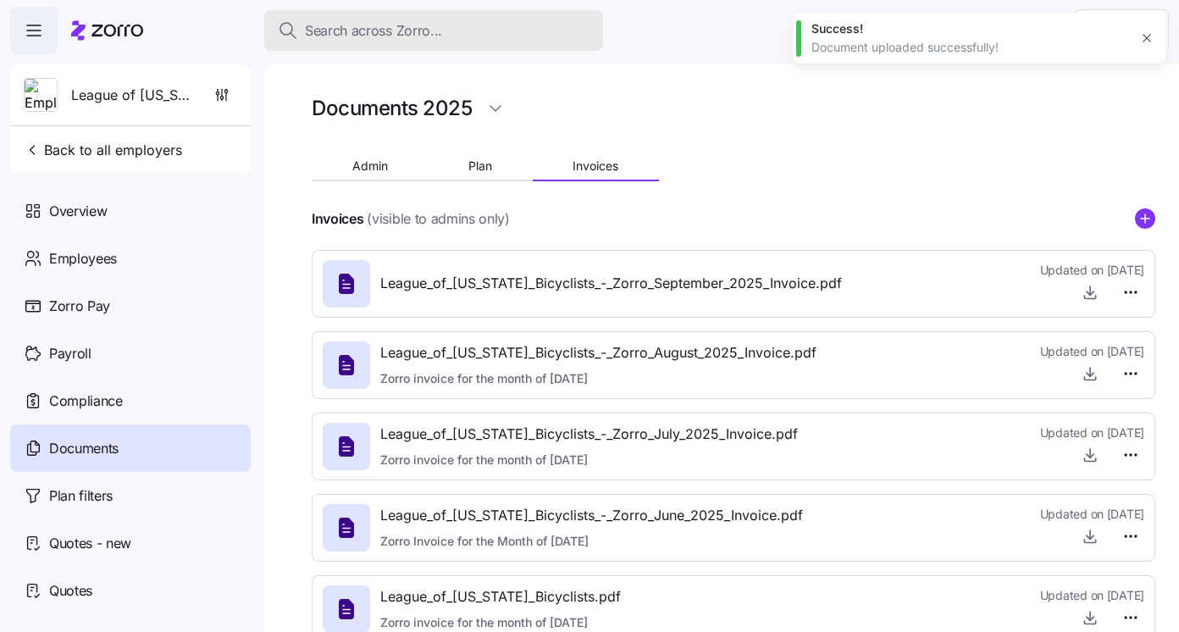
type textarea "x"
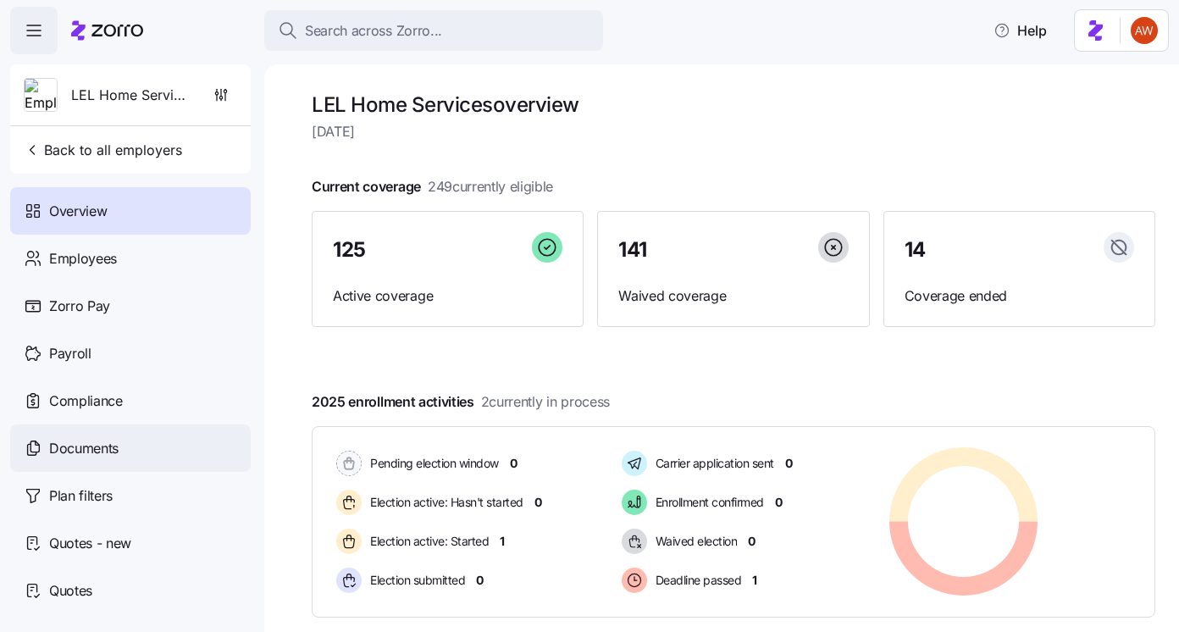
click at [135, 452] on div "Documents" at bounding box center [130, 447] width 240 height 47
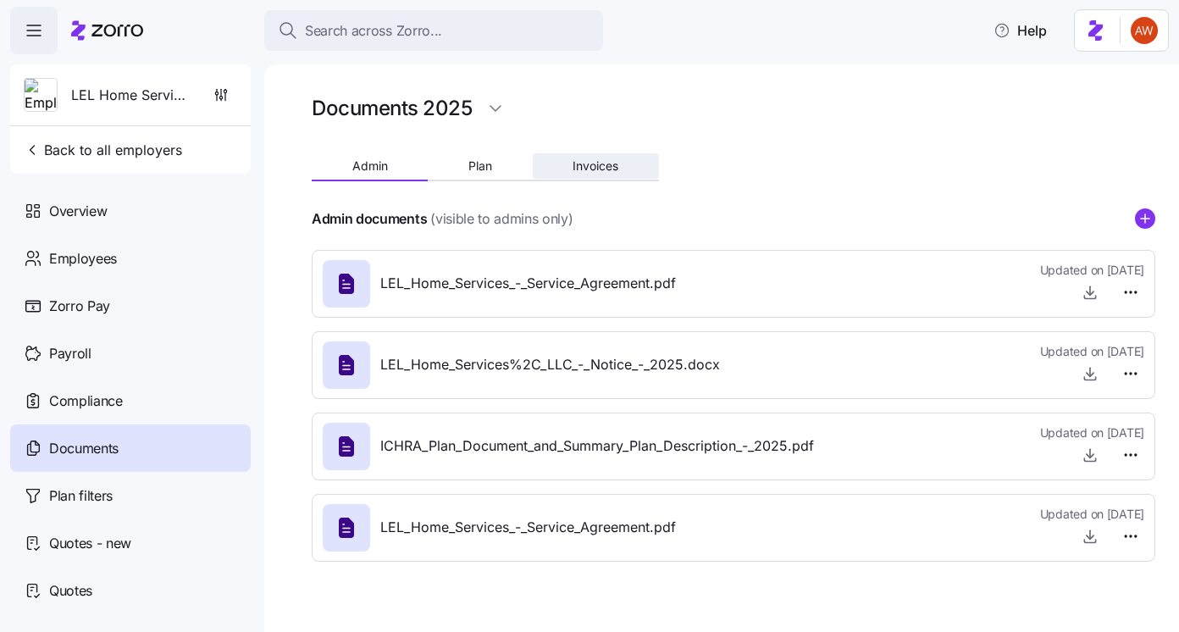
click at [608, 172] on span "Invoices" at bounding box center [595, 166] width 46 height 12
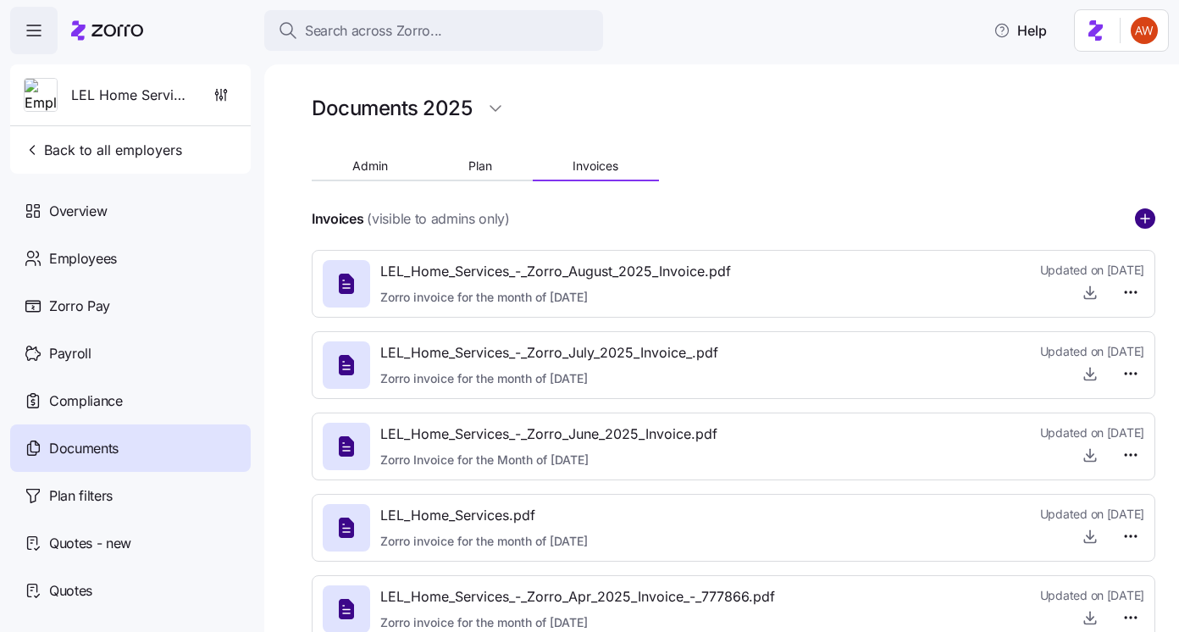
click at [1145, 222] on circle "add icon" at bounding box center [1144, 218] width 19 height 19
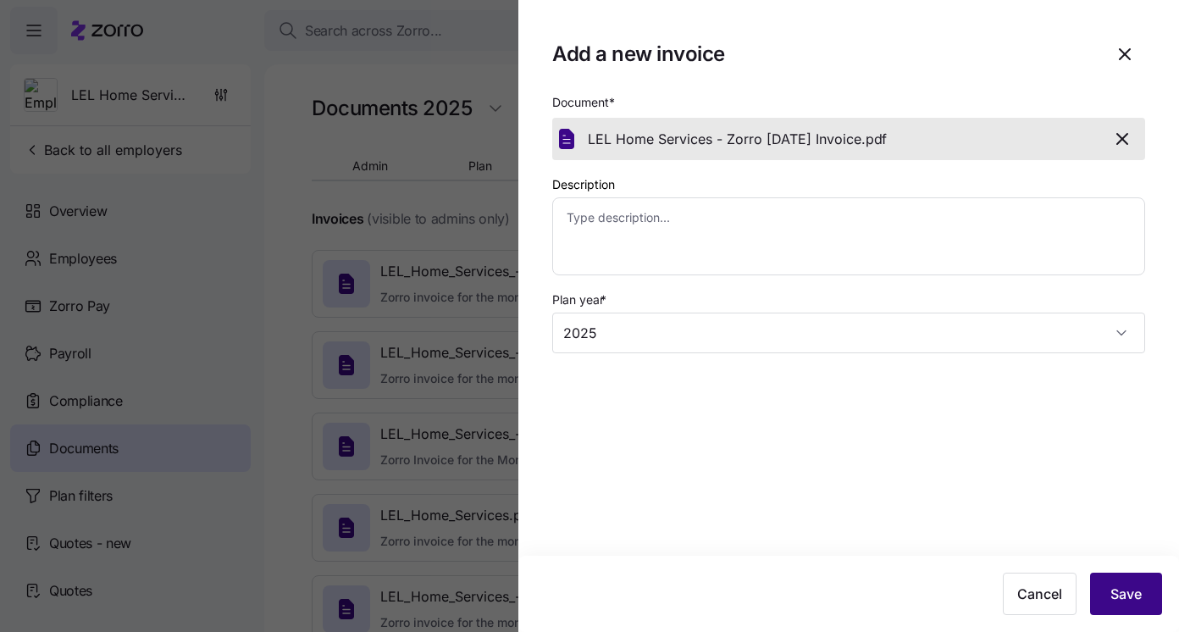
click at [1130, 607] on button "Save" at bounding box center [1126, 593] width 72 height 42
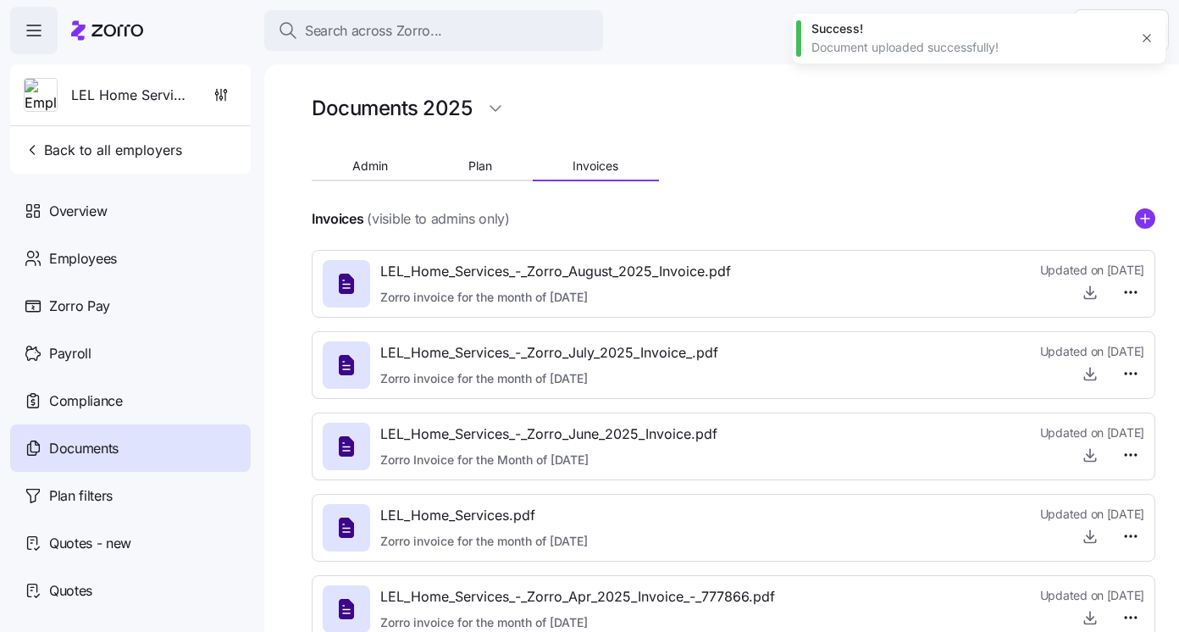
type textarea "x"
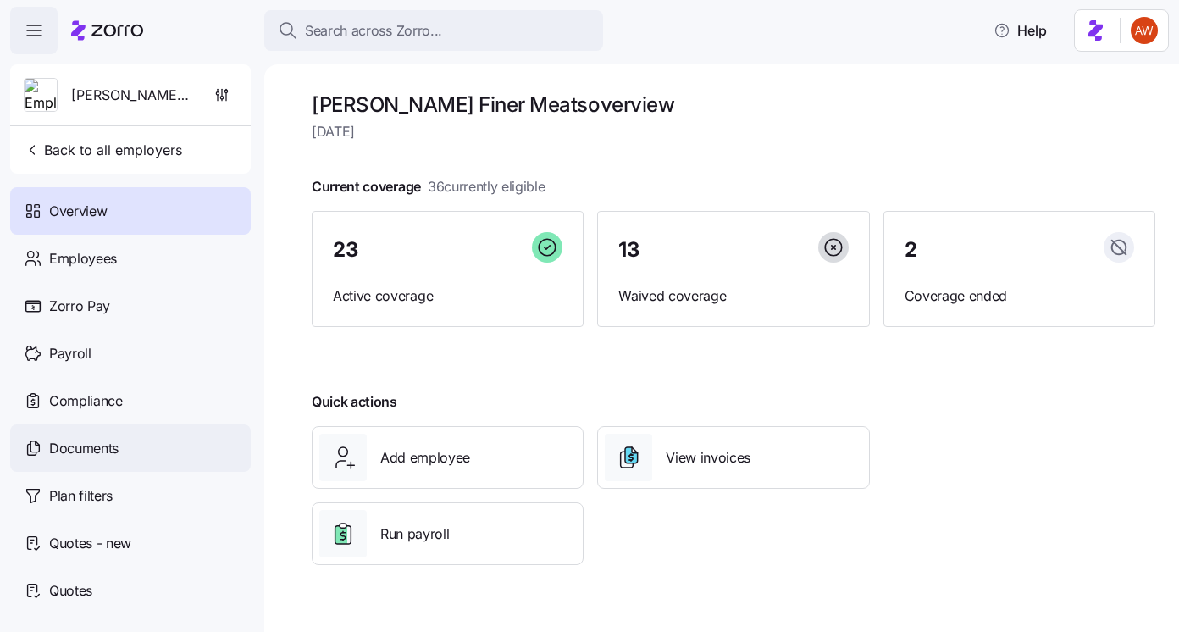
click at [166, 451] on div "Documents" at bounding box center [130, 447] width 240 height 47
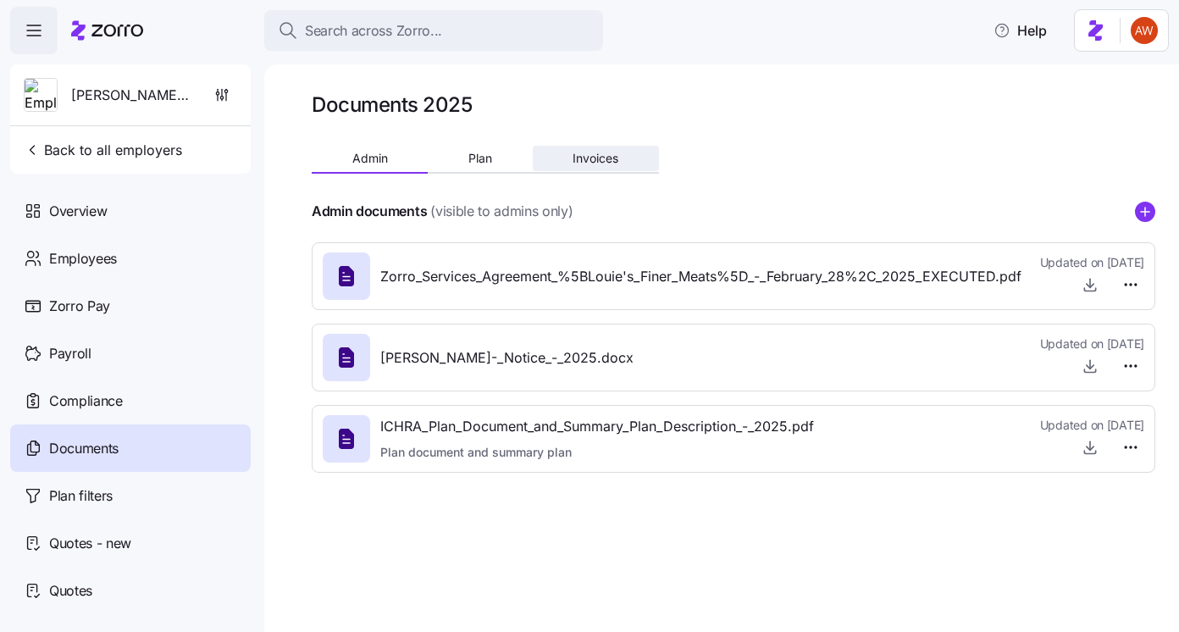
click at [592, 169] on button "Invoices" at bounding box center [596, 158] width 126 height 25
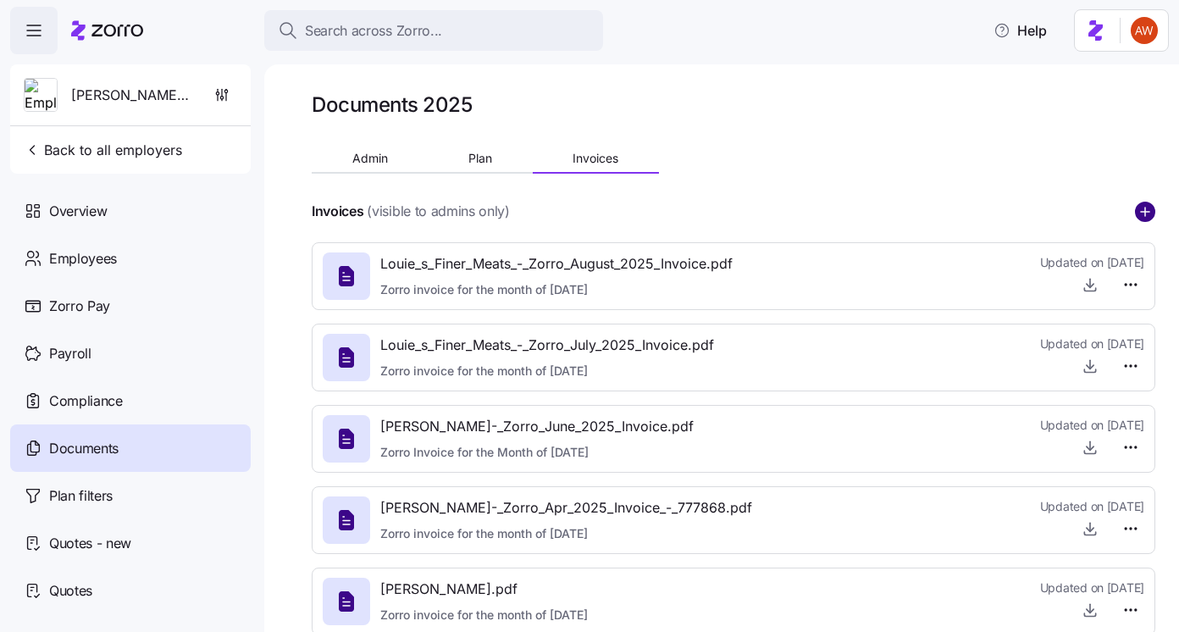
click at [1146, 214] on circle "add icon" at bounding box center [1144, 211] width 19 height 19
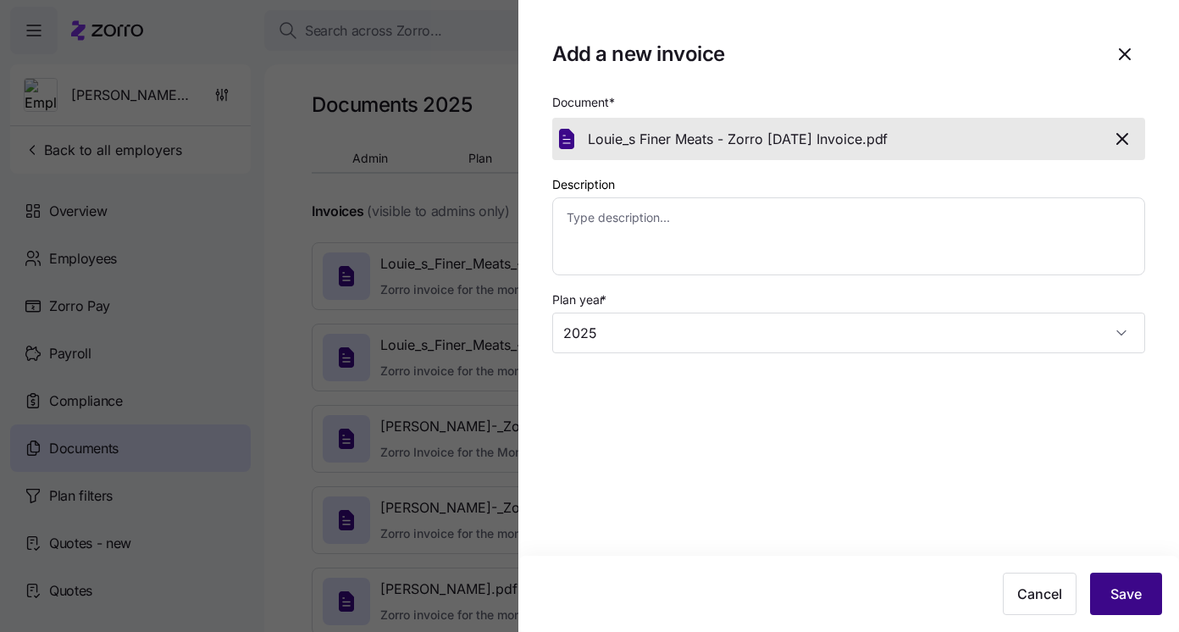
click at [1116, 608] on button "Save" at bounding box center [1126, 593] width 72 height 42
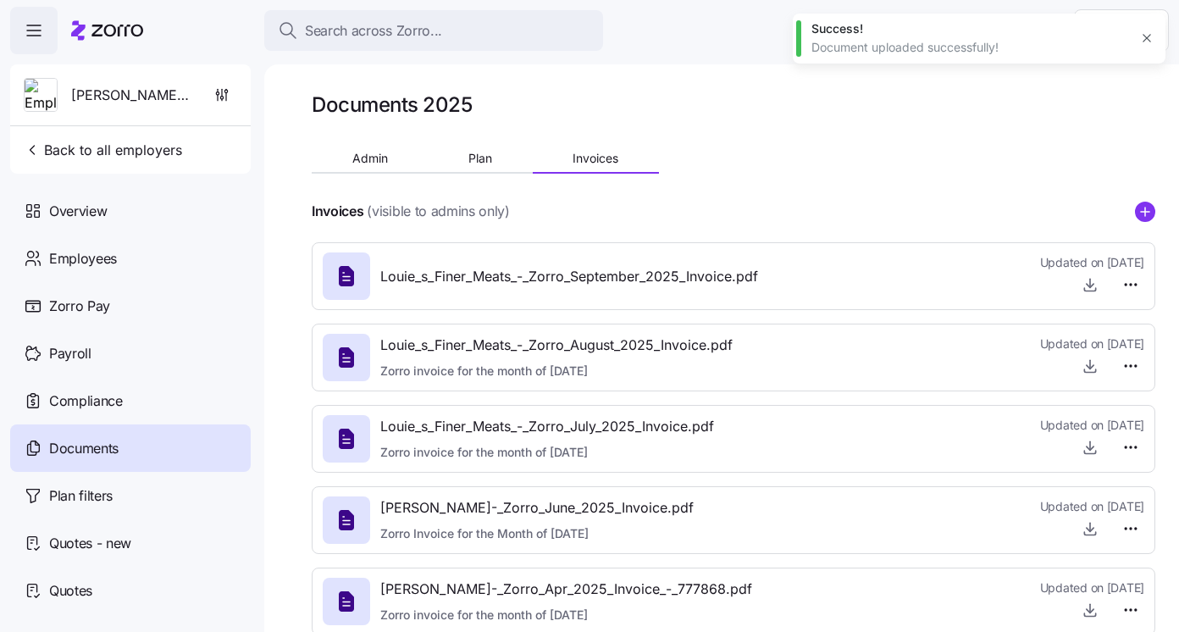
type textarea "x"
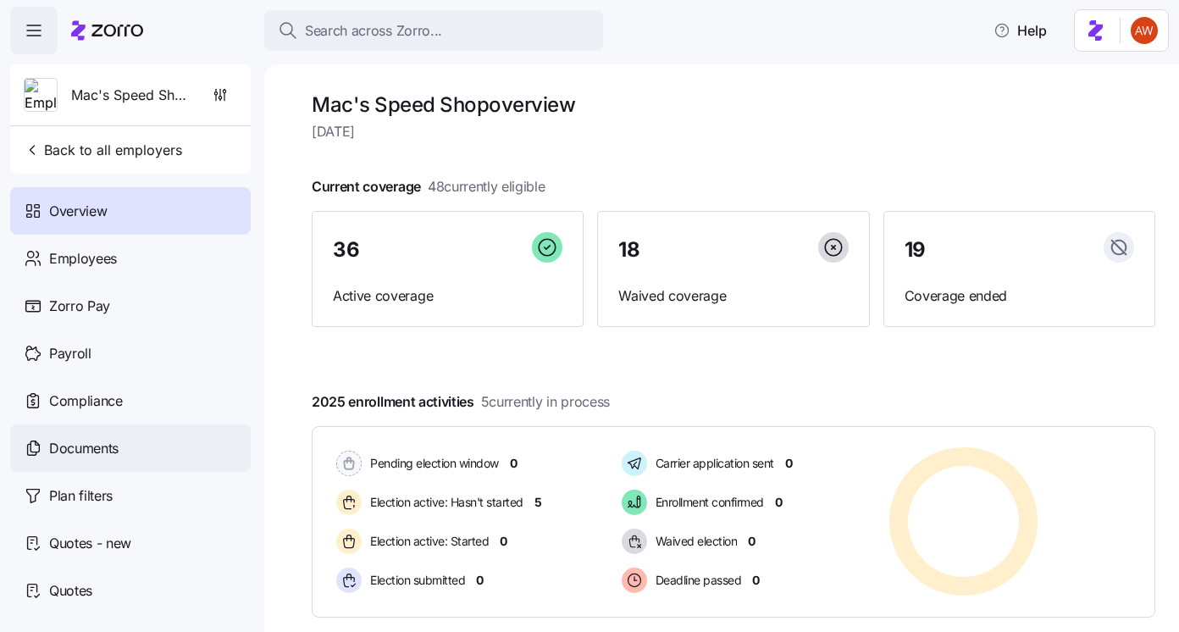
click at [167, 435] on div "Documents" at bounding box center [130, 447] width 240 height 47
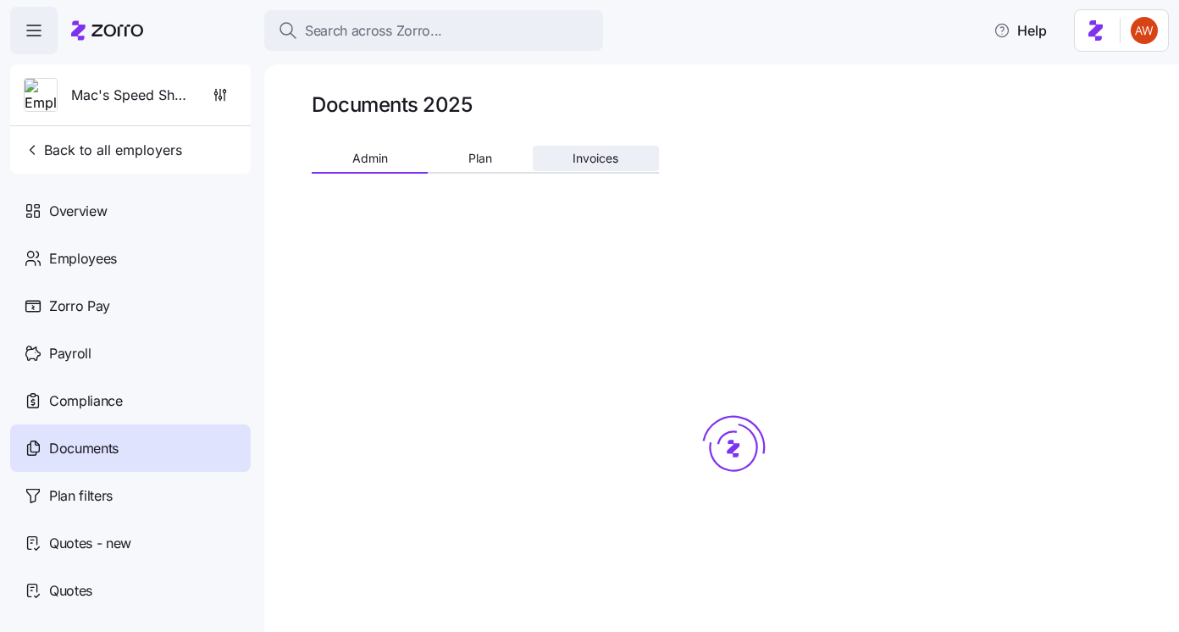
click at [594, 152] on span "Invoices" at bounding box center [595, 158] width 46 height 12
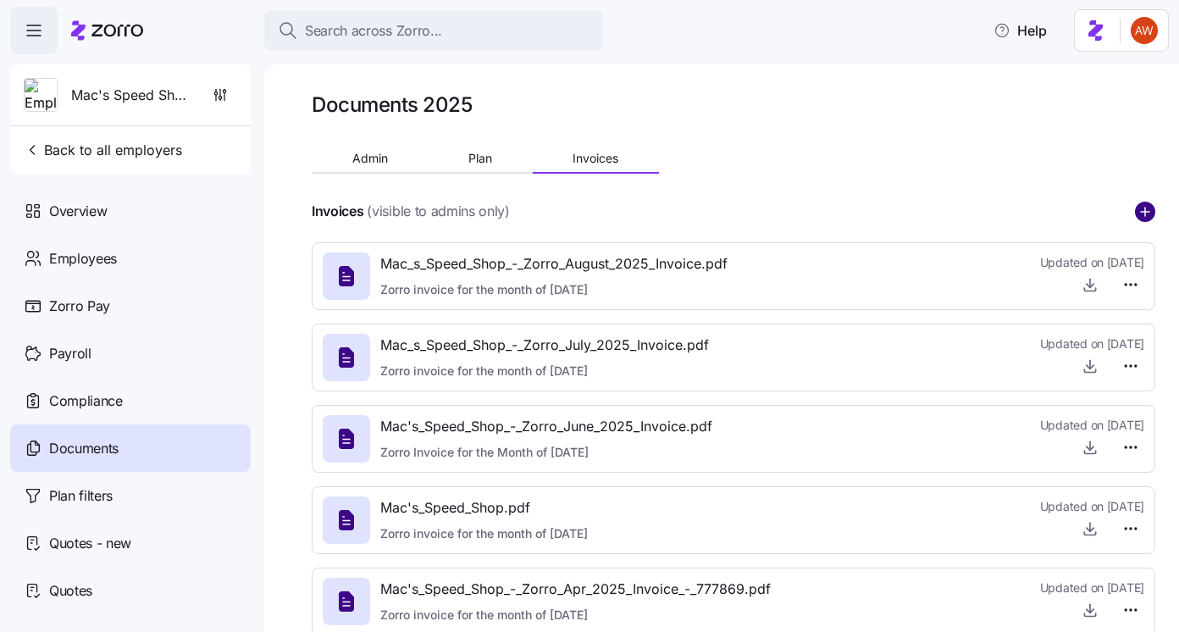
click at [1141, 207] on circle "add icon" at bounding box center [1144, 211] width 19 height 19
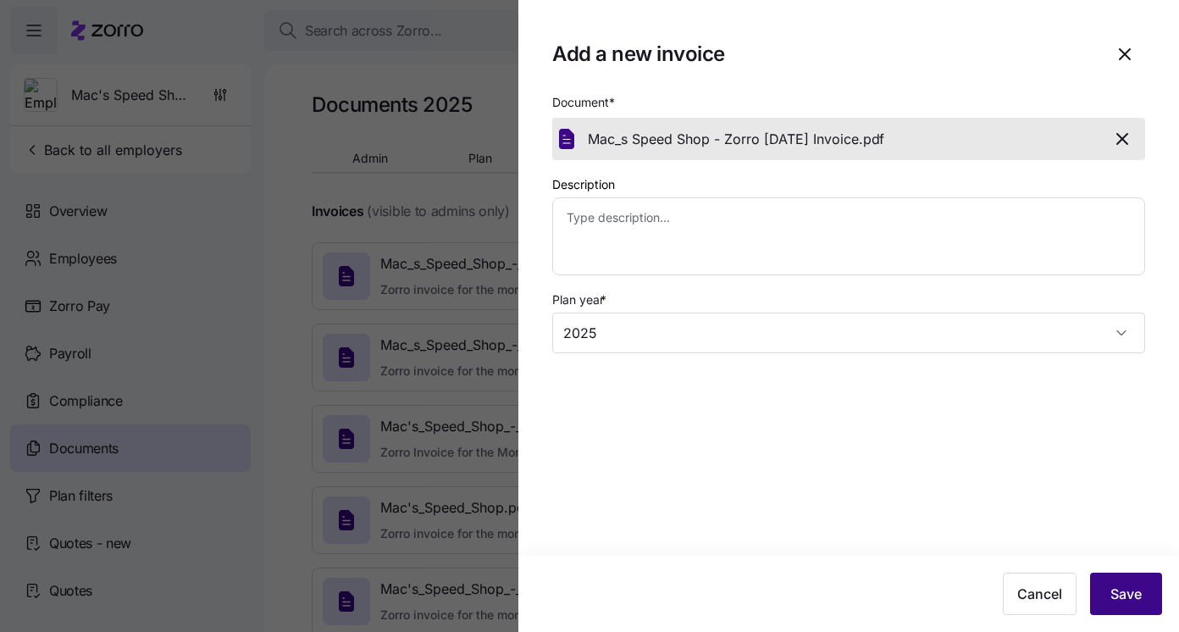
click at [1110, 600] on span "Save" at bounding box center [1125, 593] width 31 height 20
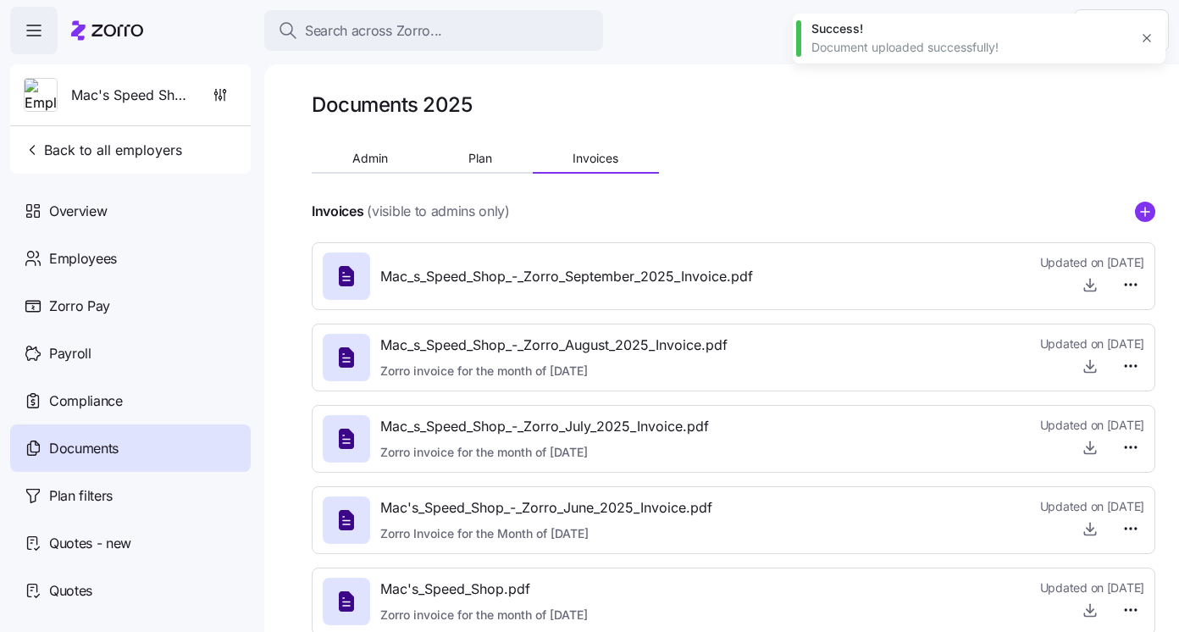
type textarea "x"
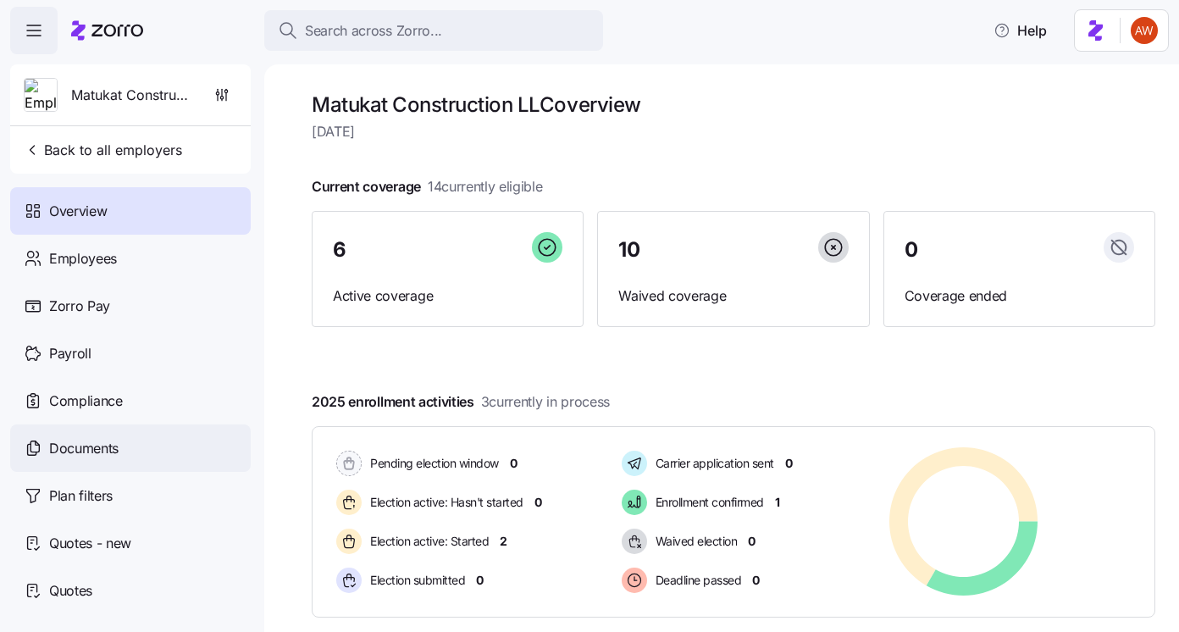
click at [194, 452] on div "Documents" at bounding box center [130, 447] width 240 height 47
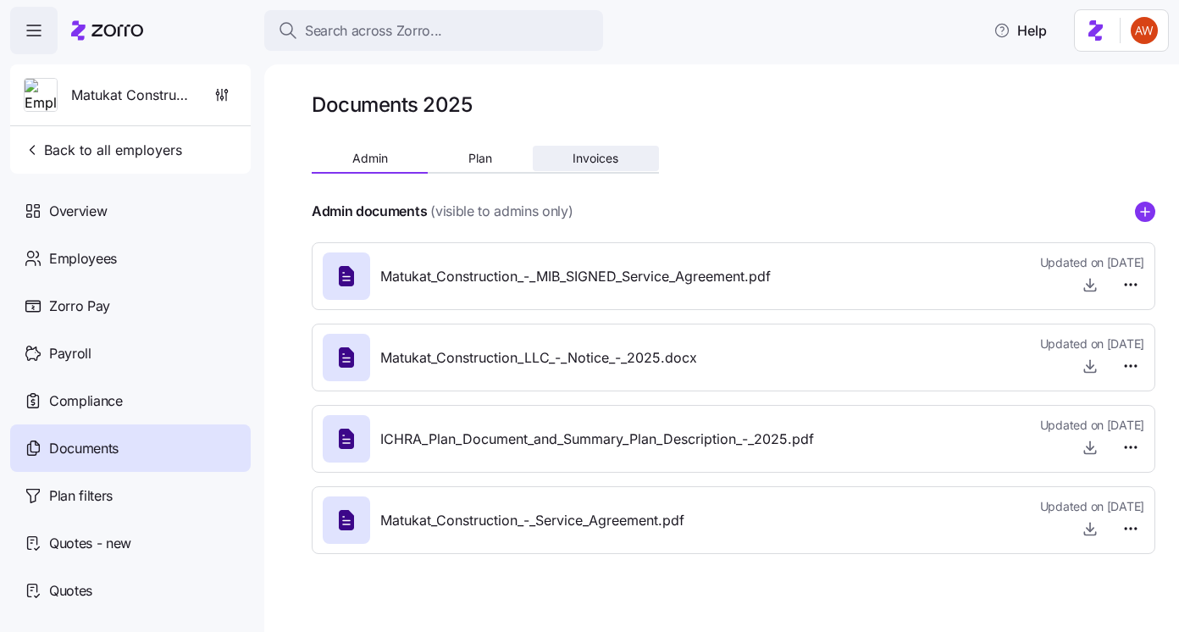
click at [589, 164] on span "Invoices" at bounding box center [595, 158] width 46 height 12
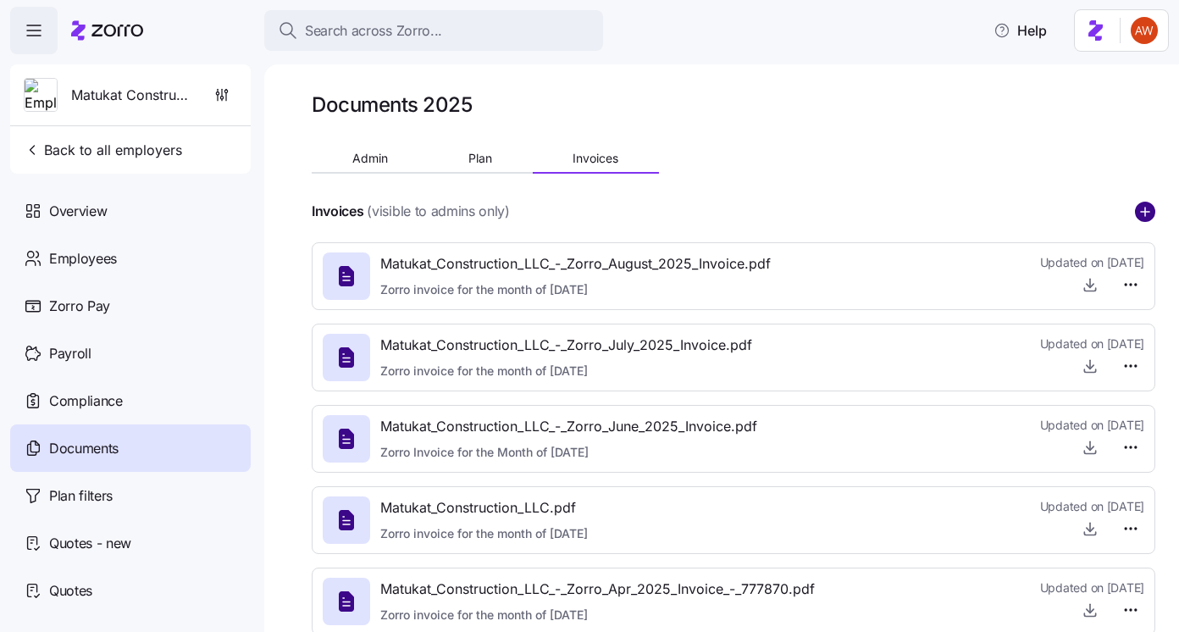
click at [1147, 214] on circle "add icon" at bounding box center [1144, 211] width 19 height 19
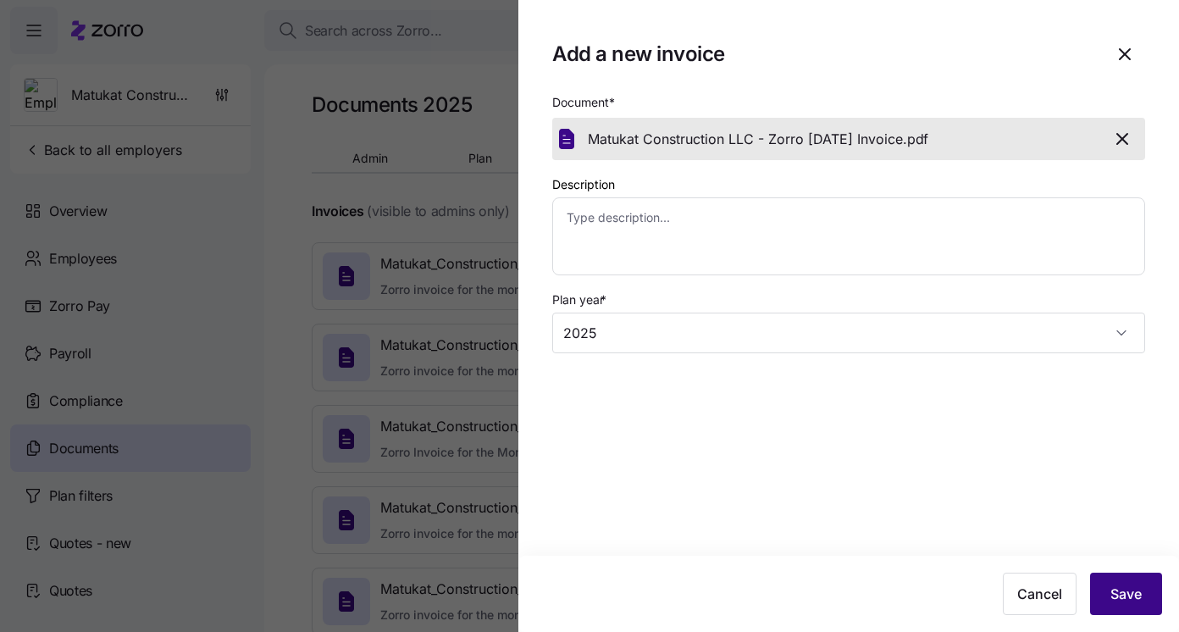
click at [1150, 600] on button "Save" at bounding box center [1126, 593] width 72 height 42
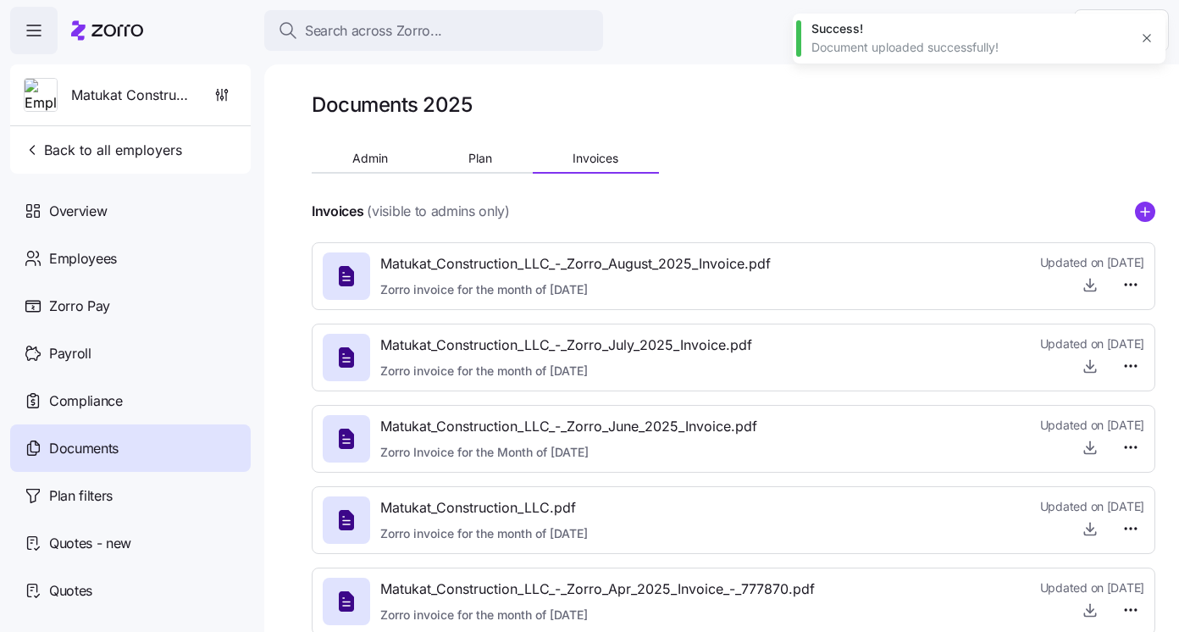
type textarea "x"
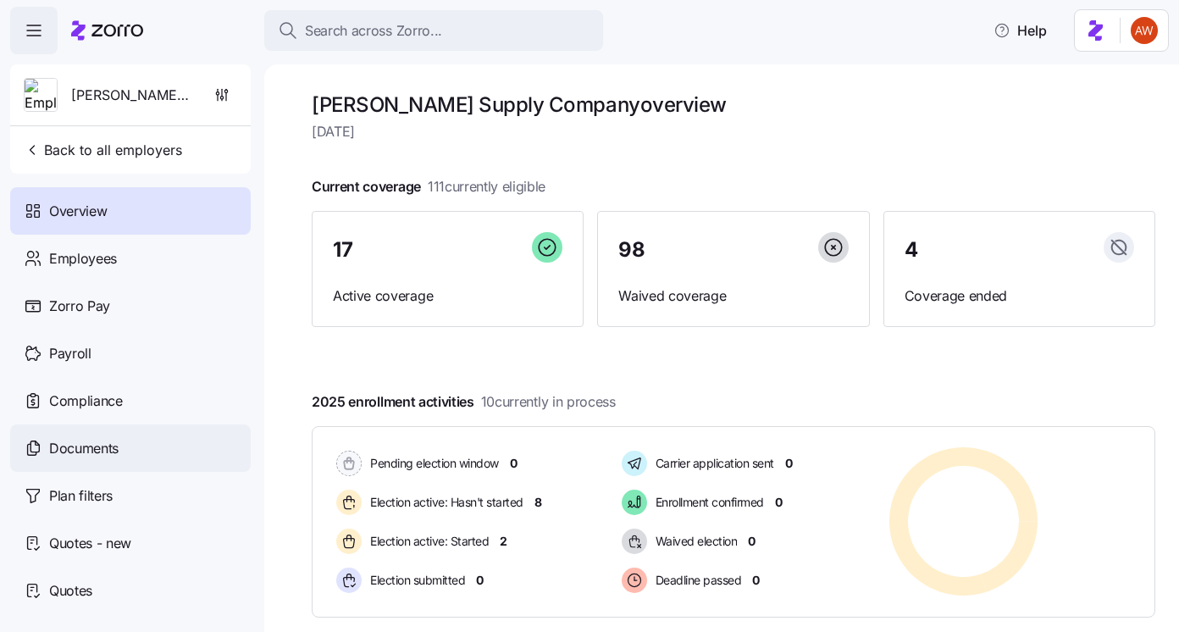
click at [180, 440] on div "Documents" at bounding box center [130, 447] width 240 height 47
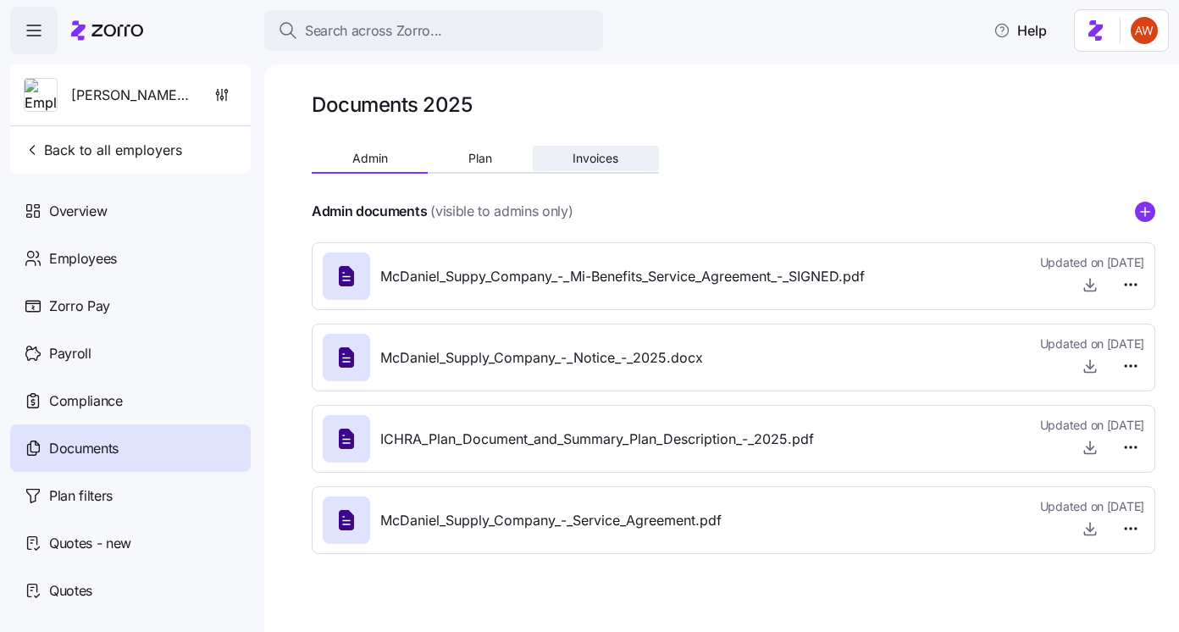
click at [577, 152] on span "Invoices" at bounding box center [595, 158] width 46 height 12
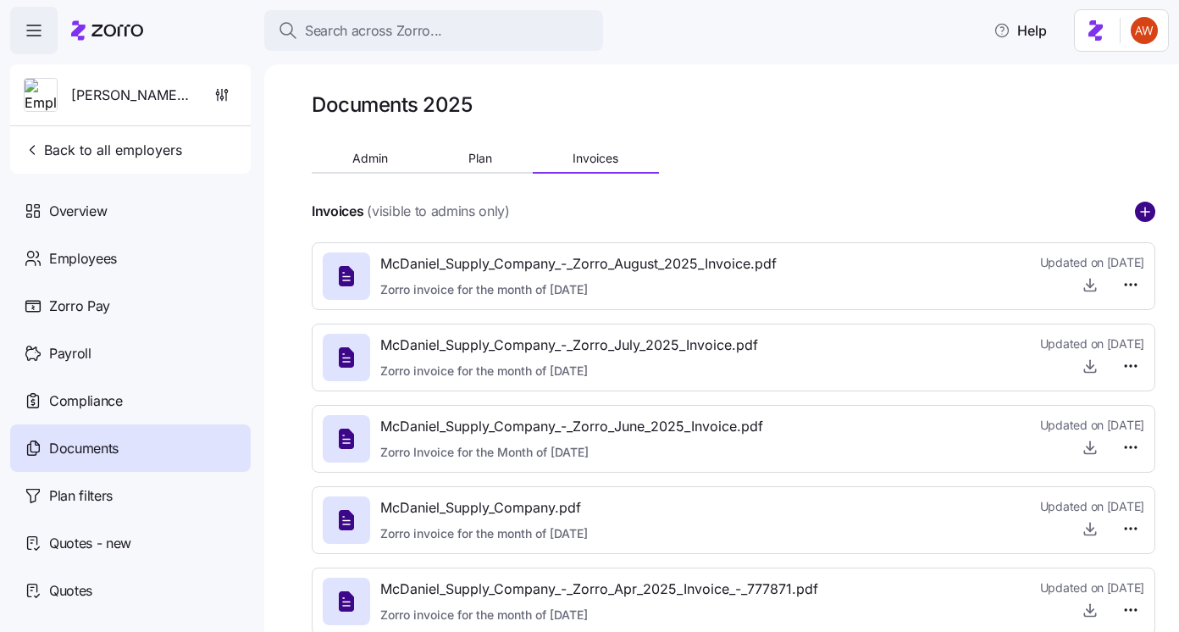
click at [1147, 215] on circle "add icon" at bounding box center [1144, 211] width 19 height 19
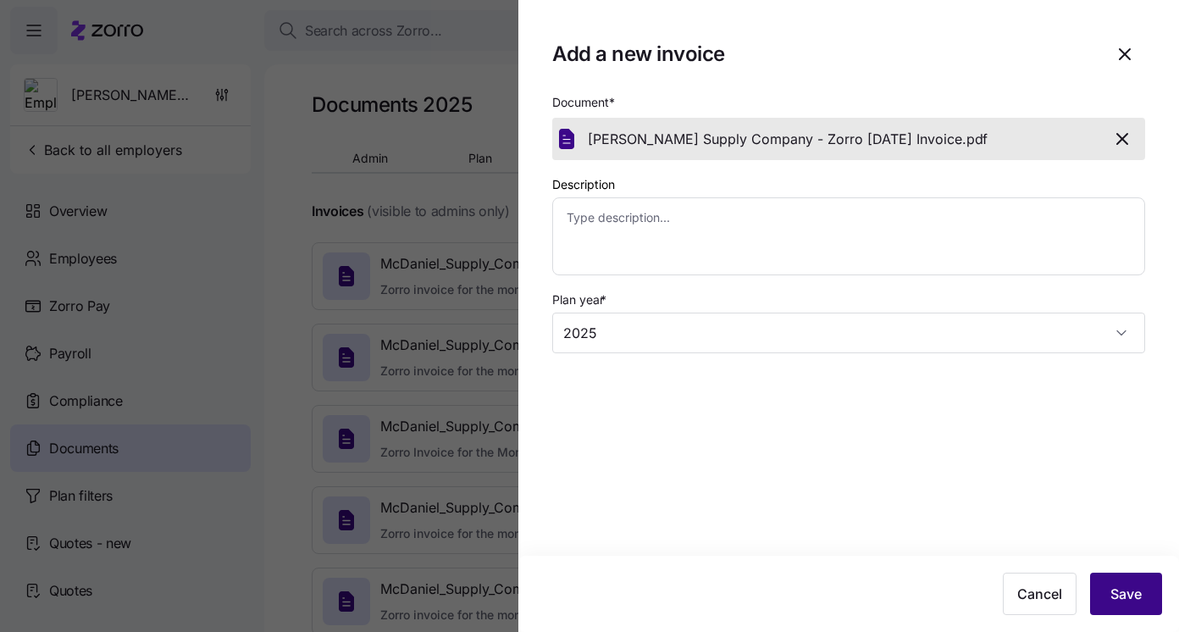
click at [1130, 594] on span "Save" at bounding box center [1125, 593] width 31 height 20
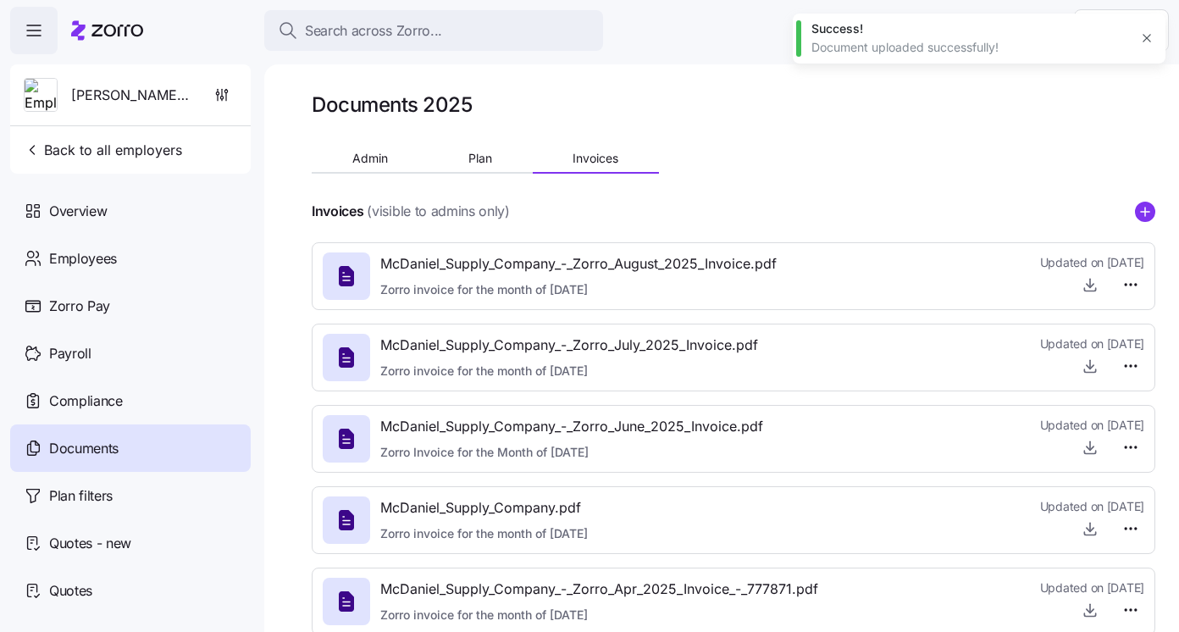
type textarea "x"
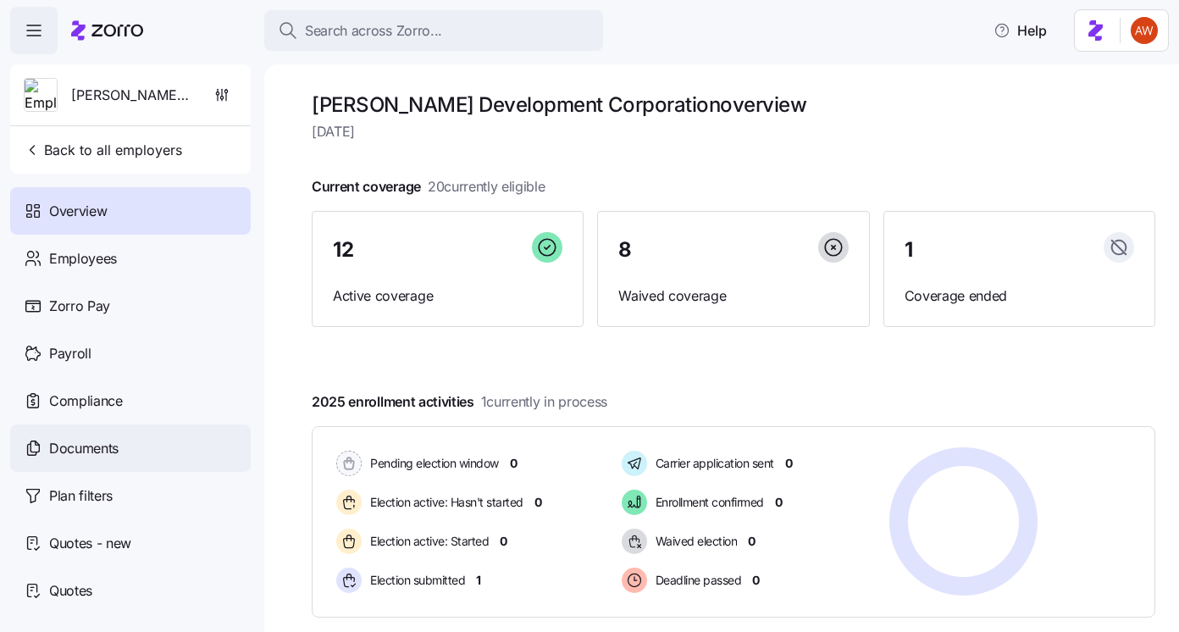
click at [183, 450] on div "Documents" at bounding box center [130, 447] width 240 height 47
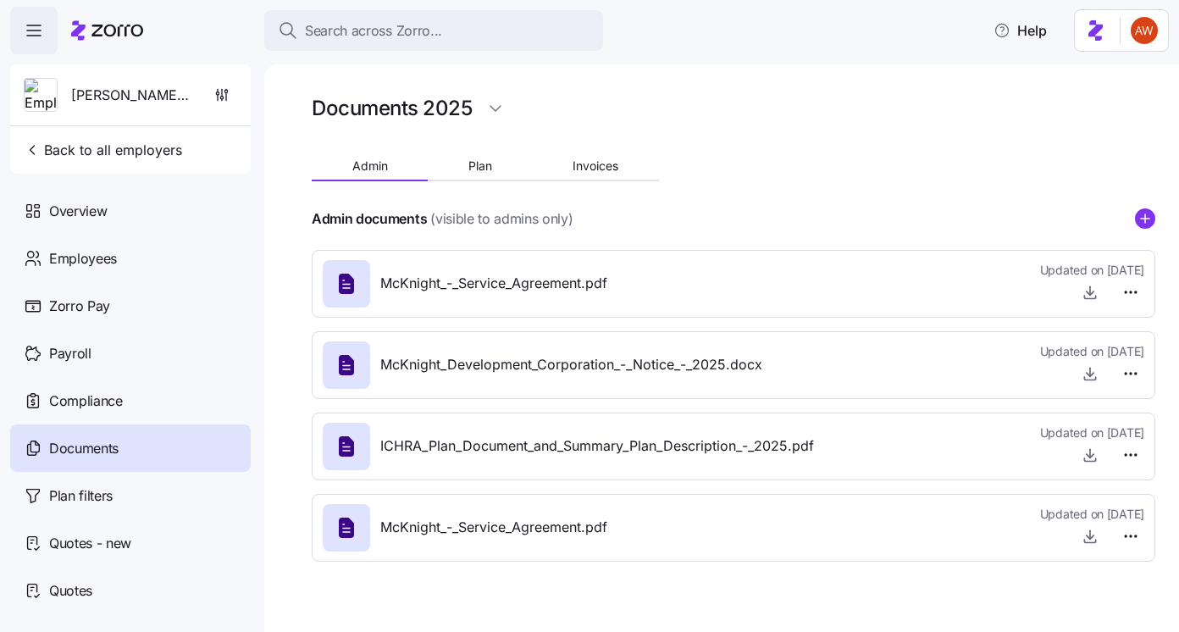
click at [599, 180] on div "Admin Plan Invoices" at bounding box center [485, 168] width 347 height 25
click at [598, 167] on span "Invoices" at bounding box center [595, 166] width 46 height 12
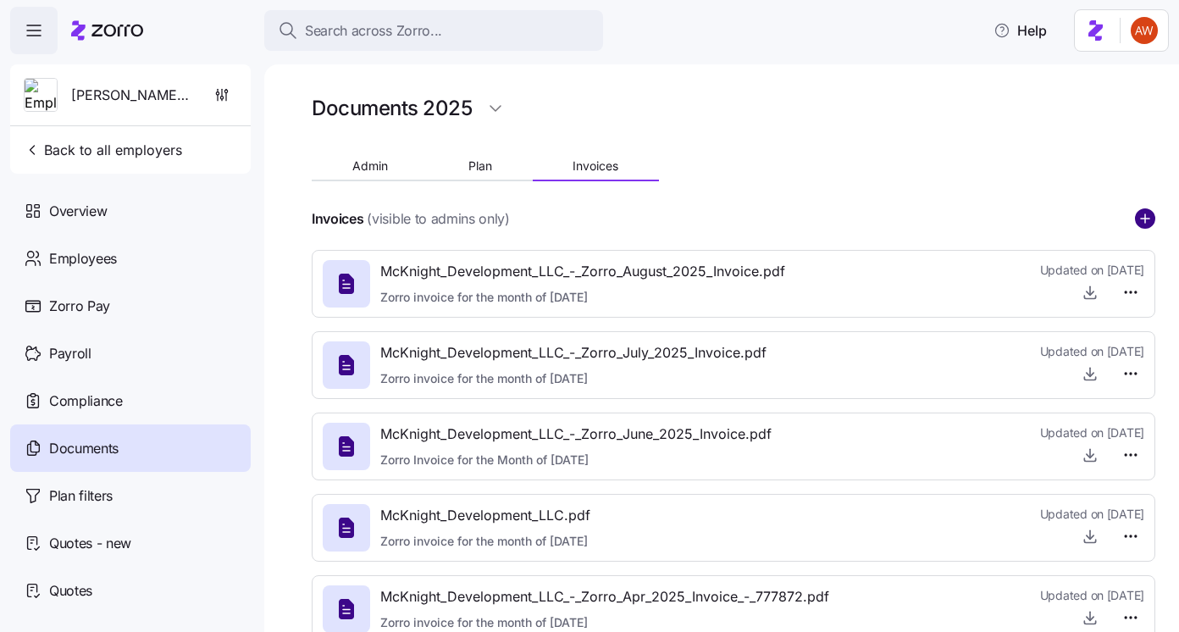
click at [1148, 213] on circle "add icon" at bounding box center [1144, 218] width 19 height 19
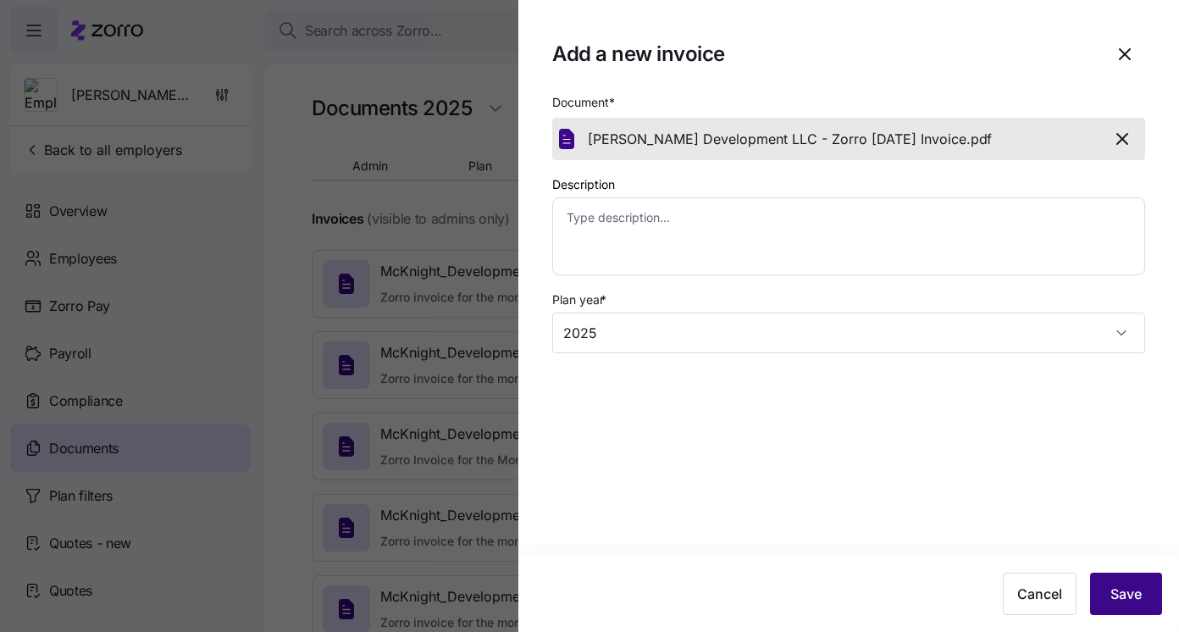
click at [1134, 588] on span "Save" at bounding box center [1125, 593] width 31 height 20
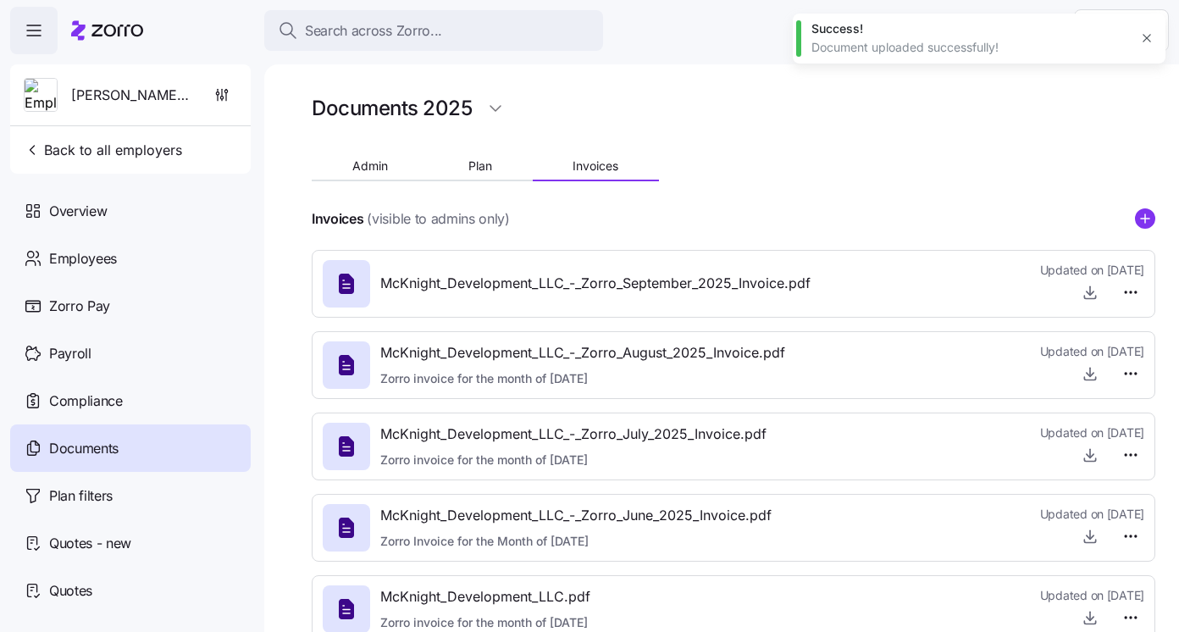
type textarea "x"
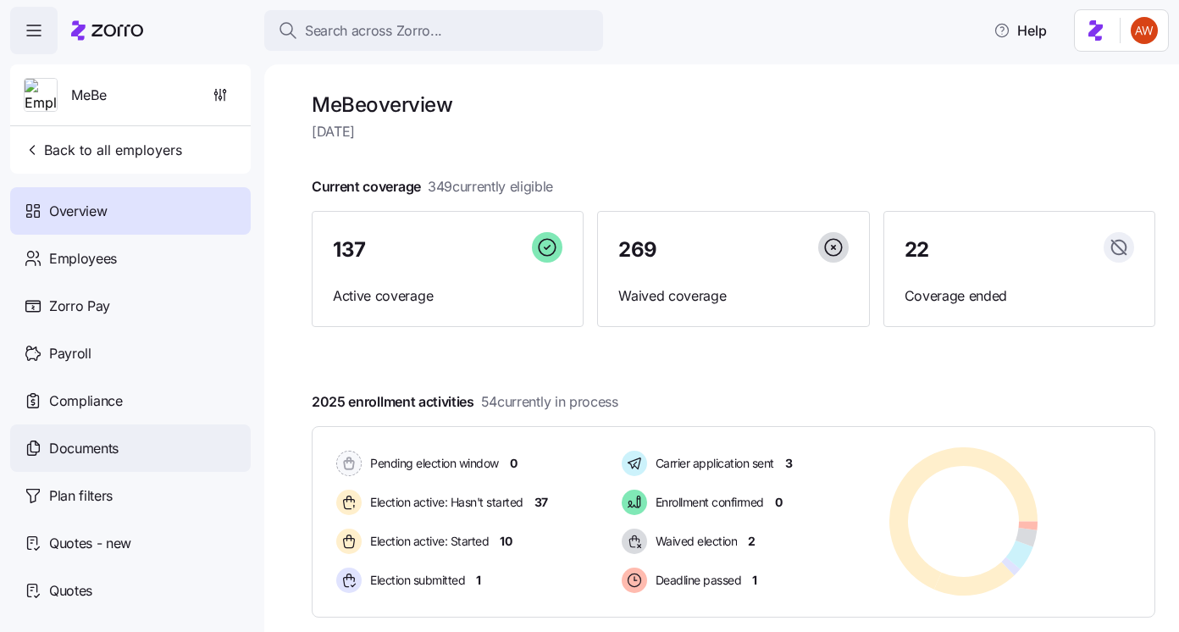
click at [191, 455] on div "Documents" at bounding box center [130, 447] width 240 height 47
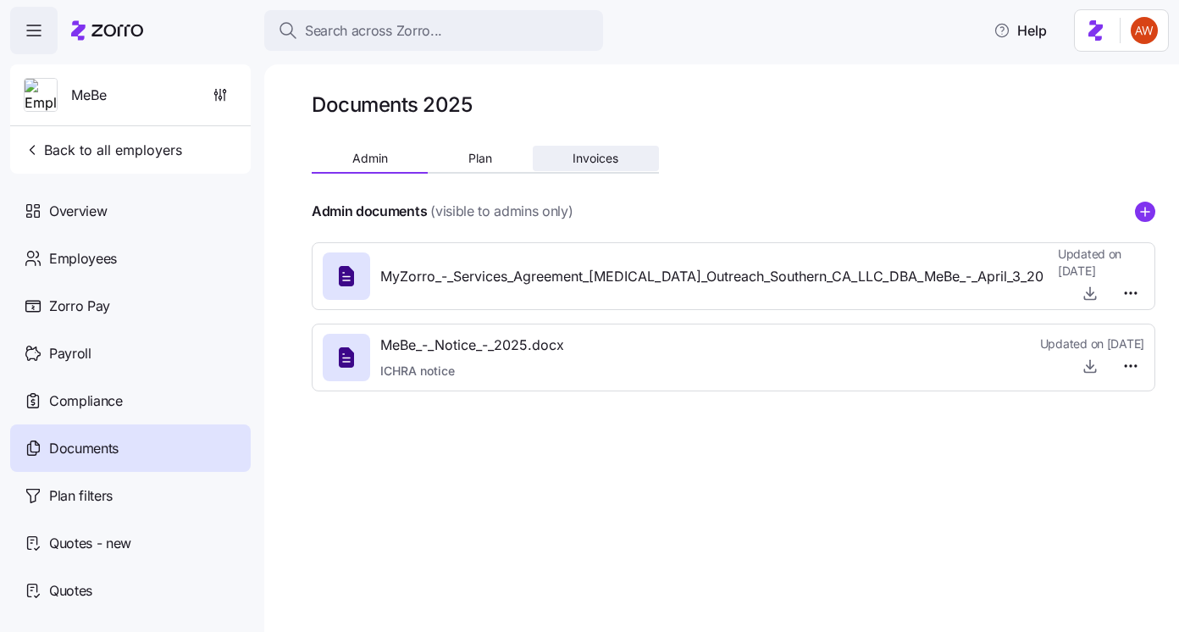
click at [599, 166] on button "Invoices" at bounding box center [596, 158] width 126 height 25
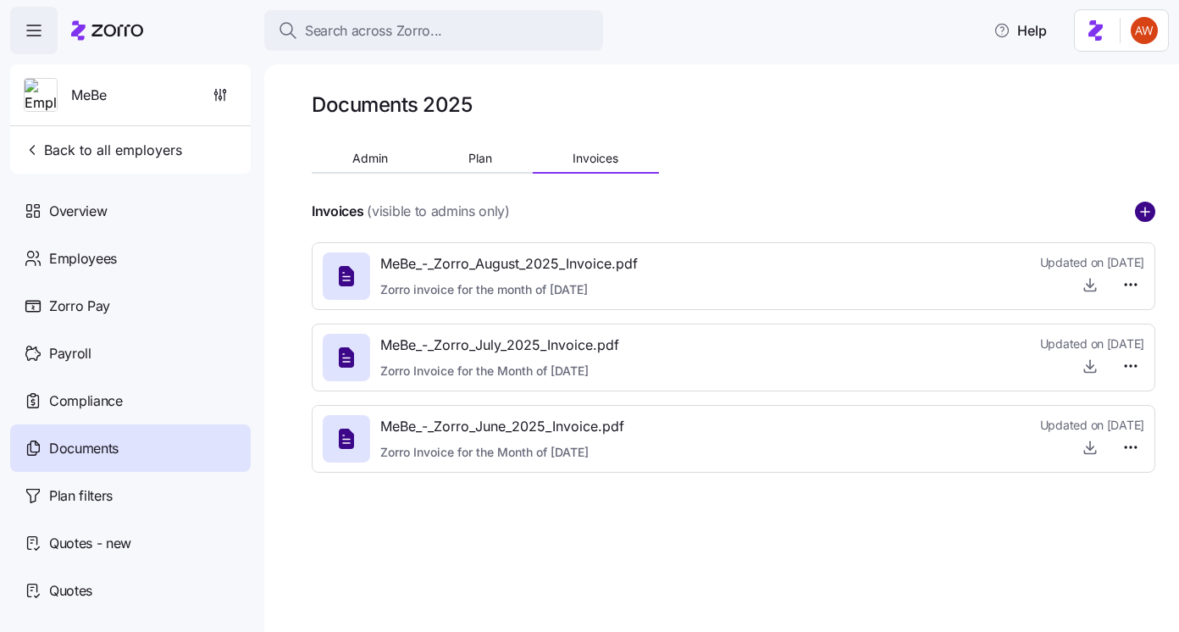
click at [1142, 209] on circle "add icon" at bounding box center [1144, 211] width 19 height 19
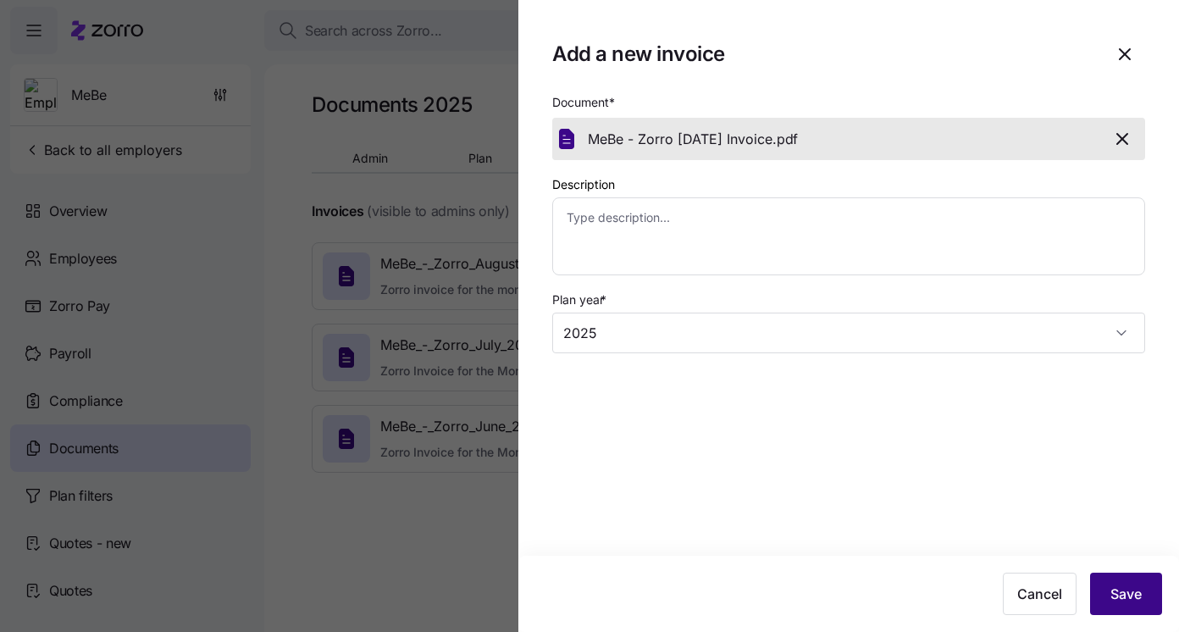
click at [1118, 585] on span "Save" at bounding box center [1125, 593] width 31 height 20
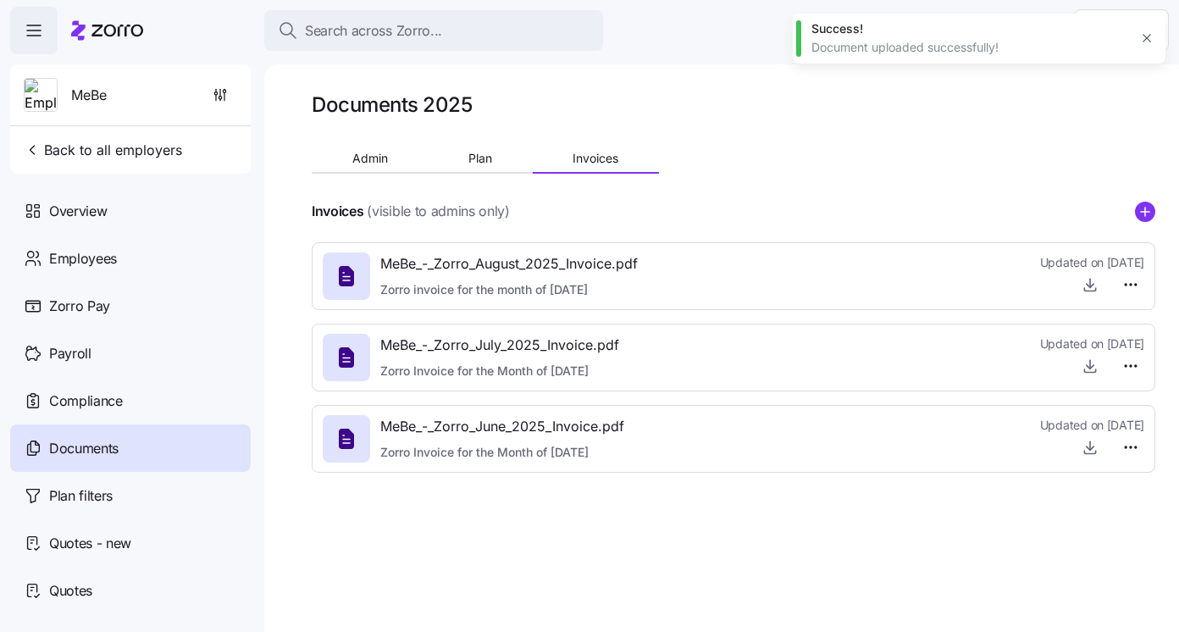
type textarea "x"
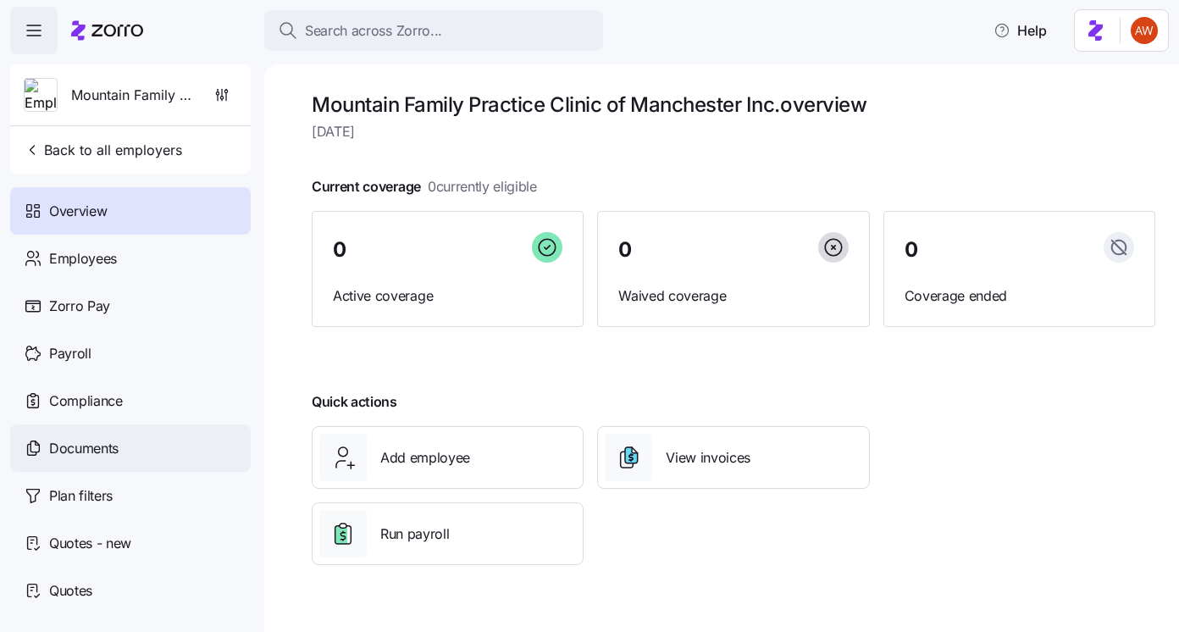
click at [138, 450] on div "Documents" at bounding box center [130, 447] width 240 height 47
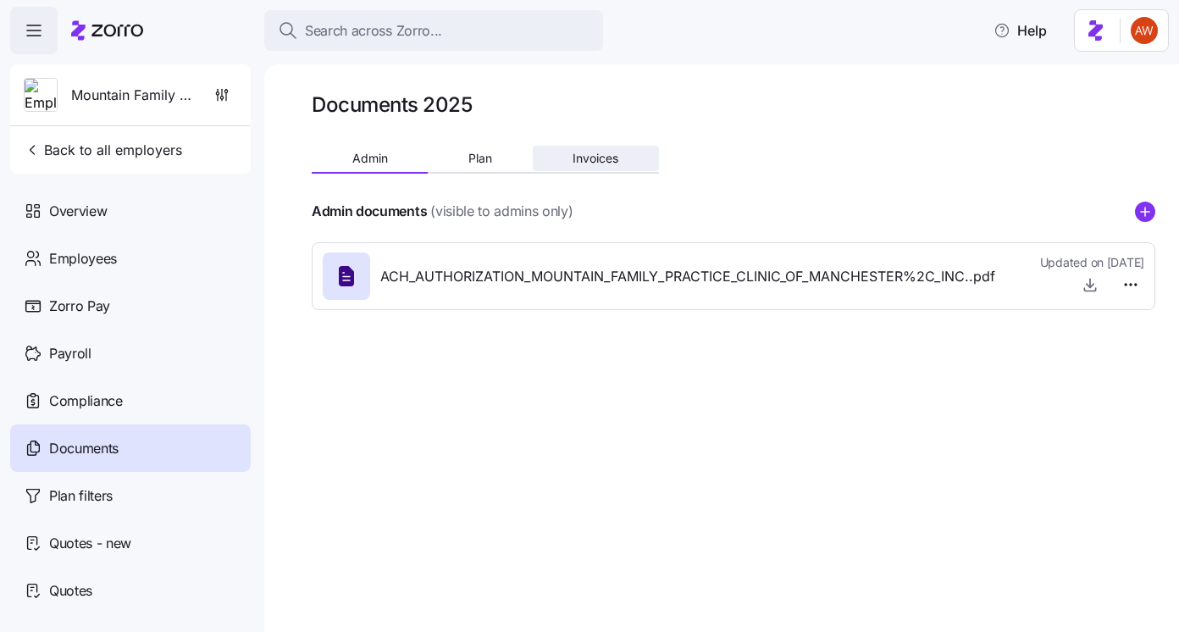
click at [626, 169] on button "Invoices" at bounding box center [596, 158] width 126 height 25
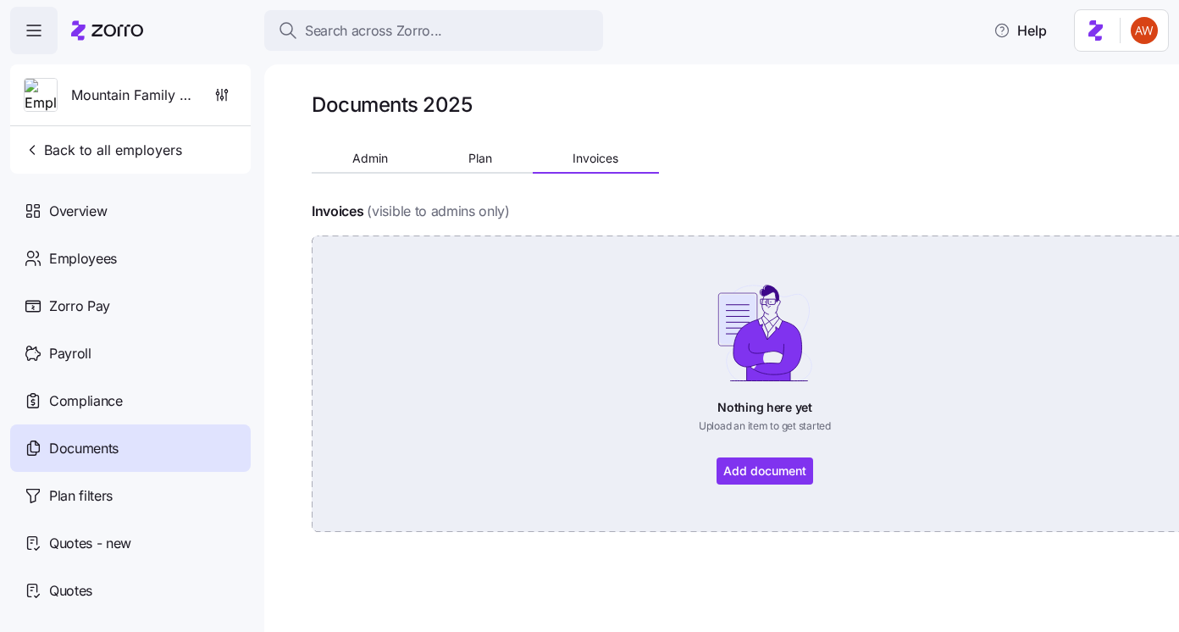
click at [768, 473] on div "Nothing here yet Upload an item to get started Add document" at bounding box center [764, 384] width 811 height 202
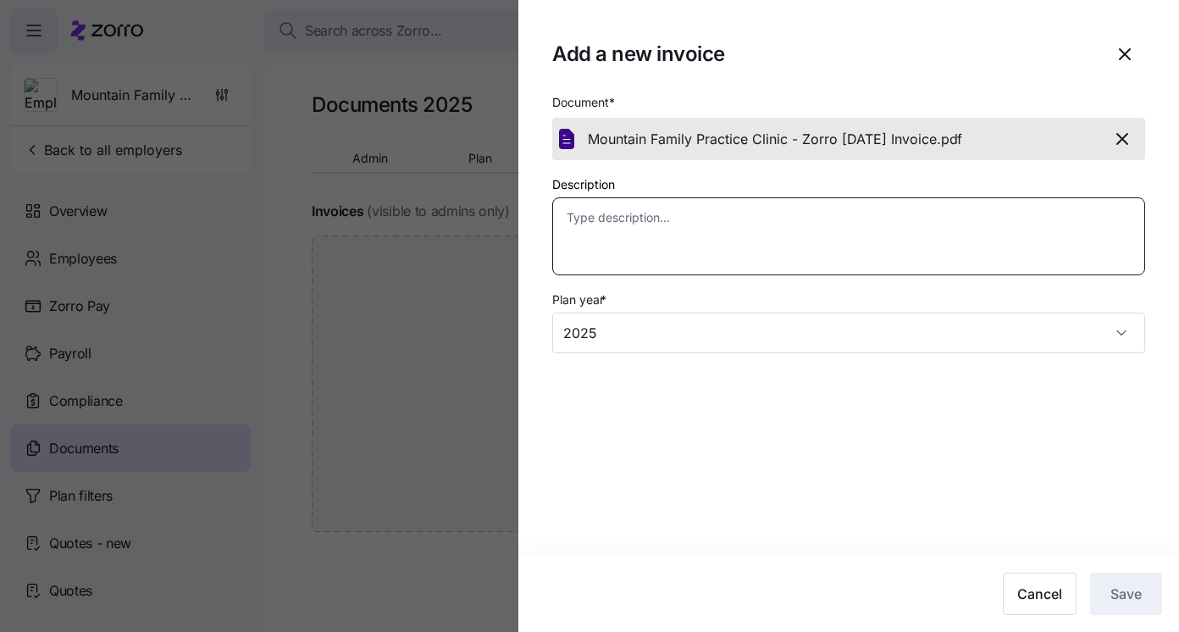
click at [789, 248] on textarea "Description" at bounding box center [848, 236] width 593 height 78
type textarea "x"
type textarea "S"
type textarea "x"
type textarea "Se"
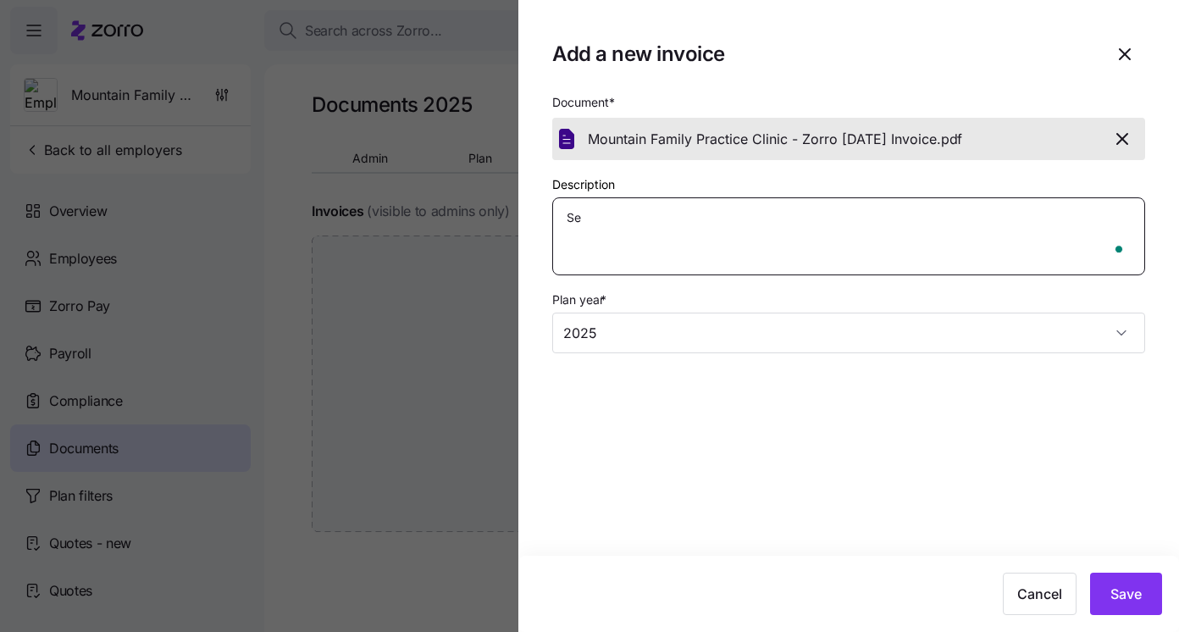
type textarea "x"
type textarea "Sep"
type textarea "x"
type textarea "Sept"
type textarea "x"
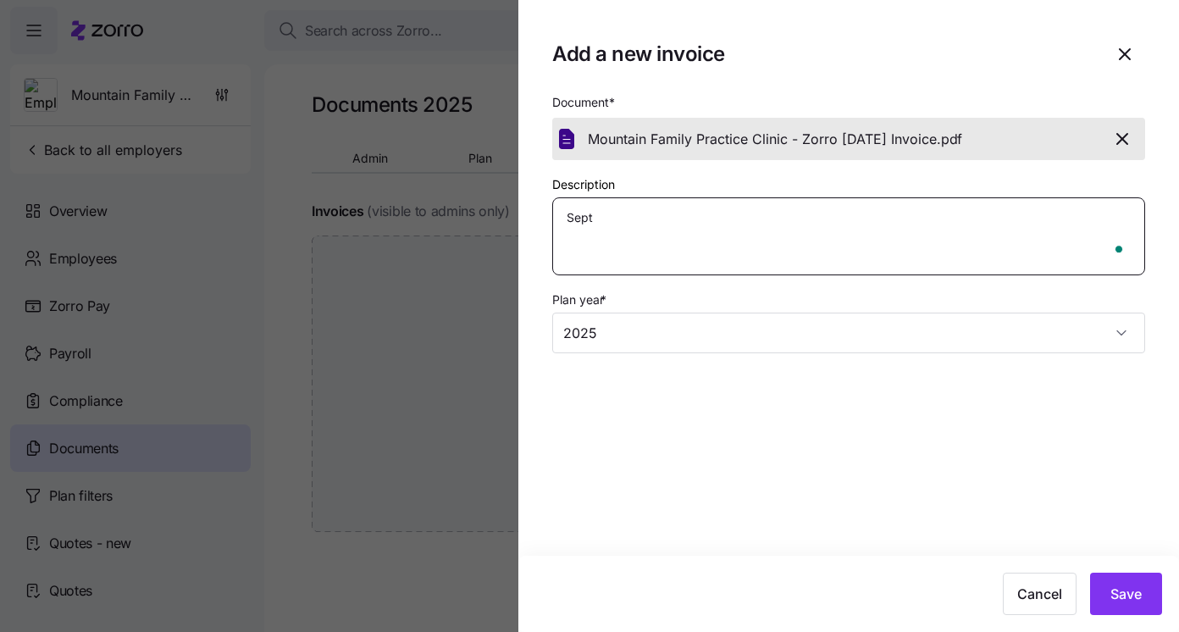
type textarea "Septe"
type textarea "x"
type textarea "Septem"
type textarea "x"
type textarea "Septemb"
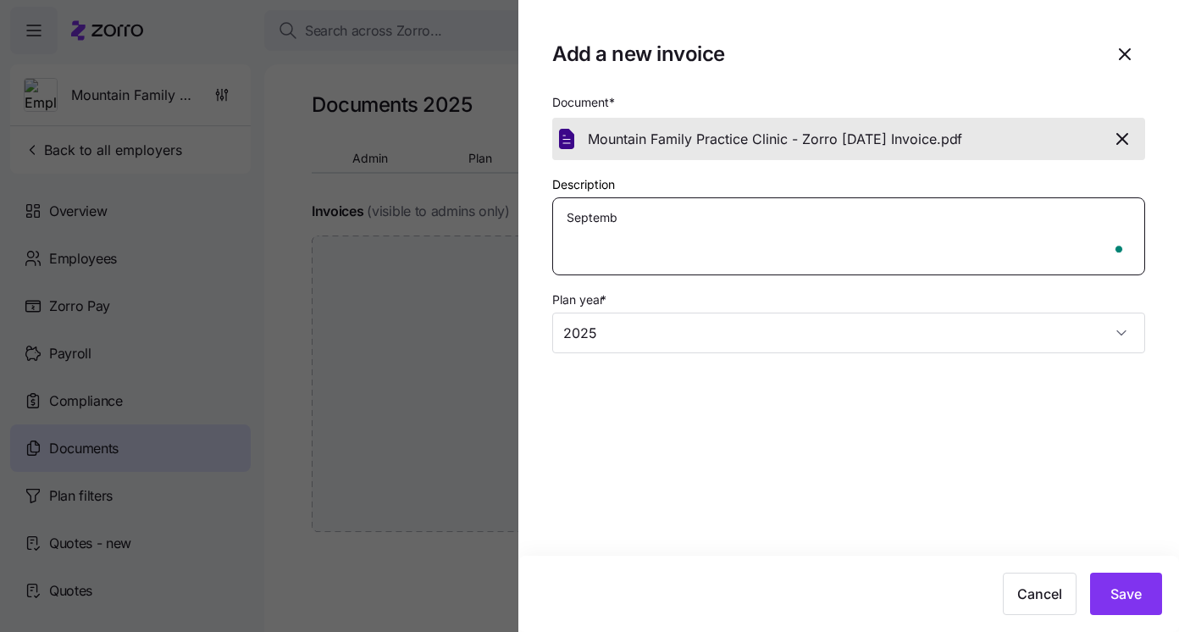
type textarea "x"
type textarea "Septembe"
type textarea "x"
type textarea "September"
type textarea "x"
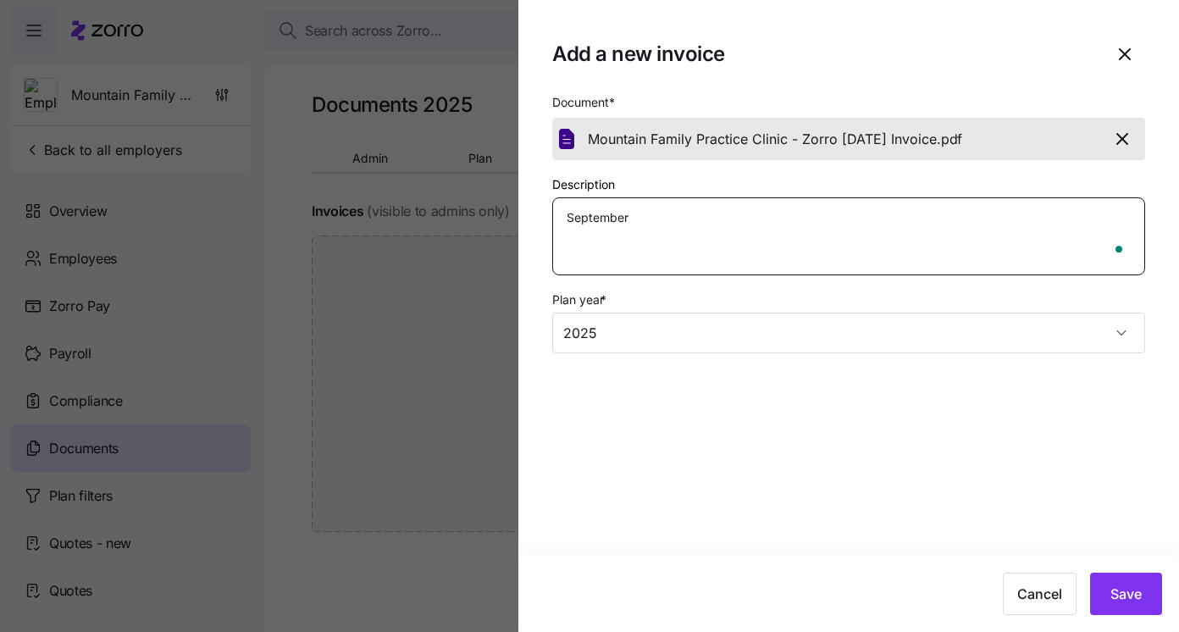
type textarea "September"
type textarea "x"
type textarea "September I"
type textarea "x"
type textarea "September In"
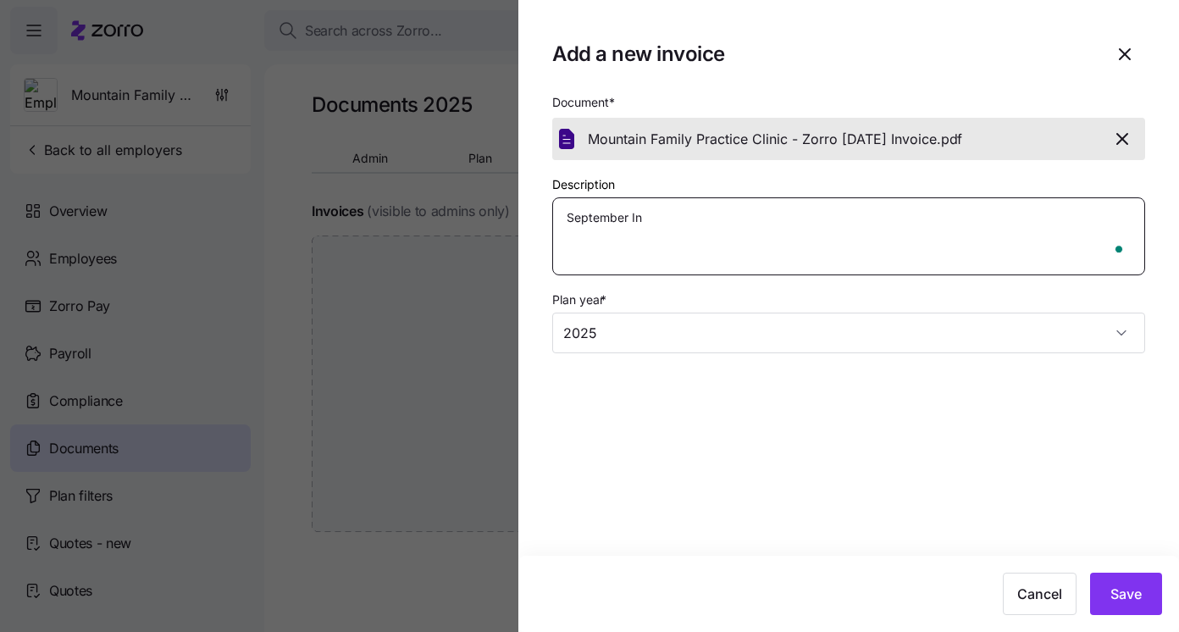
type textarea "x"
type textarea "September Inv"
type textarea "x"
type textarea "September Invo"
type textarea "x"
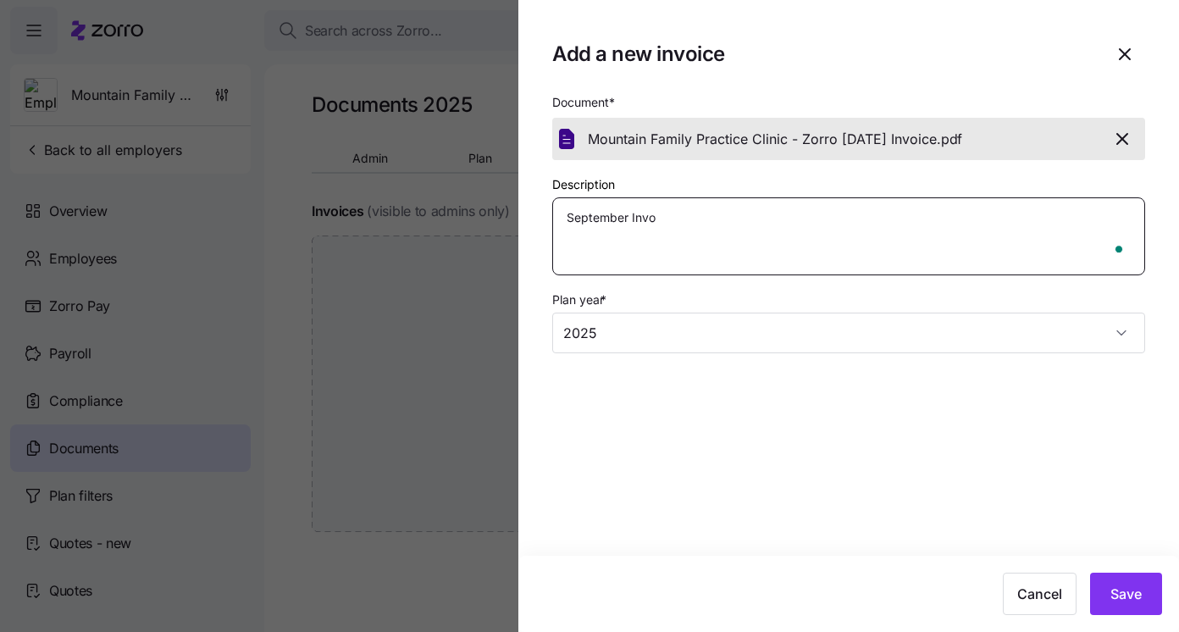
type textarea "September Invoi"
type textarea "x"
type textarea "September Invoiv"
type textarea "x"
type textarea "September Invoi"
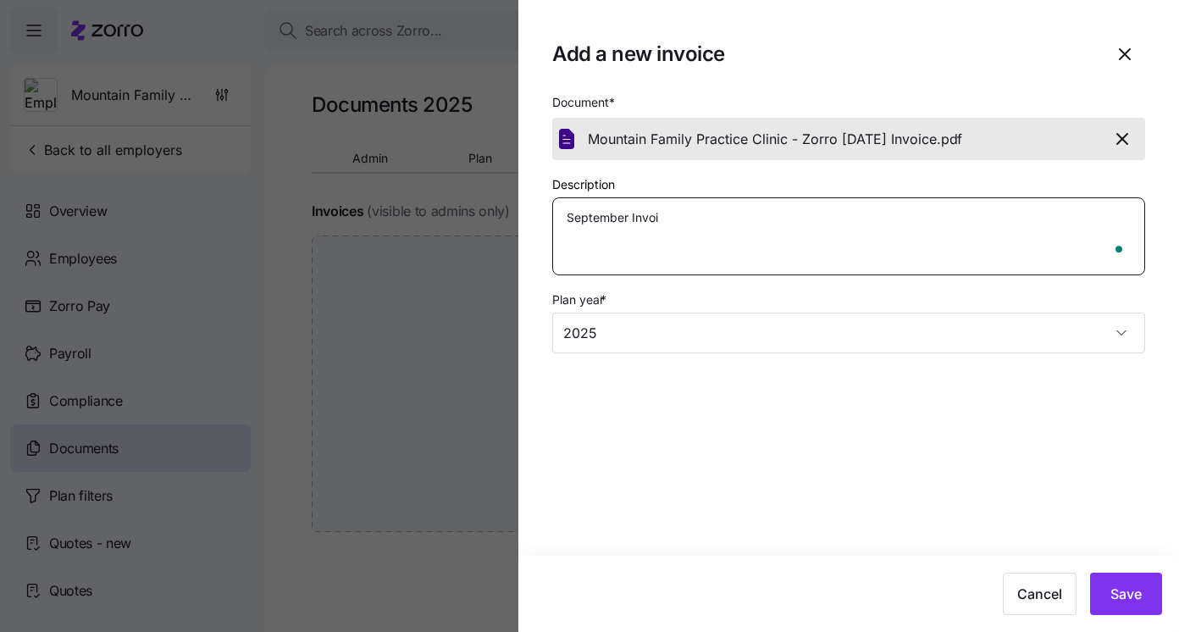
type textarea "x"
type textarea "September Invoic"
type textarea "x"
type textarea "September Invoice"
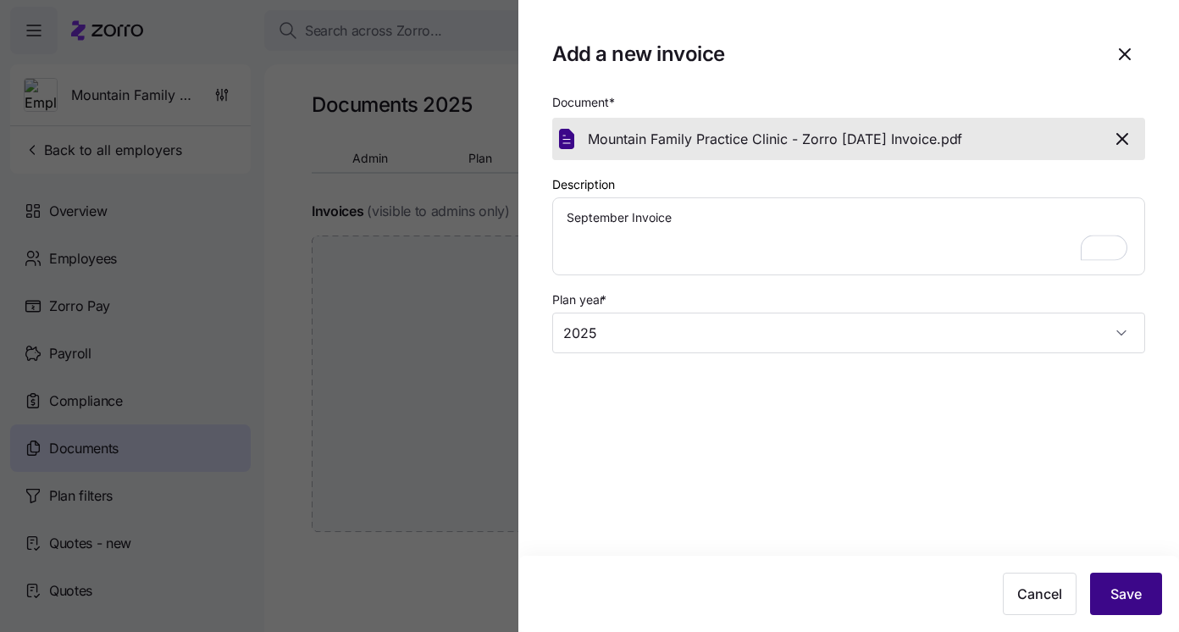
click at [1131, 592] on span "Save" at bounding box center [1125, 593] width 31 height 20
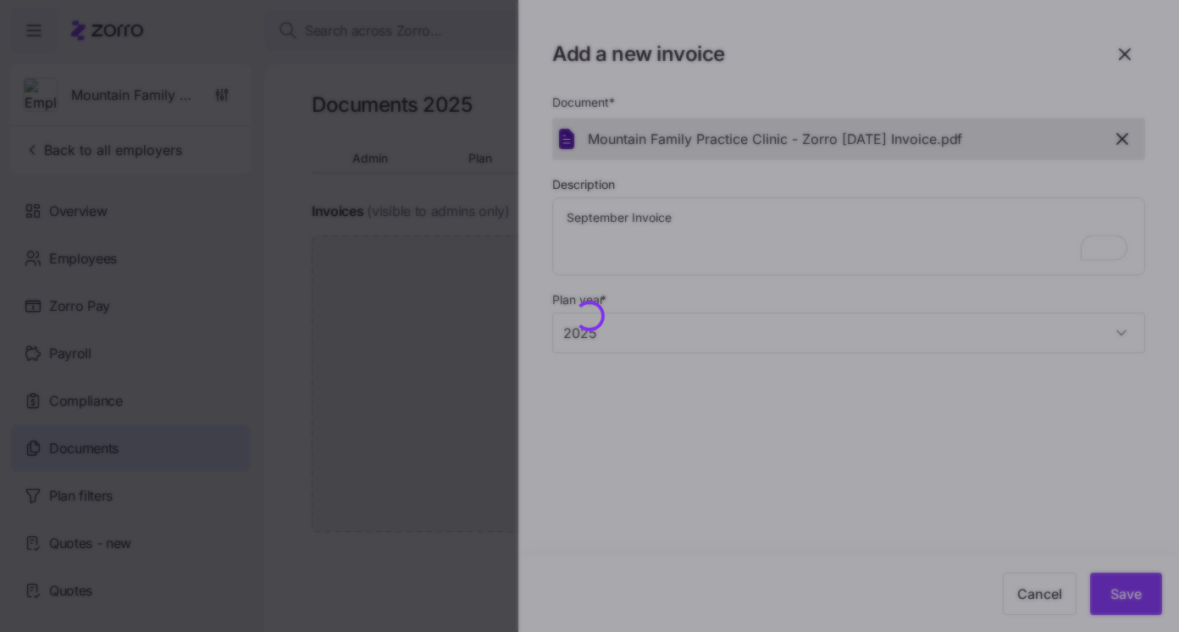
type textarea "x"
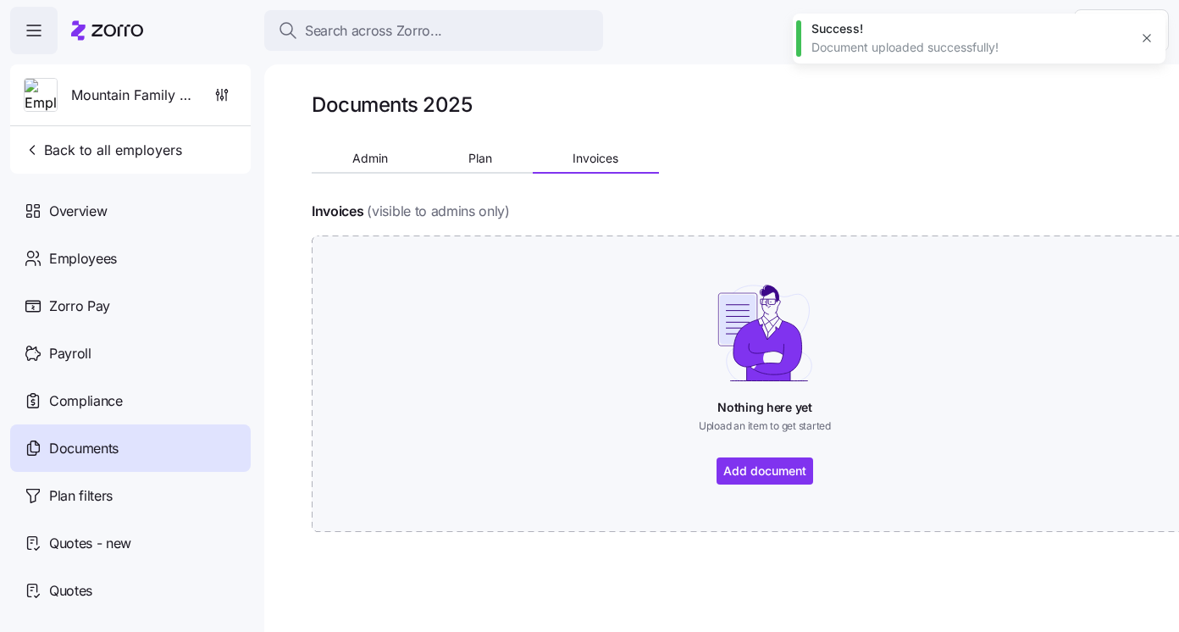
type textarea "x"
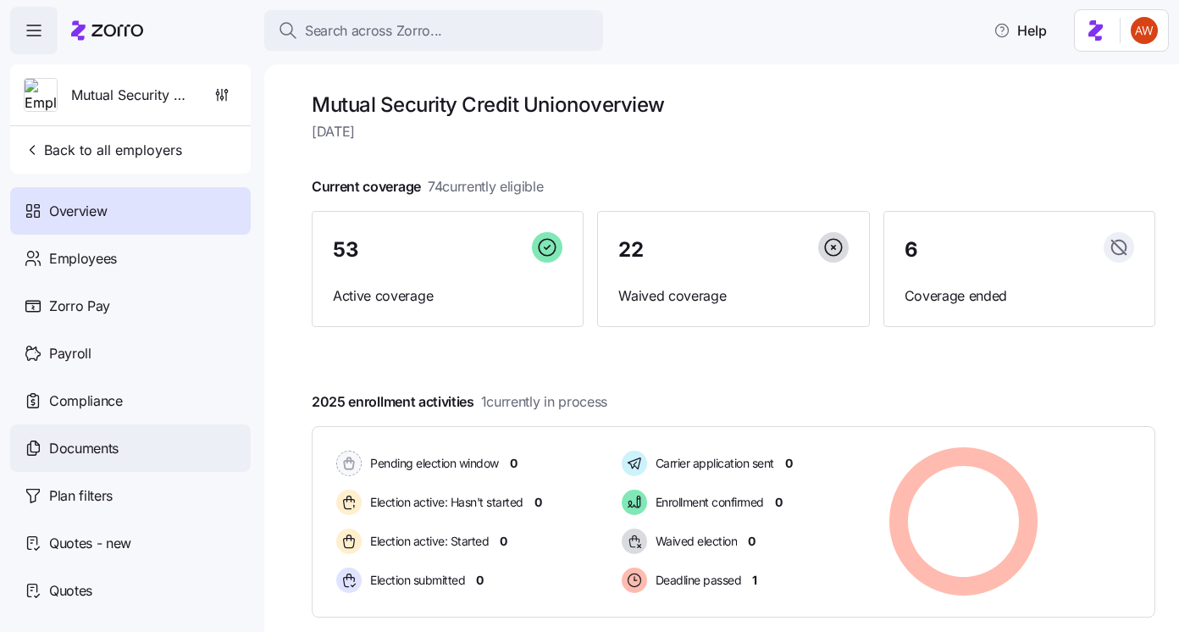
click at [139, 456] on div "Documents" at bounding box center [130, 447] width 240 height 47
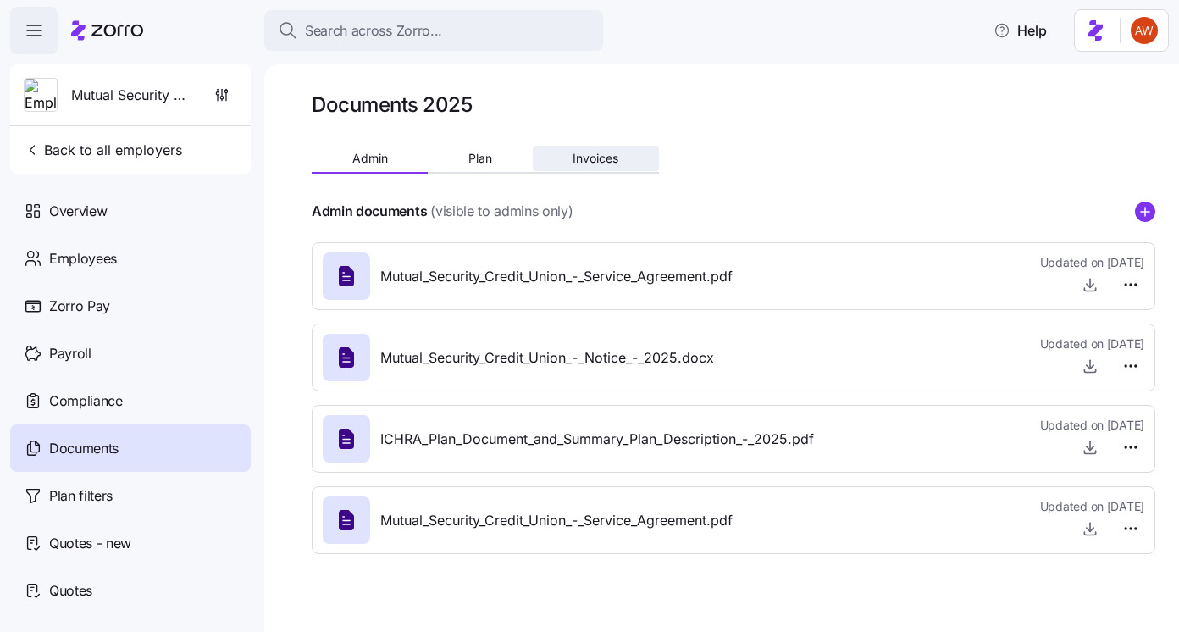
click at [575, 167] on button "Invoices" at bounding box center [596, 158] width 126 height 25
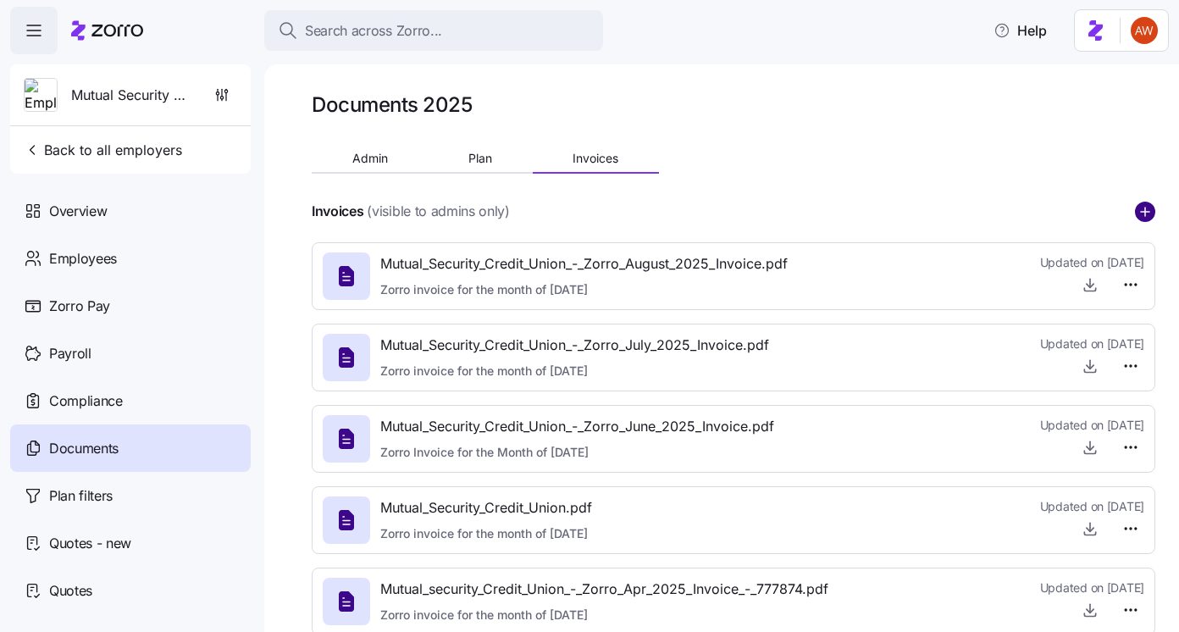
click at [1139, 214] on circle "add icon" at bounding box center [1144, 211] width 19 height 19
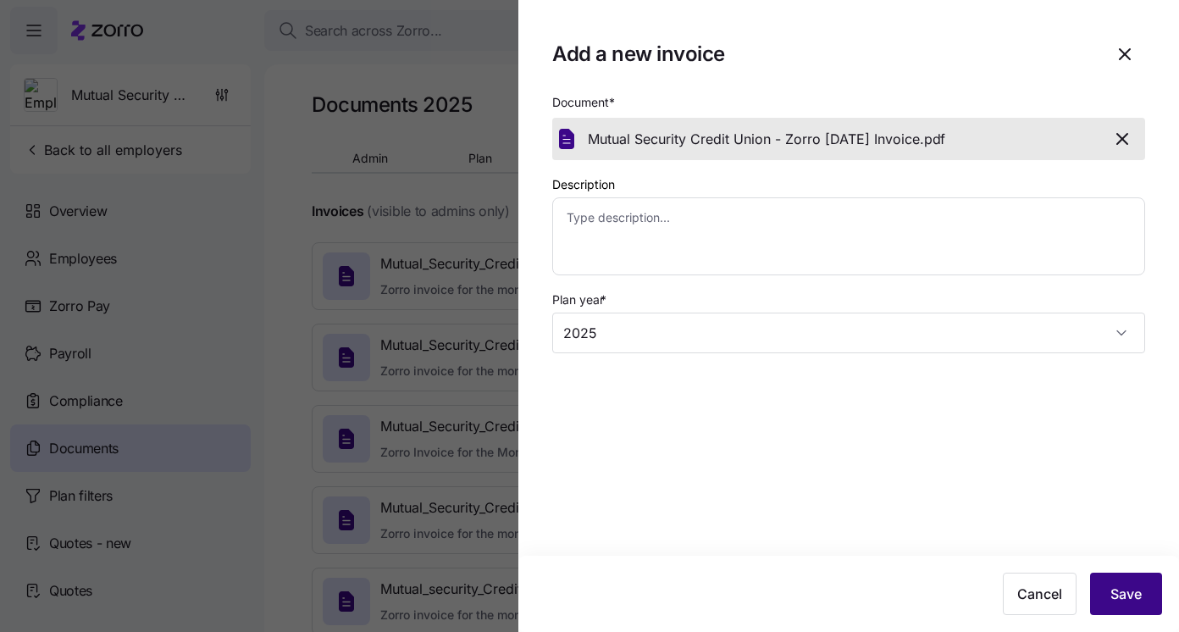
click at [1133, 593] on span "Save" at bounding box center [1125, 593] width 31 height 20
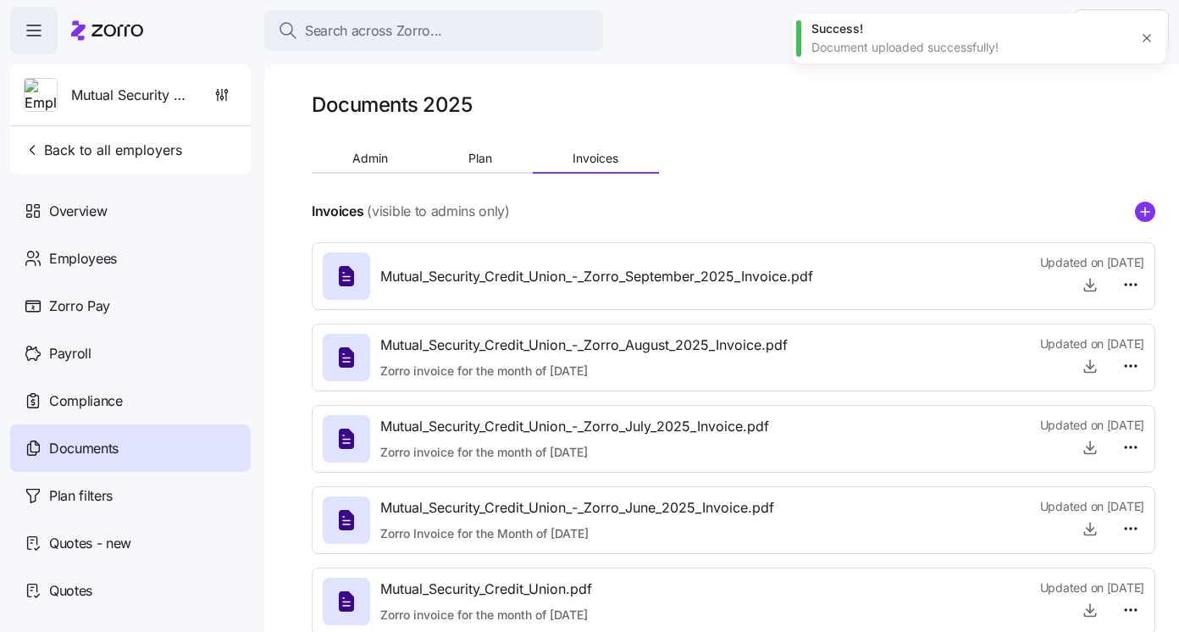
type textarea "x"
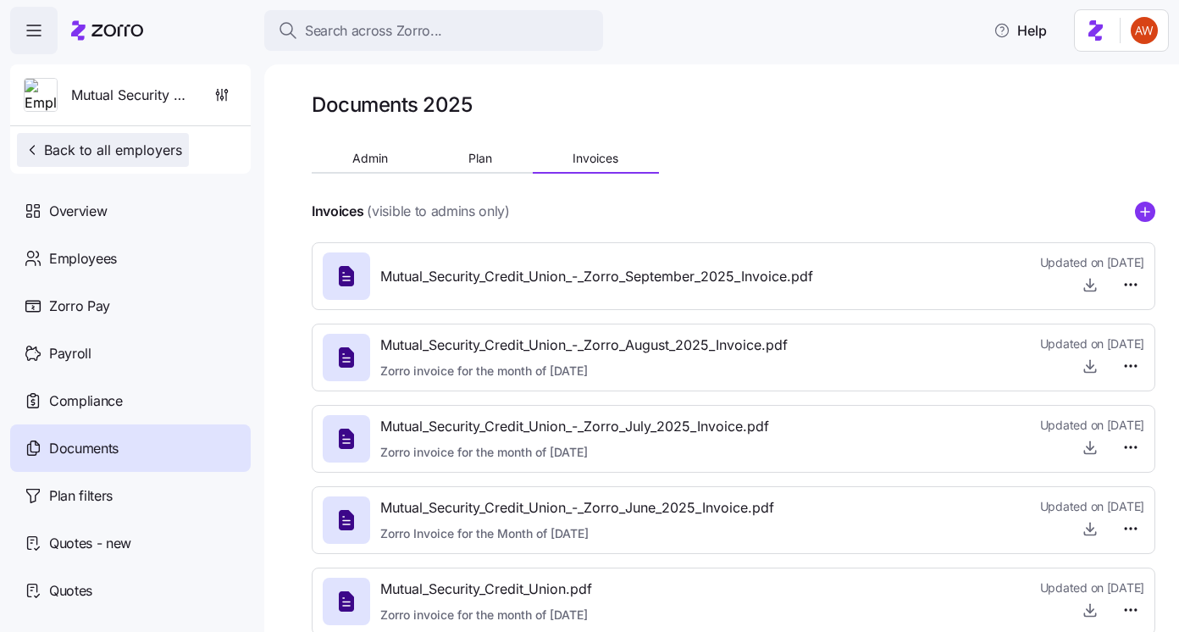
click at [98, 139] on button "Back to all employers" at bounding box center [103, 150] width 172 height 34
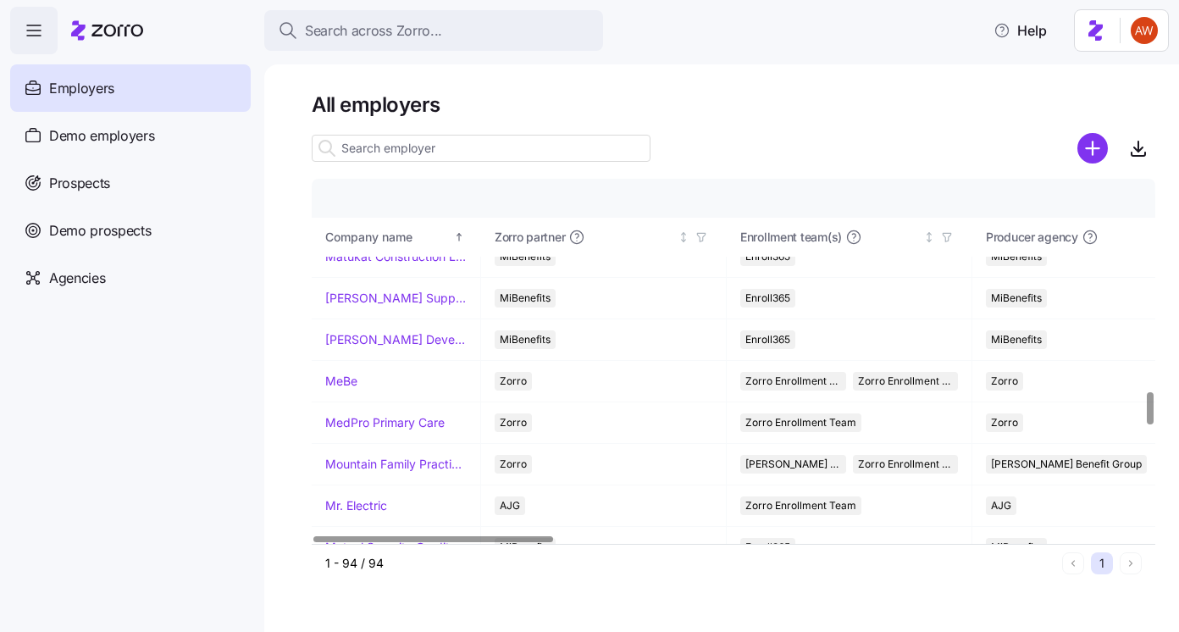
scroll to position [2386, 0]
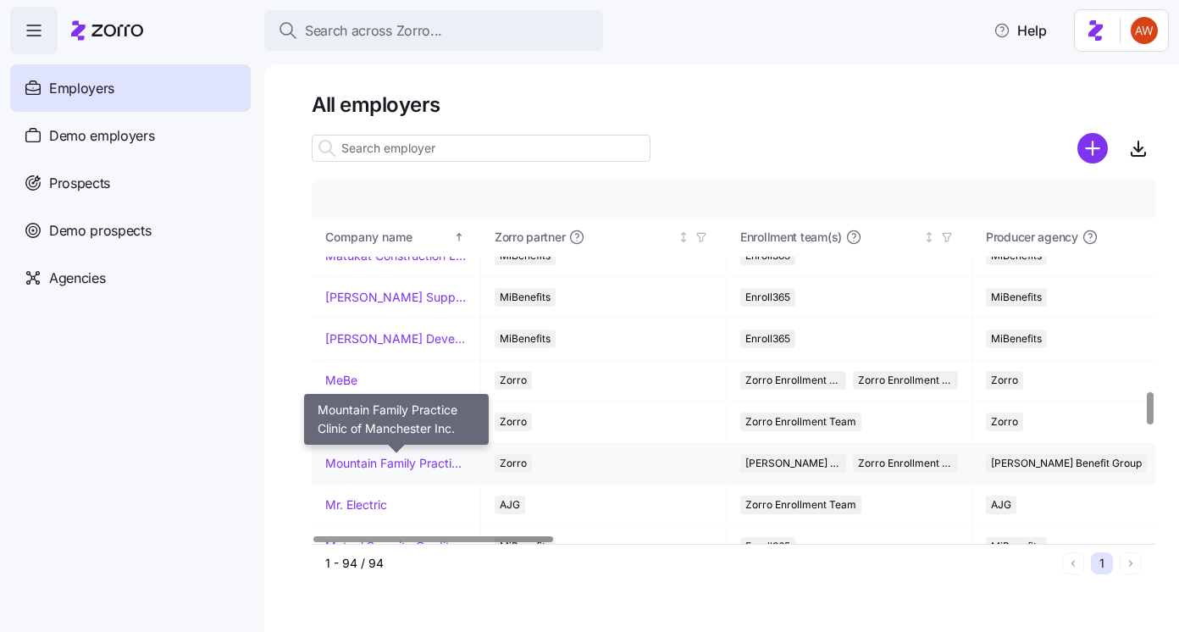
click at [367, 461] on link "Mountain Family Practice Clinic of Manchester Inc." at bounding box center [395, 463] width 141 height 17
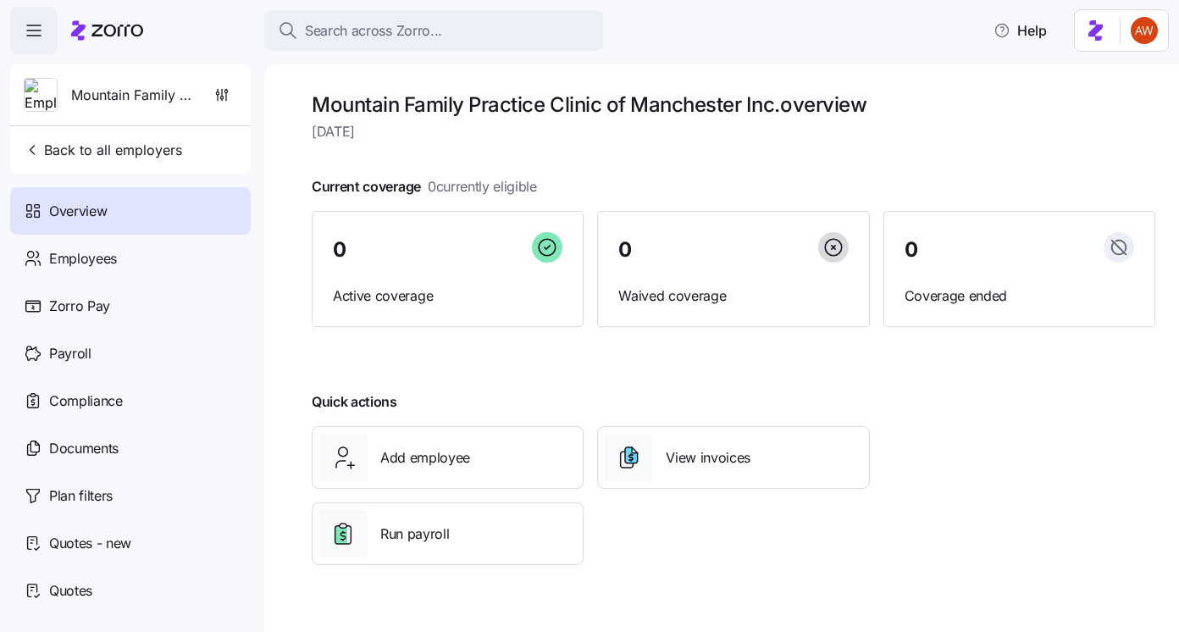
click at [97, 171] on div "Mountain Family Practice Clinic of Manchester Inc. Back to all employers" at bounding box center [130, 118] width 240 height 109
click at [108, 148] on span "Back to all employers" at bounding box center [103, 150] width 158 height 20
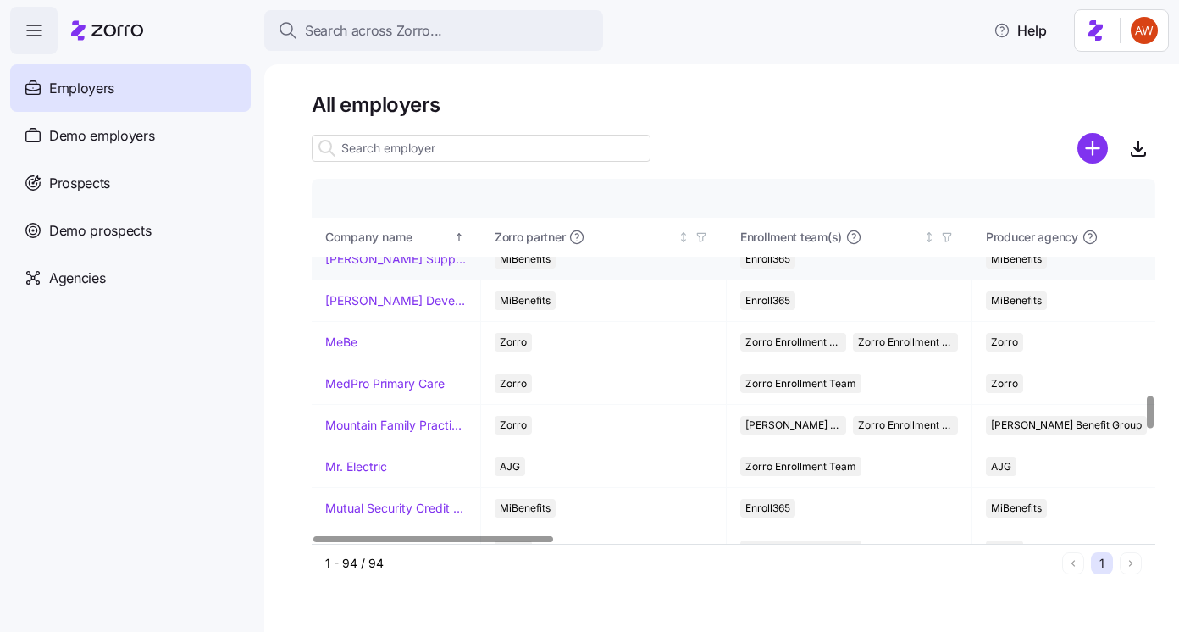
scroll to position [2428, 0]
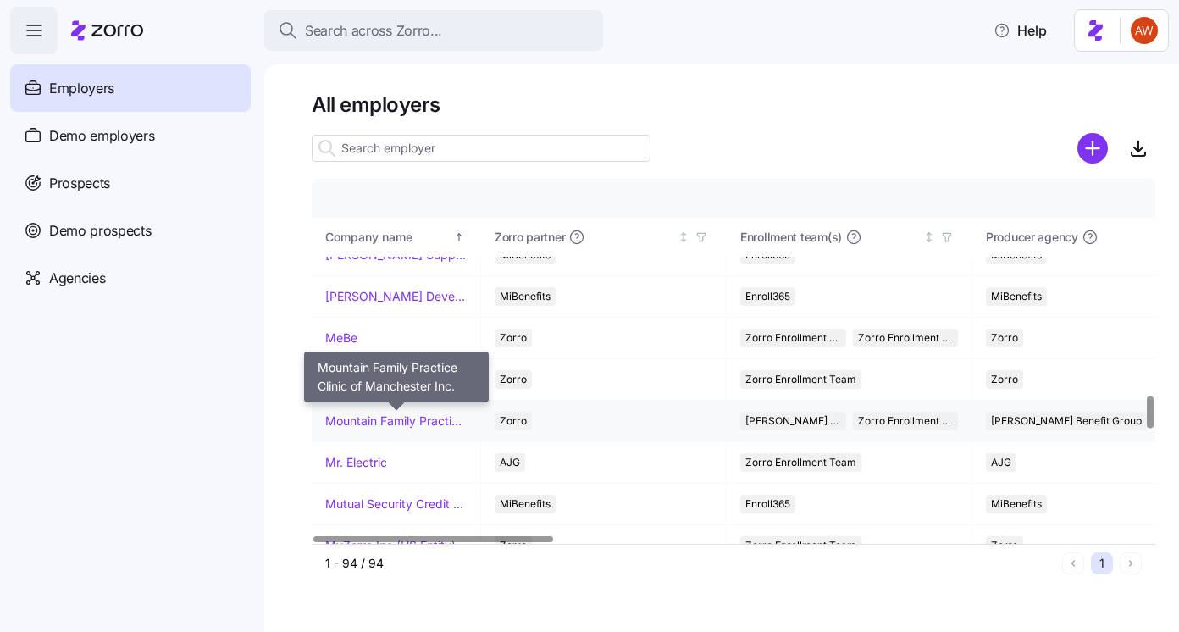
click at [363, 418] on link "Mountain Family Practice Clinic of Manchester Inc." at bounding box center [395, 420] width 141 height 17
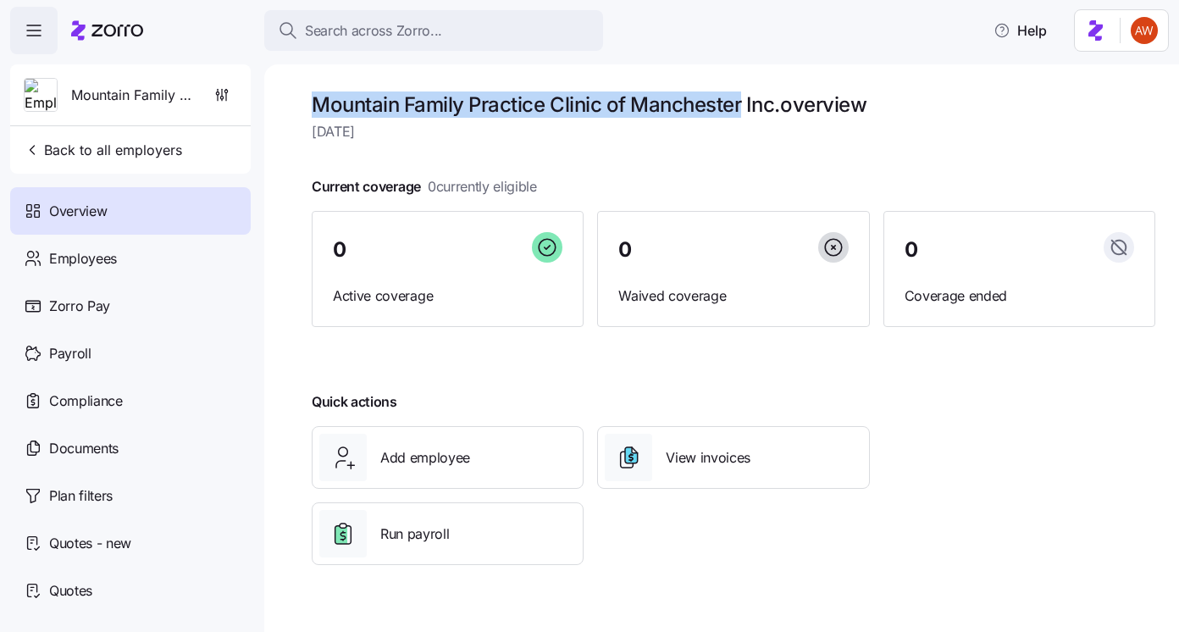
drag, startPoint x: 308, startPoint y: 102, endPoint x: 743, endPoint y: 95, distance: 434.4
click at [743, 95] on div "Mountain Family Practice Clinic of Manchester Inc. overview Thursday, September…" at bounding box center [721, 347] width 914 height 567
copy h1 "Mountain Family Practice Clinic of Manchester"
click at [101, 451] on span "Documents" at bounding box center [83, 448] width 69 height 21
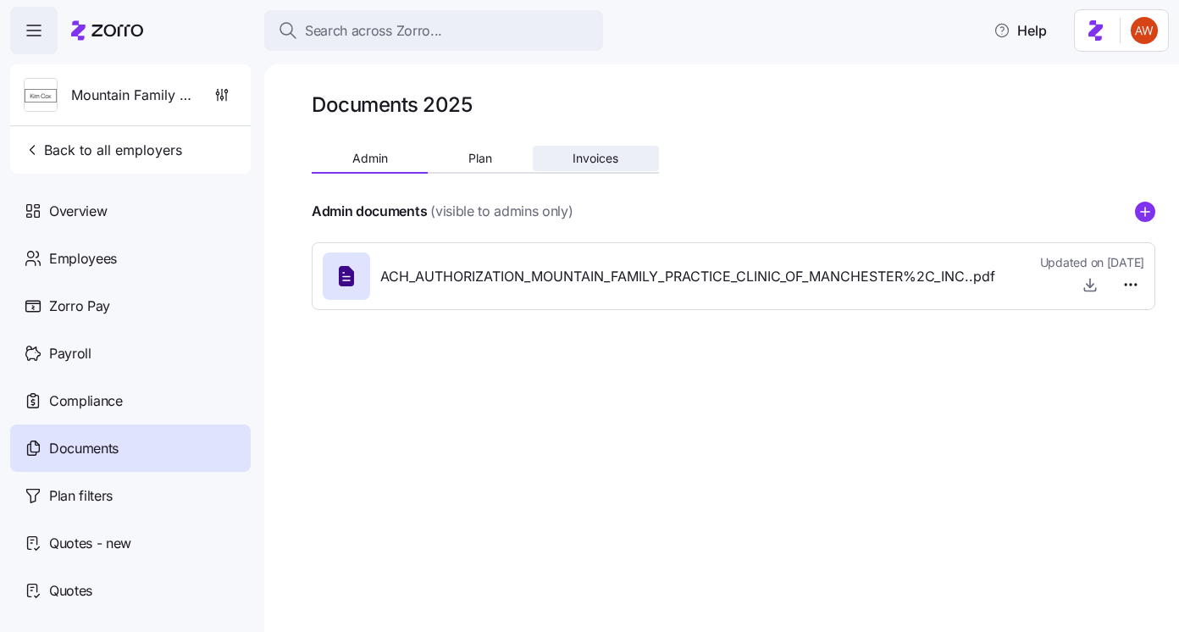
click at [587, 157] on span "Invoices" at bounding box center [595, 158] width 46 height 12
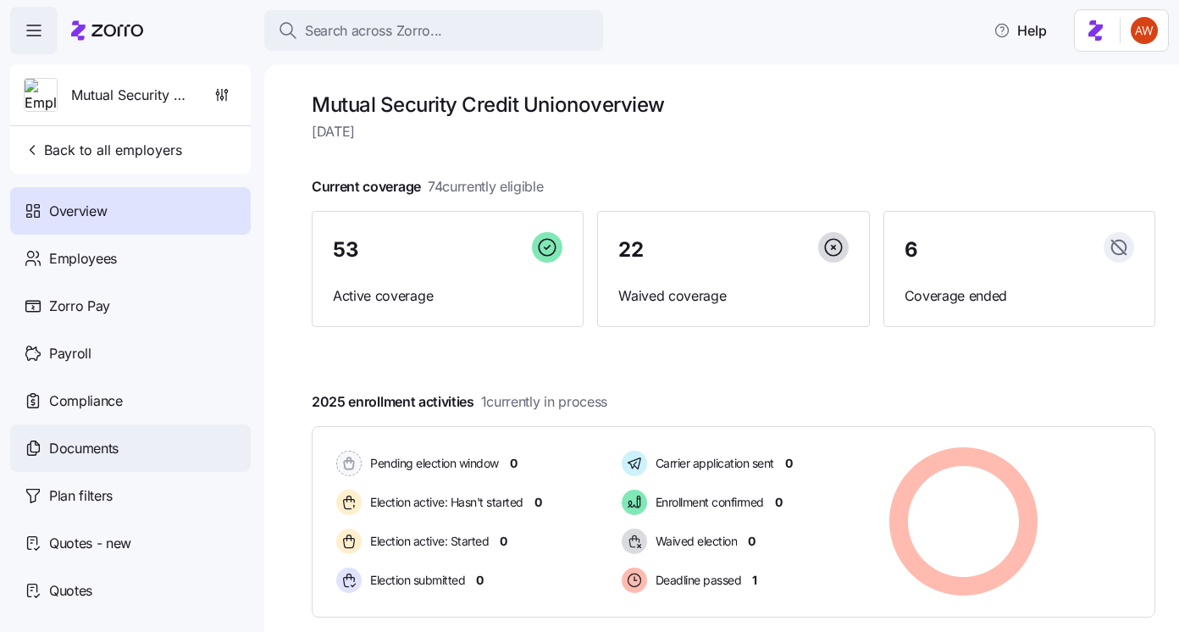
click at [102, 450] on span "Documents" at bounding box center [83, 448] width 69 height 21
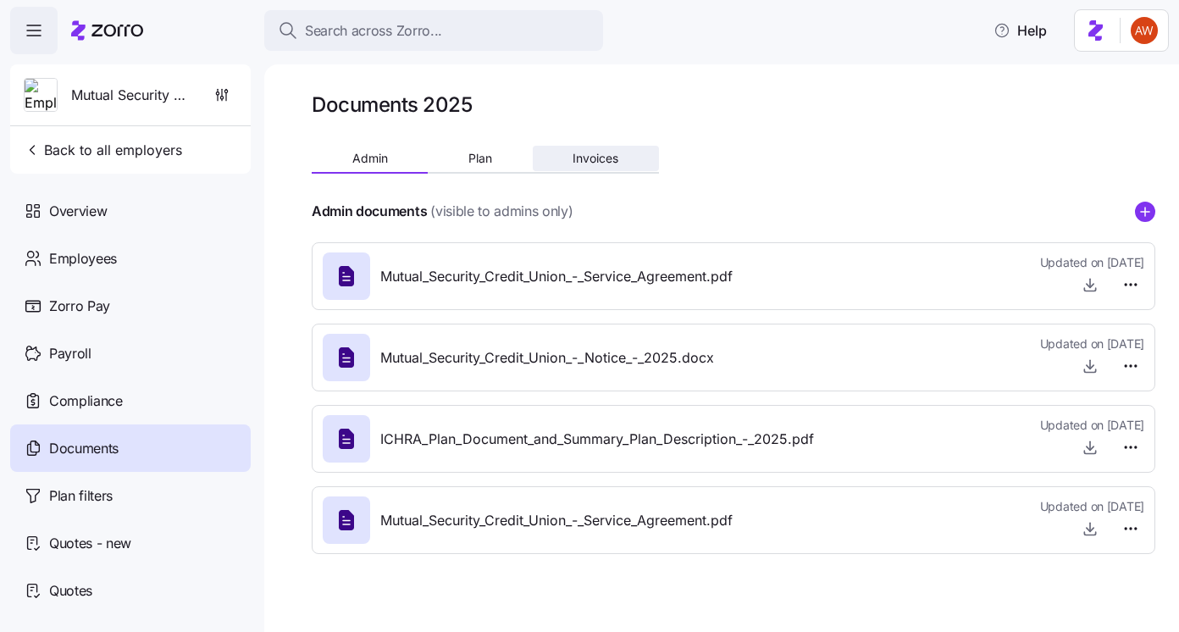
click at [595, 158] on span "Invoices" at bounding box center [595, 158] width 46 height 12
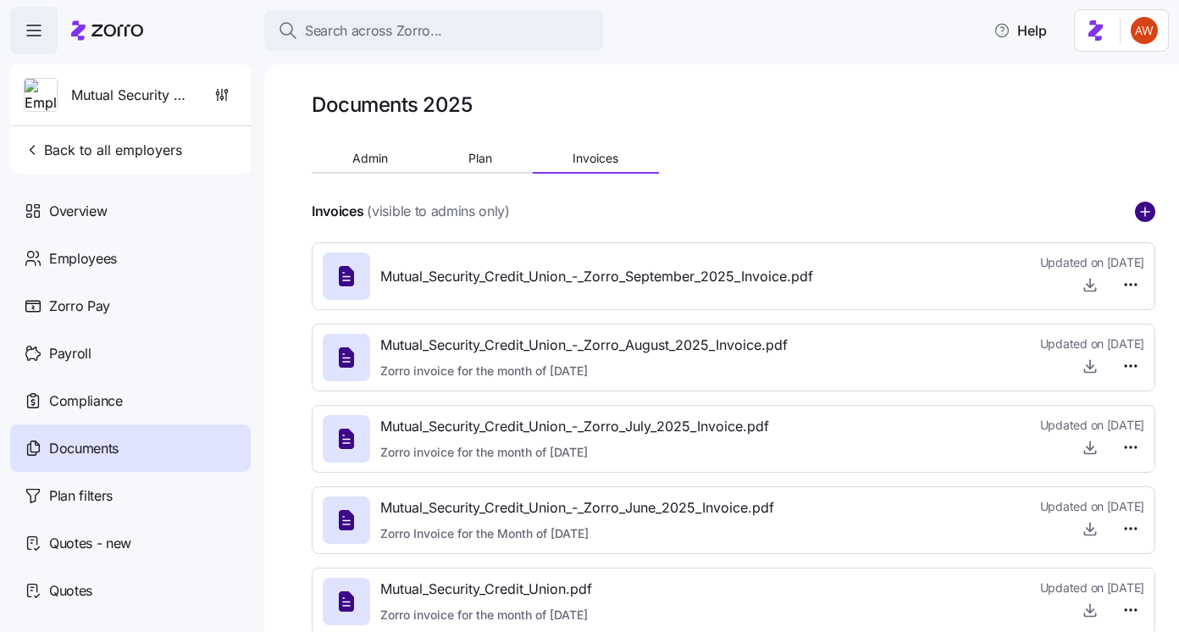
click at [1141, 216] on circle "add icon" at bounding box center [1144, 211] width 19 height 19
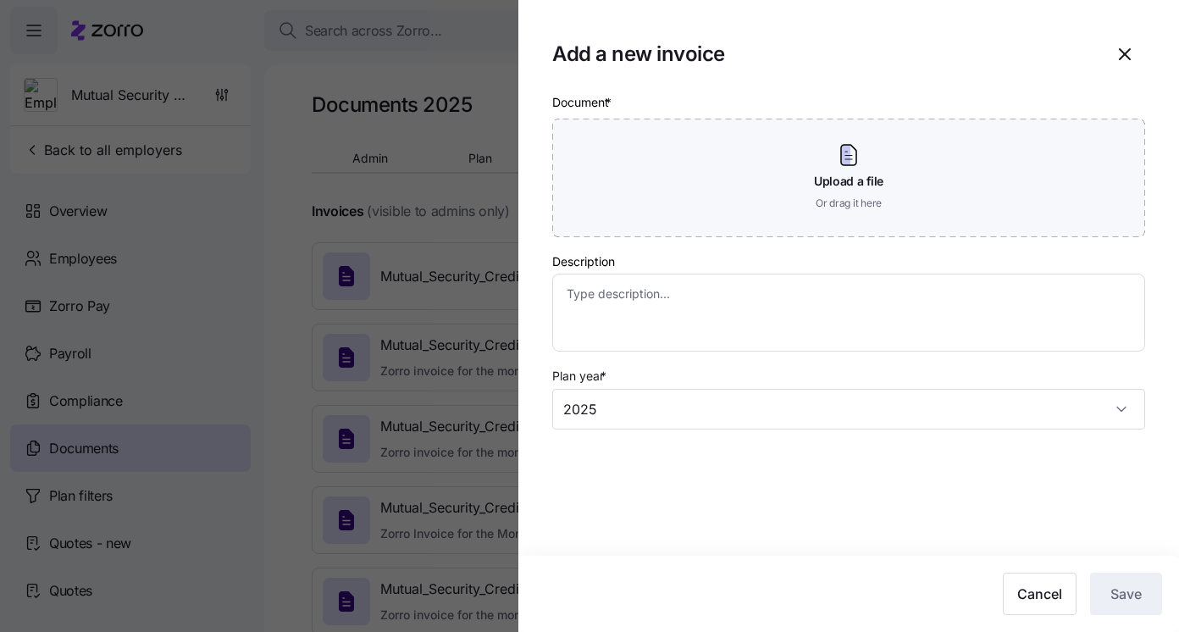
click at [472, 171] on div at bounding box center [589, 316] width 1179 height 632
type textarea "x"
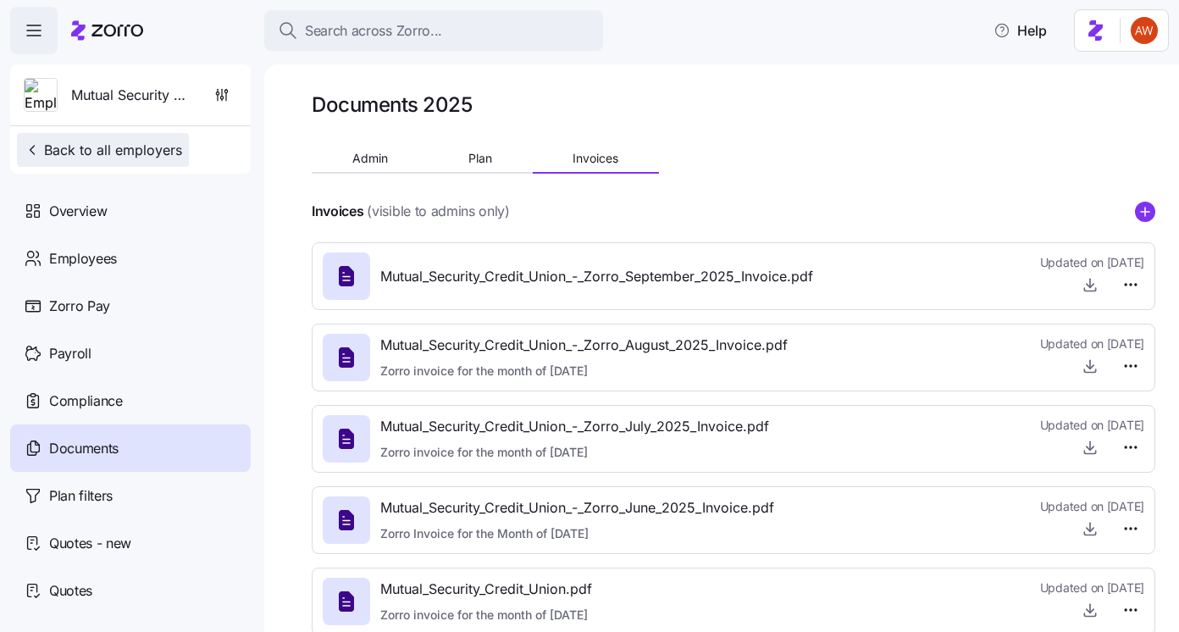
click at [155, 146] on span "Back to all employers" at bounding box center [103, 150] width 158 height 20
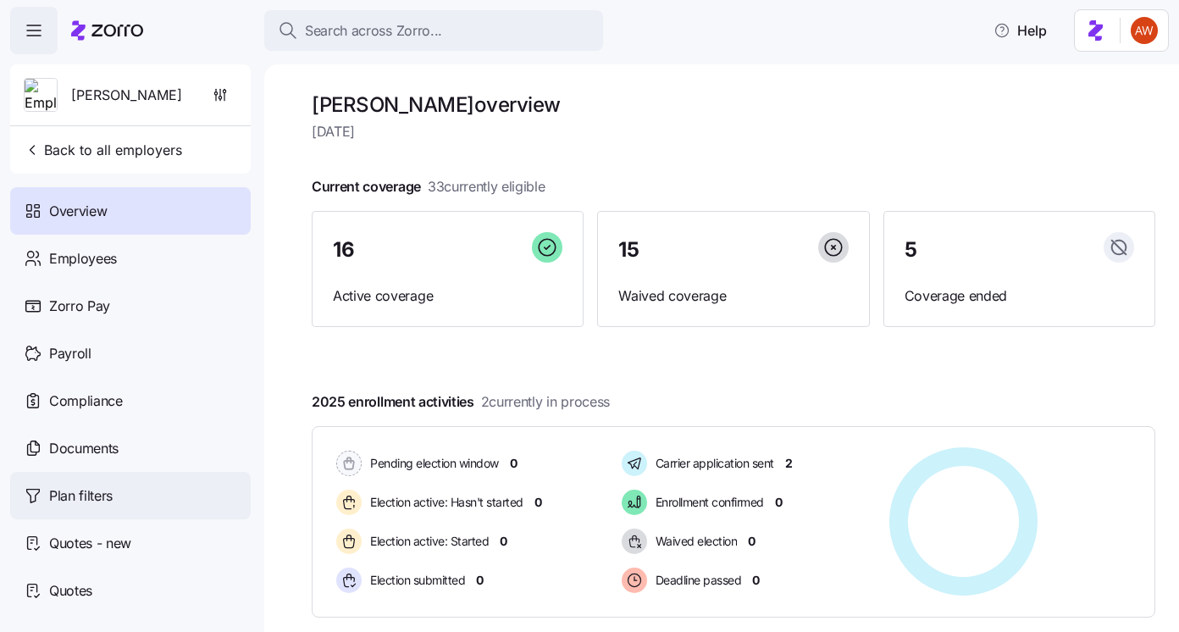
click at [94, 472] on div "Plan filters" at bounding box center [130, 495] width 240 height 47
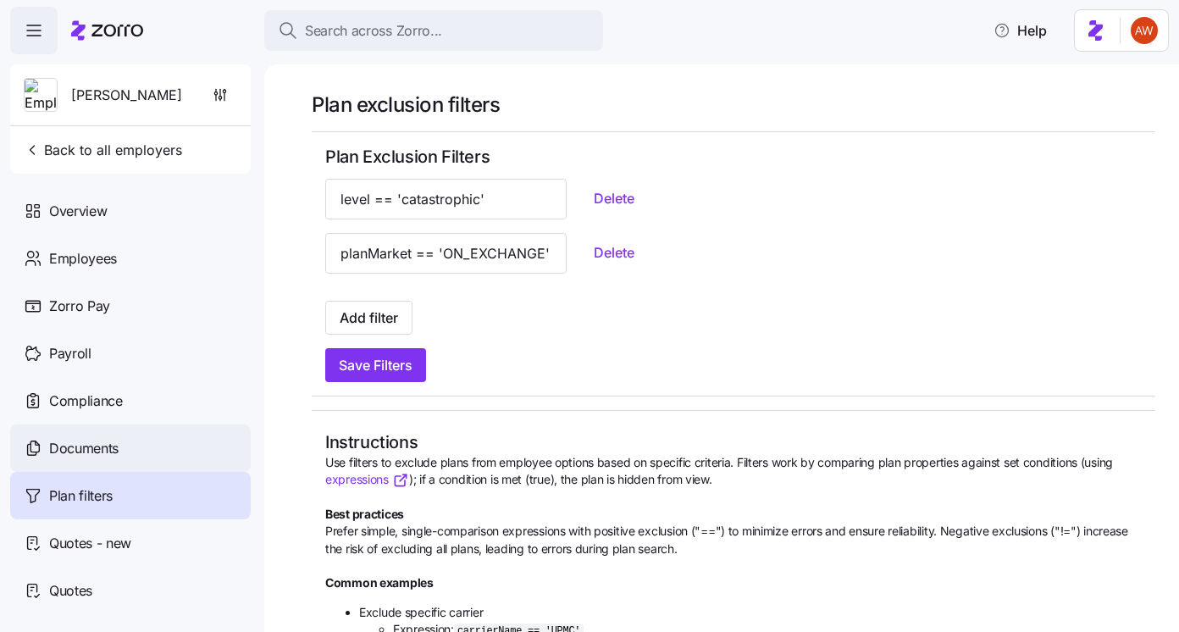
click at [108, 435] on div "Documents" at bounding box center [130, 447] width 240 height 47
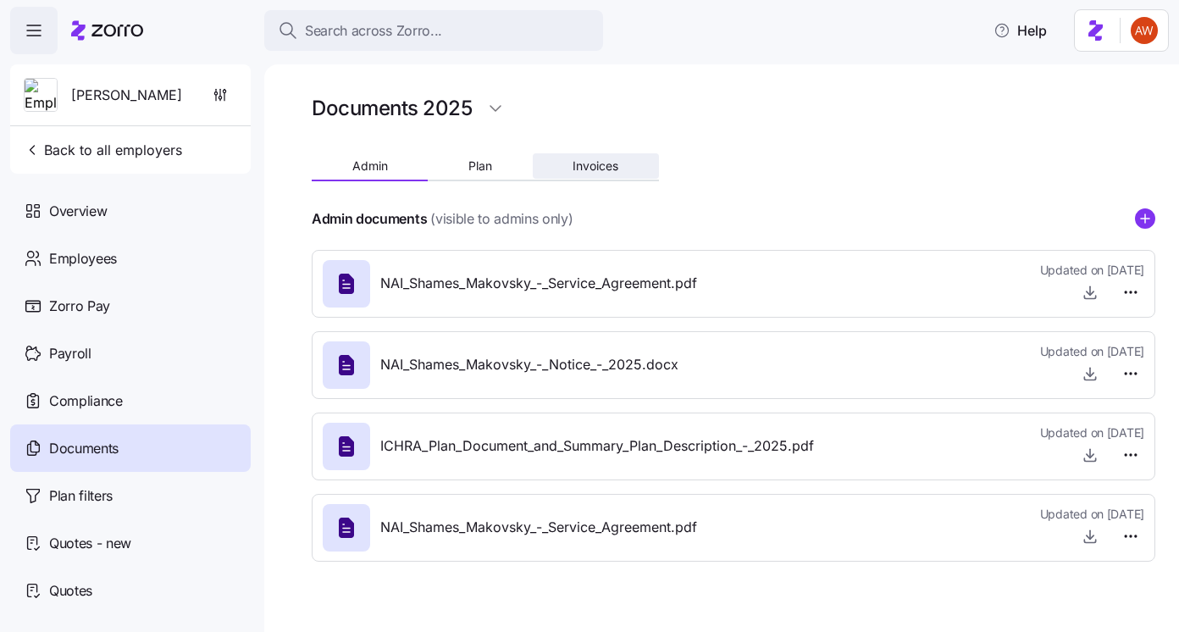
click at [609, 161] on span "Invoices" at bounding box center [595, 166] width 46 height 12
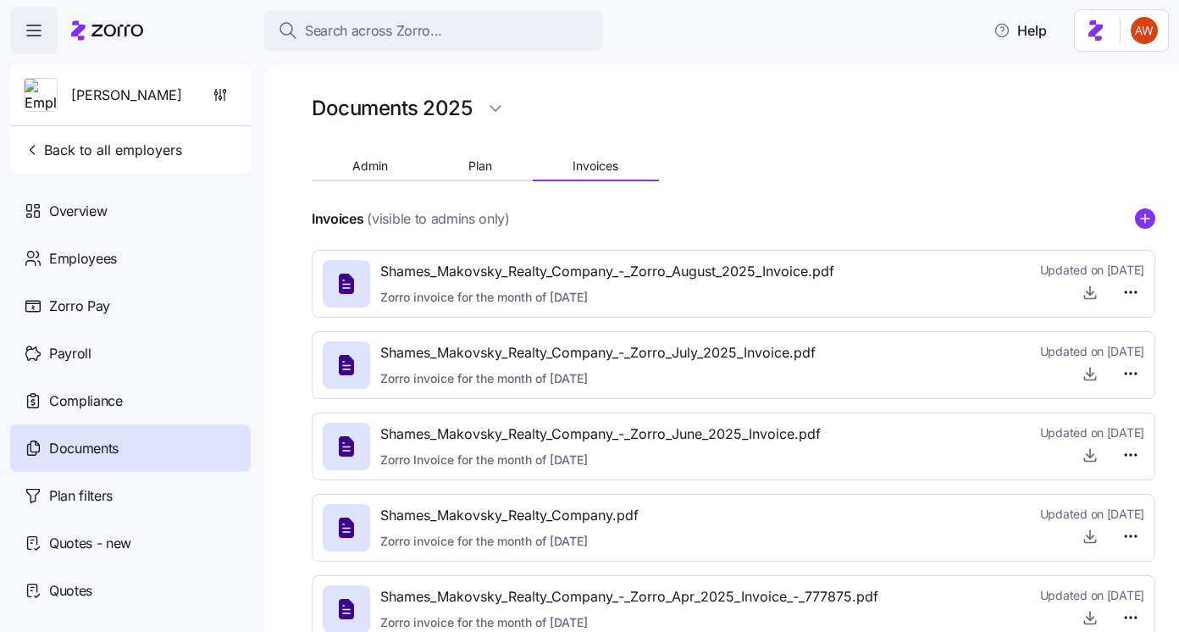
click at [1152, 210] on icon "add icon" at bounding box center [1145, 218] width 20 height 20
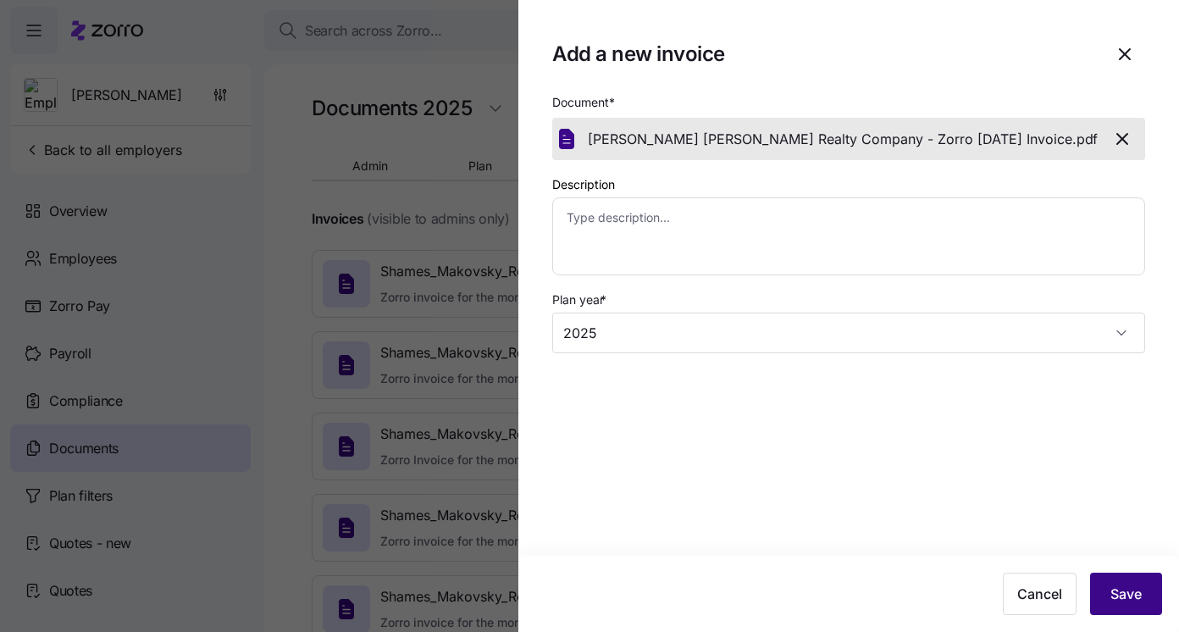
click at [1107, 583] on button "Save" at bounding box center [1126, 593] width 72 height 42
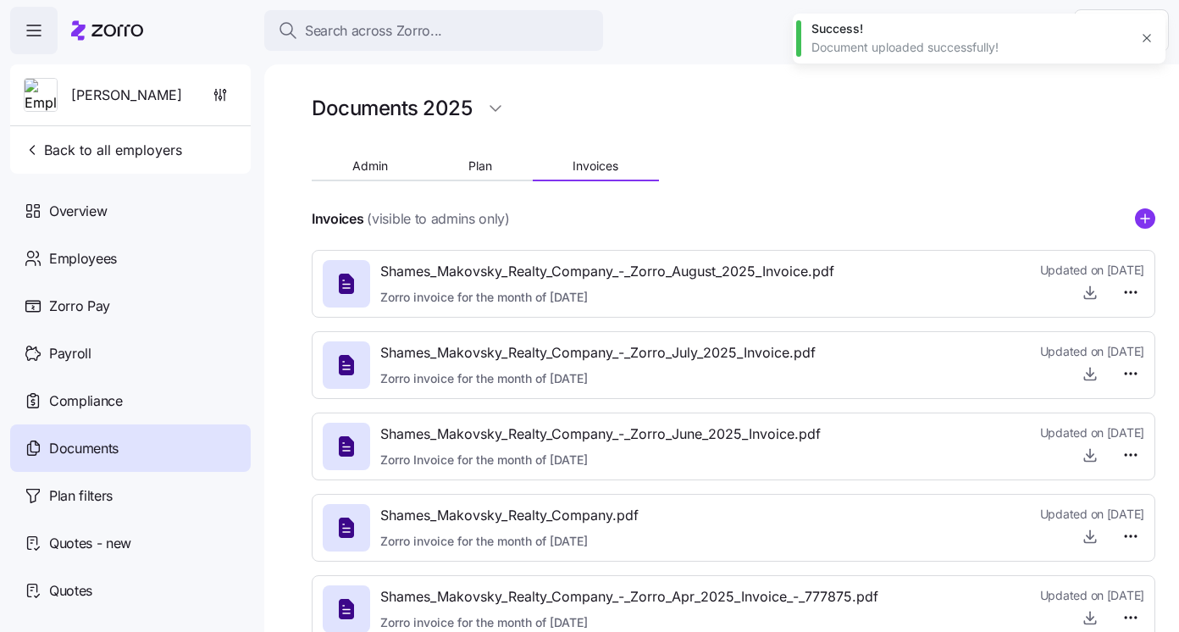
type textarea "x"
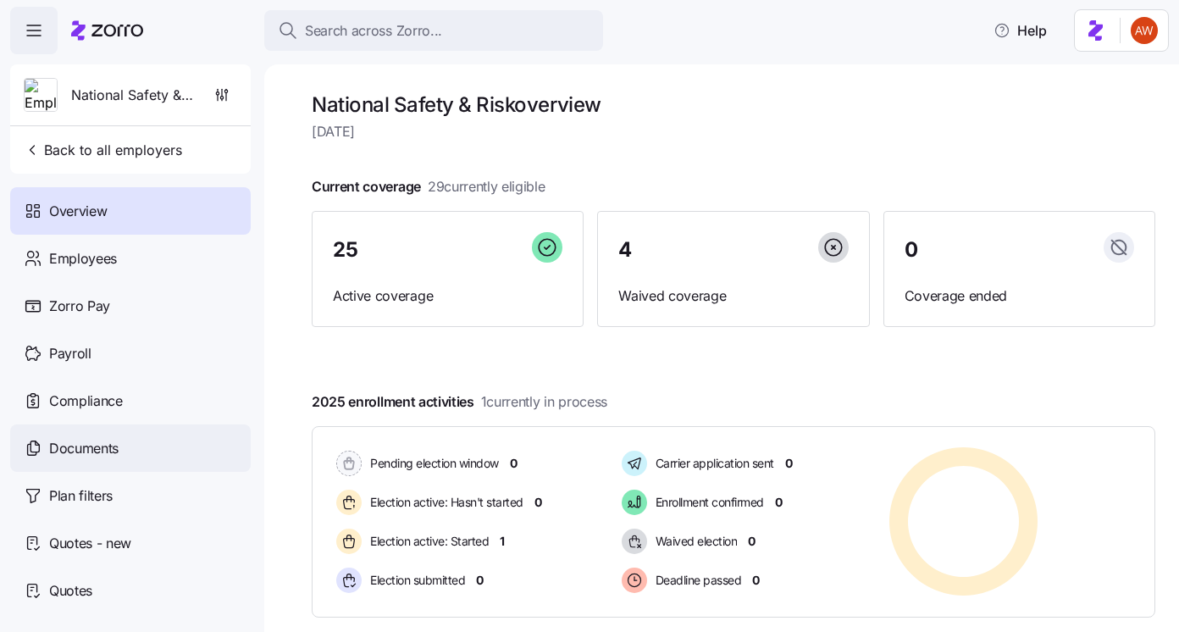
click at [160, 439] on div "Documents" at bounding box center [130, 447] width 240 height 47
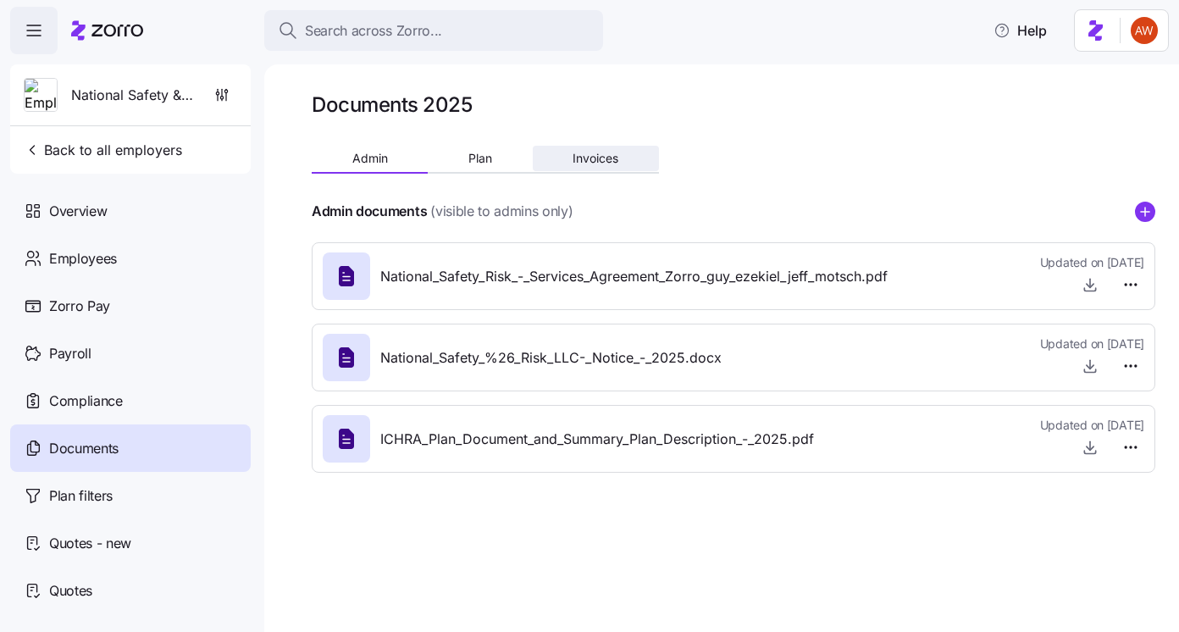
click at [581, 157] on span "Invoices" at bounding box center [595, 158] width 46 height 12
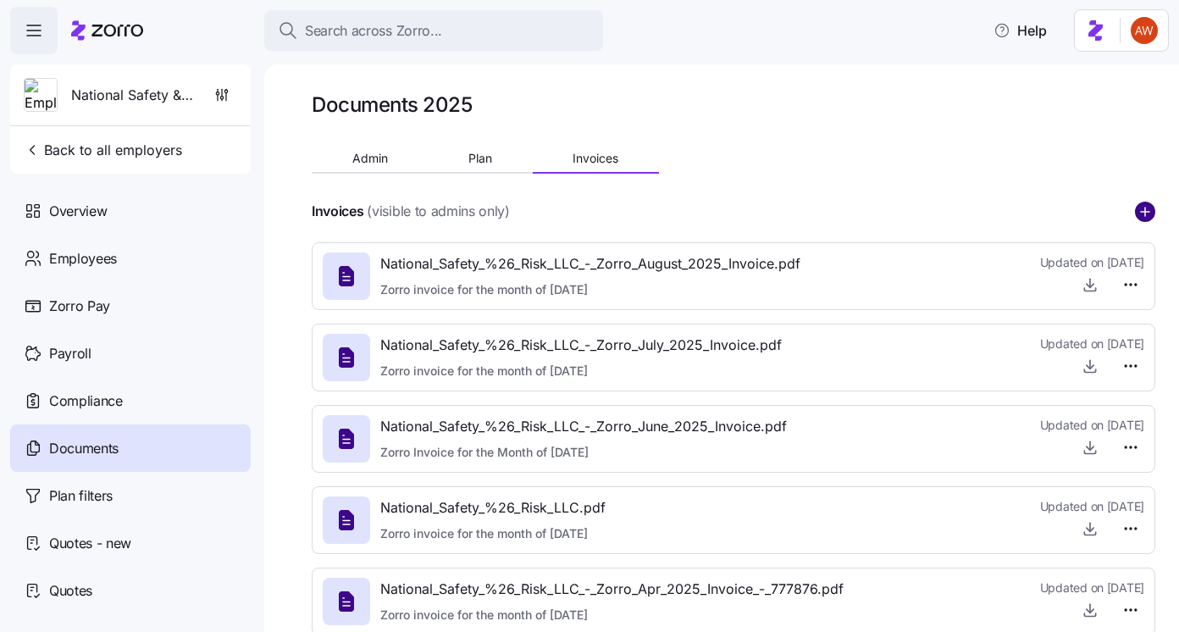
click at [1146, 207] on circle "add icon" at bounding box center [1144, 211] width 19 height 19
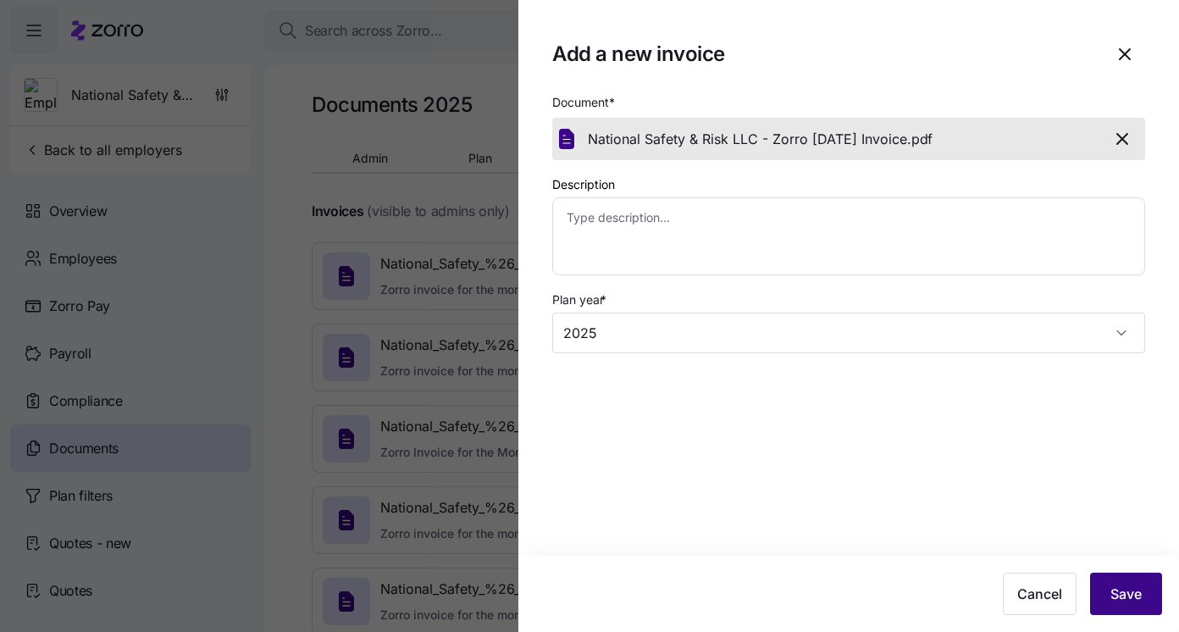
click at [1122, 576] on button "Save" at bounding box center [1126, 593] width 72 height 42
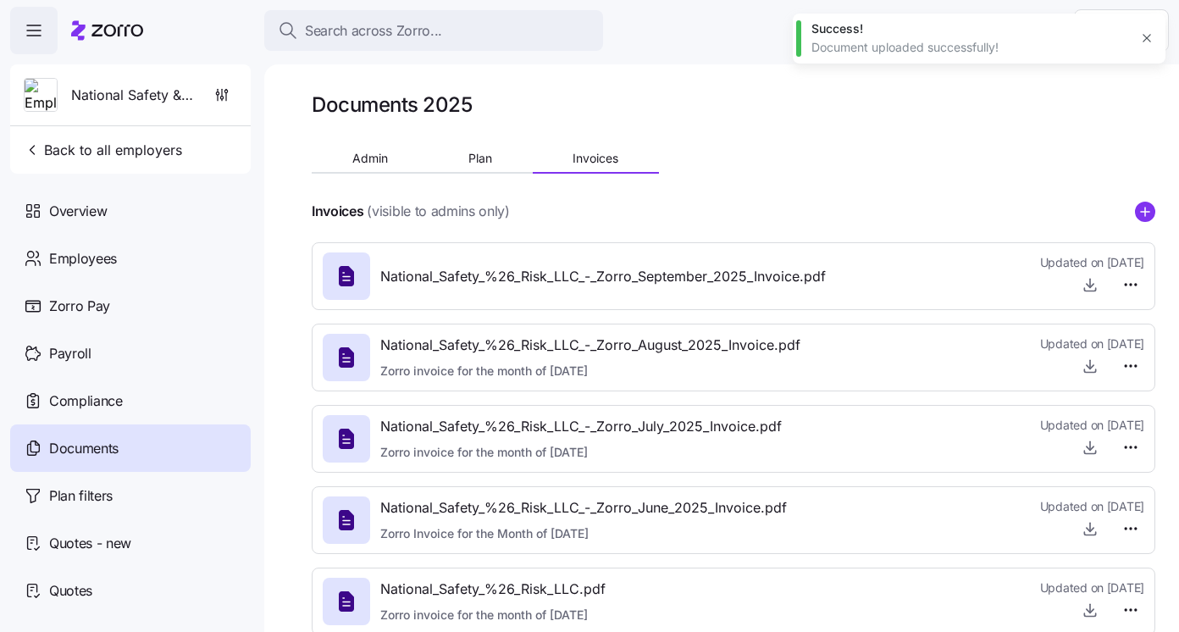
type textarea "x"
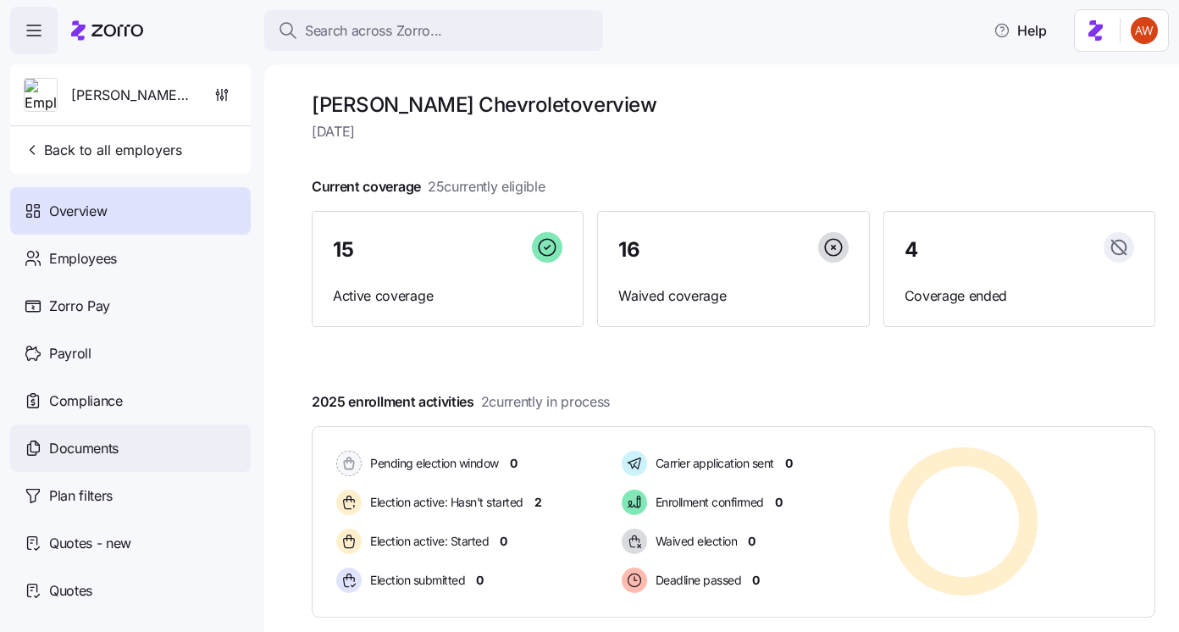
click at [169, 450] on div "Documents" at bounding box center [130, 447] width 240 height 47
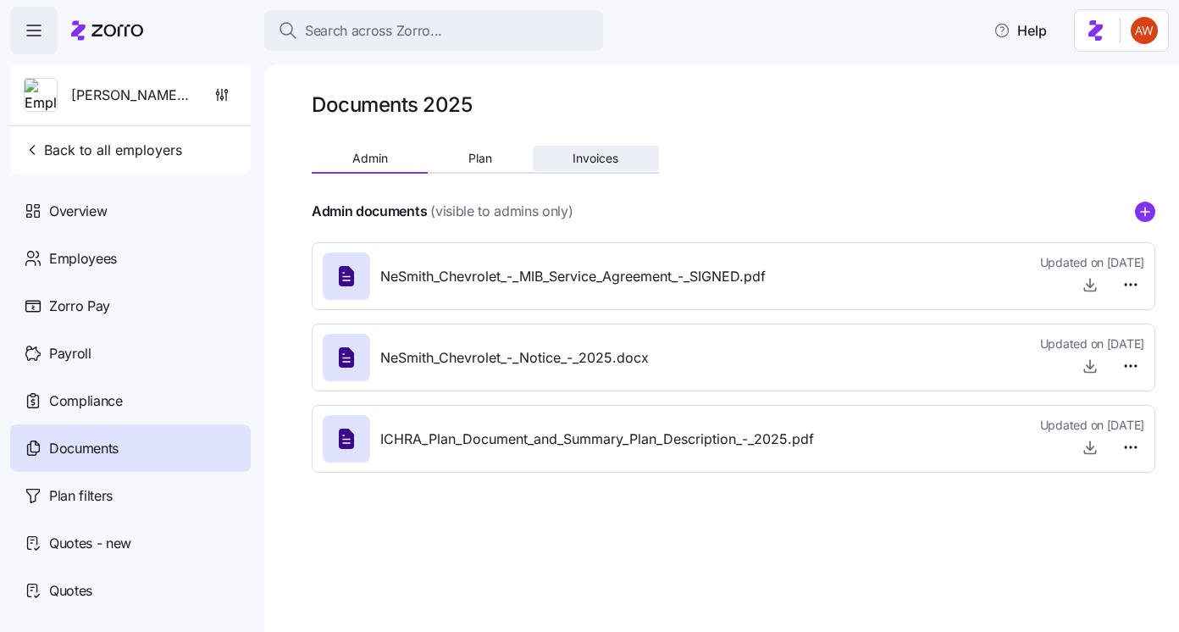
click at [600, 164] on span "Invoices" at bounding box center [595, 158] width 46 height 12
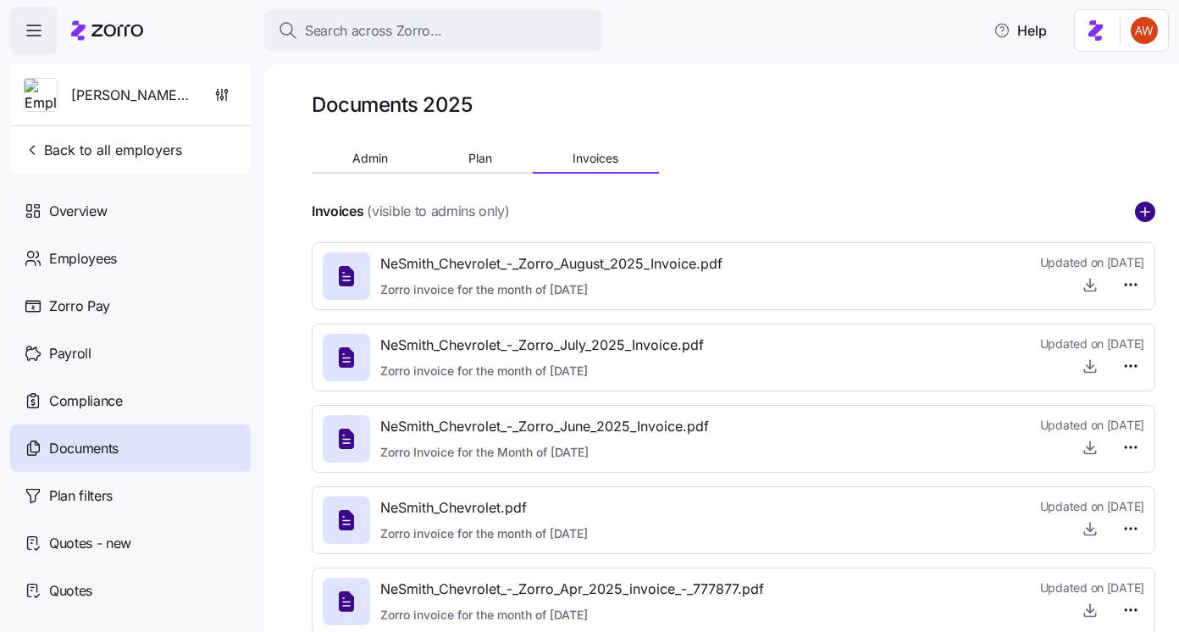
click at [1146, 203] on circle "add icon" at bounding box center [1144, 211] width 19 height 19
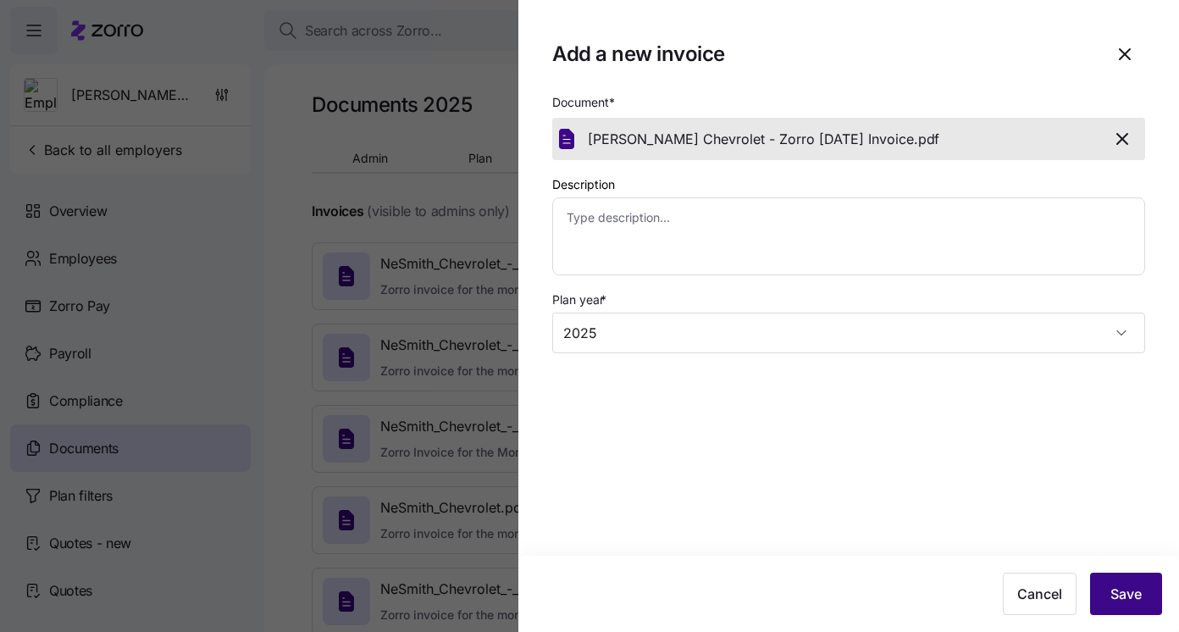
click at [1116, 591] on span "Save" at bounding box center [1125, 593] width 31 height 20
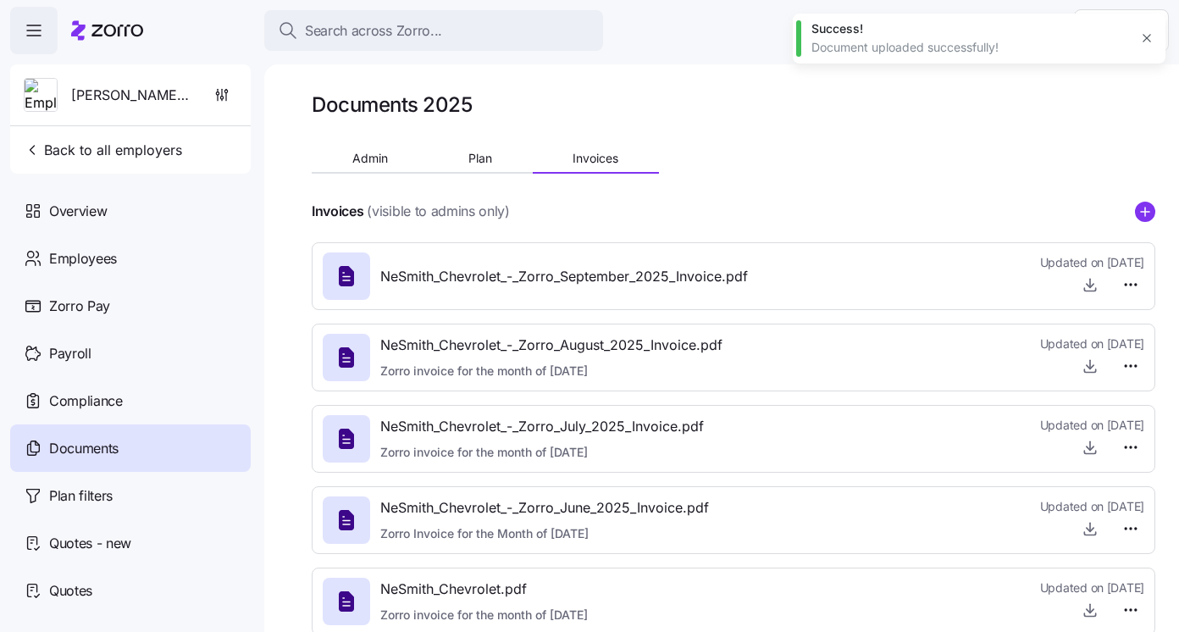
type textarea "x"
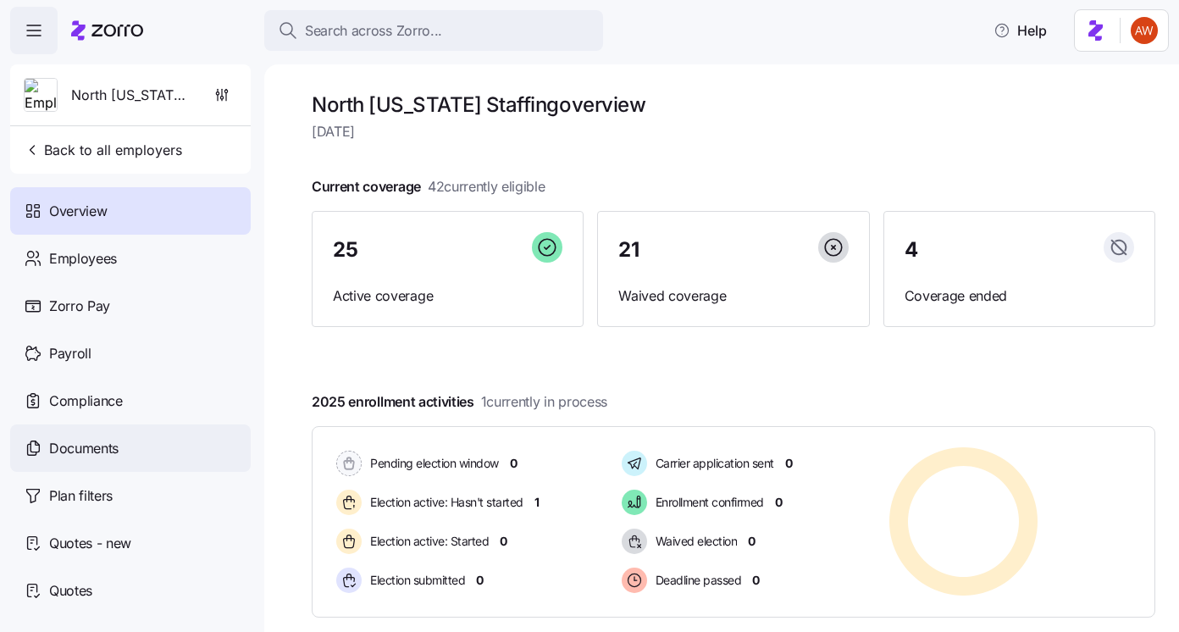
click at [149, 448] on div "Documents" at bounding box center [130, 447] width 240 height 47
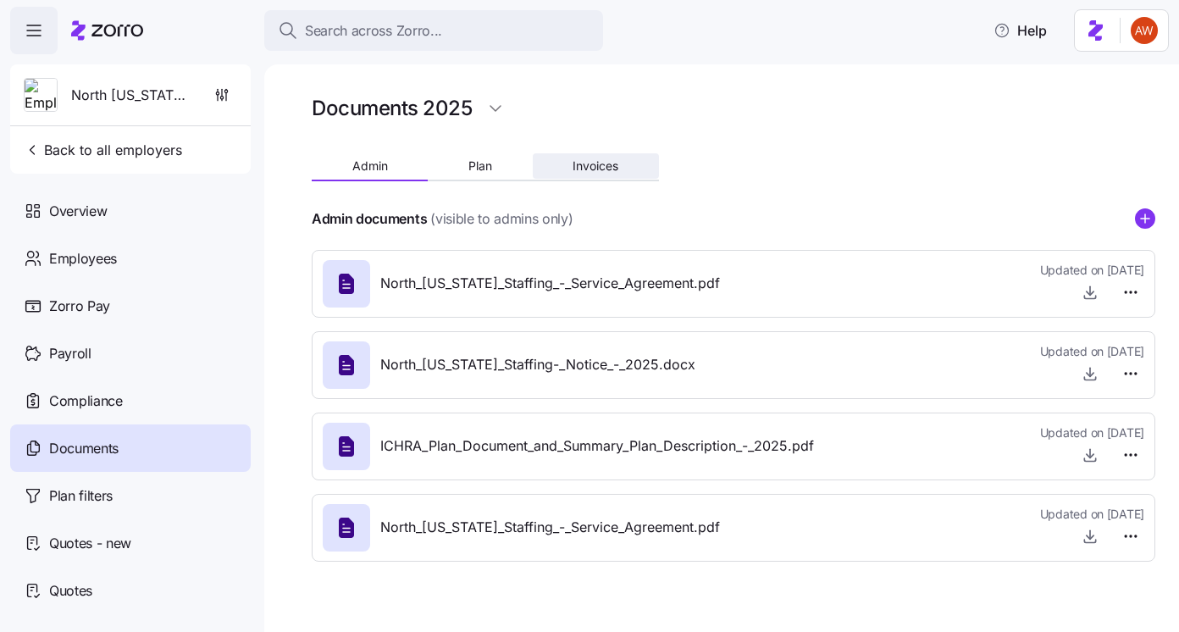
click at [598, 170] on span "Invoices" at bounding box center [595, 166] width 46 height 12
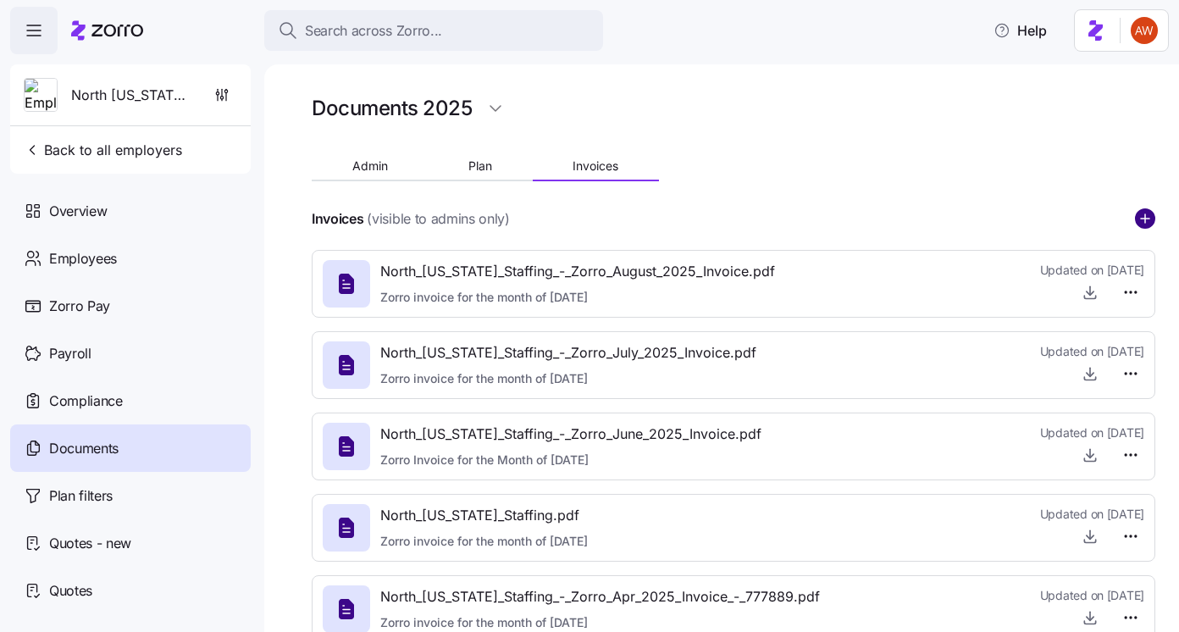
click at [1151, 213] on circle "add icon" at bounding box center [1144, 218] width 19 height 19
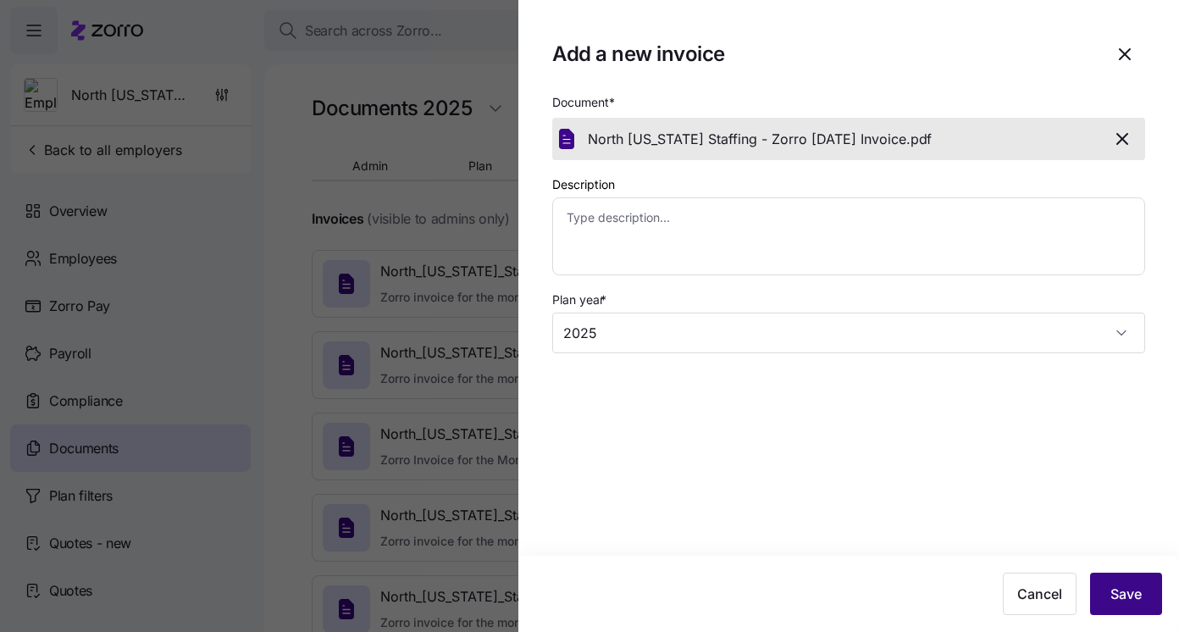
click at [1134, 579] on button "Save" at bounding box center [1126, 593] width 72 height 42
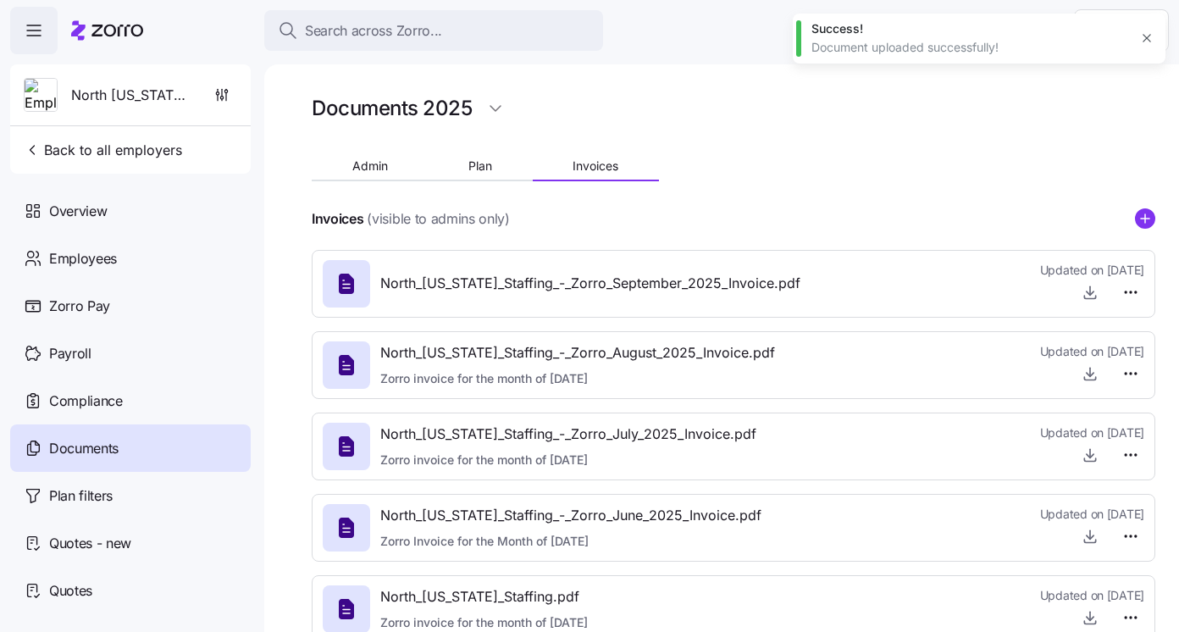
type textarea "x"
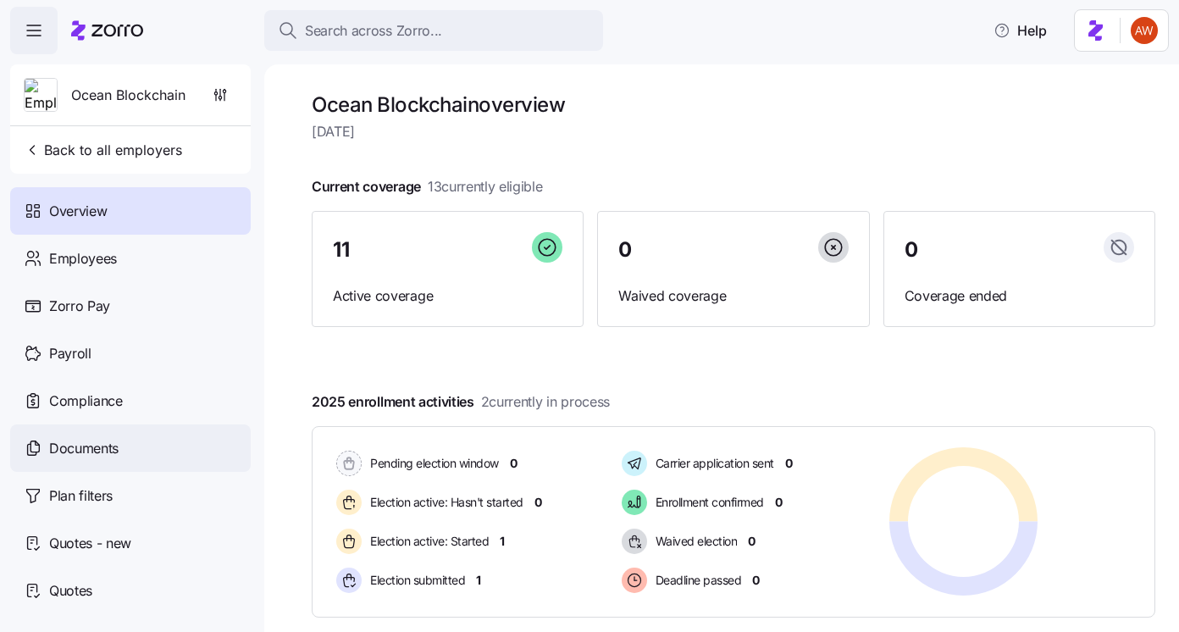
click at [198, 436] on div "Documents" at bounding box center [130, 447] width 240 height 47
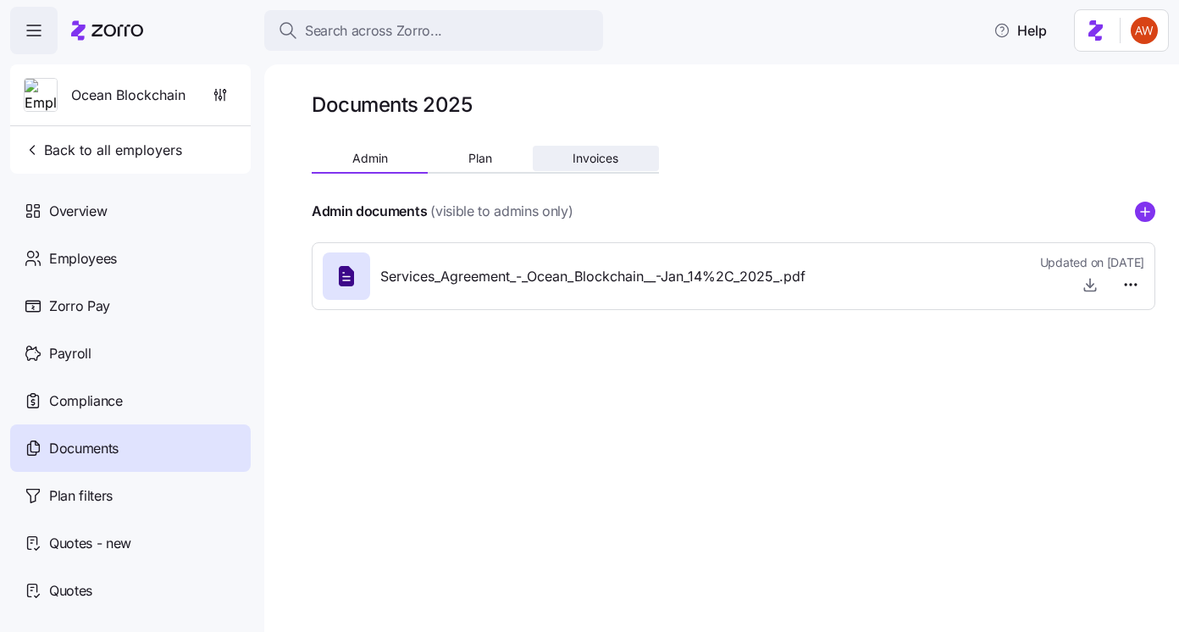
click at [608, 157] on span "Invoices" at bounding box center [595, 158] width 46 height 12
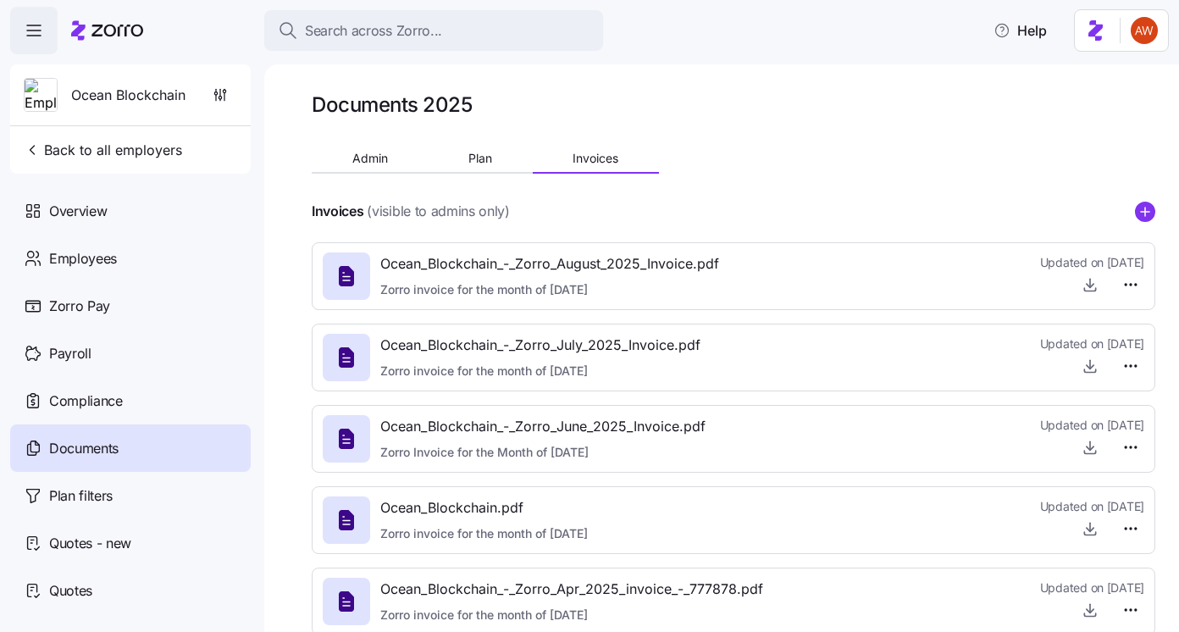
click at [1146, 212] on icon "add icon" at bounding box center [1145, 212] width 8 height 0
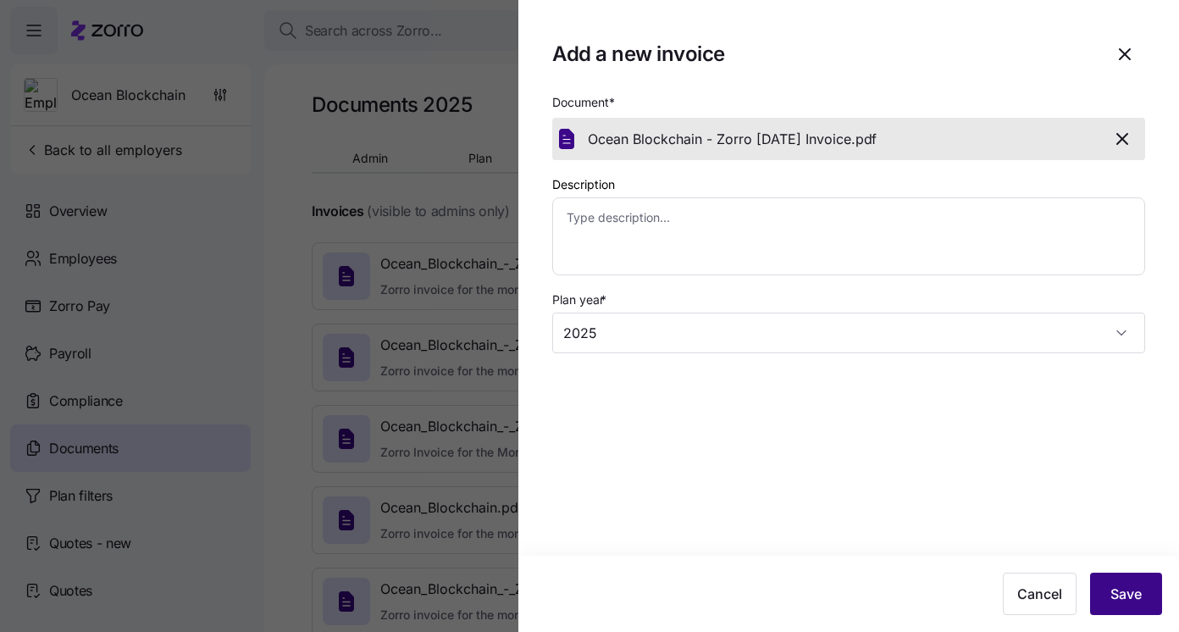
click at [1116, 584] on span "Save" at bounding box center [1125, 593] width 31 height 20
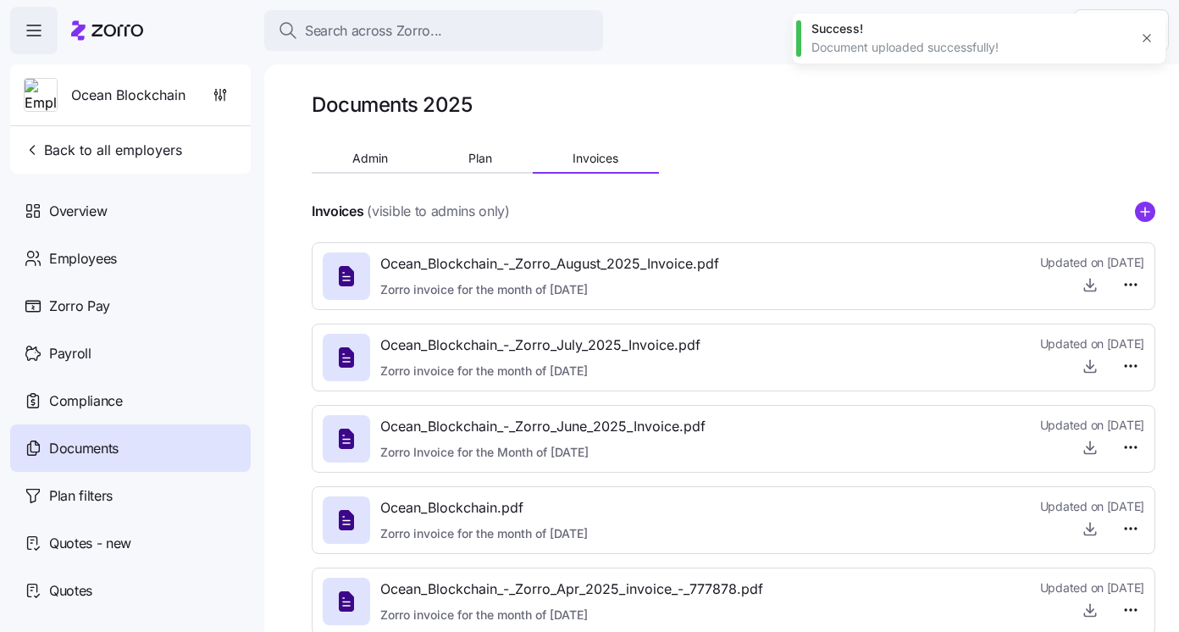
type textarea "x"
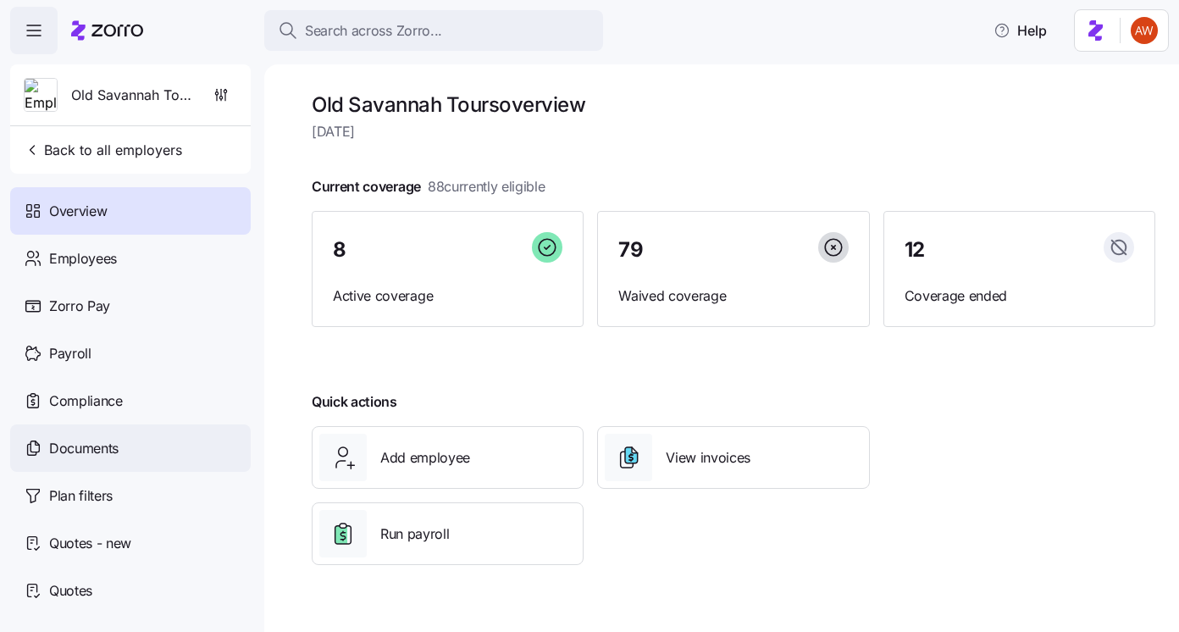
click at [130, 445] on div "Documents" at bounding box center [130, 447] width 240 height 47
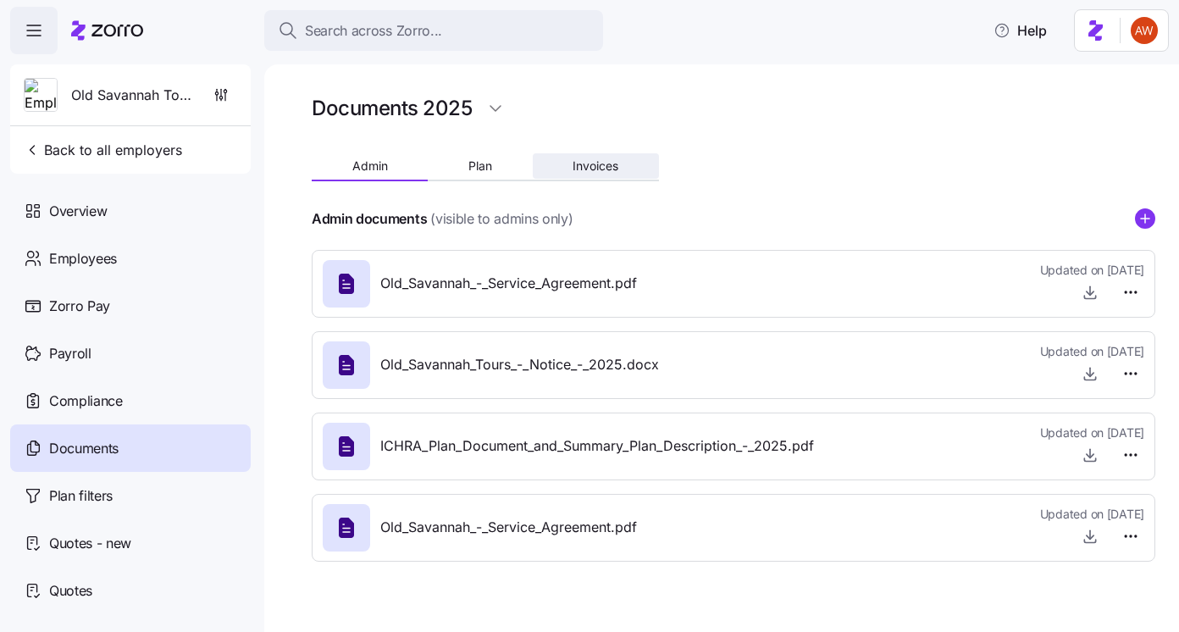
click at [598, 165] on span "Invoices" at bounding box center [595, 166] width 46 height 12
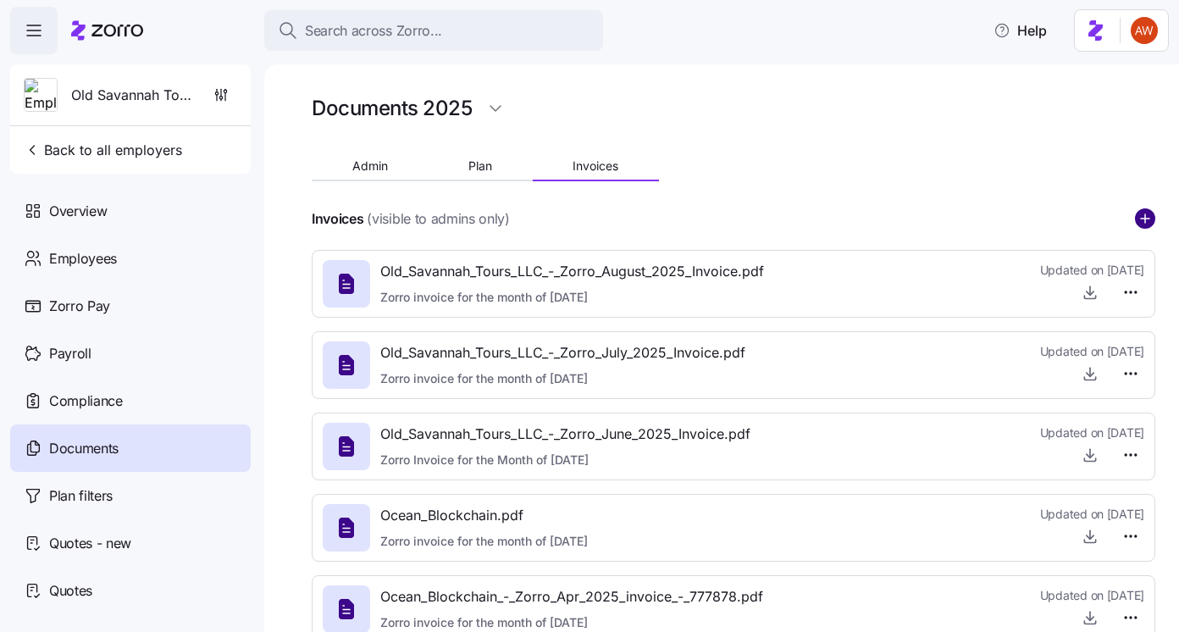
click at [1143, 222] on circle "add icon" at bounding box center [1144, 218] width 19 height 19
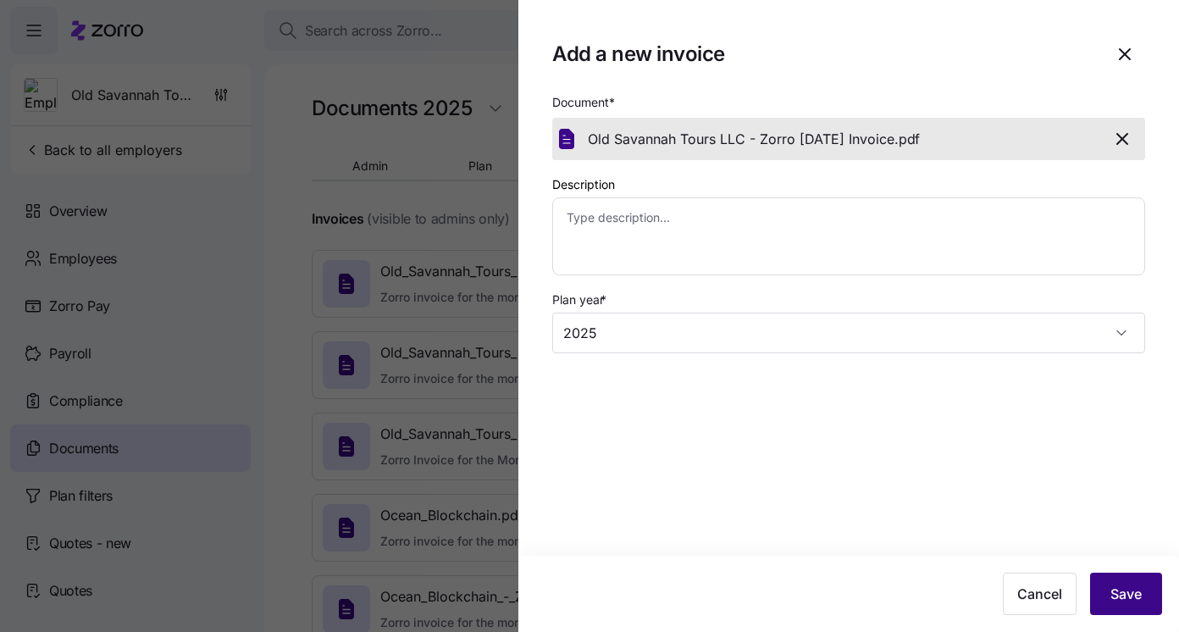
click at [1098, 582] on button "Save" at bounding box center [1126, 593] width 72 height 42
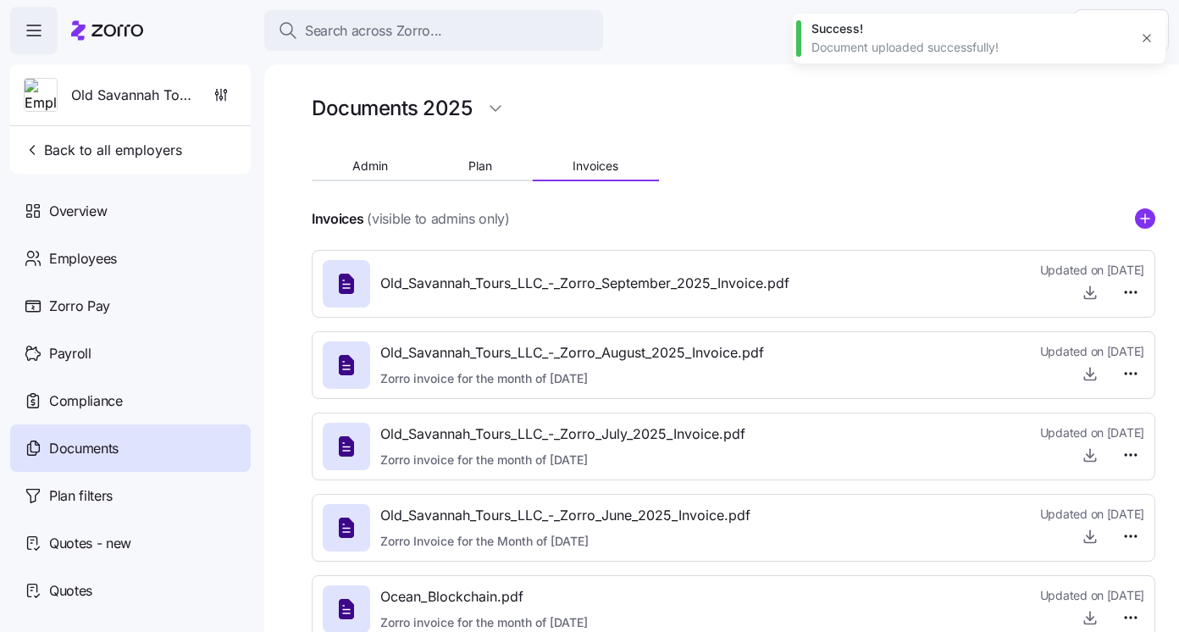
type textarea "x"
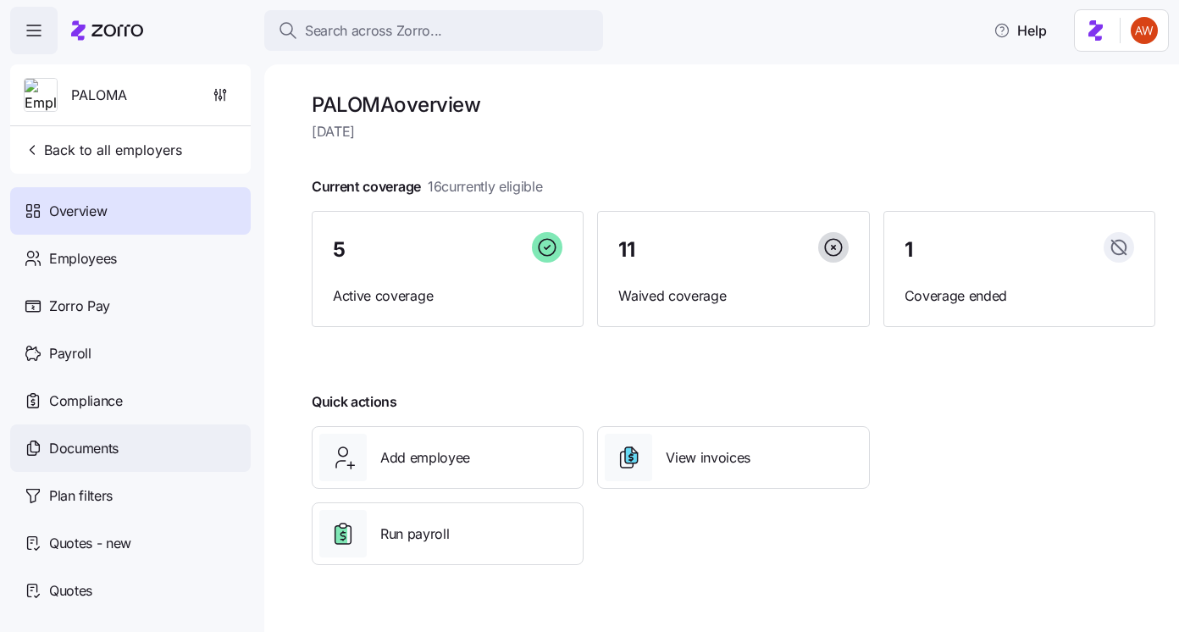
click at [196, 452] on div "Documents" at bounding box center [130, 447] width 240 height 47
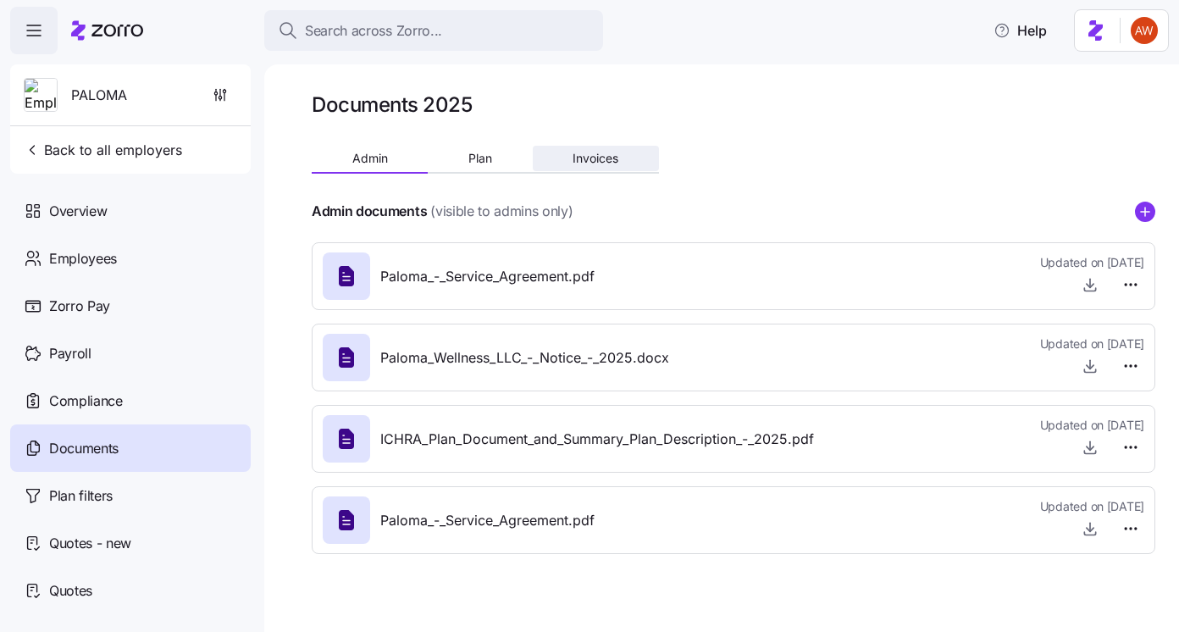
click at [570, 165] on button "Invoices" at bounding box center [596, 158] width 126 height 25
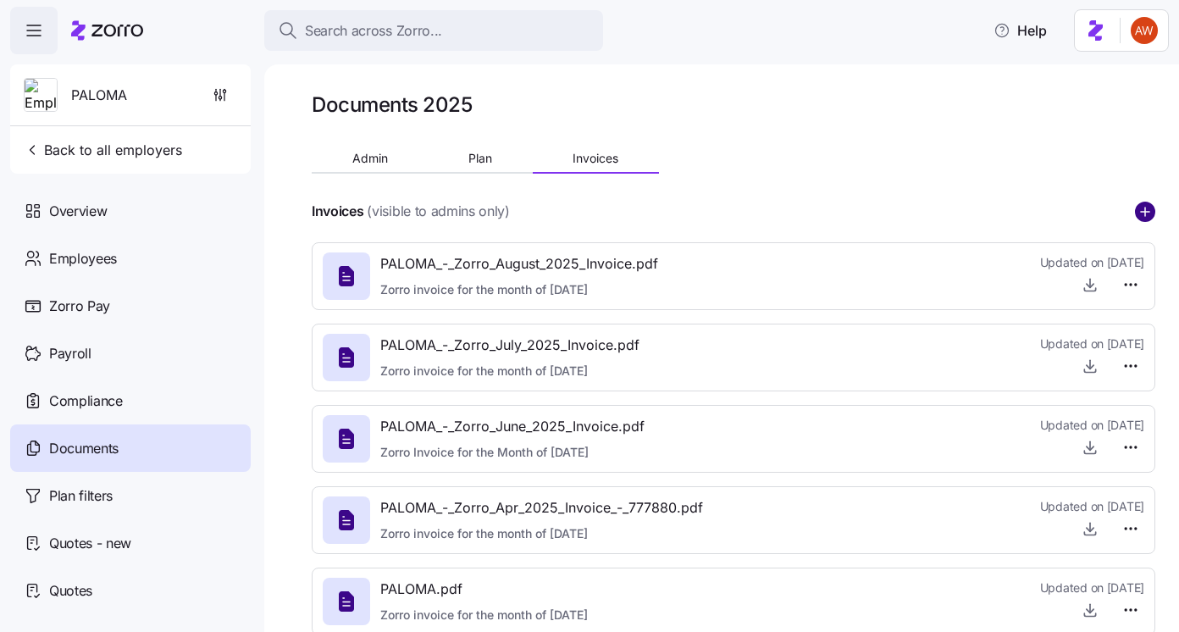
click at [1135, 213] on circle "add icon" at bounding box center [1144, 211] width 19 height 19
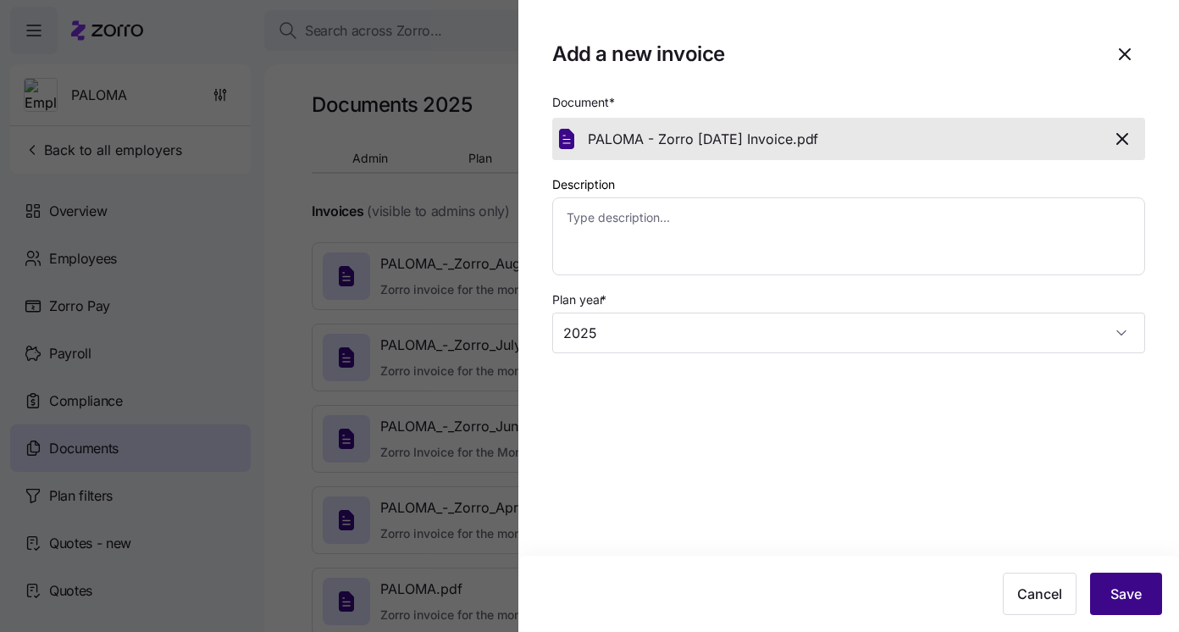
click at [1119, 582] on button "Save" at bounding box center [1126, 593] width 72 height 42
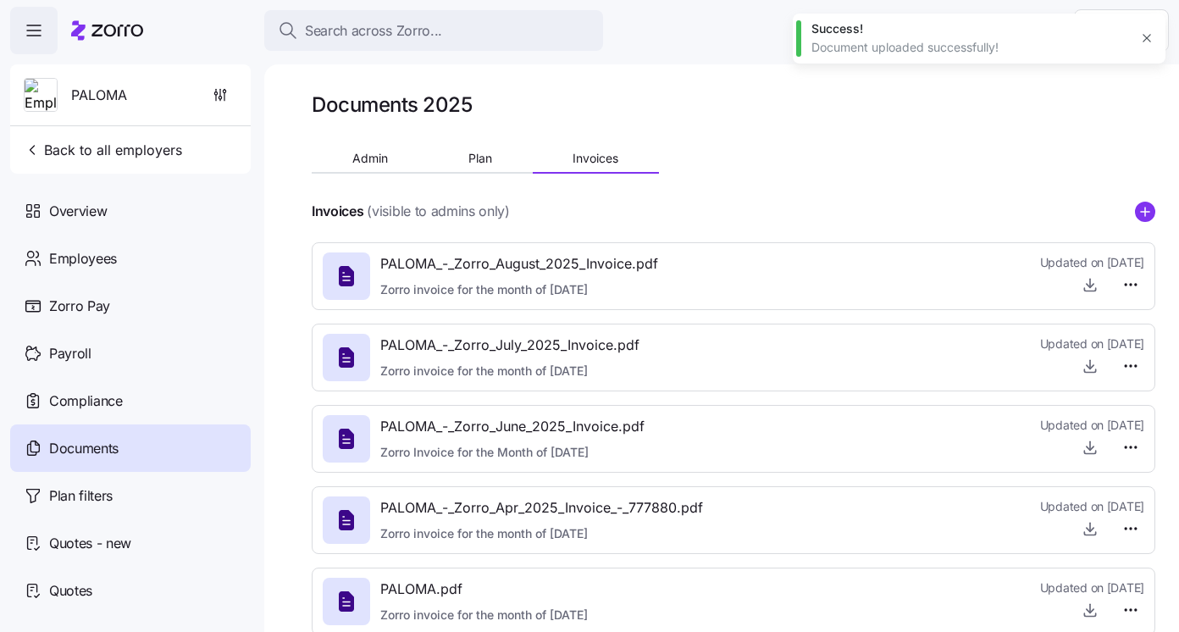
type textarea "x"
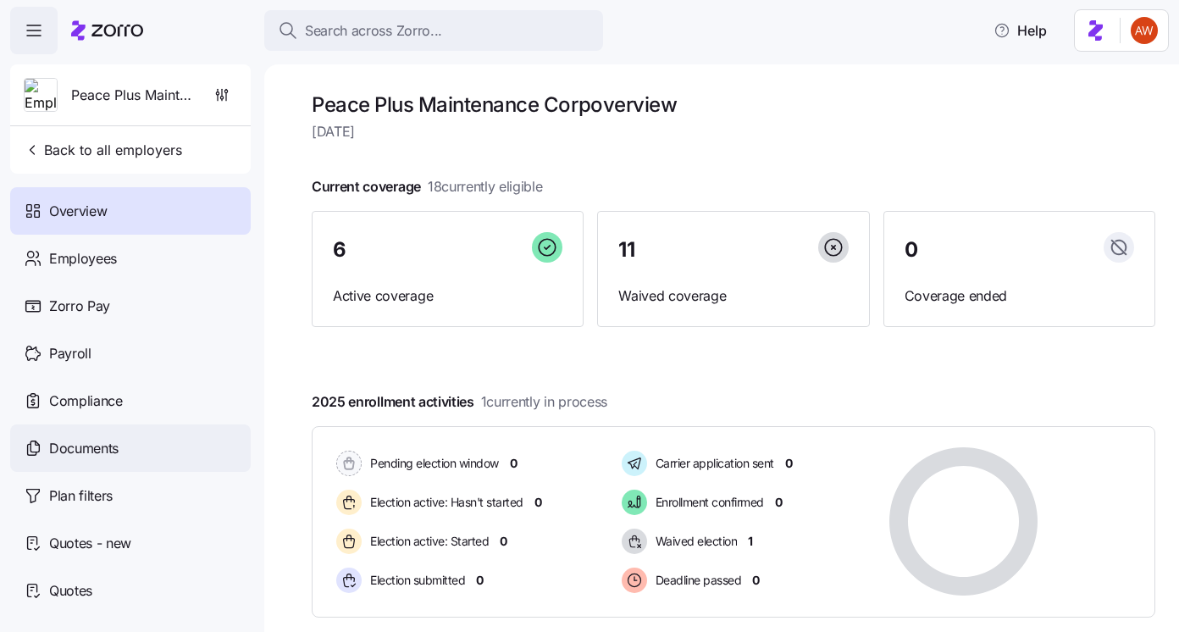
click at [186, 447] on div "Documents" at bounding box center [130, 447] width 240 height 47
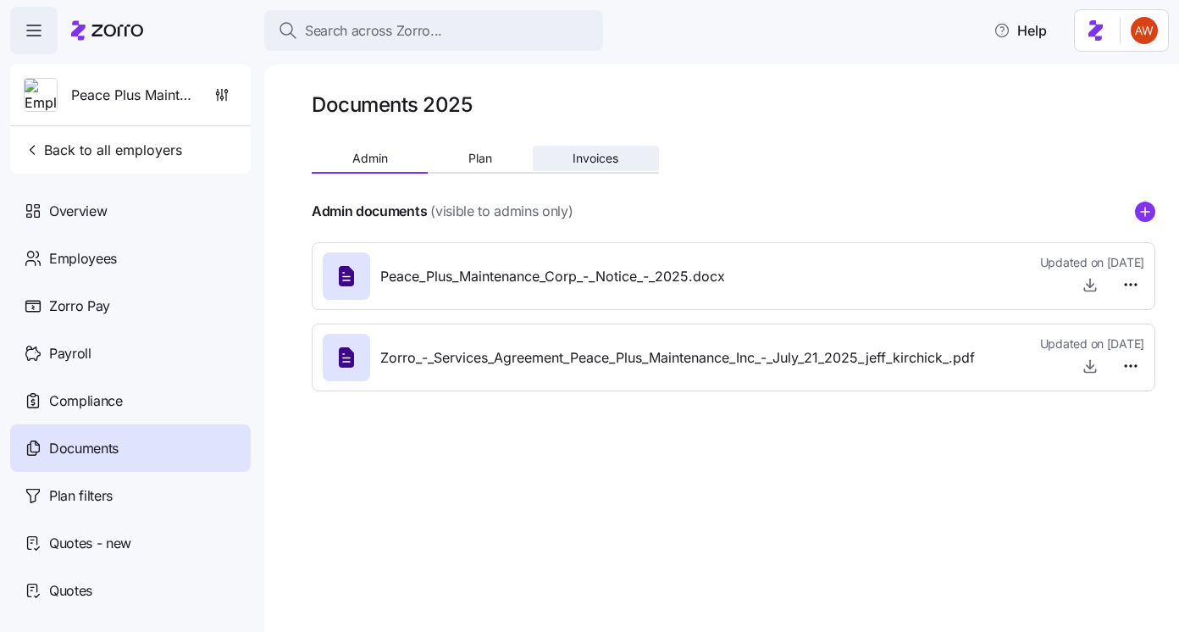
click at [605, 152] on span "Invoices" at bounding box center [595, 158] width 46 height 12
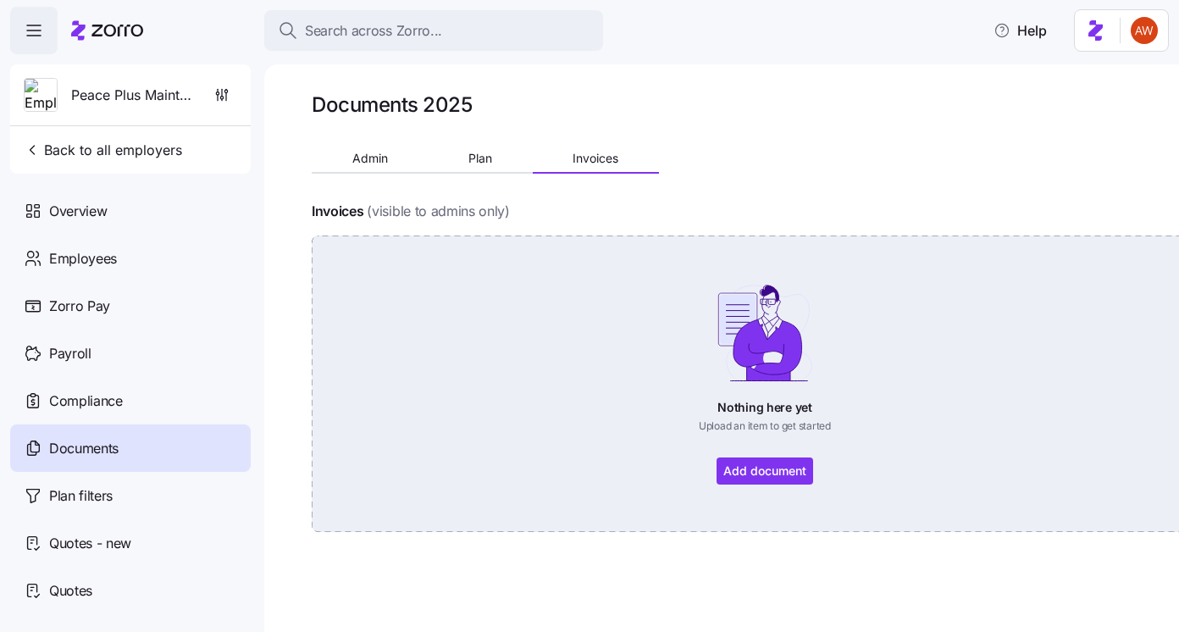
click at [774, 470] on div "Nothing here yet Upload an item to get started Add document" at bounding box center [764, 384] width 811 height 202
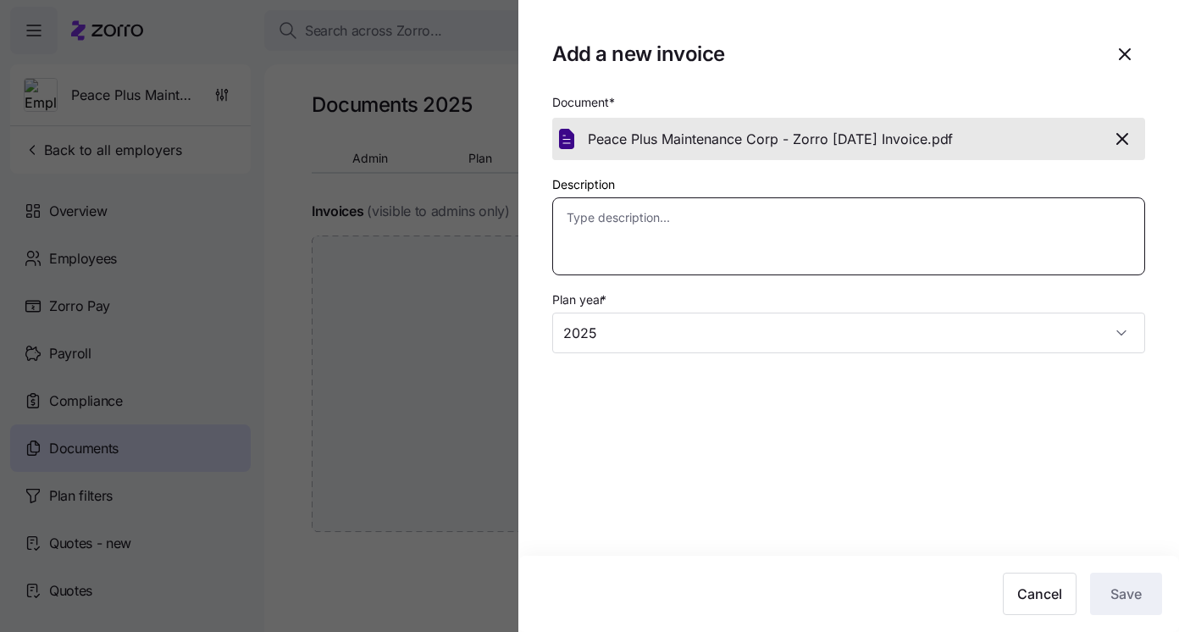
click at [861, 240] on textarea "Description" at bounding box center [848, 236] width 593 height 78
type textarea "x"
type textarea "S"
type textarea "x"
type textarea "Se"
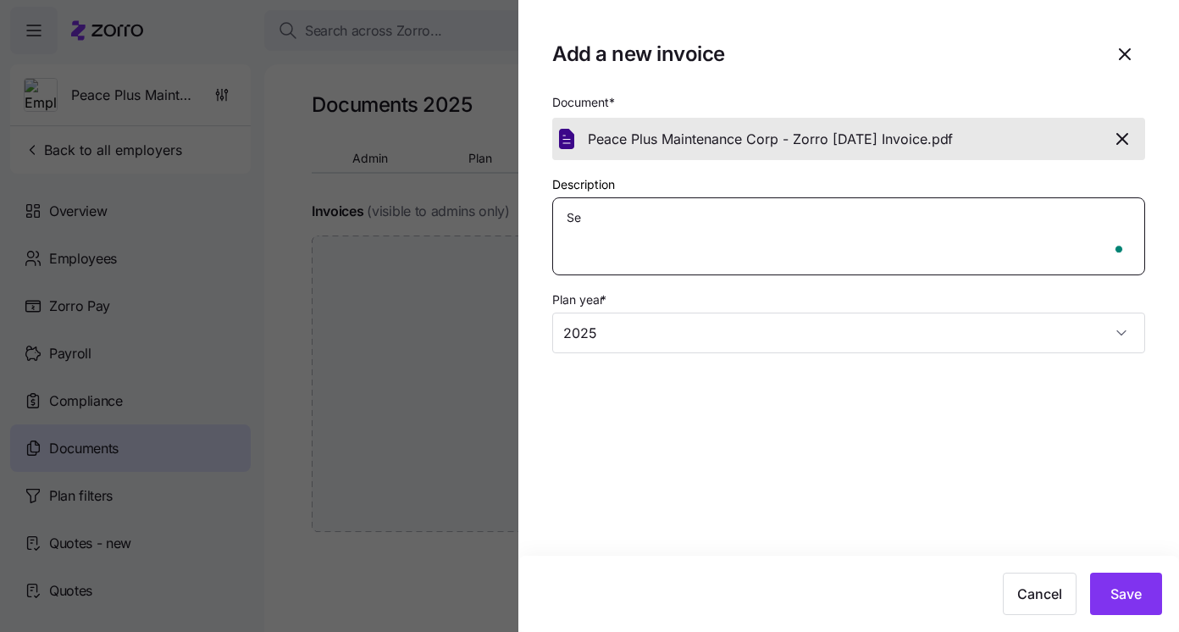
type textarea "x"
type textarea "Sep"
type textarea "x"
type textarea "Sept"
type textarea "x"
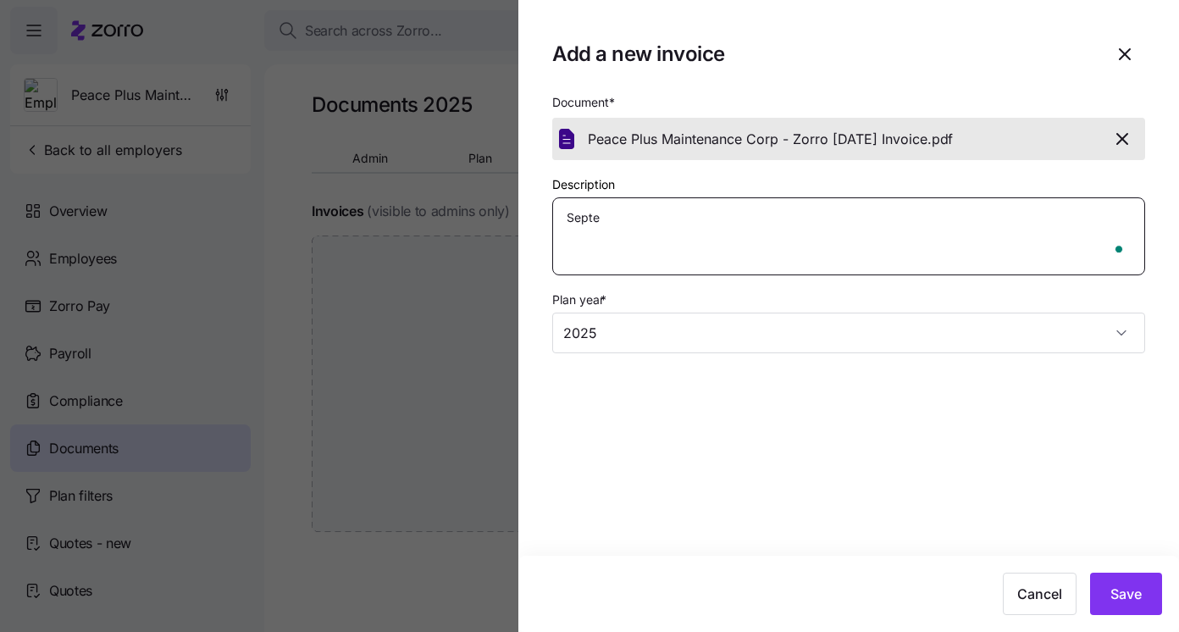
type textarea "Septem"
type textarea "x"
type textarea "Septemb"
type textarea "x"
type textarea "Septembe"
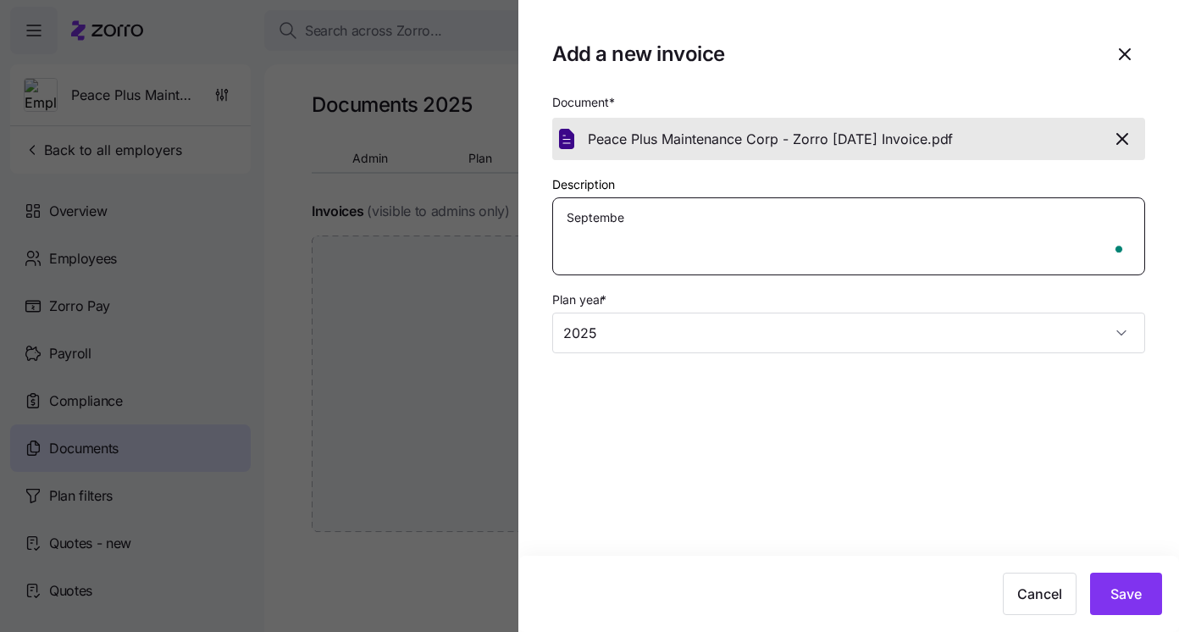
type textarea "x"
type textarea "September"
type textarea "x"
type textarea "September"
type textarea "x"
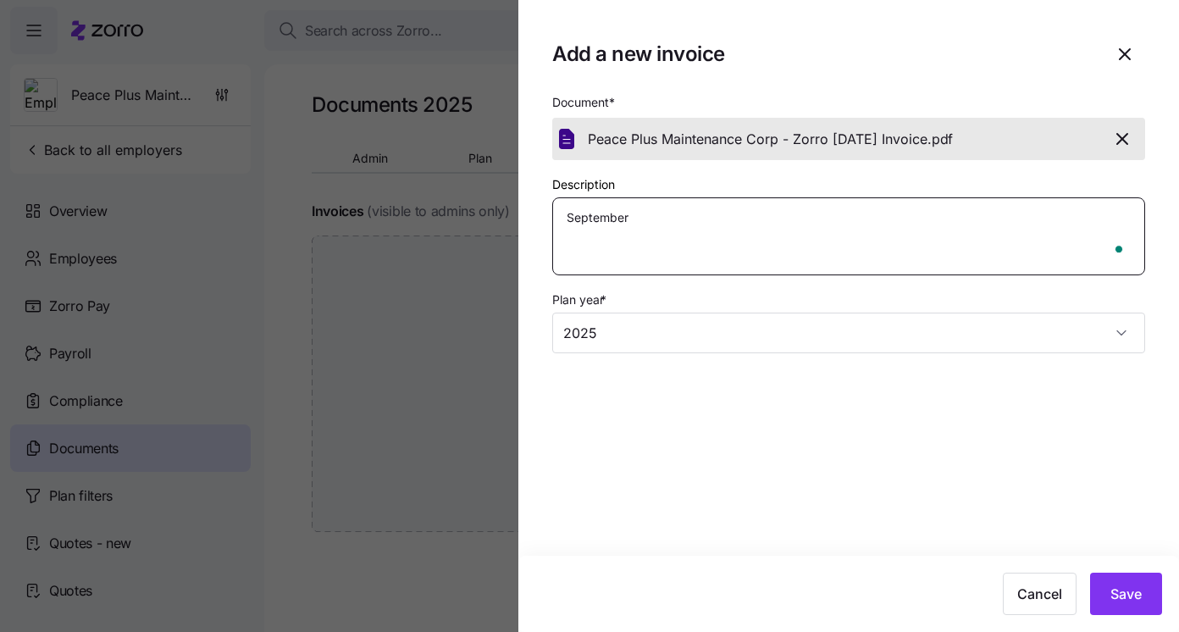
type textarea "September I"
type textarea "x"
type textarea "September In"
type textarea "x"
type textarea "September Inv"
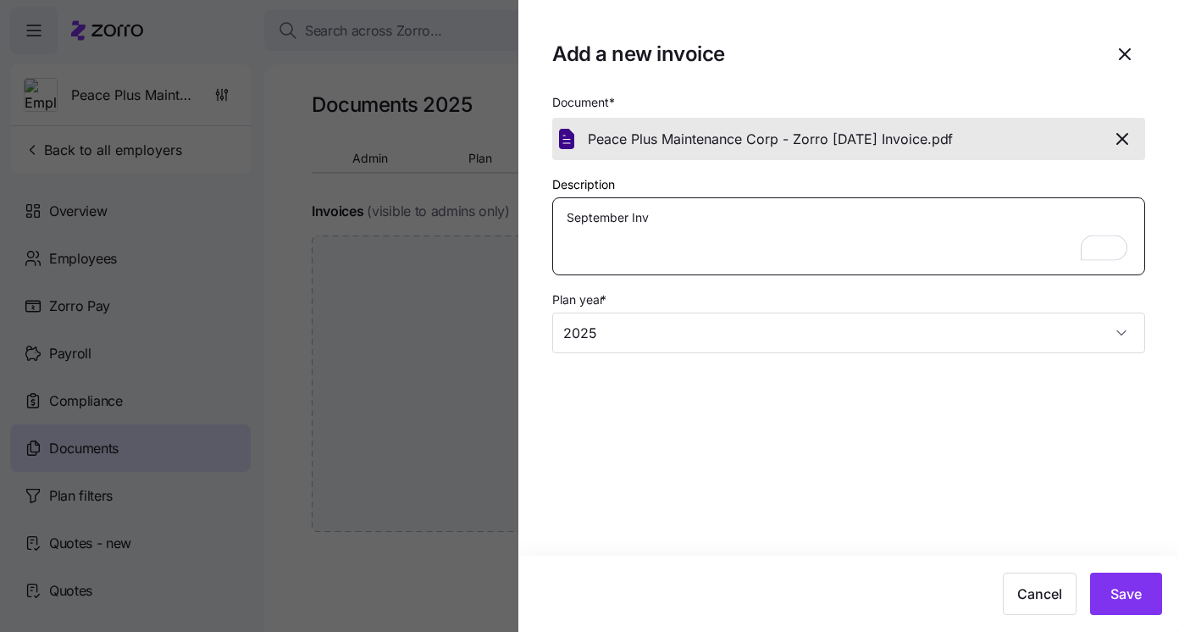
type textarea "x"
type textarea "September Invo"
type textarea "x"
type textarea "September Invoi"
type textarea "x"
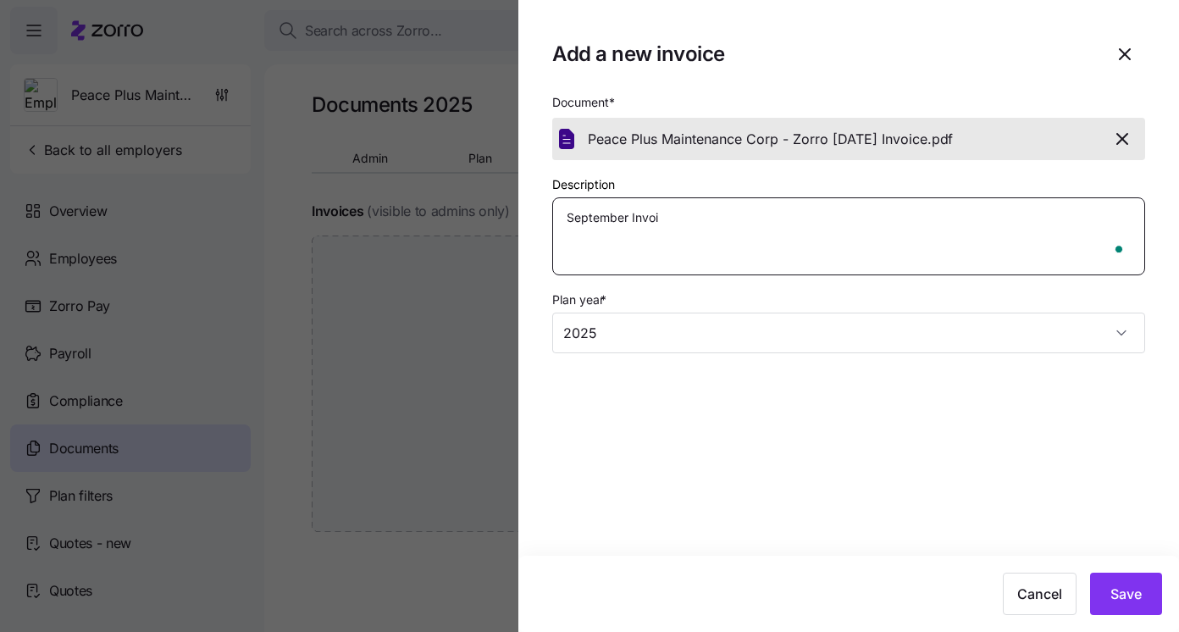
type textarea "September Invoic"
type textarea "x"
type textarea "September Invoice"
type textarea "x"
type textarea "September Invoices"
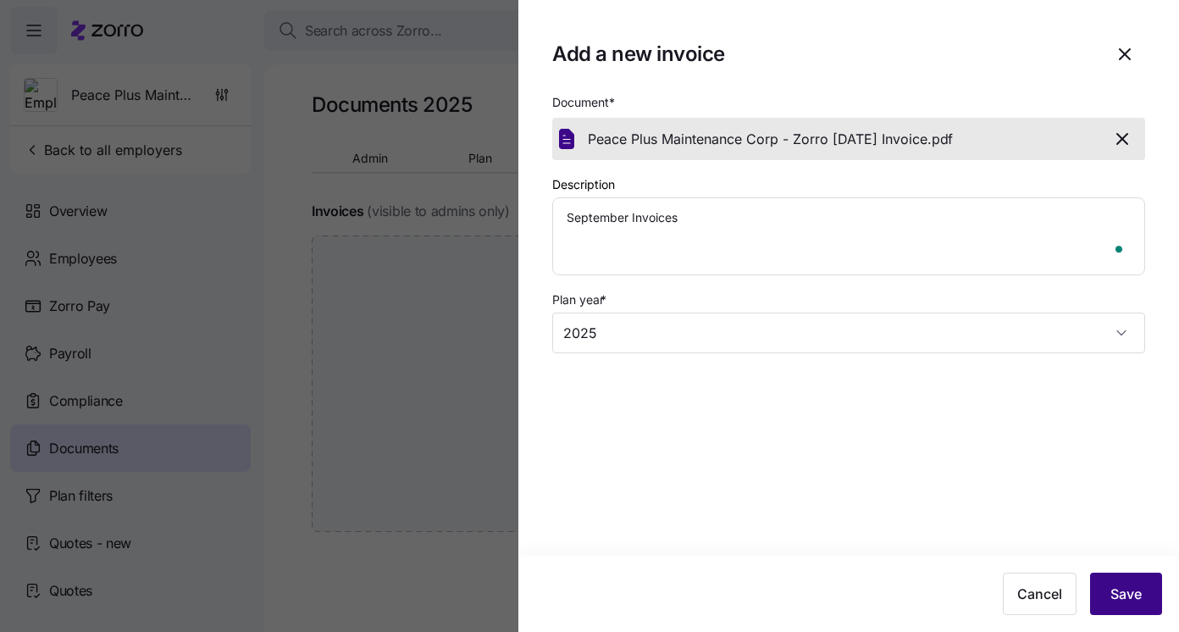
click at [1123, 599] on span "Save" at bounding box center [1125, 593] width 31 height 20
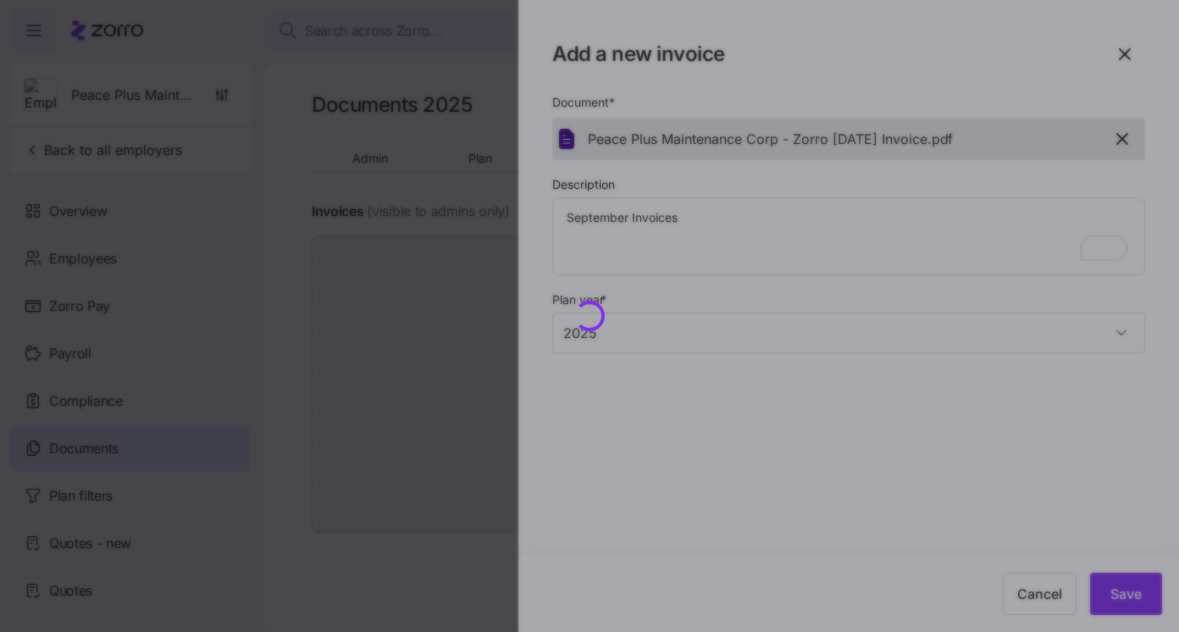
type textarea "x"
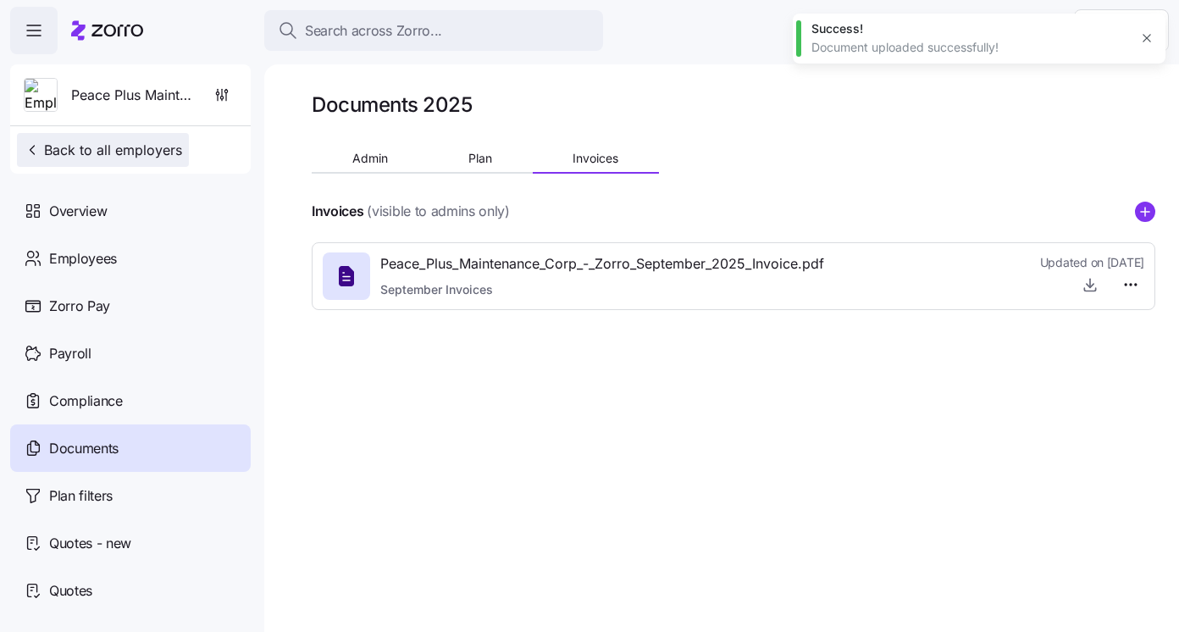
click at [162, 162] on button "Back to all employers" at bounding box center [103, 150] width 172 height 34
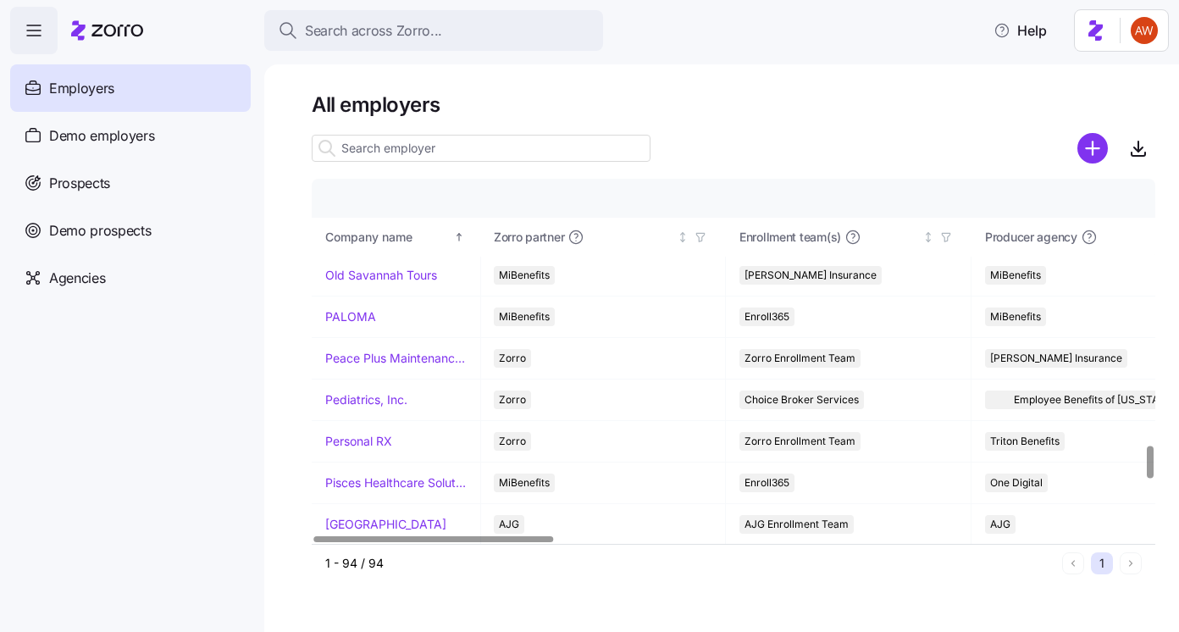
scroll to position [2998, 1]
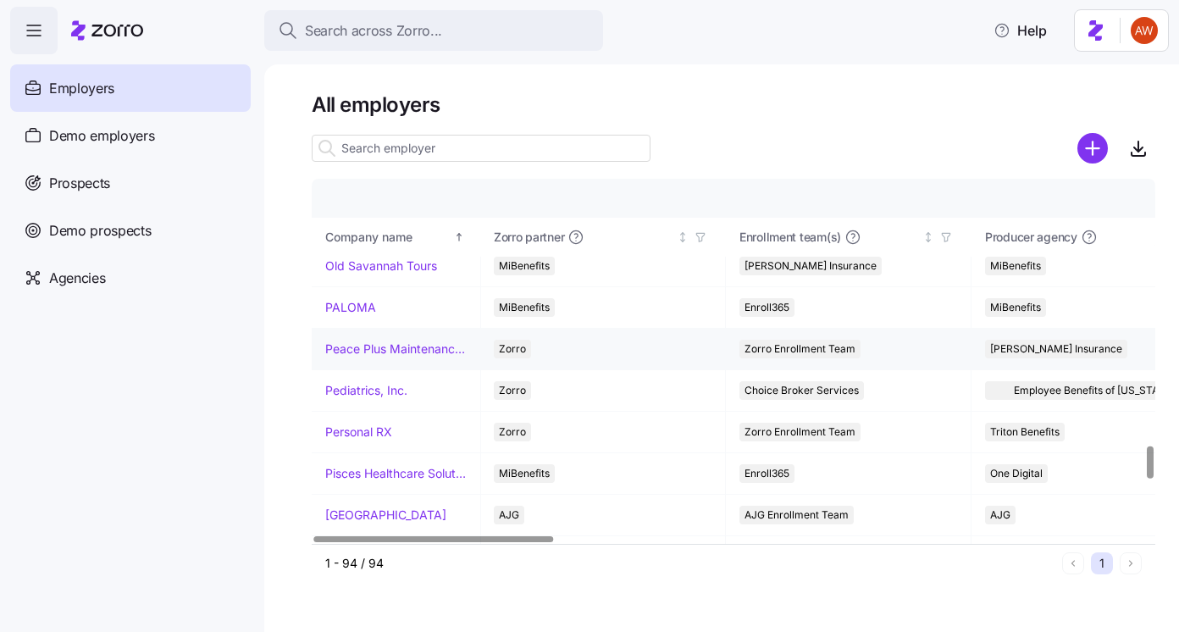
click at [367, 344] on link "Peace Plus Maintenance Corp" at bounding box center [395, 348] width 141 height 17
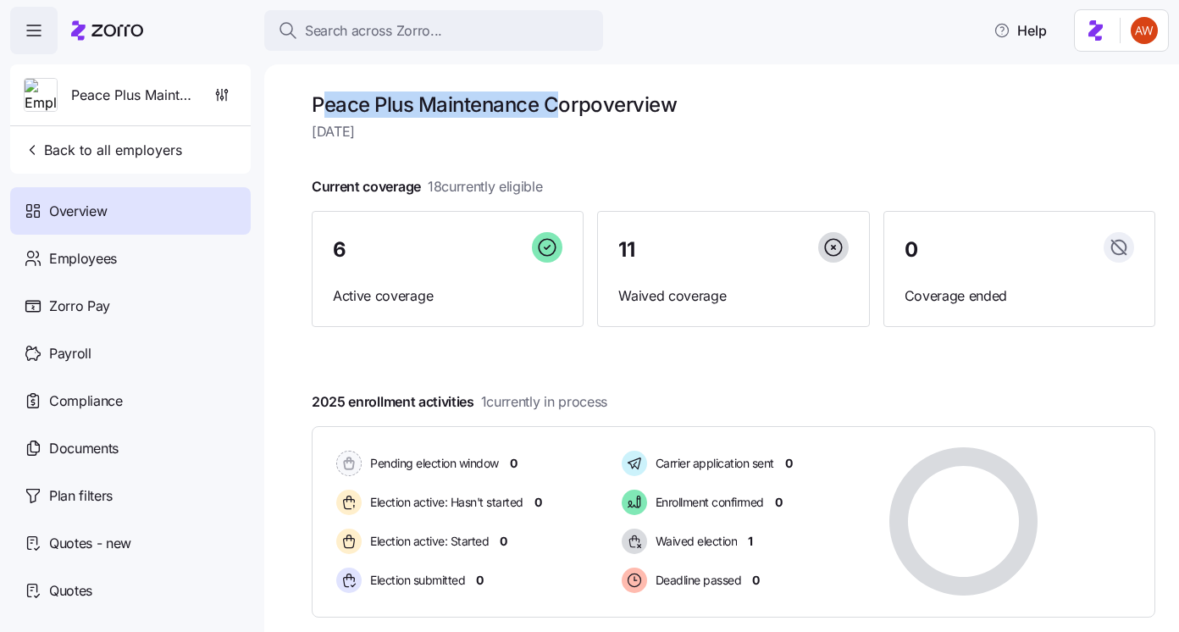
drag, startPoint x: 320, startPoint y: 105, endPoint x: 551, endPoint y: 108, distance: 231.2
click at [551, 108] on h1 "Peace Plus Maintenance Corp overview" at bounding box center [733, 104] width 843 height 26
click at [320, 133] on span "[DATE]" at bounding box center [733, 131] width 843 height 21
drag, startPoint x: 309, startPoint y: 101, endPoint x: 537, endPoint y: 110, distance: 228.0
click at [537, 110] on div "Peace Plus Maintenance Corp overview Thursday, September 4 Current coverage 18 …" at bounding box center [721, 347] width 914 height 567
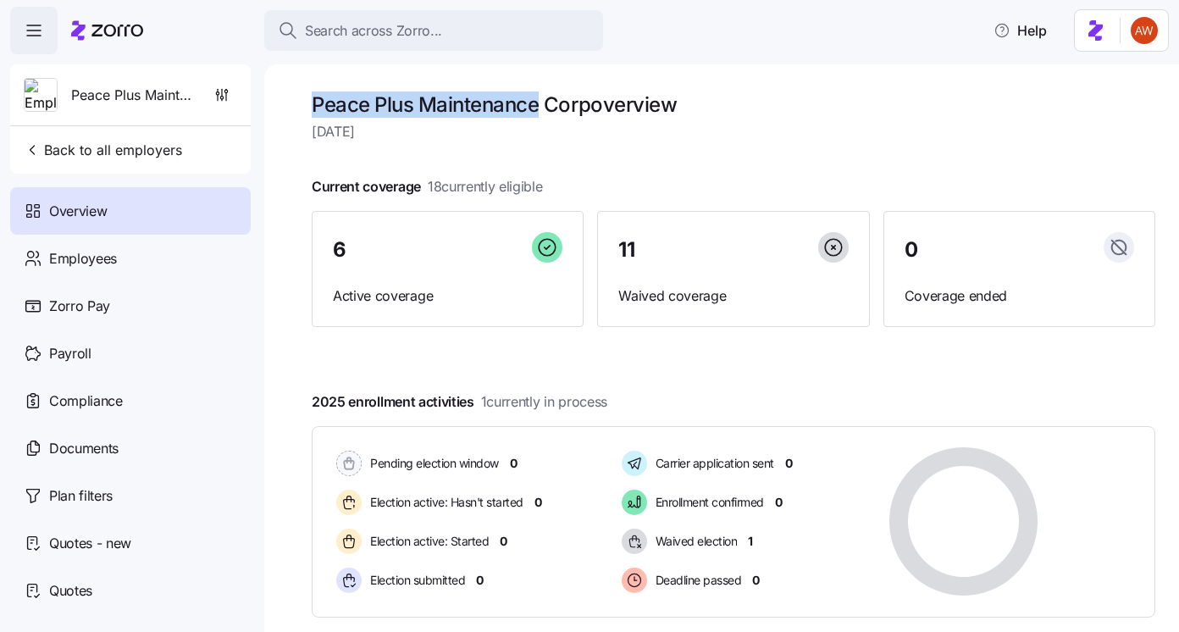
copy h1 "Peace Plus Maintenance"
click at [144, 445] on div "Documents" at bounding box center [130, 447] width 240 height 47
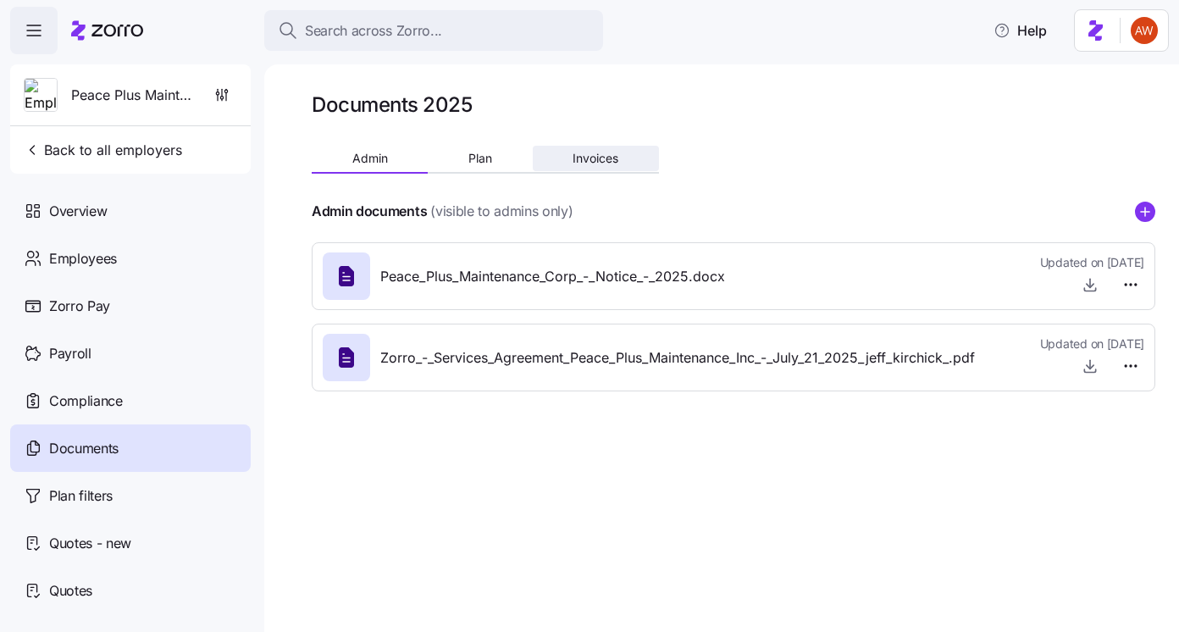
click at [587, 168] on button "Invoices" at bounding box center [596, 158] width 126 height 25
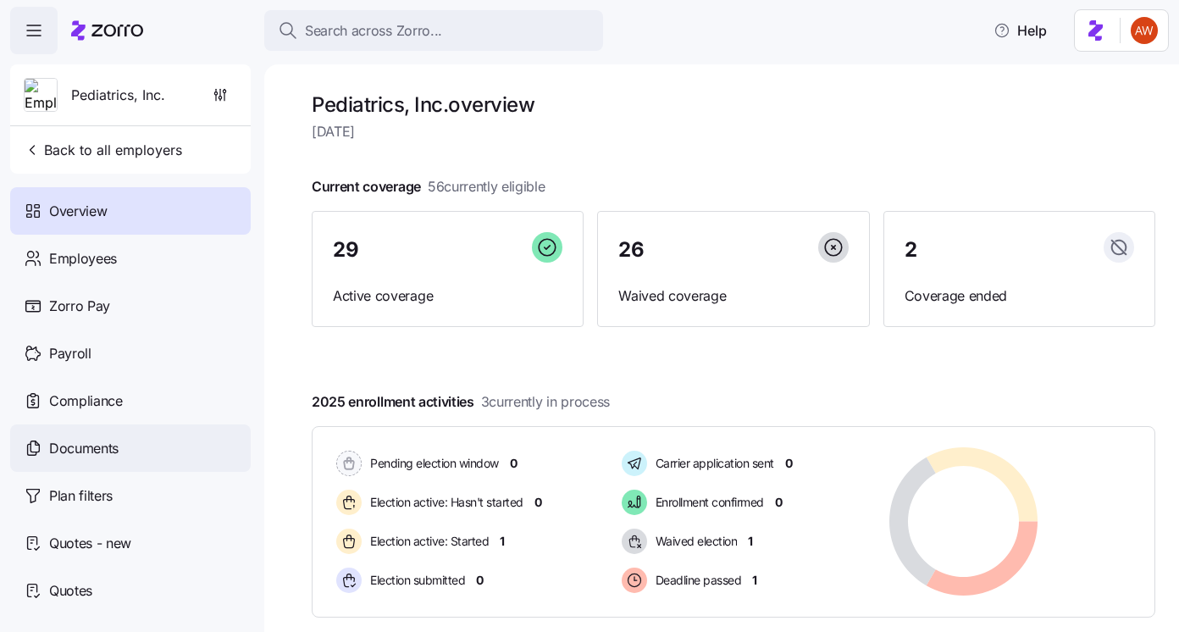
click at [179, 447] on div "Documents" at bounding box center [130, 447] width 240 height 47
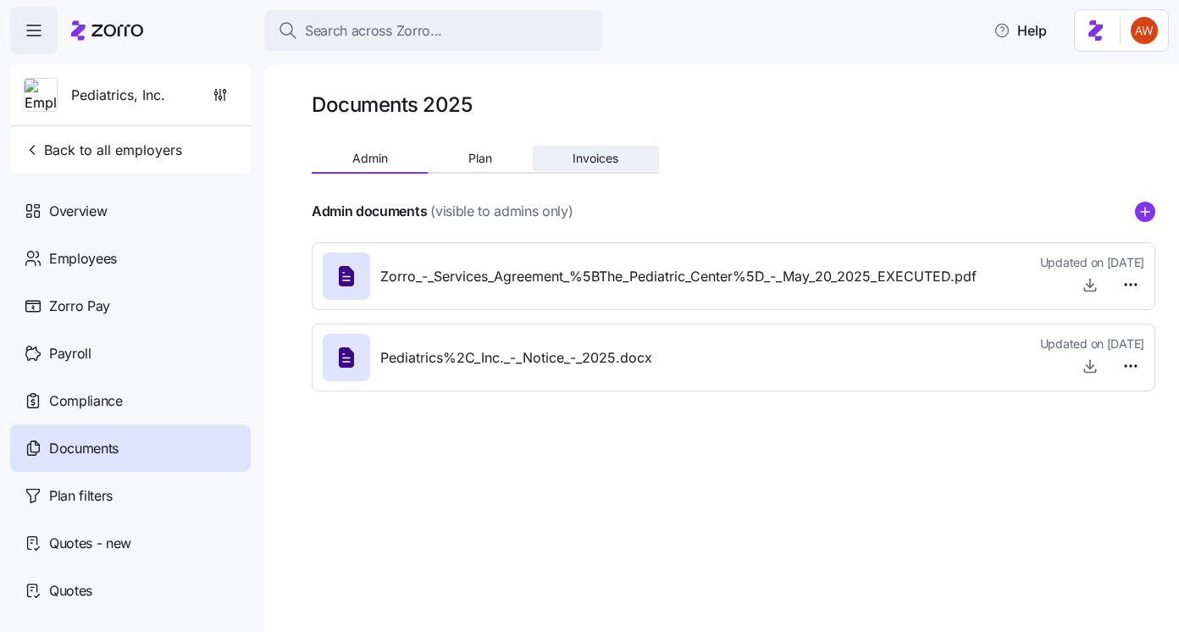
click at [606, 165] on button "Invoices" at bounding box center [596, 158] width 126 height 25
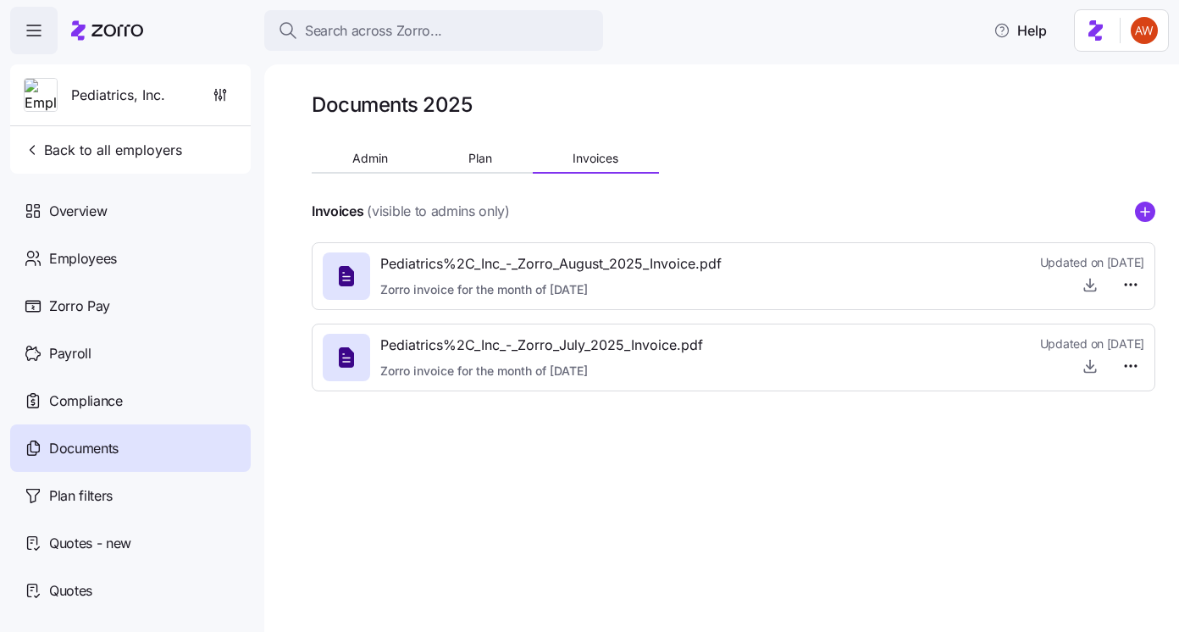
click at [1152, 205] on icon "add icon" at bounding box center [1145, 212] width 20 height 20
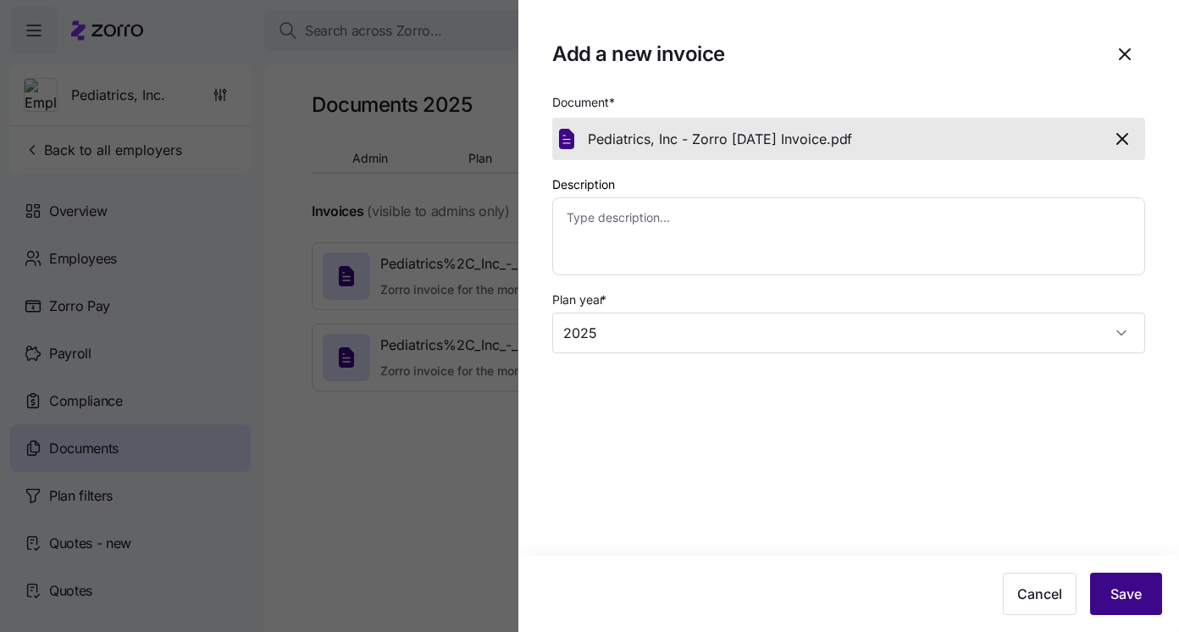
click at [1123, 584] on span "Save" at bounding box center [1125, 593] width 31 height 20
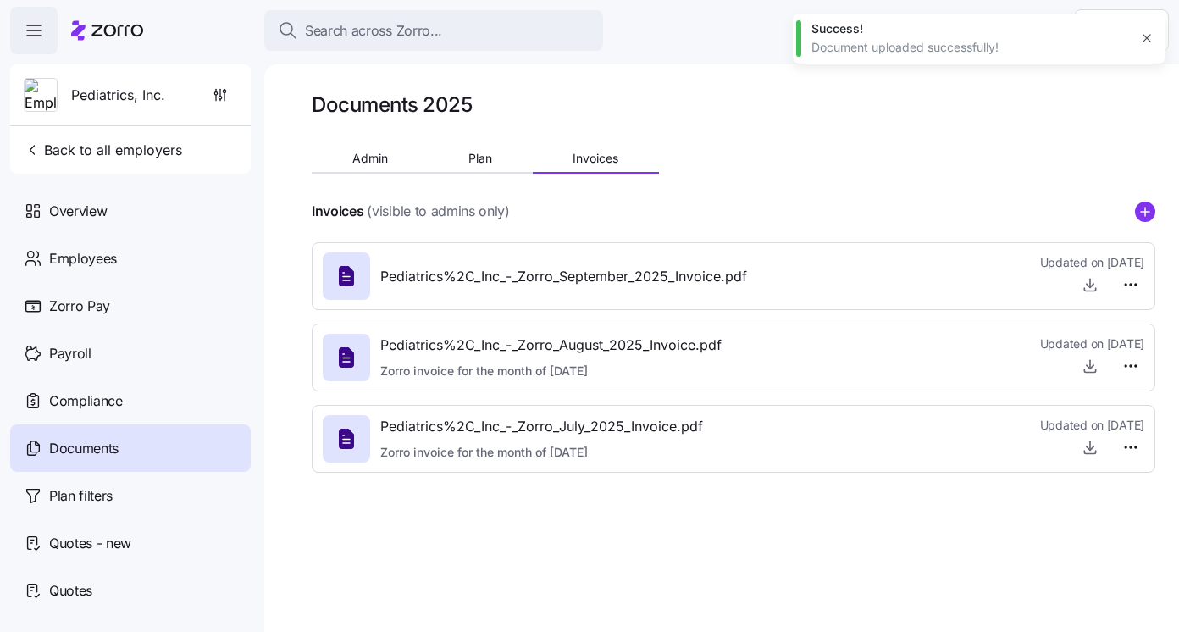
type textarea "x"
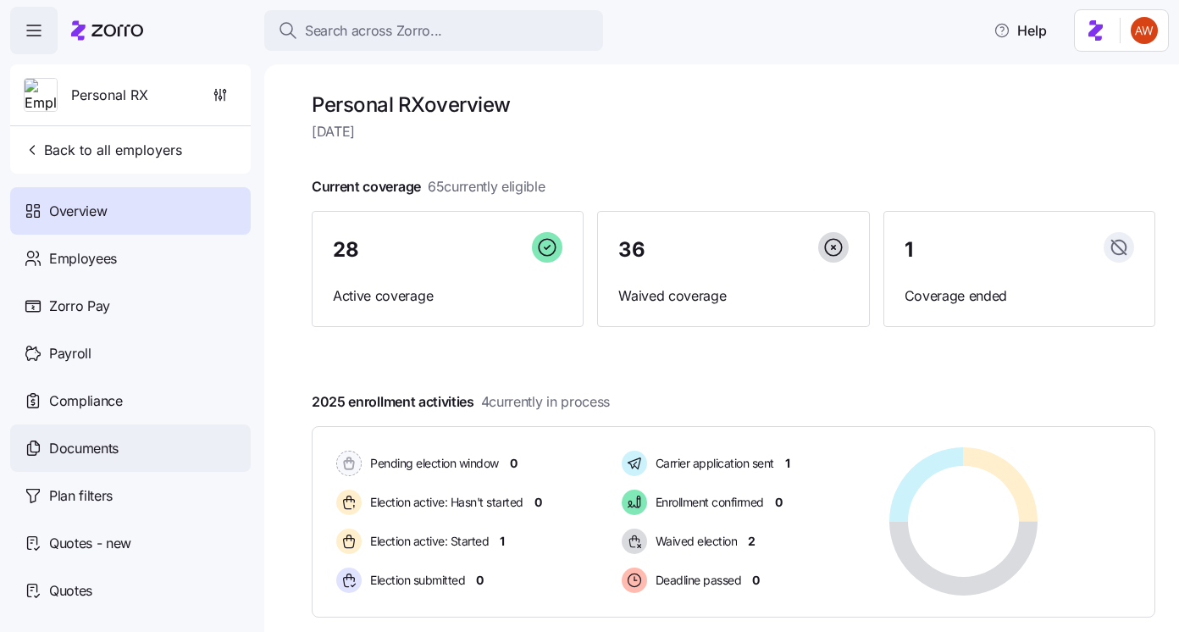
click at [86, 457] on span "Documents" at bounding box center [83, 448] width 69 height 21
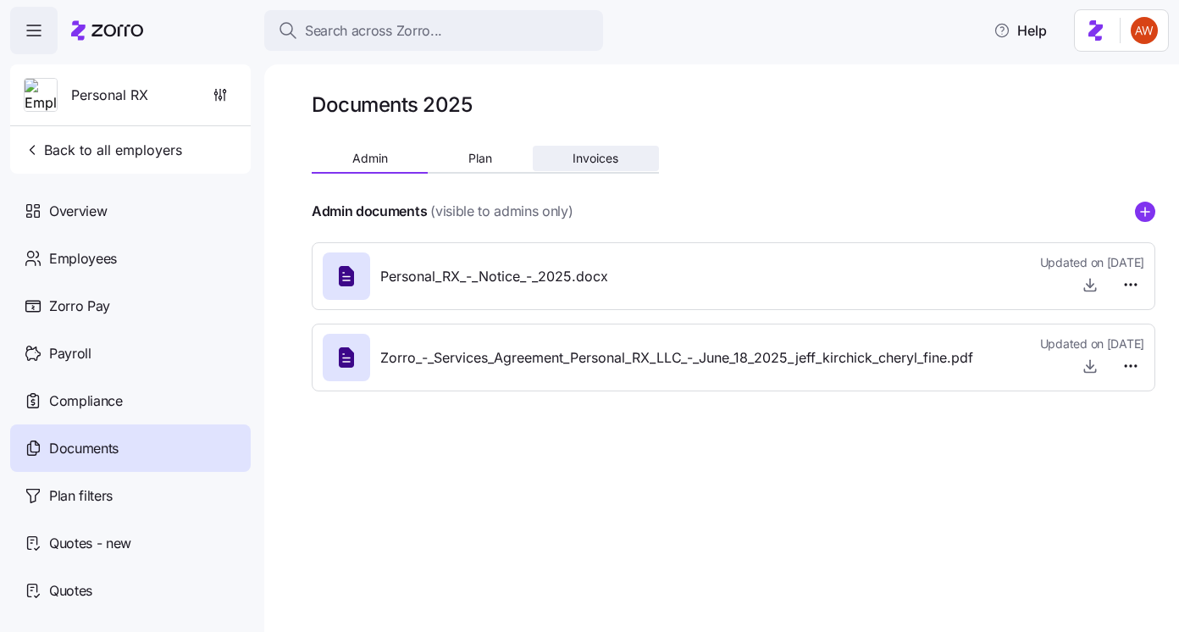
click at [583, 148] on button "Invoices" at bounding box center [596, 158] width 126 height 25
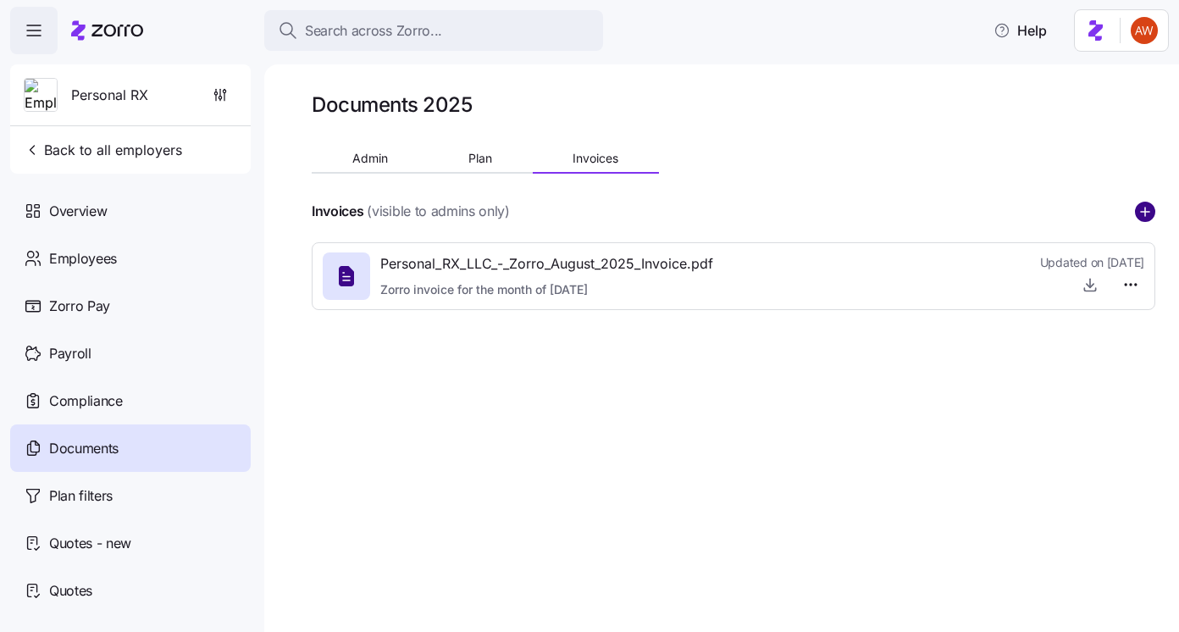
click at [1152, 214] on circle "add icon" at bounding box center [1144, 211] width 19 height 19
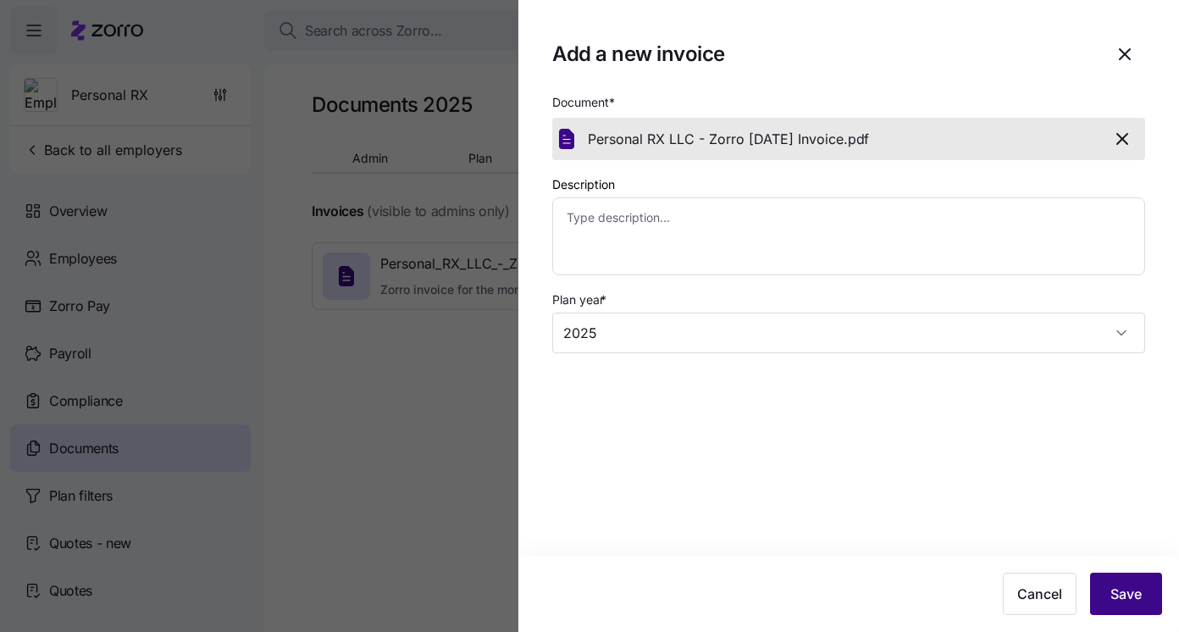
click at [1130, 588] on span "Save" at bounding box center [1125, 593] width 31 height 20
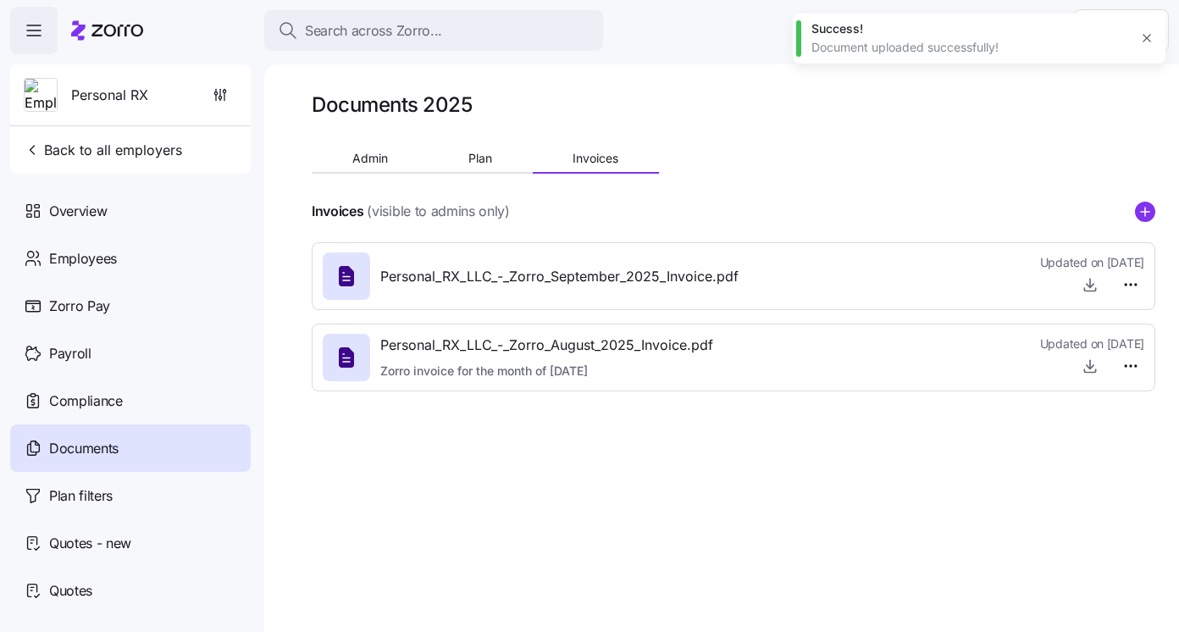
type textarea "x"
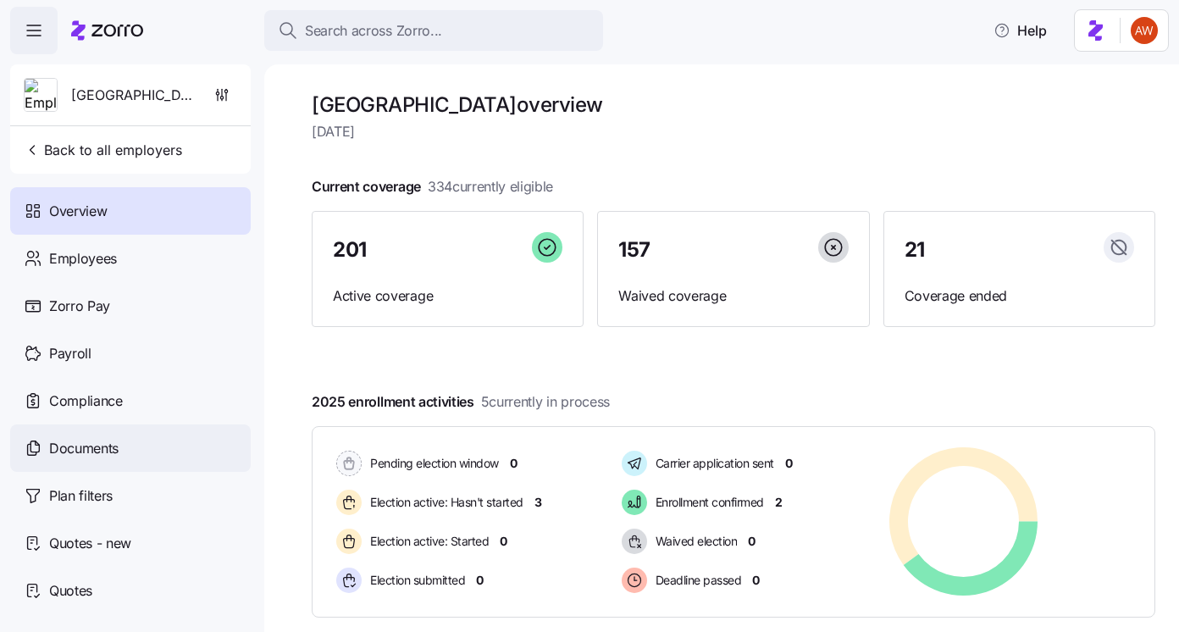
click at [105, 458] on span "Documents" at bounding box center [83, 448] width 69 height 21
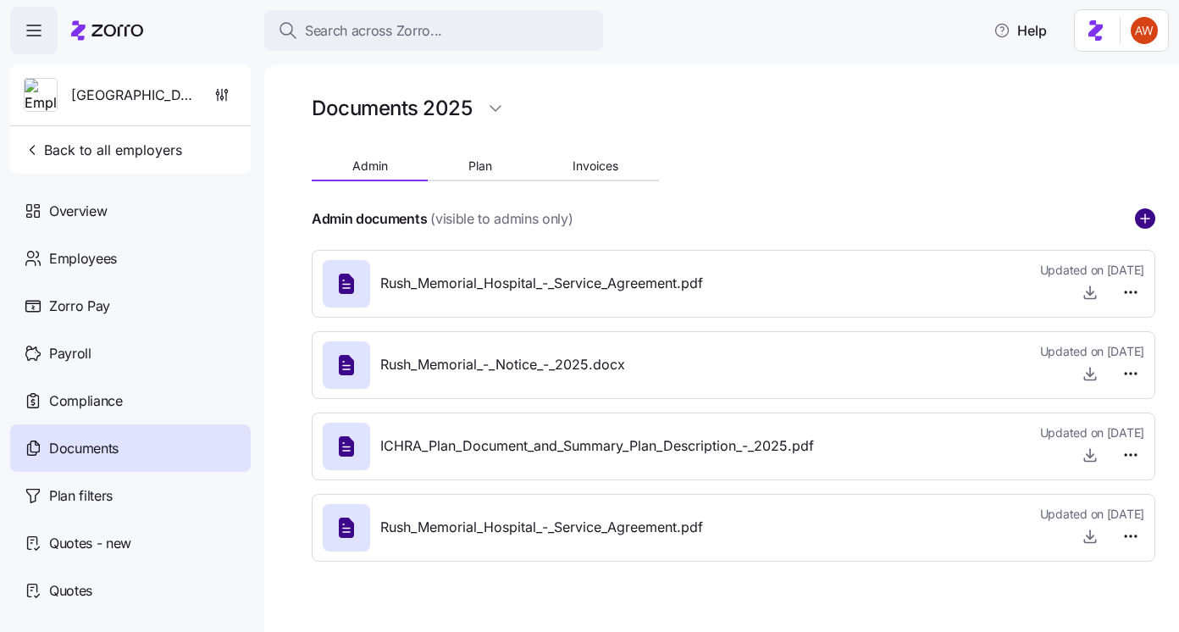
click at [1151, 213] on circle "add icon" at bounding box center [1144, 218] width 19 height 19
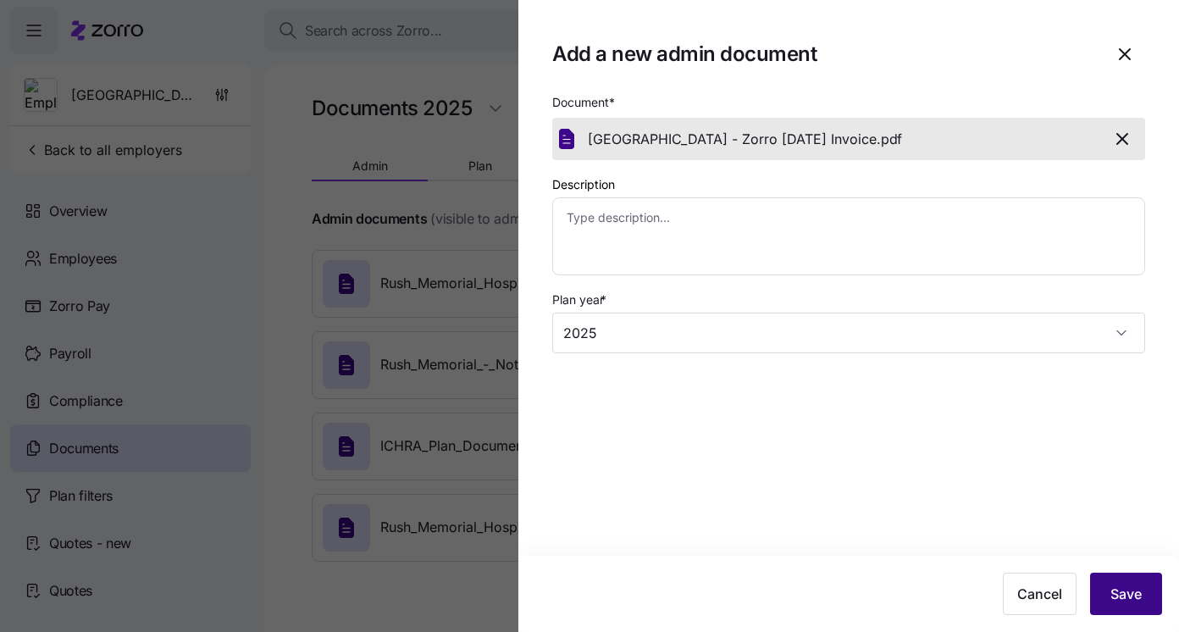
click at [1114, 595] on span "Save" at bounding box center [1125, 593] width 31 height 20
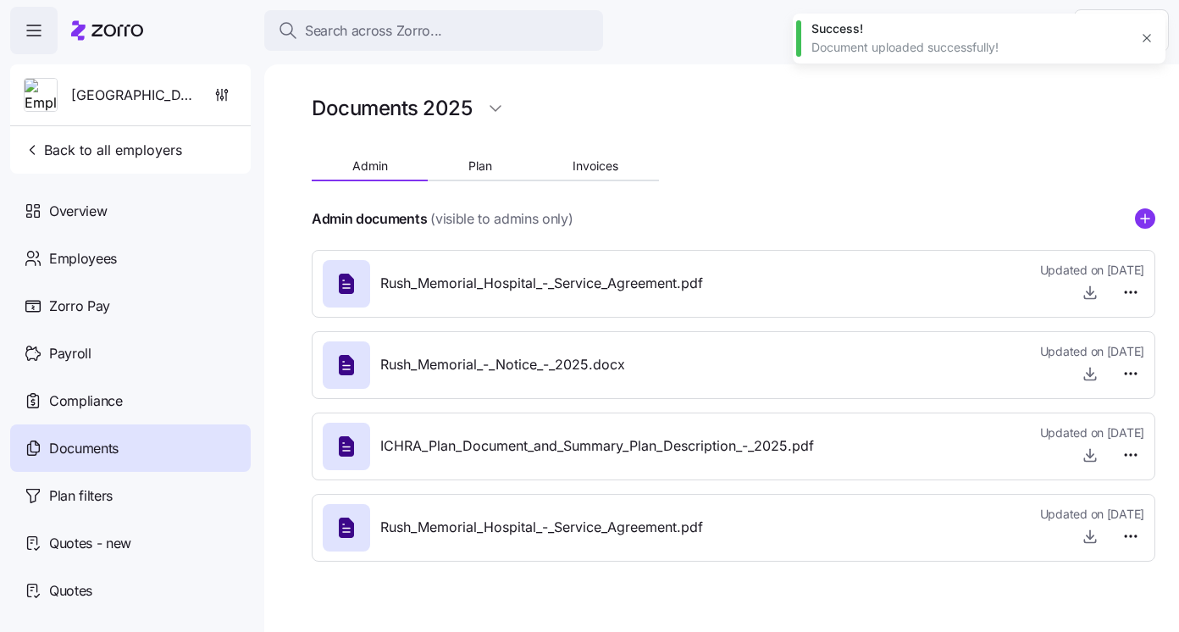
type textarea "x"
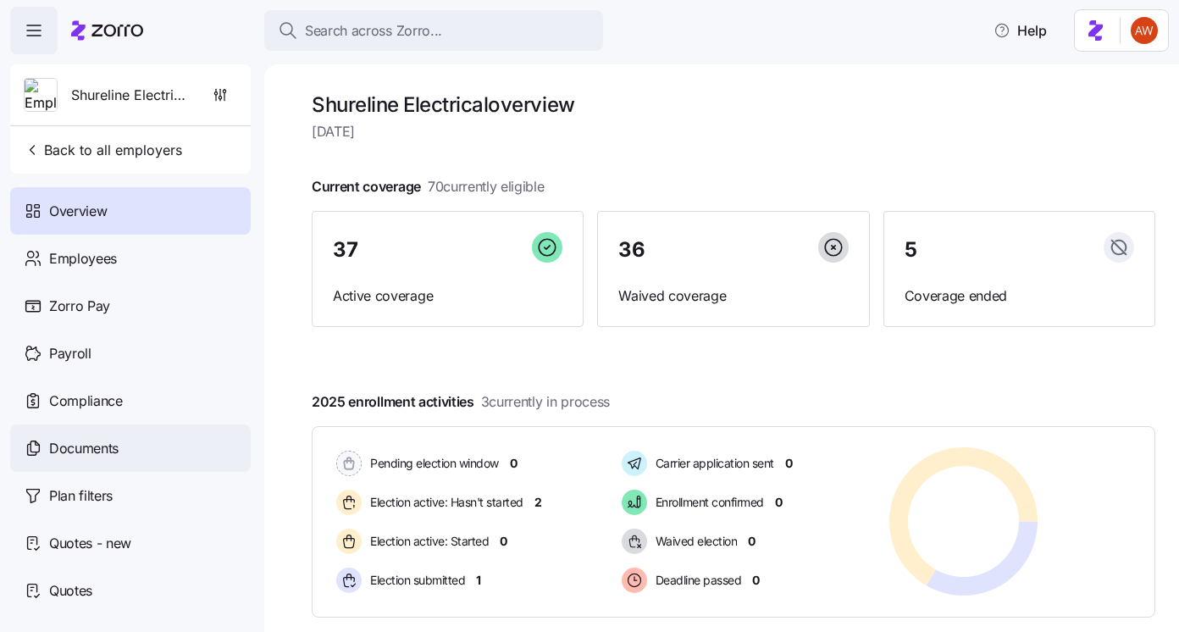
click at [58, 450] on span "Documents" at bounding box center [83, 448] width 69 height 21
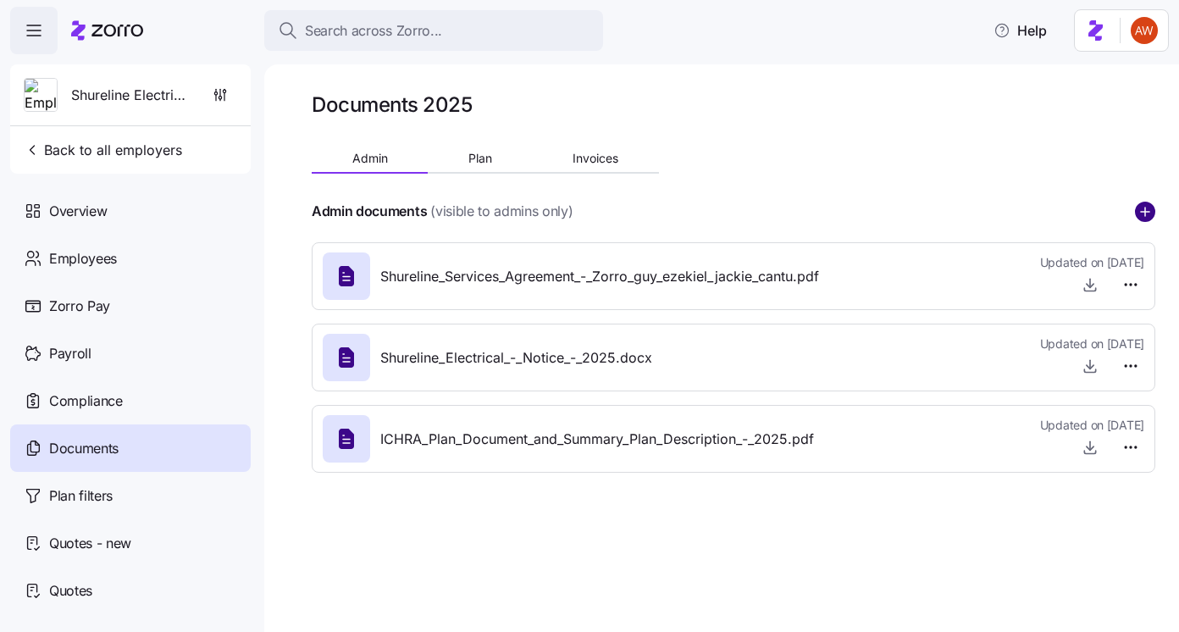
click at [1146, 211] on icon "add icon" at bounding box center [1145, 212] width 20 height 20
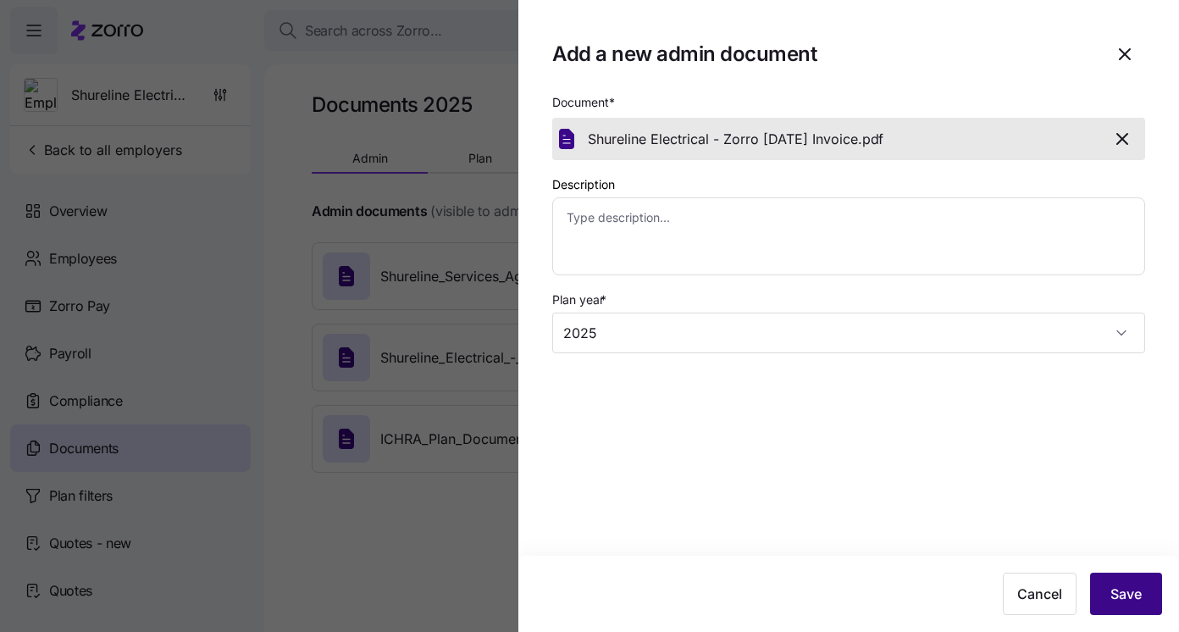
click at [1125, 598] on span "Save" at bounding box center [1125, 593] width 31 height 20
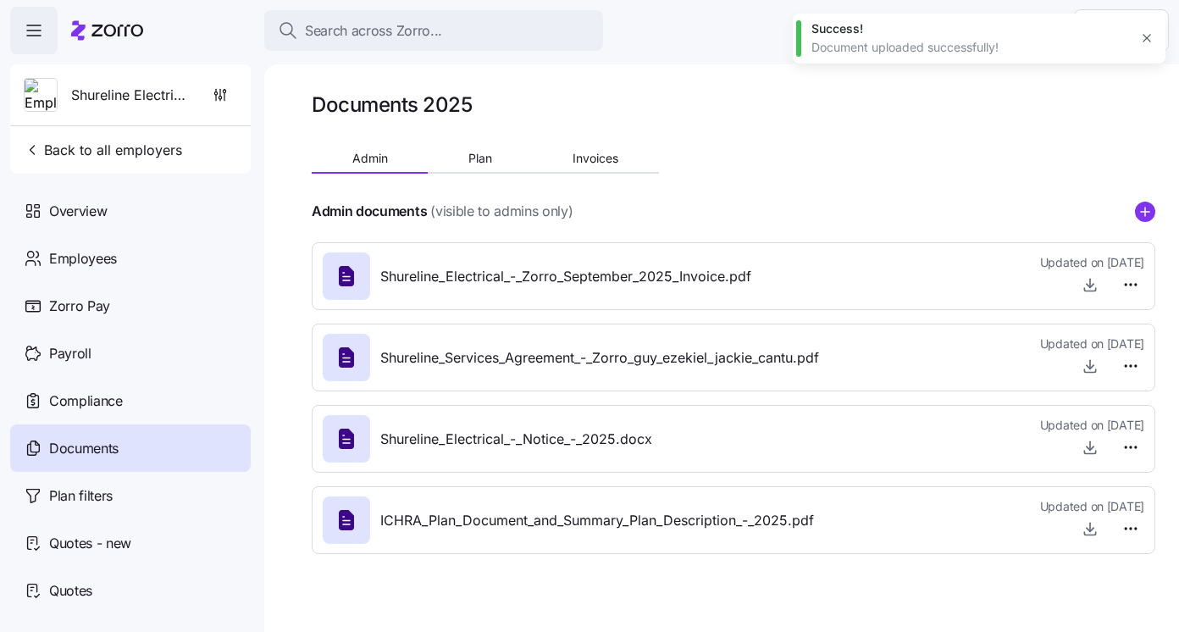
type textarea "x"
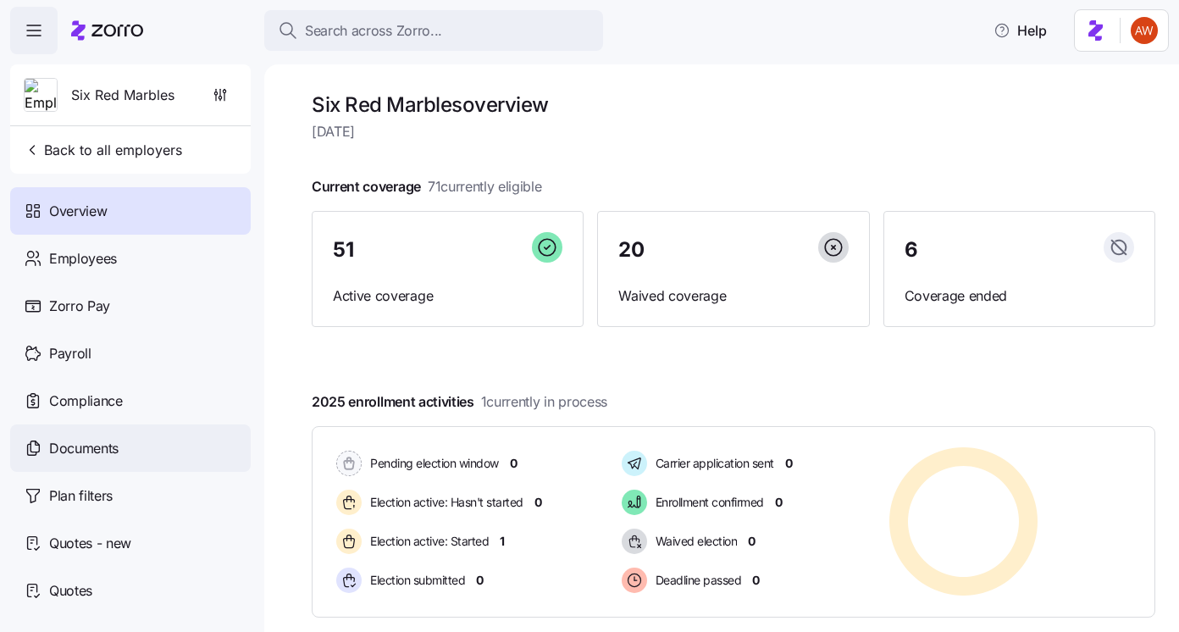
click at [84, 451] on span "Documents" at bounding box center [83, 448] width 69 height 21
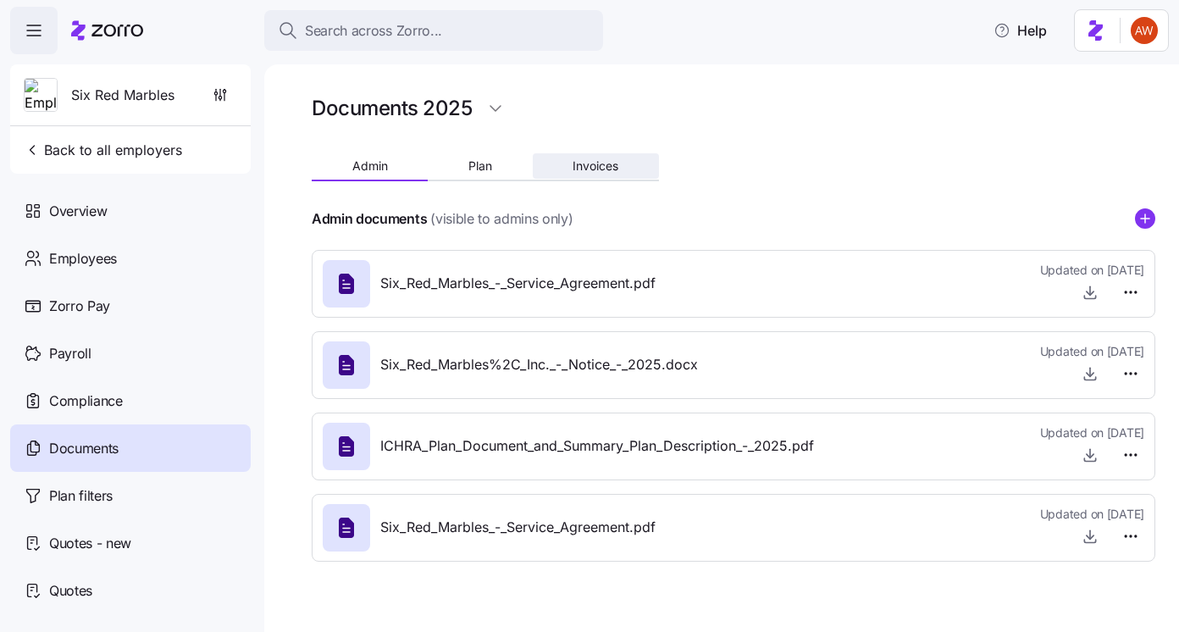
click at [577, 163] on span "Invoices" at bounding box center [595, 166] width 46 height 12
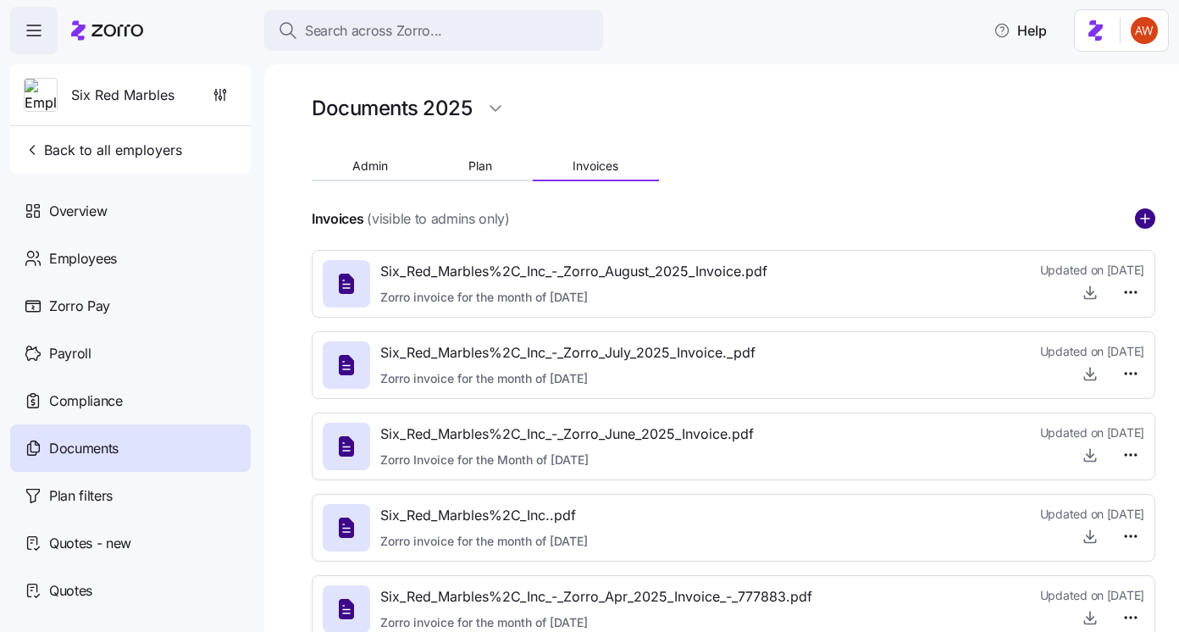
click at [1153, 218] on circle "add icon" at bounding box center [1144, 218] width 19 height 19
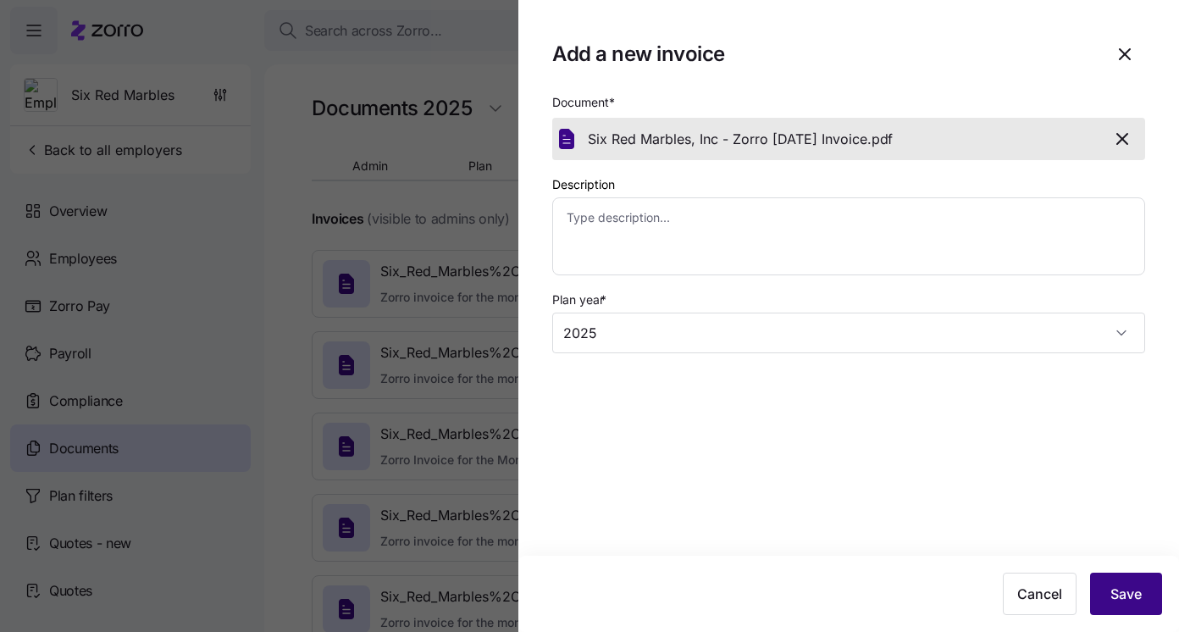
click at [1110, 597] on span "Save" at bounding box center [1125, 593] width 31 height 20
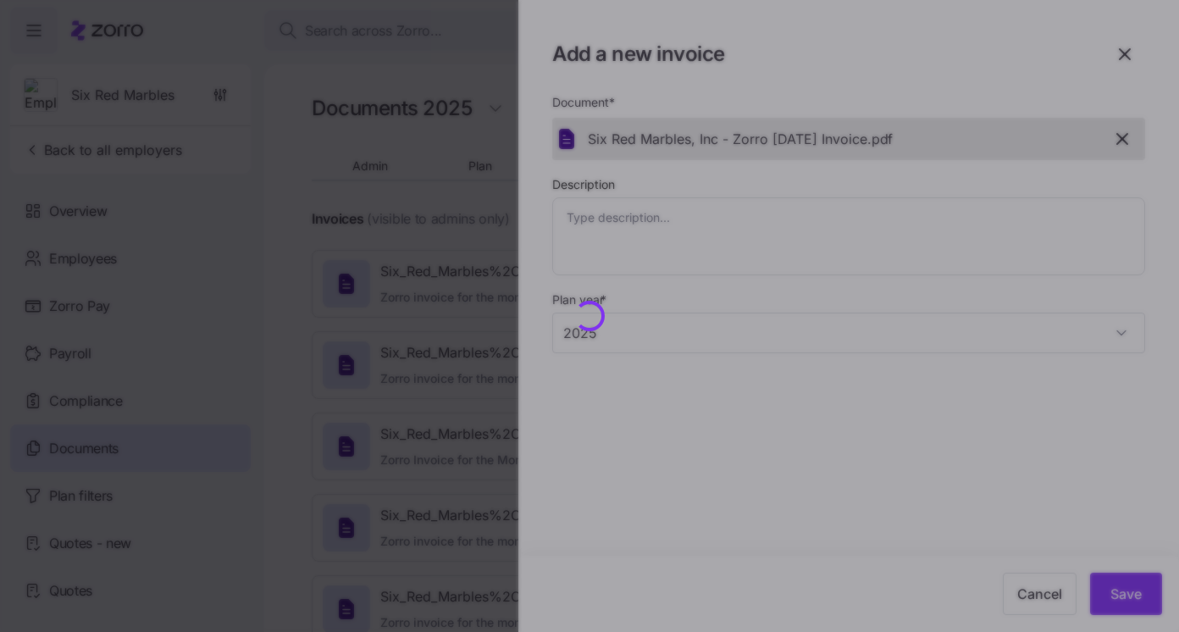
type textarea "x"
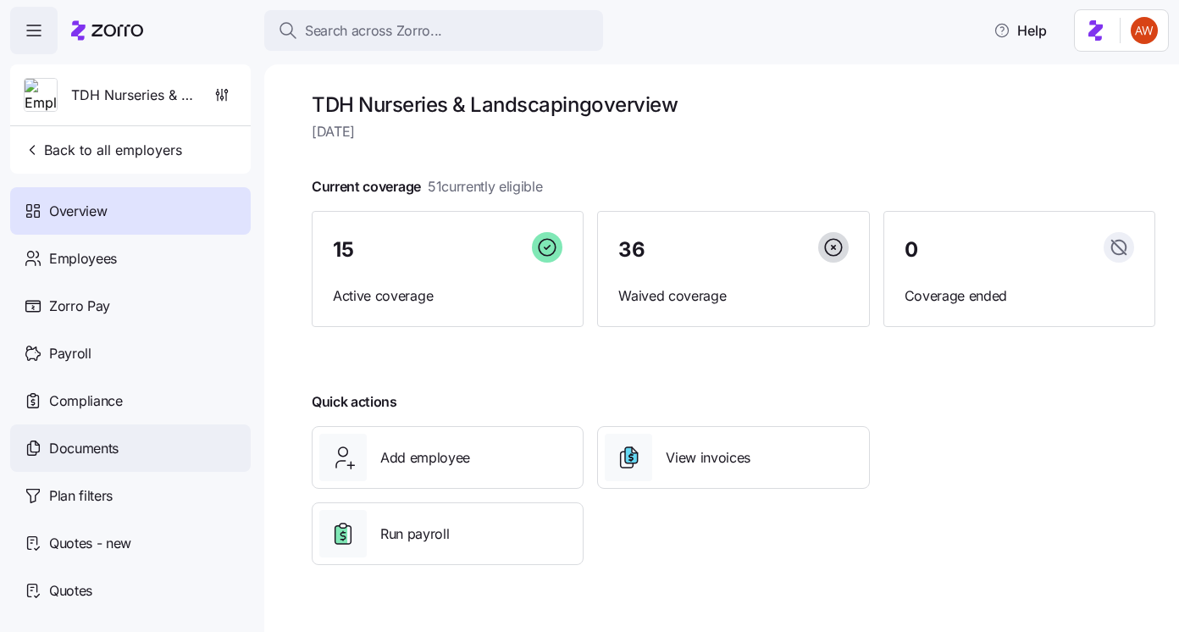
click at [146, 461] on div "Documents" at bounding box center [130, 447] width 240 height 47
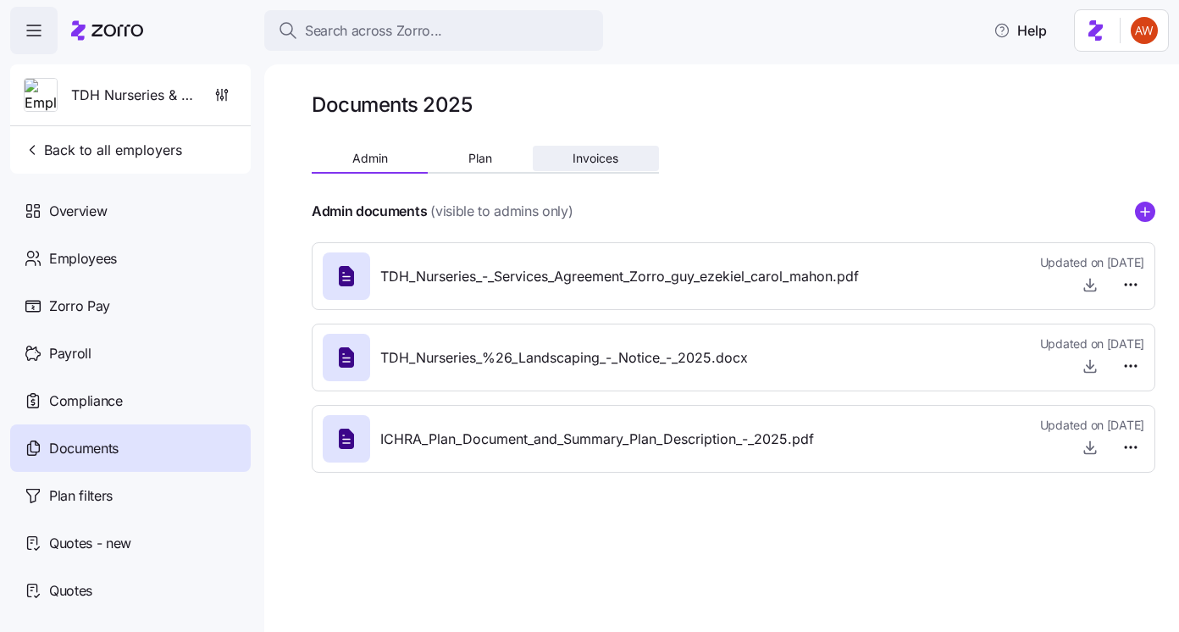
click at [616, 157] on span "Invoices" at bounding box center [595, 158] width 46 height 12
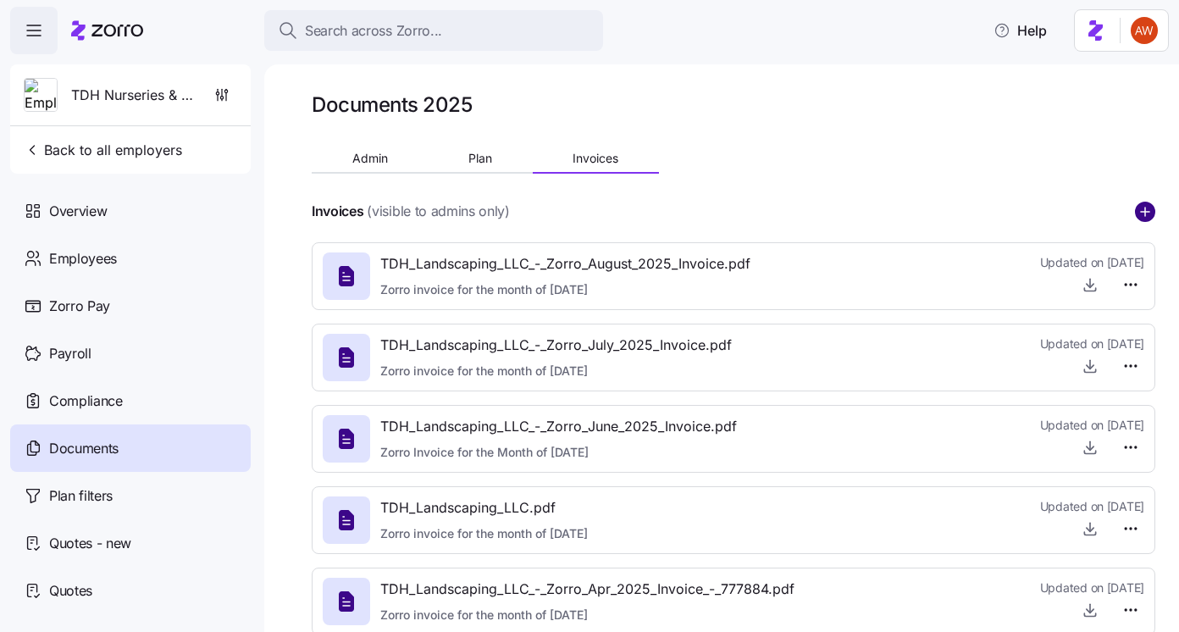
click at [1138, 212] on circle "add icon" at bounding box center [1144, 211] width 19 height 19
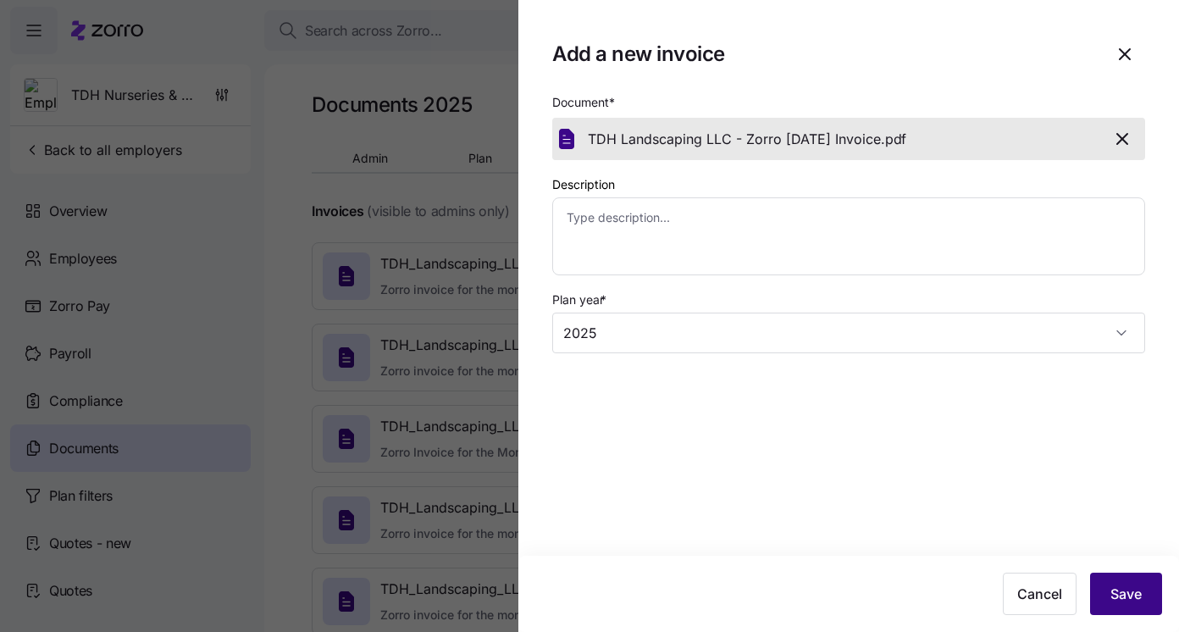
click at [1125, 608] on button "Save" at bounding box center [1126, 593] width 72 height 42
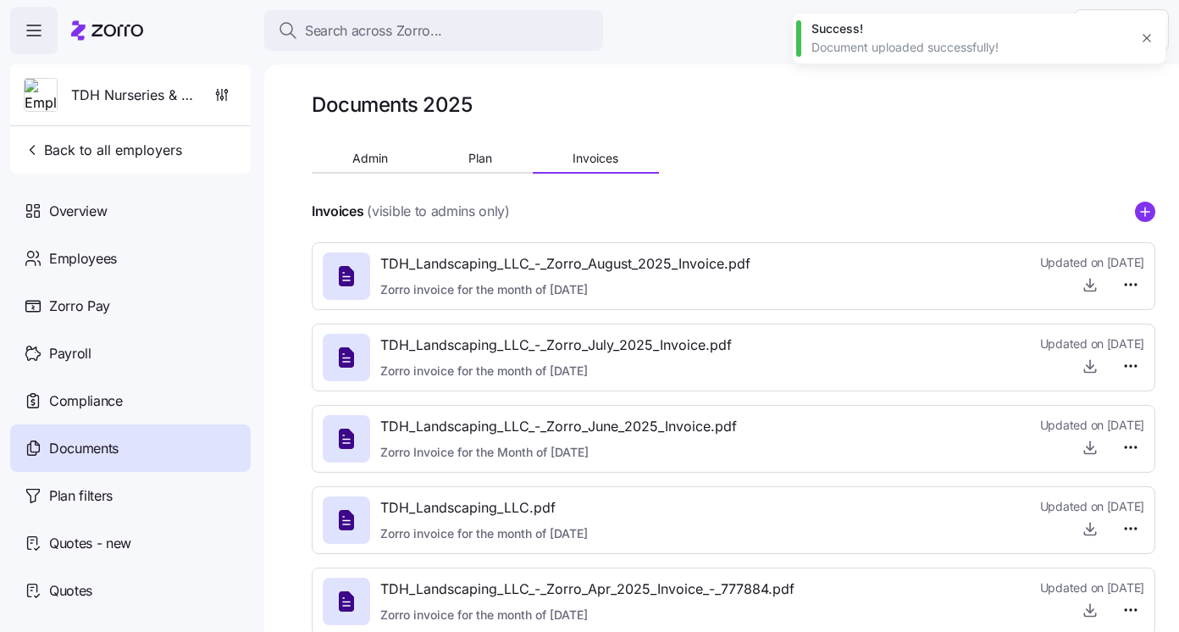
type textarea "x"
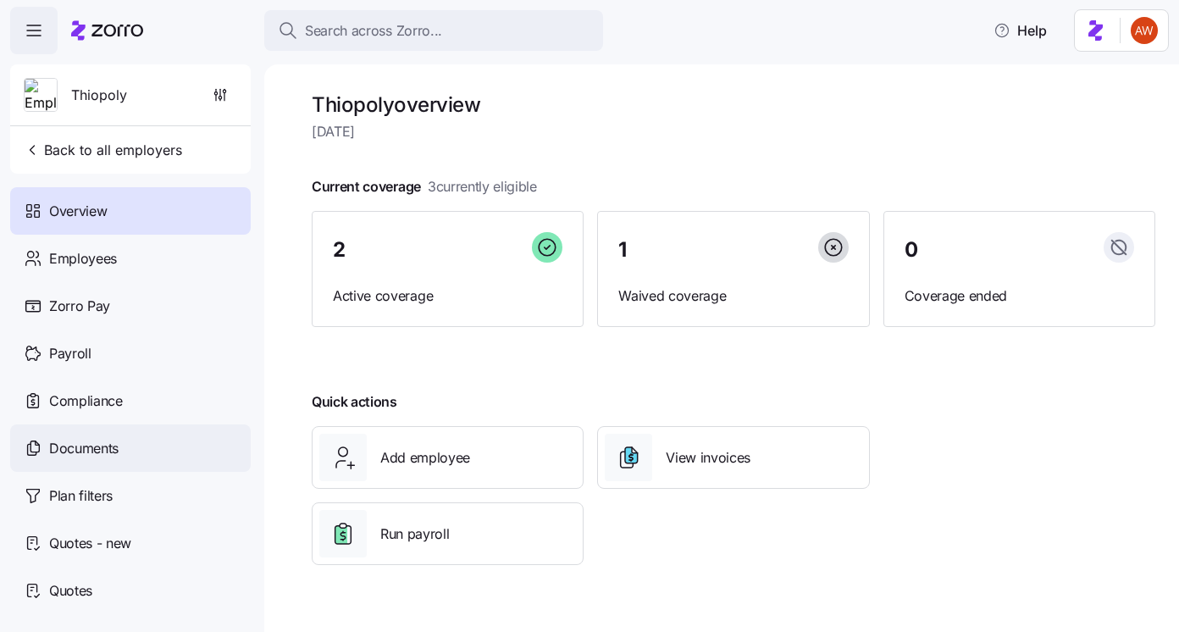
click at [189, 456] on div "Documents" at bounding box center [130, 447] width 240 height 47
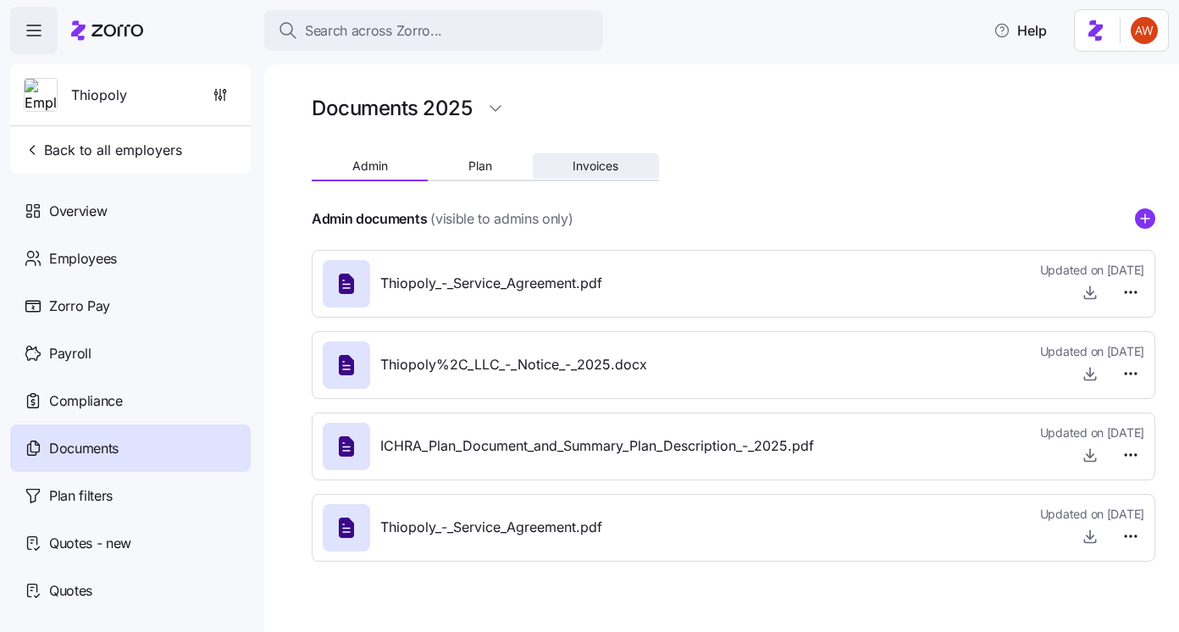
click at [622, 164] on button "Invoices" at bounding box center [596, 165] width 126 height 25
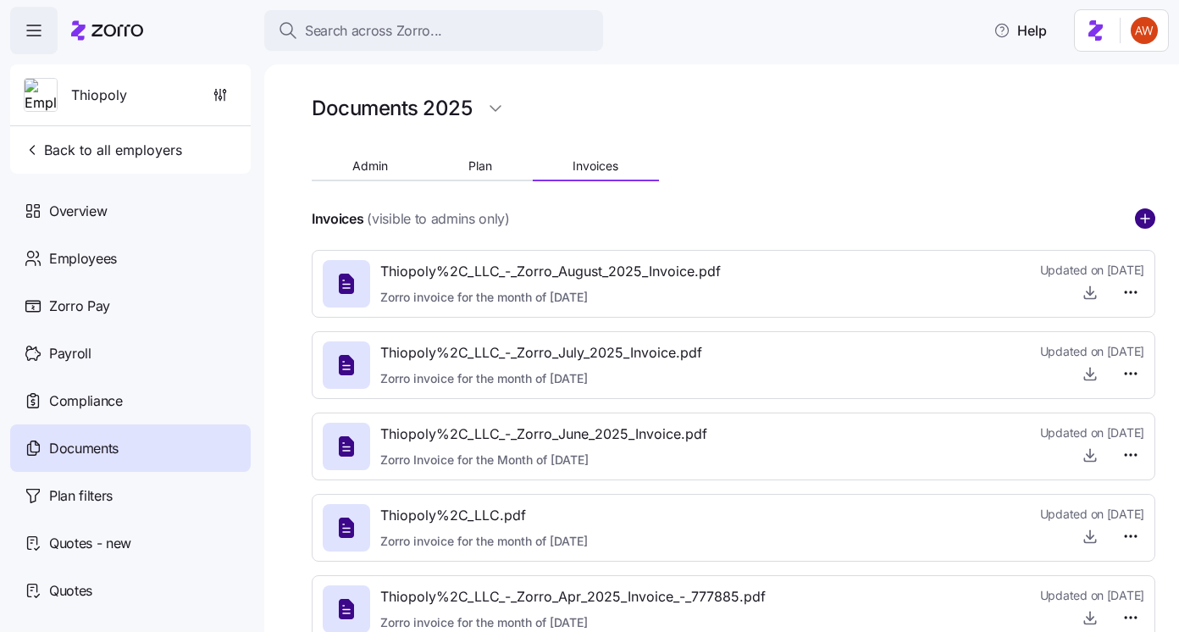
click at [1153, 215] on circle "add icon" at bounding box center [1144, 218] width 19 height 19
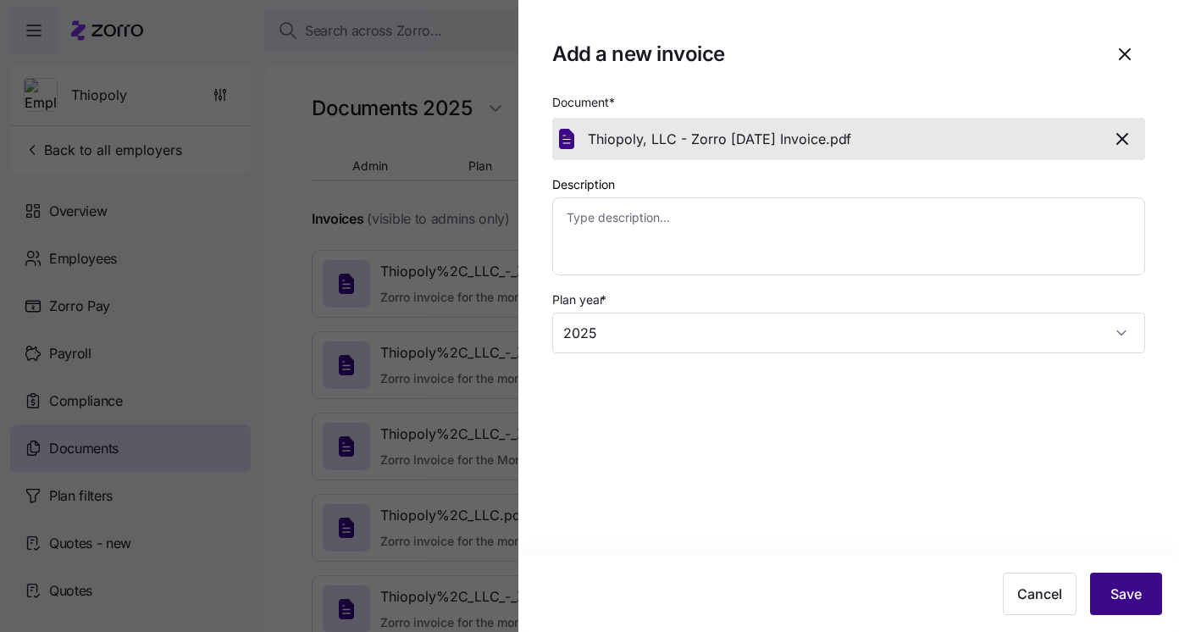
click at [1117, 594] on span "Save" at bounding box center [1125, 593] width 31 height 20
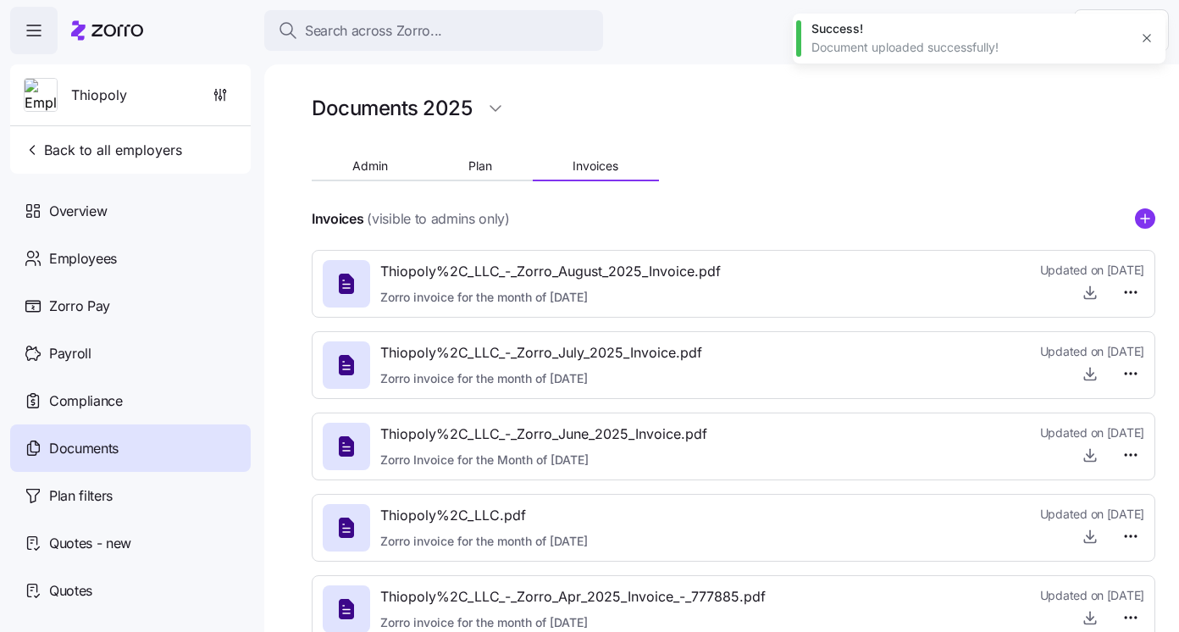
type textarea "x"
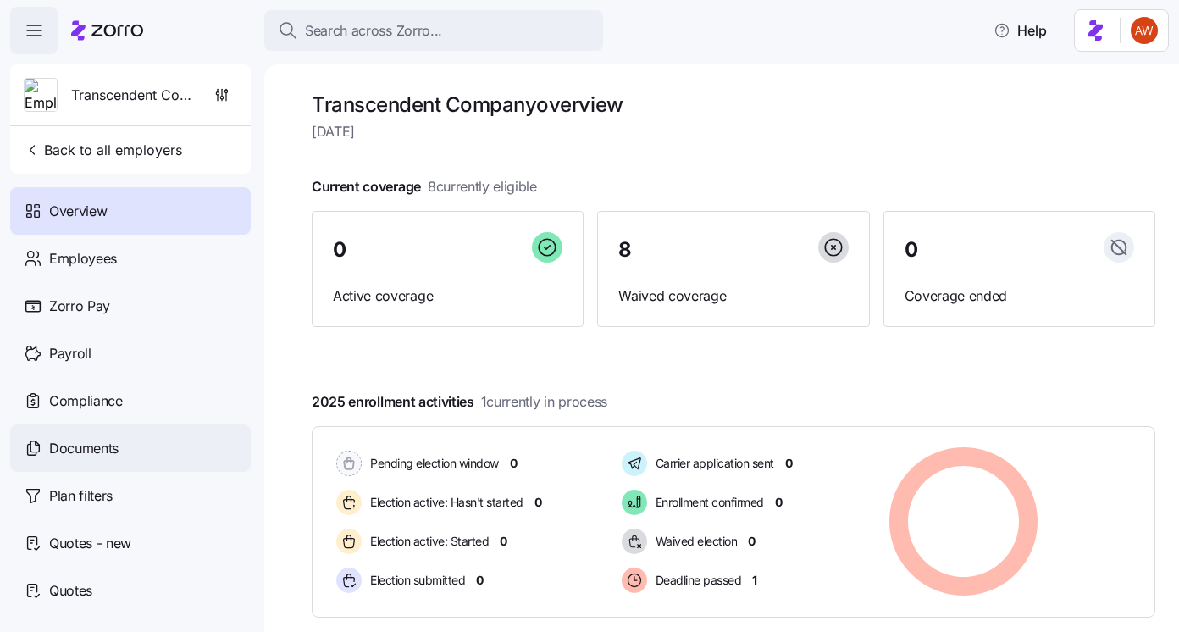
click at [172, 436] on div "Documents" at bounding box center [130, 447] width 240 height 47
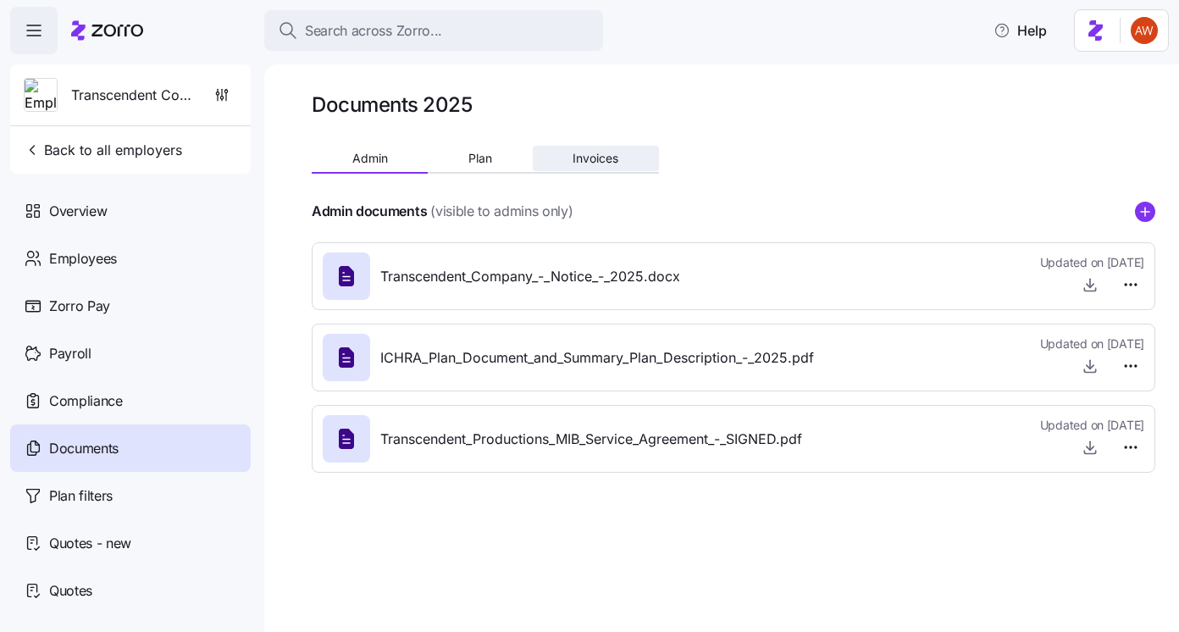
click at [605, 157] on span "Invoices" at bounding box center [595, 158] width 46 height 12
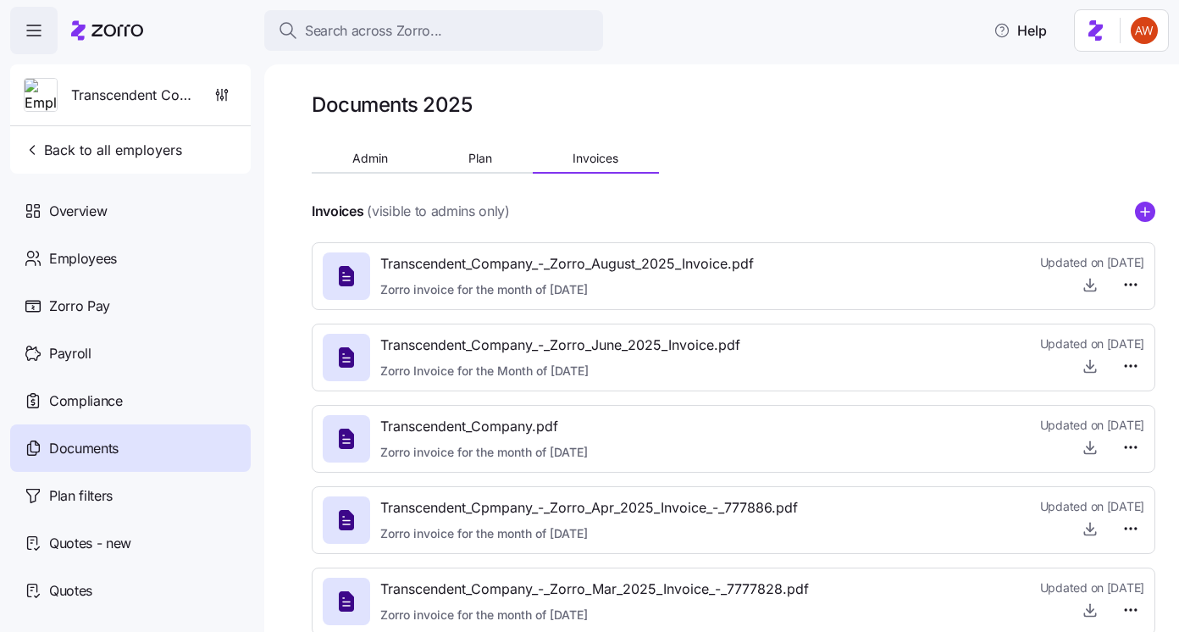
click at [1154, 204] on icon "add icon" at bounding box center [1145, 212] width 20 height 20
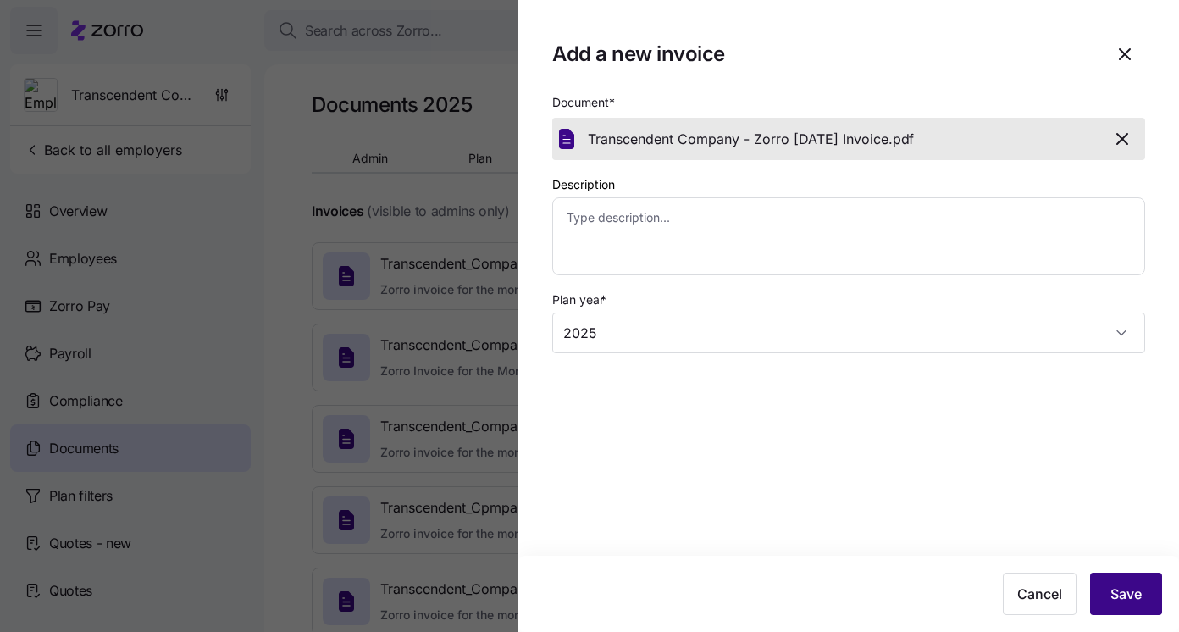
click at [1131, 587] on span "Save" at bounding box center [1125, 593] width 31 height 20
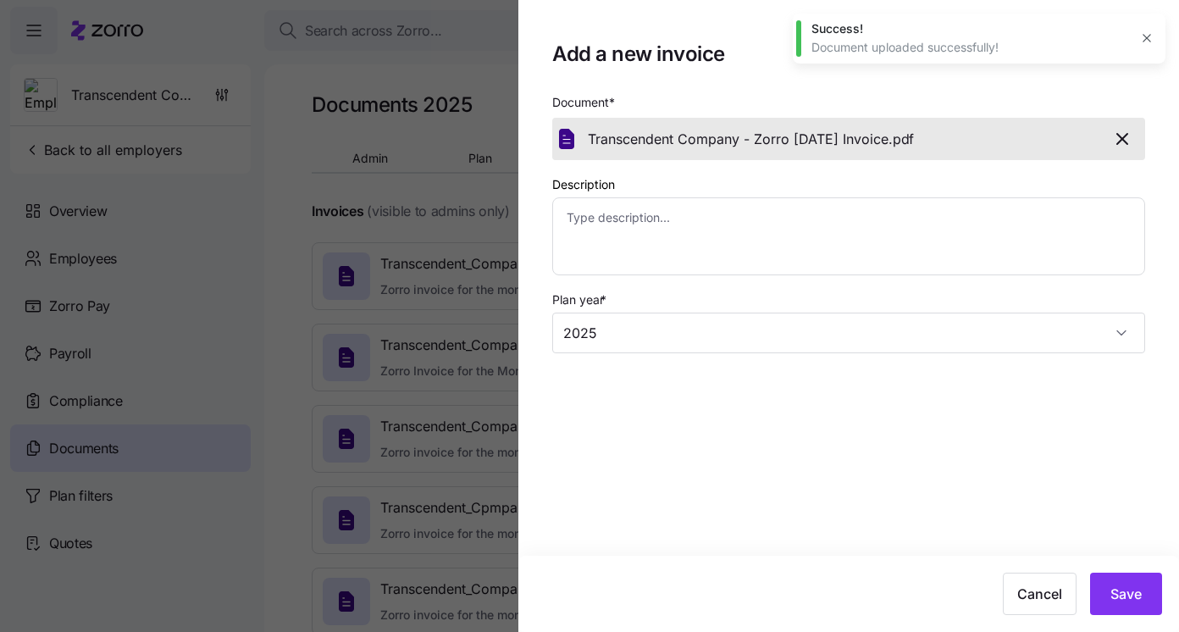
type textarea "x"
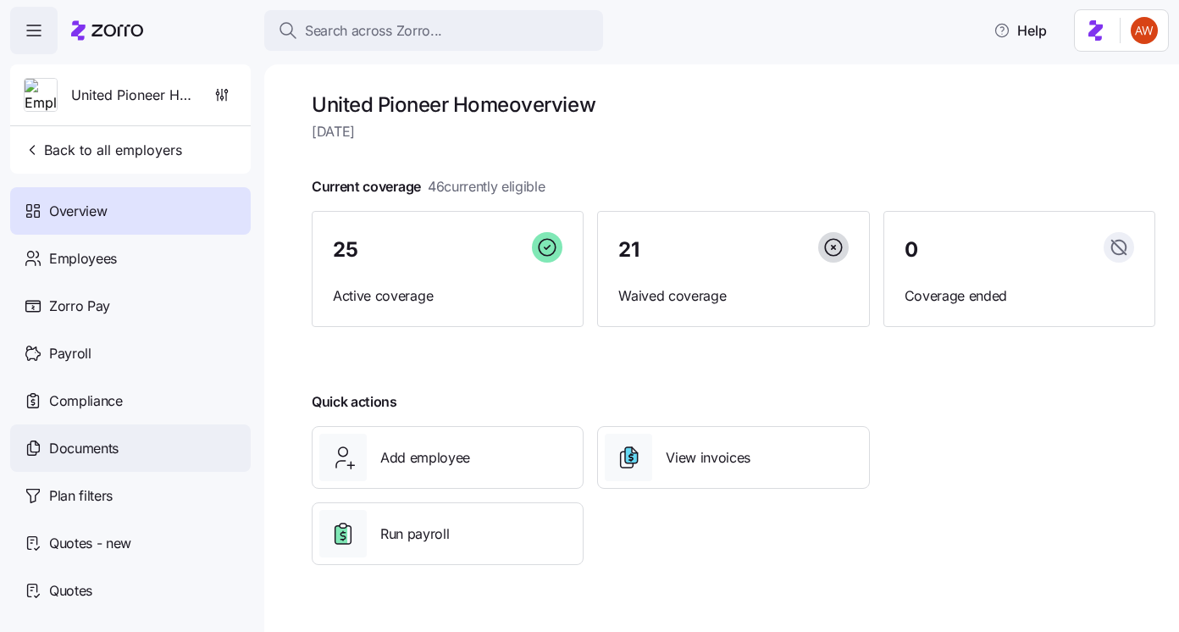
click at [163, 449] on div "Documents" at bounding box center [130, 447] width 240 height 47
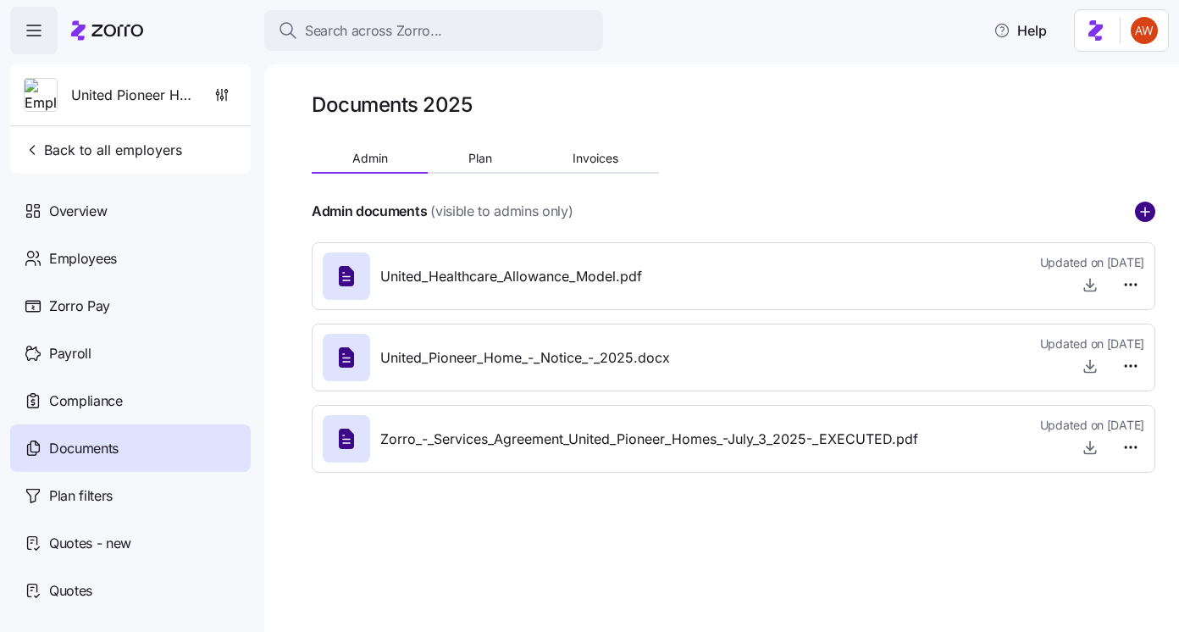
click at [1150, 208] on circle "add icon" at bounding box center [1144, 211] width 19 height 19
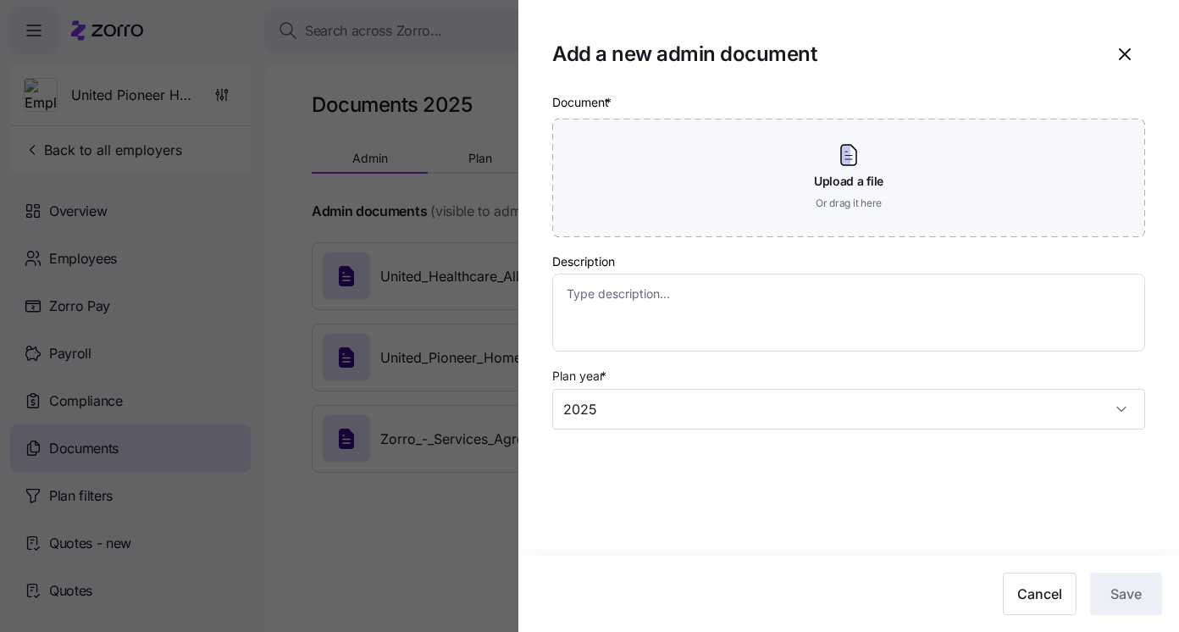
click at [503, 216] on div at bounding box center [589, 316] width 1179 height 632
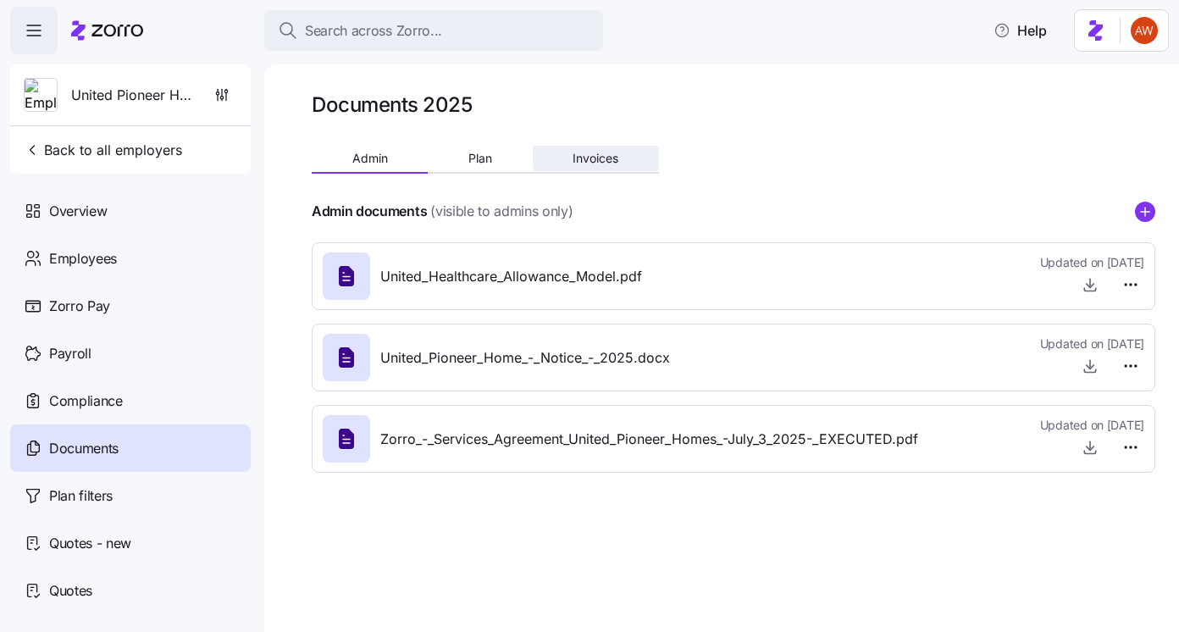
click at [581, 157] on span "Invoices" at bounding box center [595, 158] width 46 height 12
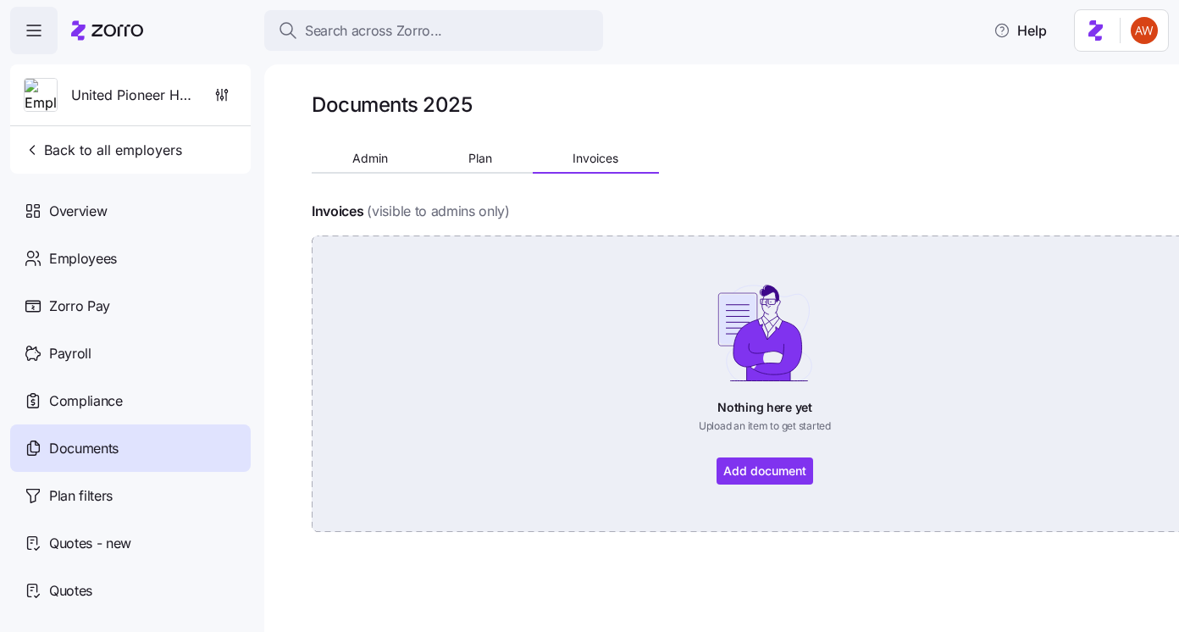
click at [756, 459] on div "Nothing here yet Upload an item to get started Add document" at bounding box center [764, 384] width 811 height 202
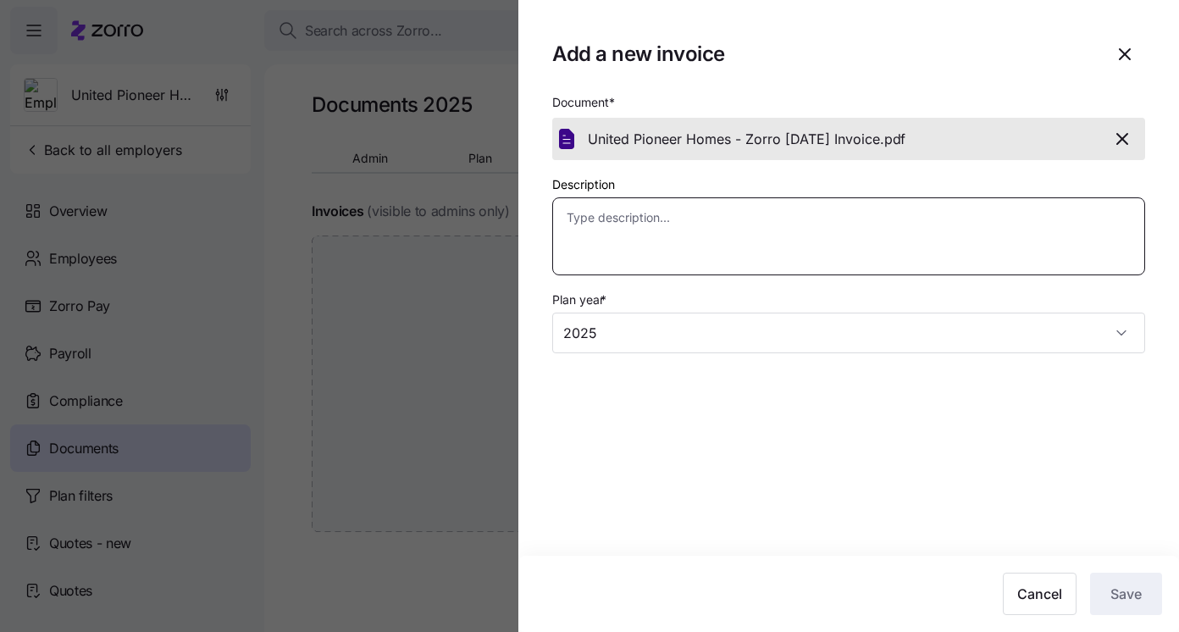
click at [903, 240] on textarea "Description" at bounding box center [848, 236] width 593 height 78
type textarea "x"
type textarea "S"
type textarea "x"
type textarea "Se"
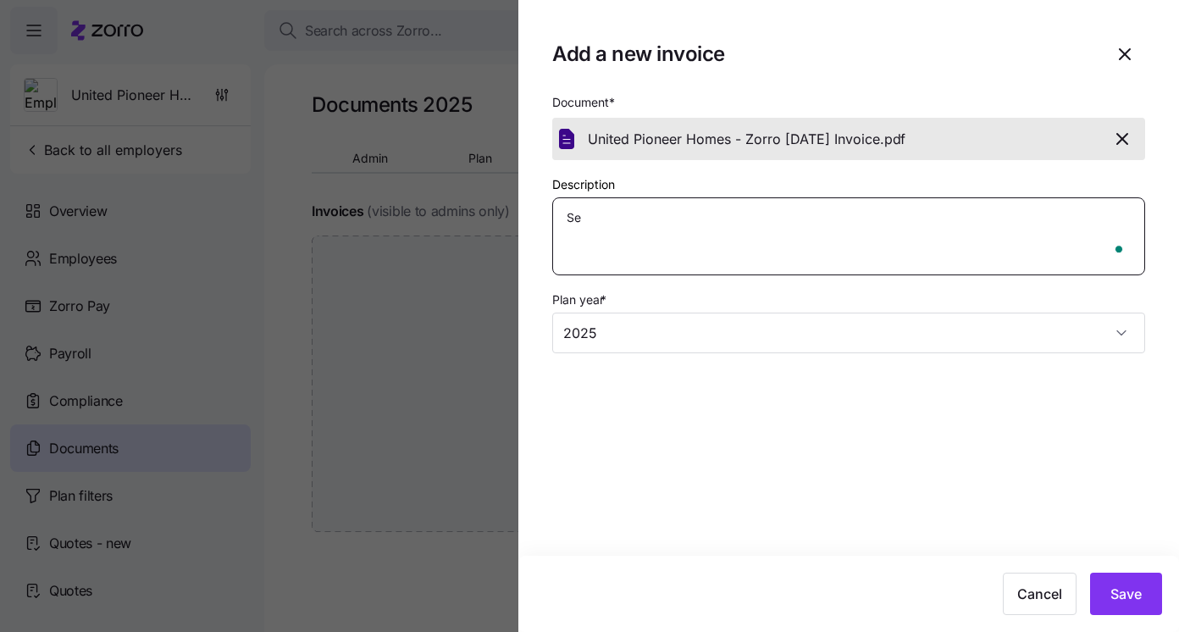
type textarea "x"
type textarea "Sep"
type textarea "x"
type textarea "Sept"
type textarea "x"
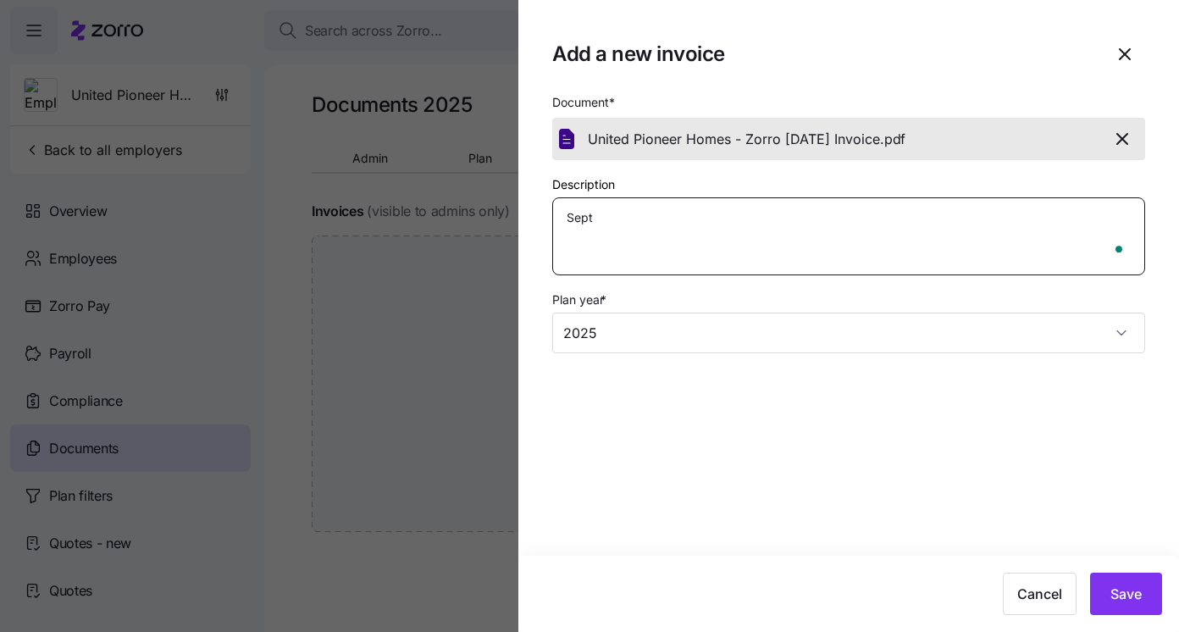
type textarea "Septe"
type textarea "x"
type textarea "Septem"
type textarea "x"
type textarea "Septemb"
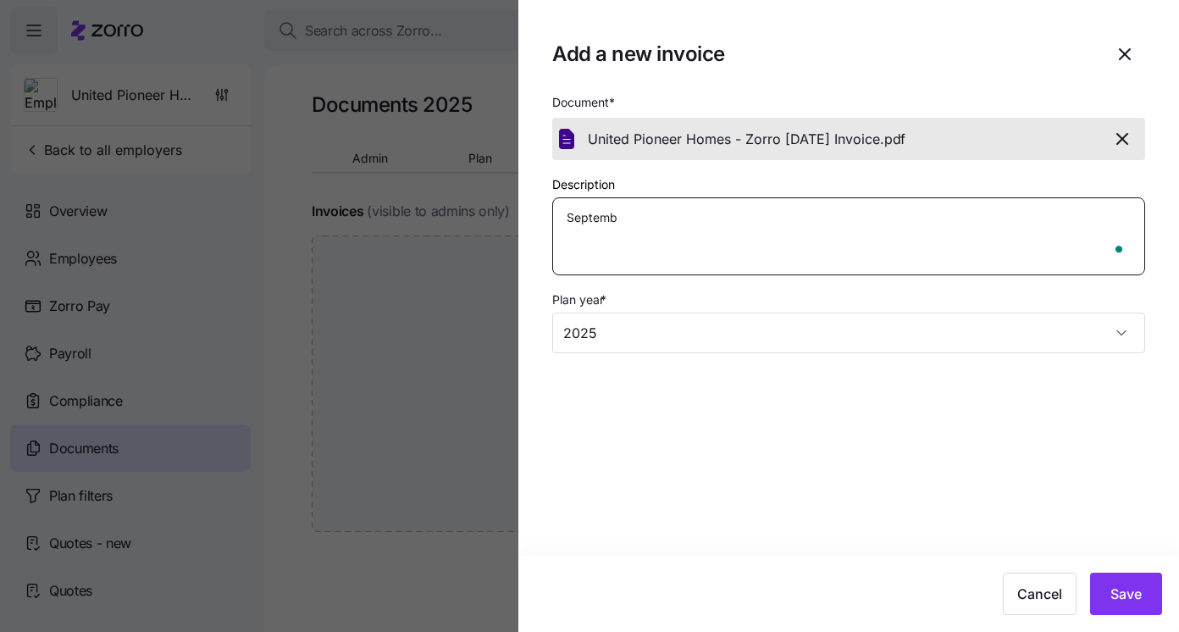
type textarea "x"
type textarea "Septembe"
type textarea "x"
type textarea "September"
type textarea "x"
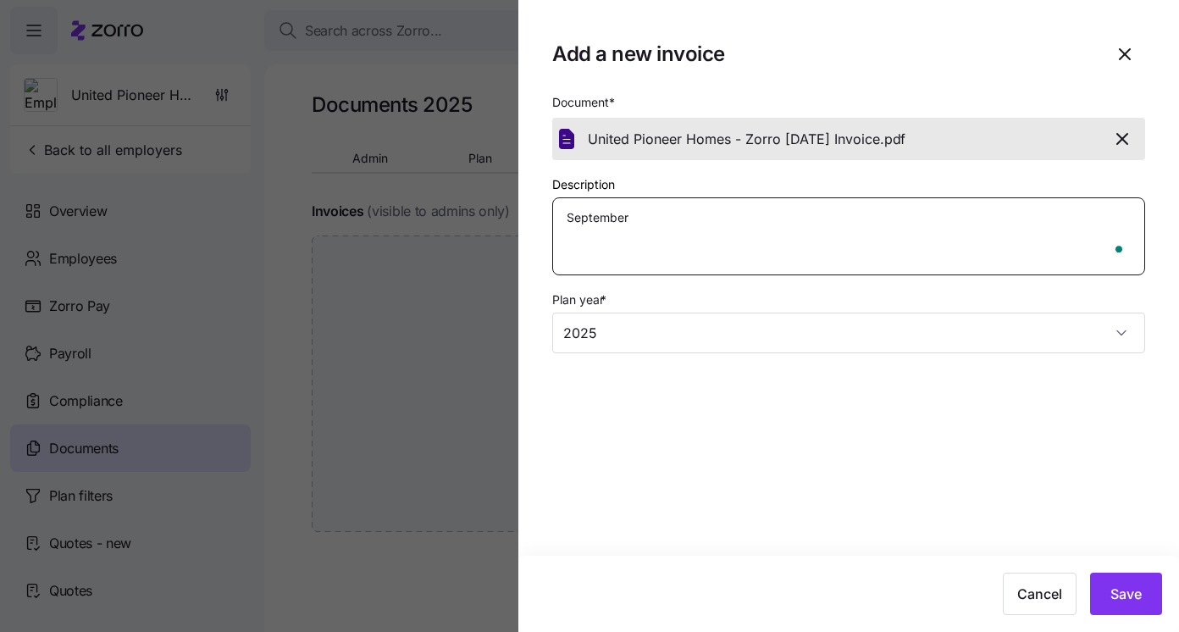
type textarea "September I"
type textarea "x"
type textarea "September In"
type textarea "x"
type textarea "September Inv"
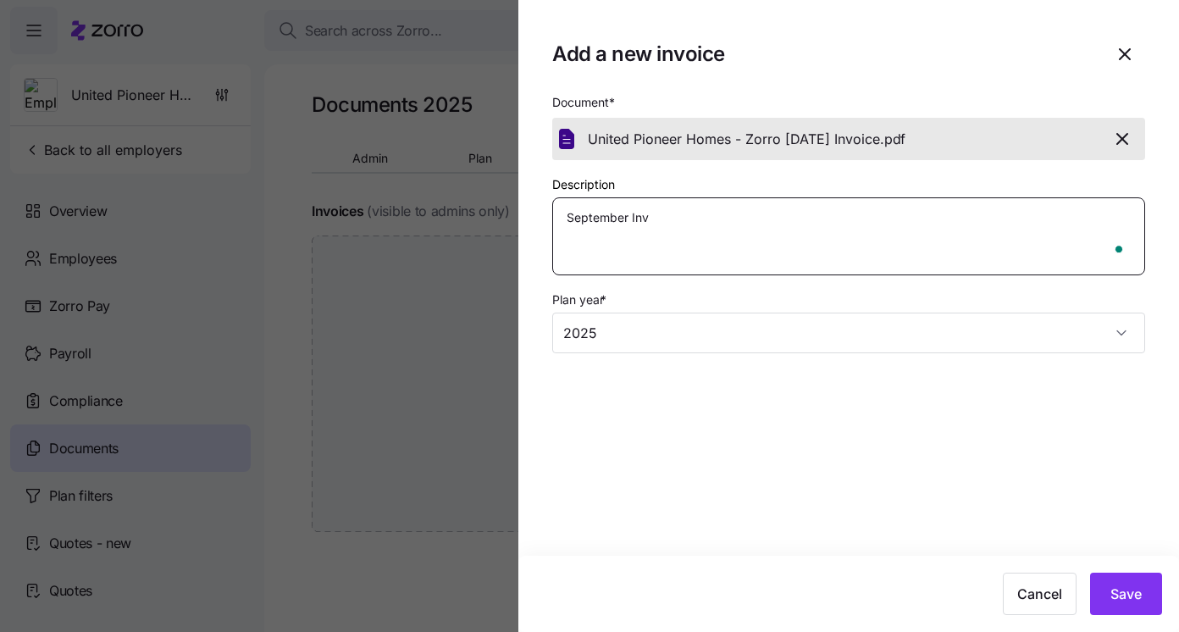
type textarea "x"
type textarea "September Invo"
type textarea "x"
type textarea "September Invoi"
type textarea "x"
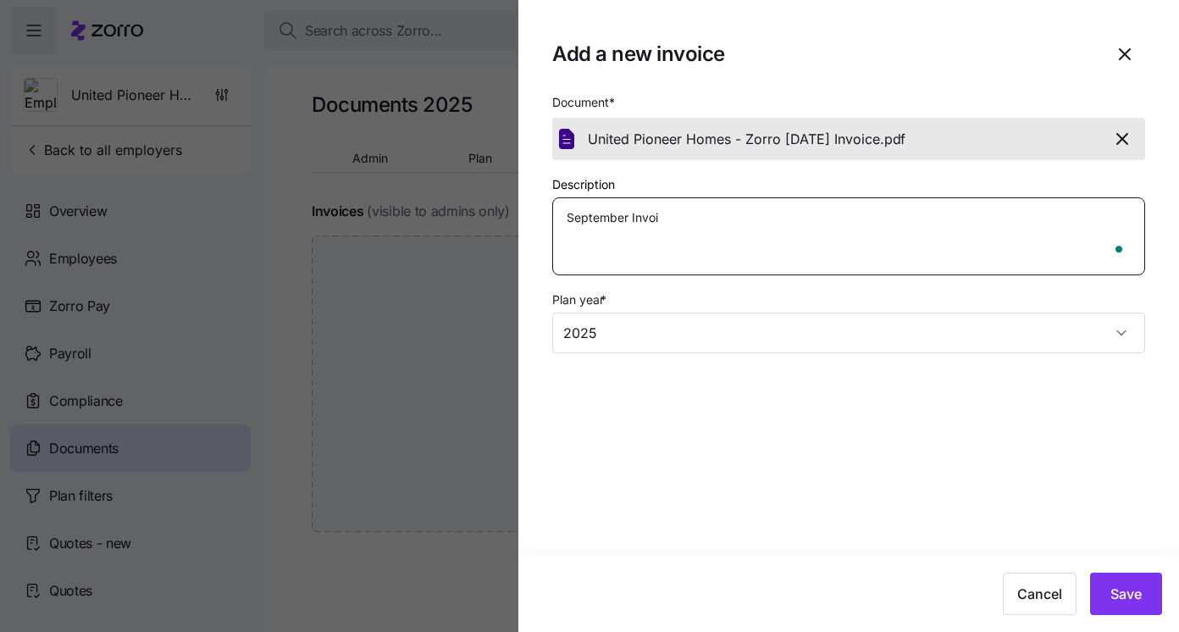
type textarea "September Invoic"
type textarea "x"
type textarea "September Invoice"
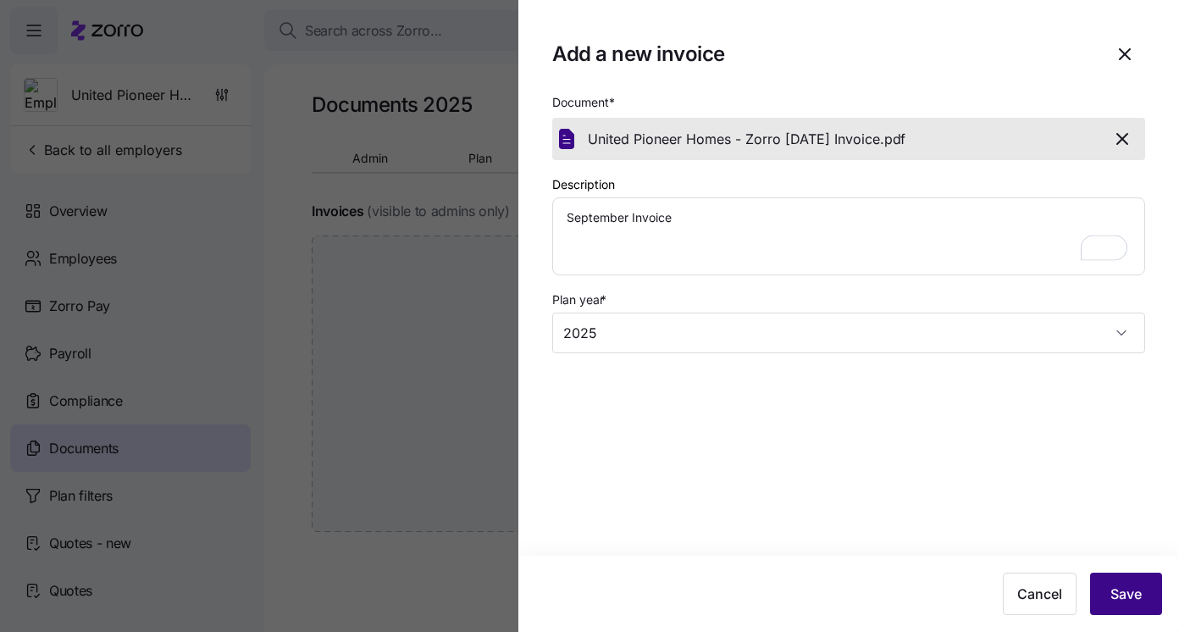
click at [1124, 593] on span "Save" at bounding box center [1125, 593] width 31 height 20
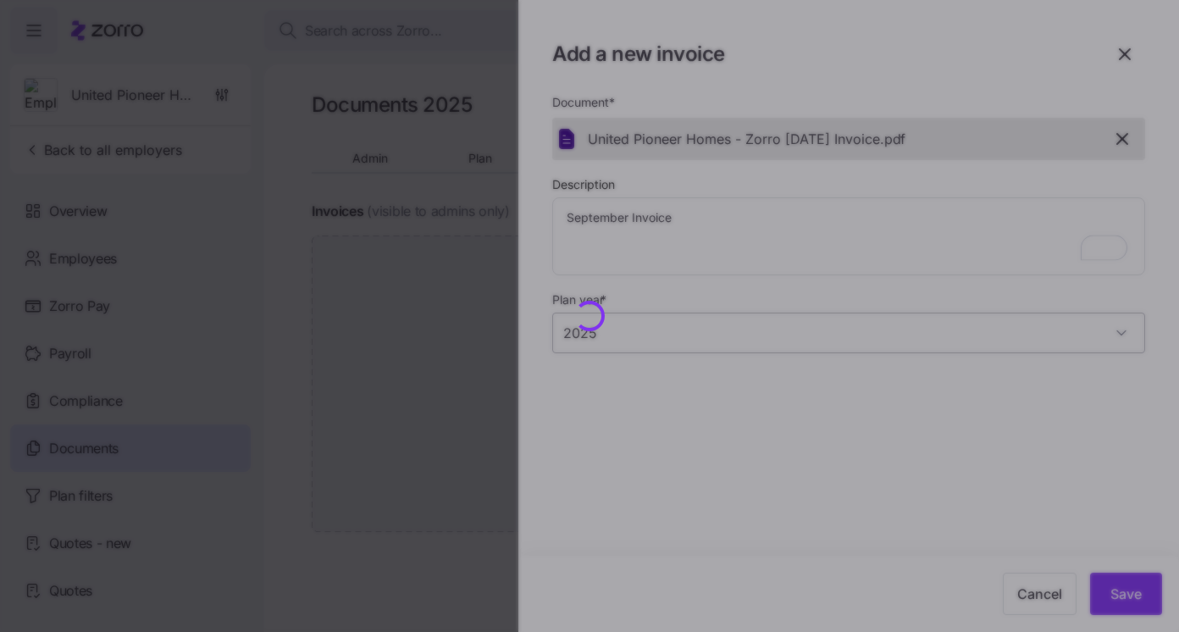
type textarea "x"
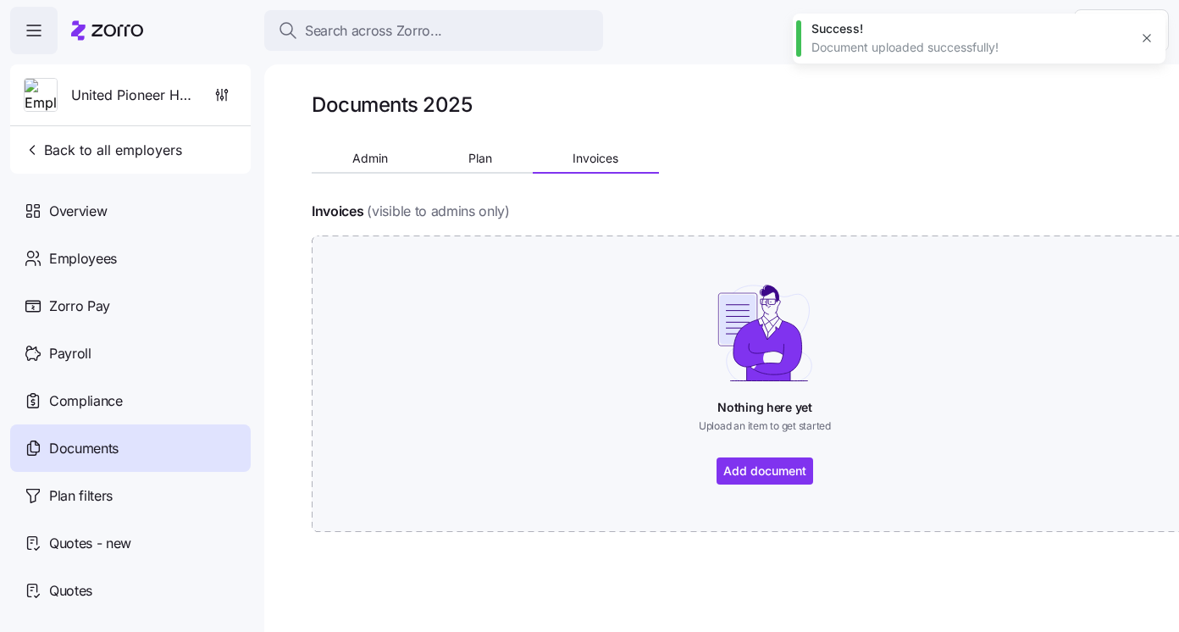
type textarea "x"
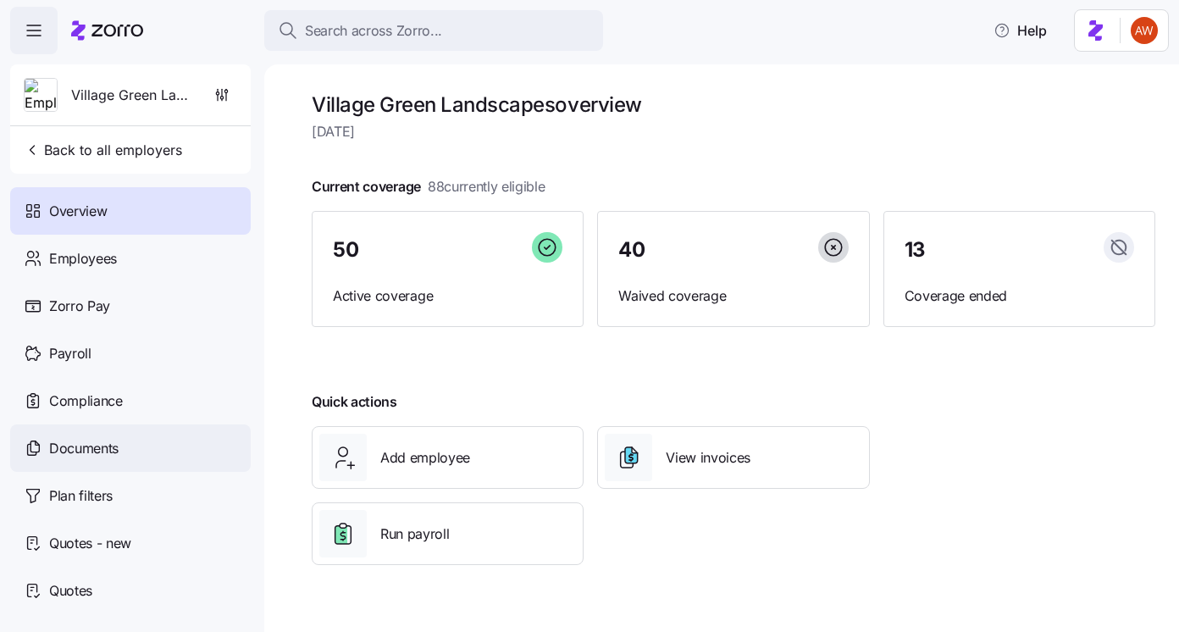
click at [151, 444] on div "Documents" at bounding box center [130, 447] width 240 height 47
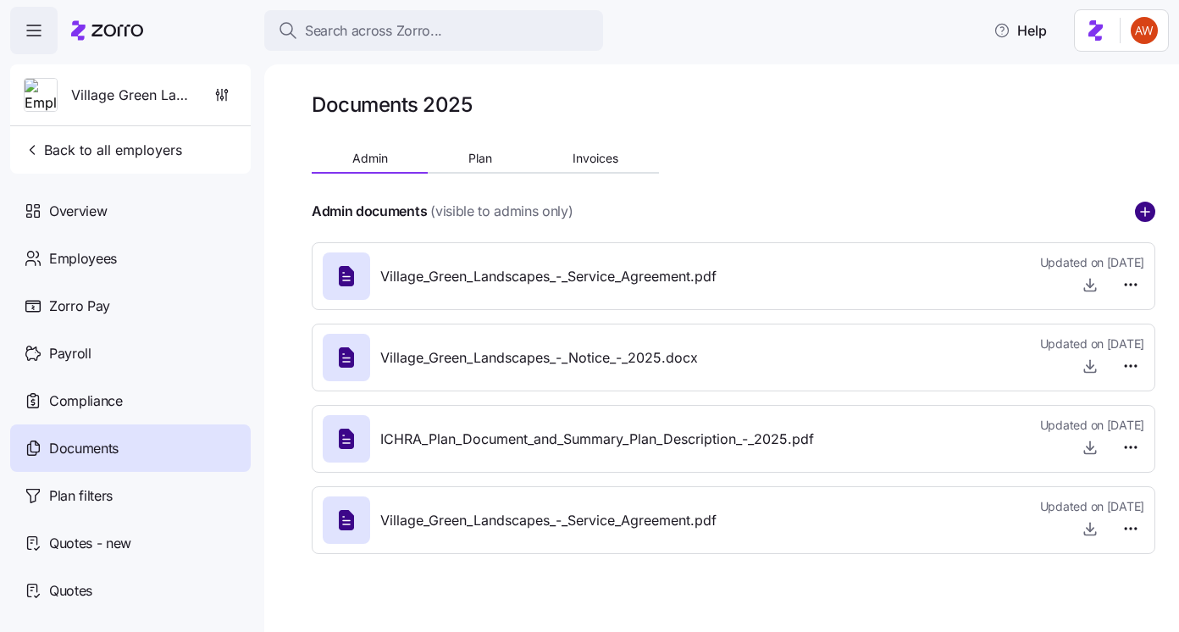
click at [1136, 207] on circle "add icon" at bounding box center [1144, 211] width 19 height 19
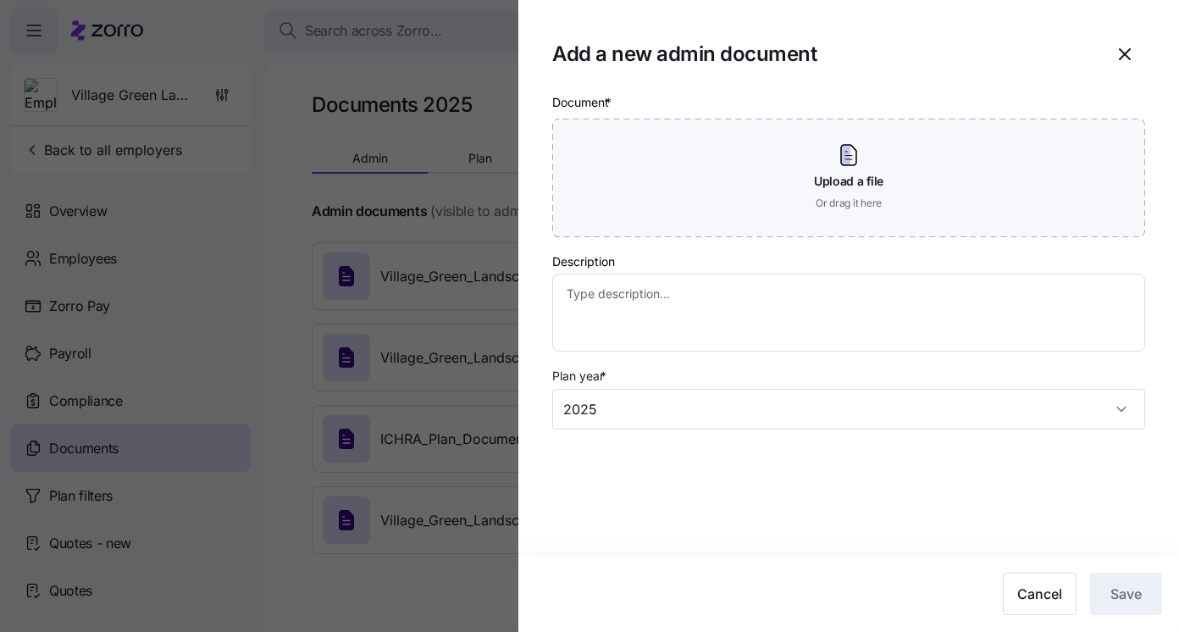
click at [469, 134] on div at bounding box center [589, 316] width 1179 height 632
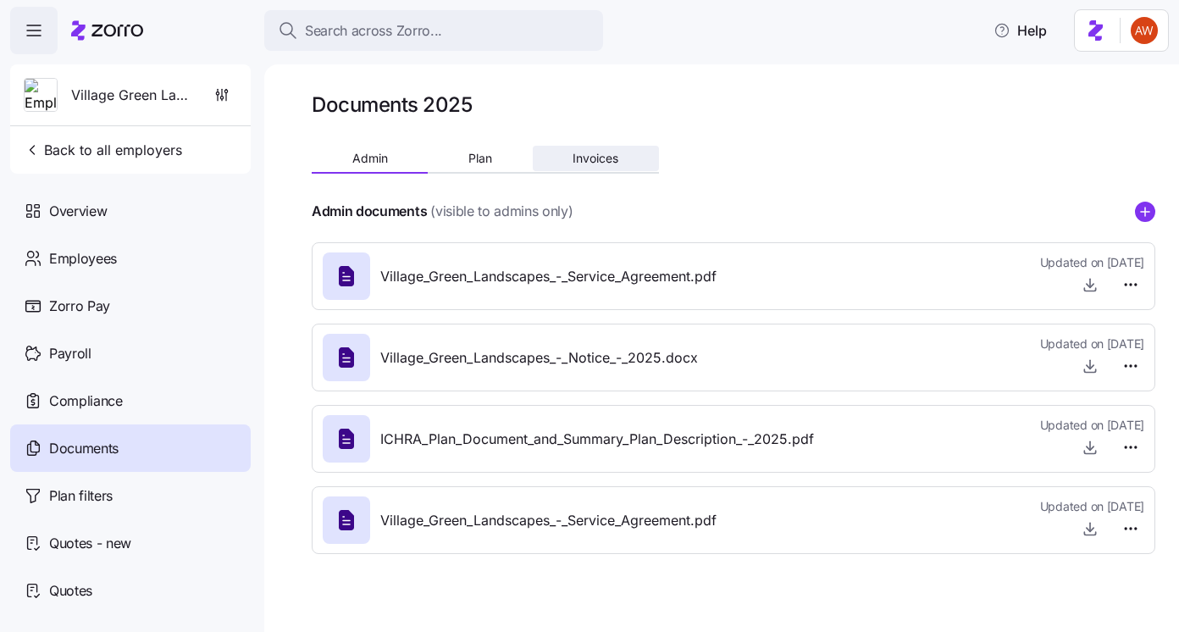
click at [566, 152] on button "Invoices" at bounding box center [596, 158] width 126 height 25
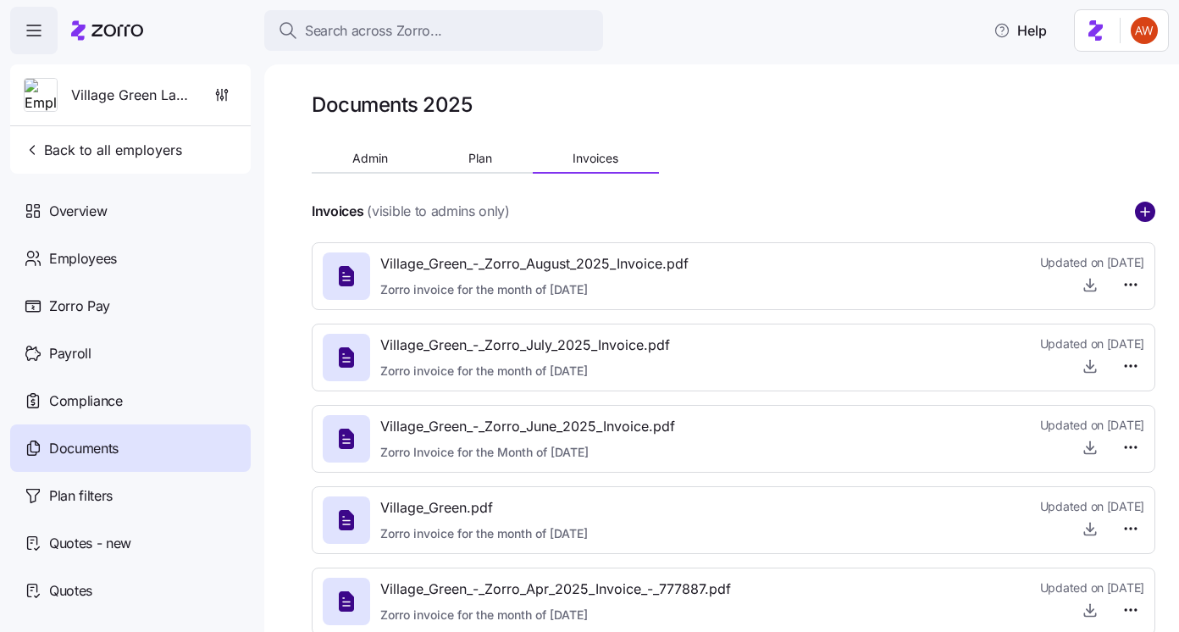
click at [1137, 208] on circle "add icon" at bounding box center [1144, 211] width 19 height 19
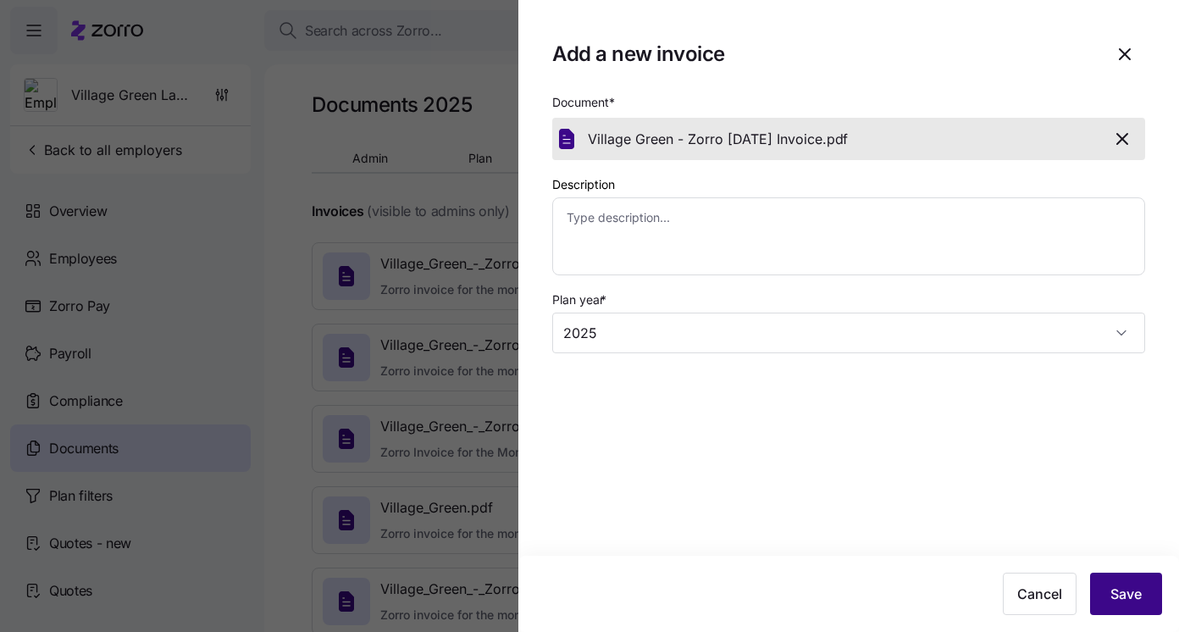
click at [1114, 582] on button "Save" at bounding box center [1126, 593] width 72 height 42
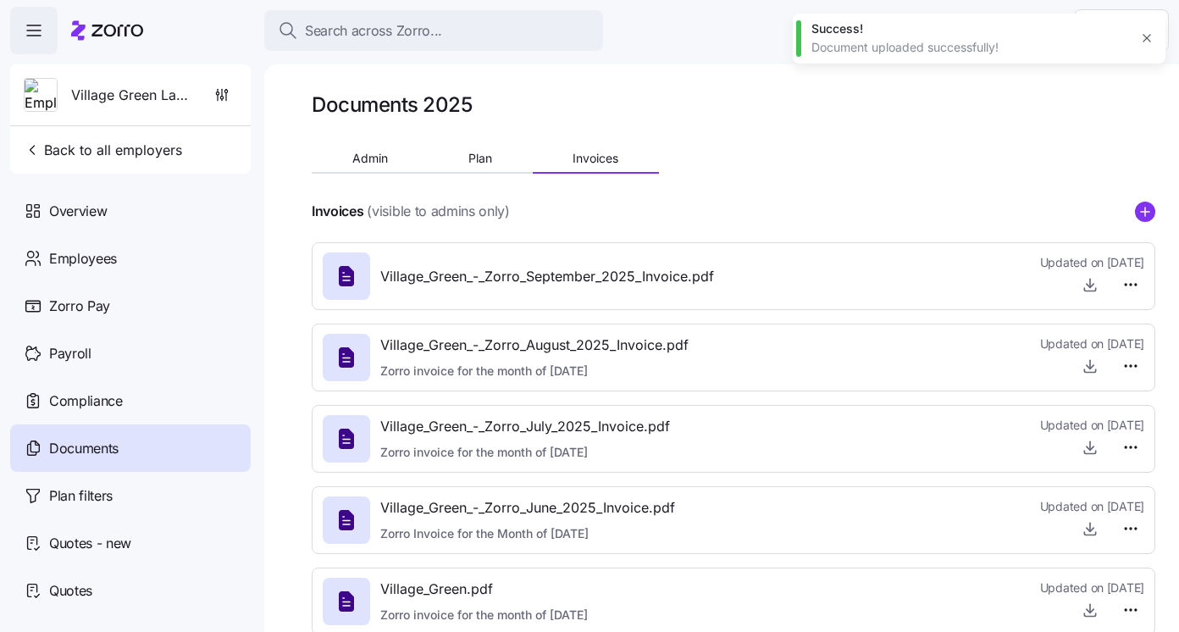
type textarea "x"
